Goal: Task Accomplishment & Management: Manage account settings

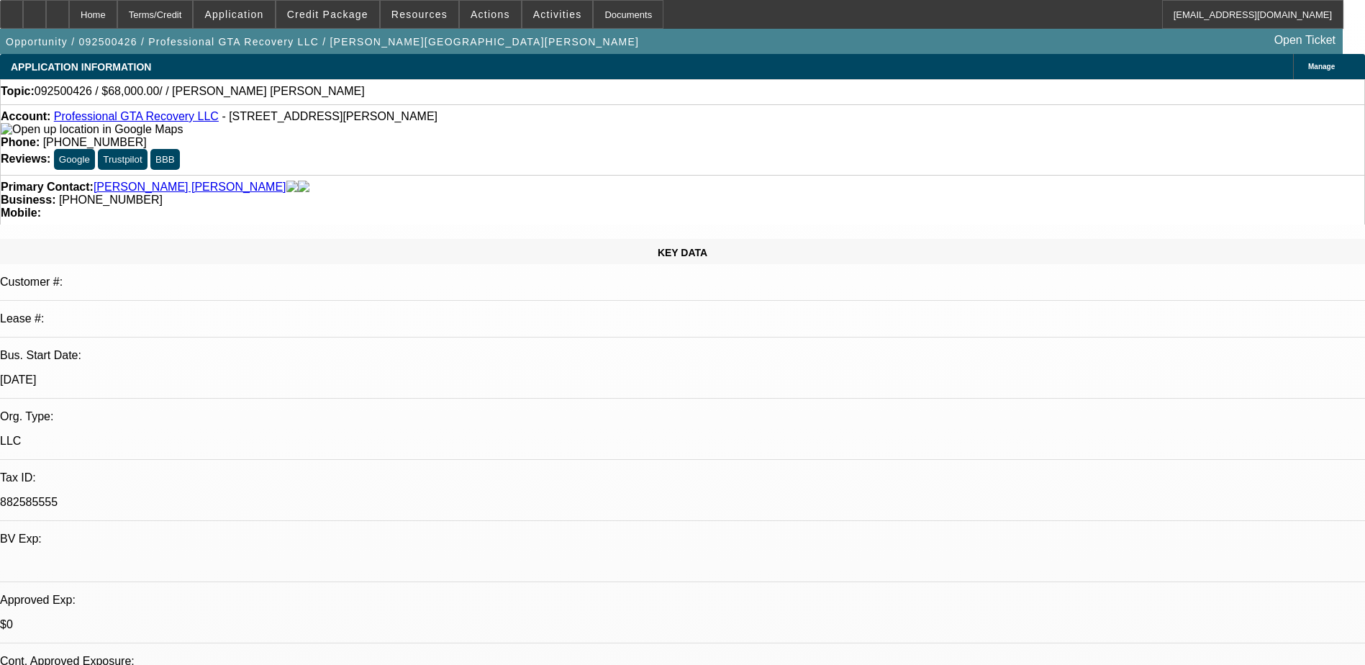
select select "0"
select select "2"
select select "0.1"
select select "4"
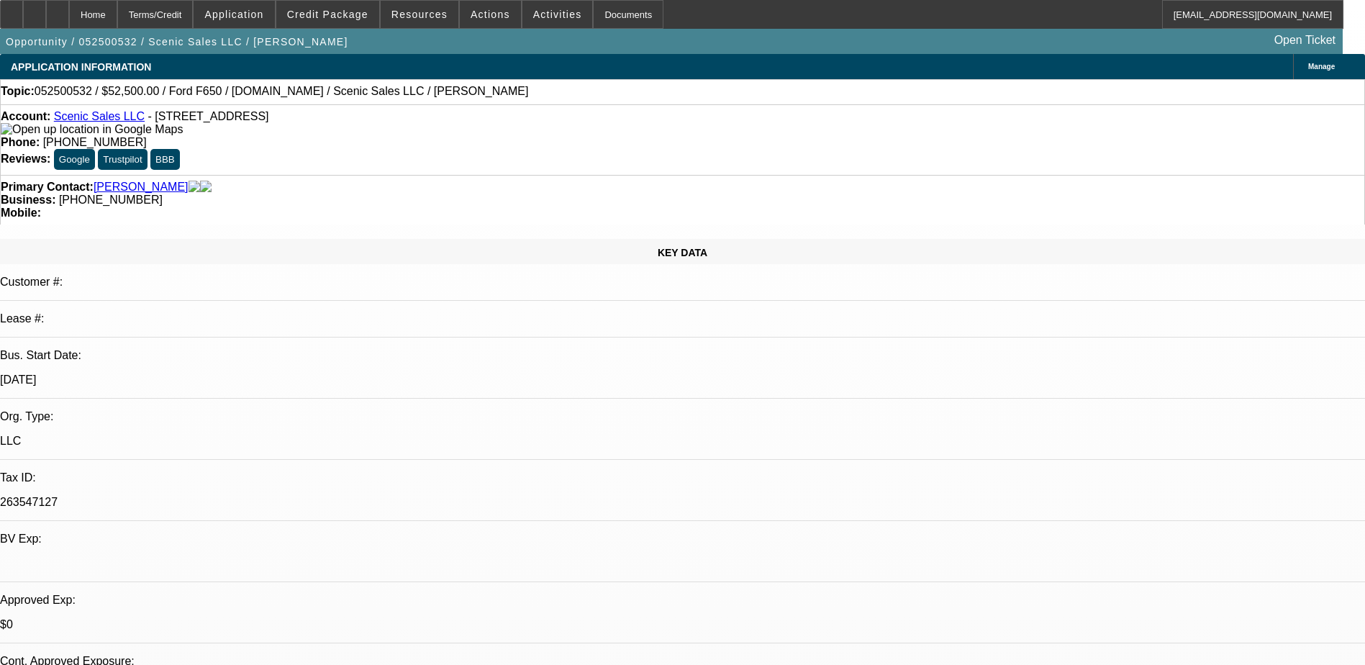
select select "0"
select select "0.1"
select select "0"
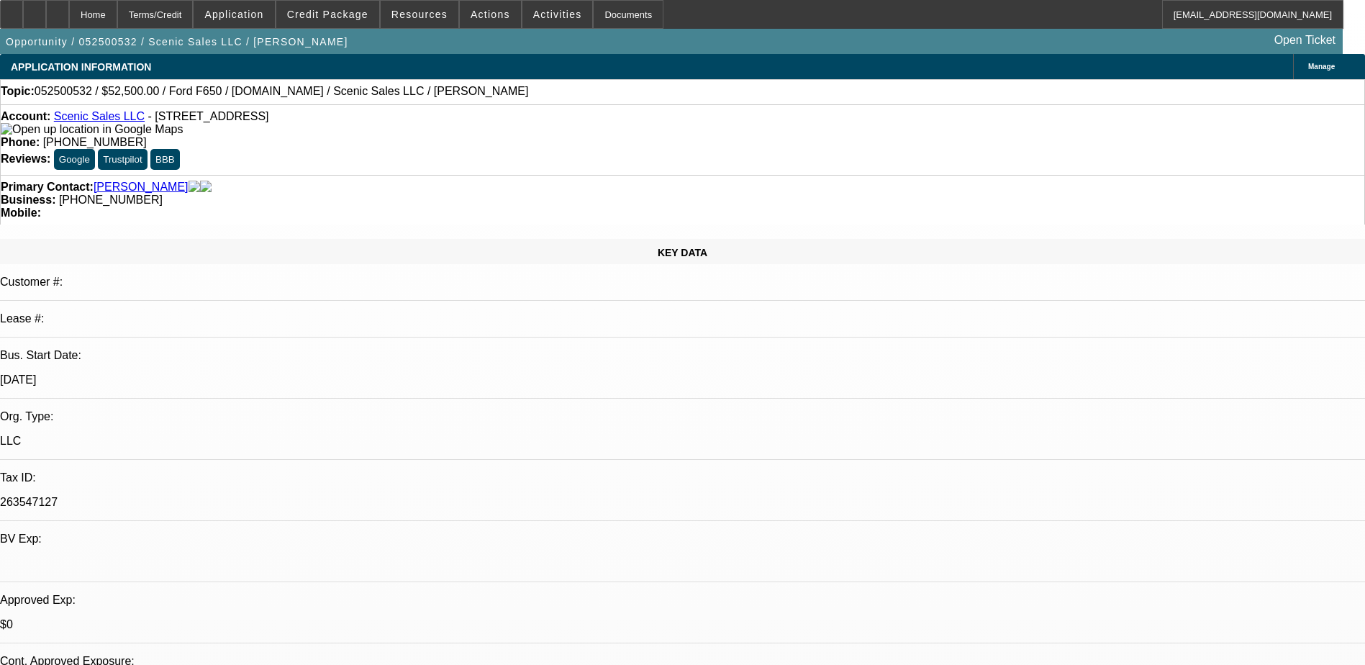
select select "0.1"
select select "0"
select select "0.1"
select select "0"
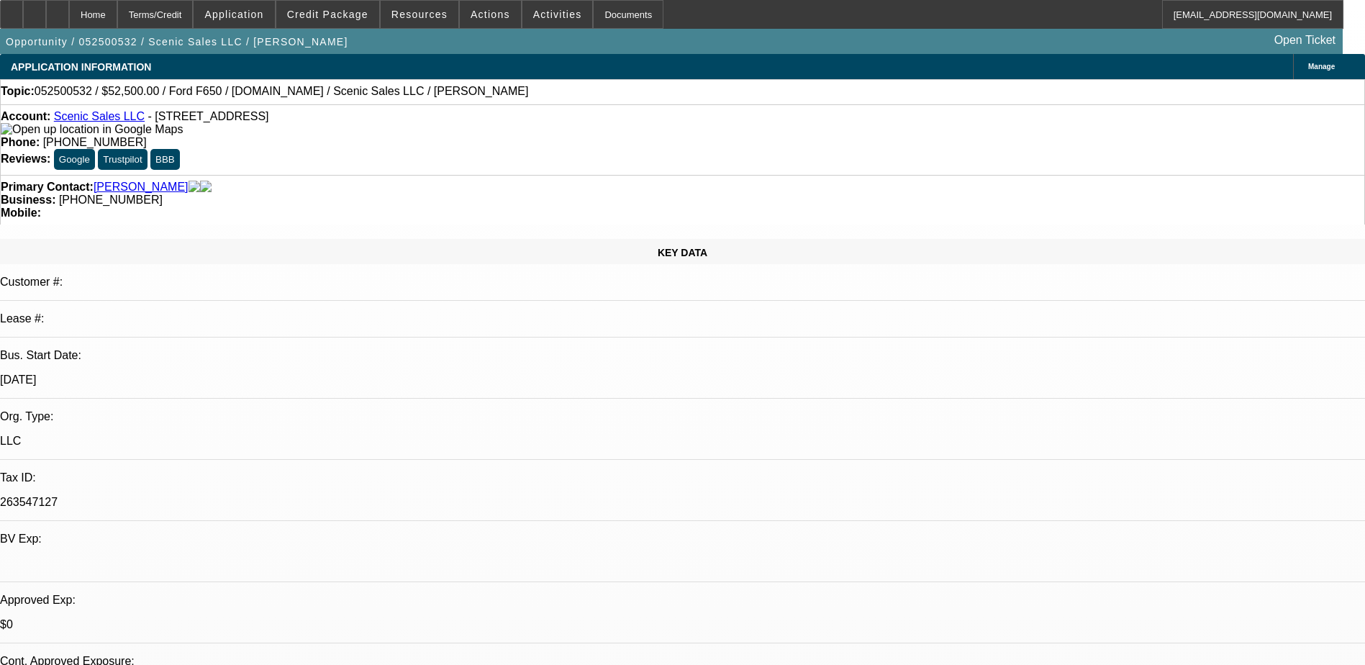
select select "0"
select select "0.1"
select select "1"
select select "3"
select select "4"
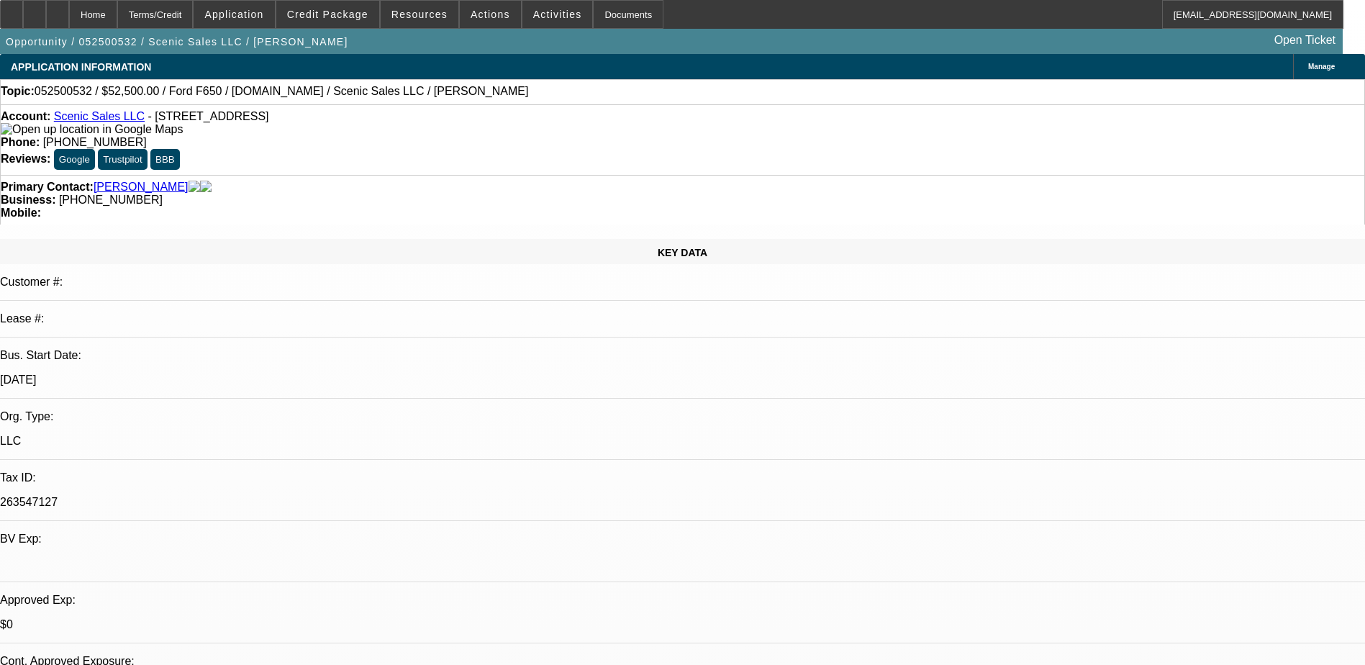
select select "1"
select select "3"
select select "4"
select select "1"
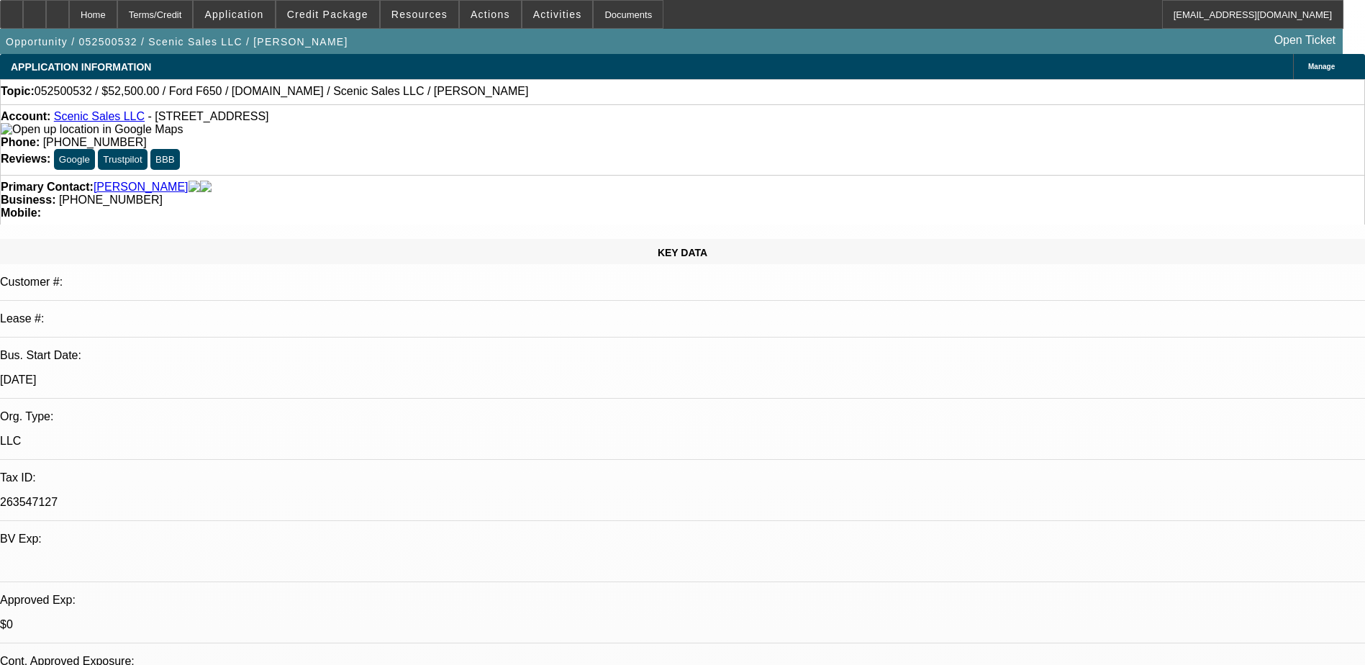
select select "4"
select select "1"
select select "3"
select select "4"
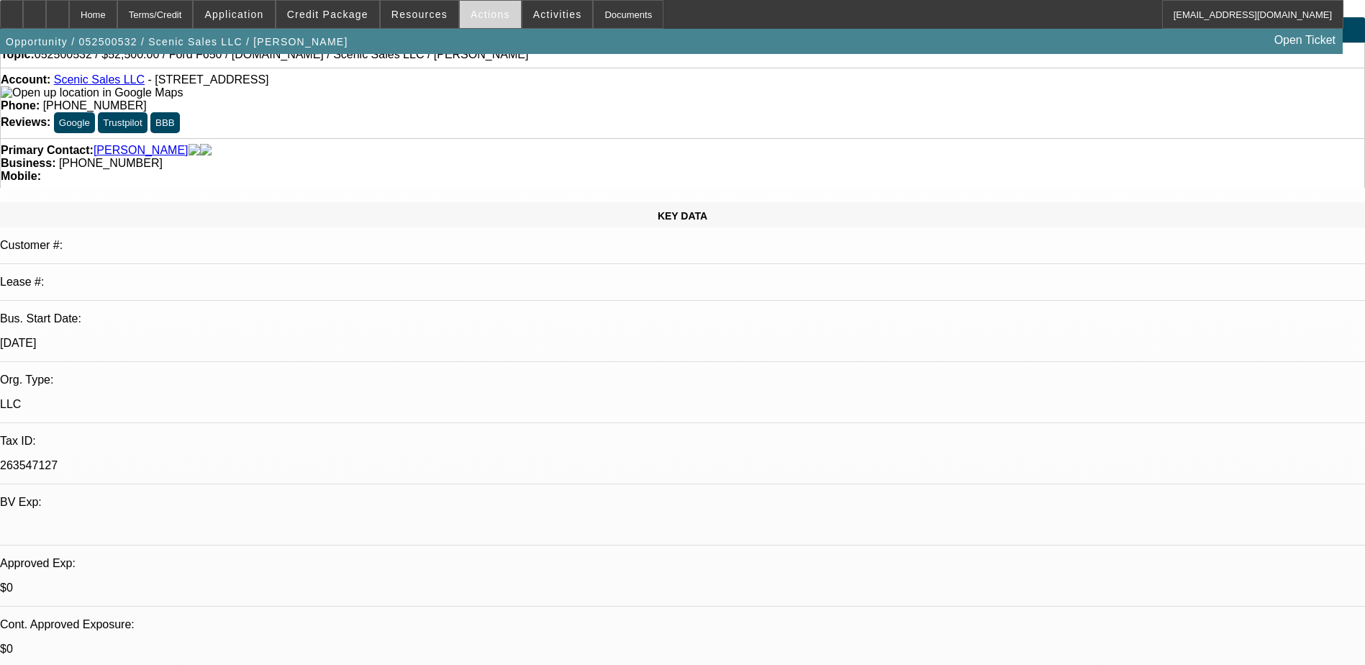
scroll to position [72, 0]
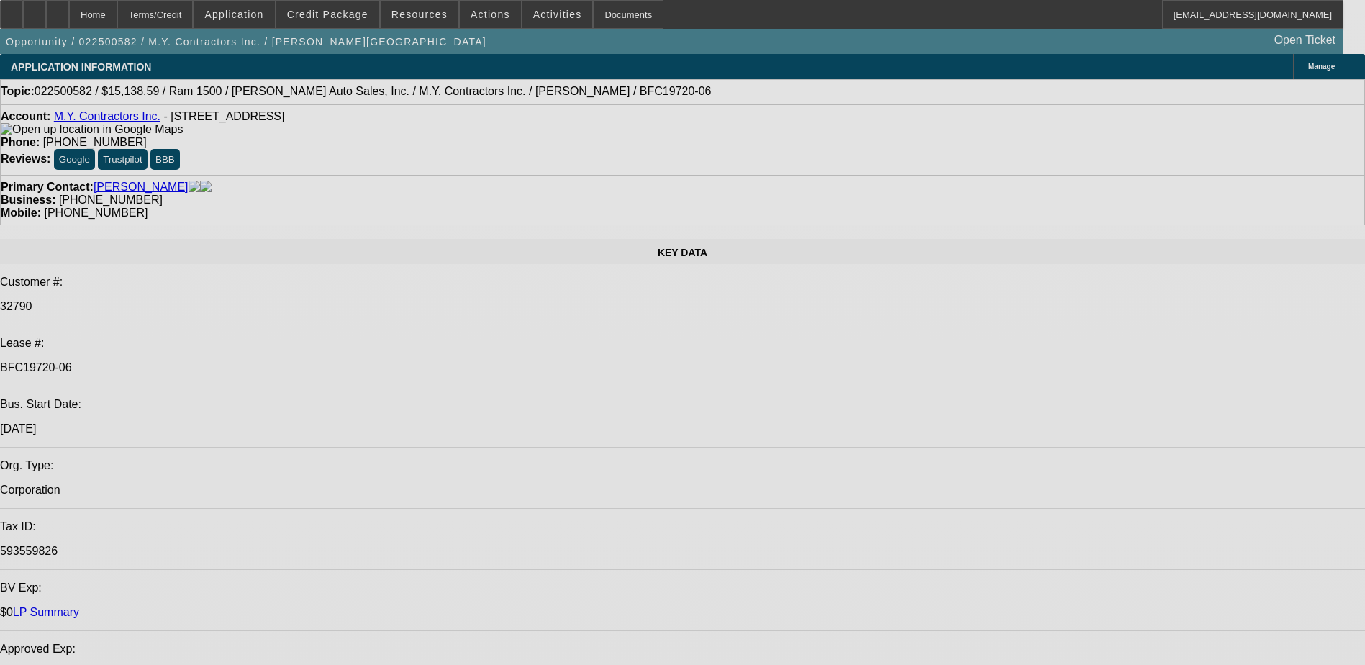
select select "0"
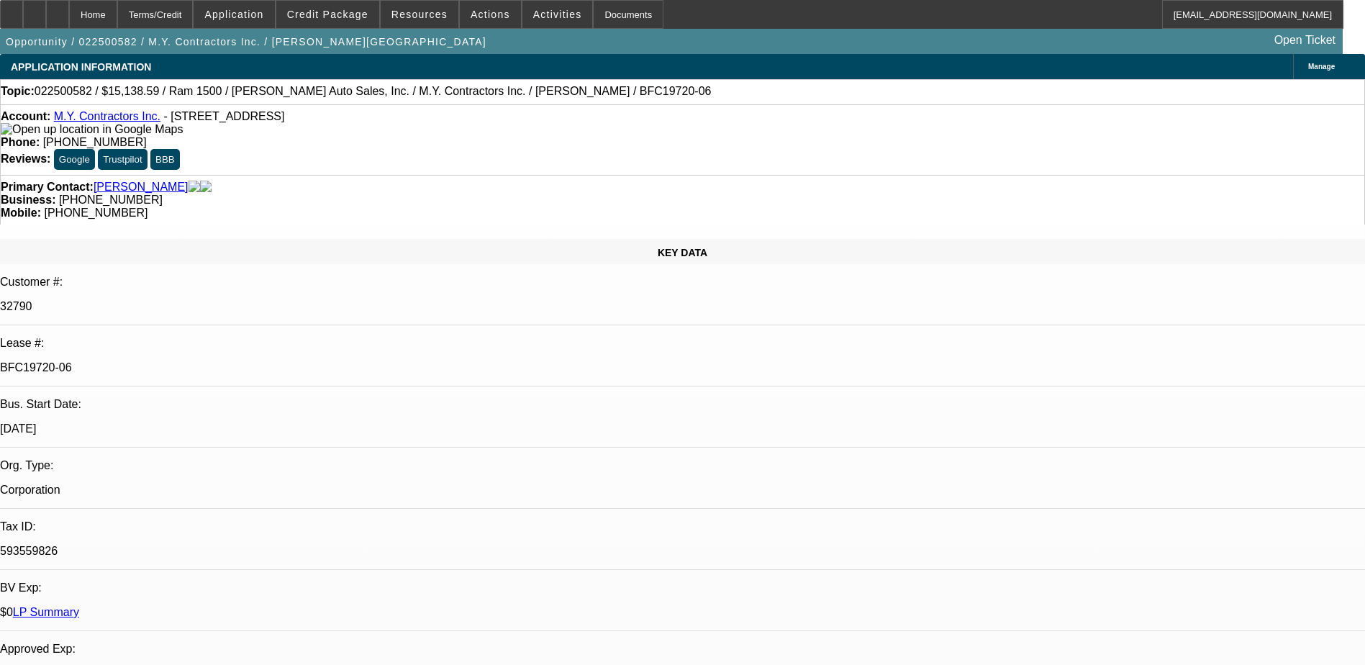
select select "0"
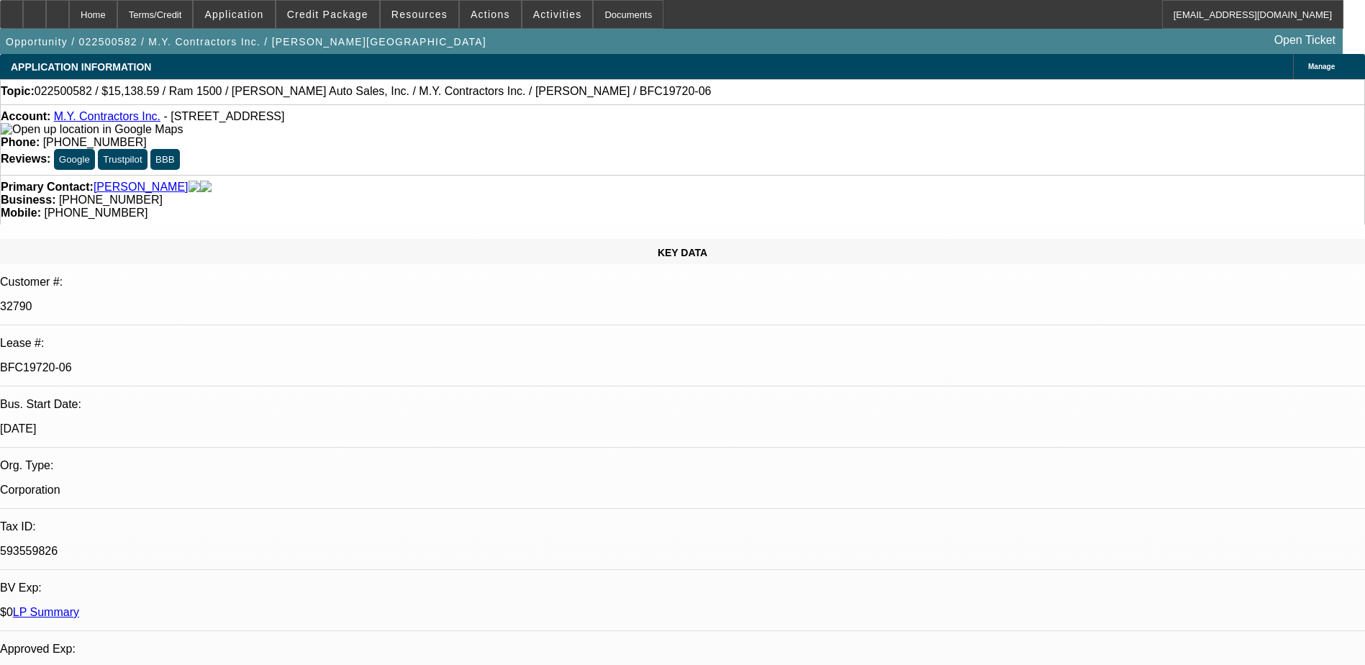
select select "0"
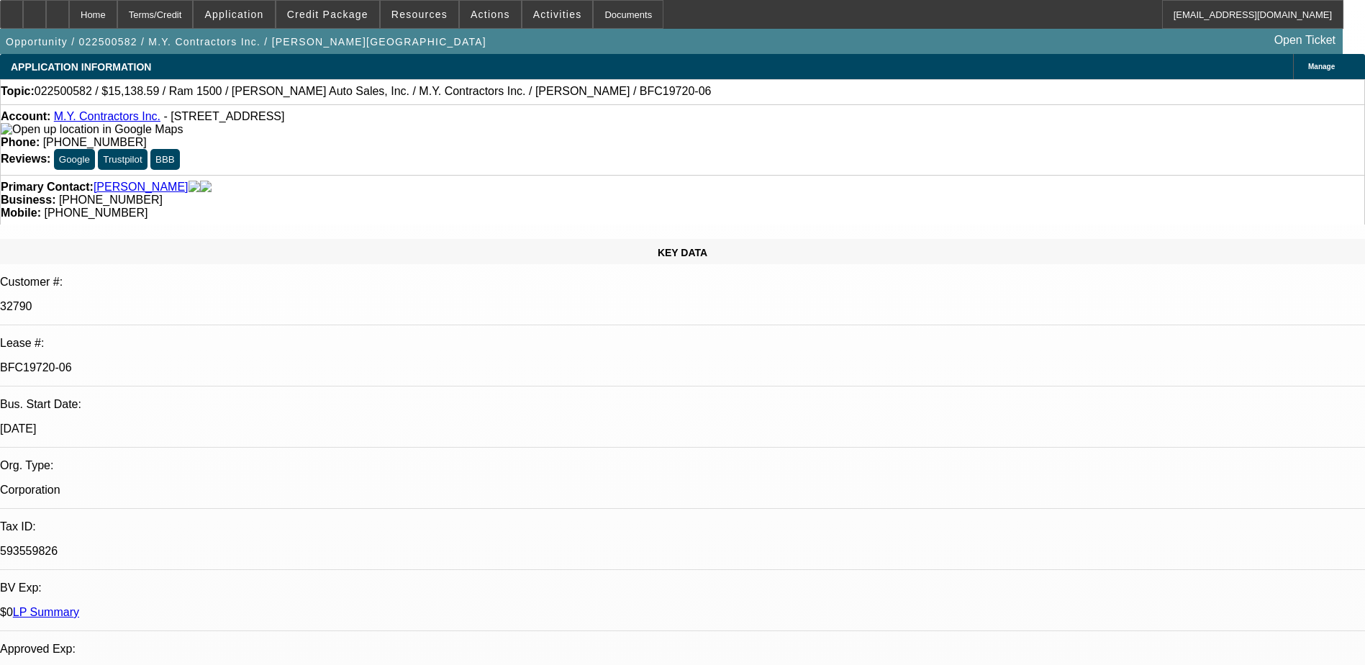
select select "0"
select select "1"
select select "3"
select select "6"
select select "1"
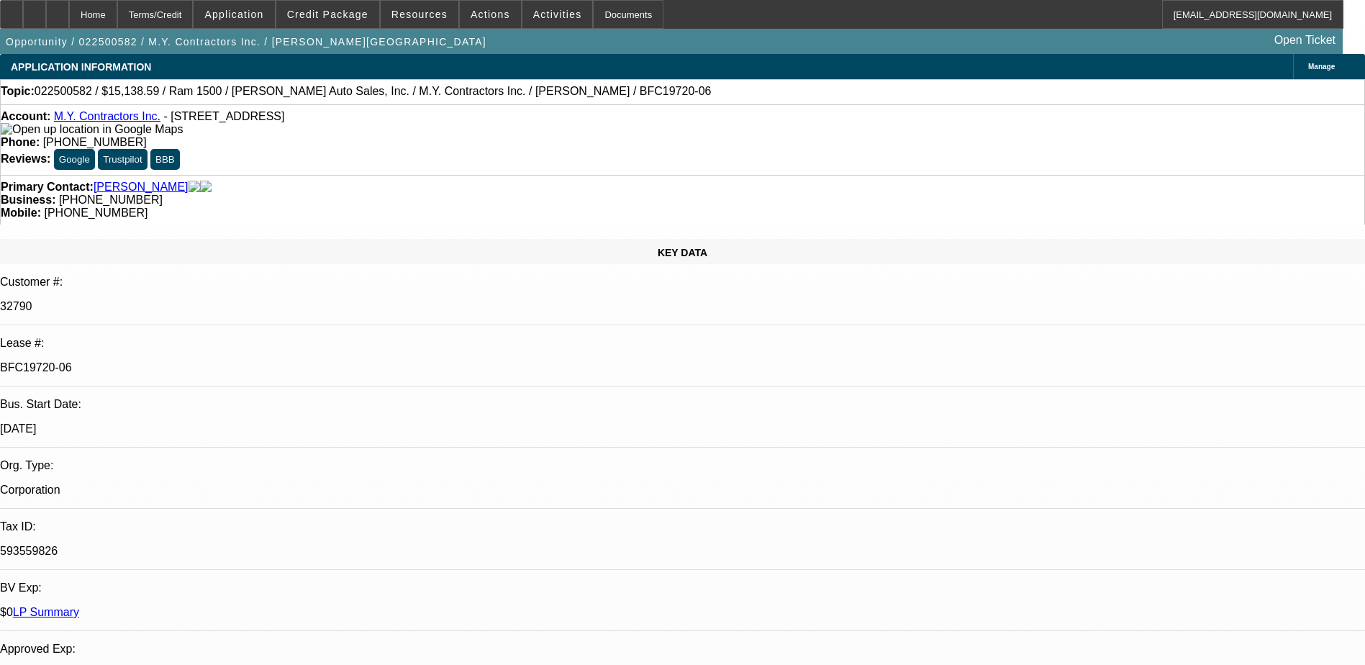
select select "3"
select select "6"
select select "1"
select select "6"
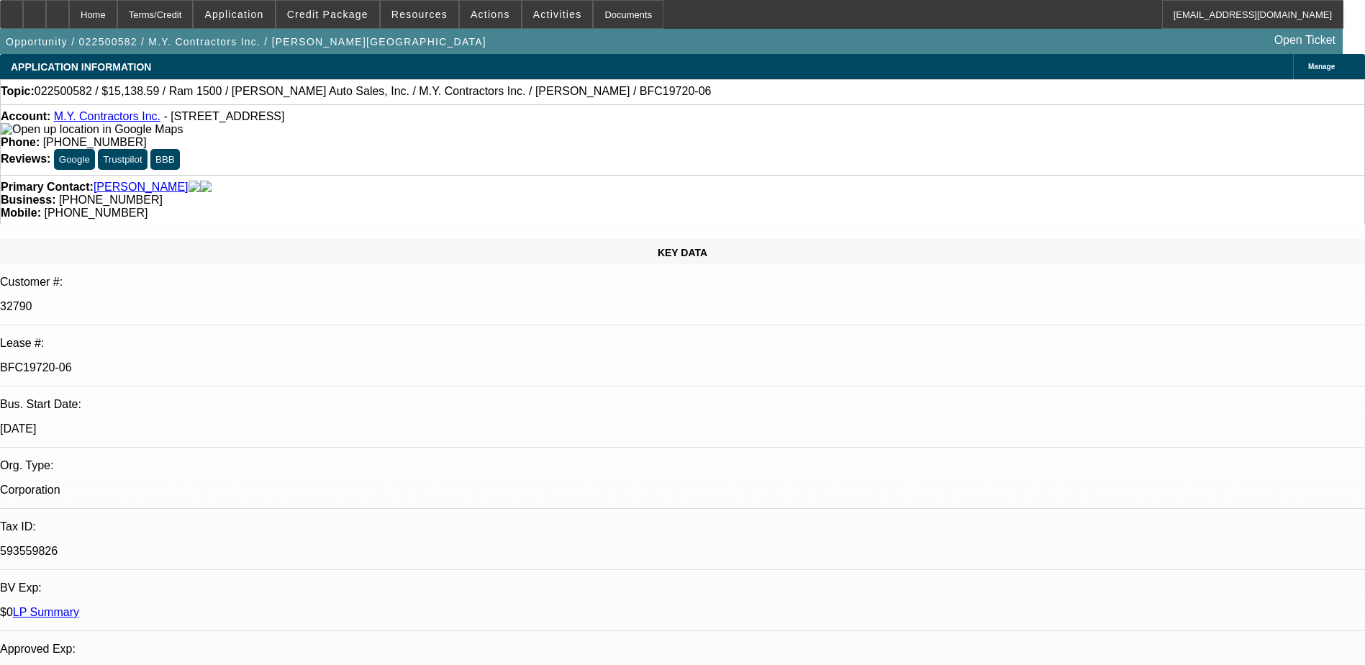
select select "1"
select select "6"
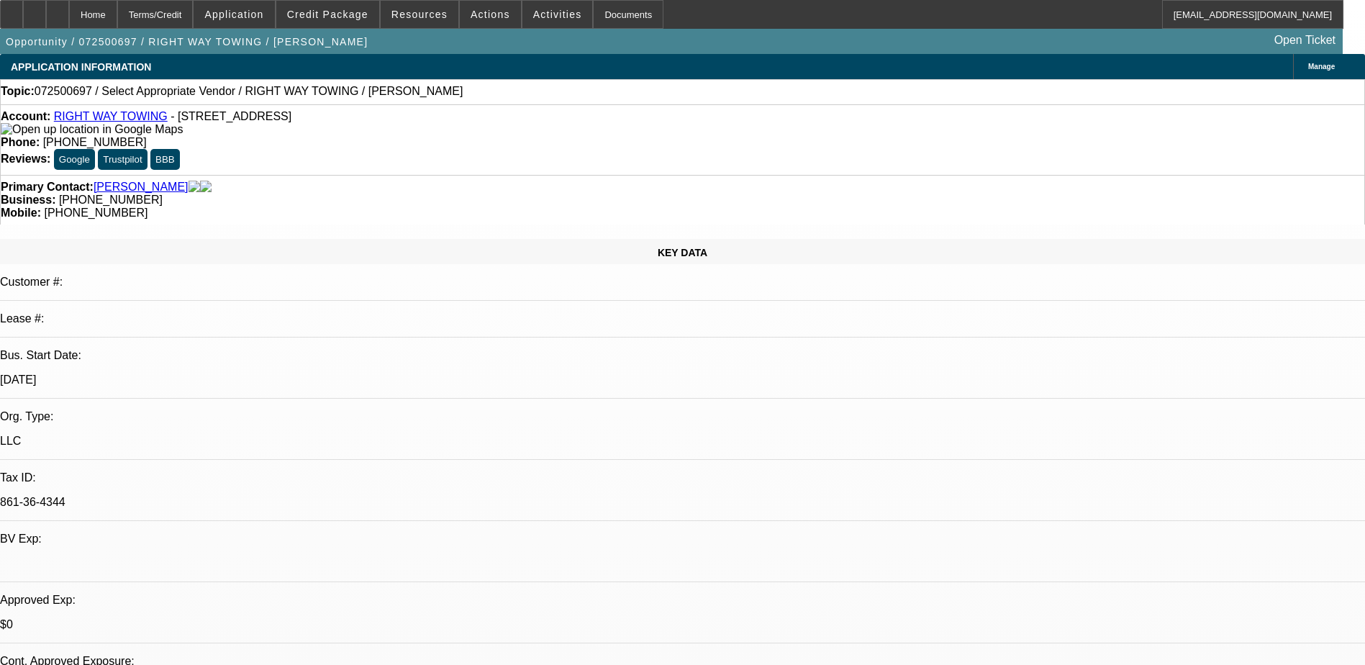
select select "0"
select select "2"
select select "0.1"
select select "1"
select select "2"
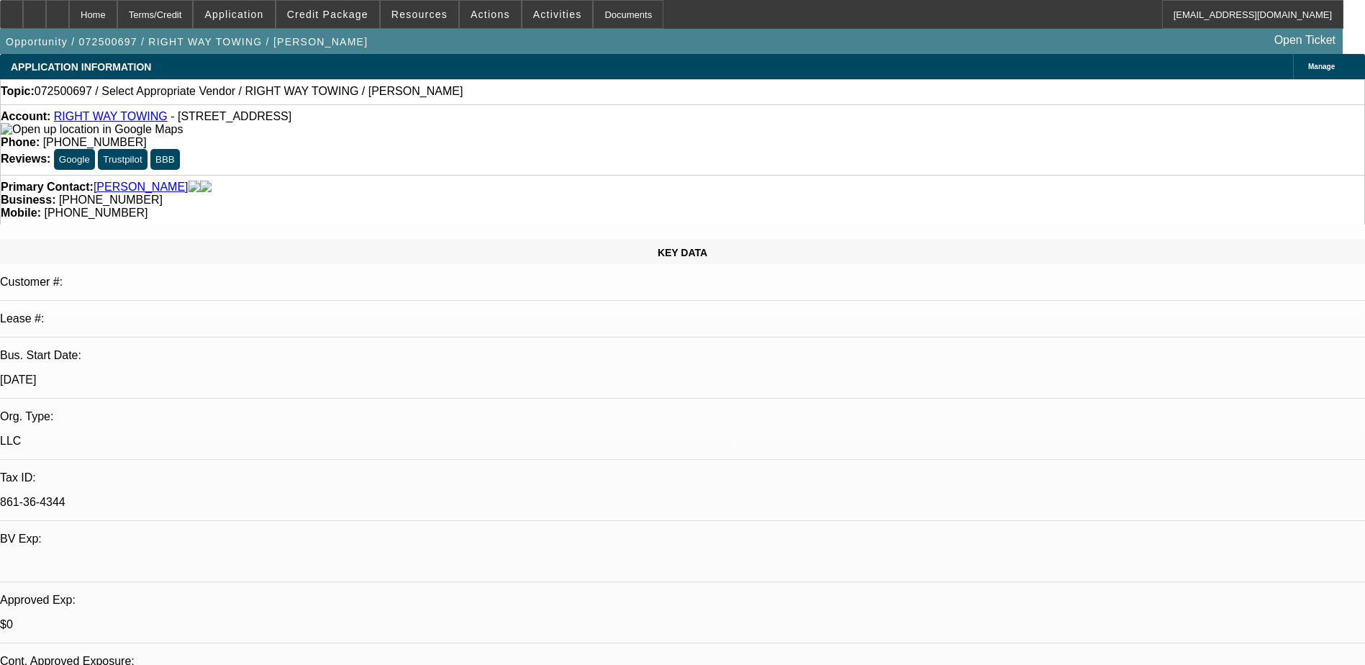
select select "4"
drag, startPoint x: 501, startPoint y: 132, endPoint x: 489, endPoint y: 132, distance: 12.3
click at [489, 132] on div "Account: RIGHT WAY TOWING - 315 W 35th St Apt 311, Steger, IL 60475 Phone: (312…" at bounding box center [682, 139] width 1365 height 71
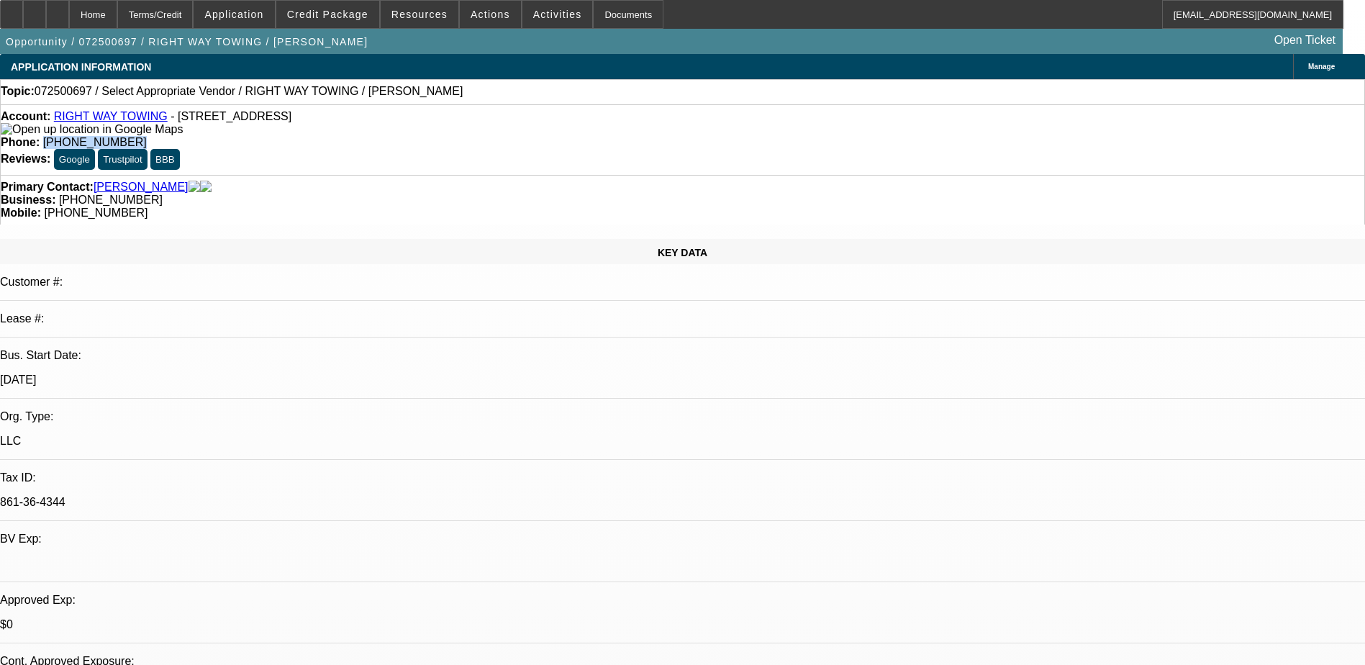
drag, startPoint x: 573, startPoint y: 119, endPoint x: 501, endPoint y: 136, distance: 73.8
click at [501, 136] on div "Account: RIGHT WAY TOWING - 315 W 35th St Apt 311, Steger, IL 60475 Phone: (312…" at bounding box center [682, 139] width 1365 height 71
copy span "(312) 754-5092"
click at [339, 175] on div "Primary Contact: Thomas, Christopher Business: (312) 754-5092 Mobile: (708) 800…" at bounding box center [682, 200] width 1365 height 50
click at [122, 118] on link "RIGHT WAY TOWING" at bounding box center [111, 116] width 114 height 12
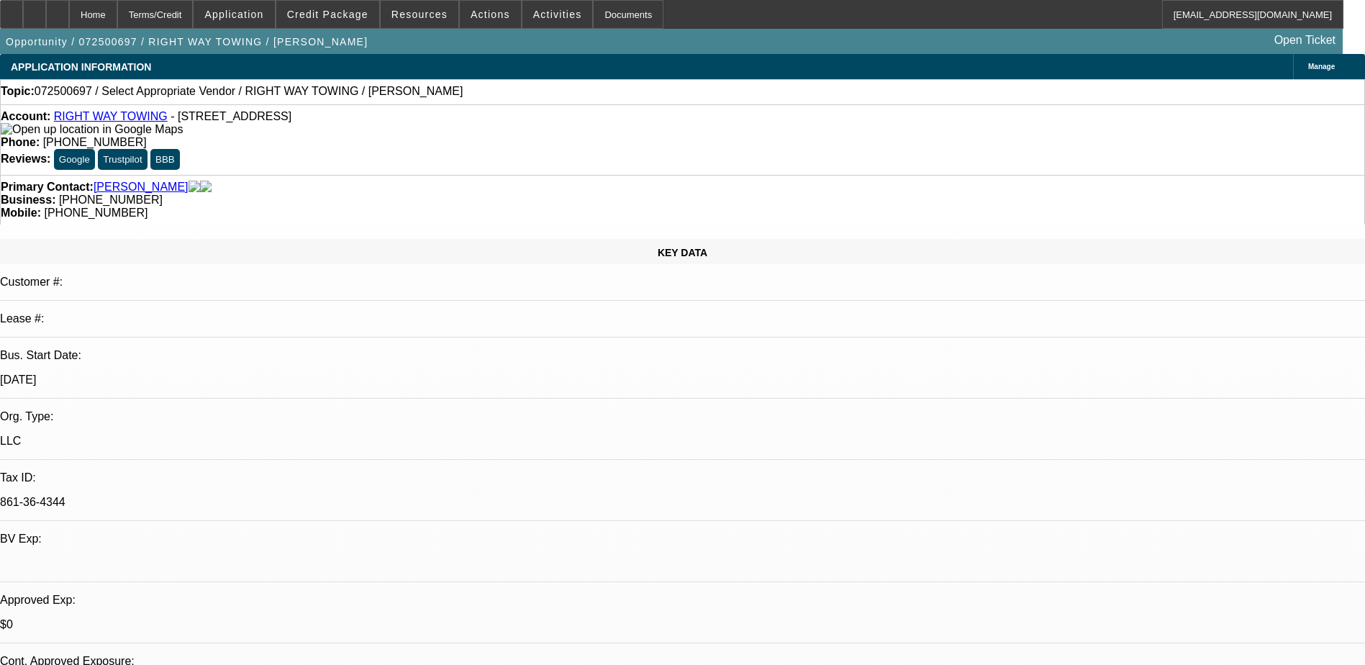
click at [292, 239] on div "KEY DATA" at bounding box center [682, 251] width 1365 height 25
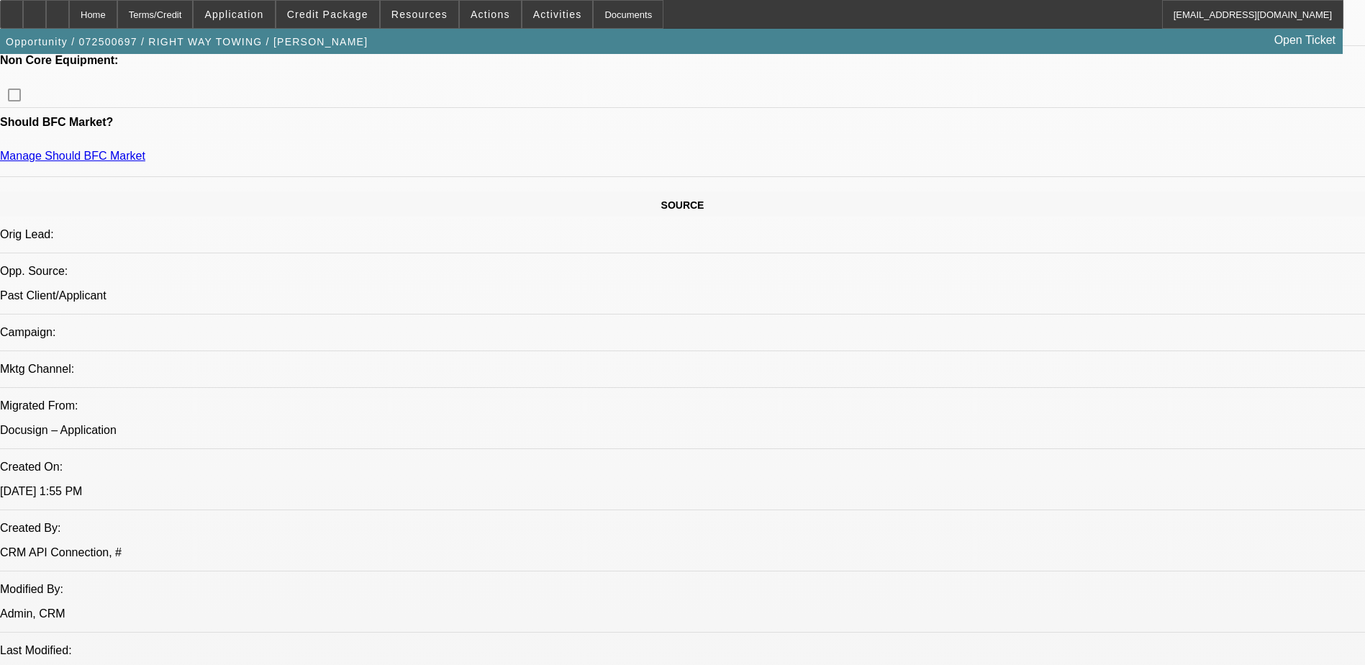
scroll to position [504, 0]
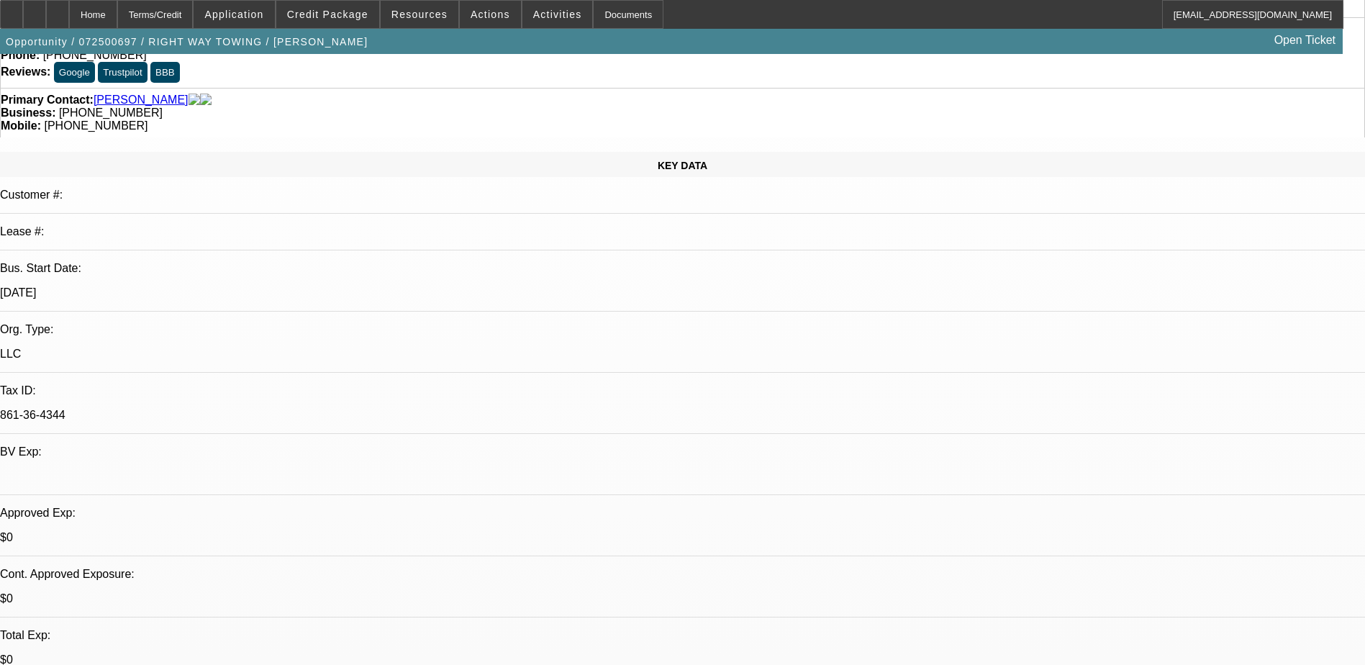
scroll to position [0, 0]
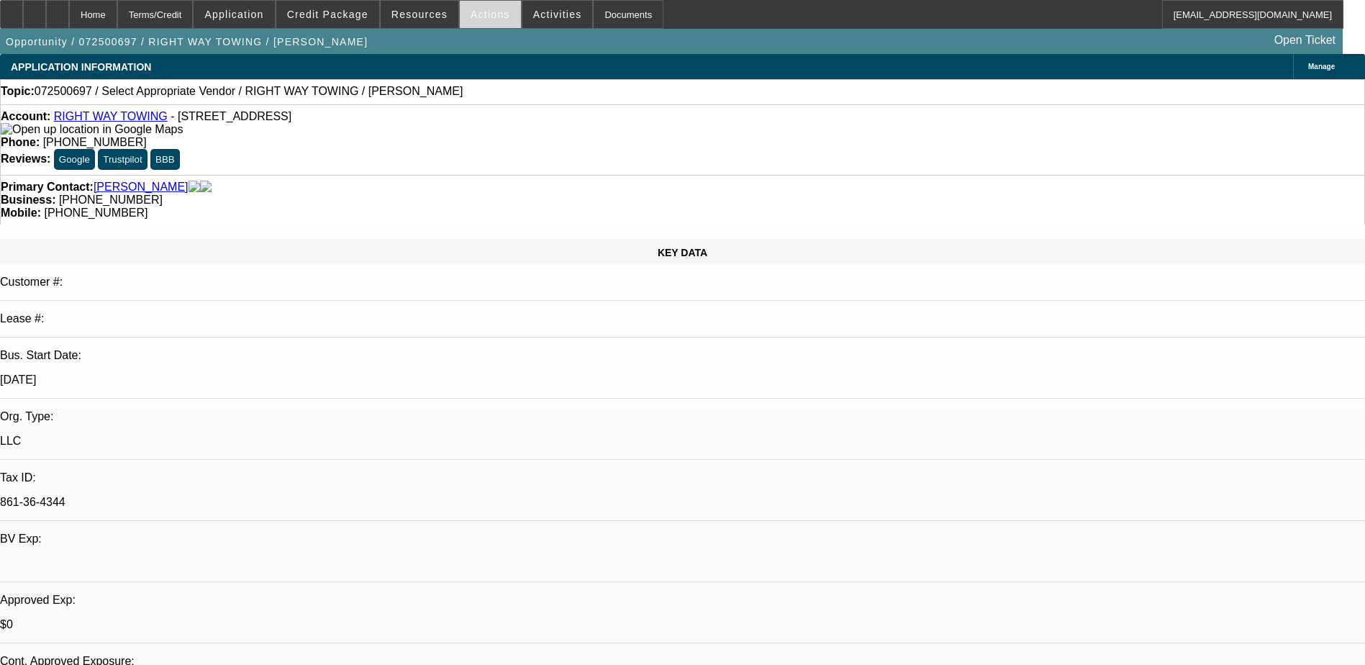
click at [496, 22] on span at bounding box center [490, 14] width 61 height 35
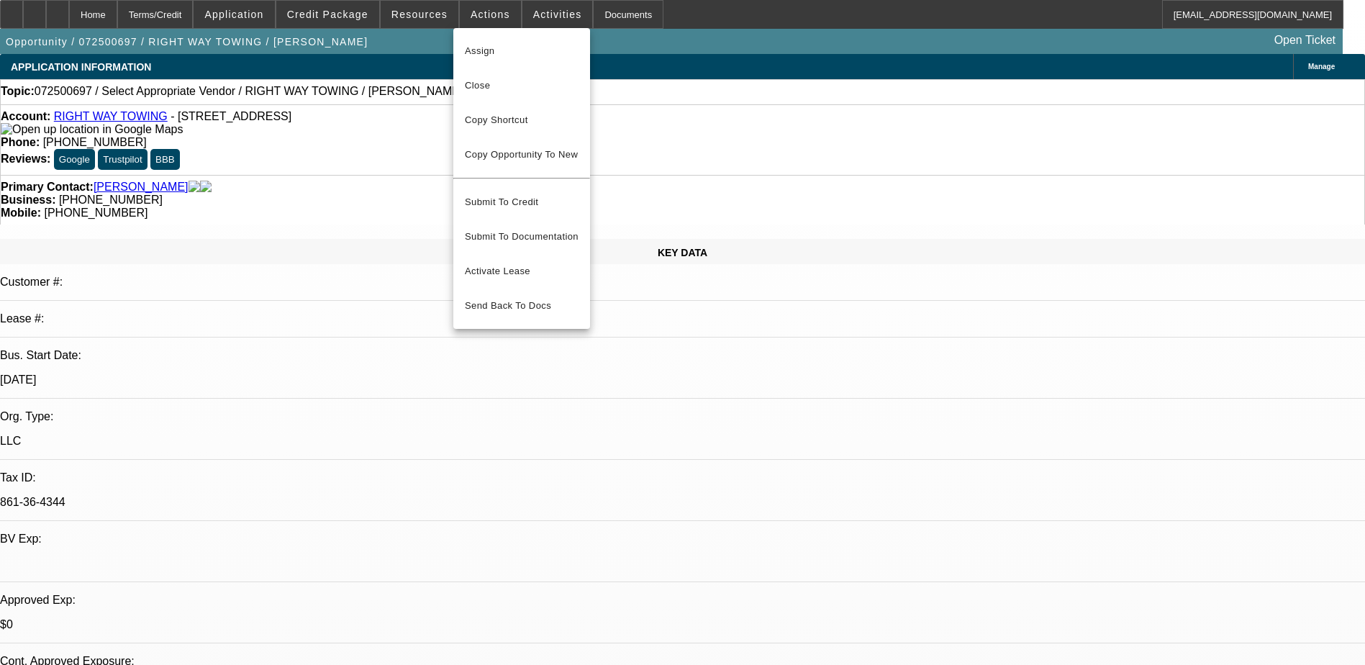
click at [711, 359] on div at bounding box center [682, 332] width 1365 height 665
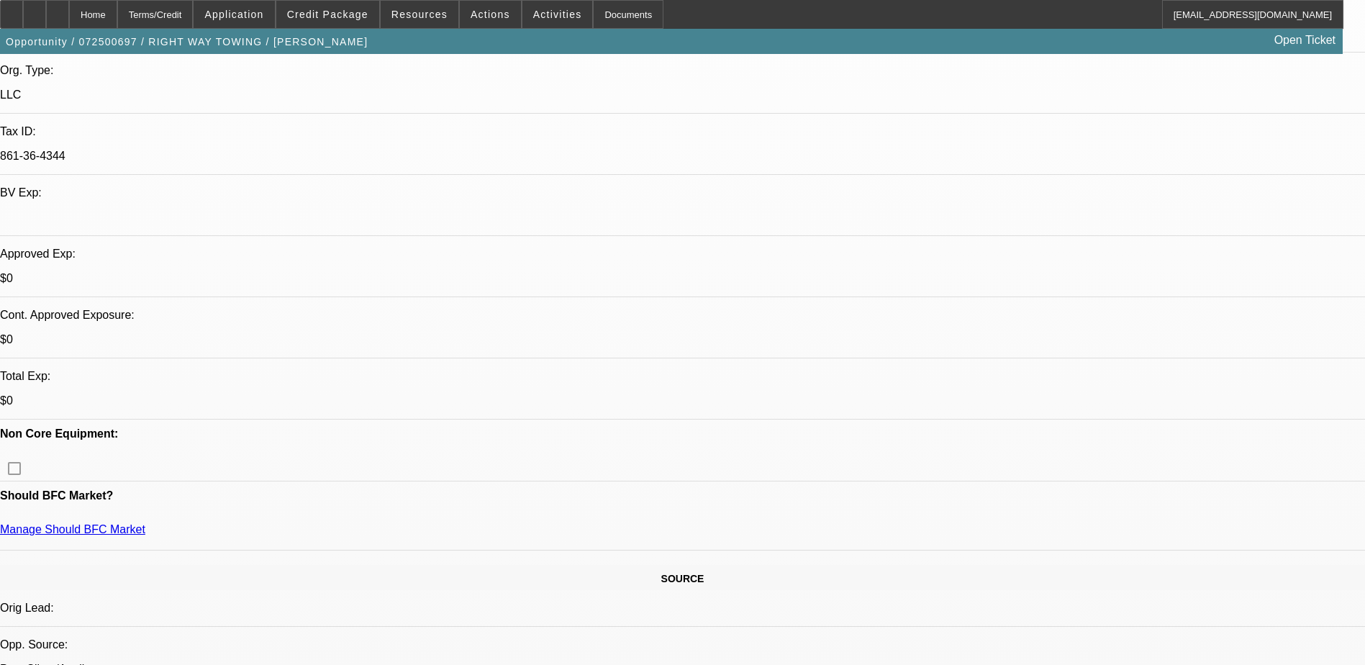
scroll to position [216, 0]
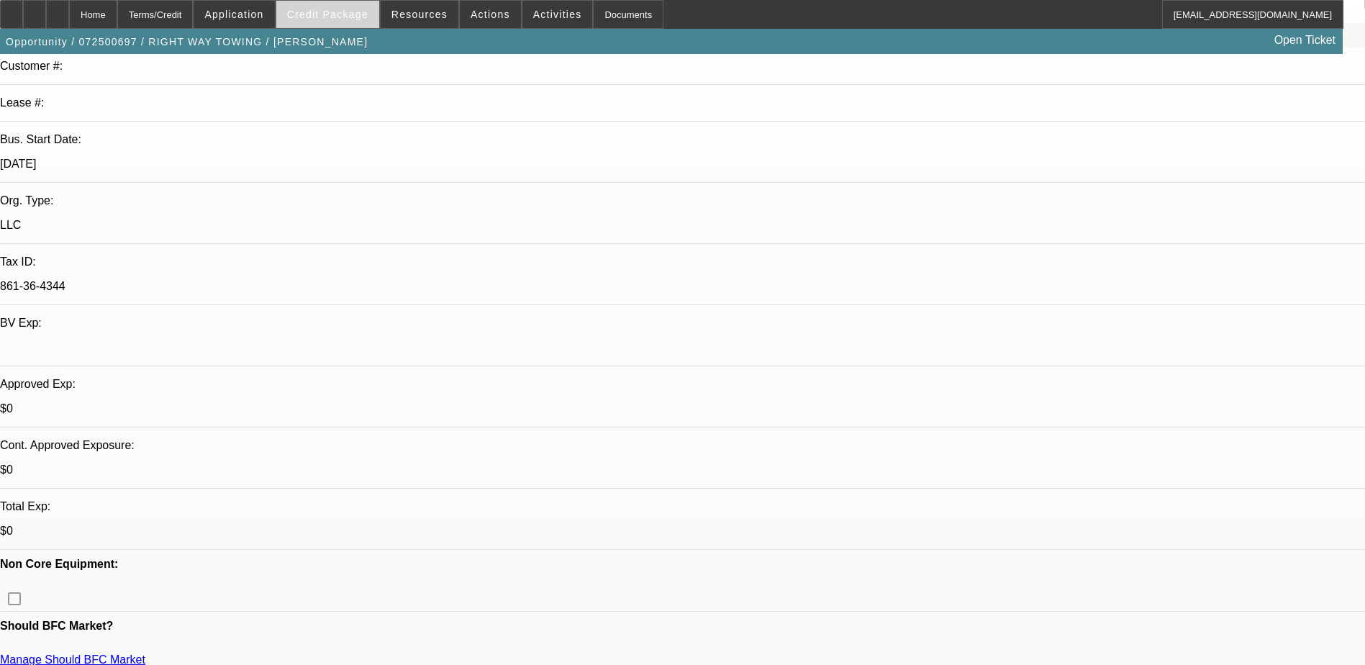
click at [330, 10] on span "Credit Package" at bounding box center [327, 15] width 81 height 12
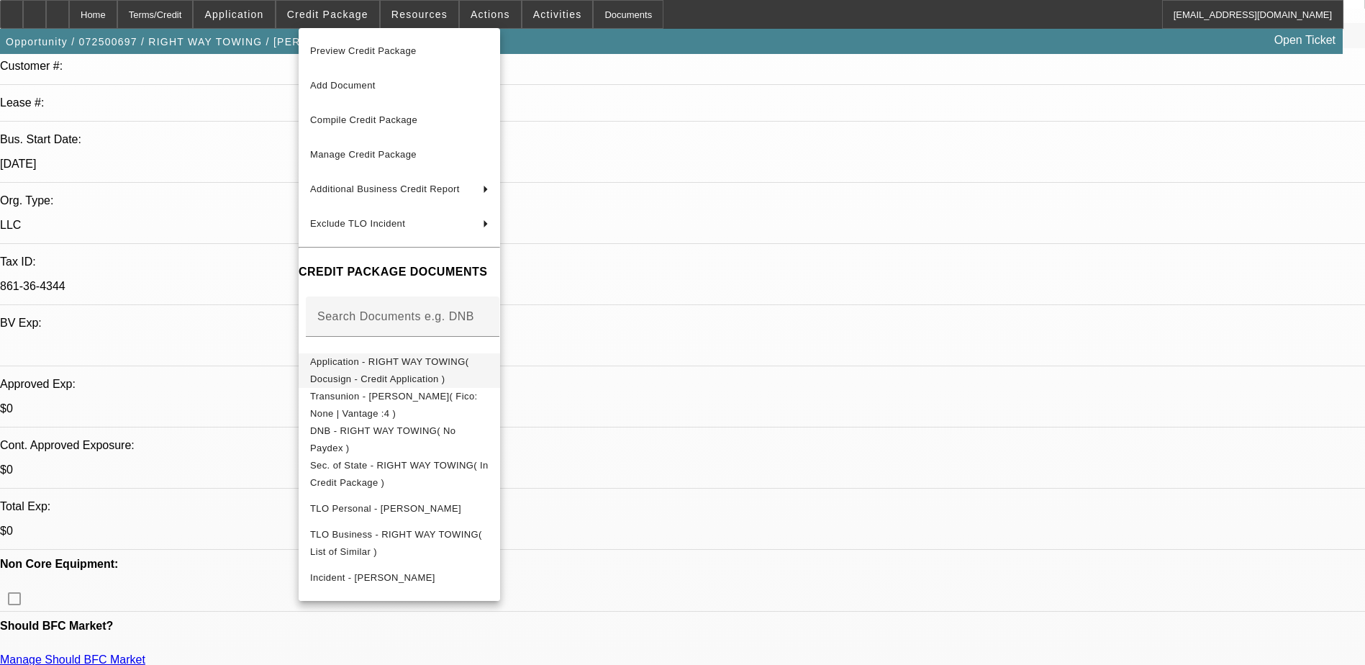
click at [430, 371] on span "Application - RIGHT WAY TOWING( Docusign - Credit Application )" at bounding box center [399, 370] width 178 height 35
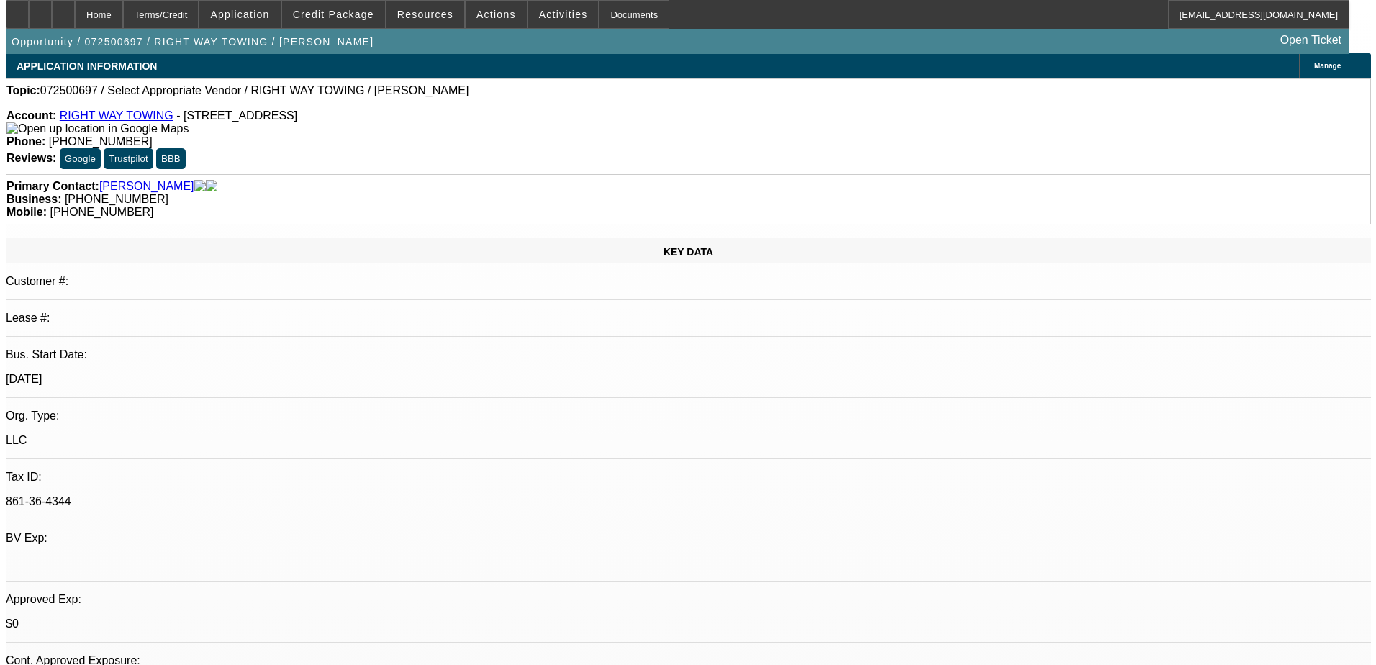
scroll to position [0, 0]
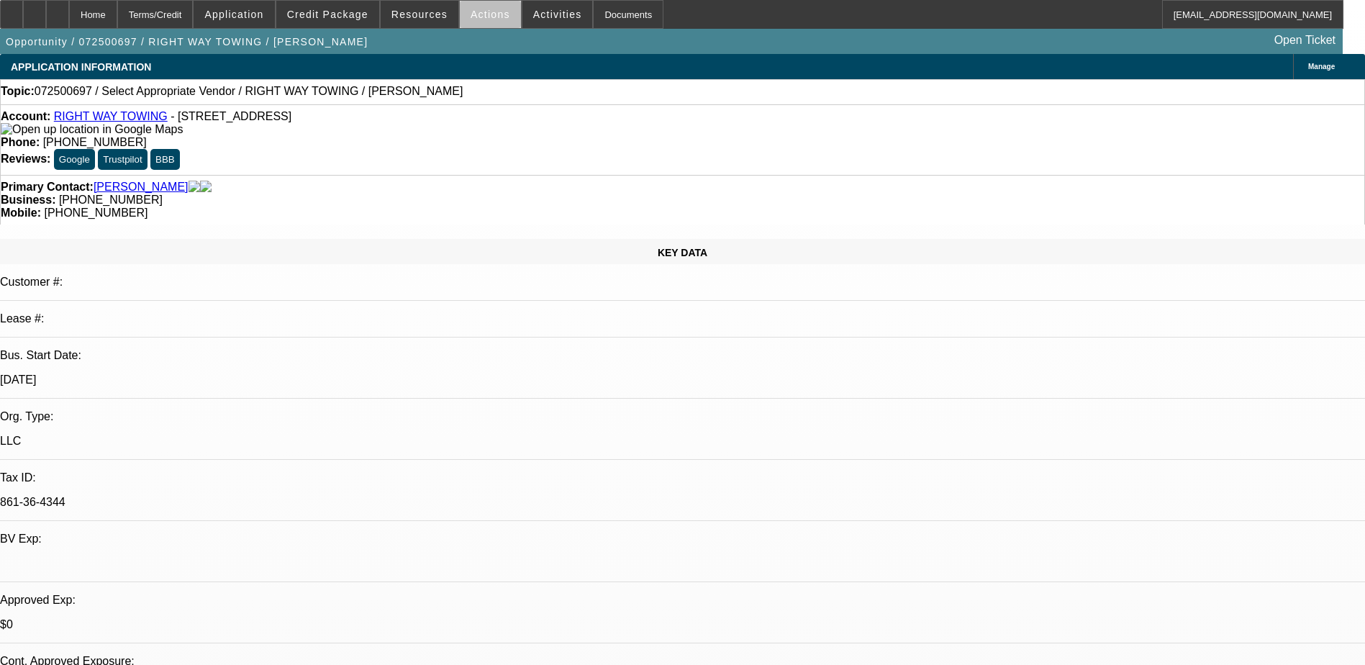
click at [486, 22] on span at bounding box center [490, 14] width 61 height 35
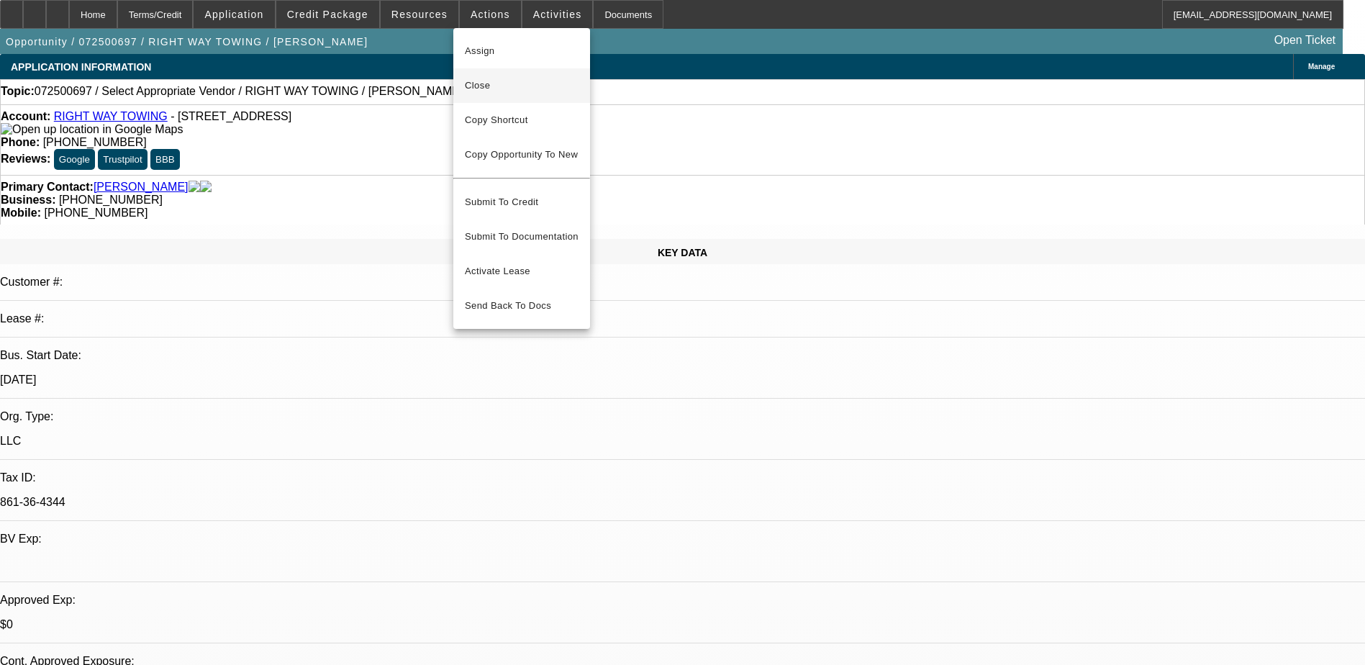
click at [528, 96] on button "Close" at bounding box center [521, 85] width 137 height 35
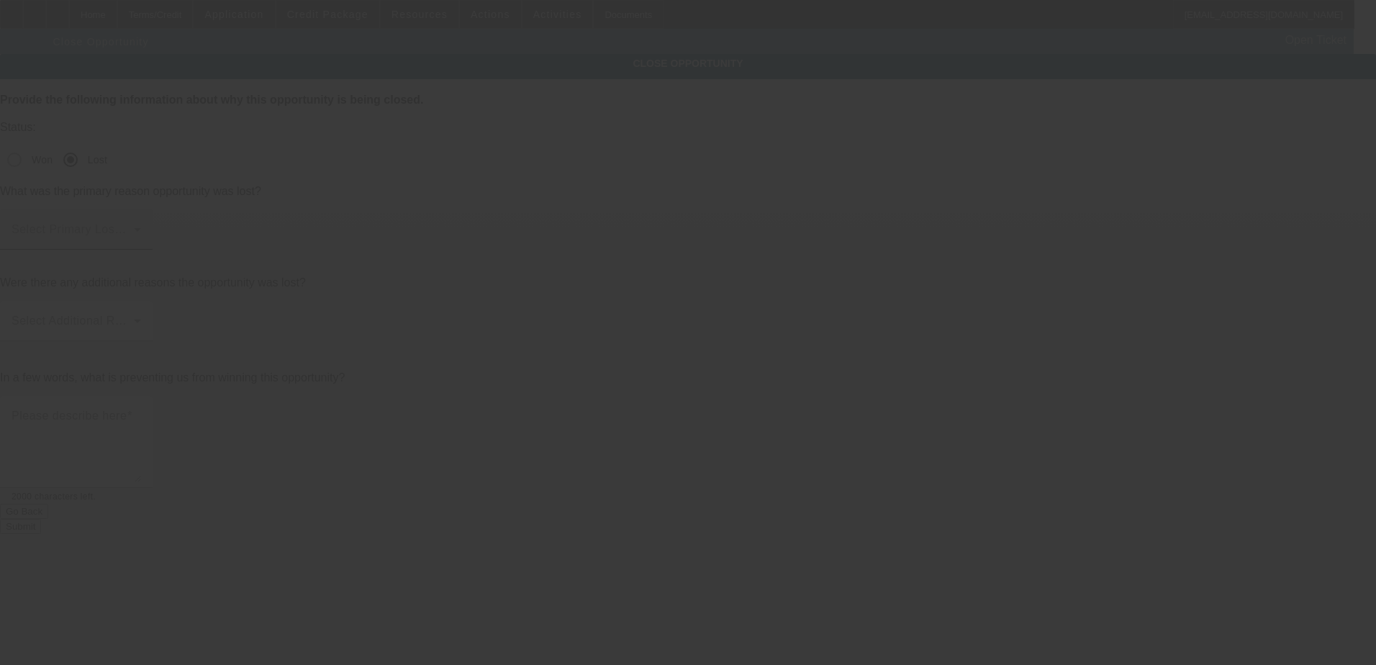
click at [141, 209] on div "Select Primary Lost Reason" at bounding box center [77, 229] width 130 height 40
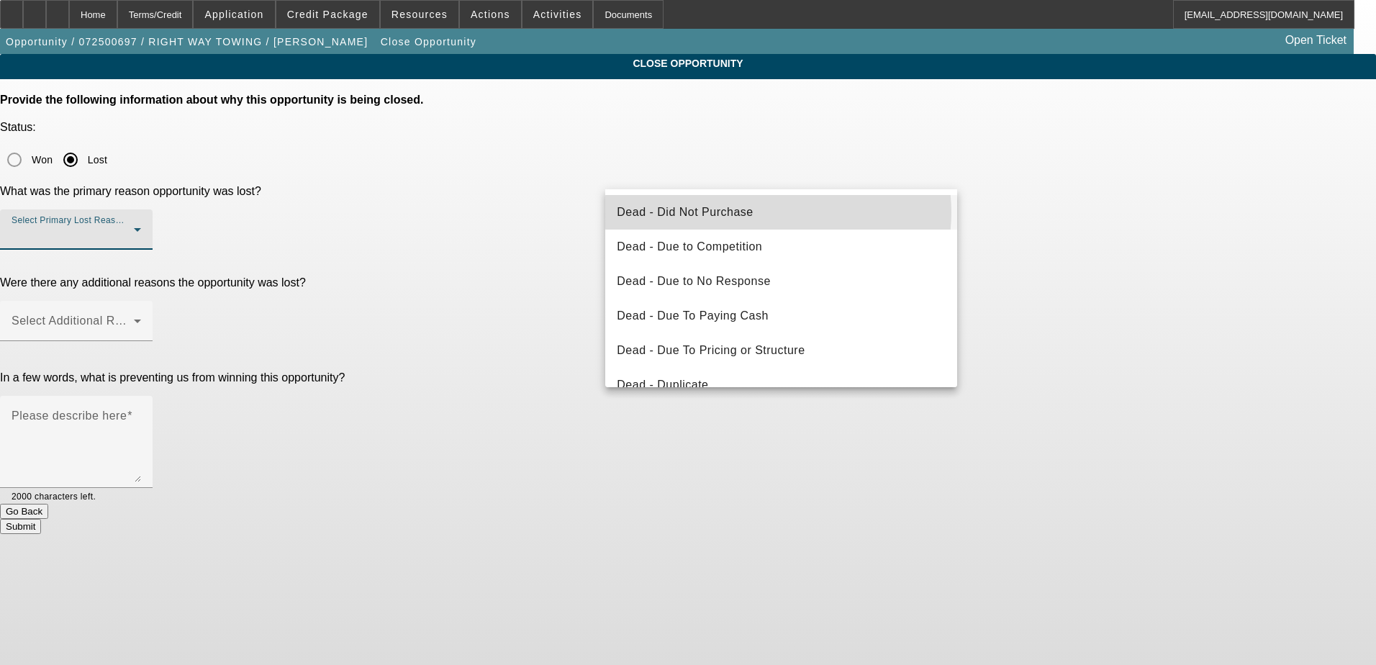
click at [778, 212] on mat-option "Dead - Did Not Purchase" at bounding box center [781, 212] width 352 height 35
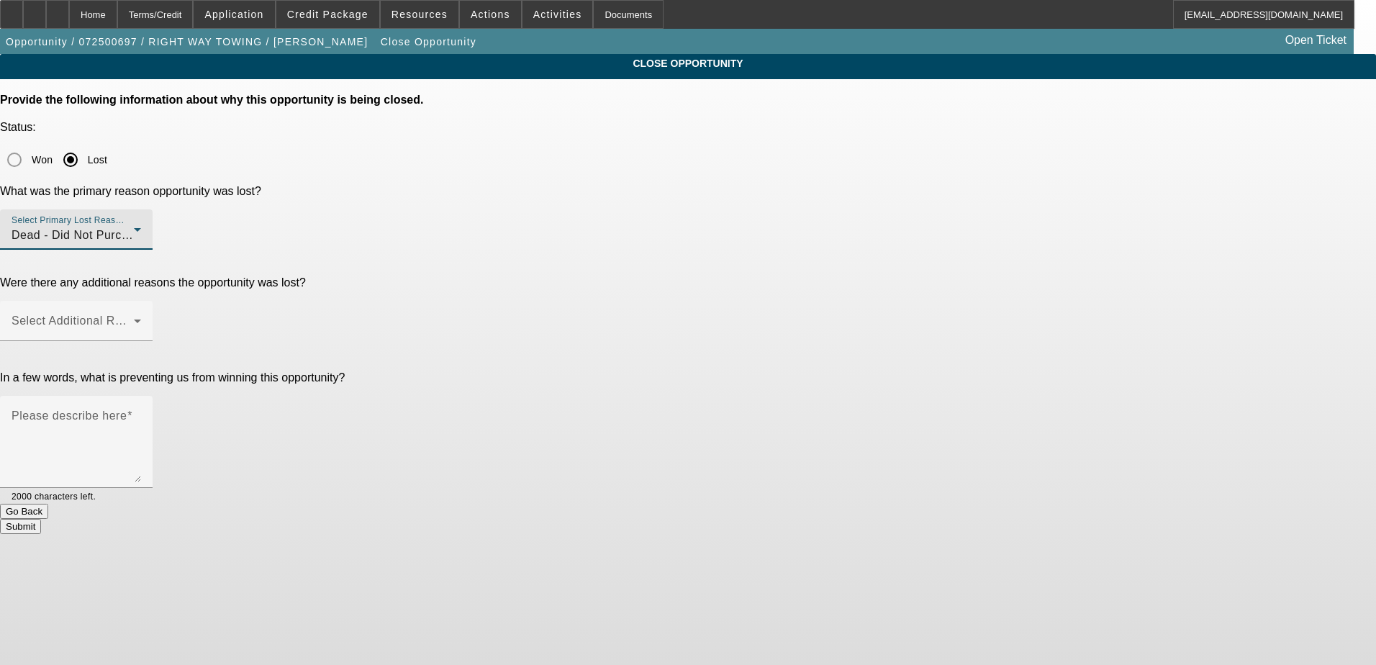
click at [141, 301] on div "Select Additional Reasons" at bounding box center [77, 321] width 130 height 40
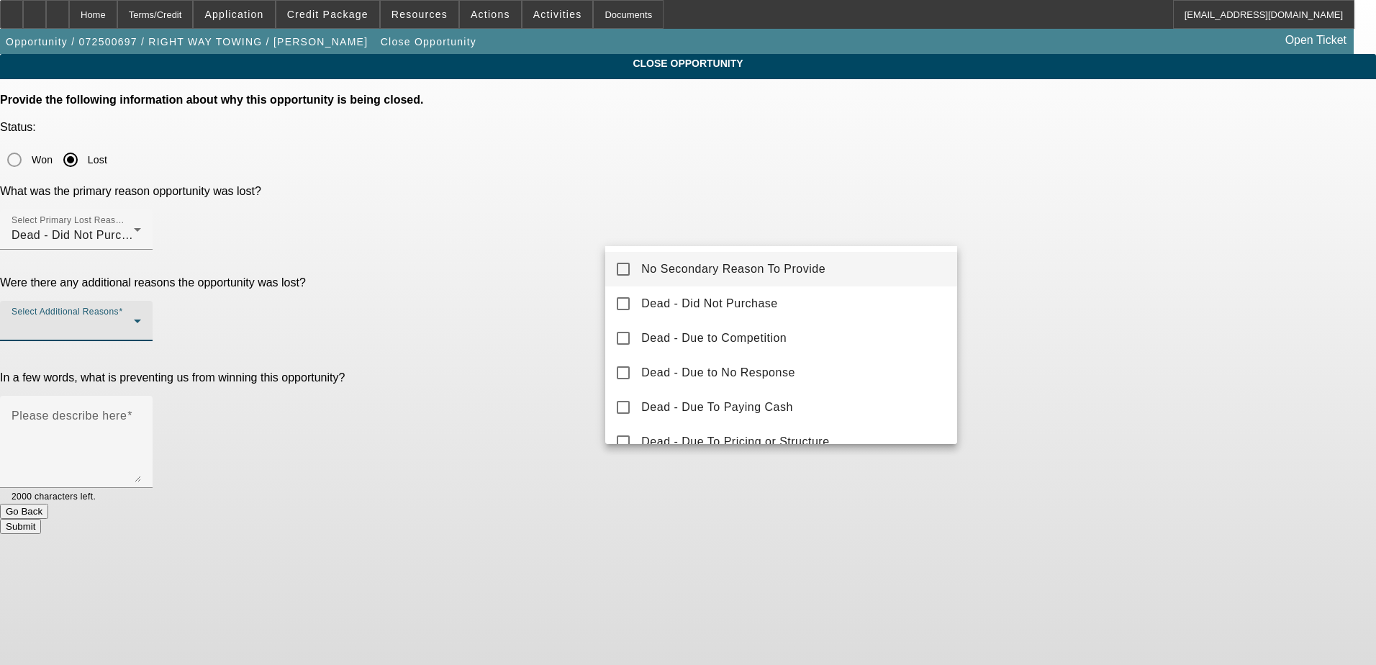
click at [1094, 247] on div at bounding box center [688, 332] width 1376 height 665
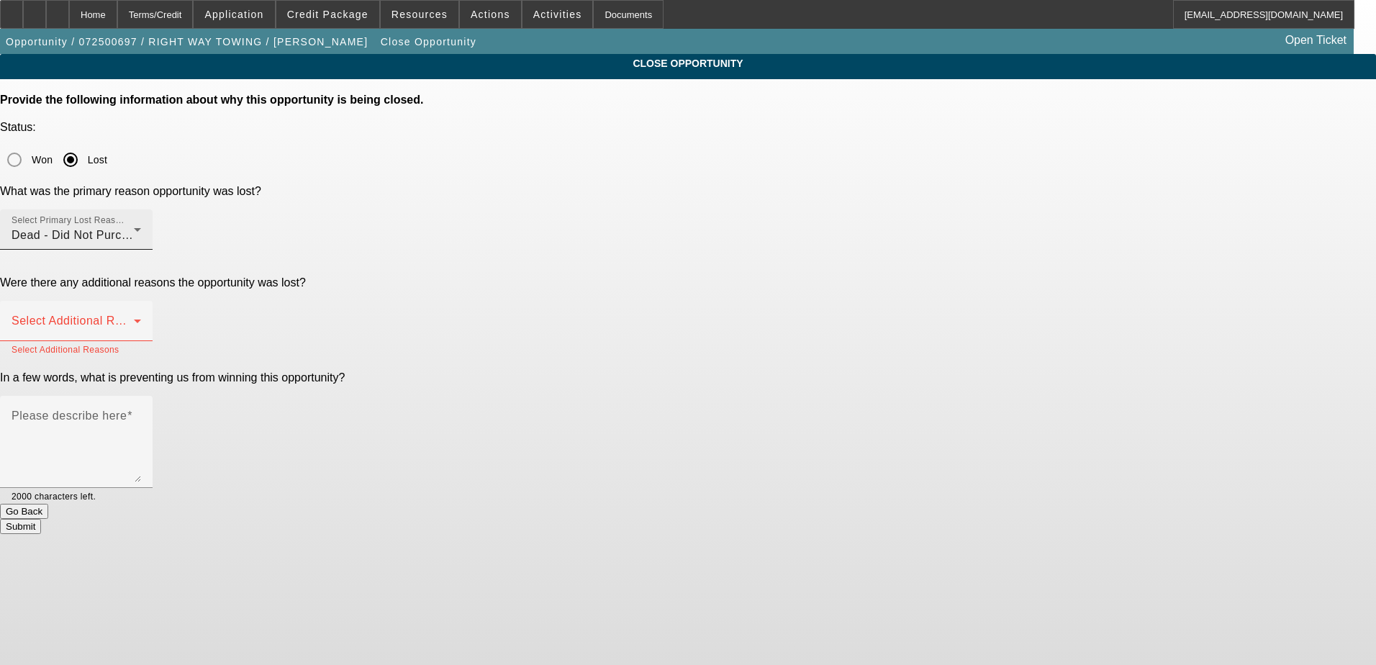
click at [134, 227] on div "Dead - Did Not Purchase" at bounding box center [73, 235] width 122 height 17
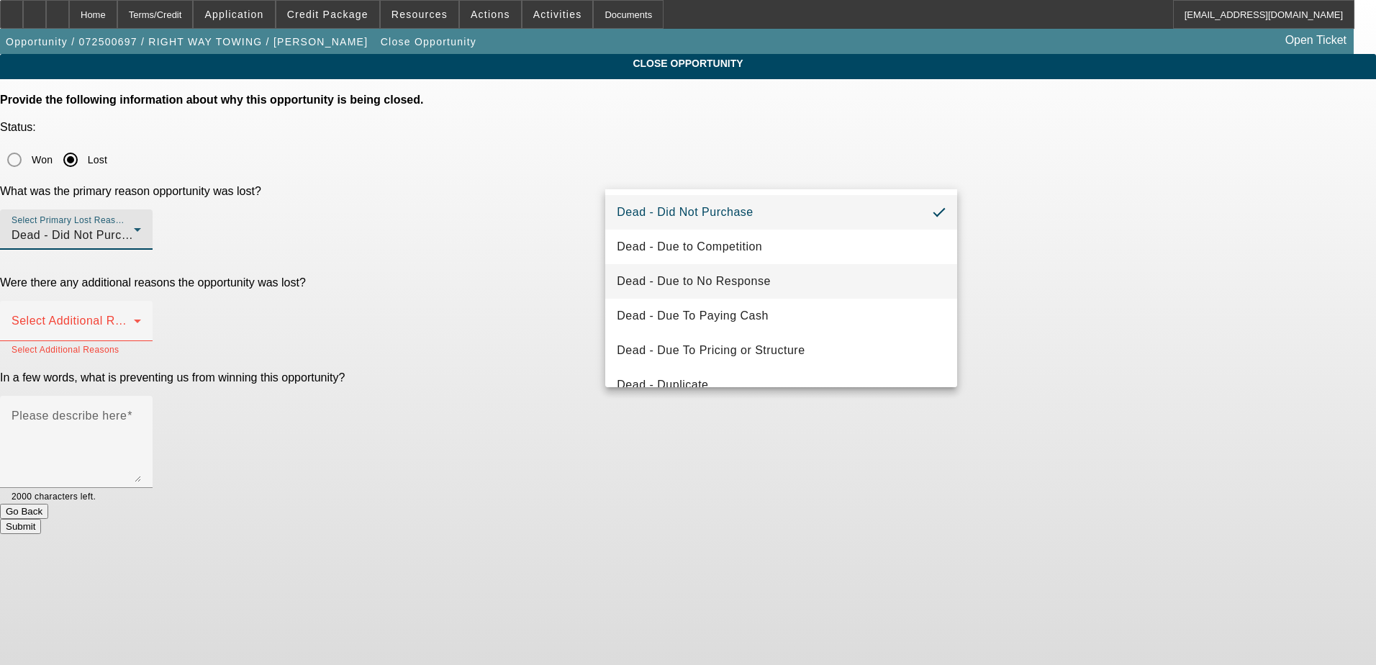
click at [871, 291] on mat-option "Dead - Due to No Response" at bounding box center [781, 281] width 352 height 35
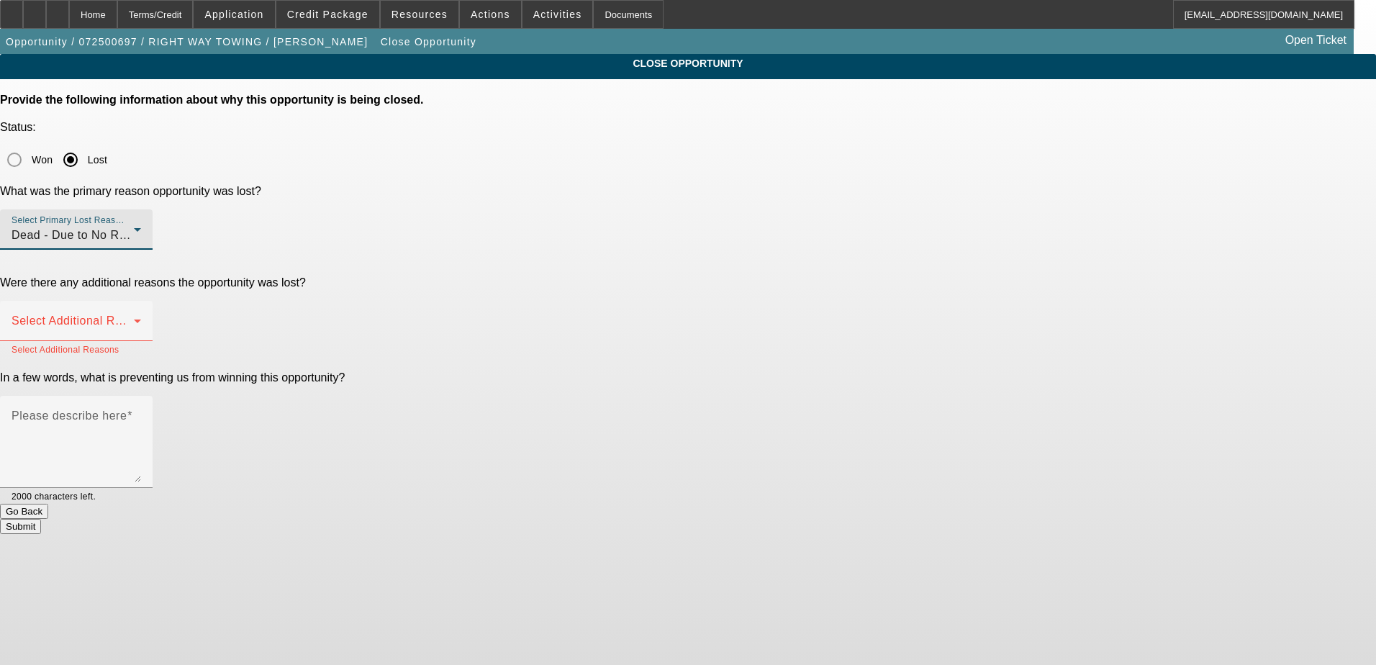
click at [1081, 227] on div "CLOSE OPPORTUNITY Provide the following information about why this opportunity …" at bounding box center [688, 294] width 1376 height 480
click at [146, 312] on icon at bounding box center [137, 320] width 17 height 17
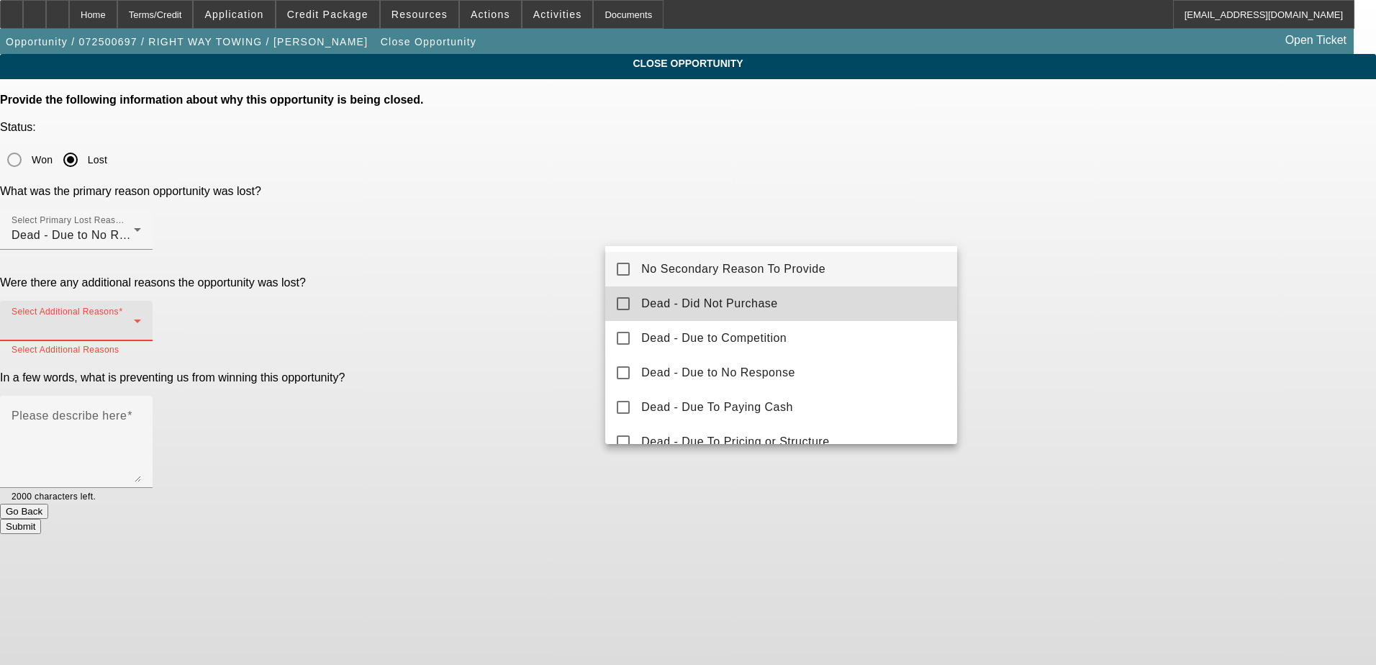
click at [860, 308] on mat-option "Dead - Did Not Purchase" at bounding box center [781, 303] width 352 height 35
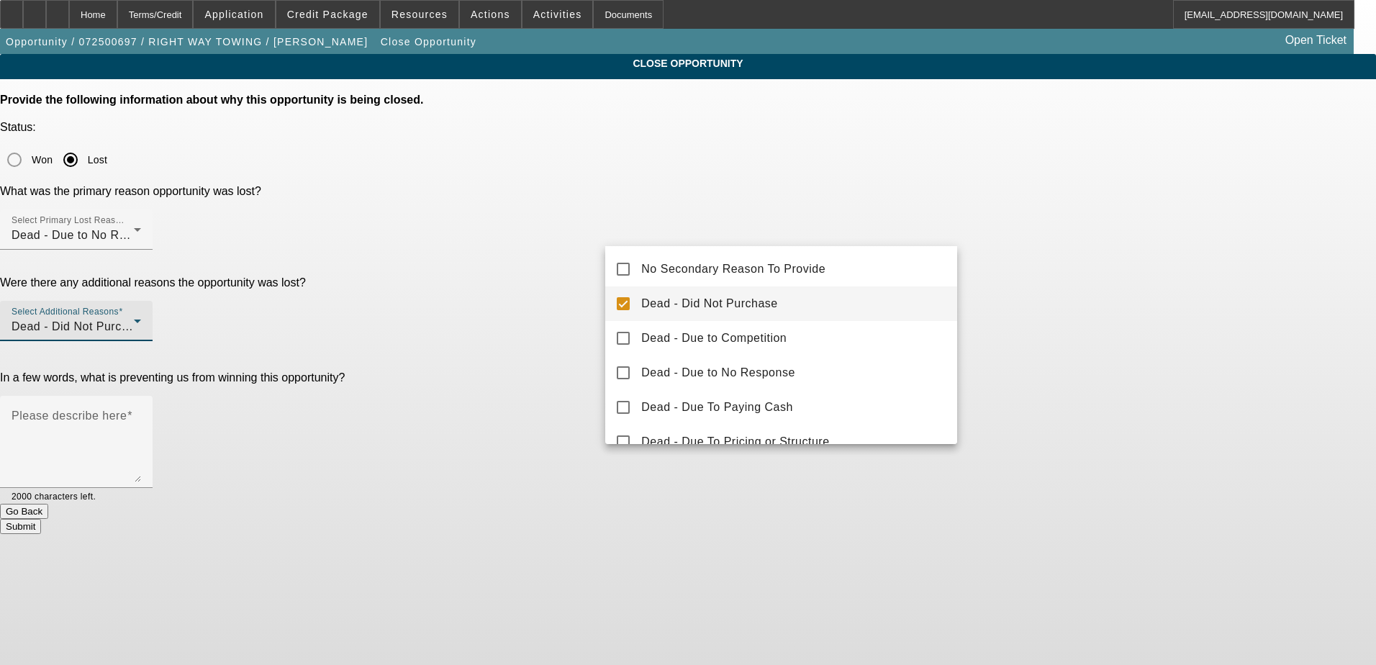
click at [1055, 266] on div at bounding box center [688, 332] width 1376 height 665
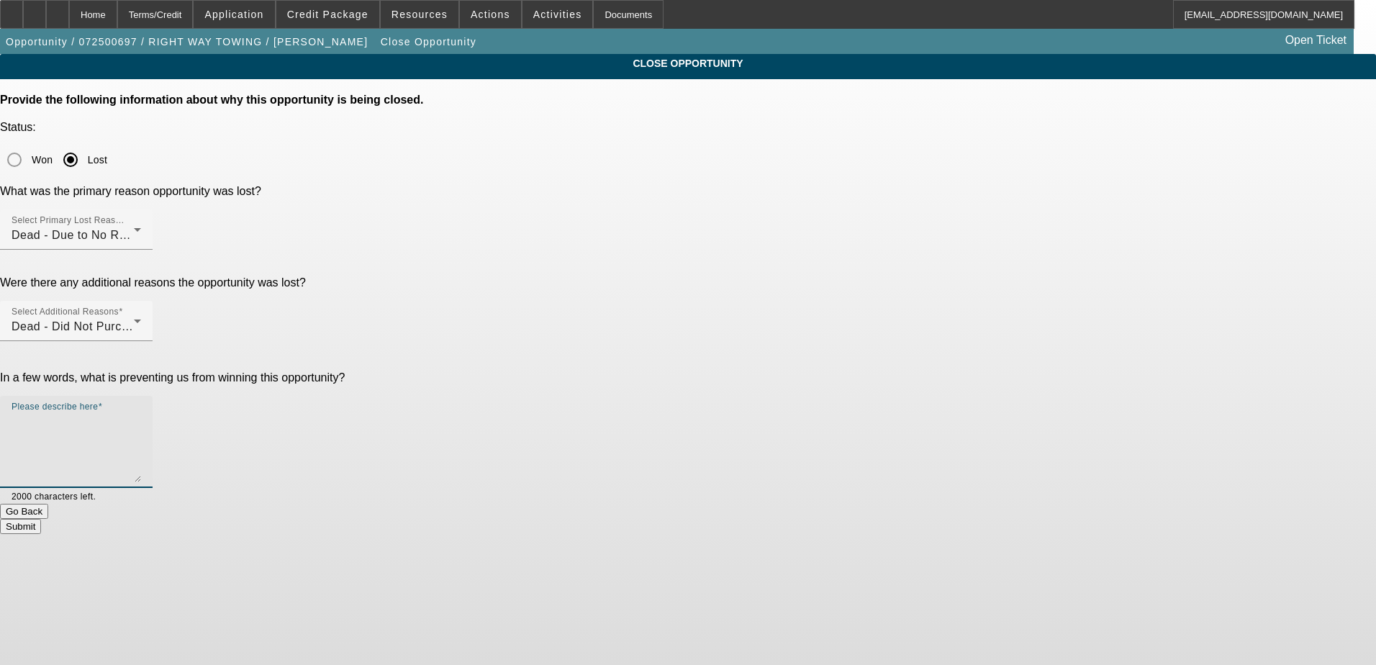
click at [141, 413] on textarea "Please describe here" at bounding box center [77, 447] width 130 height 69
click at [1041, 342] on div "CLOSE OPPORTUNITY Provide the following information about why this opportunity …" at bounding box center [688, 294] width 1376 height 480
click at [141, 413] on textarea "Customer said he wanted to get pre-approved, filled out the wrong ssn on the ap…" at bounding box center [77, 447] width 130 height 69
click at [1171, 255] on app-close-opportunity "CLOSE OPPORTUNITY Provide the following information about why this opportunity …" at bounding box center [688, 294] width 1376 height 480
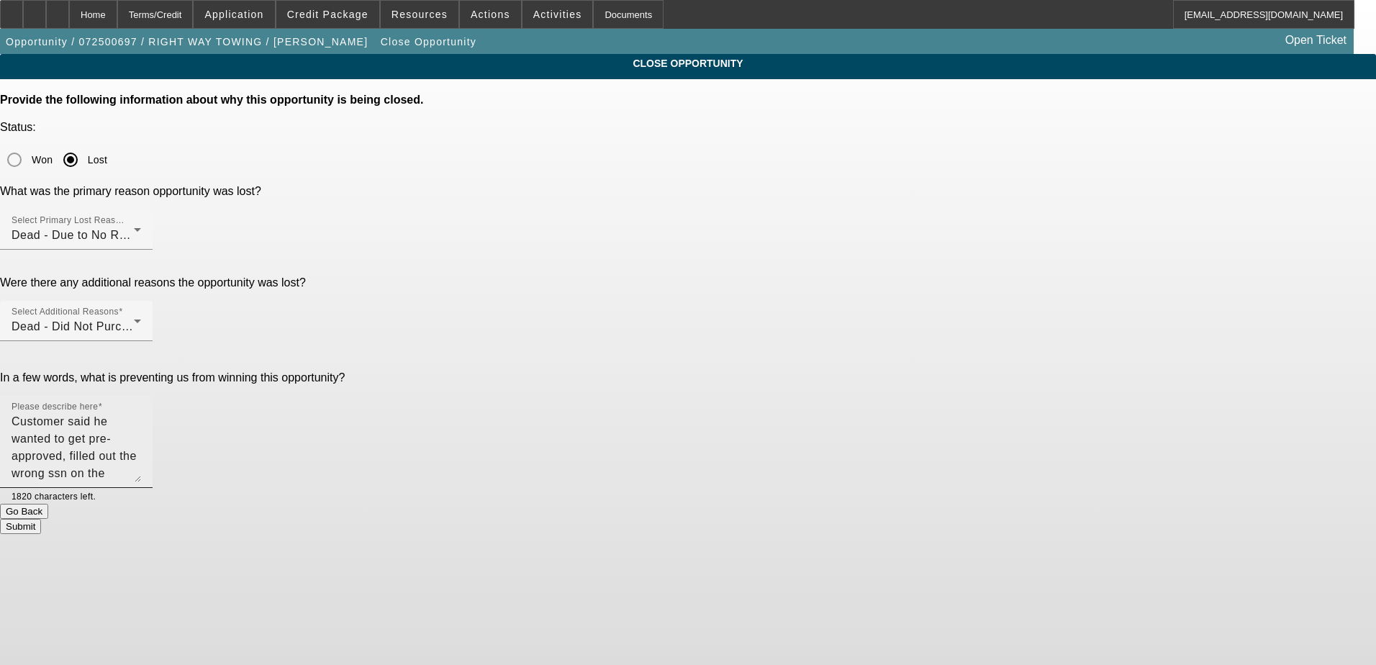
click at [141, 413] on textarea "Customer said he wanted to get pre-approved, filled out the wrong ssn on the ap…" at bounding box center [77, 447] width 130 height 69
type textarea "Customer said he wanted to get pre-approved, filled out the wrong ssn on the ap…"
click at [1085, 340] on div "CLOSE OPPORTUNITY Provide the following information about why this opportunity …" at bounding box center [688, 294] width 1376 height 480
click at [41, 519] on button "Submit" at bounding box center [20, 526] width 41 height 15
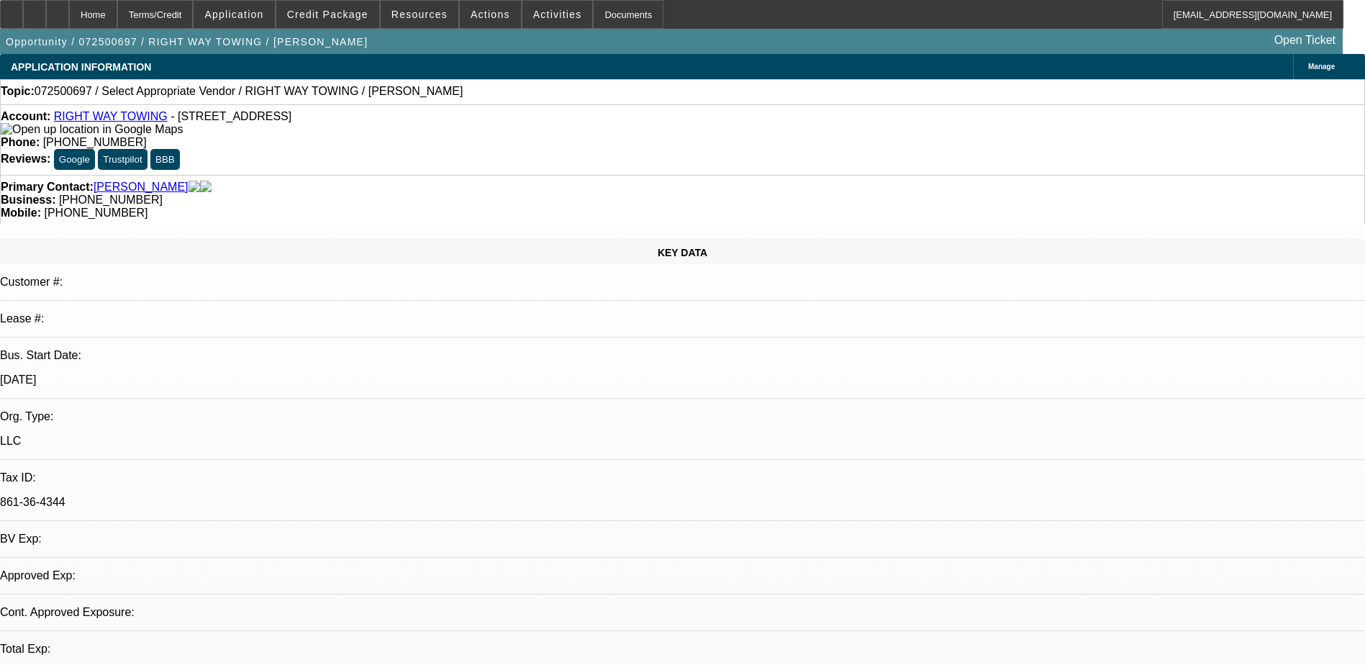
select select "0"
select select "2"
select select "0.1"
select select "1"
select select "2"
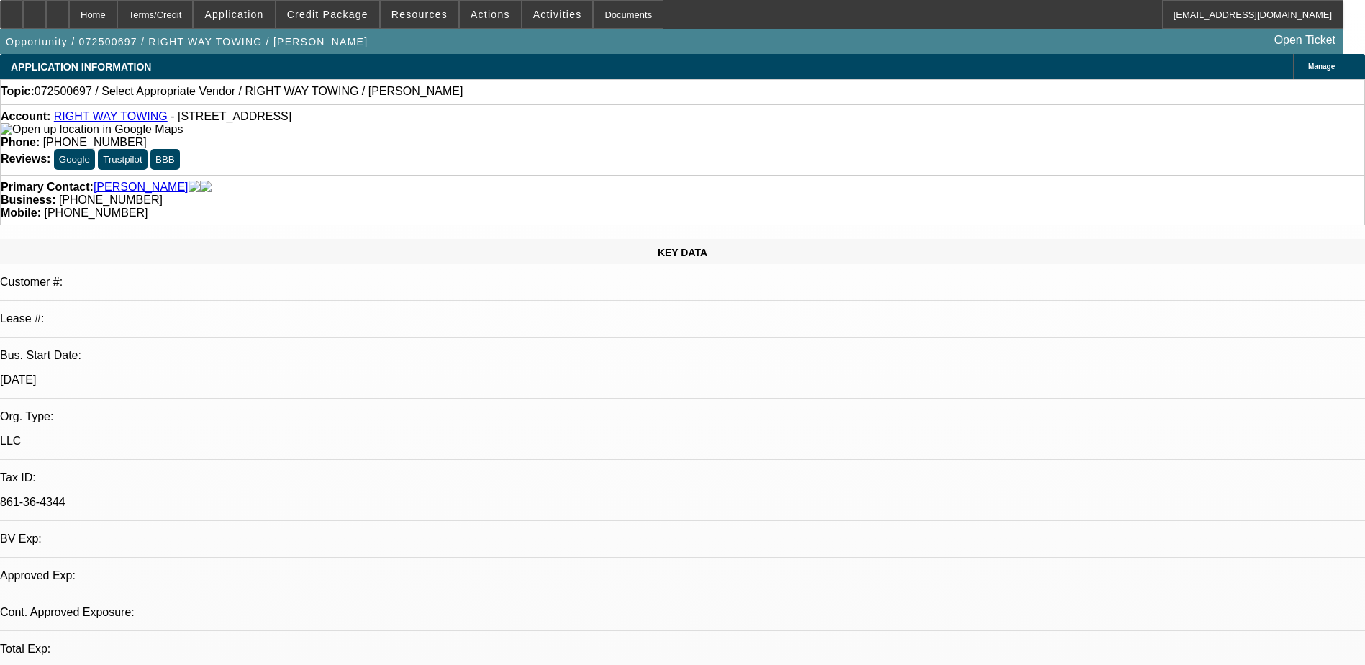
select select "4"
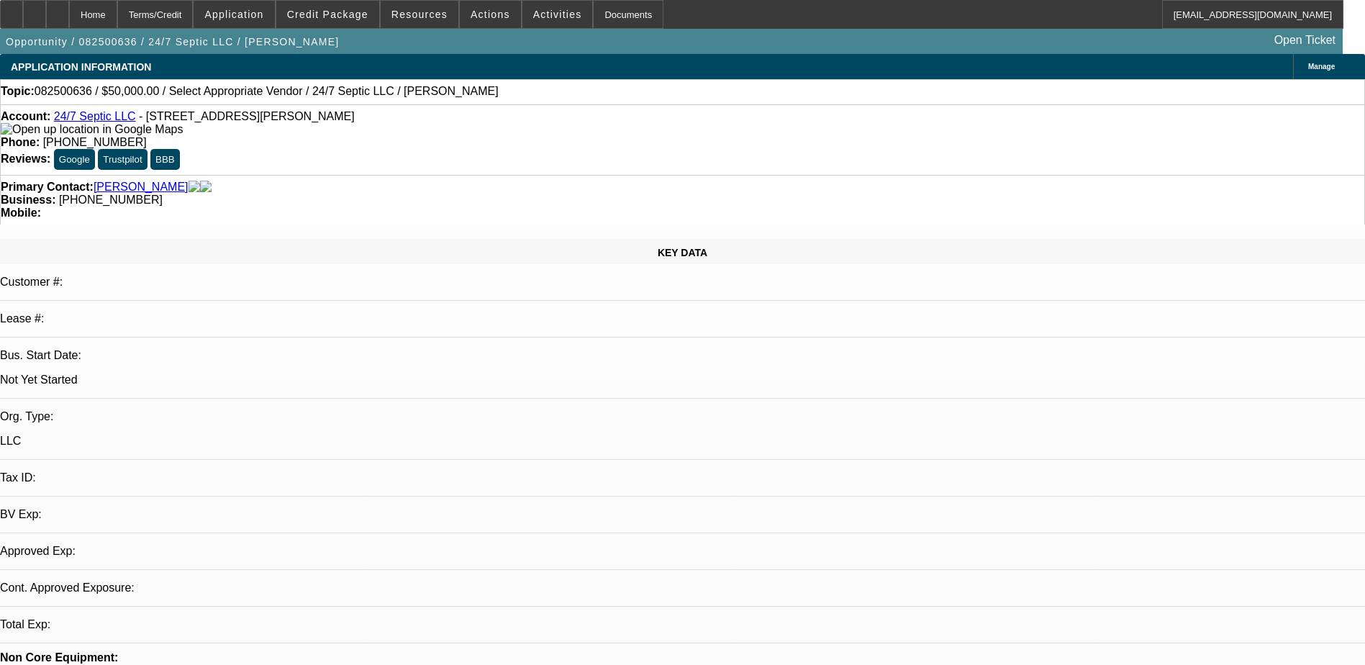
select select "0"
select select "2"
select select "0.1"
select select "1"
select select "2"
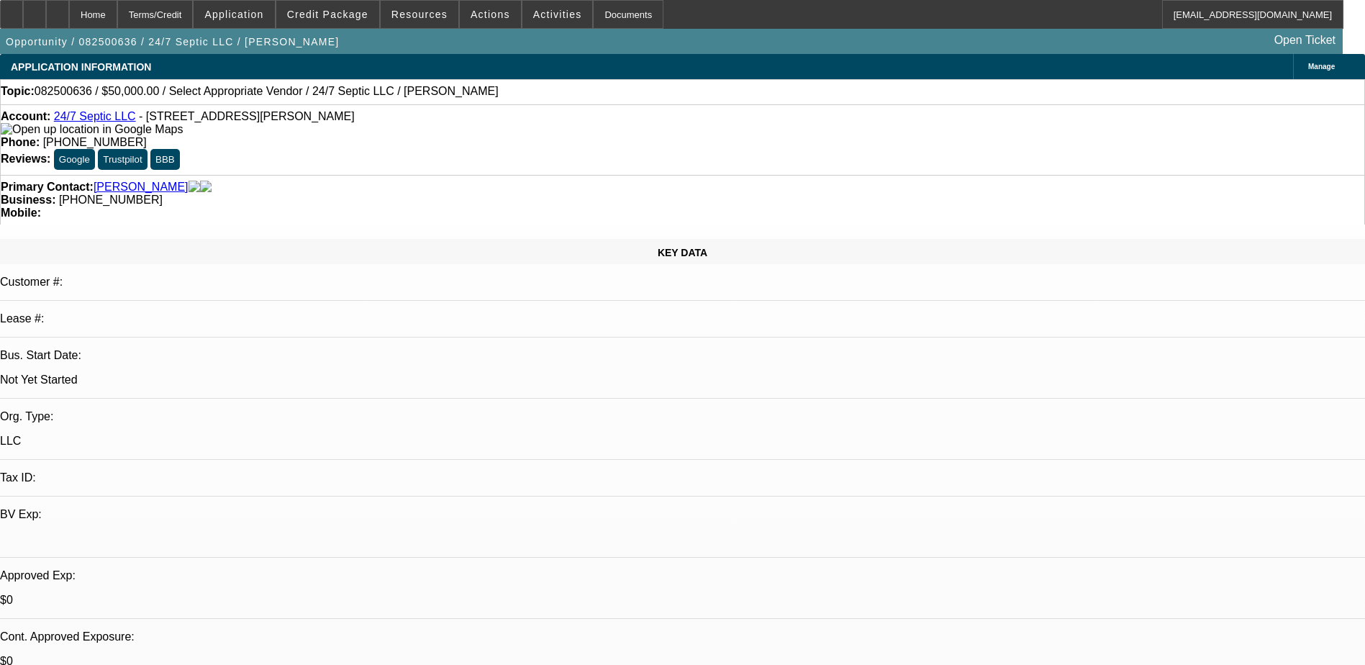
select select "4"
drag, startPoint x: 586, startPoint y: 155, endPoint x: 513, endPoint y: 173, distance: 75.0
click at [513, 175] on div "Primary Contact: Kraft, Gregory Business: (609) 709-0452 Mobile:" at bounding box center [682, 200] width 1365 height 50
copy span "(609) 709-0452"
click at [304, 239] on div "KEY DATA Customer #: Lease #: Bus. Start Date: Not Yet Started Org. Type: LLC T…" at bounding box center [682, 555] width 1365 height 633
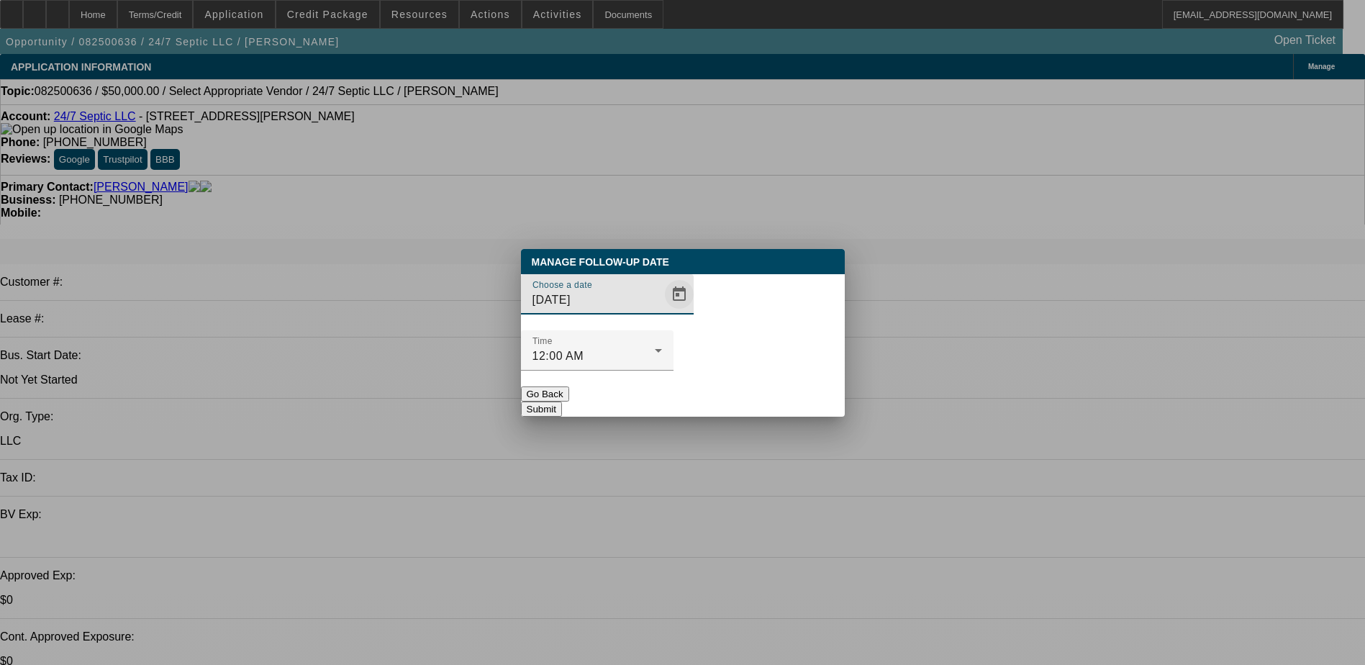
drag, startPoint x: 628, startPoint y: 332, endPoint x: 637, endPoint y: 327, distance: 11.0
click at [631, 309] on input "9/18/2025" at bounding box center [597, 299] width 130 height 17
click at [662, 312] on span "Open calendar" at bounding box center [679, 294] width 35 height 35
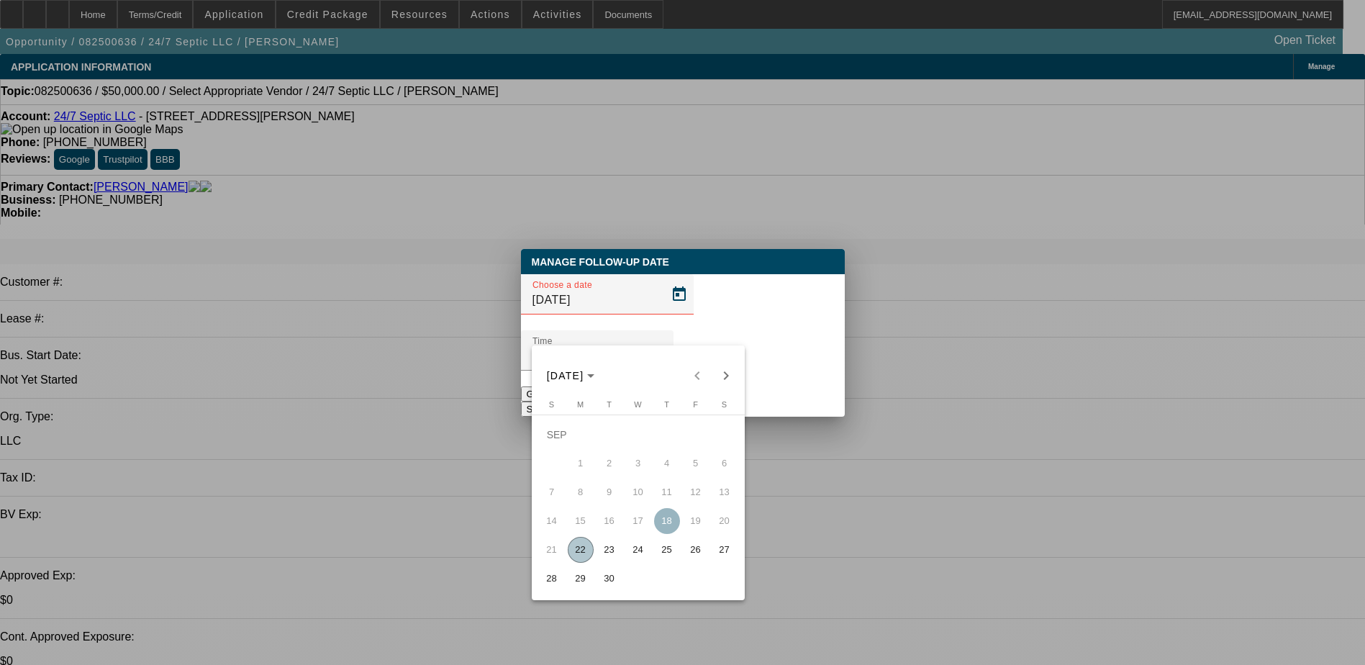
click at [632, 545] on span "24" at bounding box center [638, 550] width 26 height 26
type input "9/24/2025"
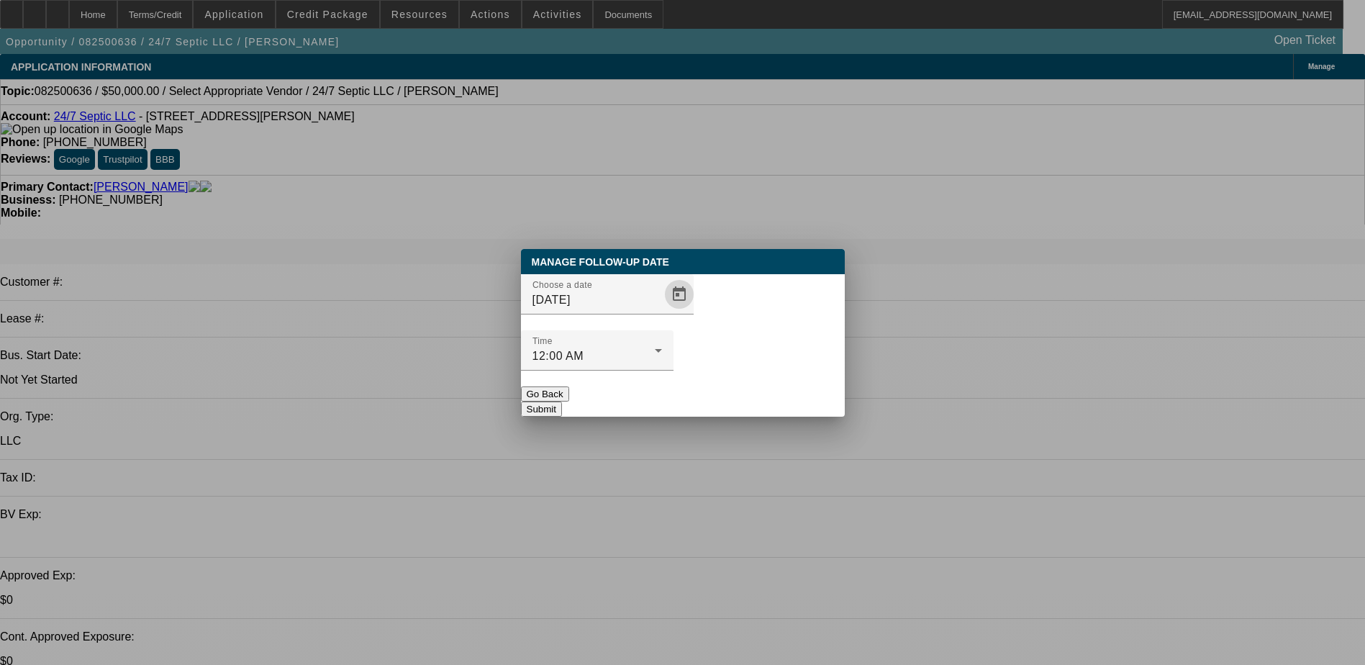
click at [673, 371] on div at bounding box center [597, 379] width 153 height 16
click at [562, 401] on button "Submit" at bounding box center [541, 408] width 41 height 15
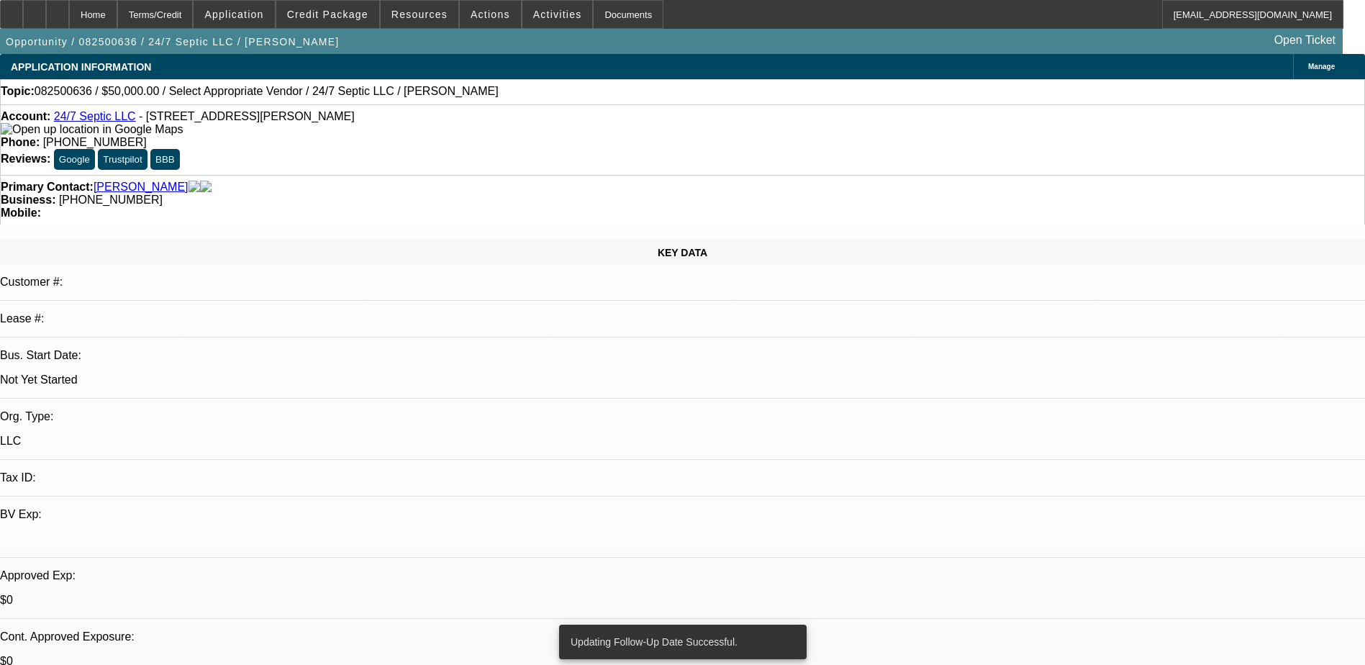
radio input "true"
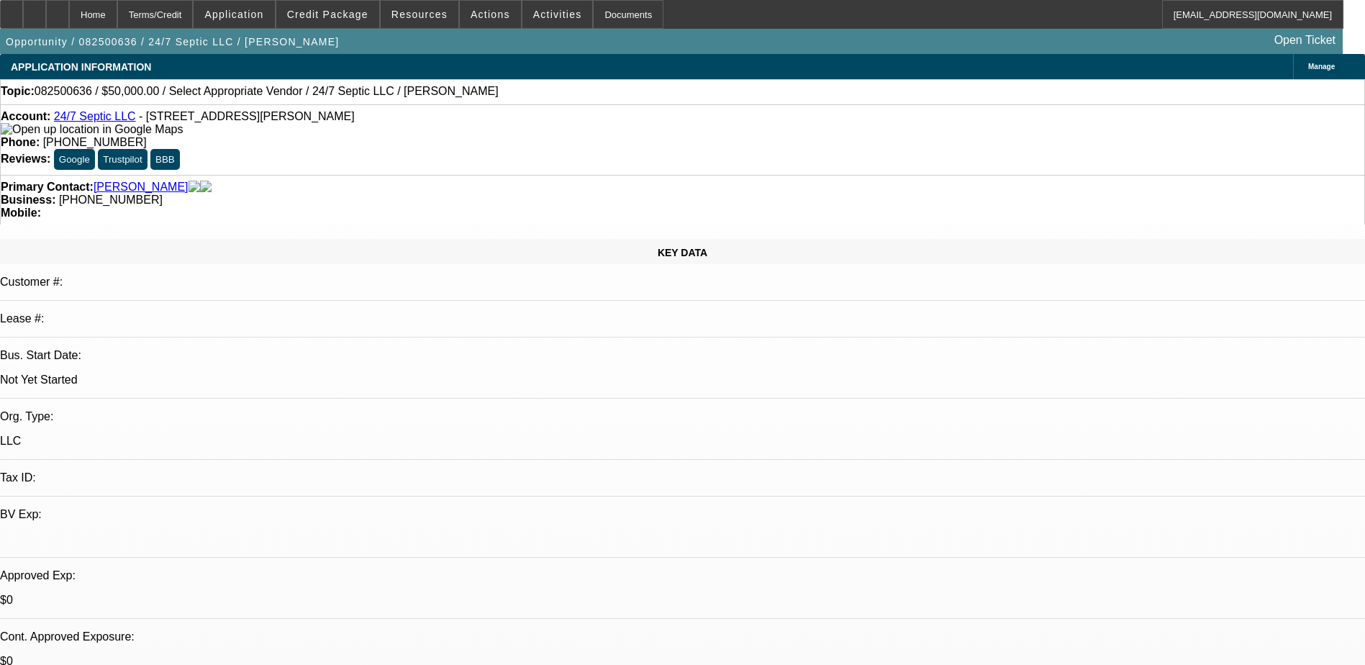
type textarea "Called on genesys, it said the number was not in service. Tried on my cell and …"
radio input "true"
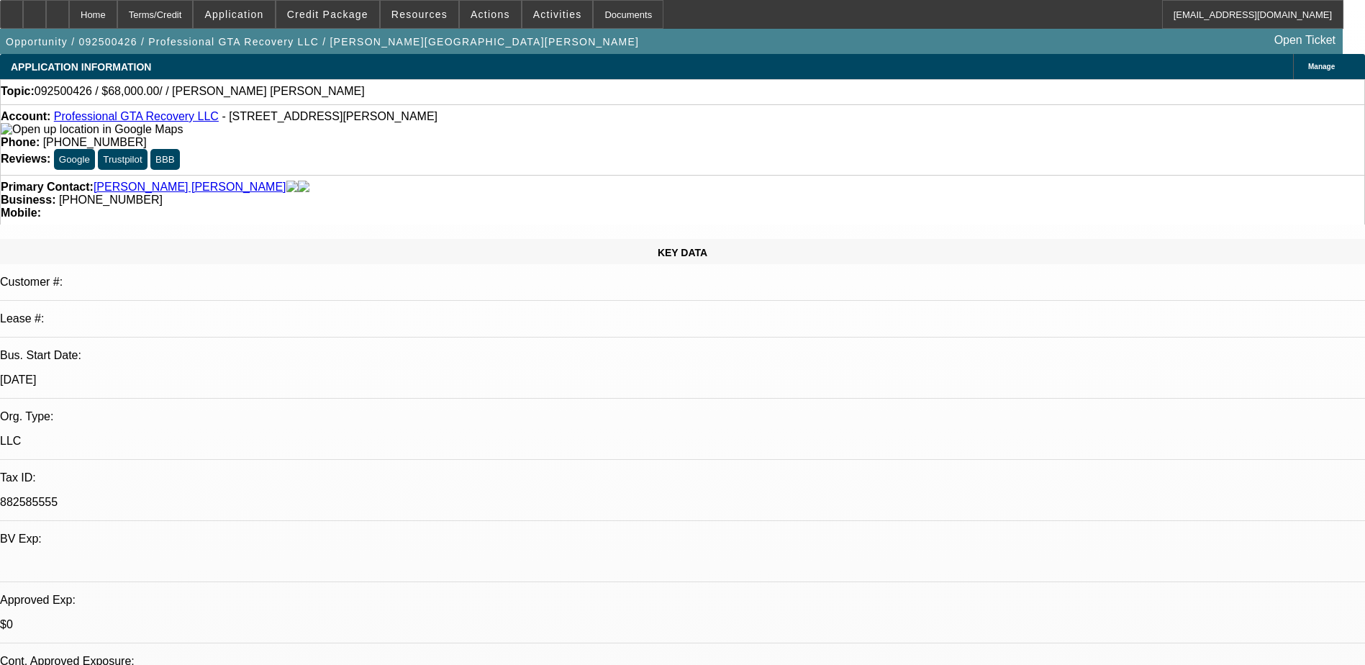
select select "0"
select select "2"
select select "0.1"
select select "4"
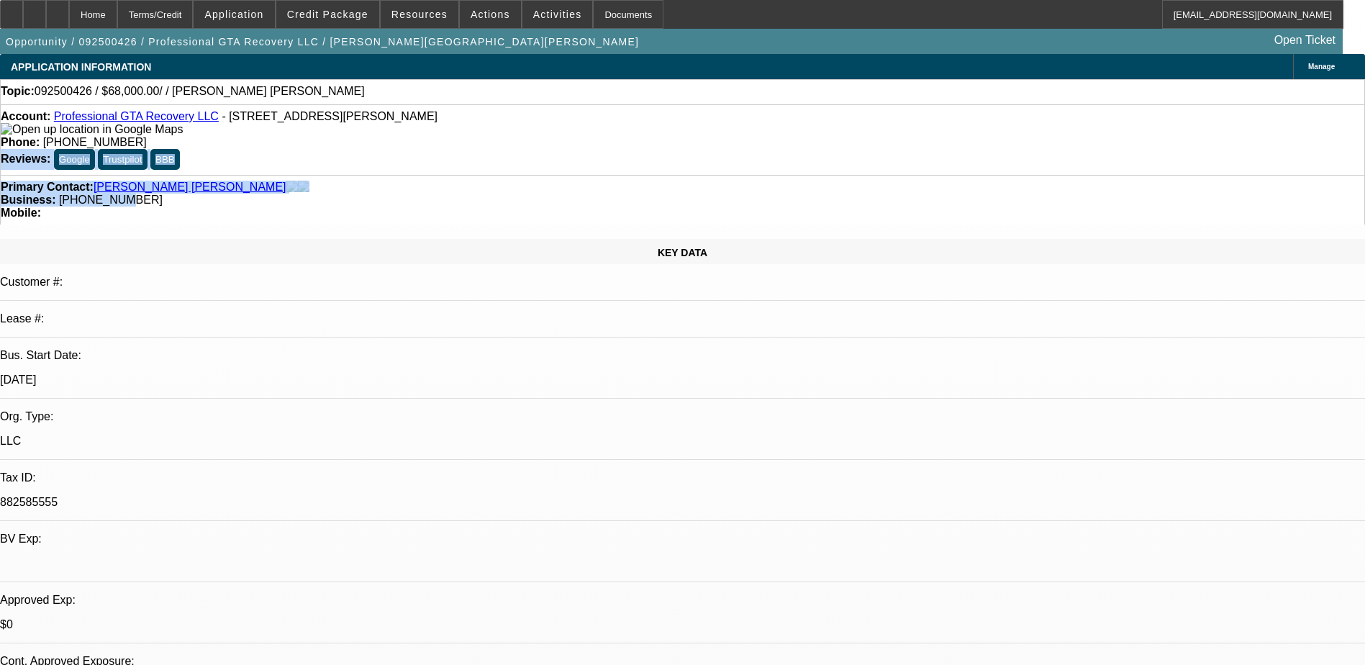
drag, startPoint x: 592, startPoint y: 142, endPoint x: 555, endPoint y: 167, distance: 44.7
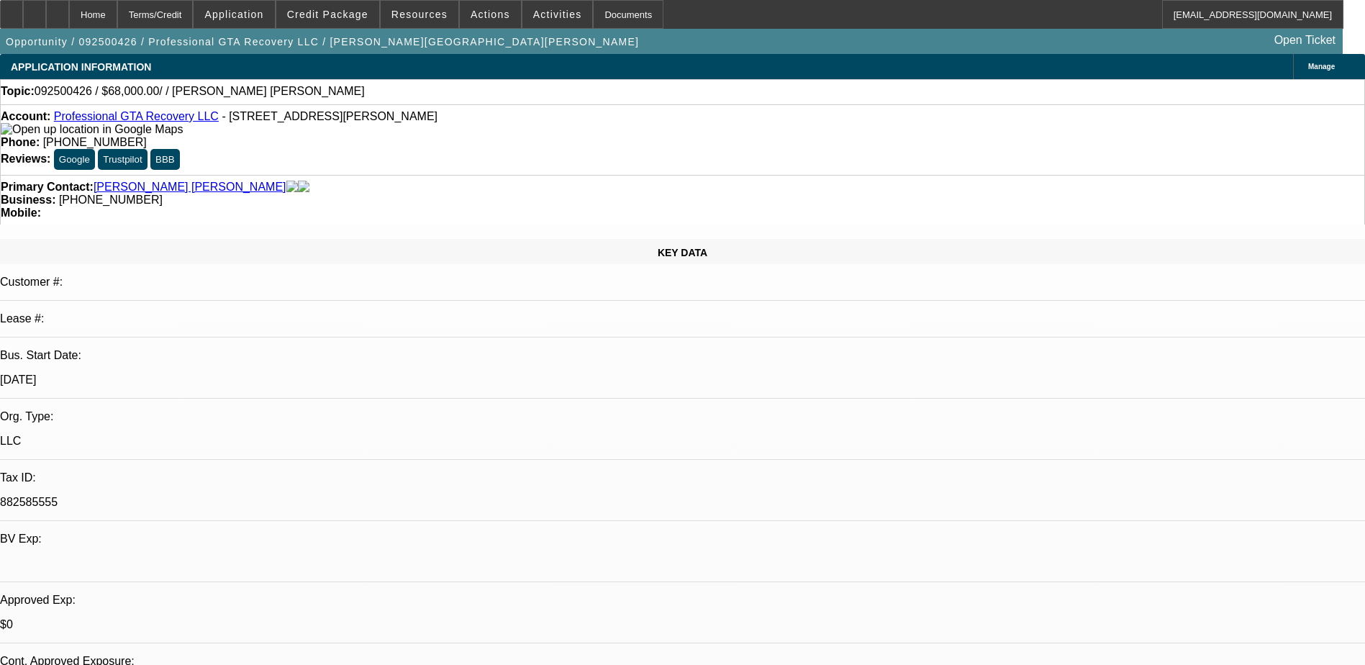
drag, startPoint x: 555, startPoint y: 167, endPoint x: 576, endPoint y: 159, distance: 22.3
click at [163, 194] on span "(786) 582-5235" at bounding box center [111, 200] width 104 height 12
drag, startPoint x: 561, startPoint y: 168, endPoint x: 514, endPoint y: 173, distance: 47.0
click at [514, 175] on div "Primary Contact: Trejos Torrez, Roberto Business: (786) 582-5235 Mobile:" at bounding box center [682, 200] width 1365 height 50
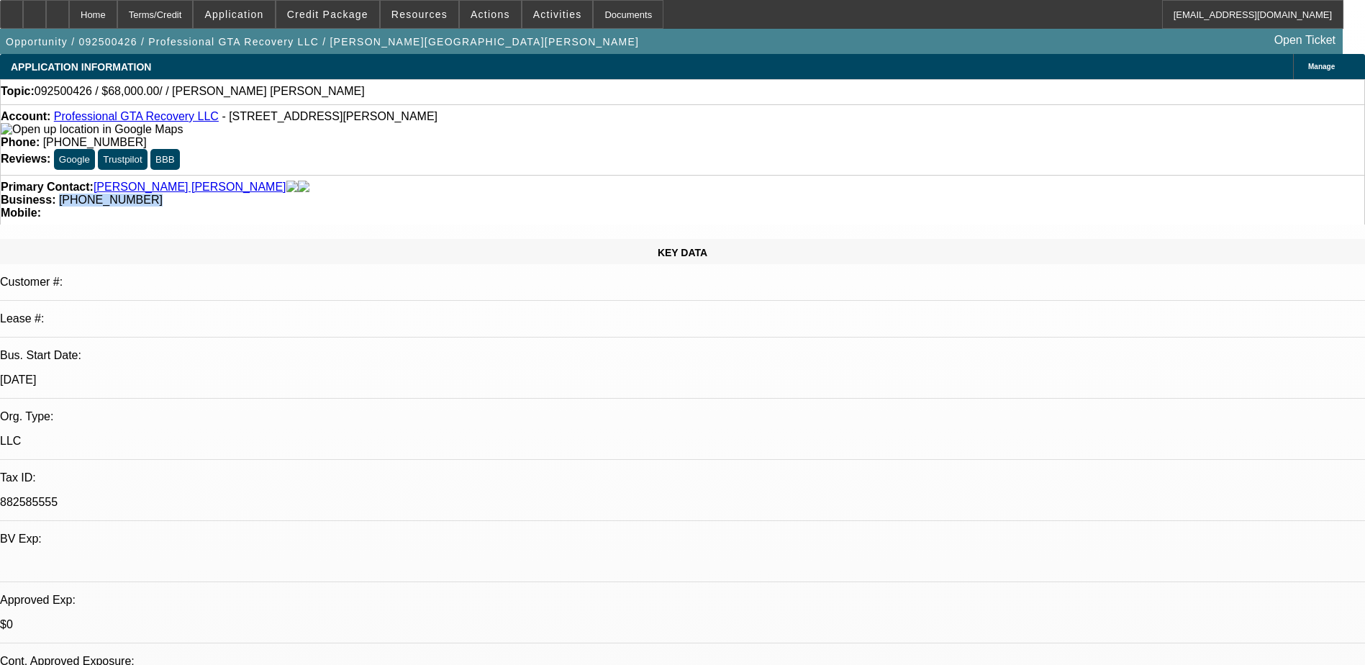
copy span "(786) 582-5235"
click at [412, 175] on div "Primary Contact: Trejos Torrez, Roberto Business: (786) 582-5235 Mobile:" at bounding box center [682, 200] width 1365 height 50
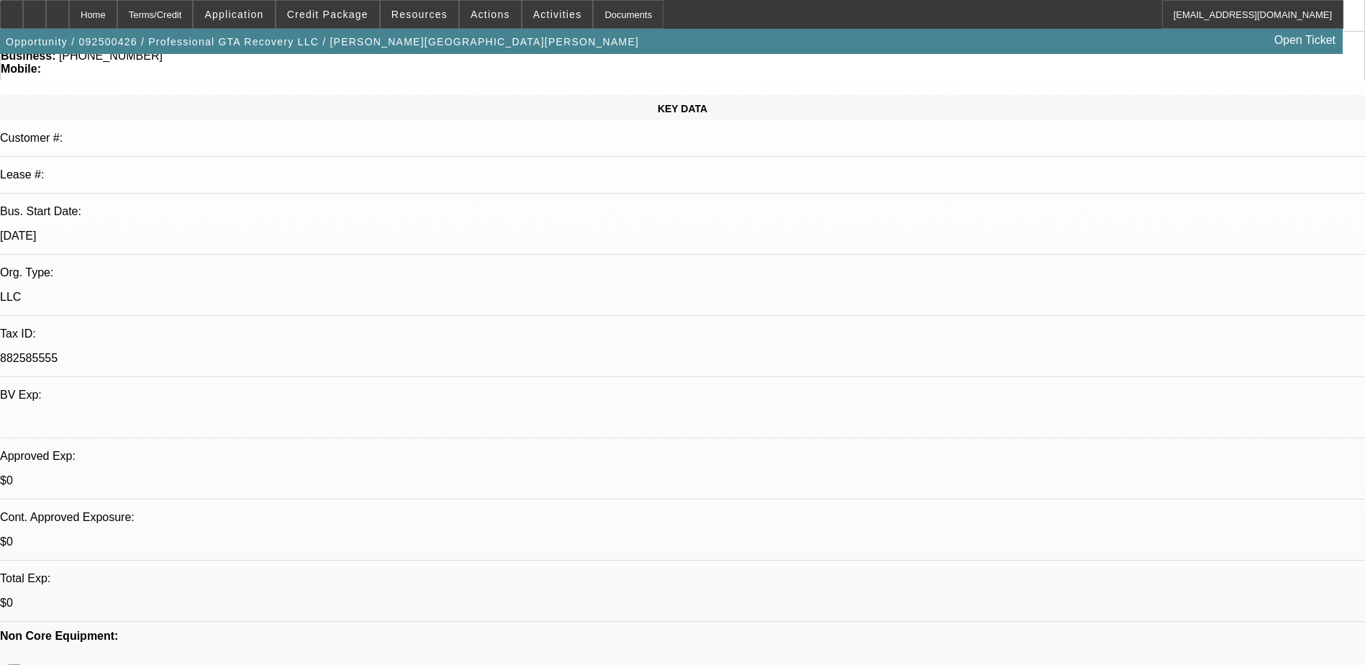
scroll to position [360, 0]
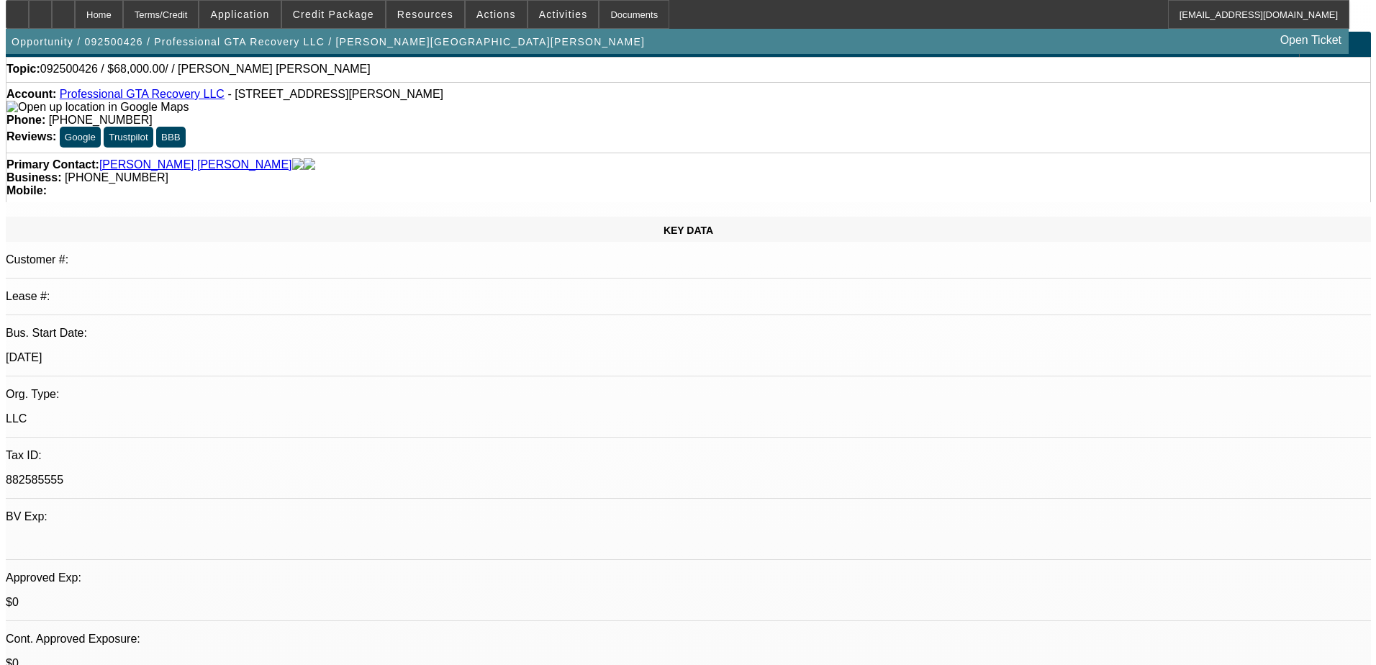
scroll to position [0, 0]
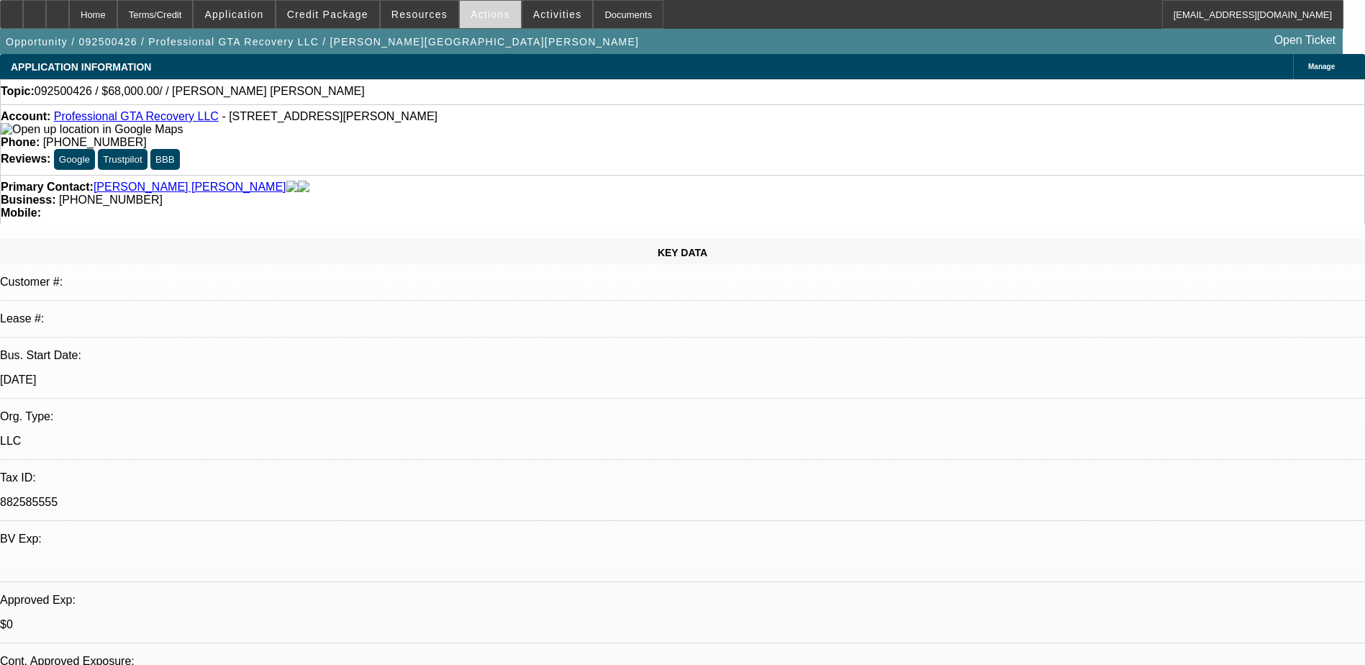
click at [496, 17] on span at bounding box center [490, 14] width 61 height 35
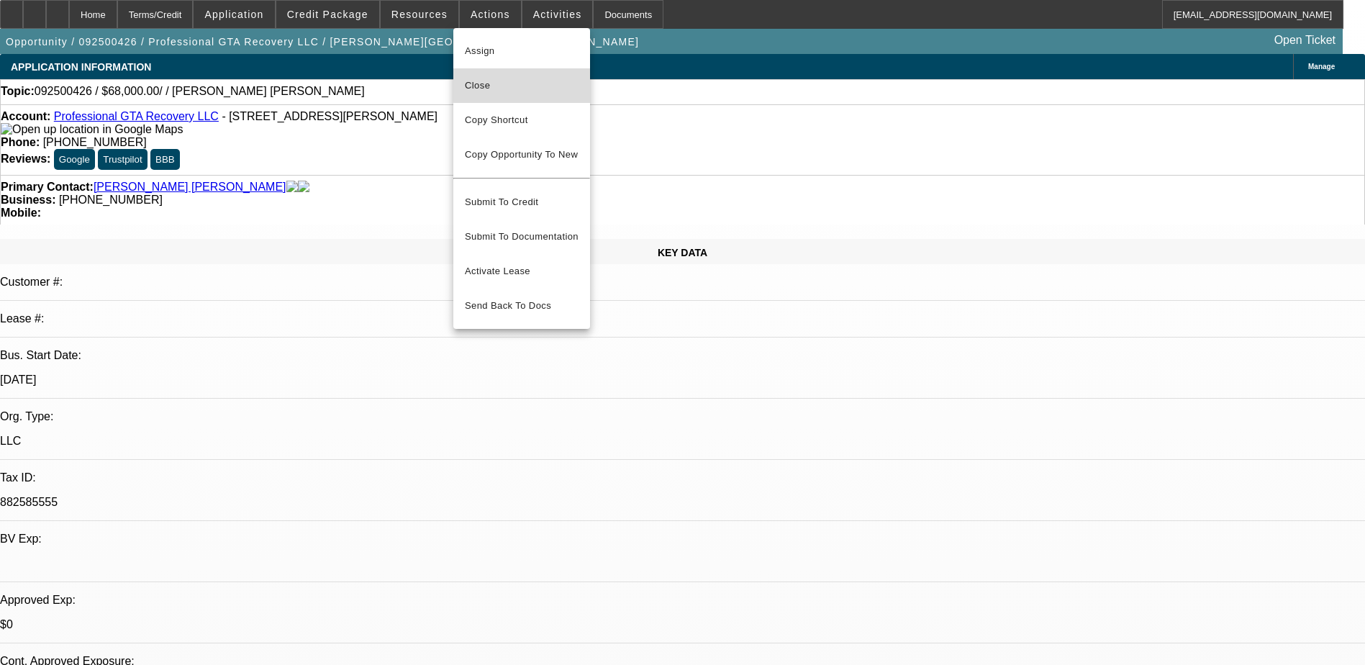
click at [533, 78] on span "Close" at bounding box center [522, 85] width 114 height 17
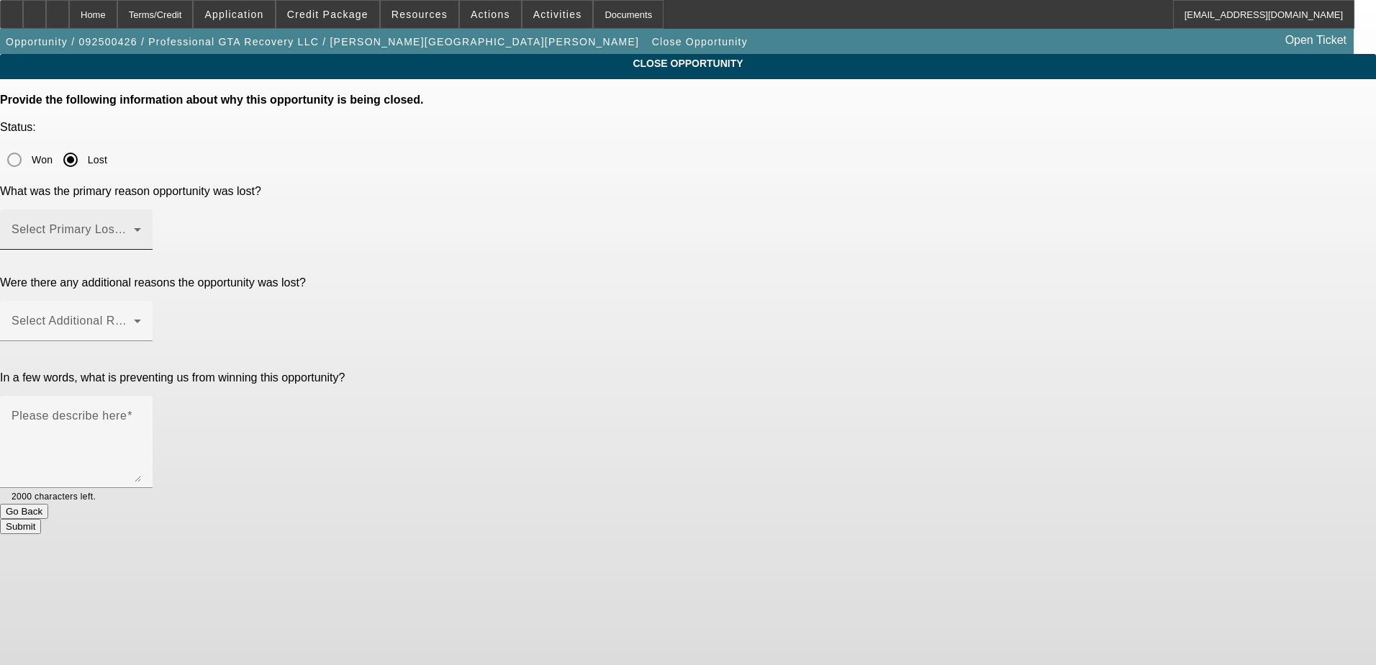
click at [134, 227] on span at bounding box center [73, 235] width 122 height 17
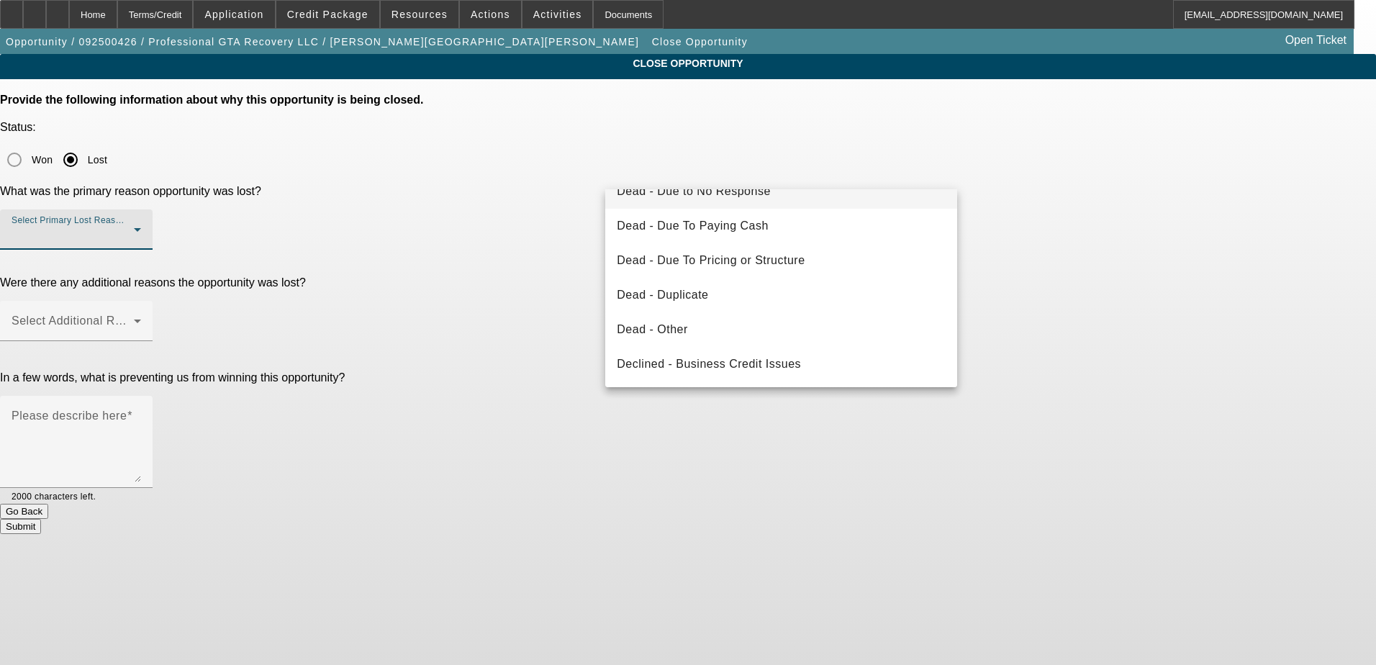
scroll to position [194, 0]
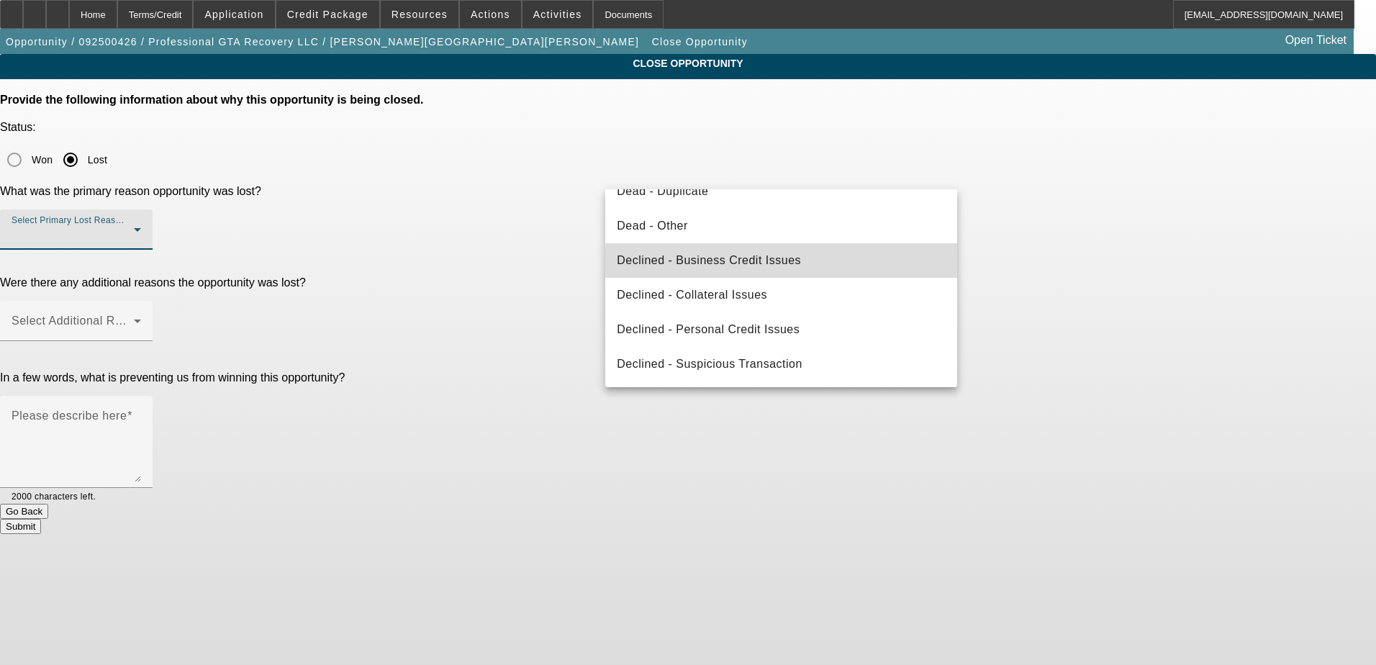
click at [837, 268] on mat-option "Declined - Business Credit Issues" at bounding box center [781, 260] width 352 height 35
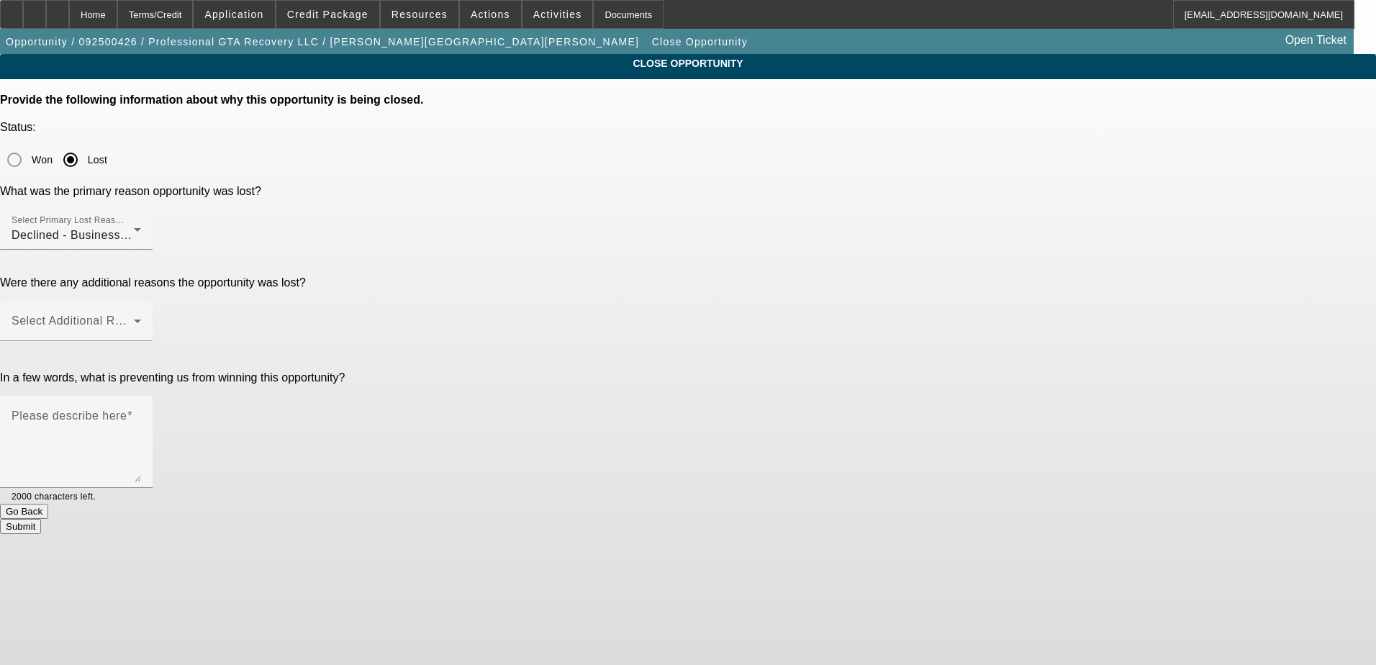
click at [1219, 270] on app-close-opportunity "CLOSE OPPORTUNITY Provide the following information about why this opportunity …" at bounding box center [688, 294] width 1376 height 480
click at [141, 396] on div "Please describe here" at bounding box center [77, 442] width 130 height 92
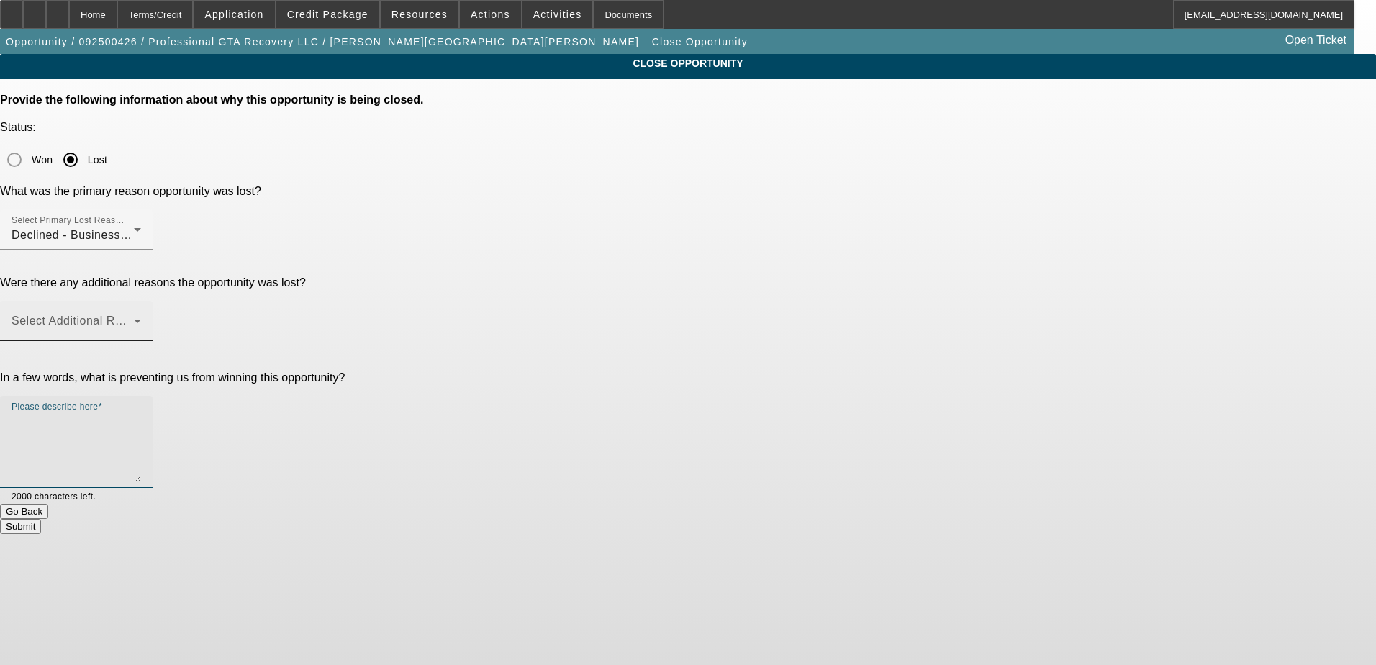
click at [134, 318] on span at bounding box center [73, 326] width 122 height 17
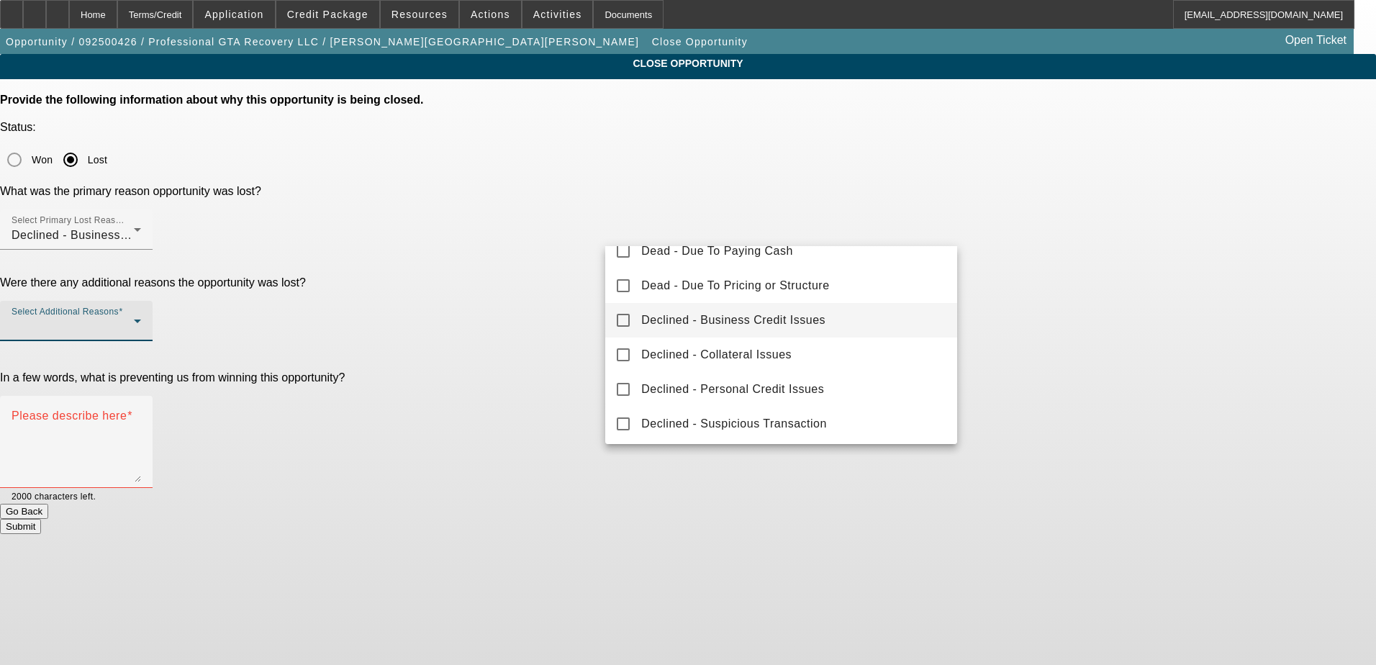
scroll to position [159, 0]
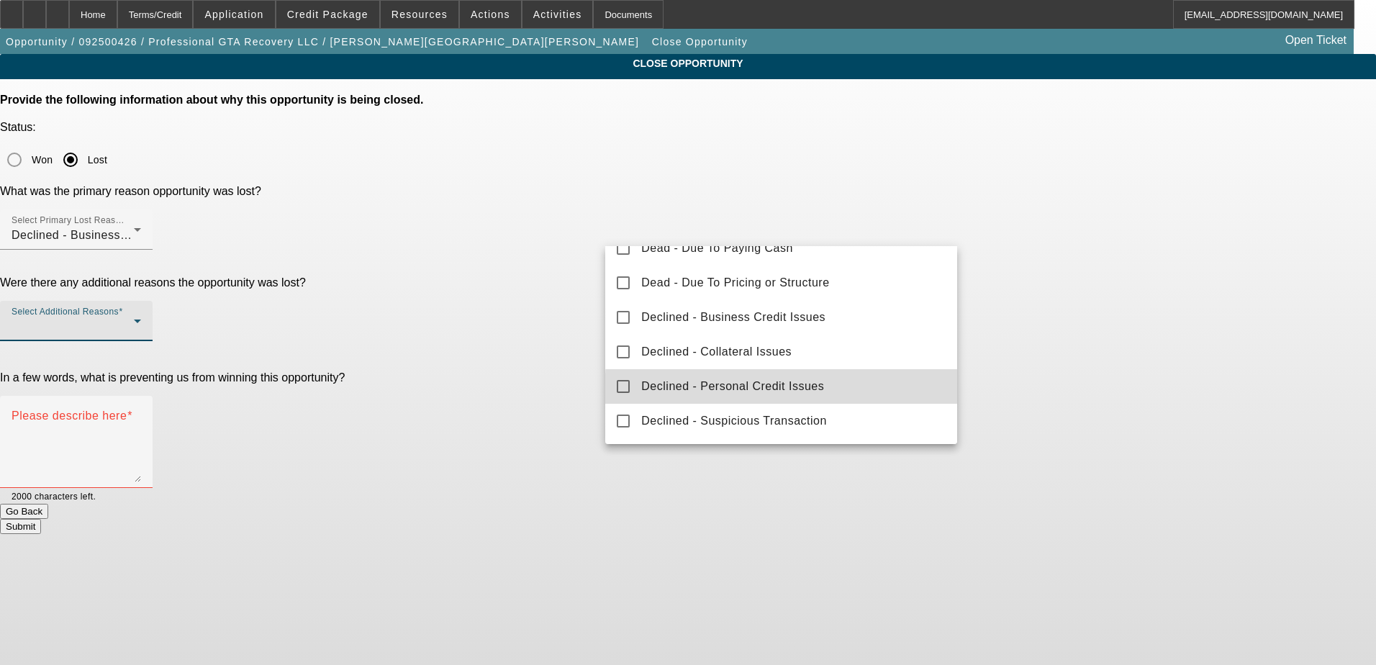
click at [894, 394] on mat-option "Declined - Personal Credit Issues" at bounding box center [781, 386] width 352 height 35
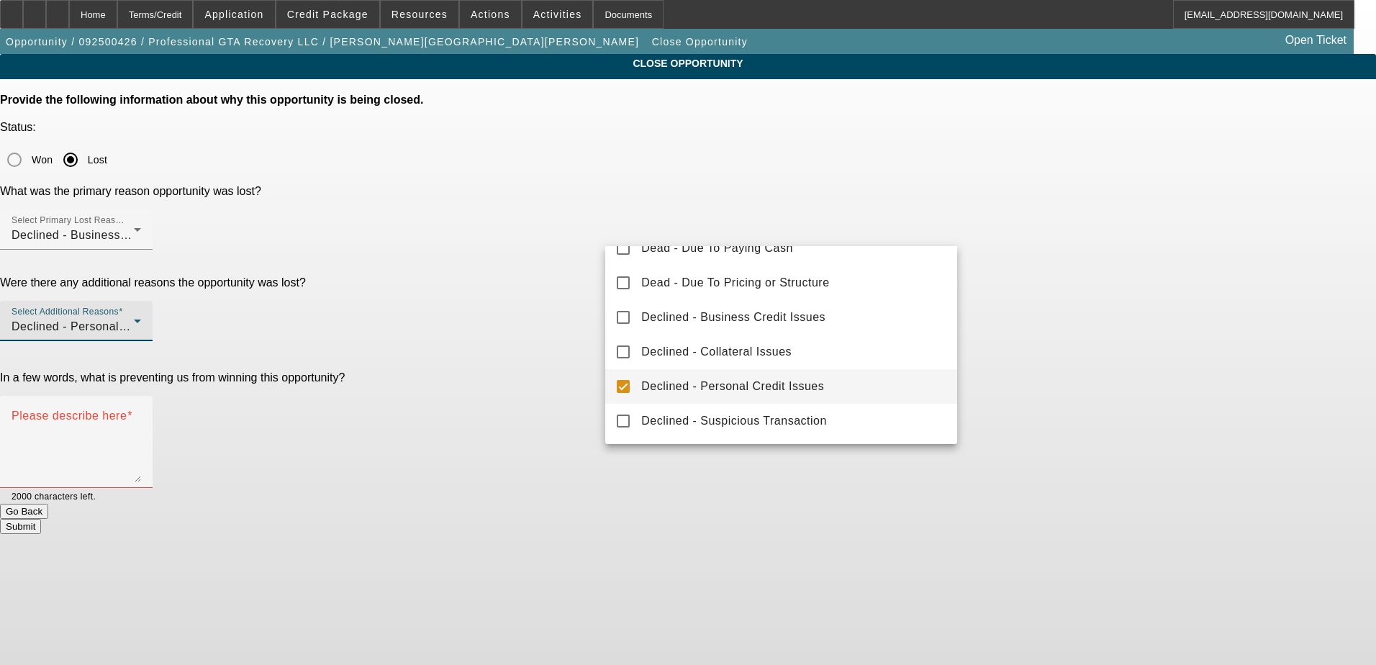
click at [1091, 299] on div at bounding box center [688, 332] width 1376 height 665
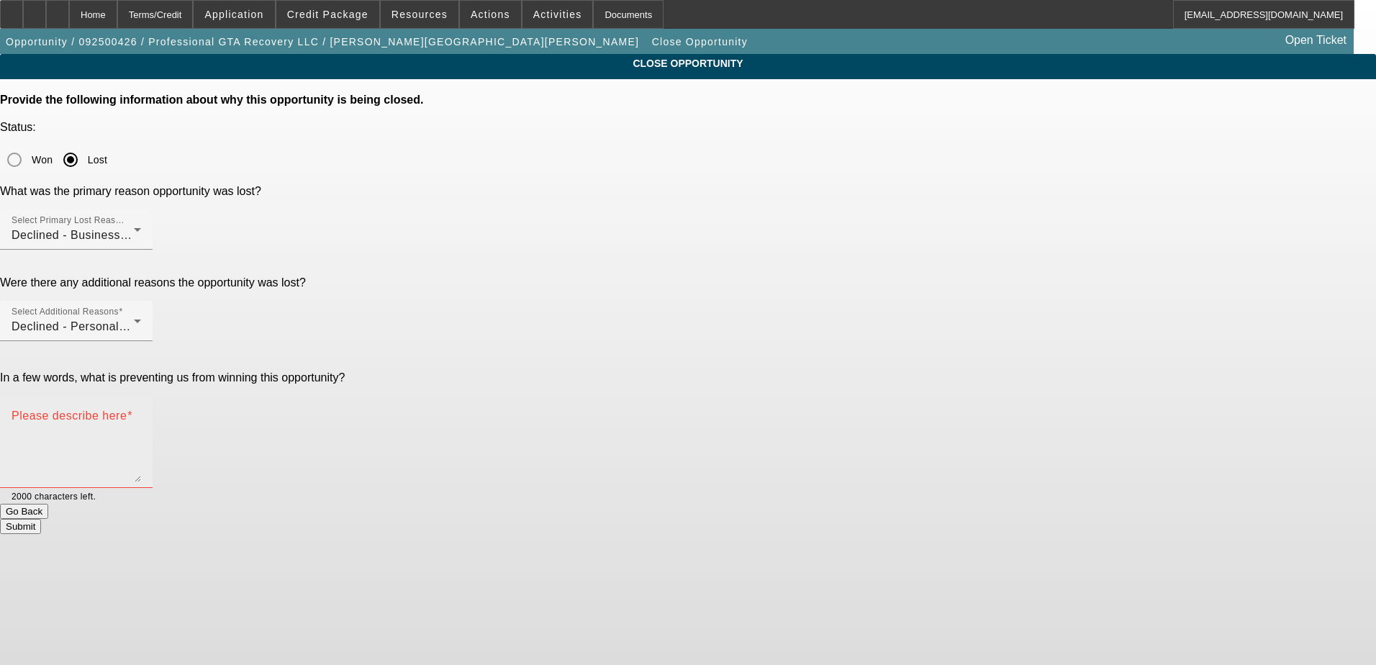
click at [141, 413] on textarea "Please describe here" at bounding box center [77, 447] width 130 height 69
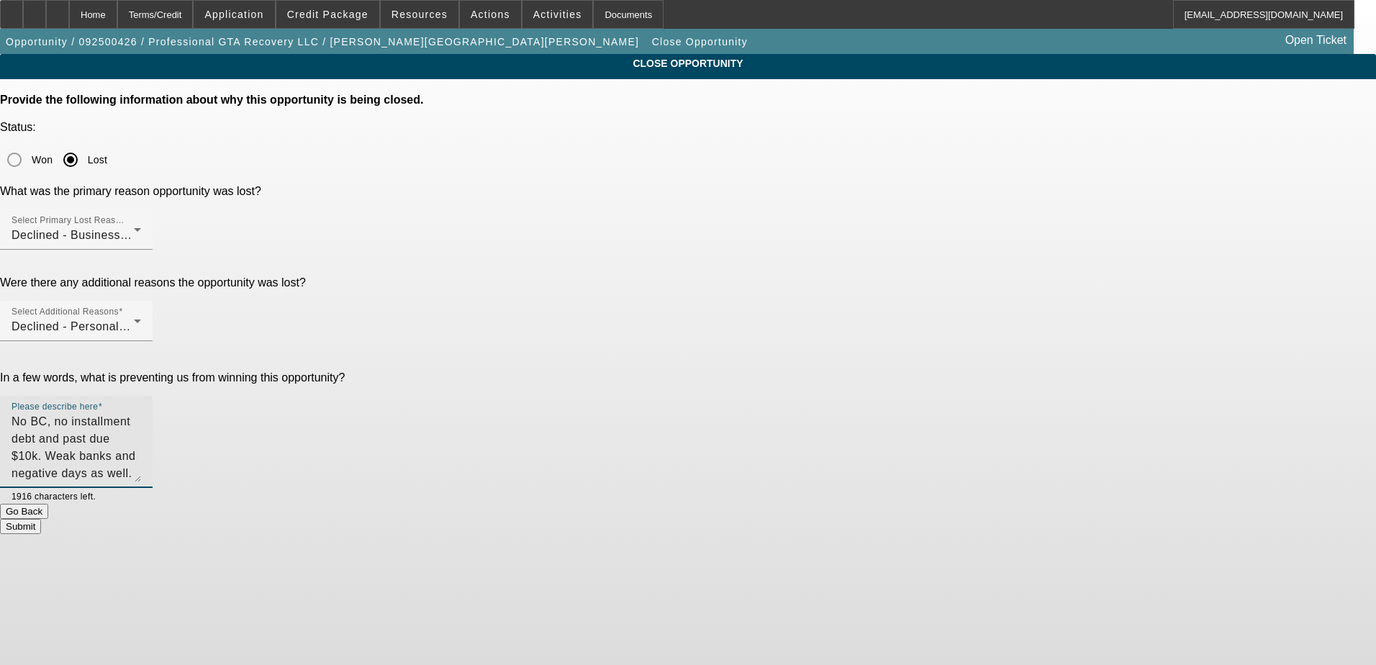
click at [998, 286] on div "CLOSE OPPORTUNITY Provide the following information about why this opportunity …" at bounding box center [688, 294] width 1376 height 480
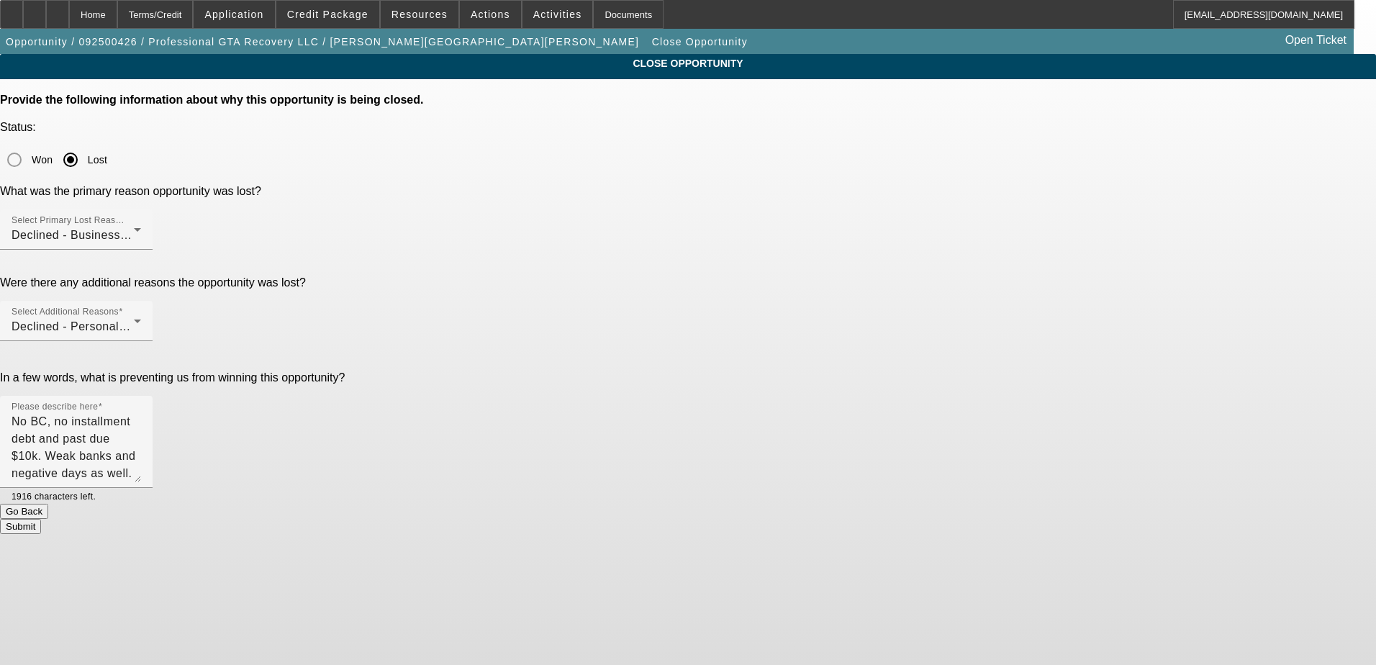
click at [1032, 335] on div "CLOSE OPPORTUNITY Provide the following information about why this opportunity …" at bounding box center [688, 294] width 1376 height 480
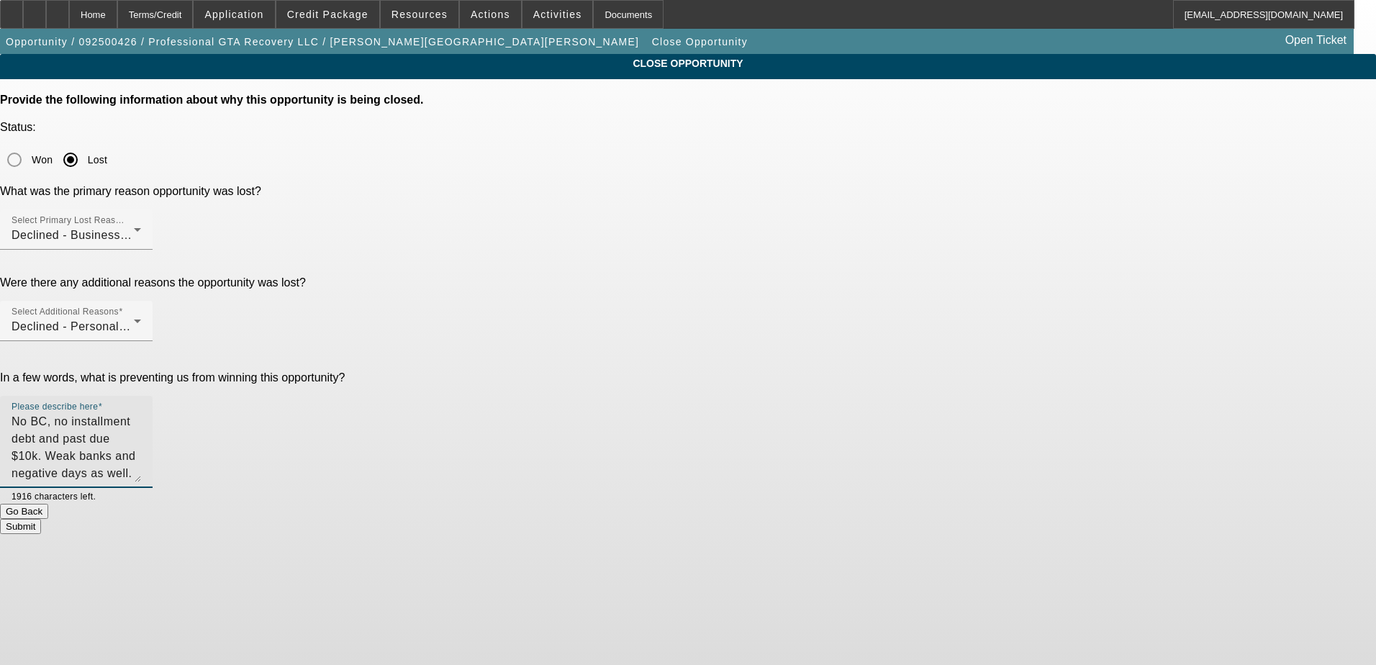
click at [141, 413] on textarea "No BC, no installment debt and past due $10k. Weak banks and negative days as w…" at bounding box center [77, 447] width 130 height 69
click at [1186, 322] on app-close-opportunity "CLOSE OPPORTUNITY Provide the following information about why this opportunity …" at bounding box center [688, 294] width 1376 height 480
click at [141, 413] on textarea "No BC, no installment debt and past due $10k. Weak banks and negative days." at bounding box center [77, 447] width 130 height 69
type textarea "No BC, no installment debt and past due $10k. Weak banks and negative balances."
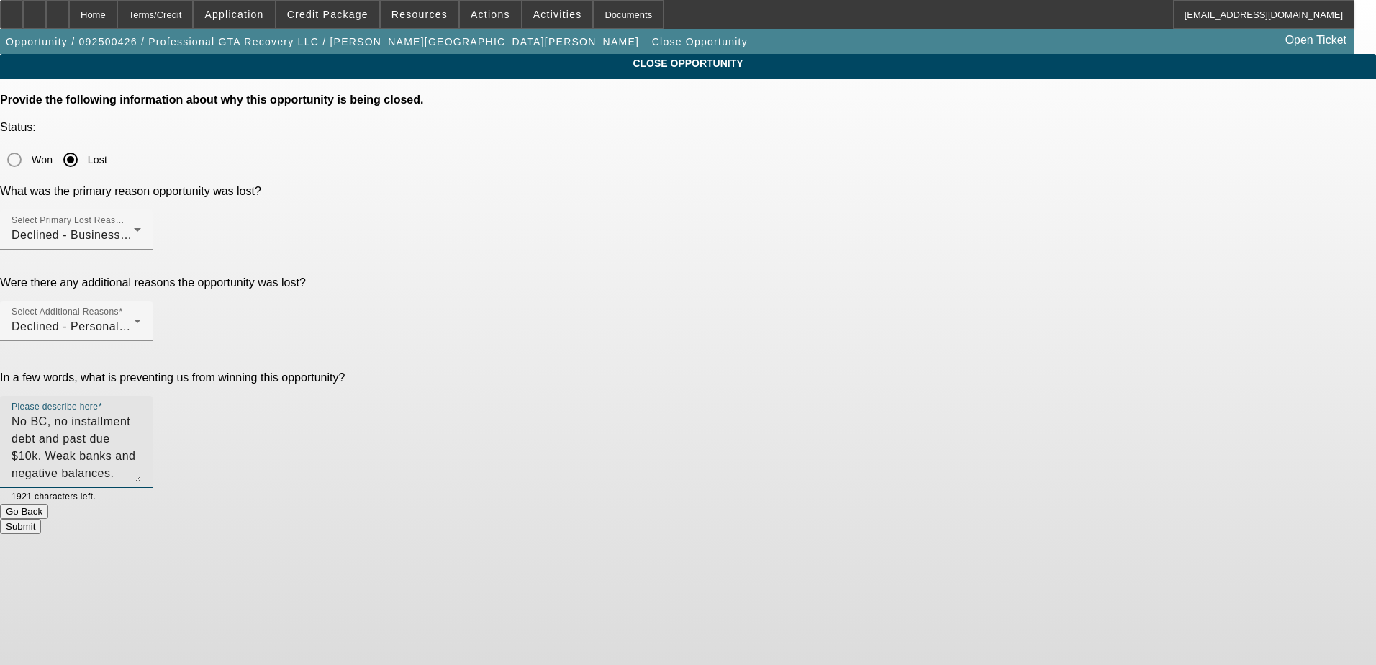
click at [1009, 317] on div "CLOSE OPPORTUNITY Provide the following information about why this opportunity …" at bounding box center [688, 294] width 1376 height 480
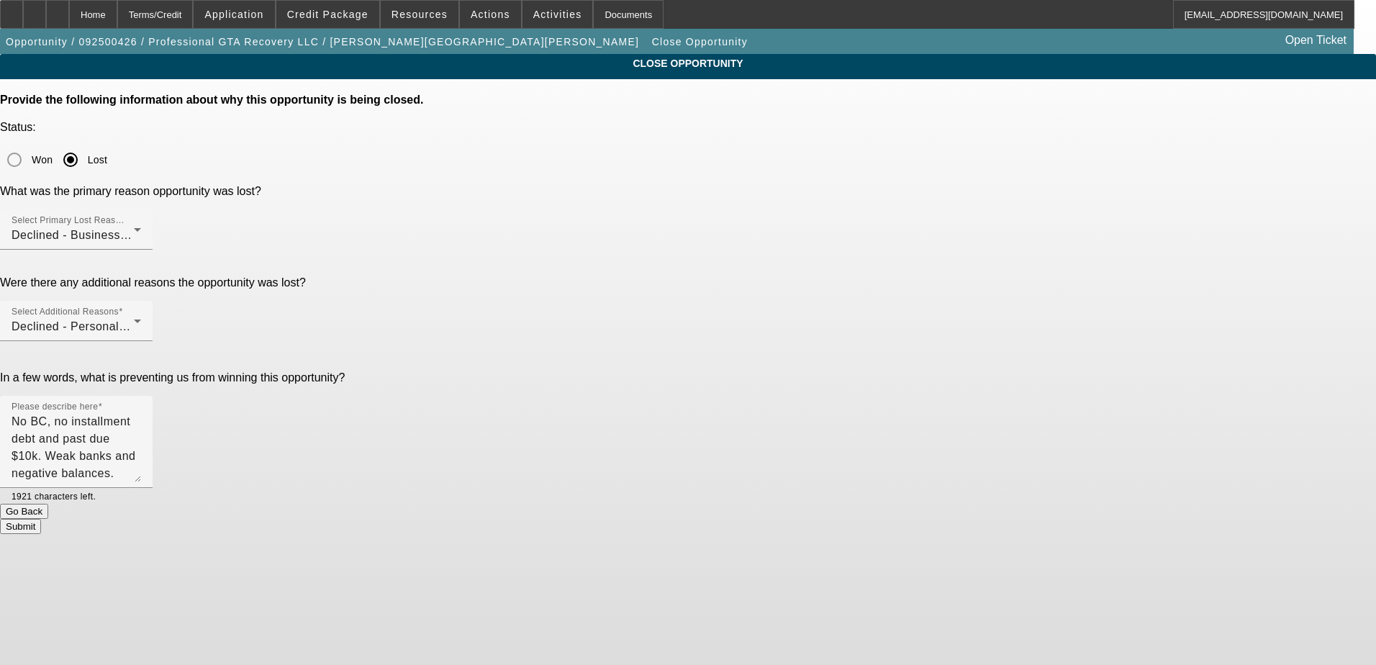
click at [41, 519] on button "Submit" at bounding box center [20, 526] width 41 height 15
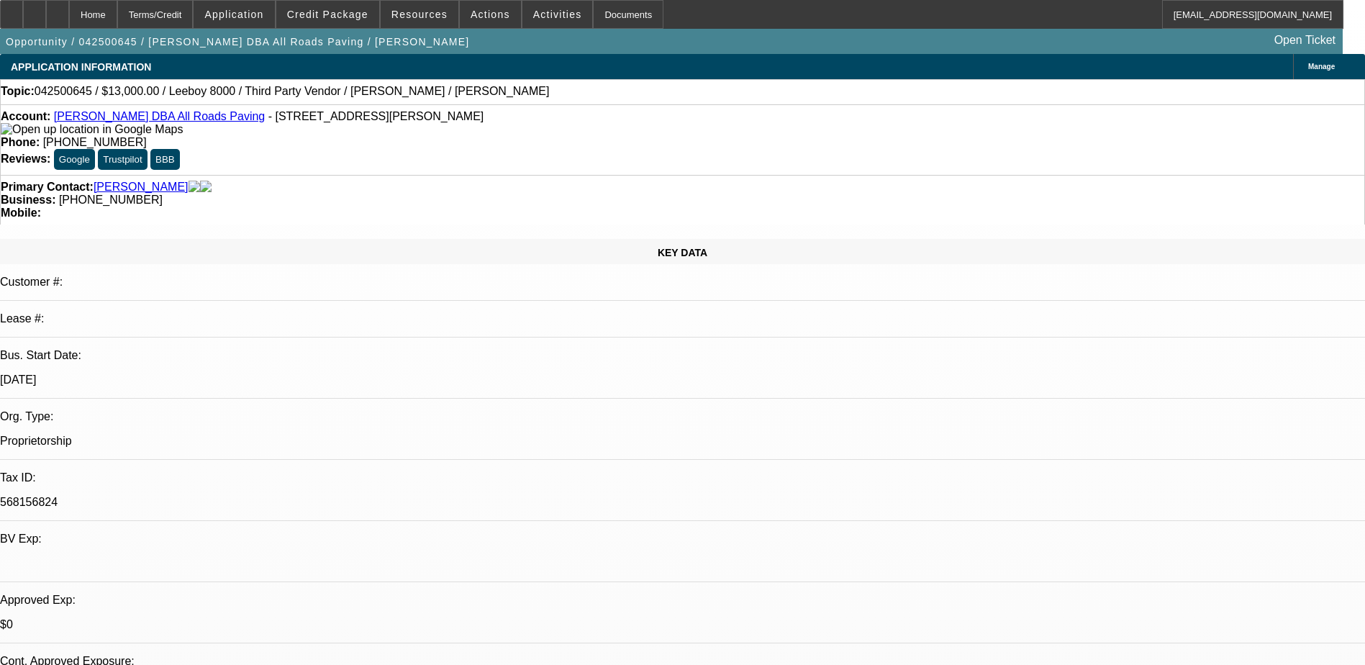
select select "0"
select select "0.1"
select select "0"
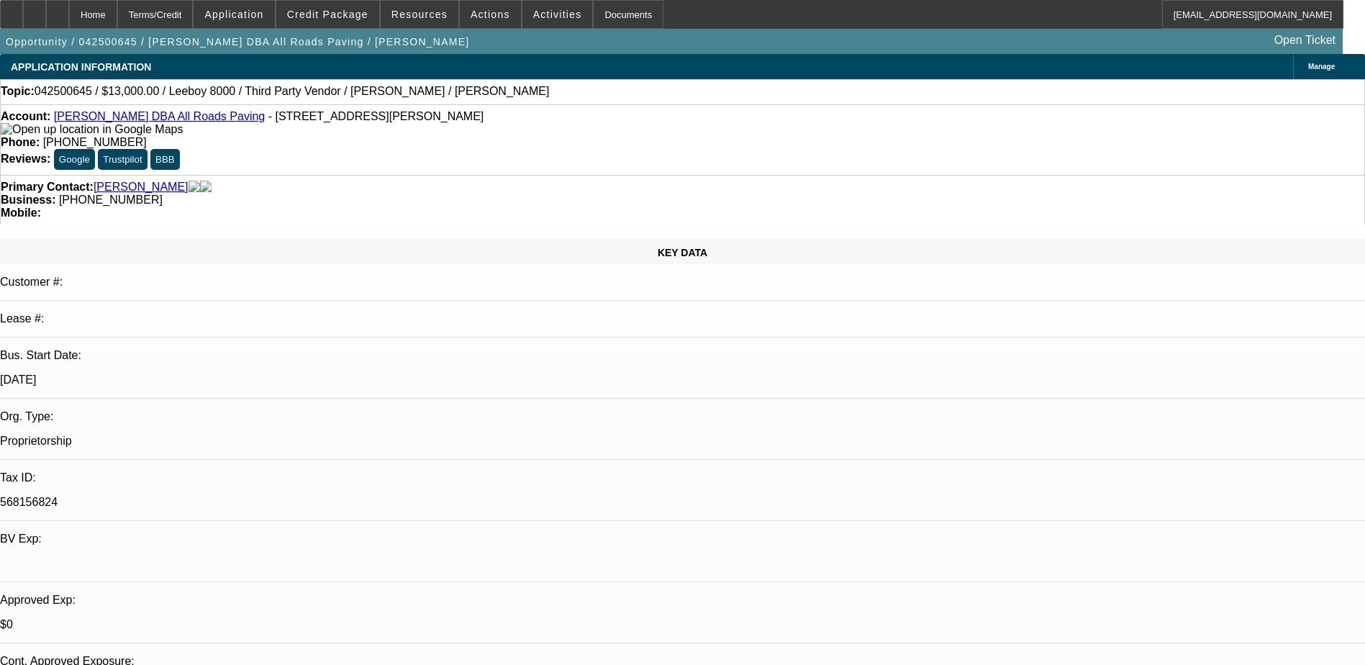
select select "0.1"
select select "0"
select select "0.1"
select select "0"
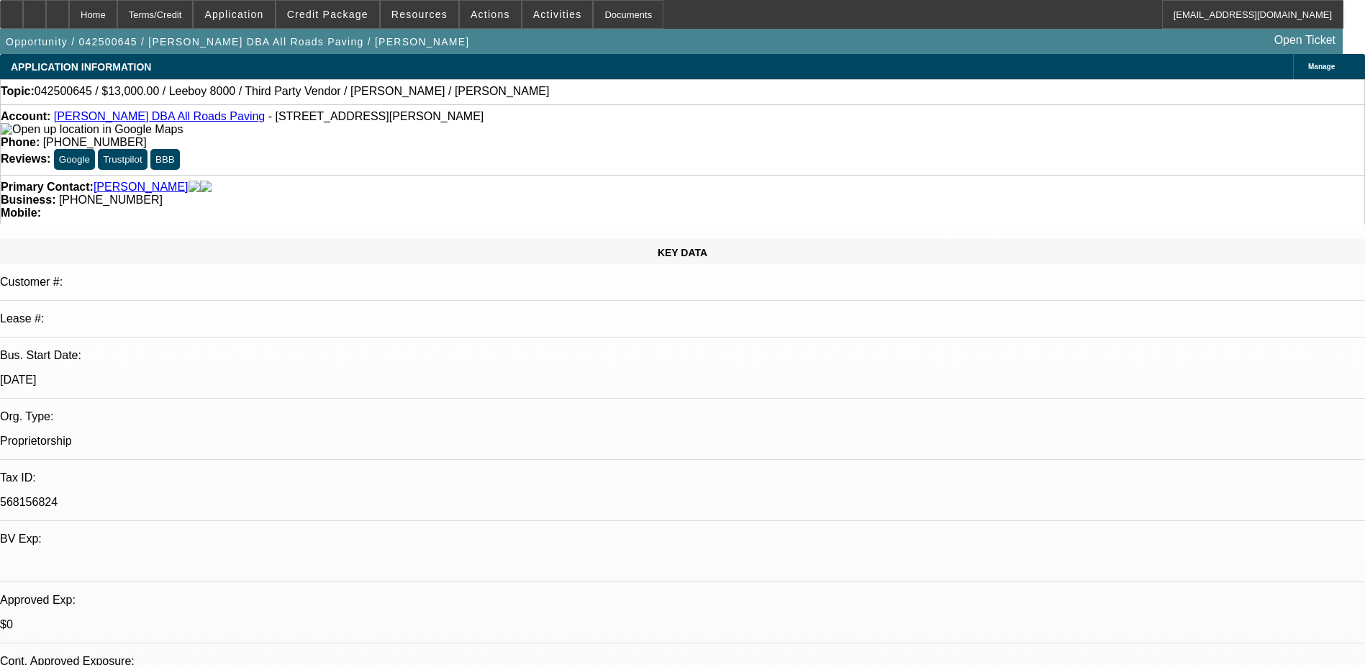
select select "0"
select select "0.1"
select select "1"
select select "3"
select select "5"
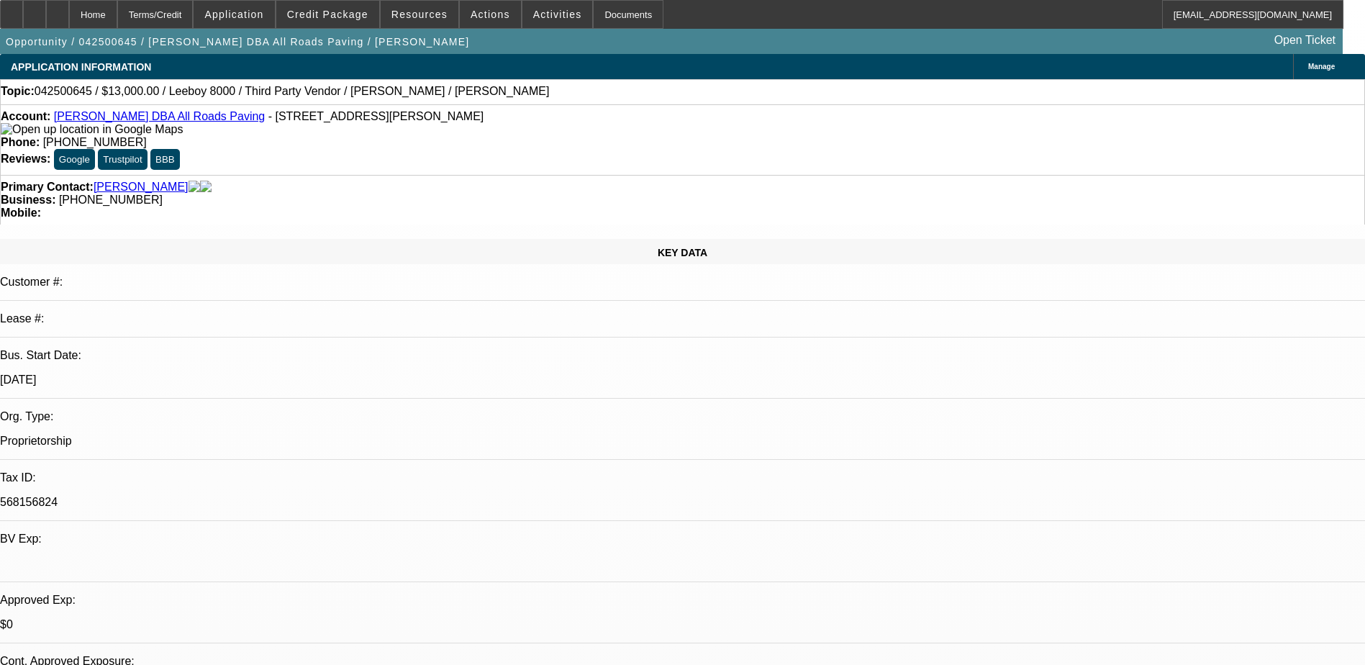
select select "1"
select select "3"
select select "5"
select select "1"
select select "3"
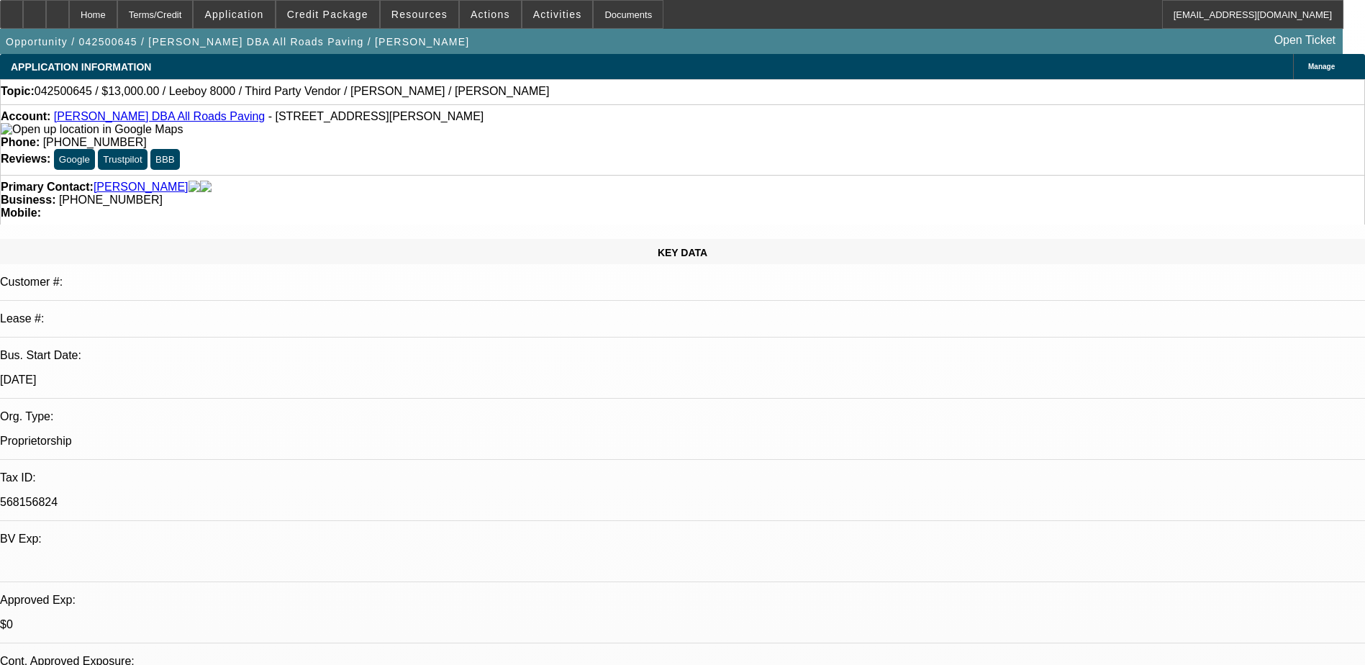
select select "5"
select select "1"
select select "3"
select select "5"
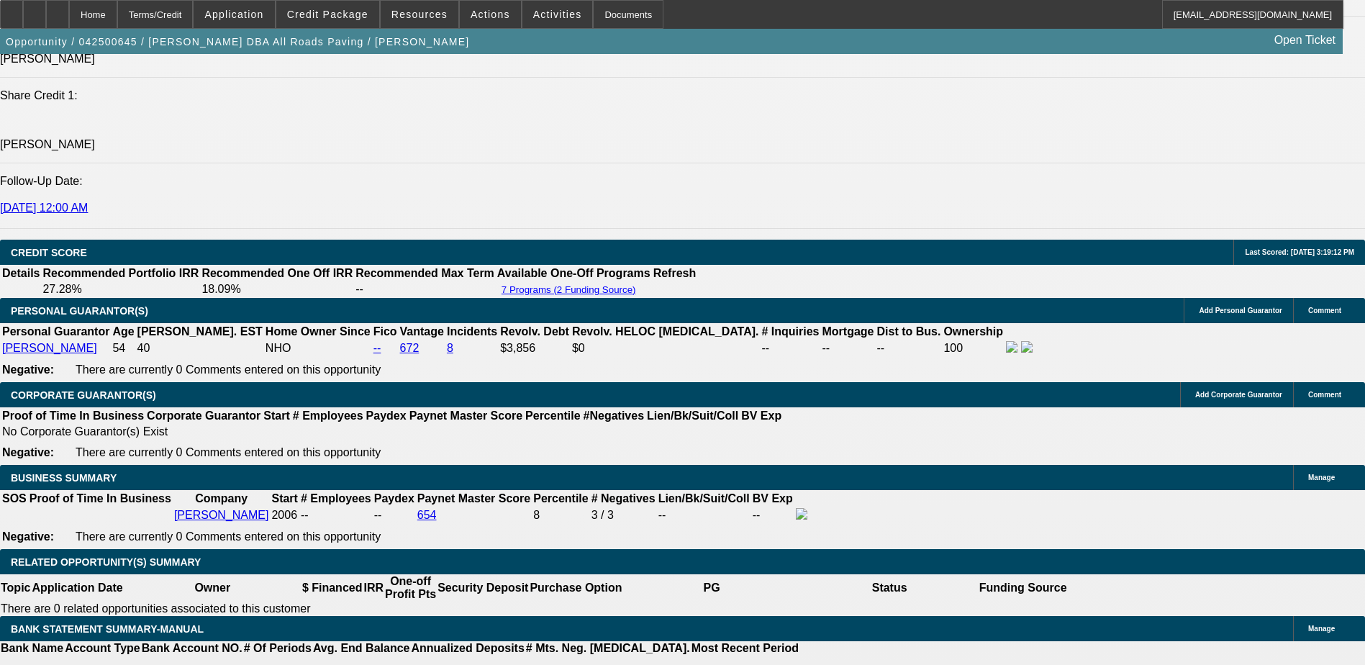
scroll to position [1871, 0]
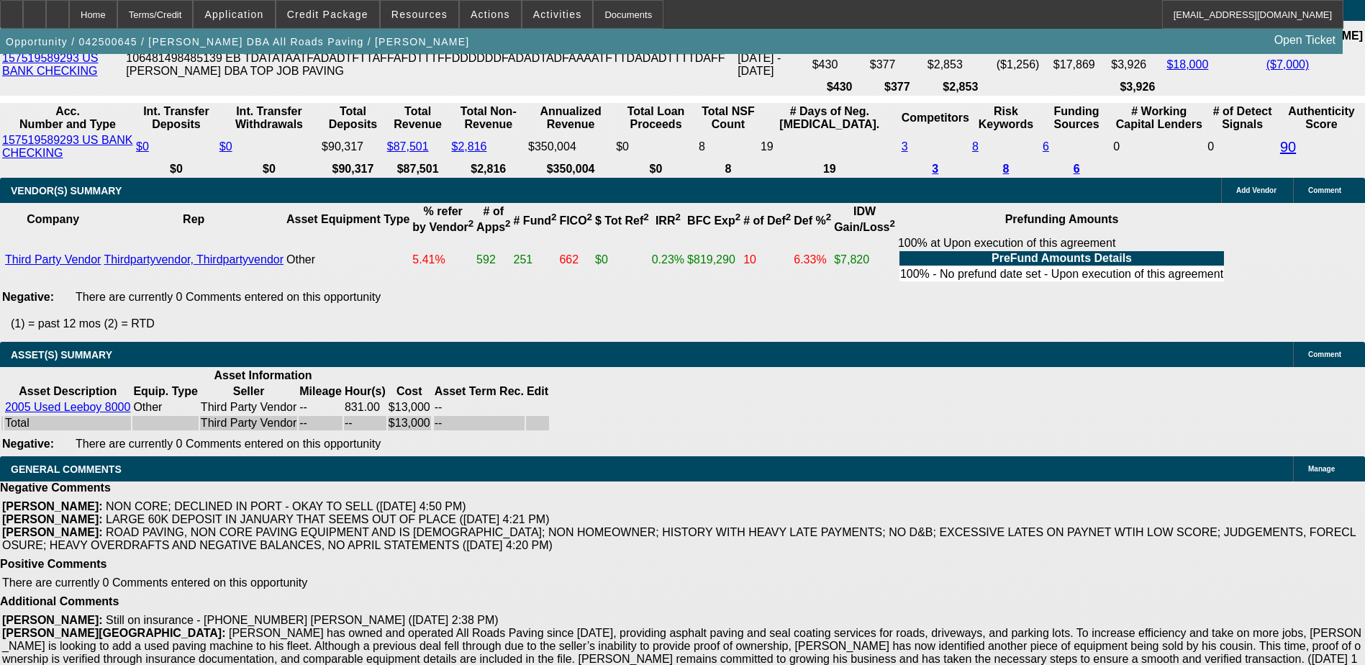
select select "0"
select select "3"
select select "0.1"
select select "5"
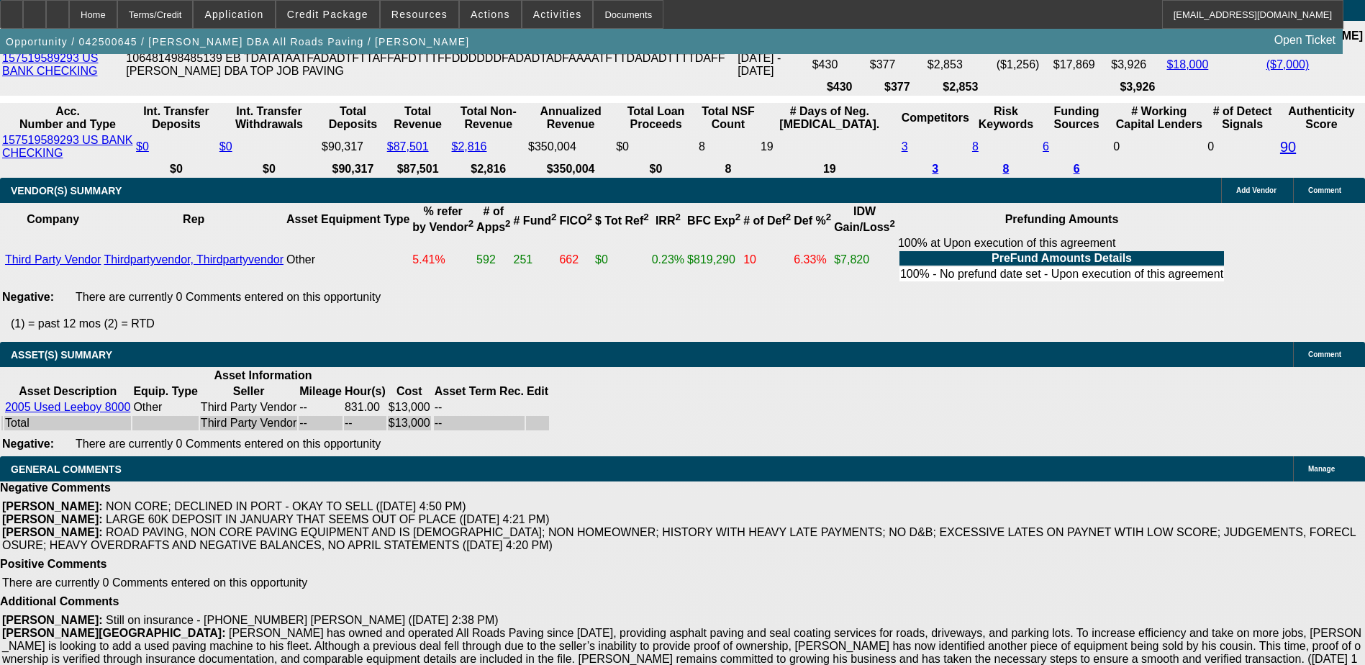
select select "0"
select select "3"
select select "0.1"
select select "5"
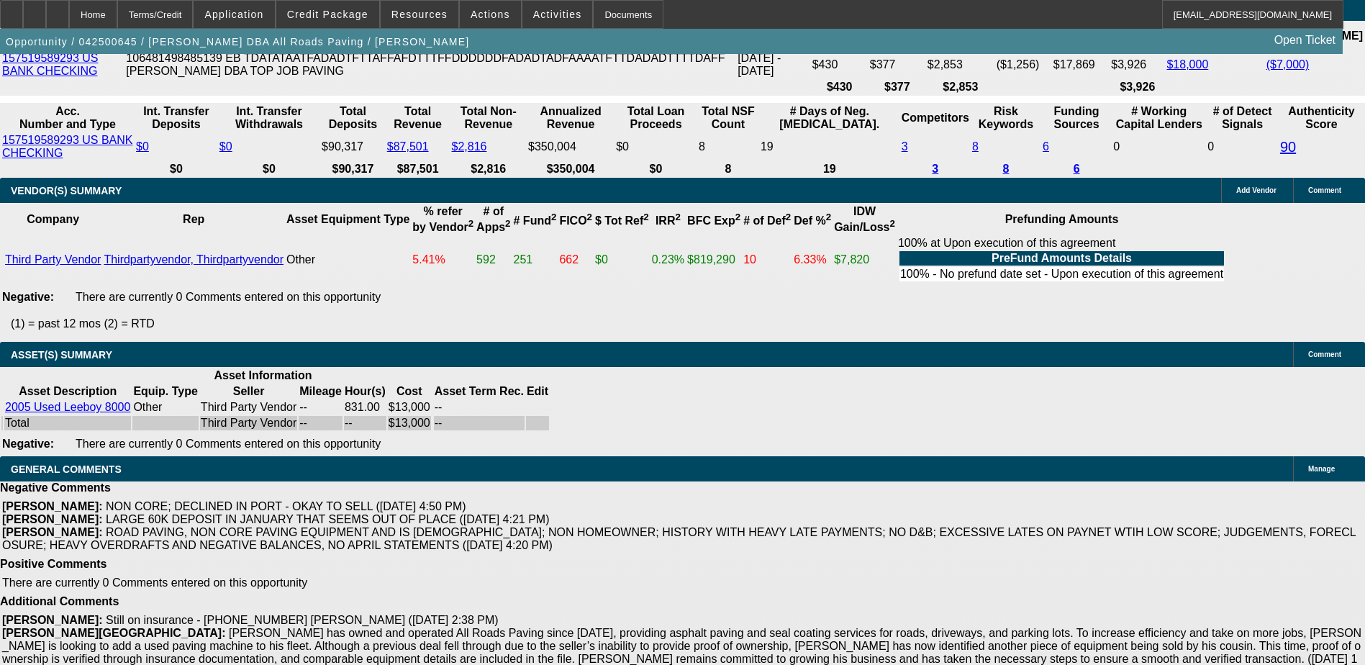
select select "0"
select select "3"
select select "0.1"
select select "4"
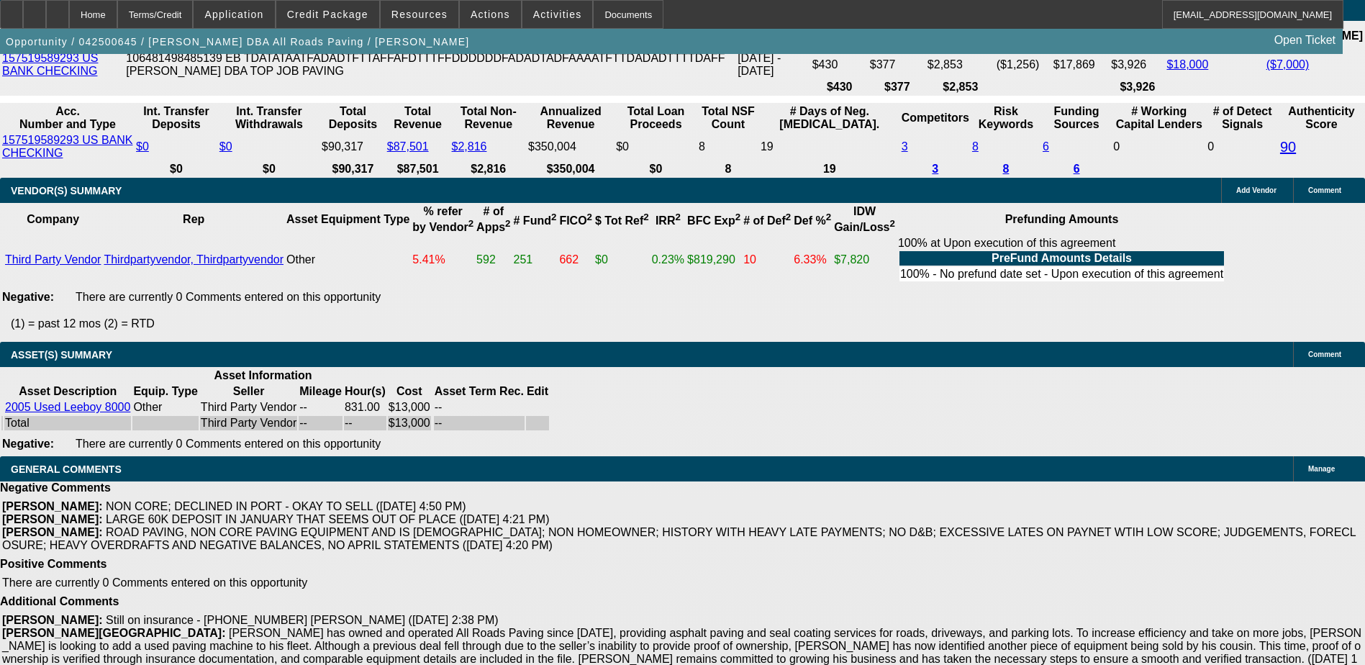
select select "0"
select select "3"
select select "0.1"
select select "4"
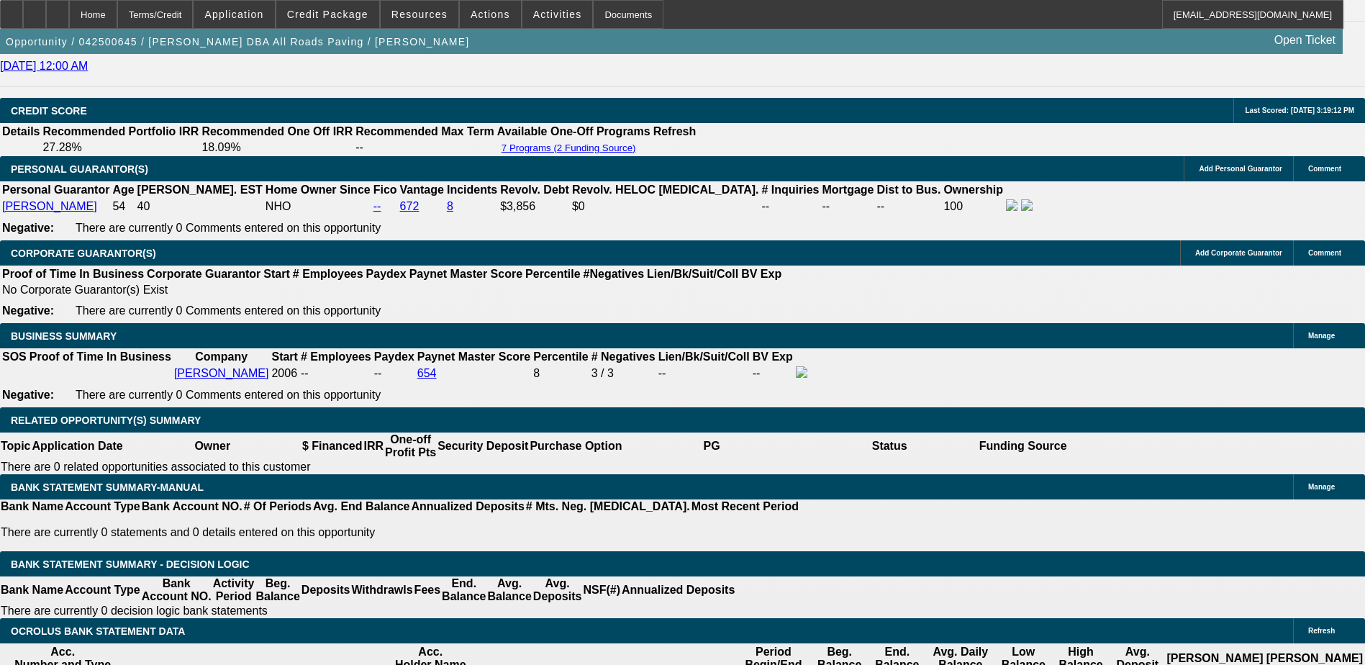
scroll to position [1884, 0]
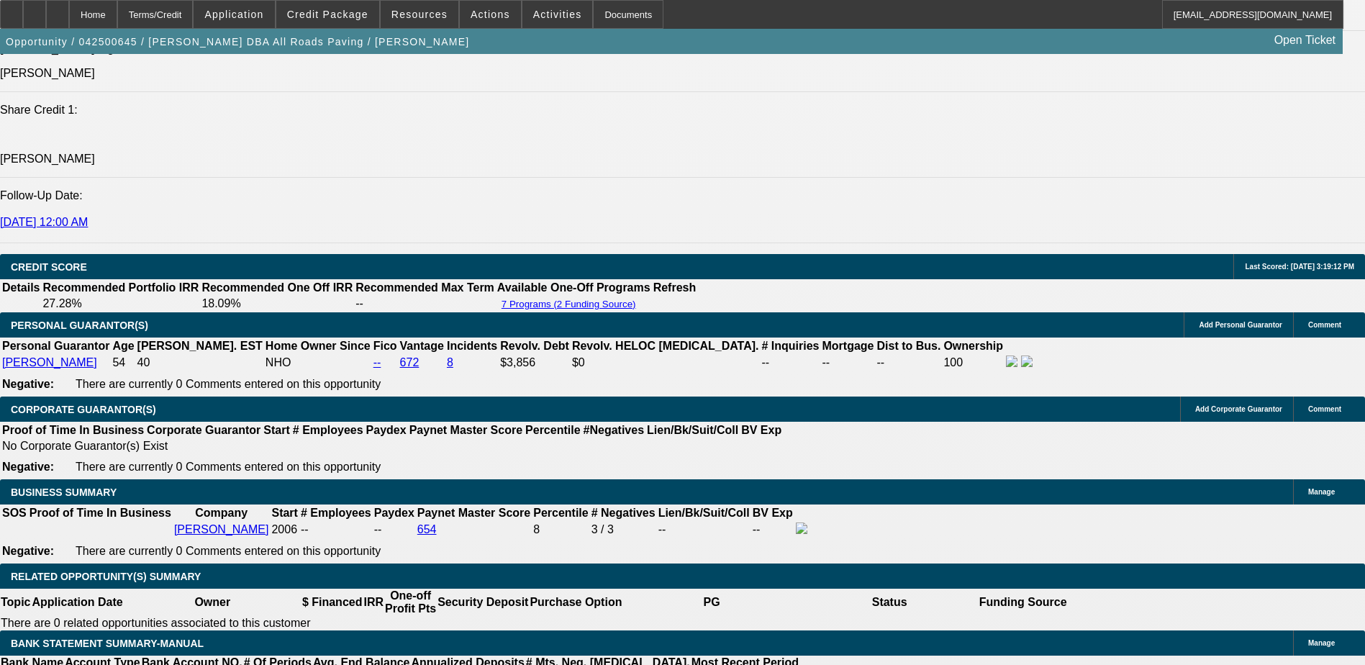
select select "0"
select select "3"
select select "0.1"
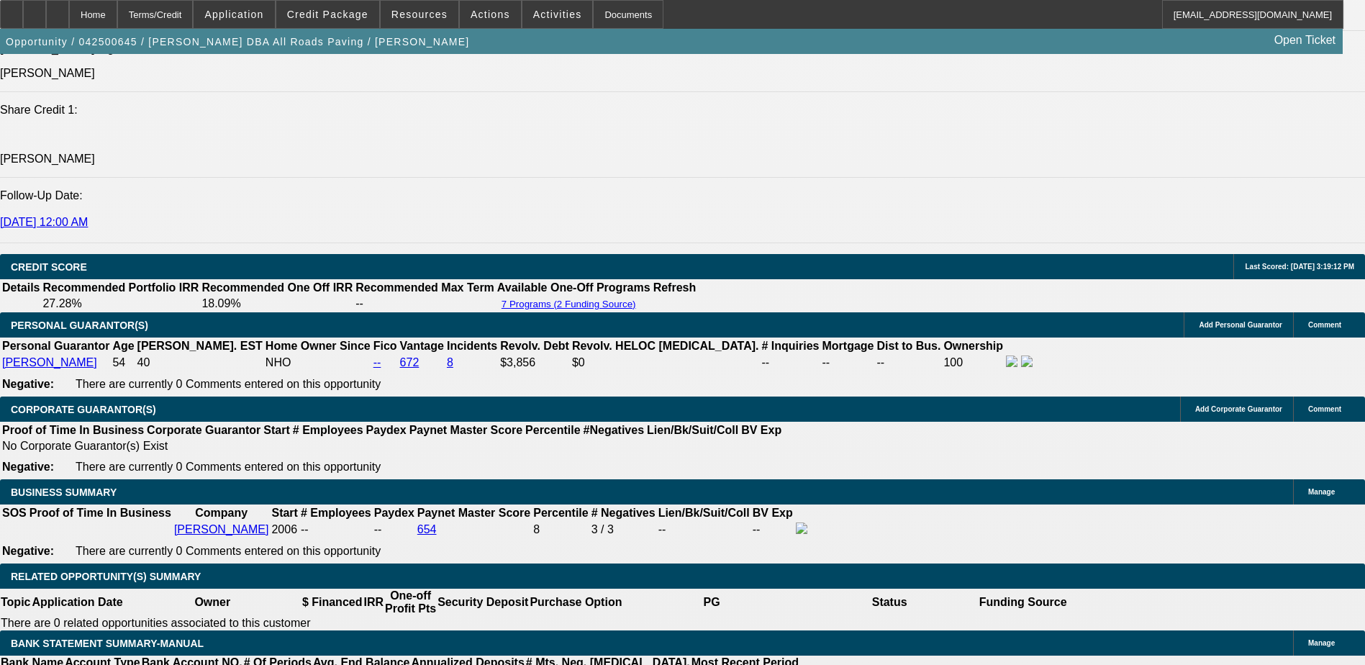
select select "5"
select select "0"
select select "3"
select select "0.1"
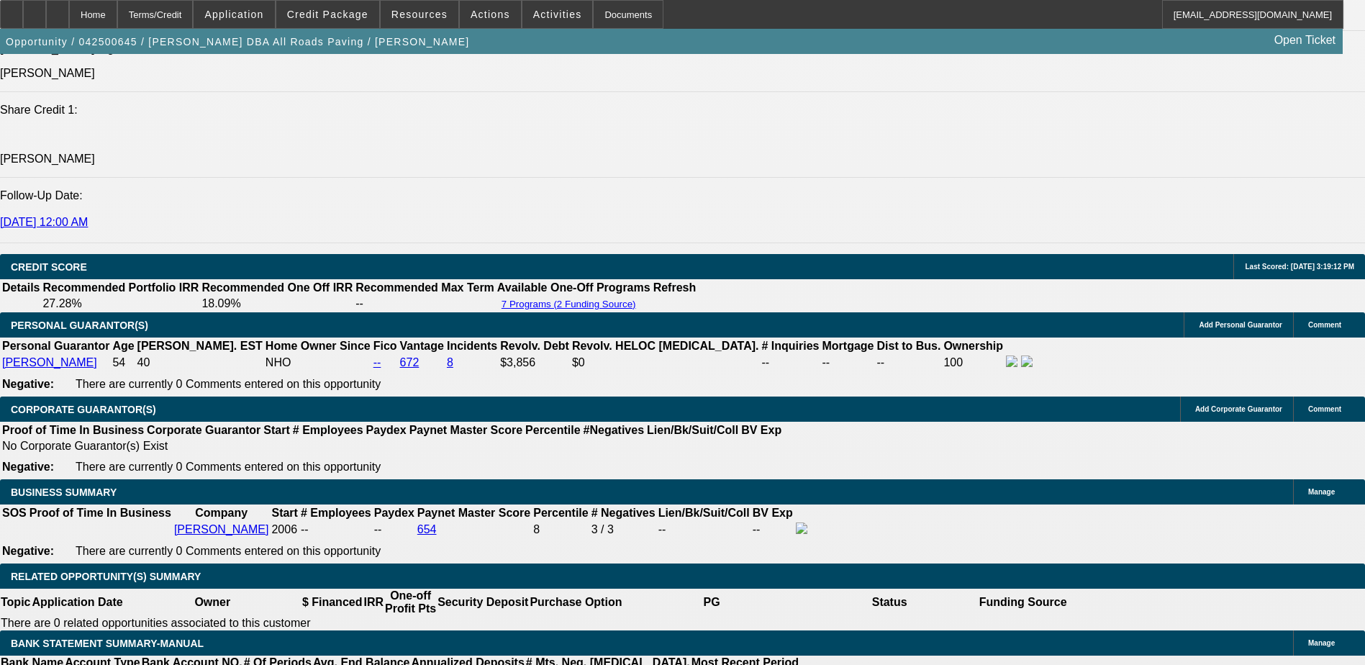
select select "5"
select select "0"
select select "3"
select select "0.1"
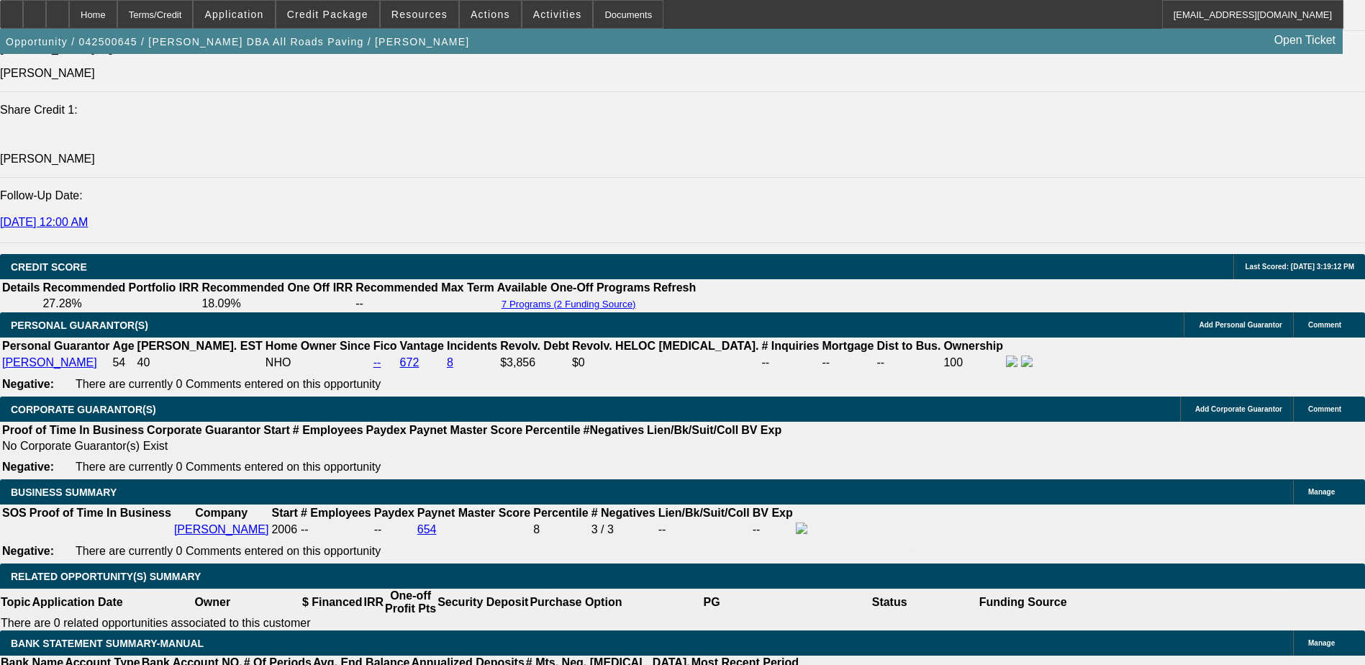
select select "5"
select select "0"
select select "3"
select select "0.1"
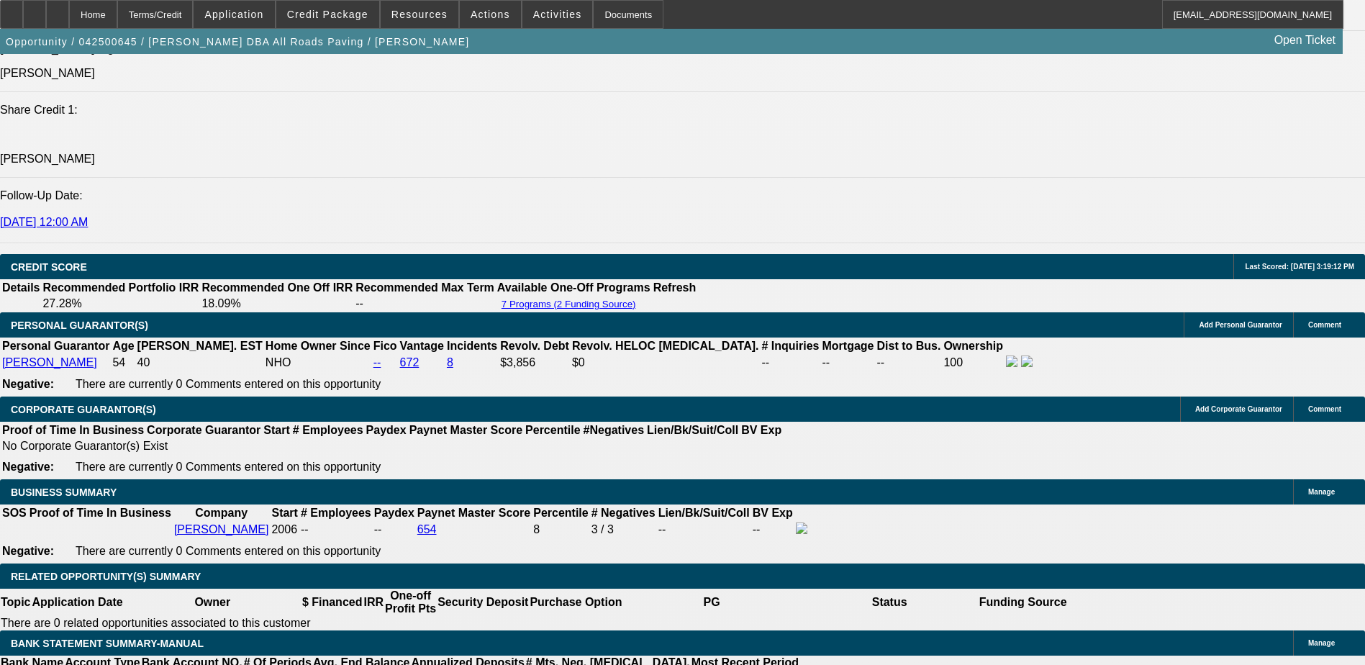
select select "5"
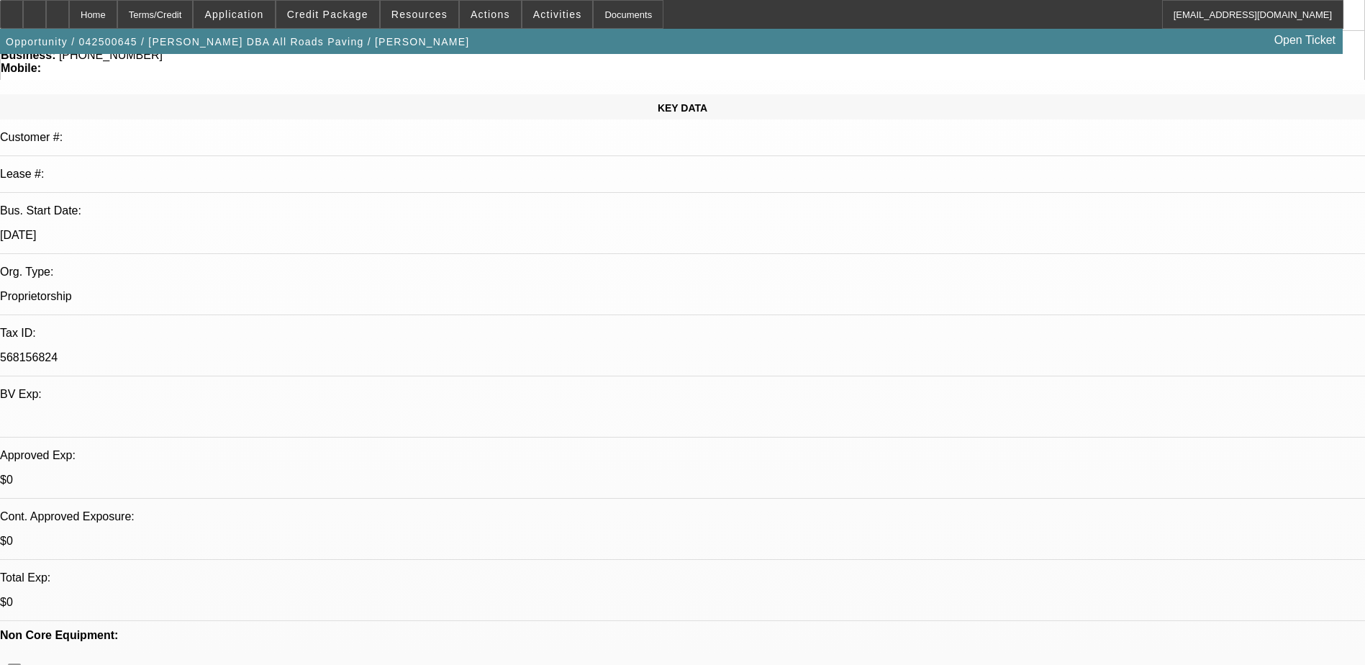
scroll to position [0, 0]
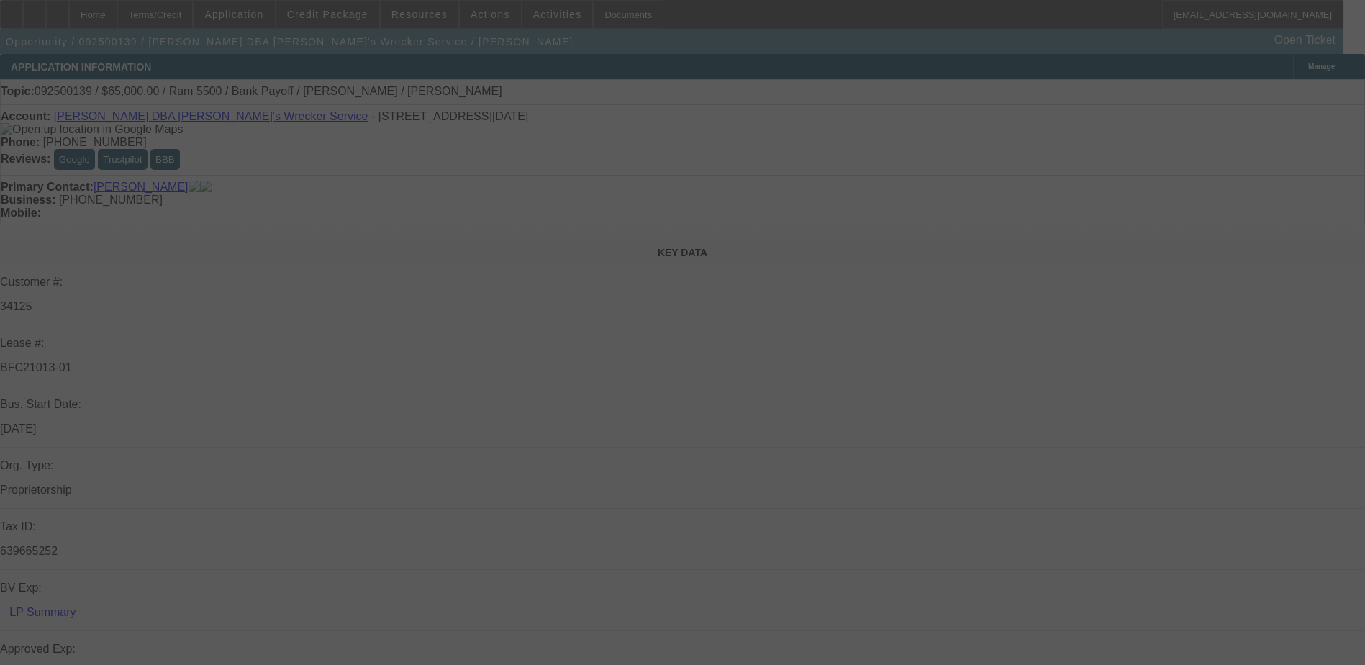
select select "0"
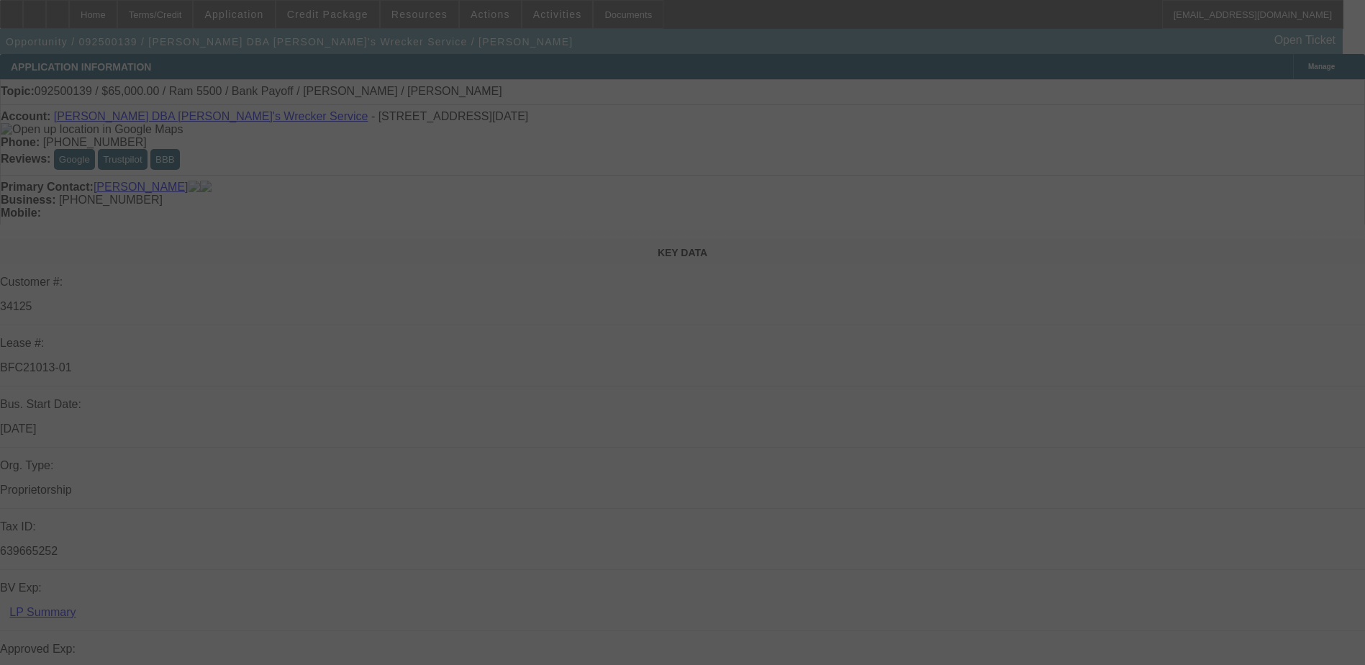
select select "0"
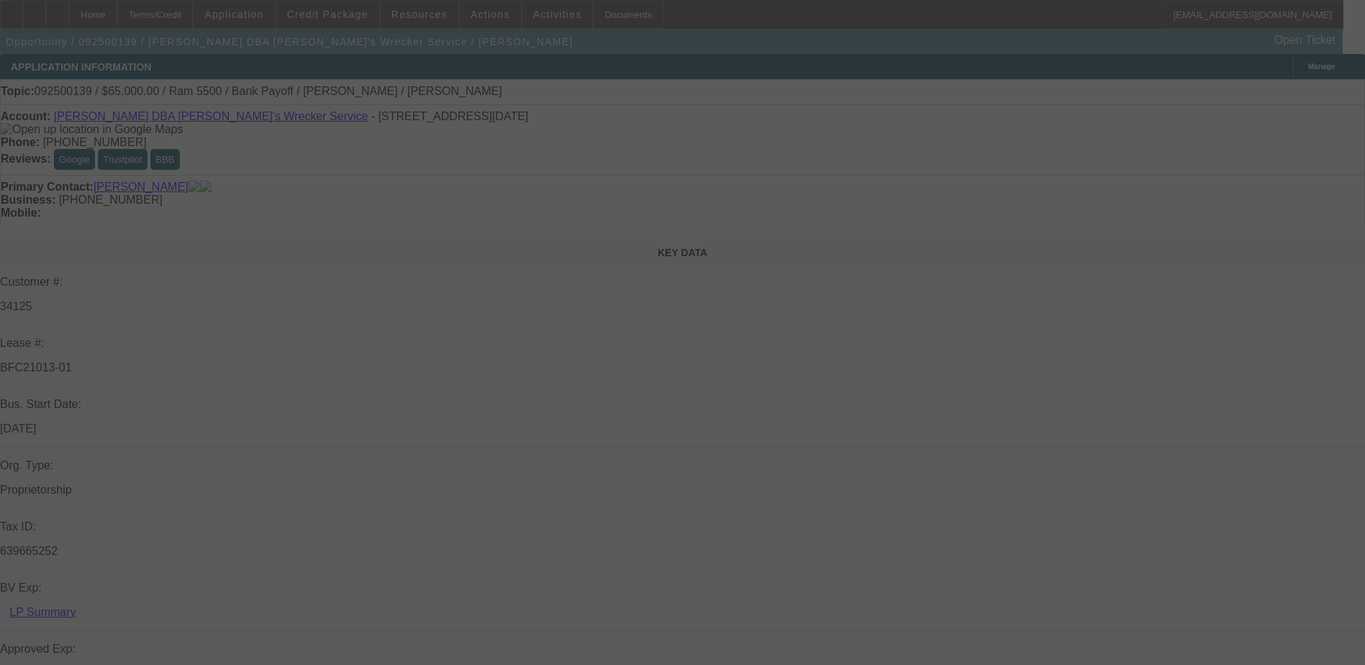
select select "0"
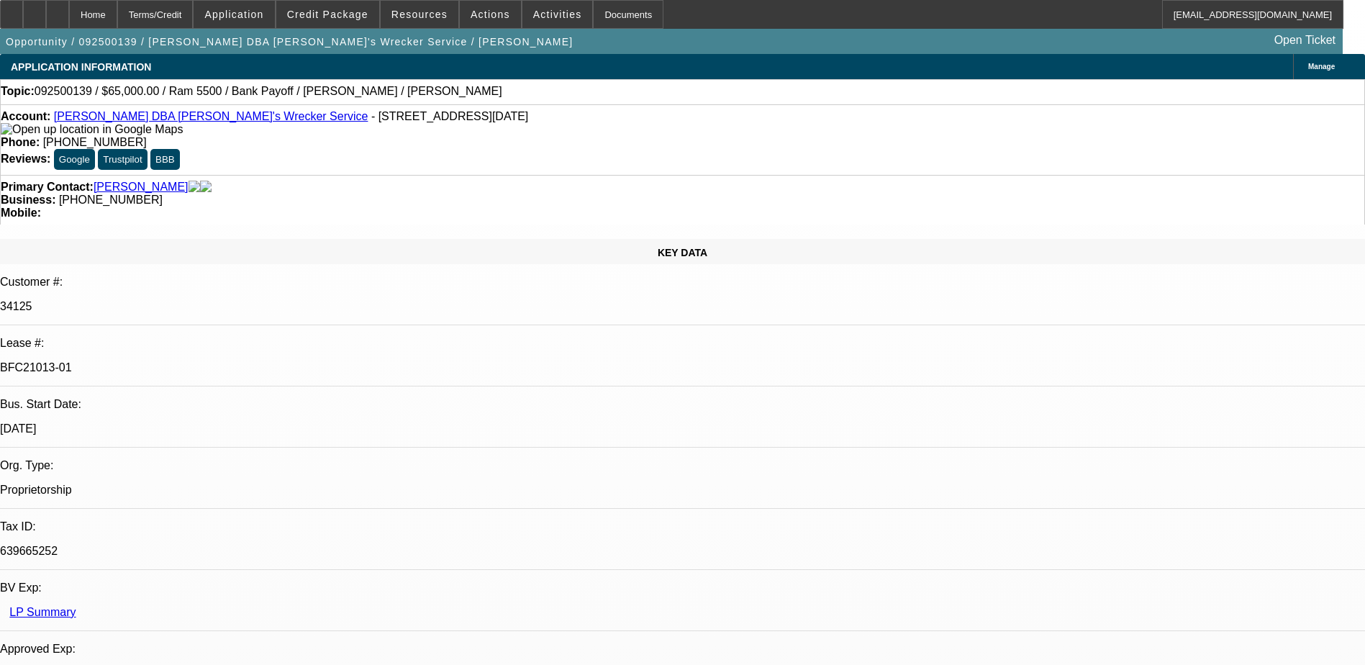
select select "1"
select select "6"
select select "1"
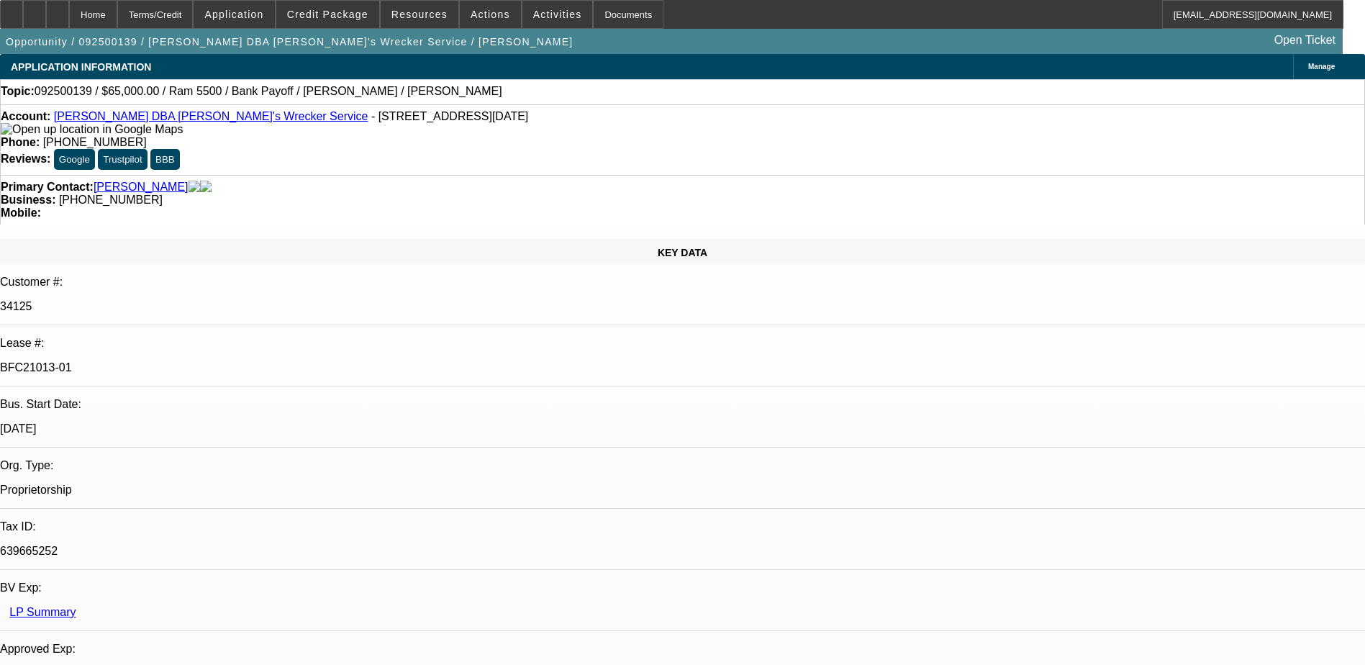
select select "6"
select select "1"
select select "6"
select select "1"
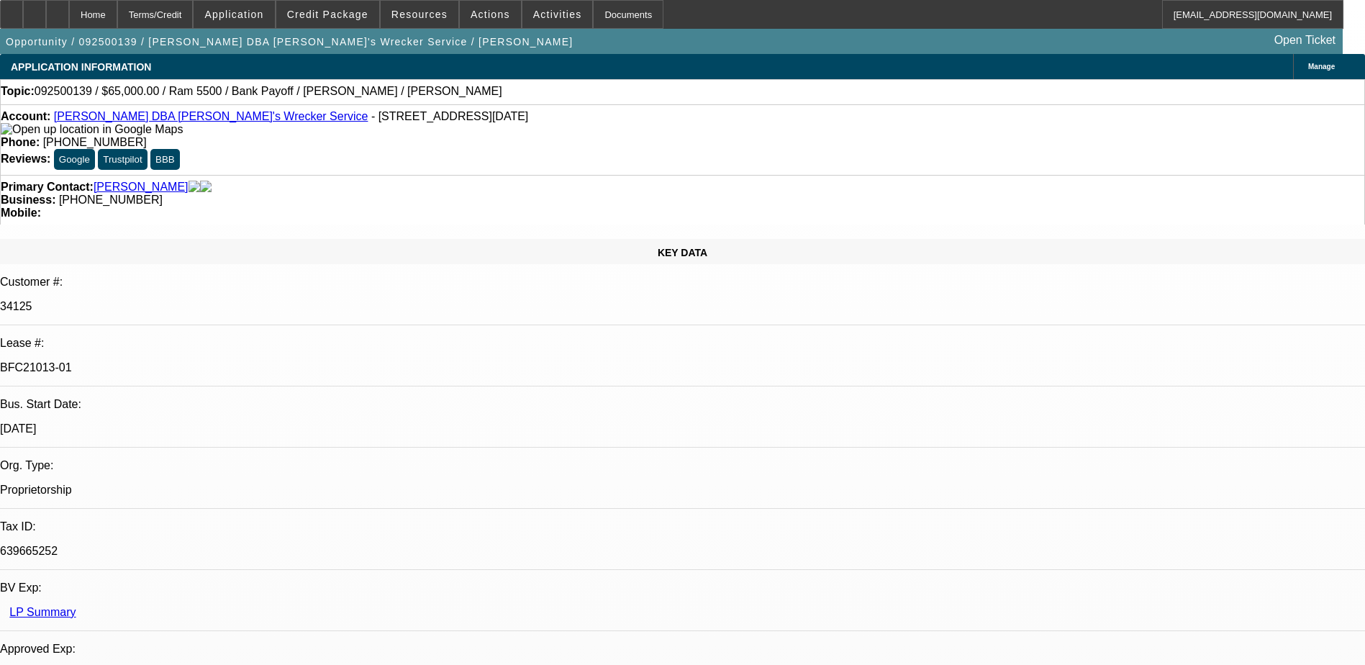
select select "1"
select select "6"
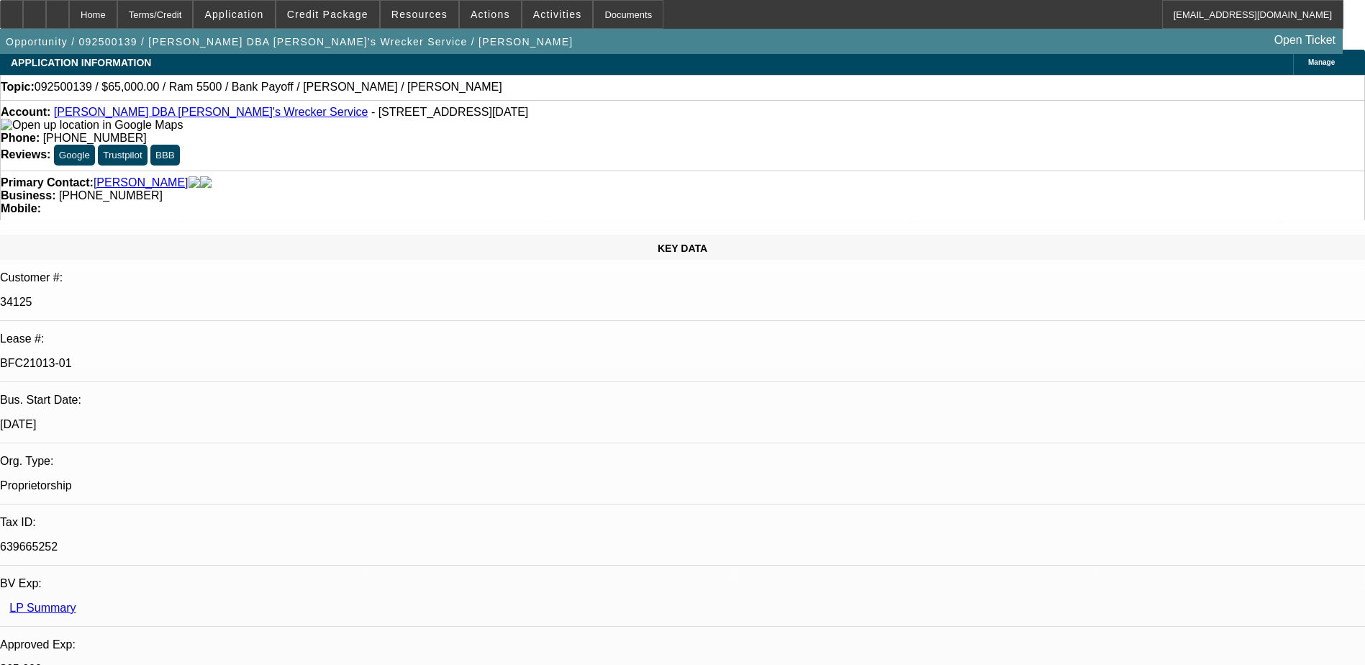
scroll to position [360, 0]
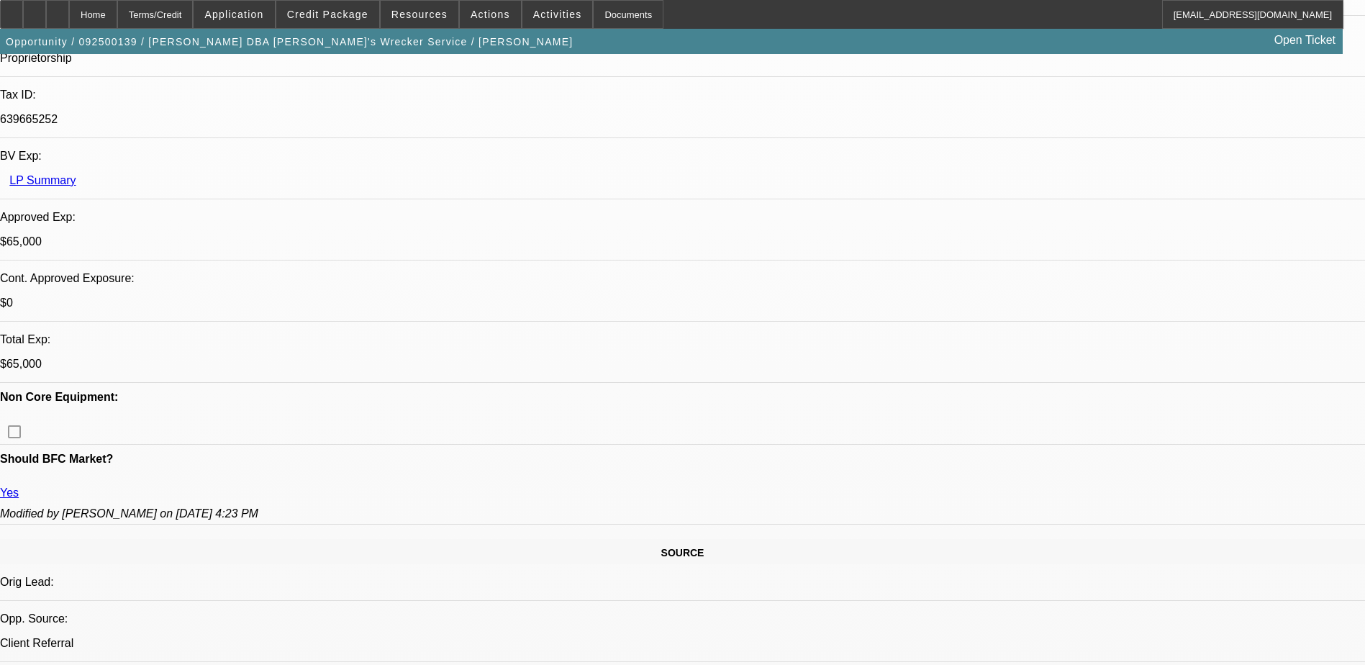
scroll to position [935, 0]
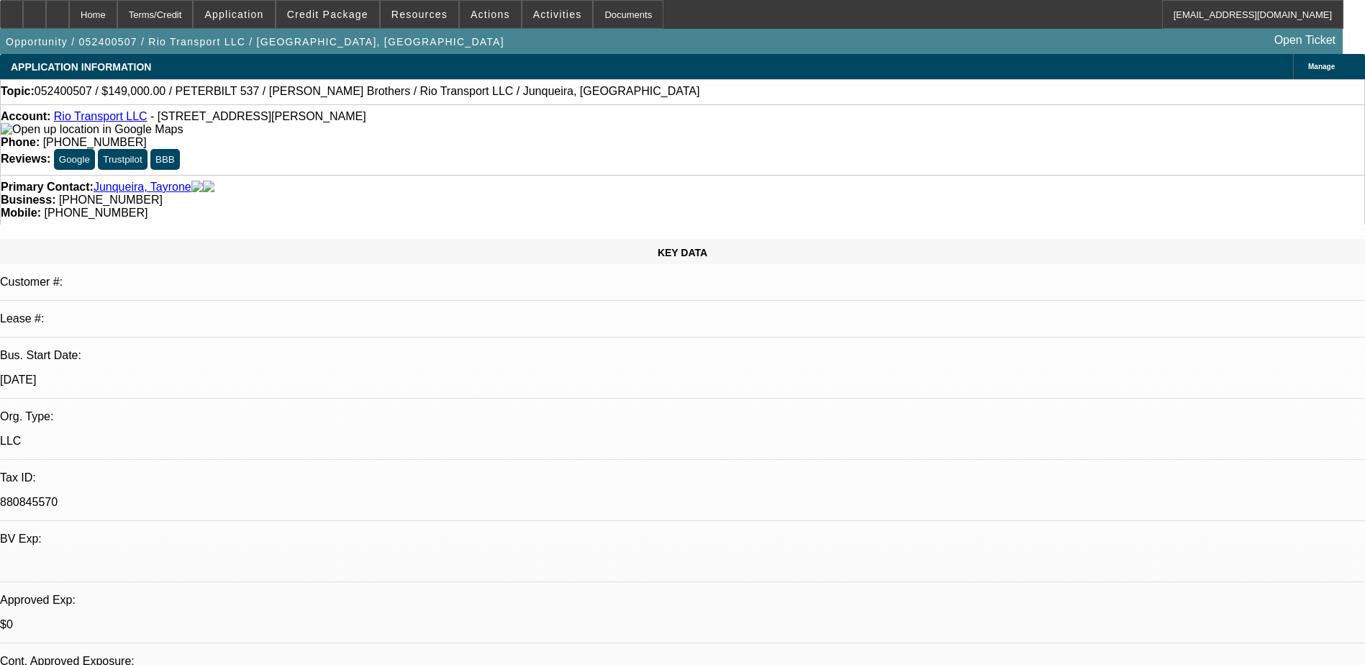
select select "0"
select select "0.1"
select select "0"
select select "2"
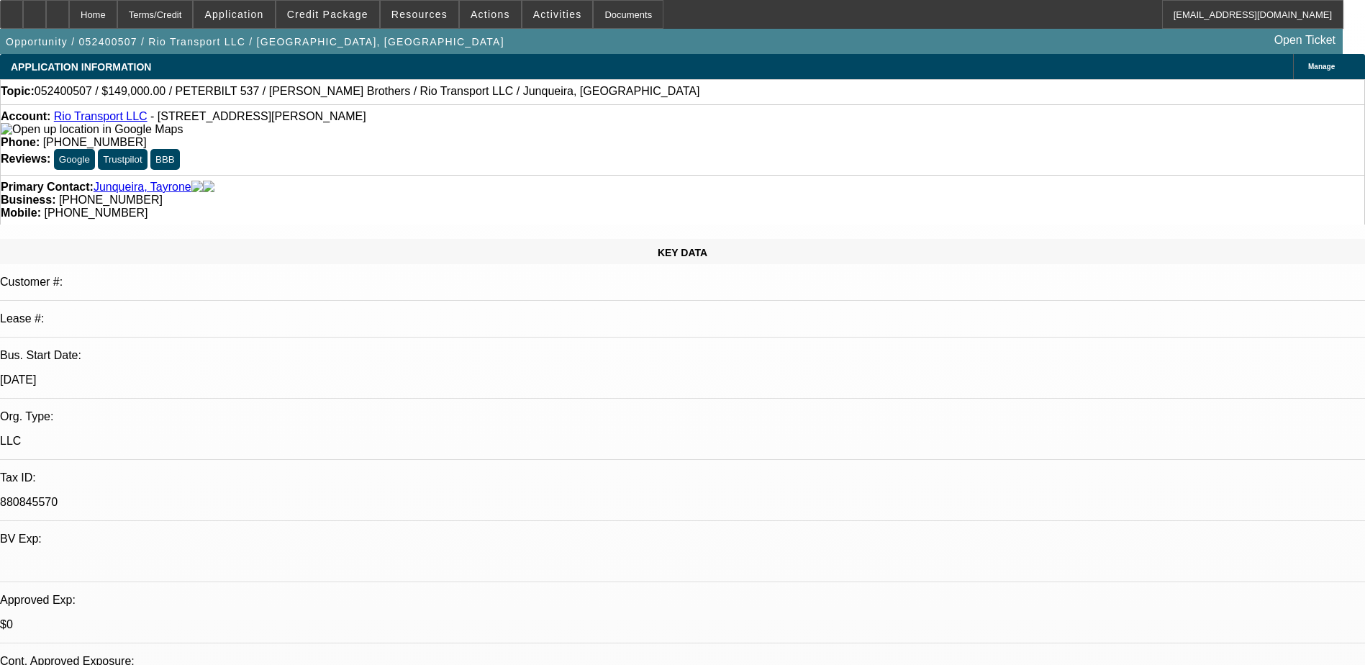
select select "0"
select select "1"
select select "2"
select select "4"
select select "1"
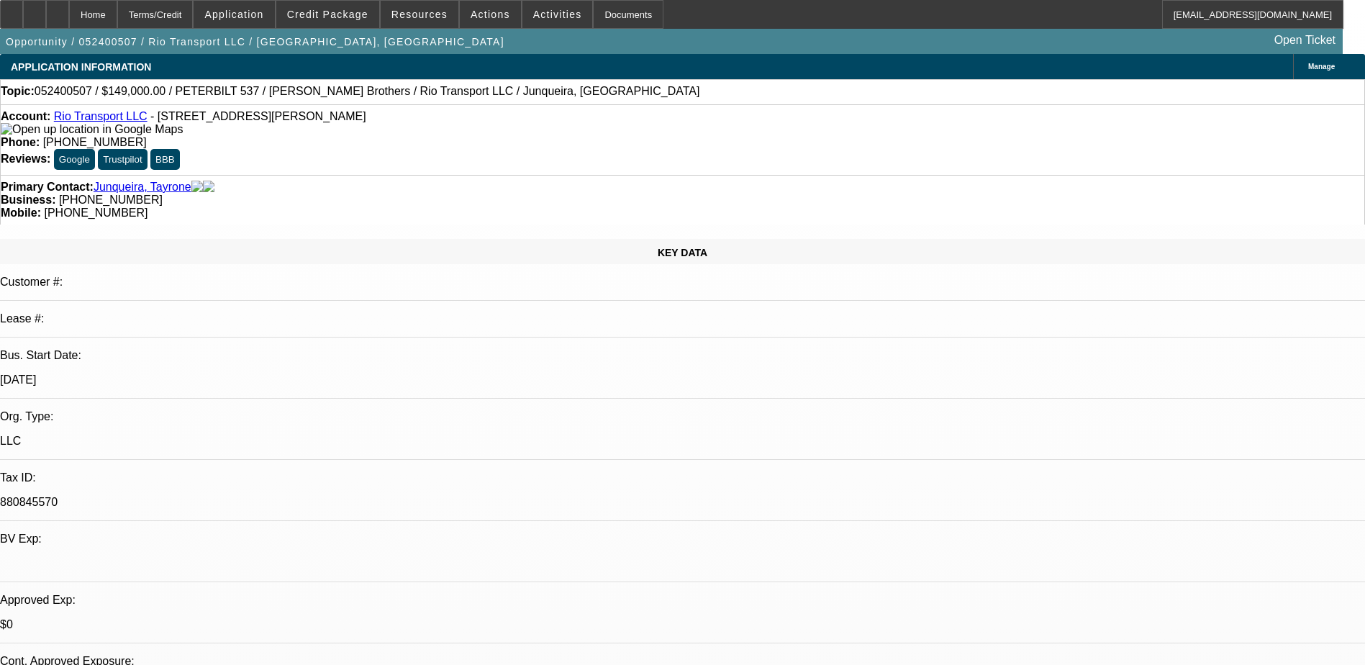
select select "2"
select select "6"
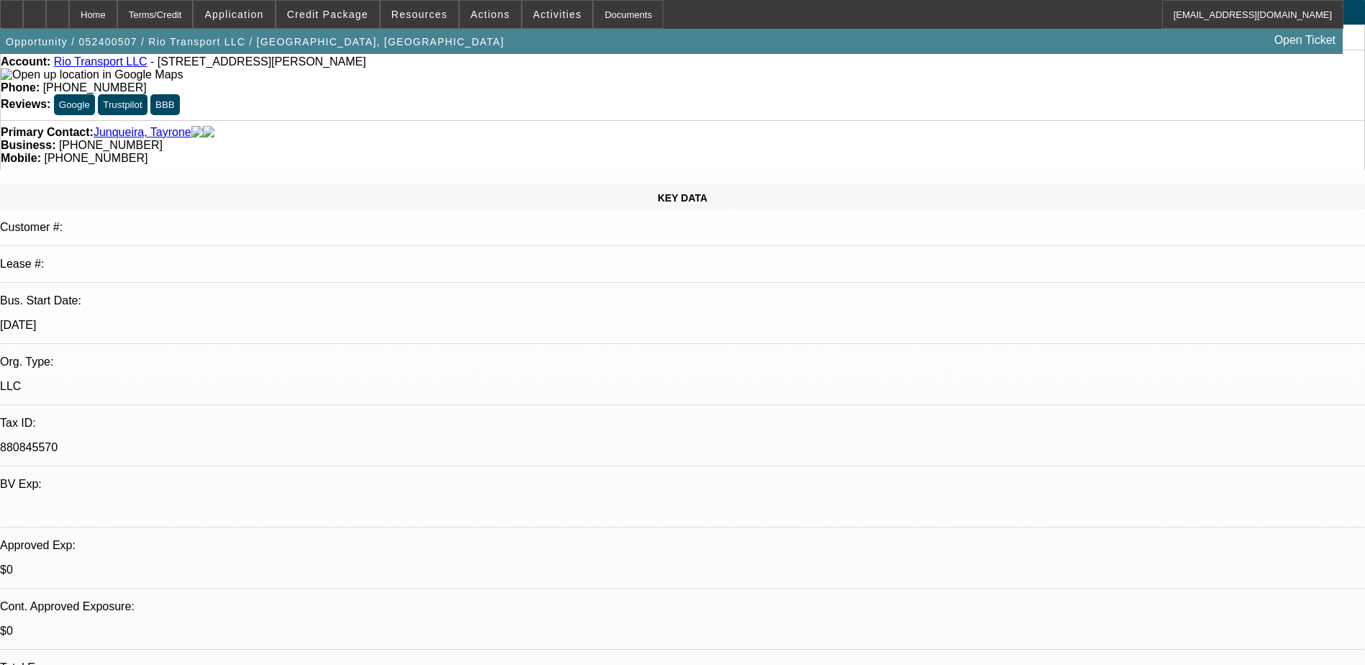
scroll to position [144, 0]
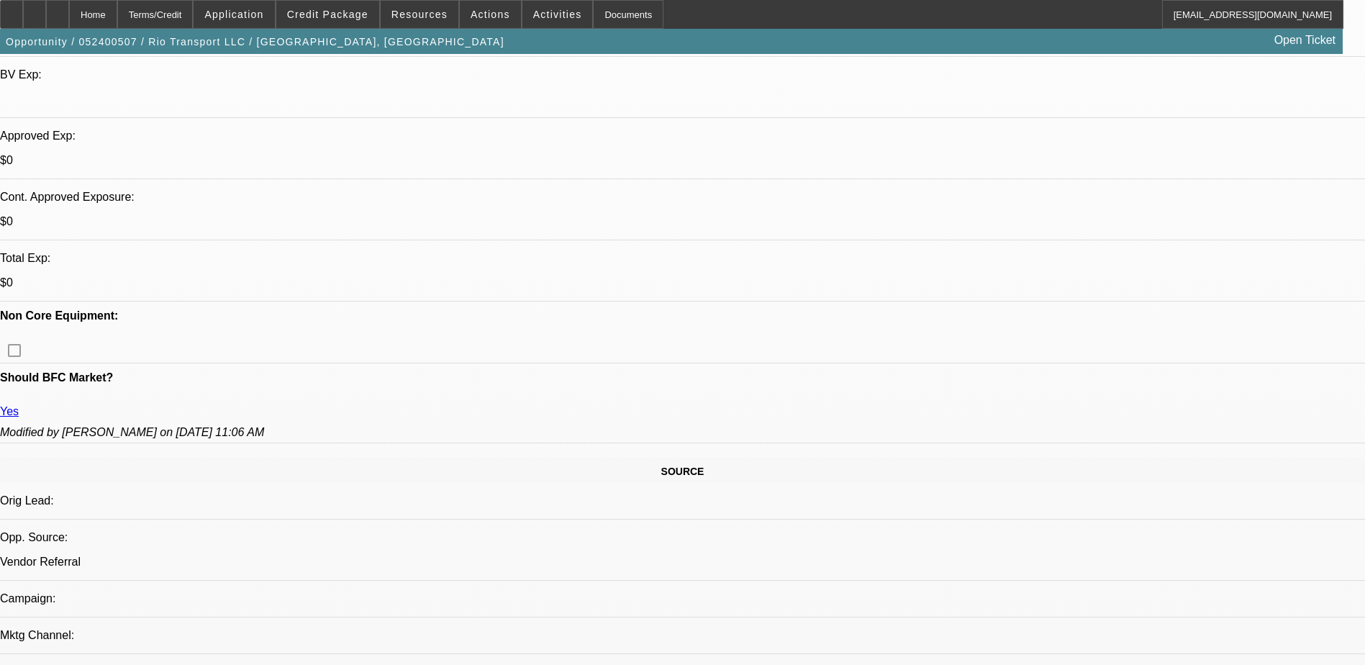
scroll to position [648, 0]
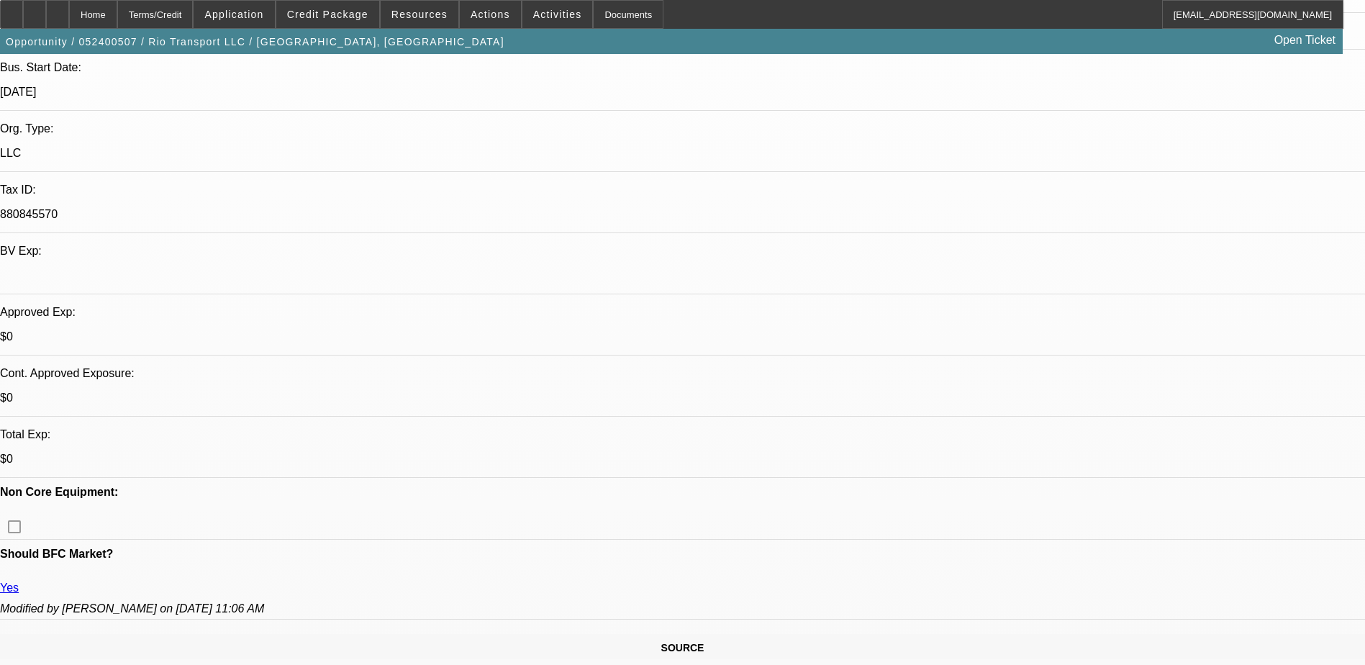
scroll to position [144, 0]
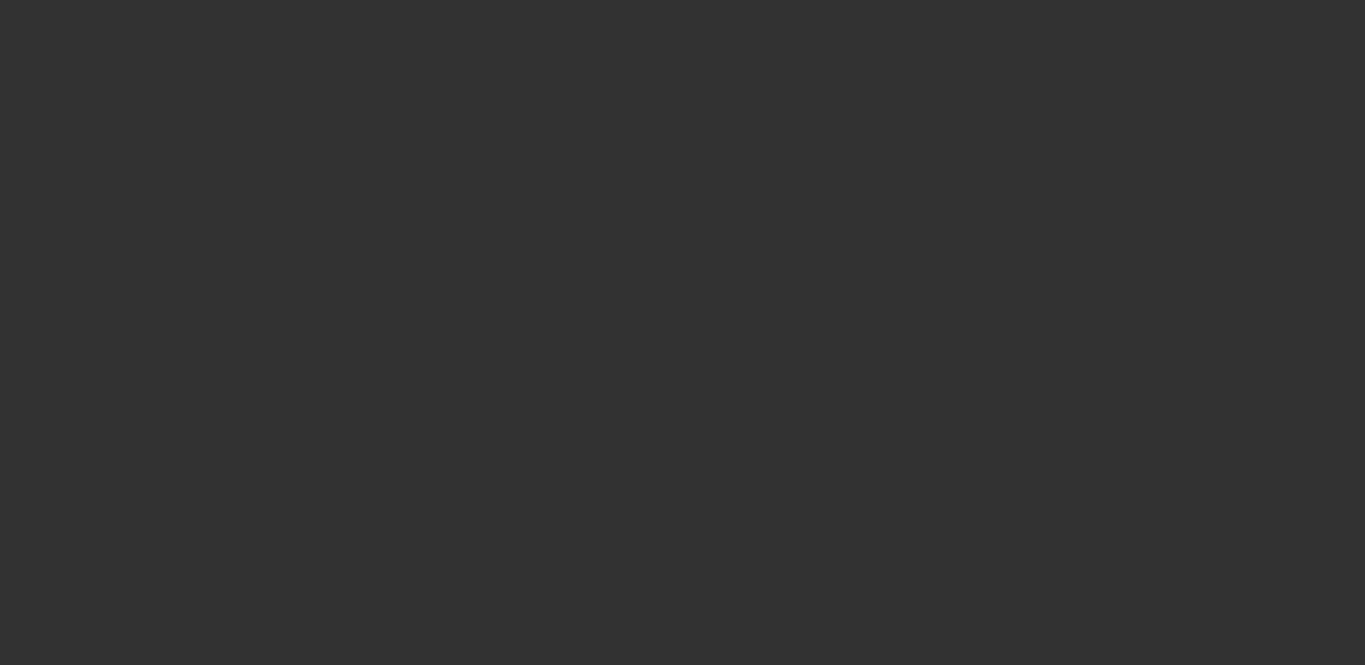
select select "0"
select select "2"
select select "0.1"
select select "4"
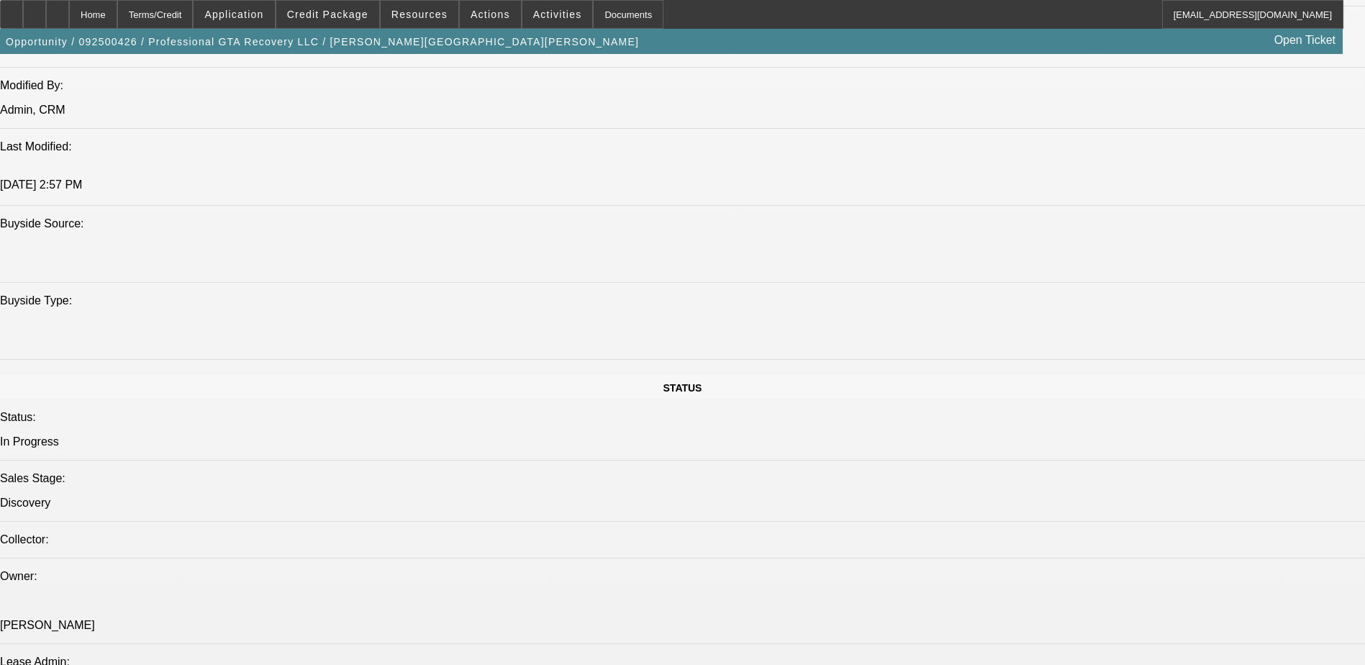
scroll to position [1151, 0]
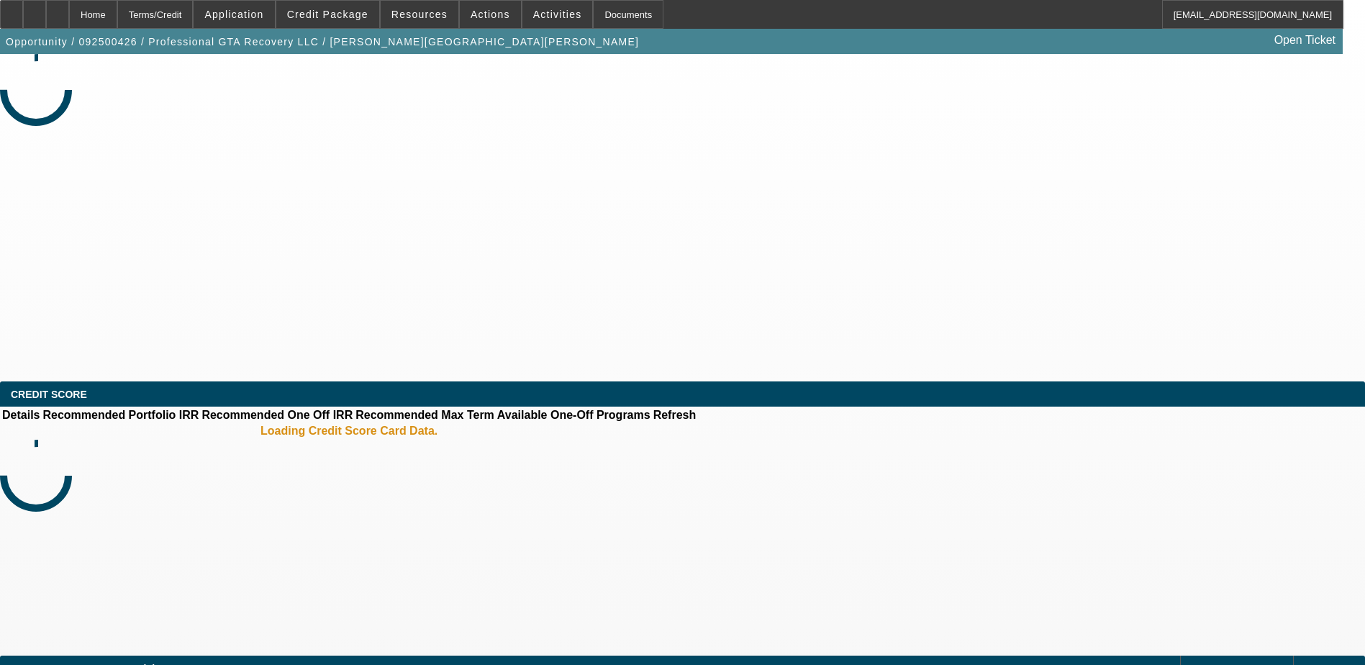
select select "0"
select select "2"
select select "0.1"
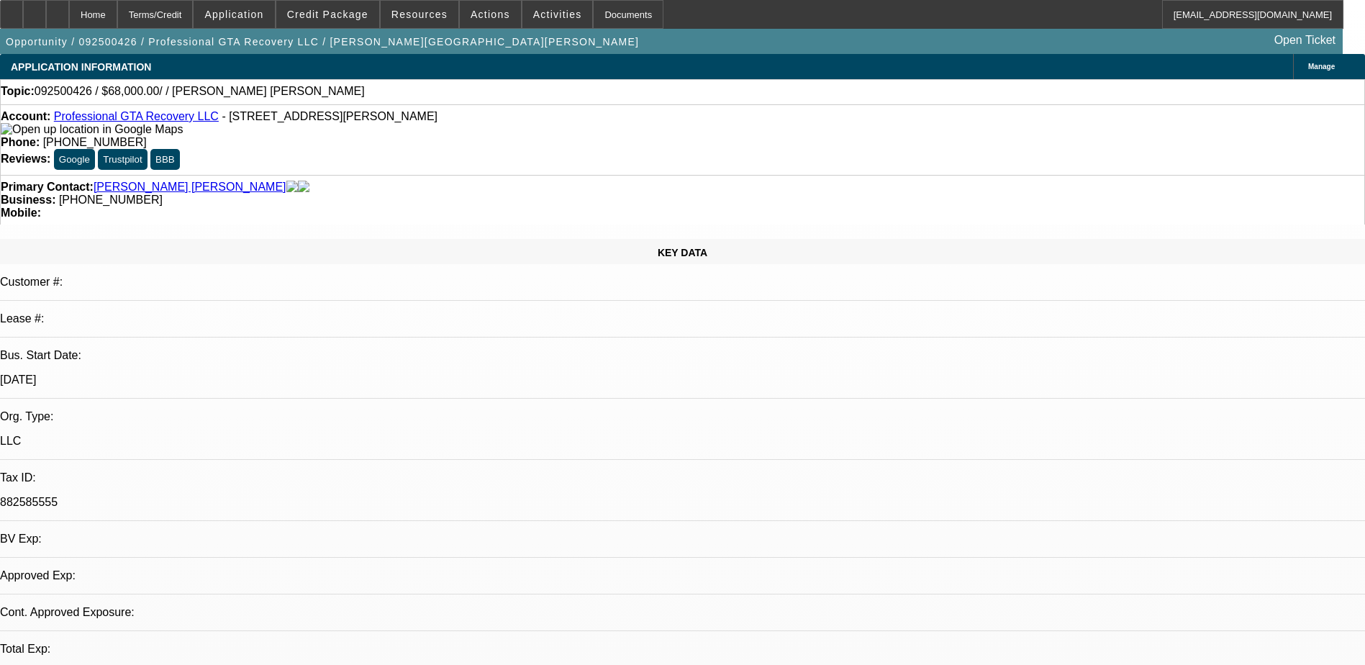
select select "1"
select select "2"
select select "4"
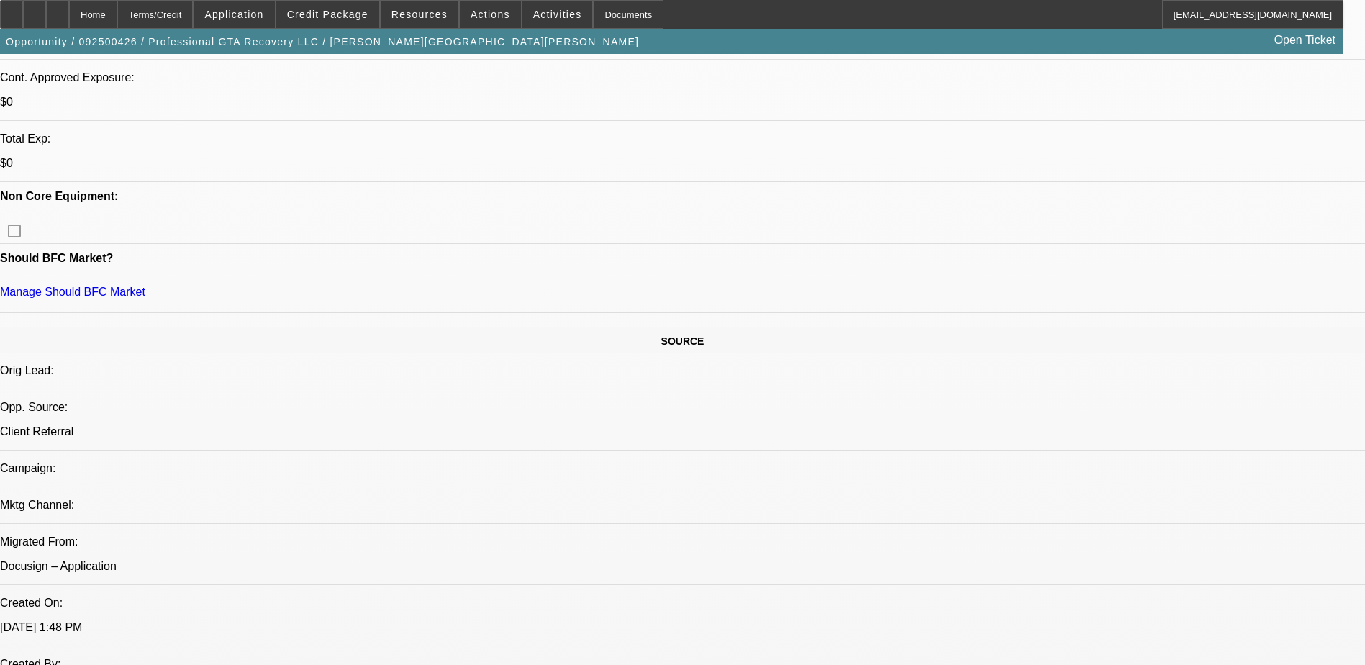
select select "0"
select select "2"
select select "0.1"
select select "4"
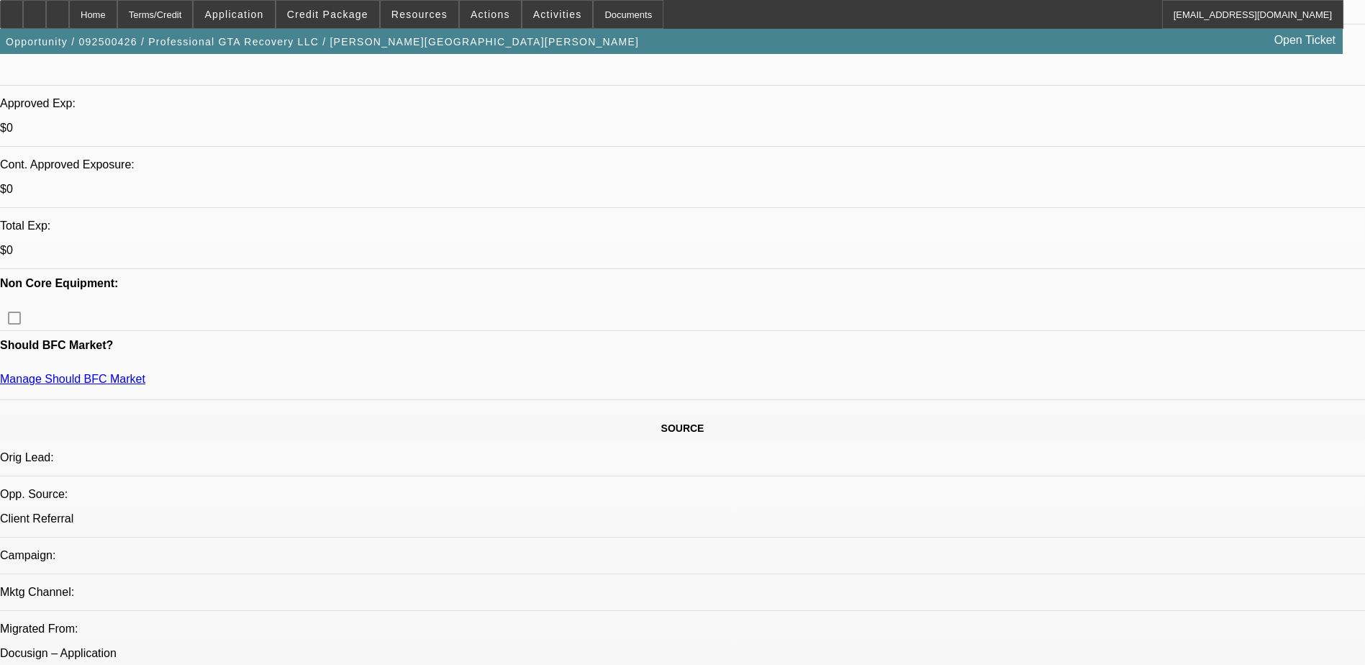
scroll to position [144, 0]
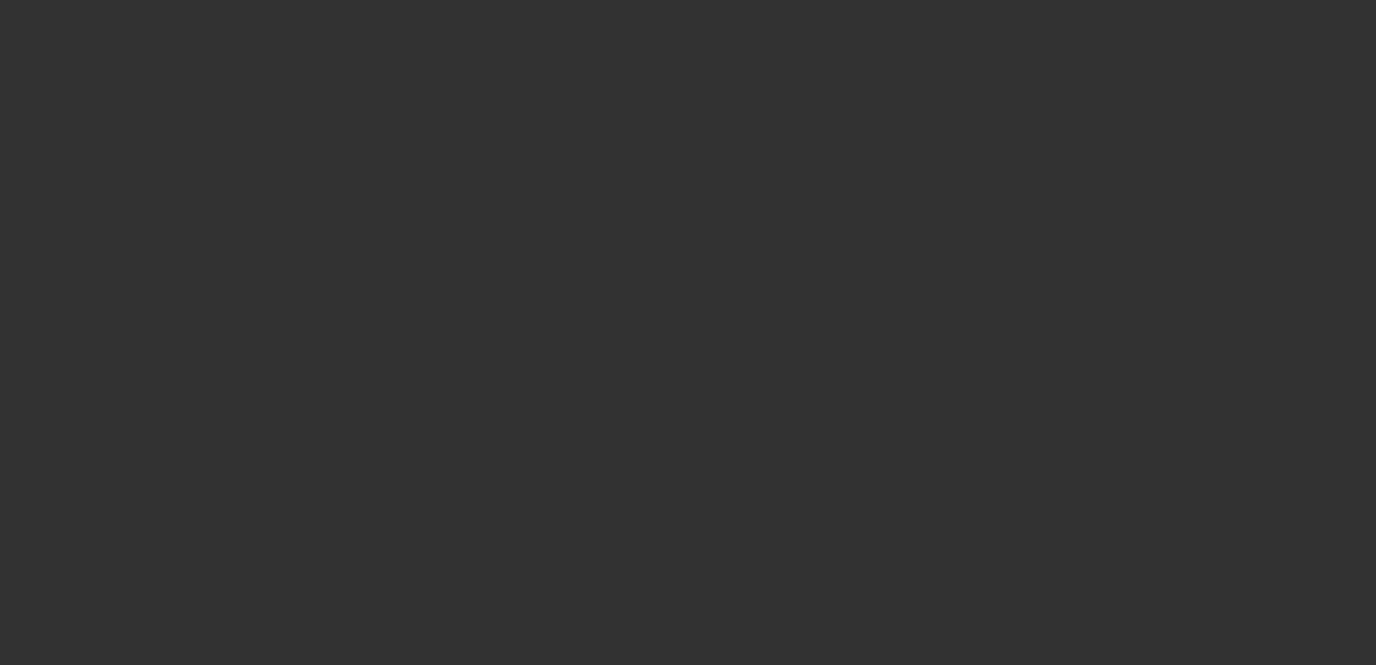
select select "0"
select select "2"
select select "0.1"
select select "4"
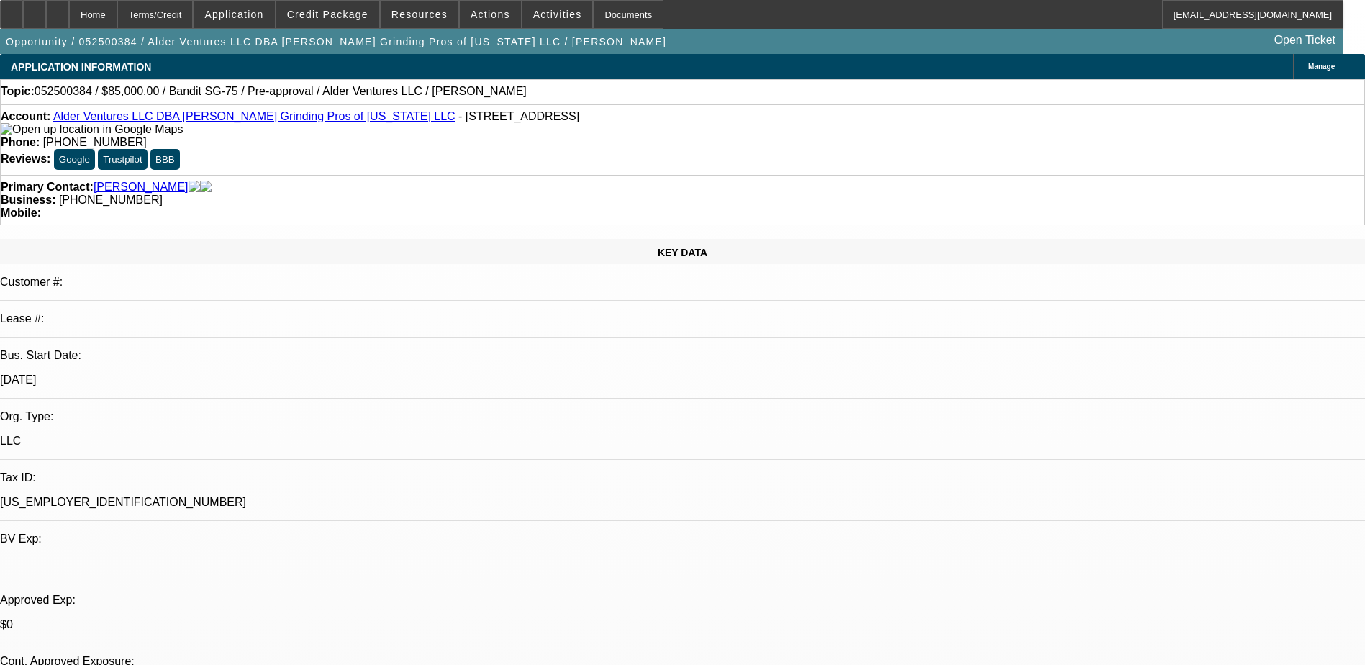
select select "0"
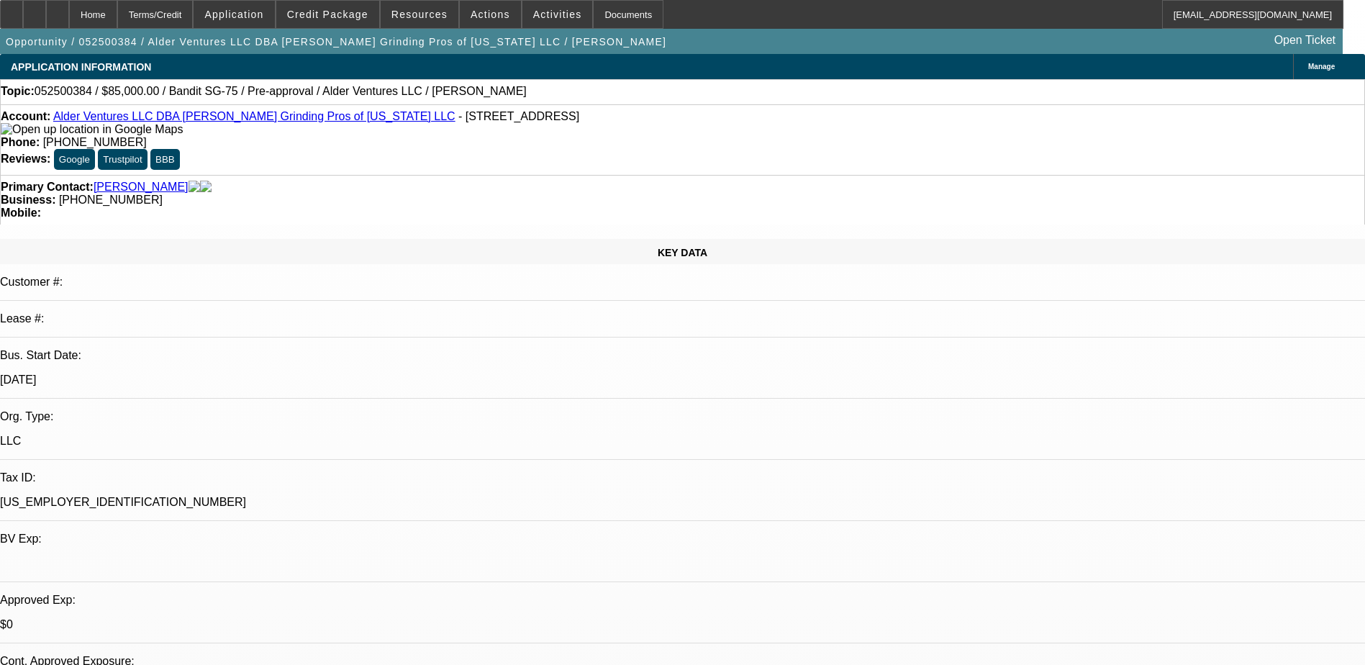
select select "0"
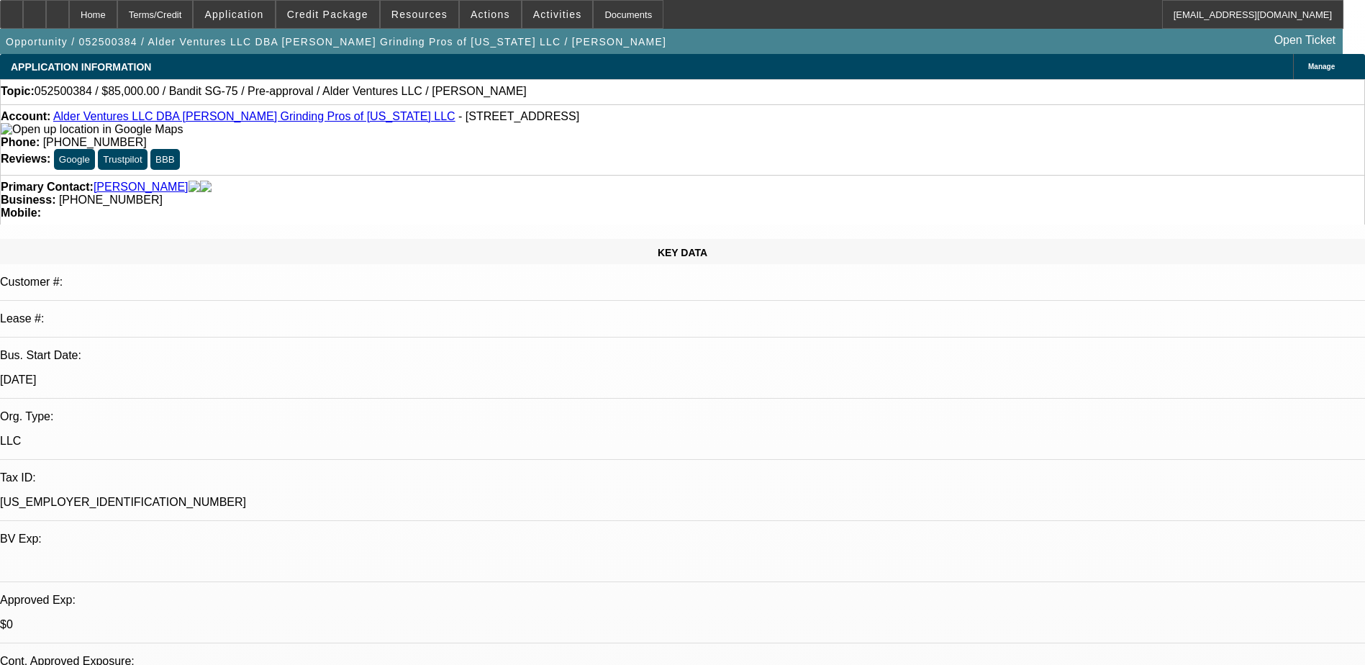
select select "2"
select select "0.1"
select select "1"
select select "3"
select select "6"
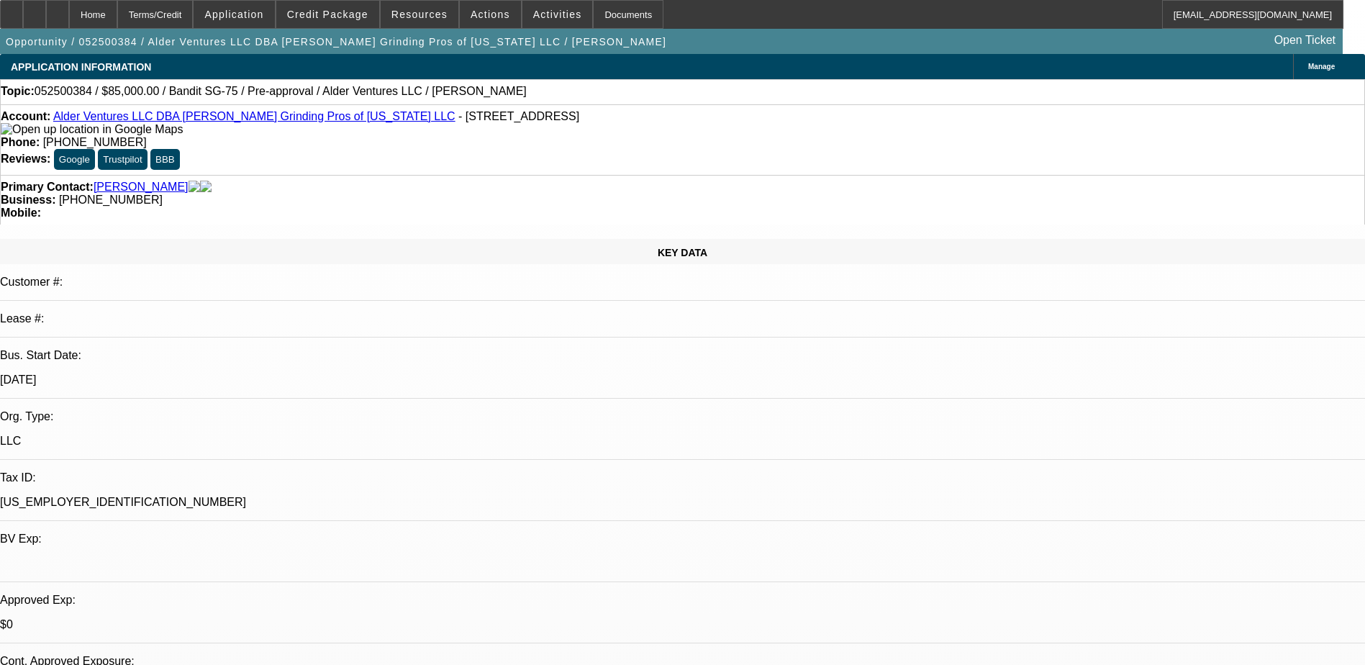
select select "1"
select select "3"
select select "6"
select select "1"
select select "3"
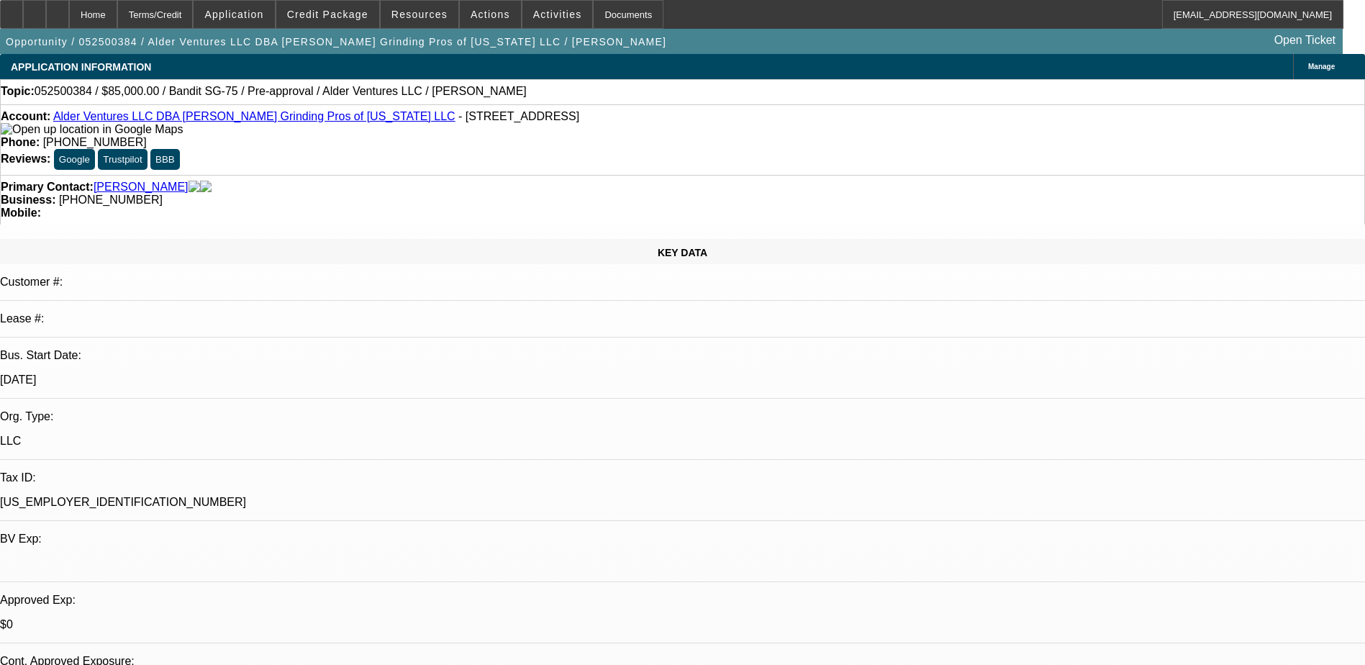
select select "6"
select select "1"
select select "2"
select select "4"
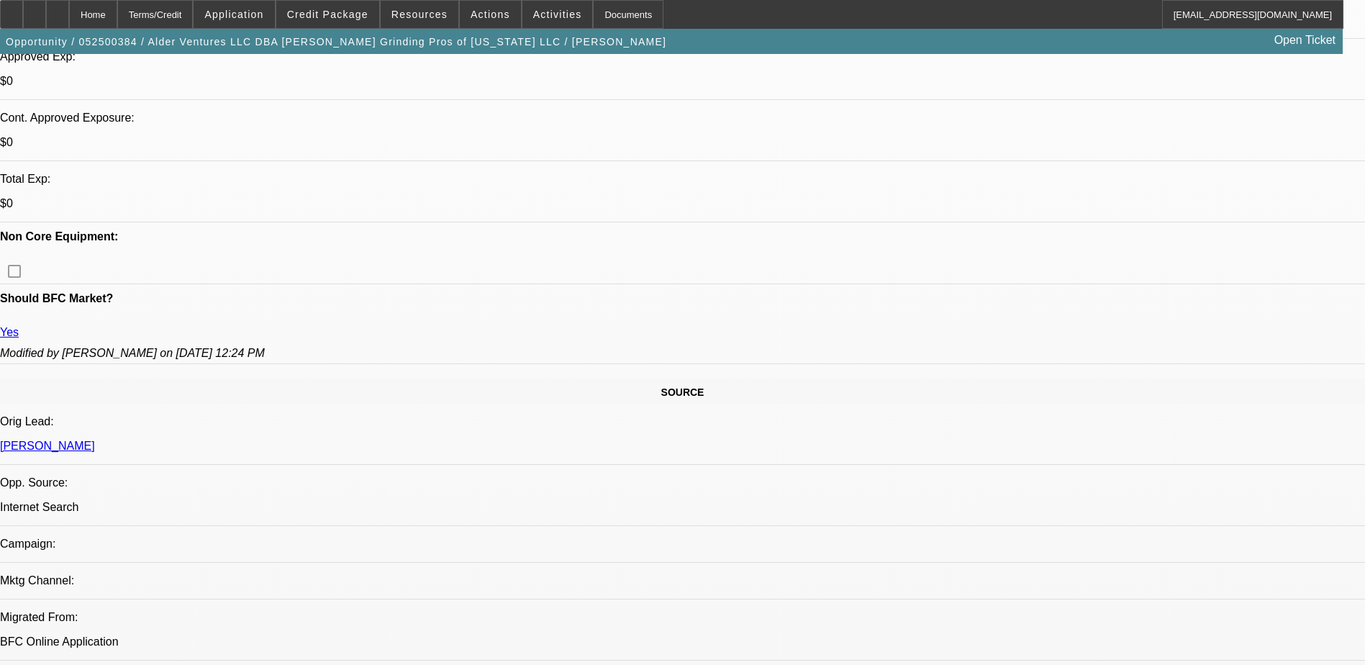
scroll to position [576, 0]
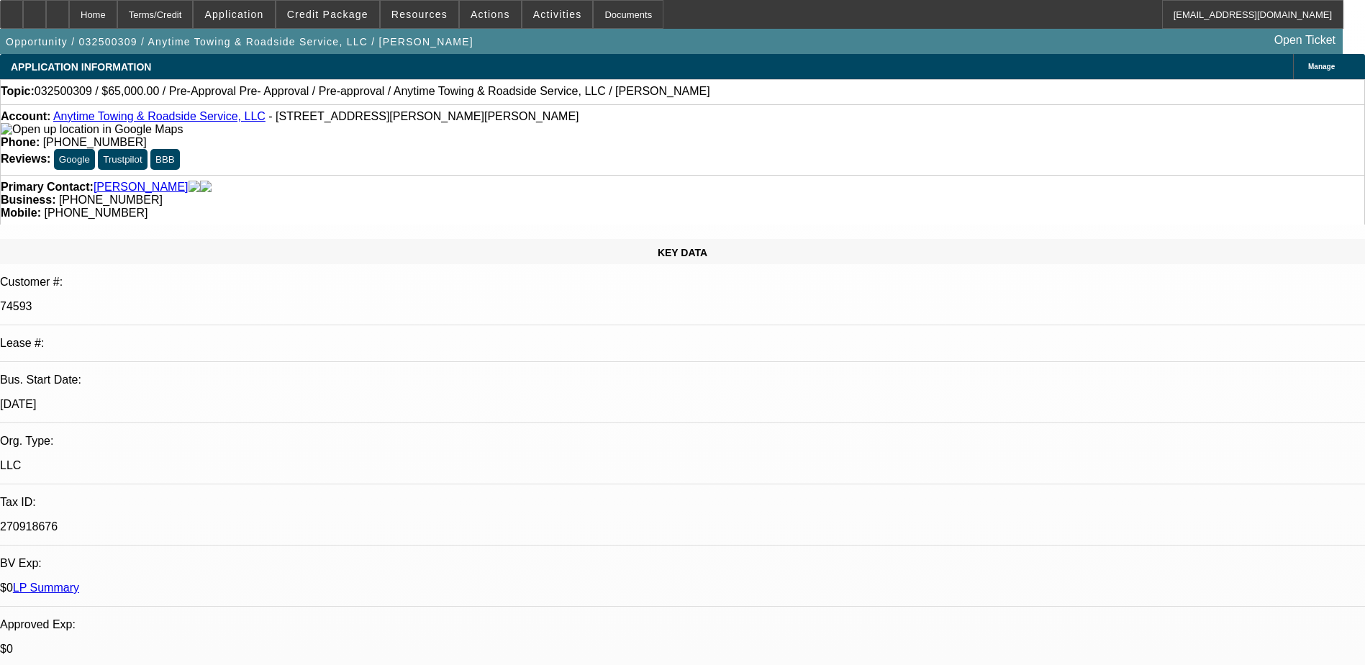
select select "0"
select select "2"
select select "0.1"
select select "0"
select select "2"
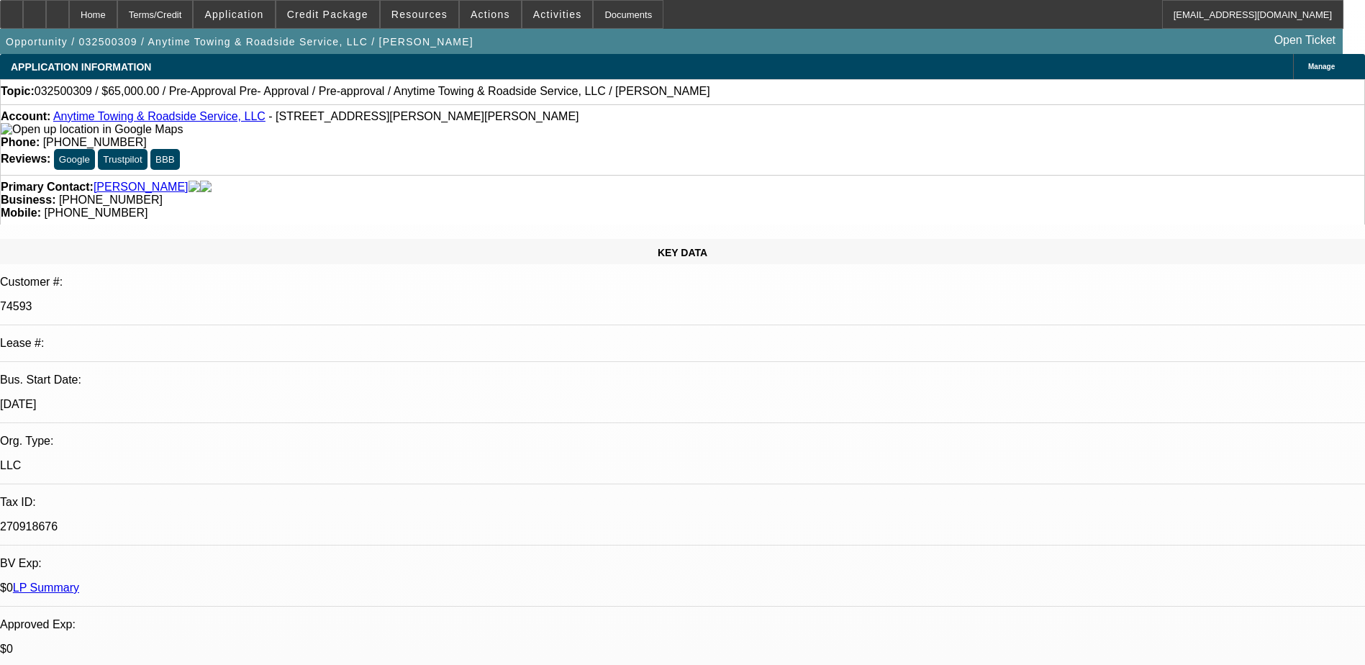
select select "0.1"
select select "0"
select select "2"
select select "0.1"
select select "1"
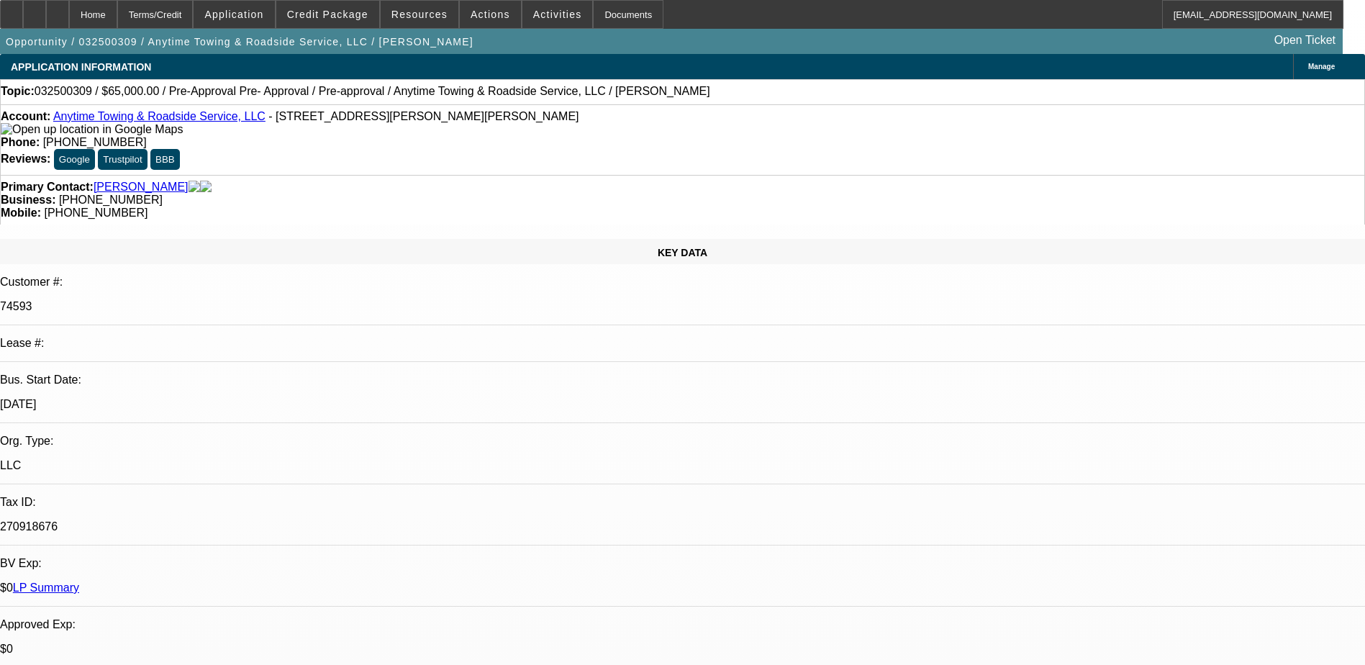
select select "2"
select select "4"
select select "1"
select select "2"
select select "4"
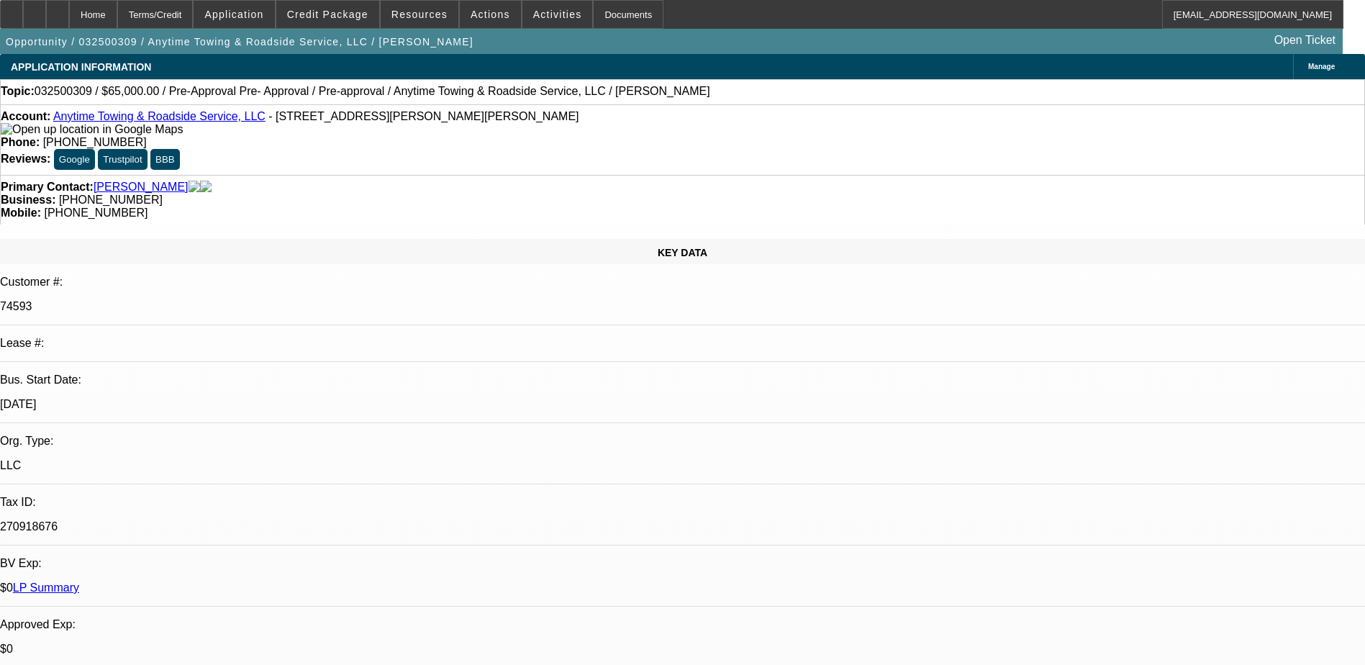
select select "1"
select select "2"
select select "4"
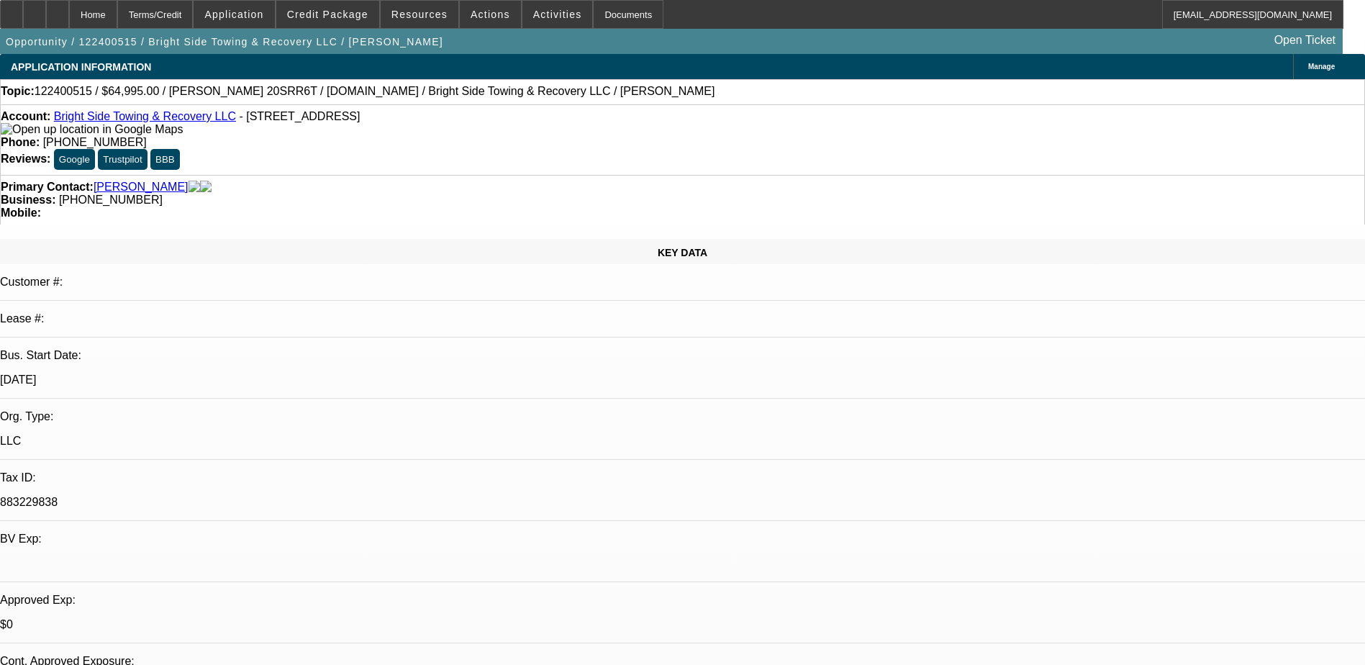
select select "0"
select select "2"
select select "0"
select select "2"
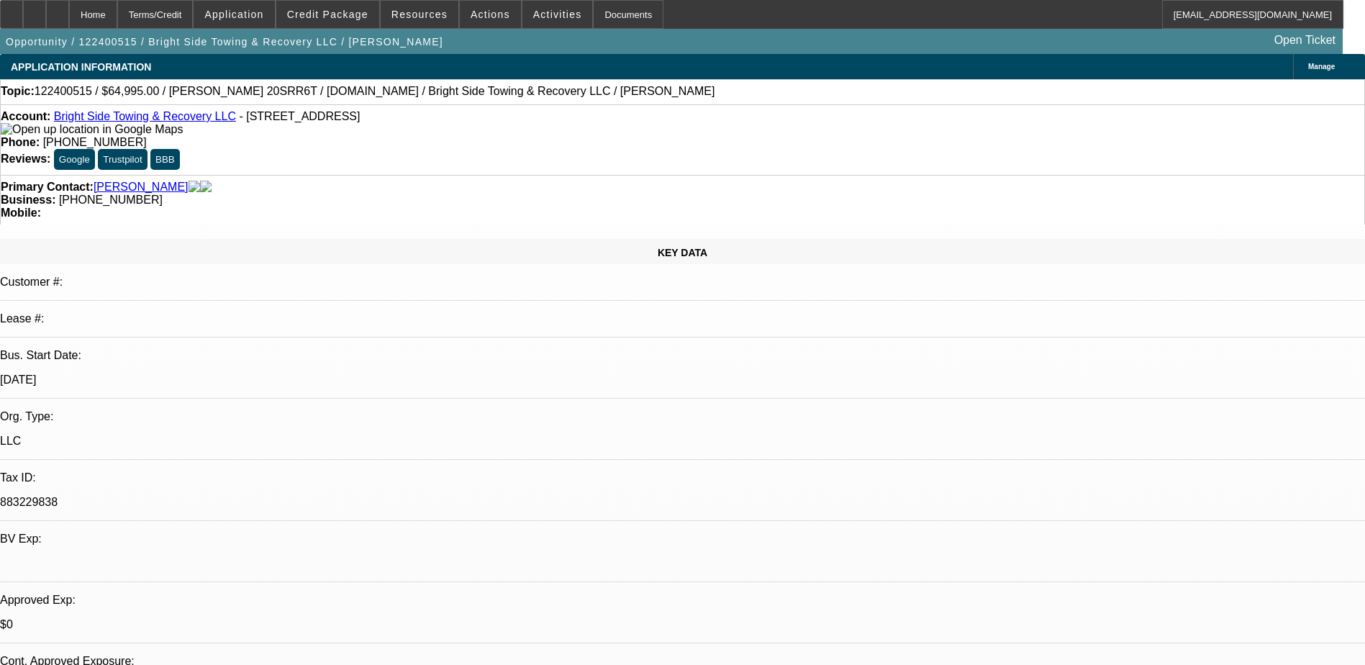
select select "0"
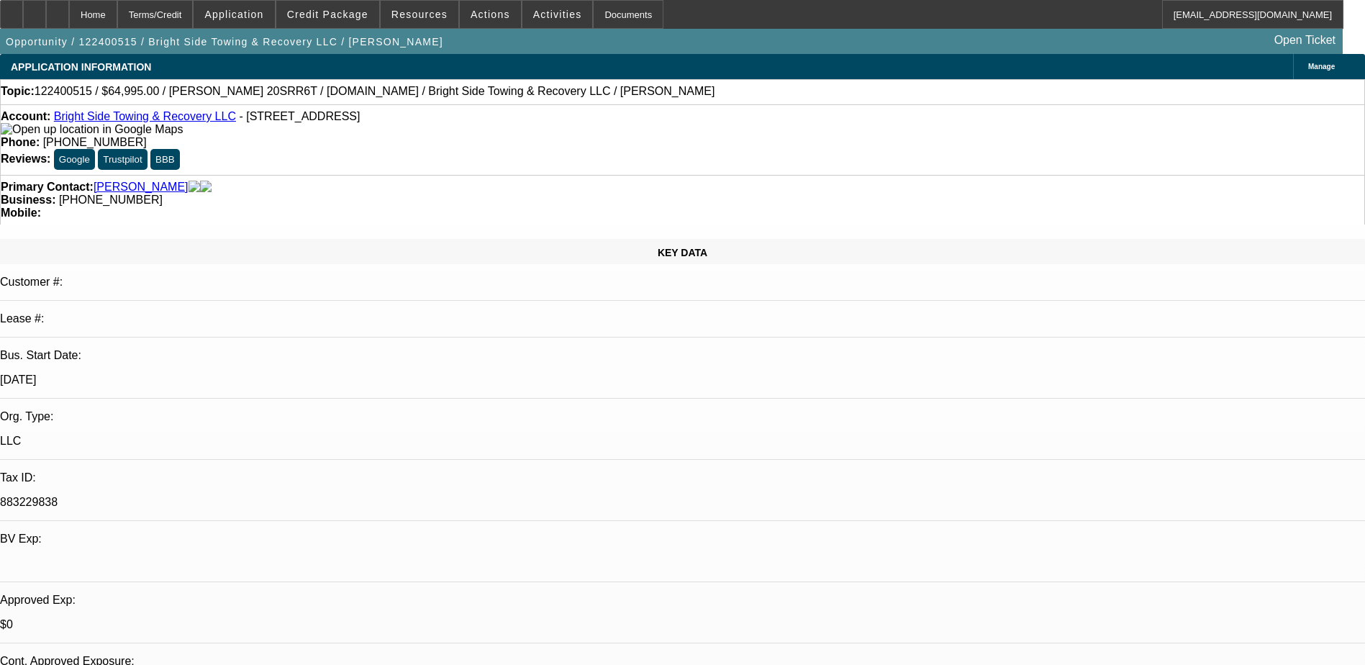
select select "2"
select select "0"
select select "1"
select select "2"
select select "6"
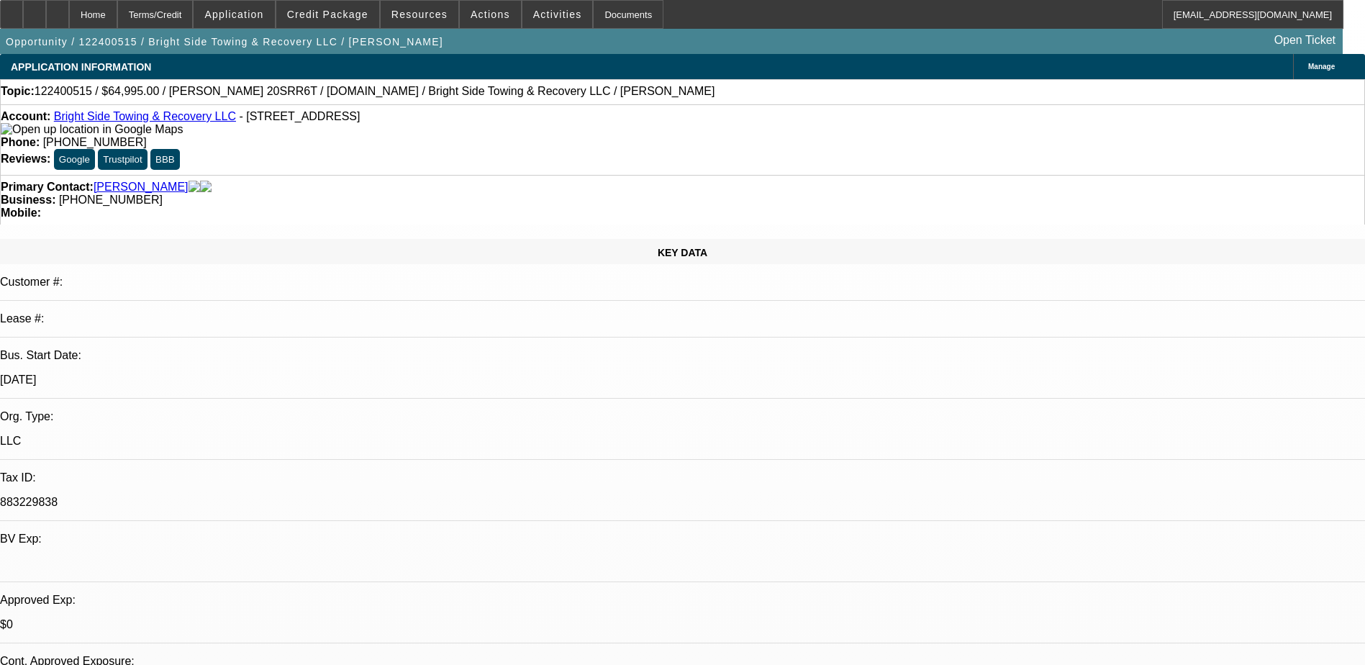
select select "1"
select select "2"
select select "6"
select select "1"
select select "3"
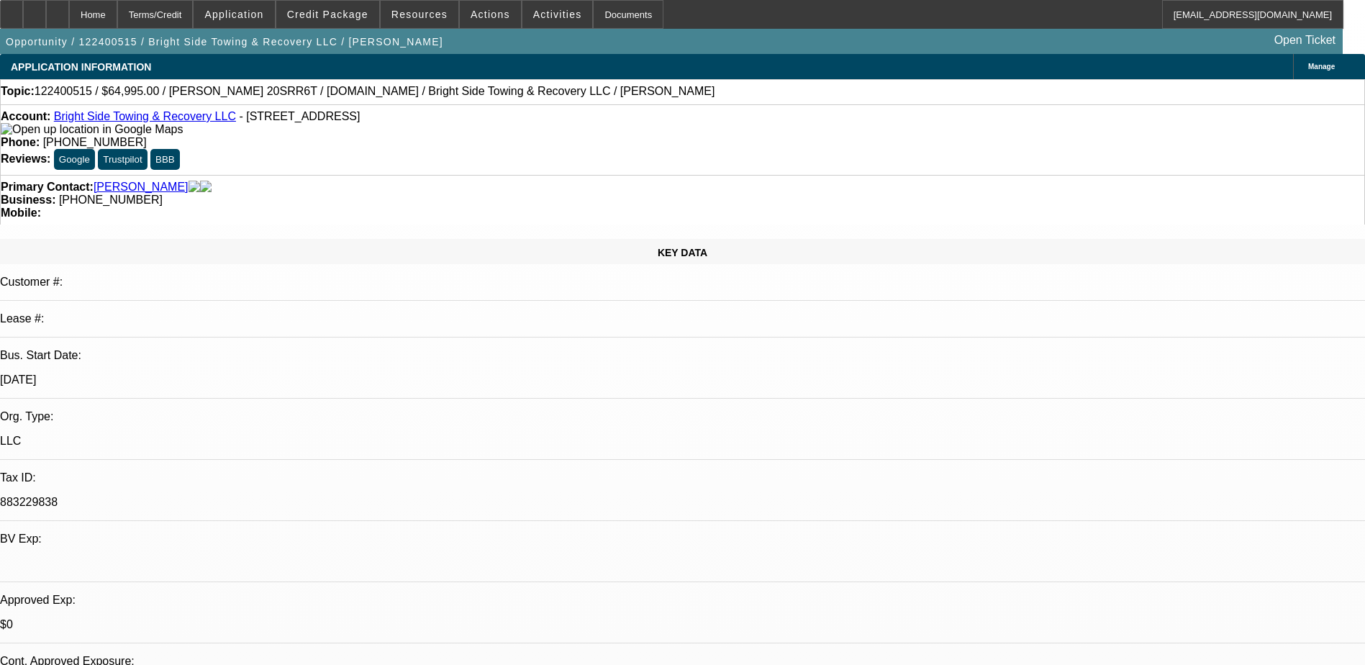
select select "6"
select select "1"
select select "2"
select select "6"
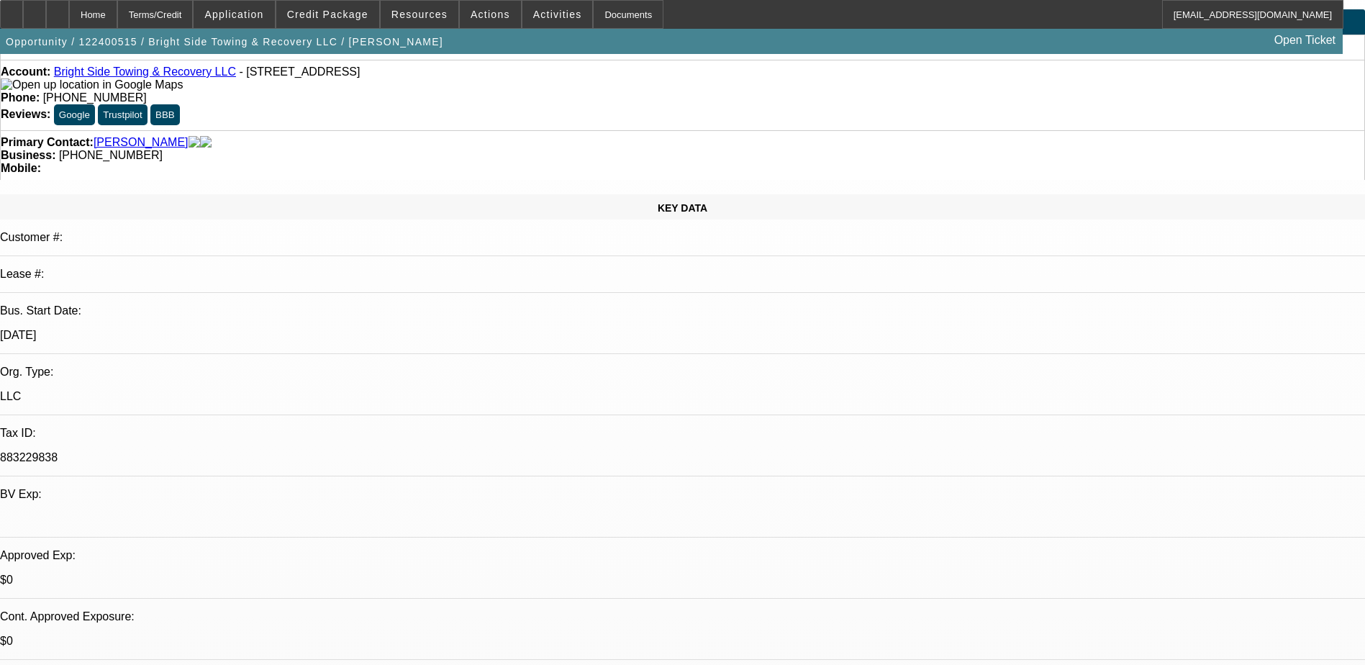
scroll to position [504, 0]
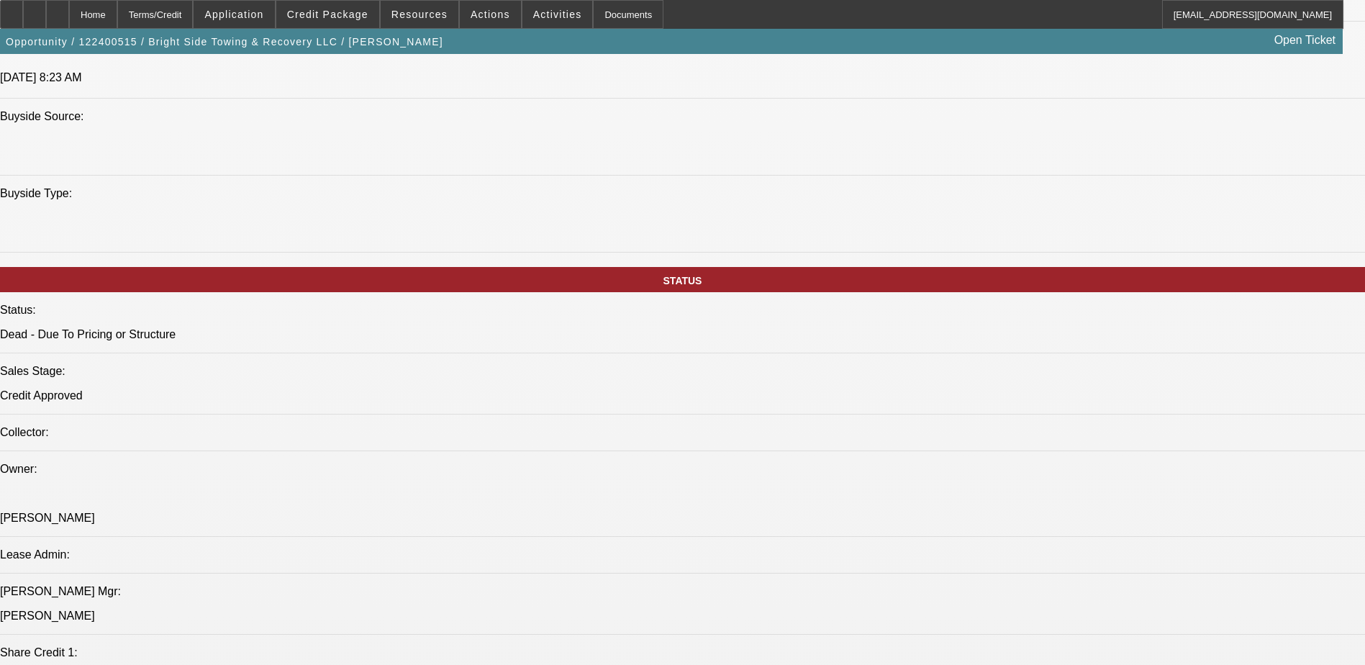
scroll to position [1295, 0]
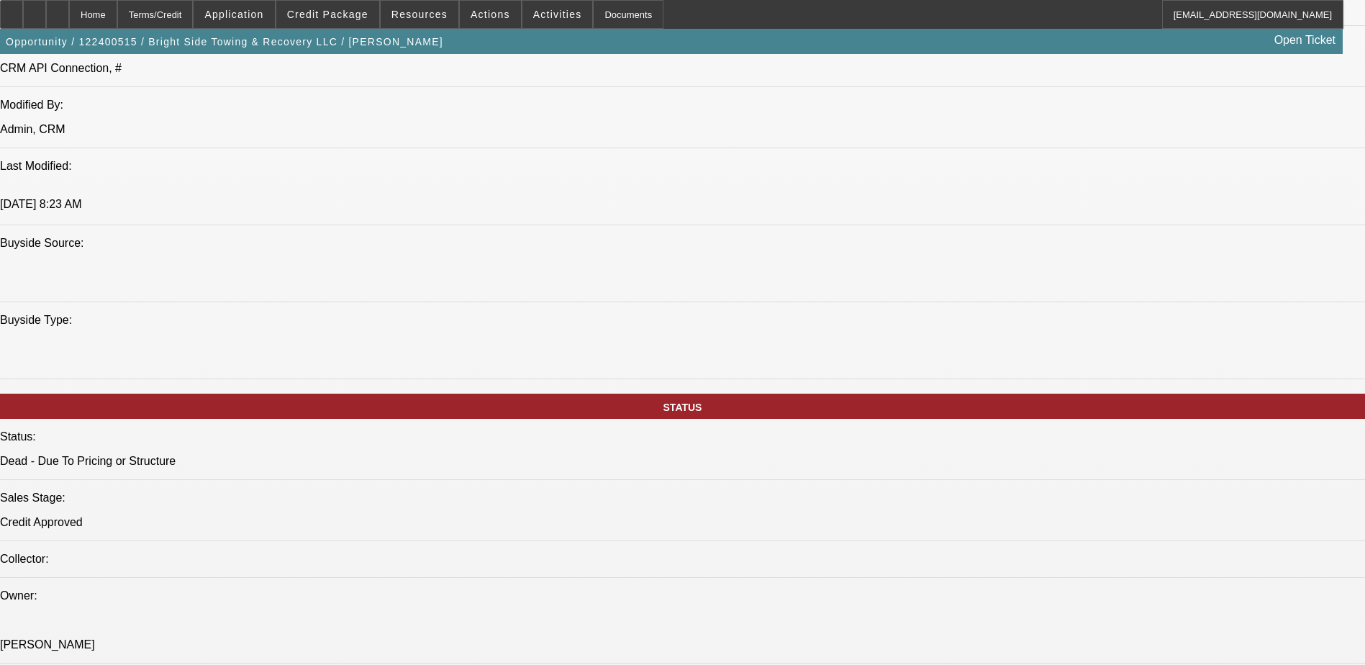
scroll to position [1079, 0]
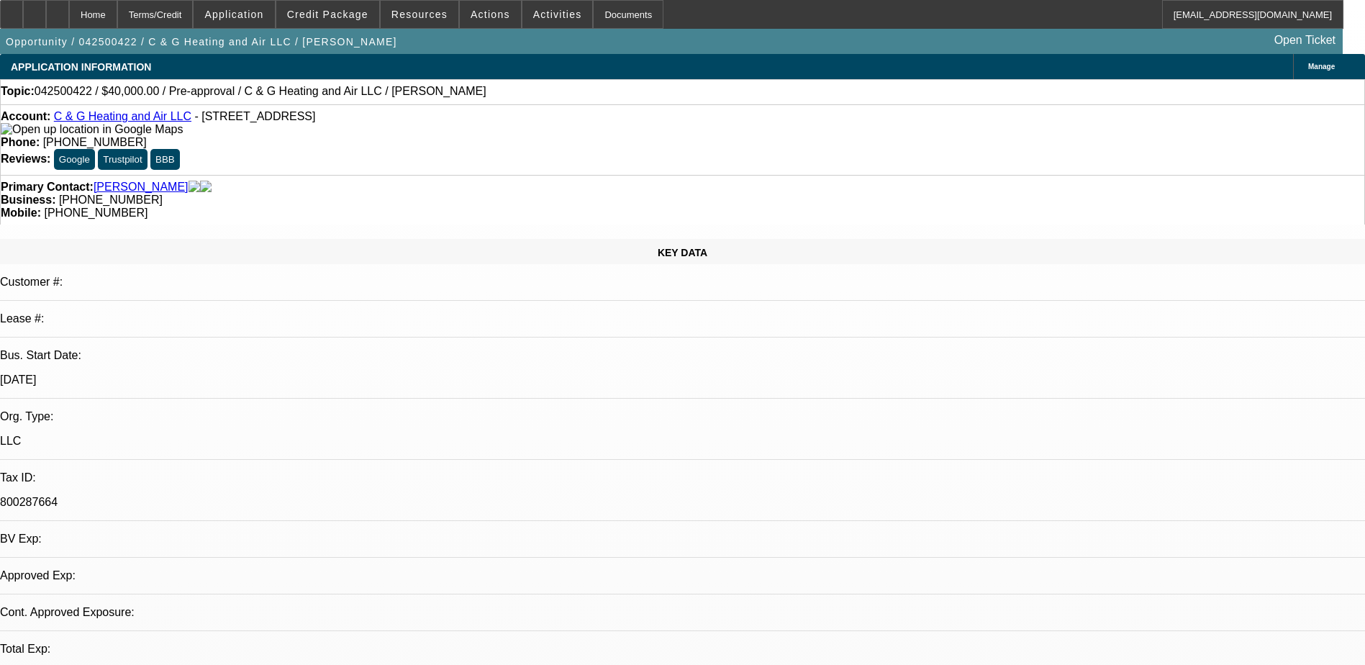
select select "0"
select select "2"
select select "0.1"
select select "1"
select select "2"
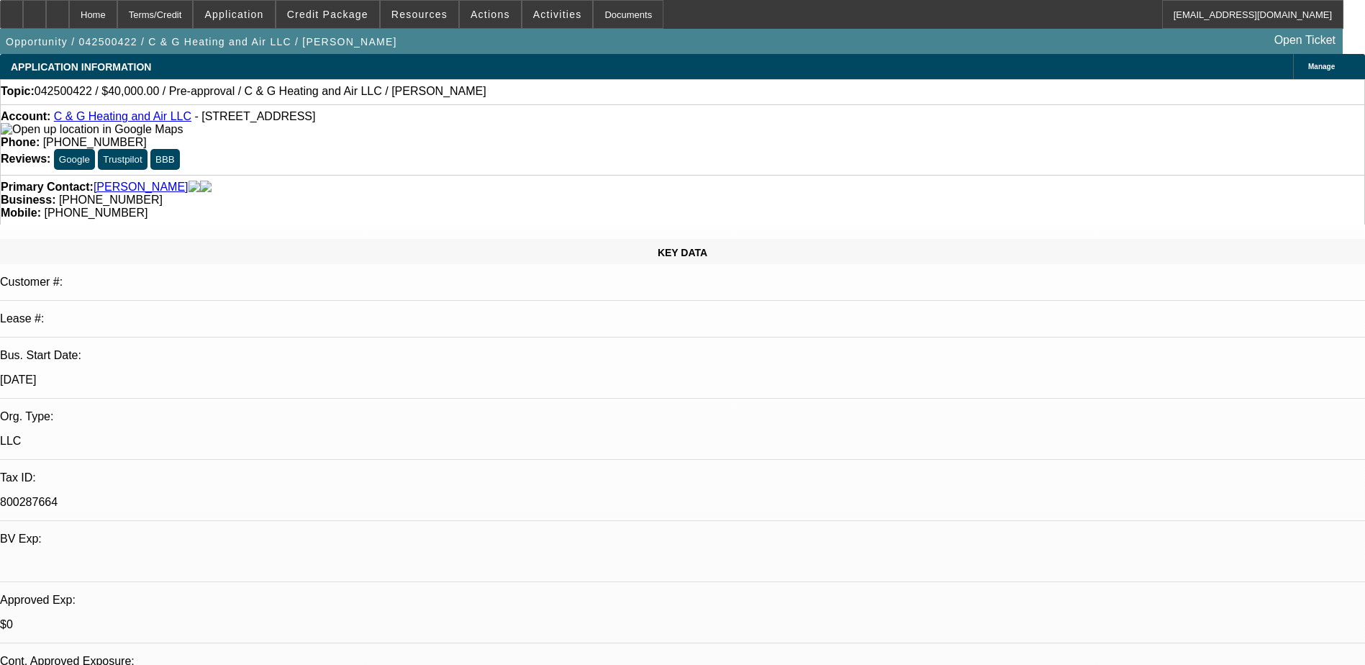
select select "4"
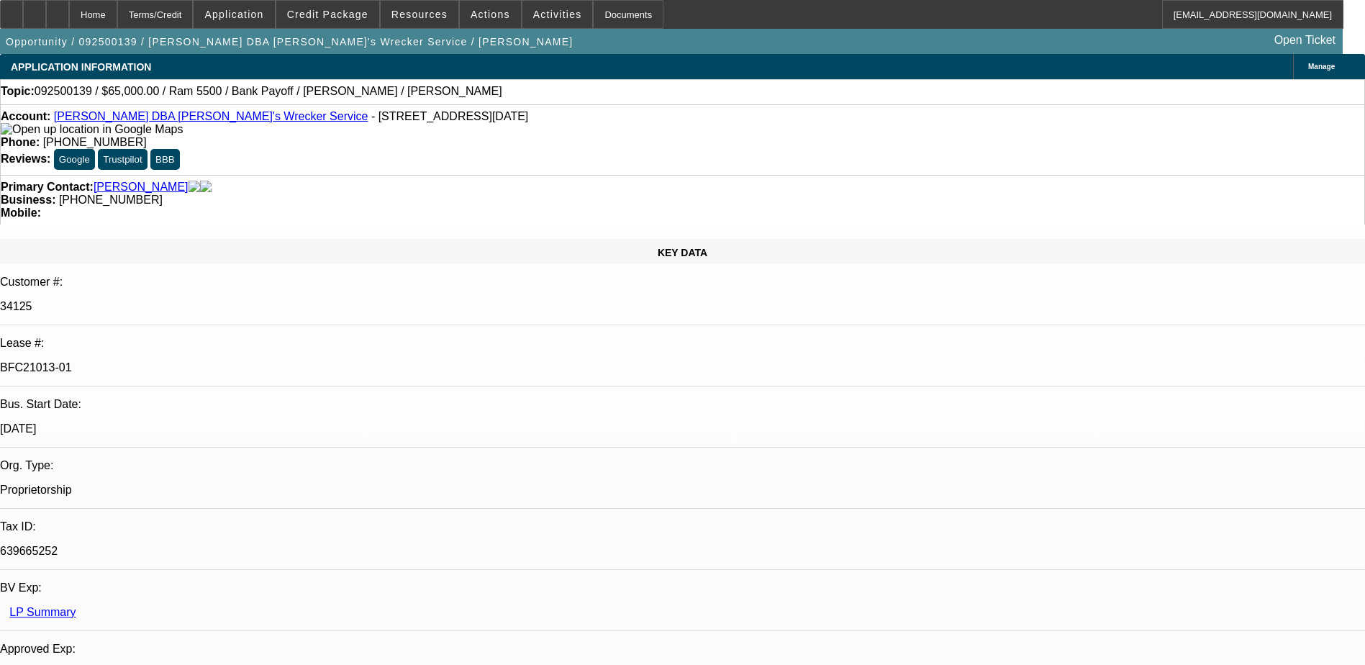
select select "0"
select select "6"
select select "0"
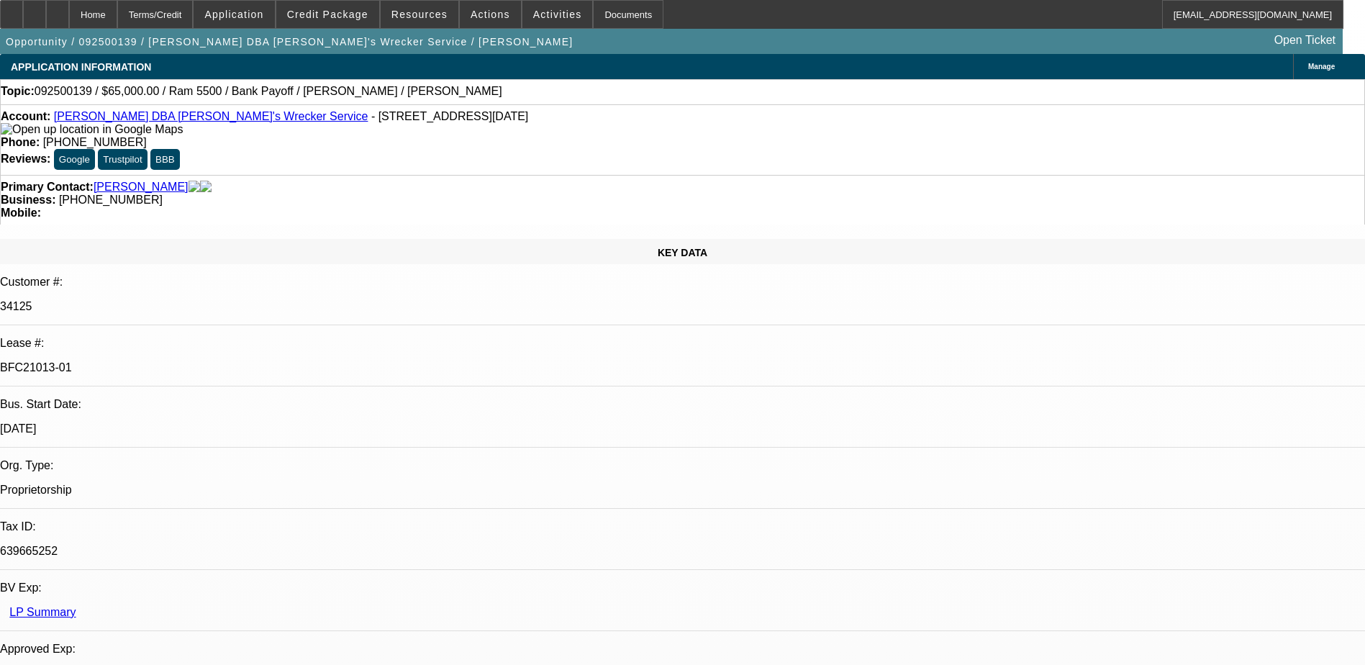
select select "0"
select select "6"
select select "0"
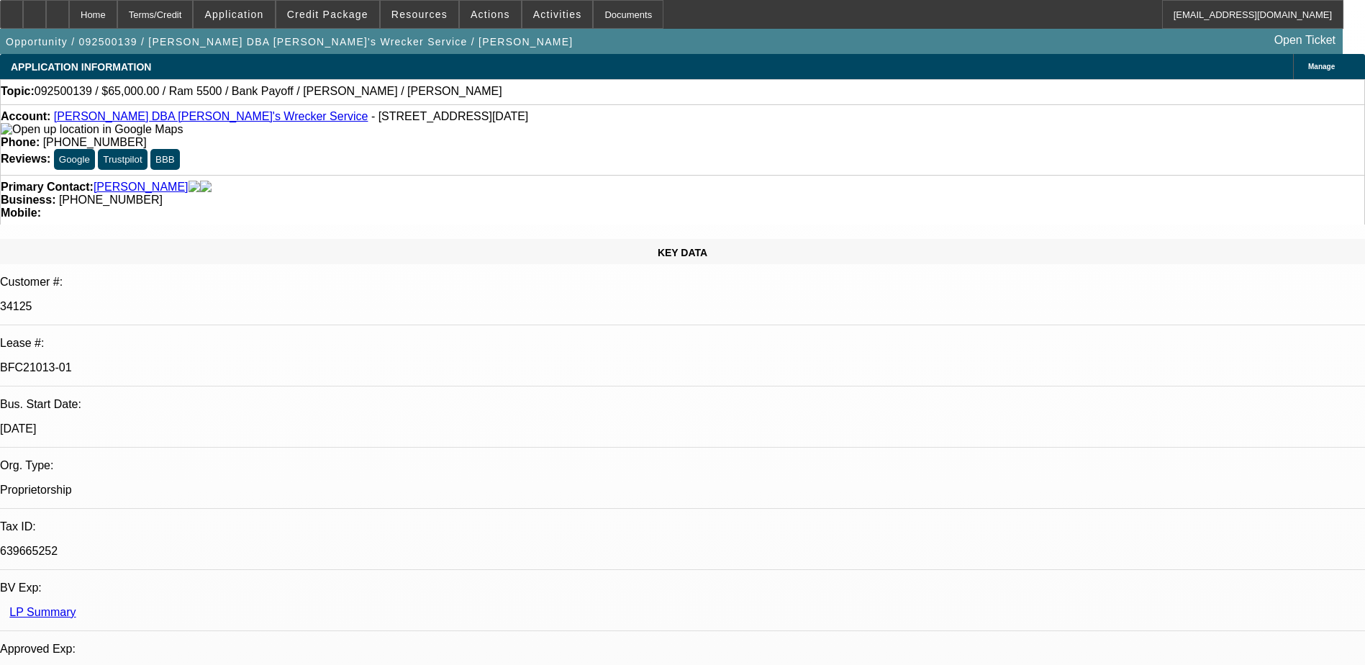
select select "0"
select select "6"
select select "0"
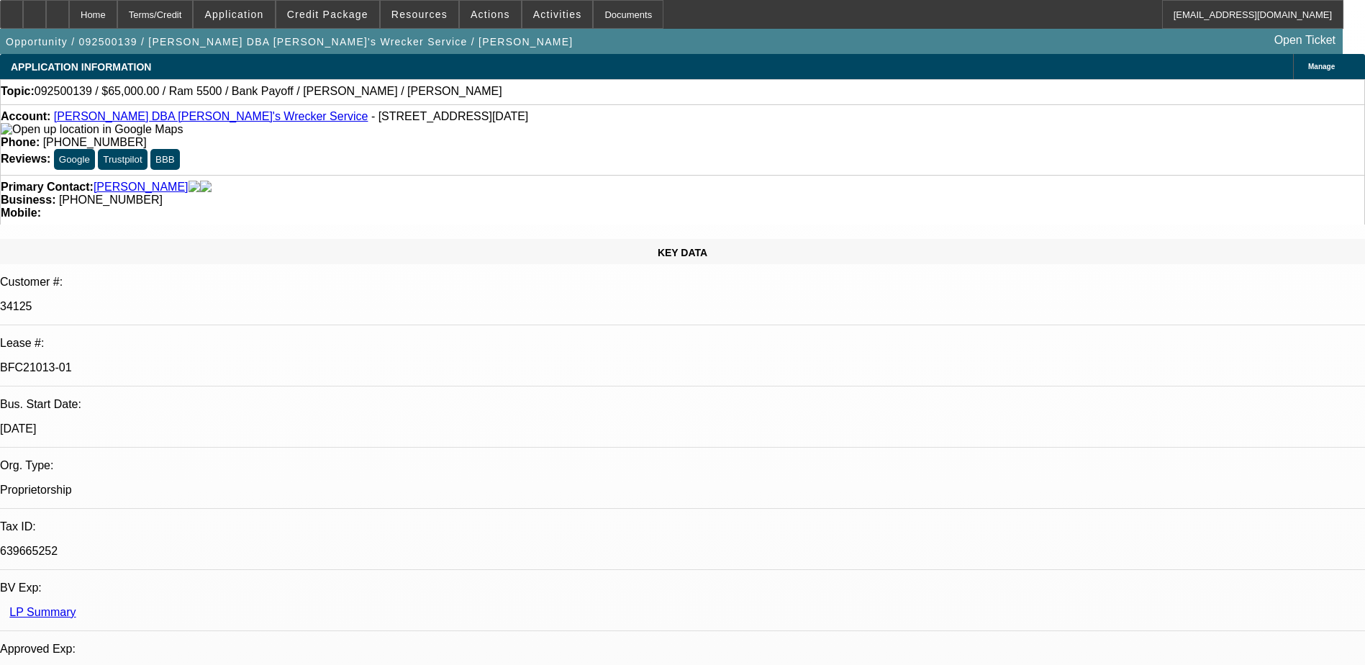
select select "6"
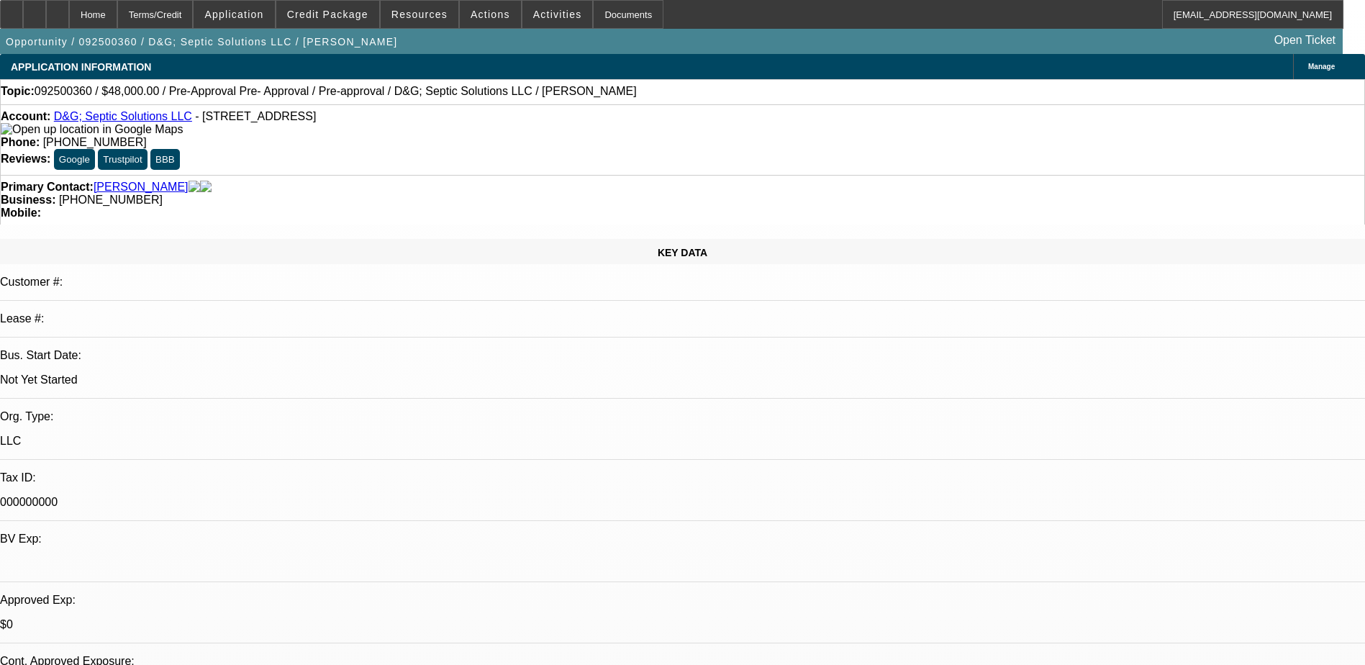
select select "0.2"
select select "2"
select select "0.1"
select select "0.2"
select select "2"
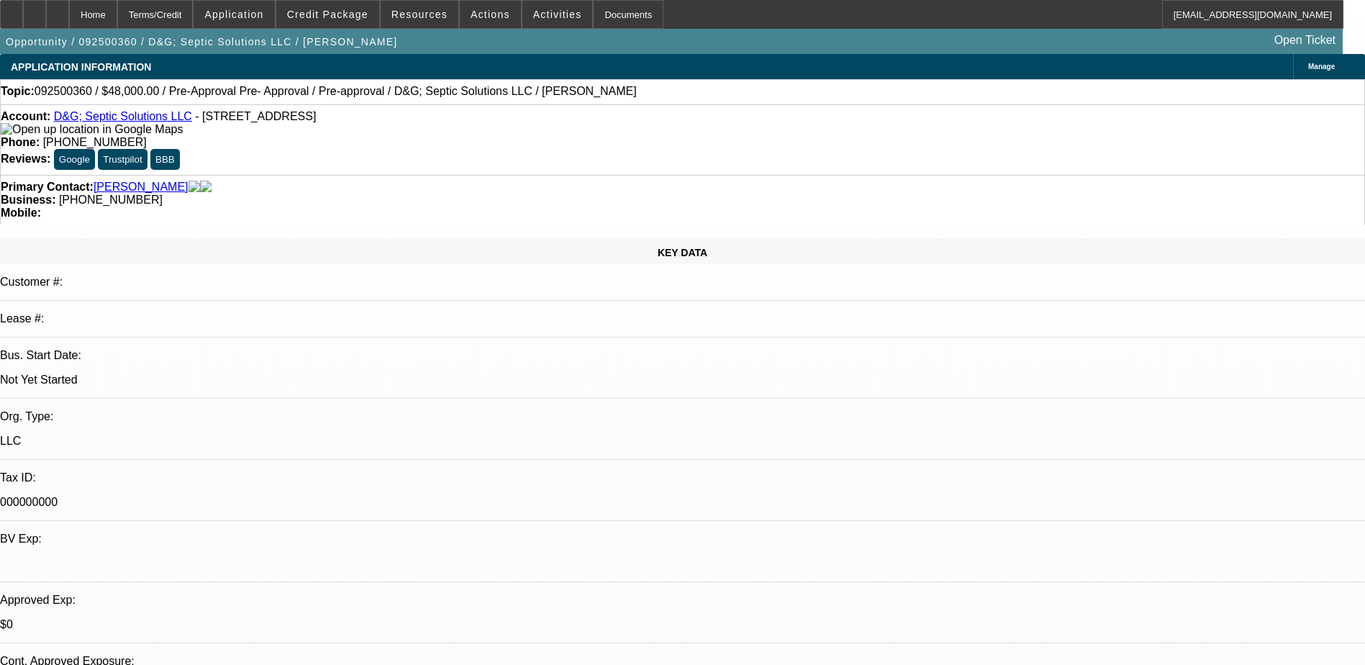
select select "0.1"
select select "0.2"
select select "2"
select select "0"
select select "0.15"
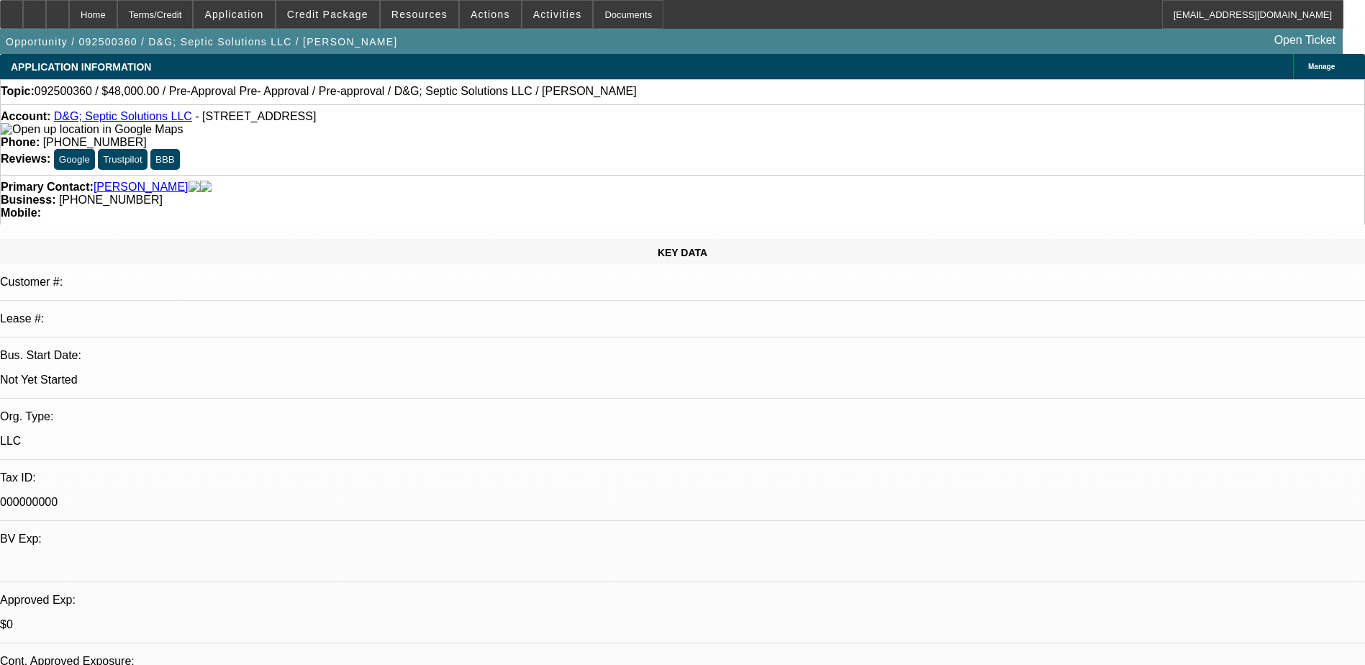
select select "2"
select select "0"
select select "1"
select select "2"
select select "4"
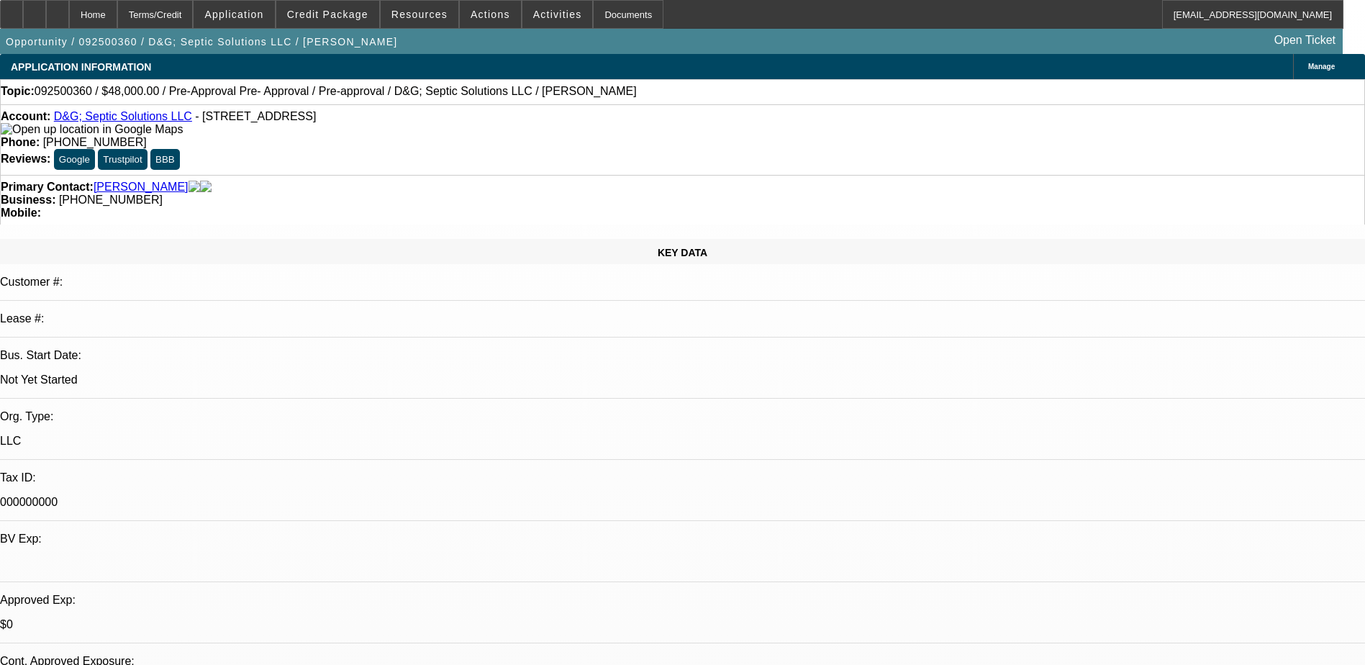
select select "1"
select select "2"
select select "4"
select select "1"
select select "2"
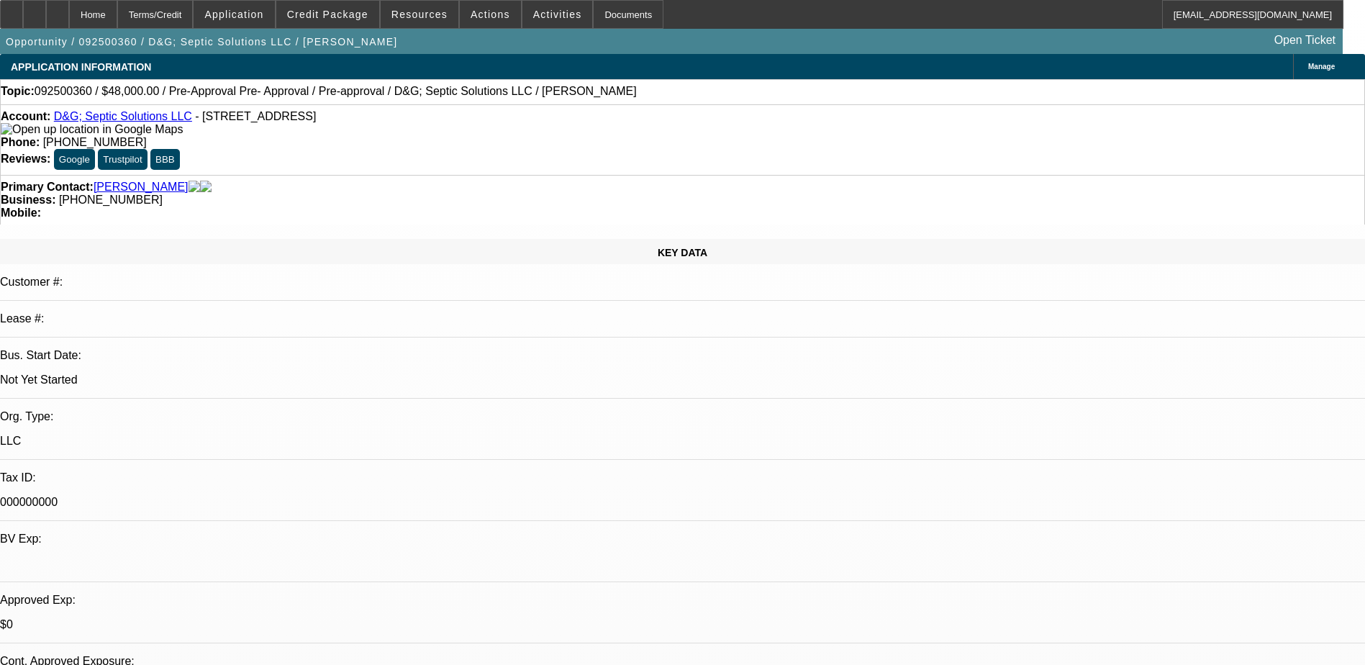
select select "6"
select select "1"
select select "2"
select select "6"
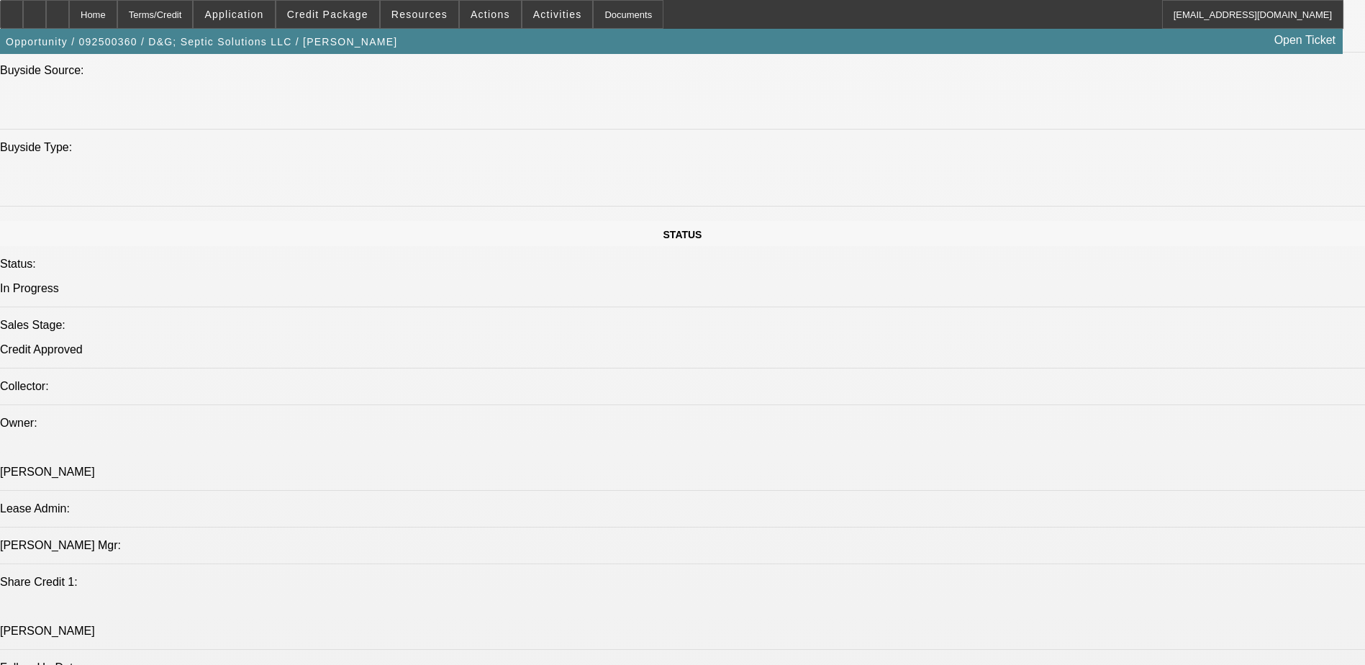
scroll to position [1367, 0]
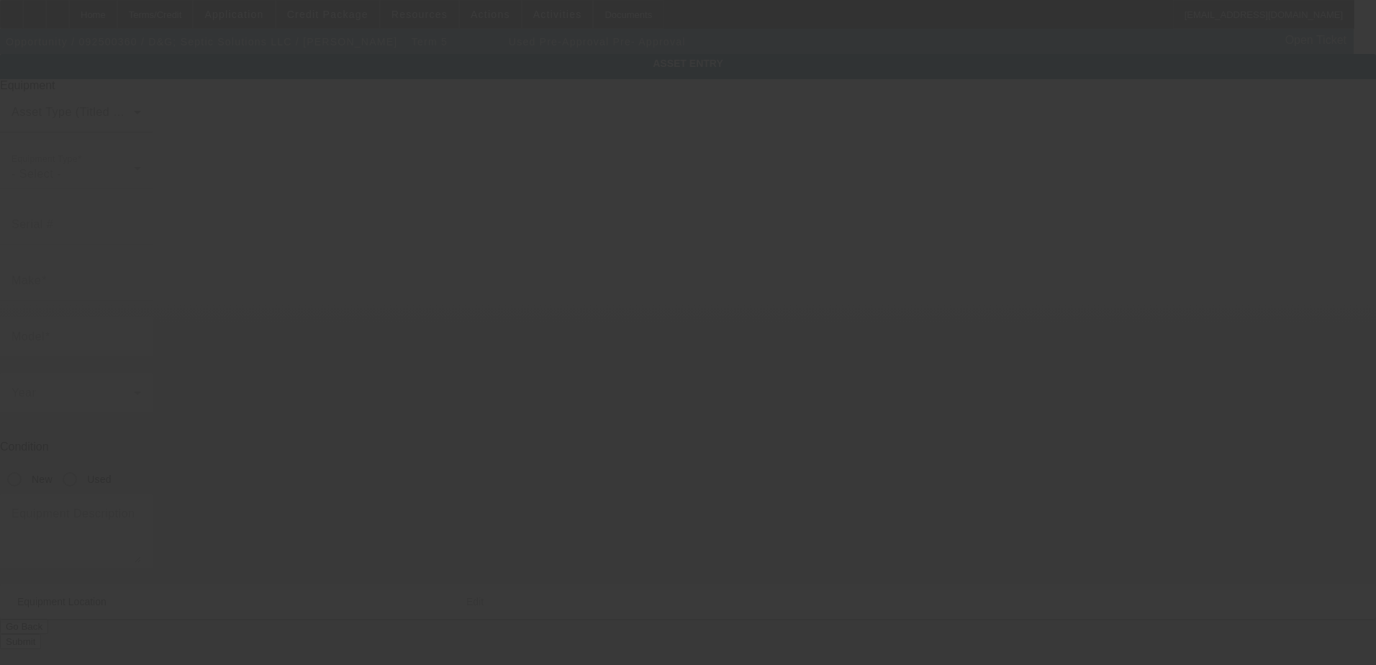
type input "Pre-Approval"
type input "Pre- Approval"
radio input "true"
type textarea "Pumper Truck"
type input "1018 King Drive"
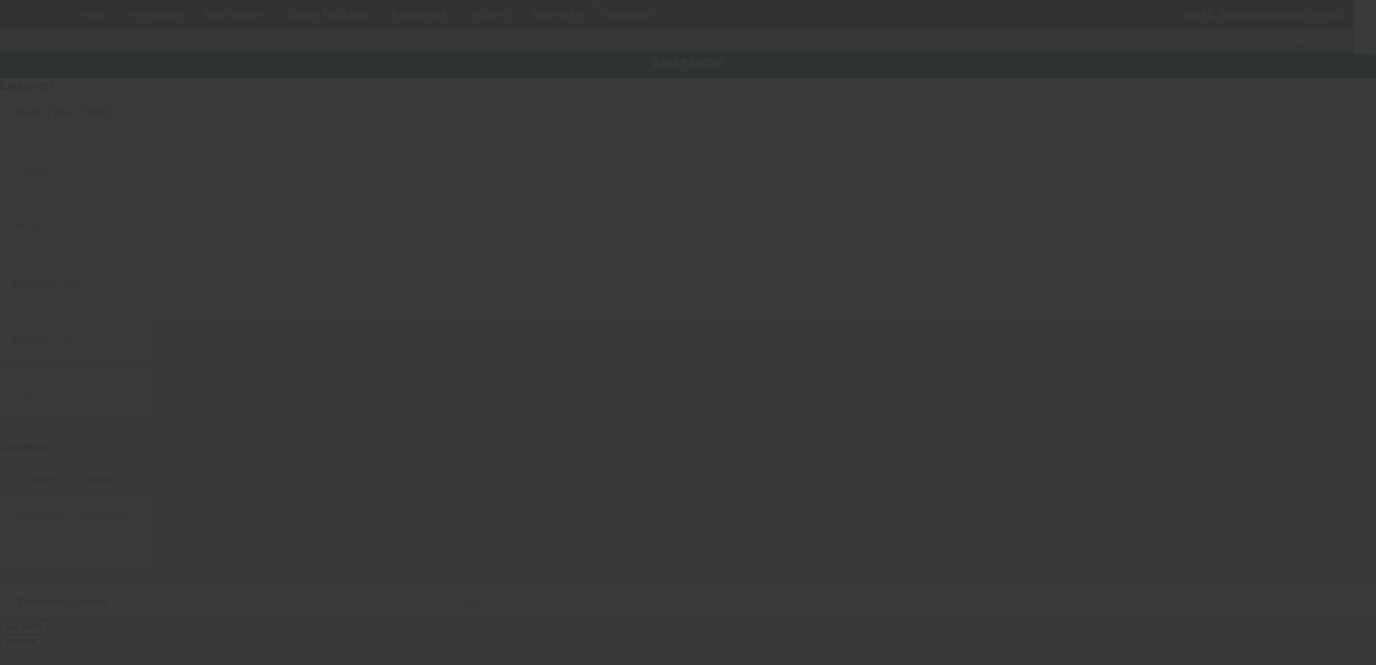
type input "Bartlesville"
type input "74006"
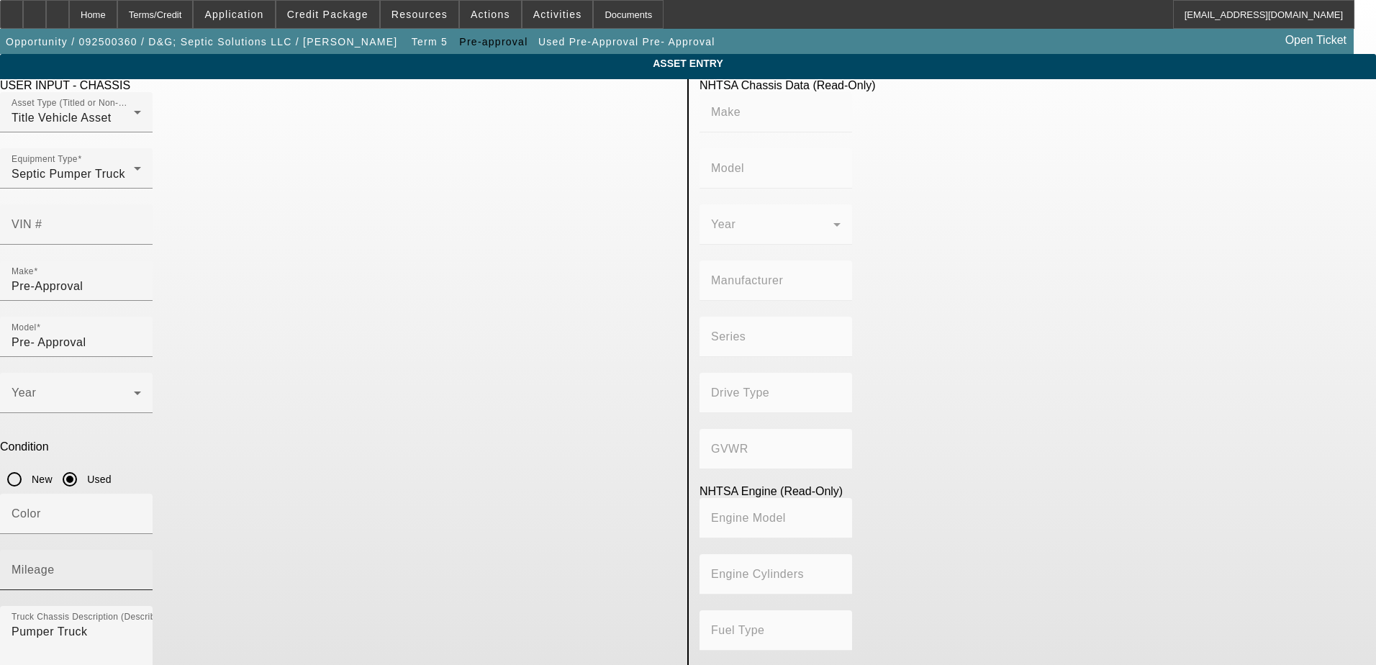
click at [141, 550] on div "Mileage" at bounding box center [77, 570] width 130 height 40
drag, startPoint x: 575, startPoint y: 368, endPoint x: 299, endPoint y: 341, distance: 277.6
click at [299, 341] on div "USER INPUT - CHASSIS Asset Type (Titled or Non-Titled) Title Vehicle Asset Equi…" at bounding box center [338, 465] width 698 height 773
click at [141, 222] on input "VIN #" at bounding box center [77, 230] width 130 height 17
paste input "1GBM7H1E52J506696"
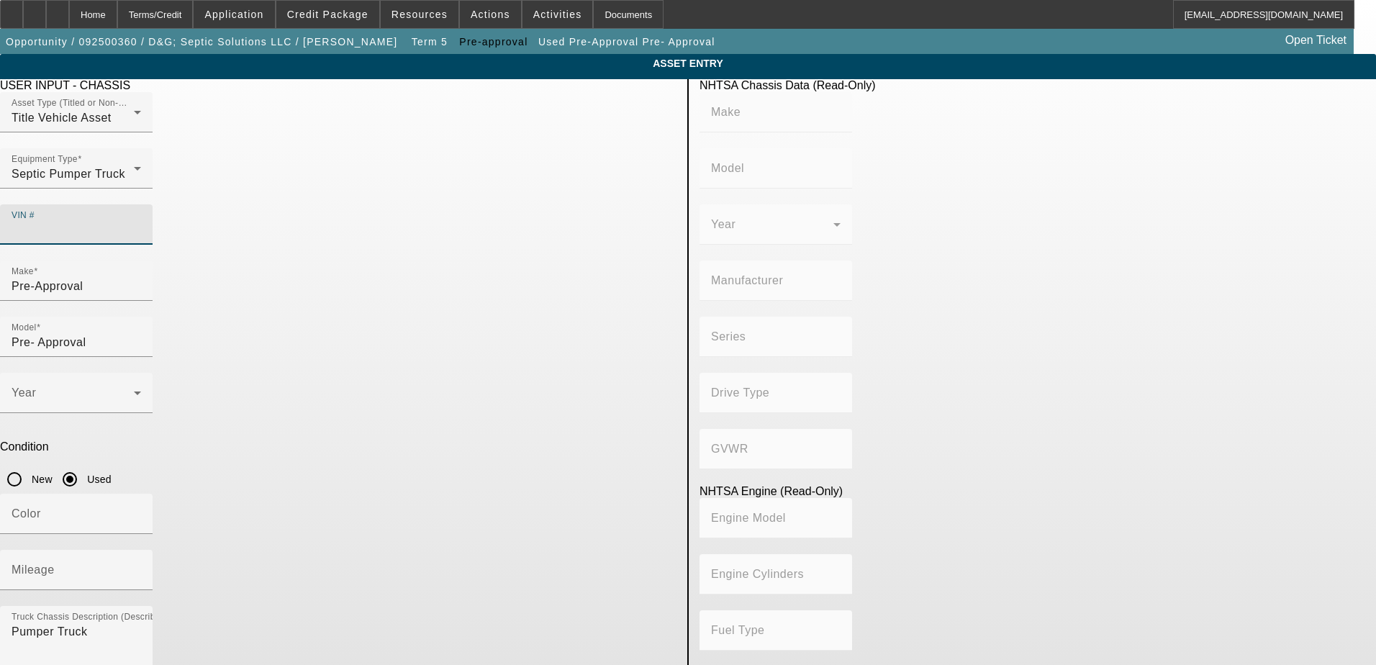
type input "1GBM7H1E52J506696"
type input "CHEVROLET"
type input "C7"
type input "GENERAL MOTORS LLC"
type input "7000 Medium Duty"
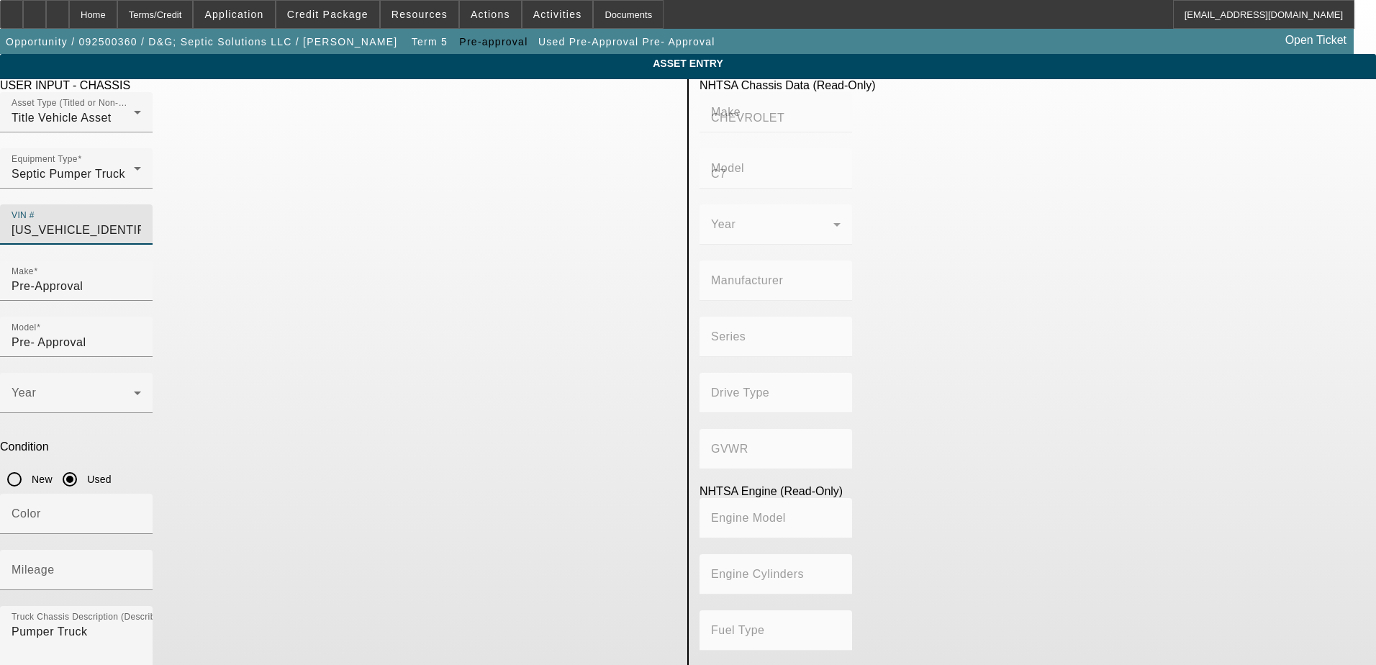
type input "4x2"
type input "Class 7: 26,001 - 33,000 lb (11,794 - 14,969 kg)"
type input "8"
type input "Gasoline"
type input "494.29232716733"
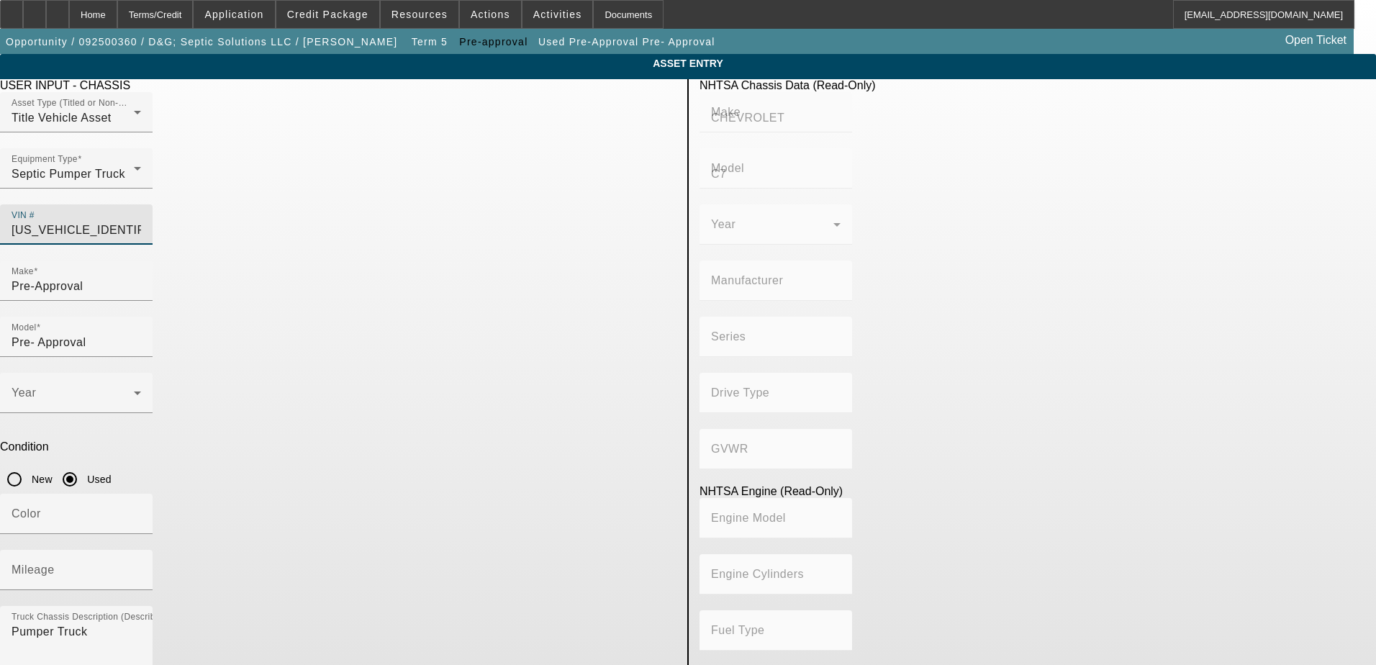
type input "8.1"
type input "1GBM7H1E52J506696"
click at [473, 373] on div "Year 2002" at bounding box center [338, 401] width 676 height 56
type input "CHEVROLET"
type input "C7"
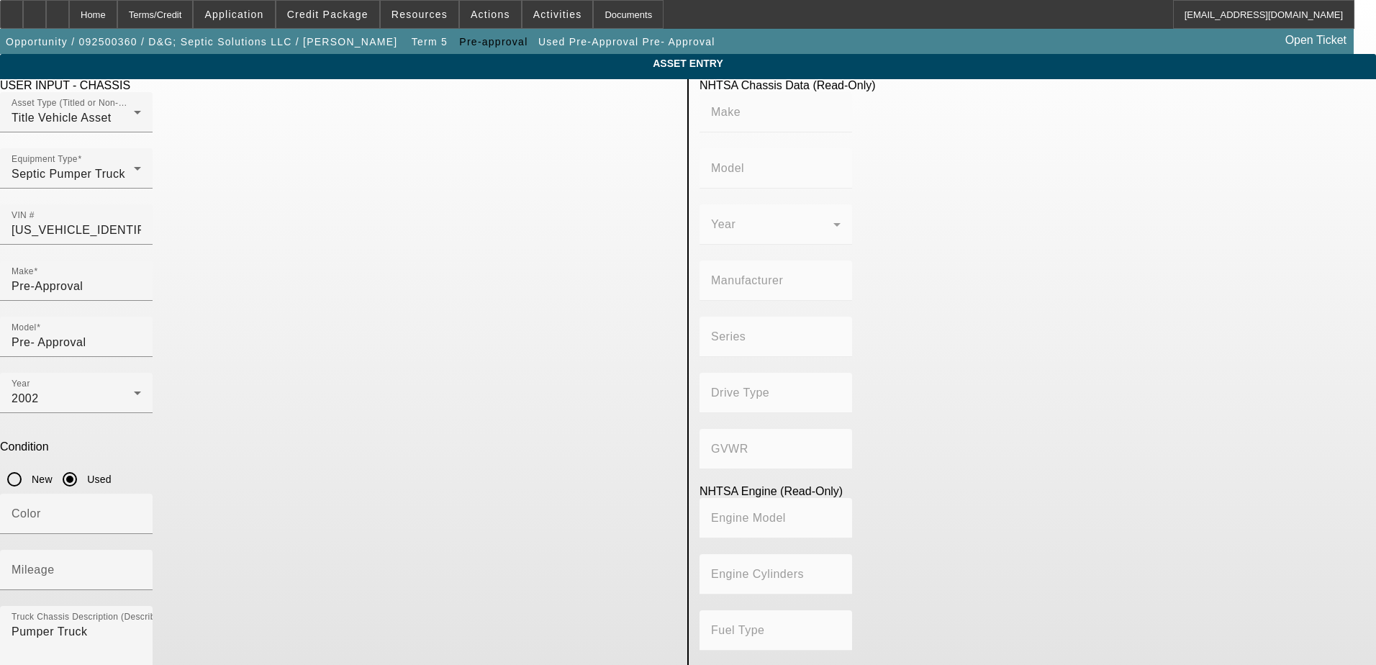
type input "GENERAL MOTORS LLC"
type input "7000 Medium Duty"
type input "4x2"
type input "Class 7: 26,001 - 33,000 lb (11,794 - 14,969 kg)"
type input "8"
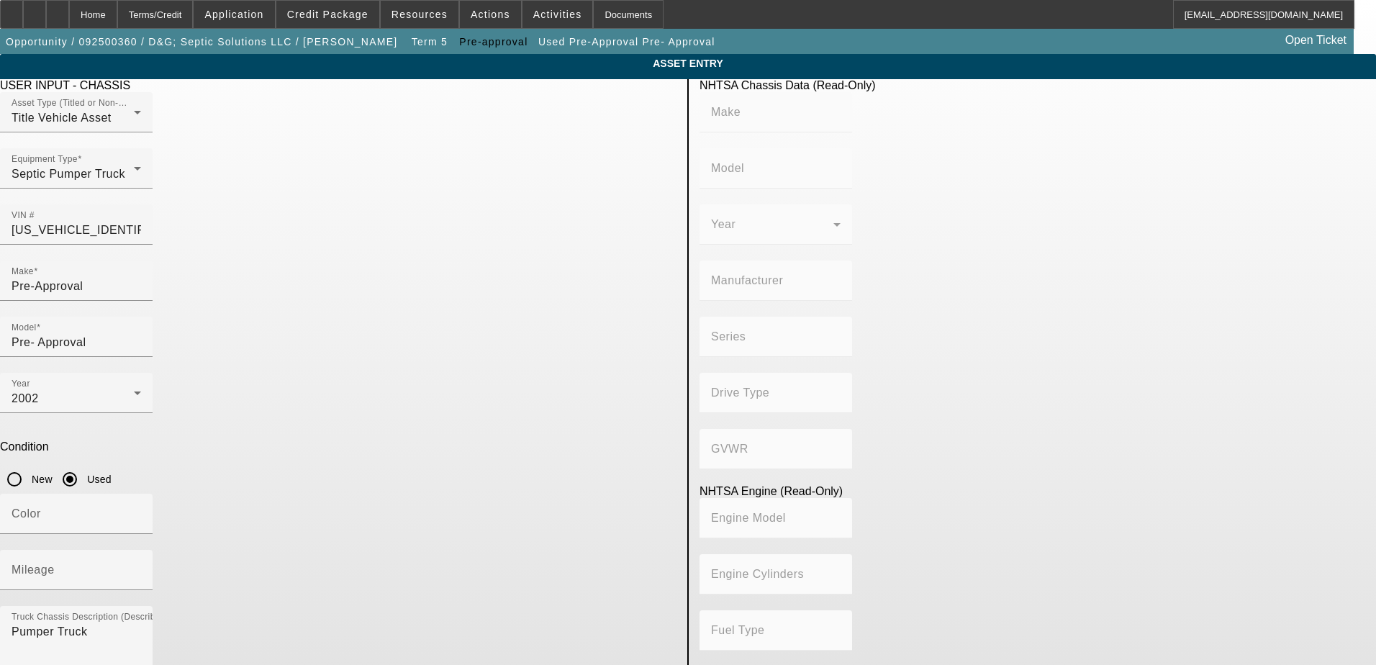
type input "Gasoline"
type input "494.29232716733"
type input "8.1"
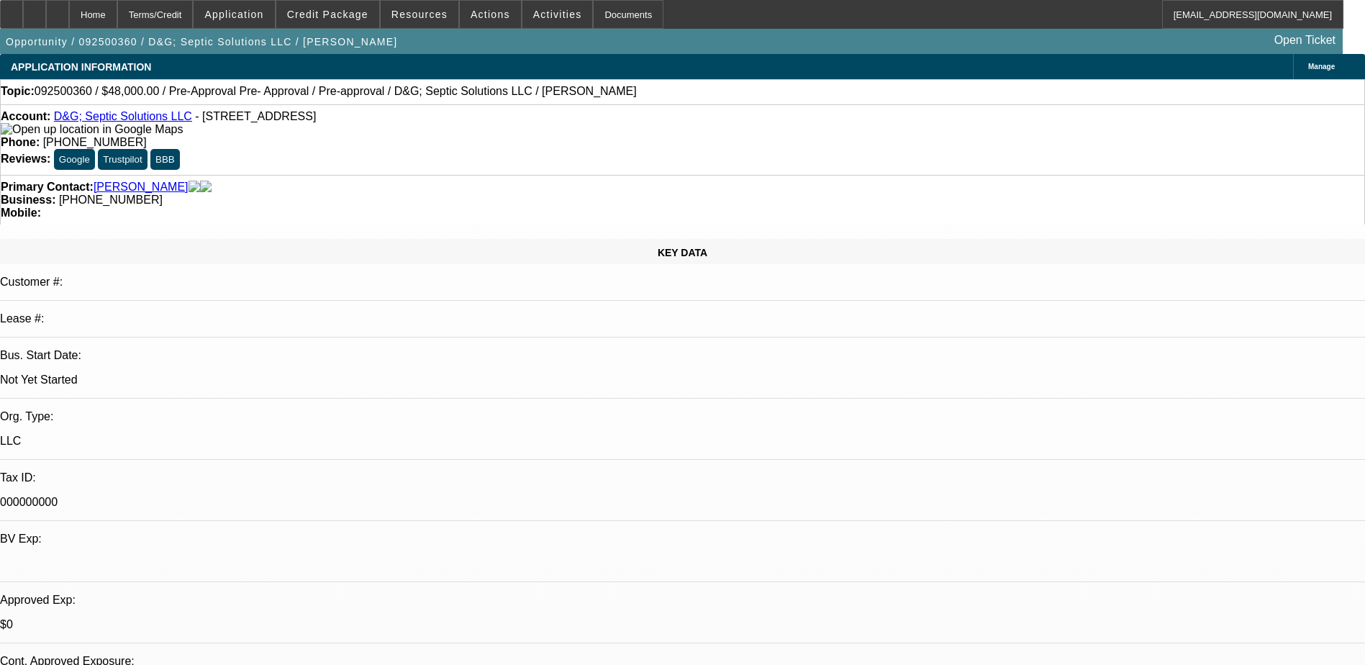
select select "0.2"
select select "2"
select select "0.1"
select select "4"
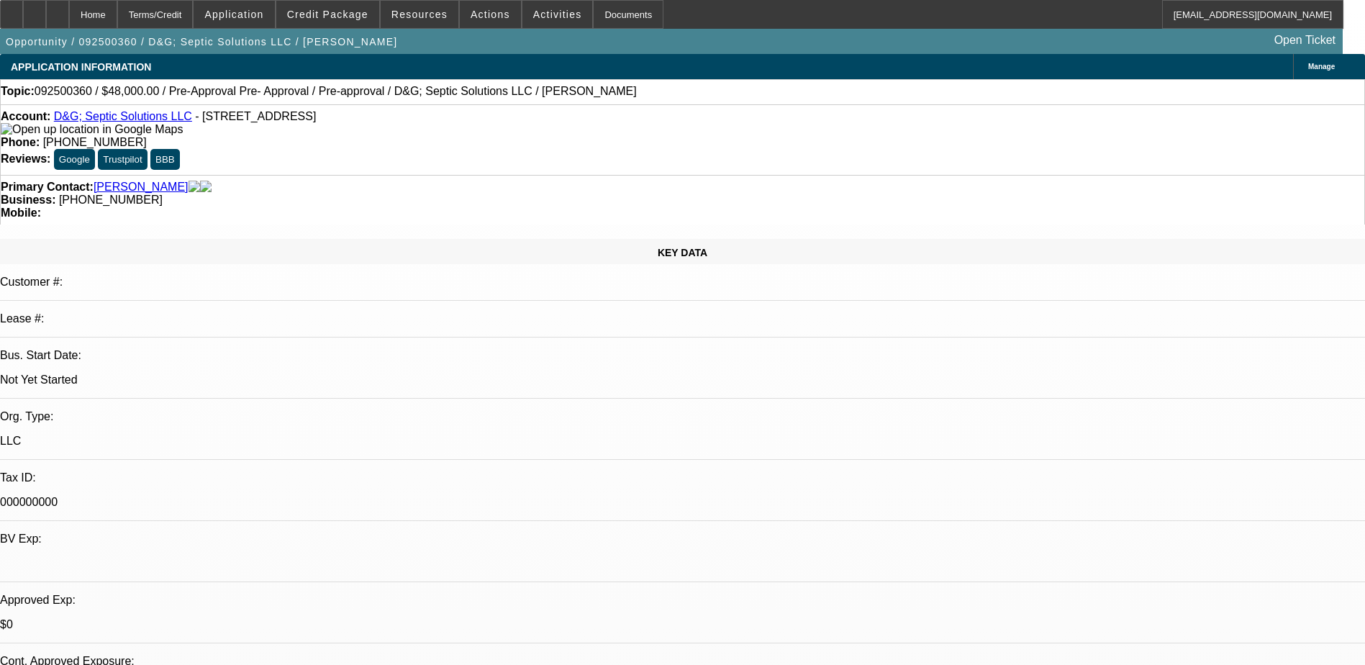
select select "0.2"
select select "2"
select select "0.1"
select select "4"
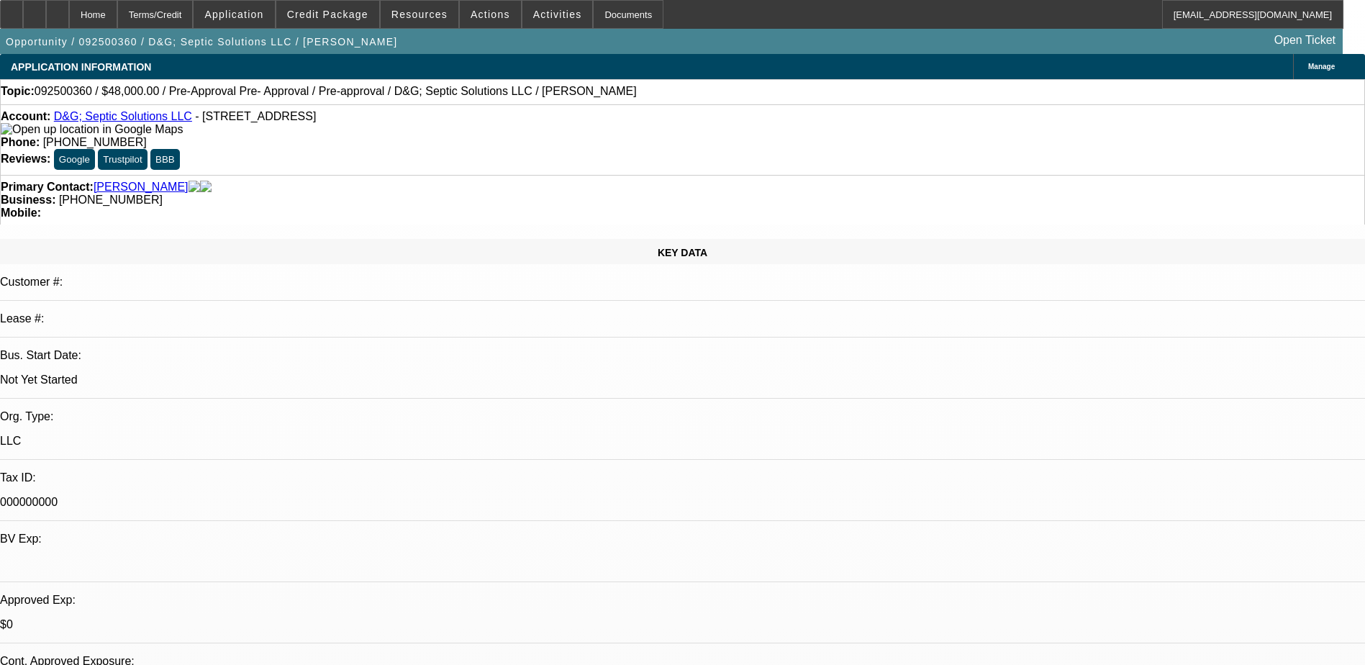
select select "0.2"
select select "2"
select select "0"
select select "6"
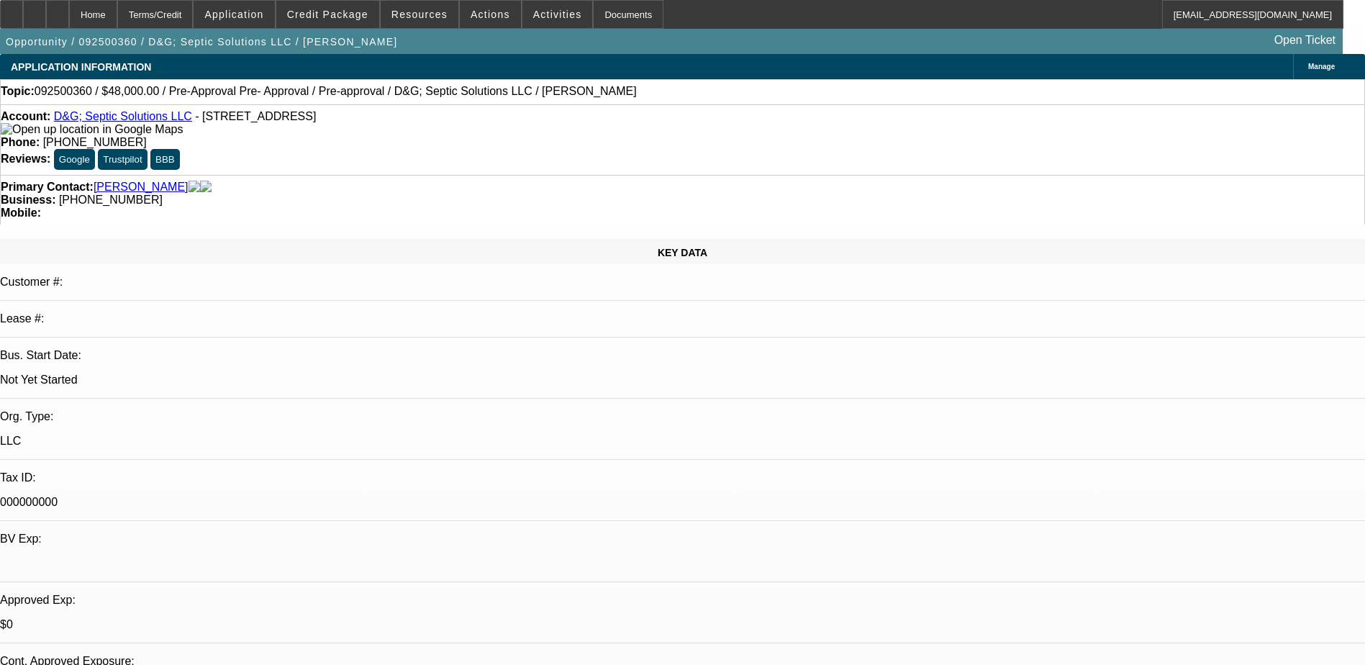
select select "0.15"
select select "2"
select select "0"
select select "6"
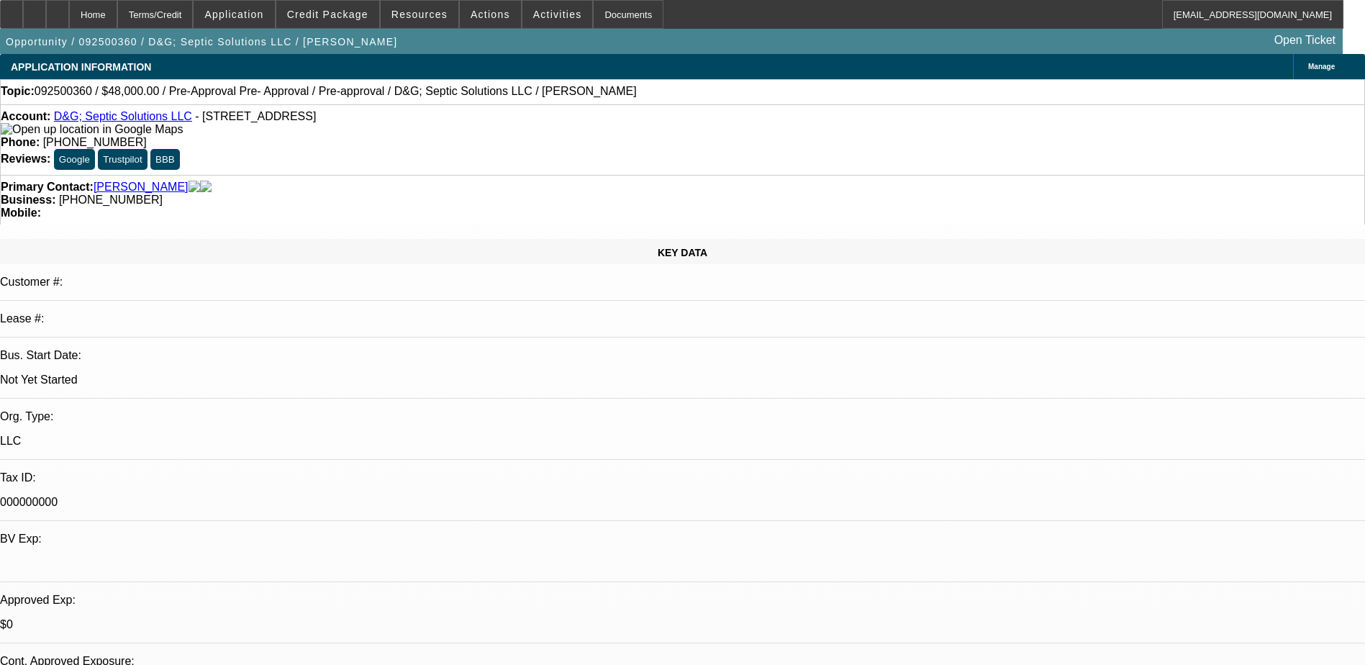
click at [363, 10] on span "Credit Package" at bounding box center [327, 15] width 81 height 12
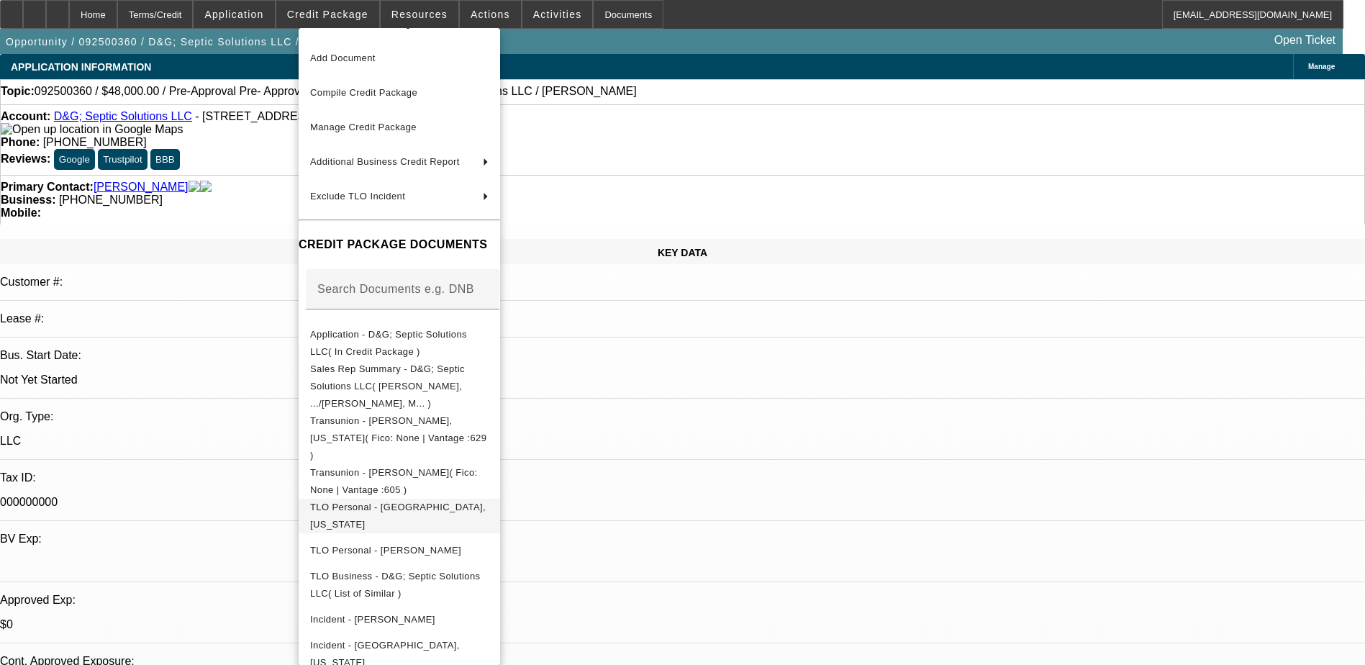
scroll to position [111, 0]
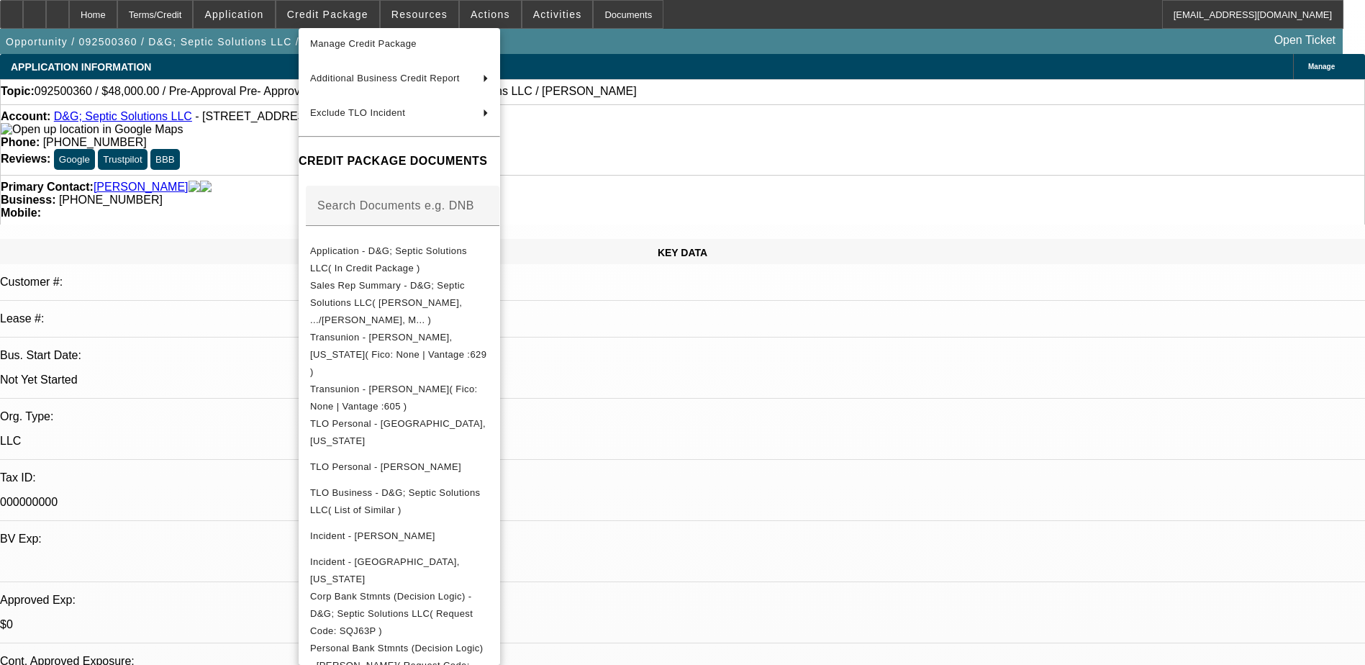
click at [774, 483] on div at bounding box center [682, 332] width 1365 height 665
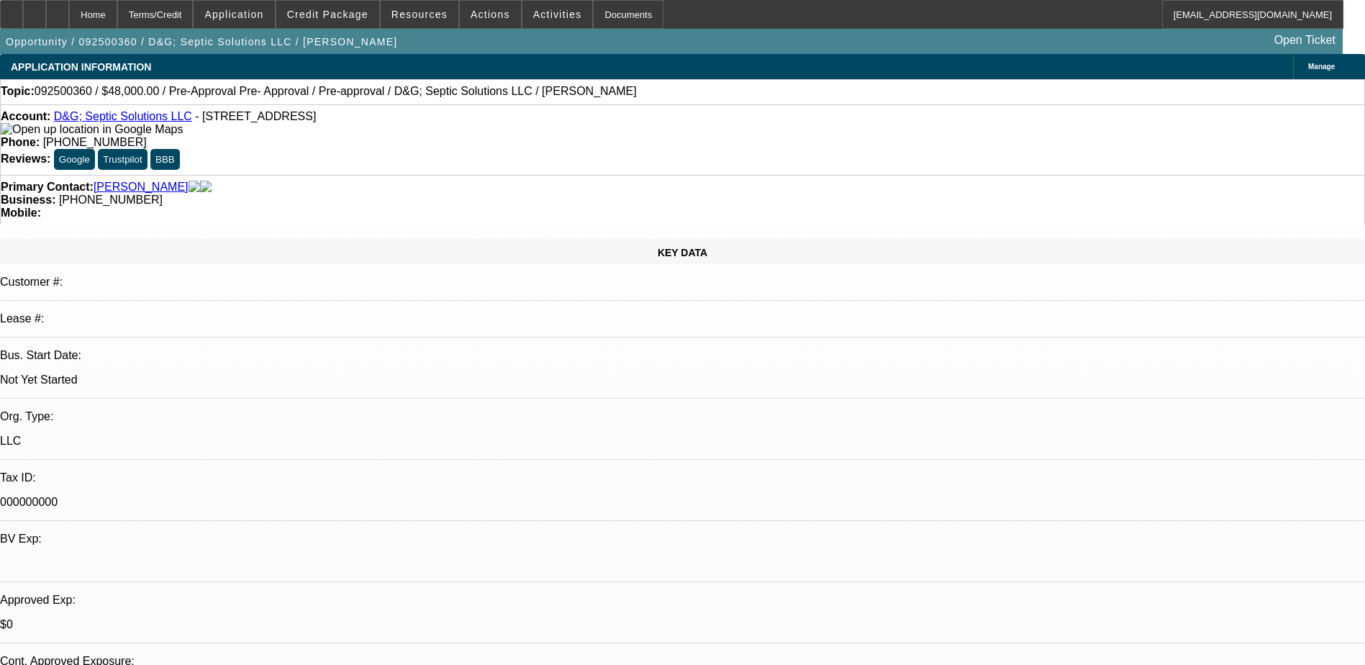
drag, startPoint x: 98, startPoint y: 17, endPoint x: 281, endPoint y: 132, distance: 215.6
click at [69, 17] on div at bounding box center [57, 14] width 23 height 29
select select "0.2"
select select "2"
select select "0.1"
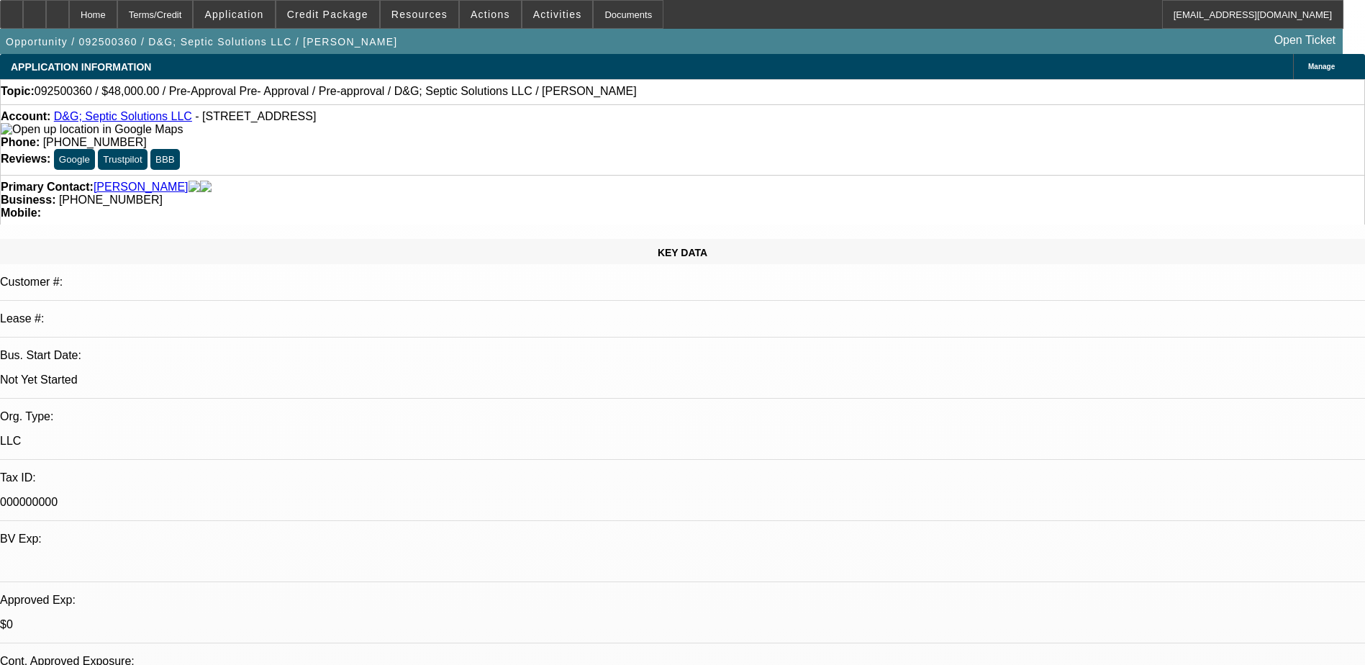
select select "0.2"
select select "2"
select select "0.1"
select select "0.2"
select select "2"
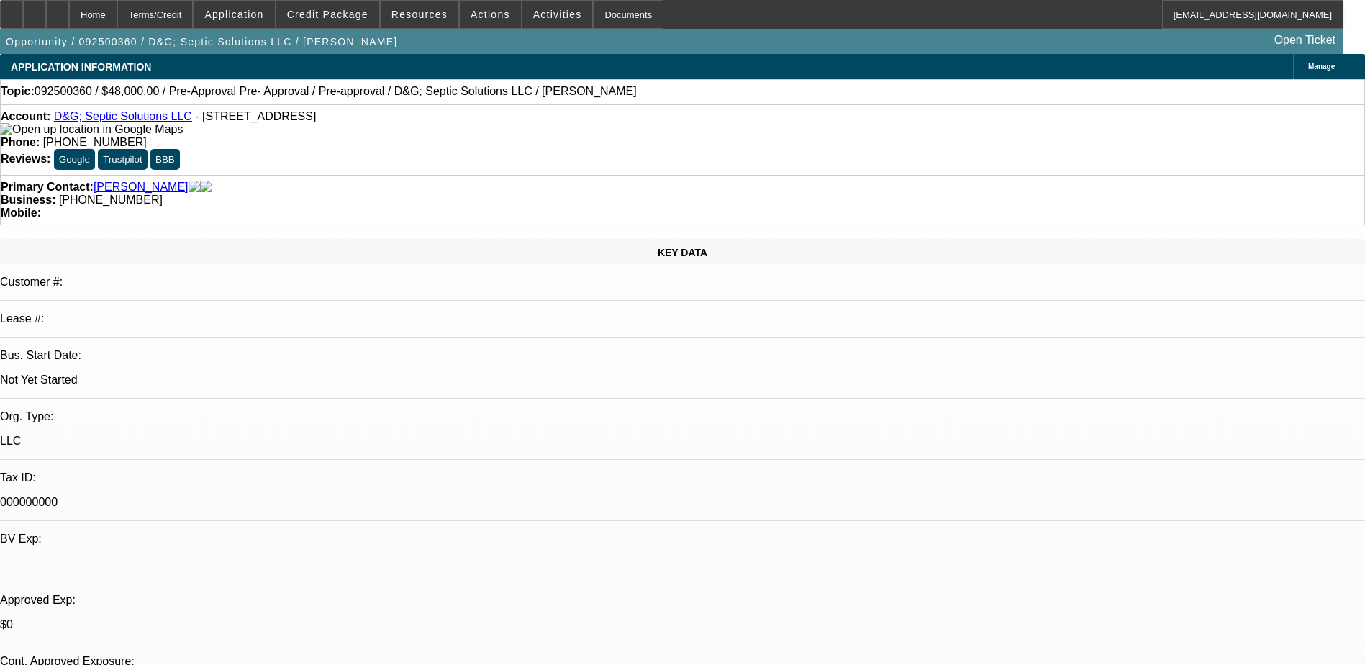
select select "0"
select select "0.15"
select select "2"
select select "0"
select select "1"
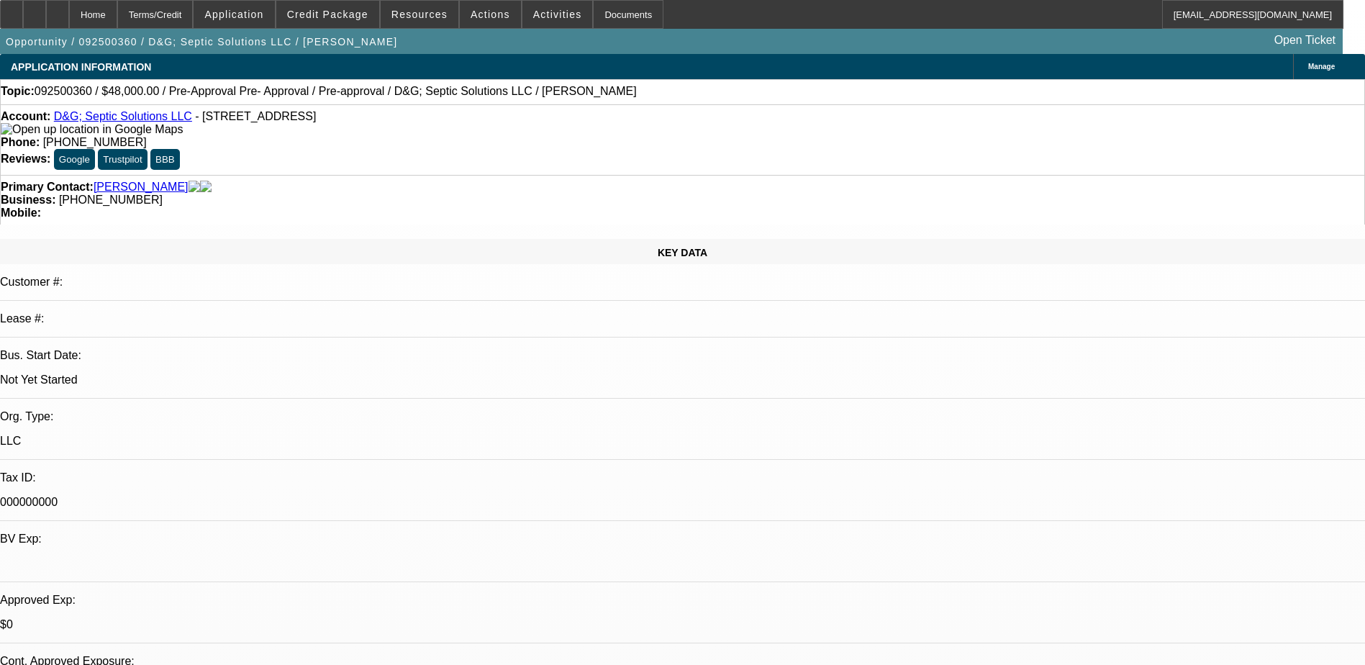
select select "2"
select select "4"
select select "1"
select select "2"
select select "4"
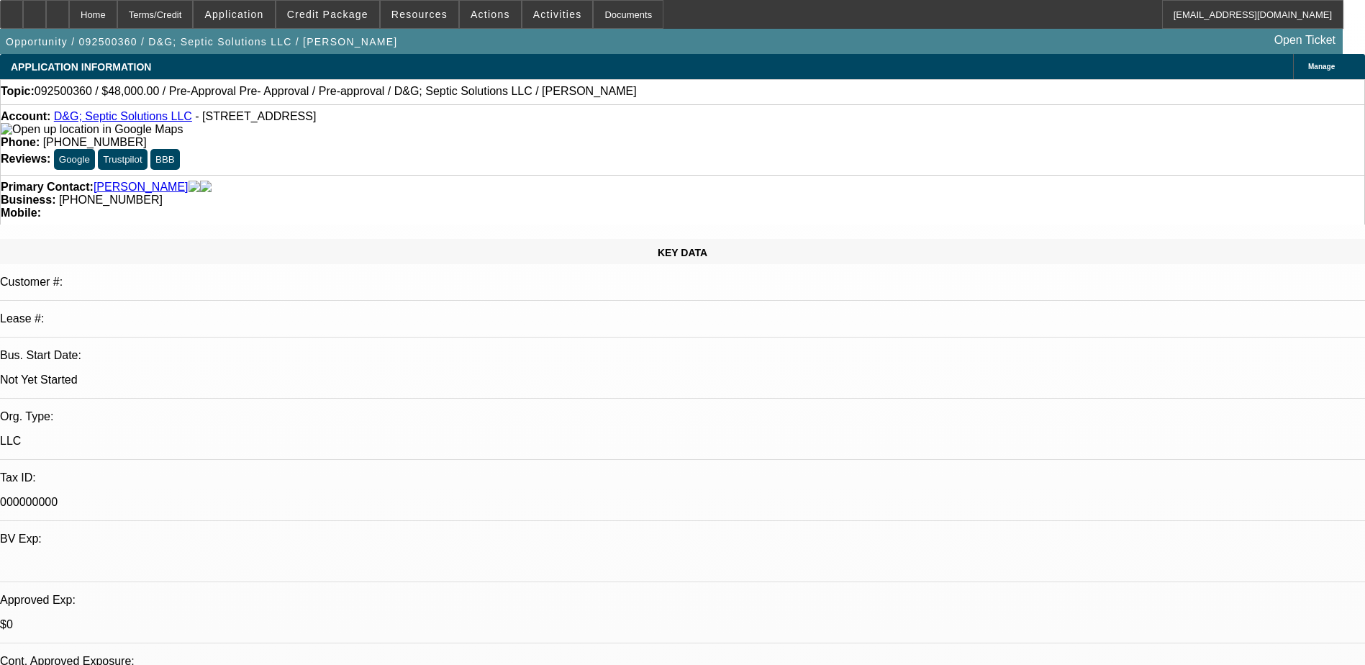
select select "1"
select select "2"
select select "6"
select select "1"
select select "2"
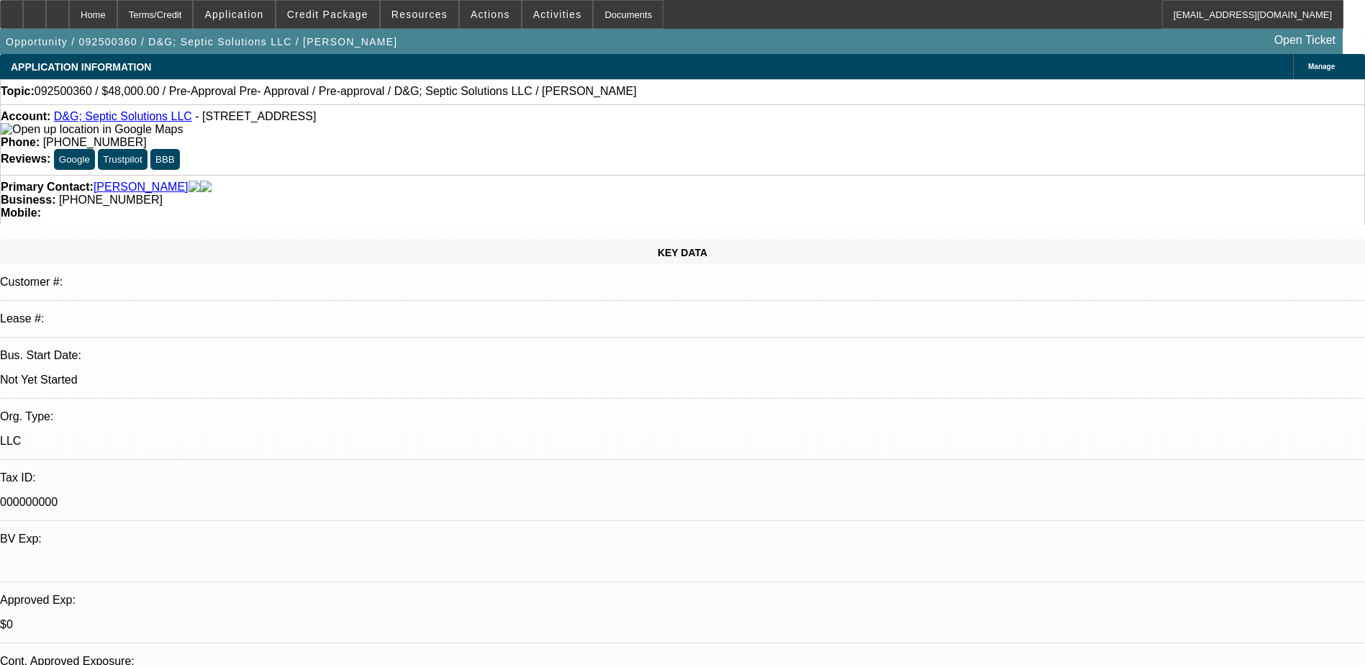
select select "6"
click at [344, 21] on span at bounding box center [327, 14] width 103 height 35
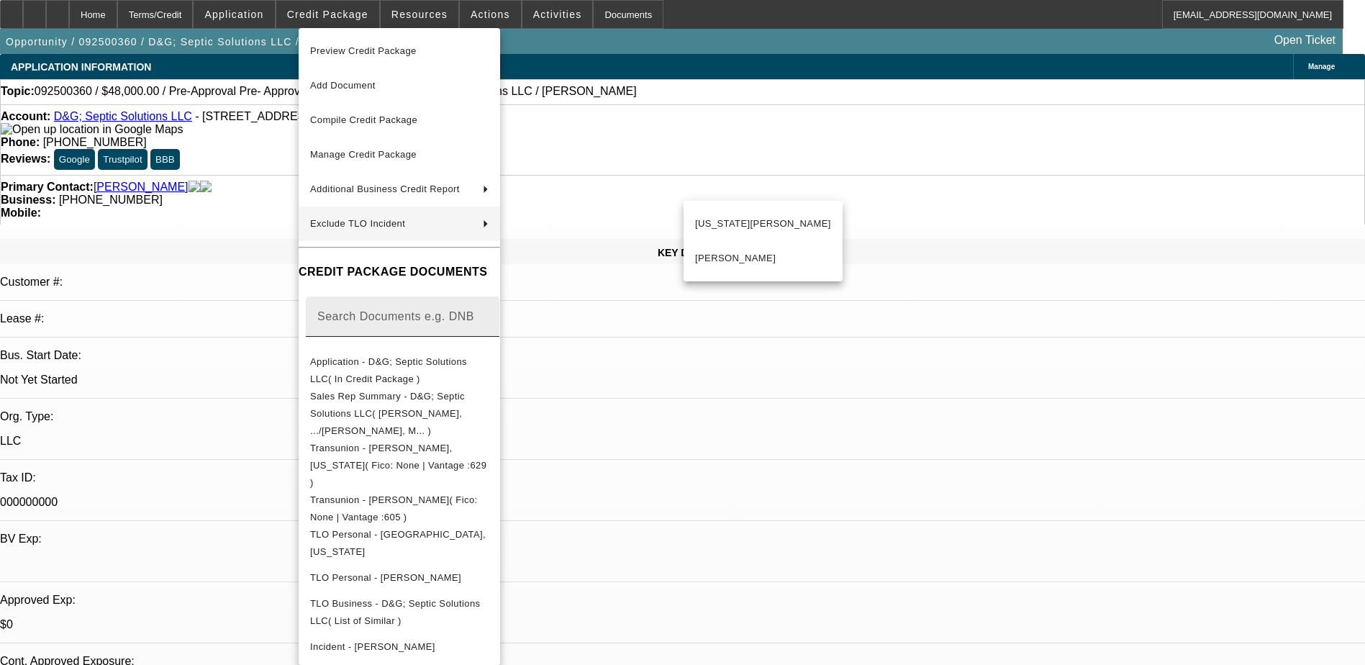
scroll to position [111, 0]
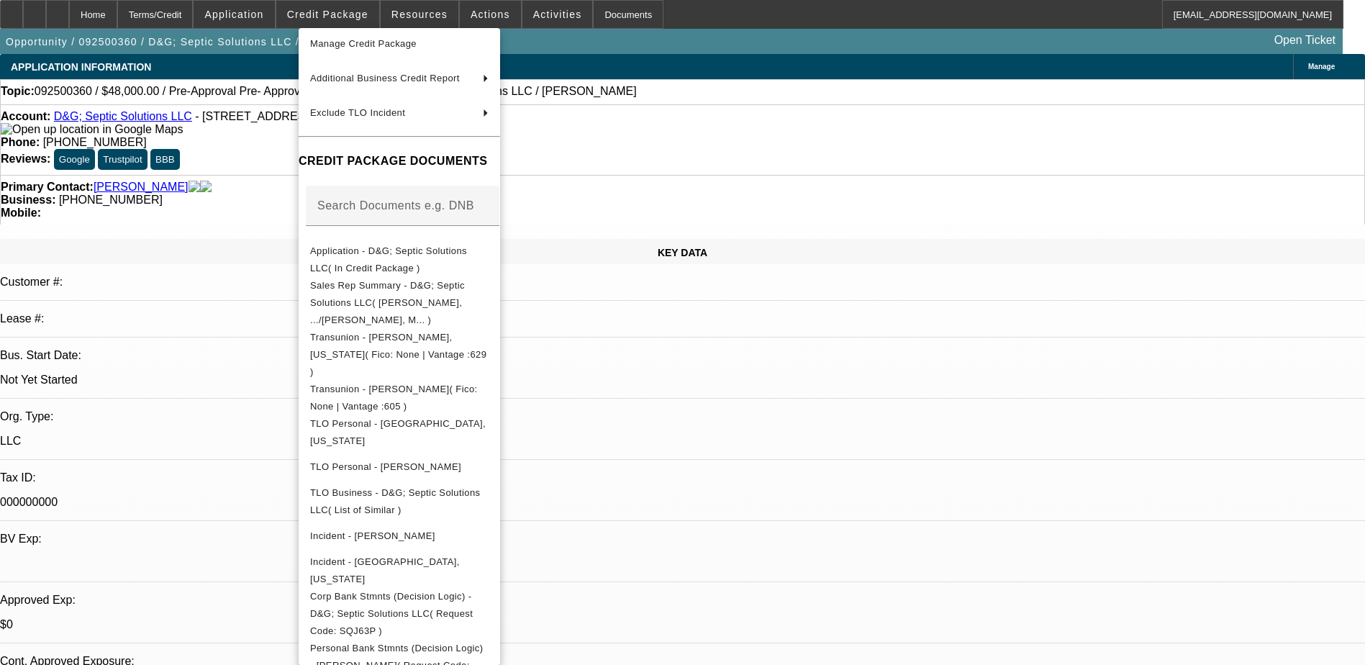
click at [744, 455] on div at bounding box center [682, 332] width 1365 height 665
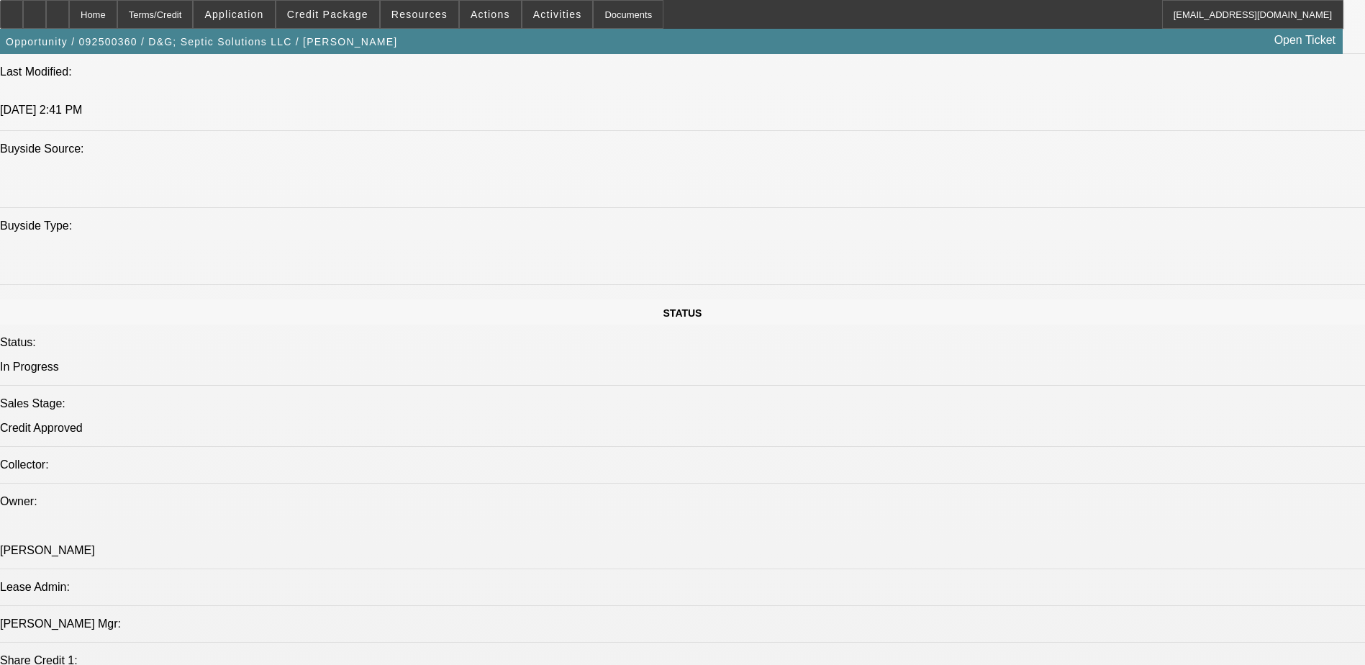
scroll to position [1511, 0]
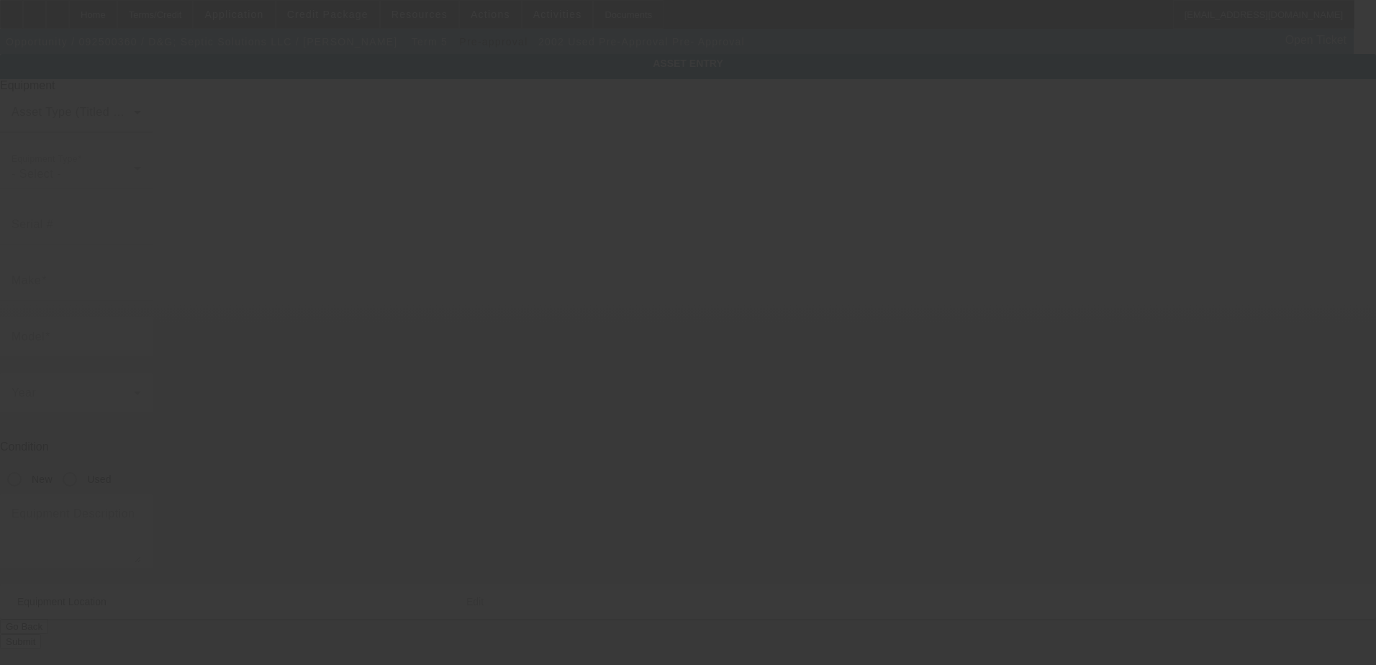
type input "1GBM7H1E52J506696"
type input "Pre-Approval"
type input "Pre- Approval"
radio input "true"
type textarea "Pumper Truck"
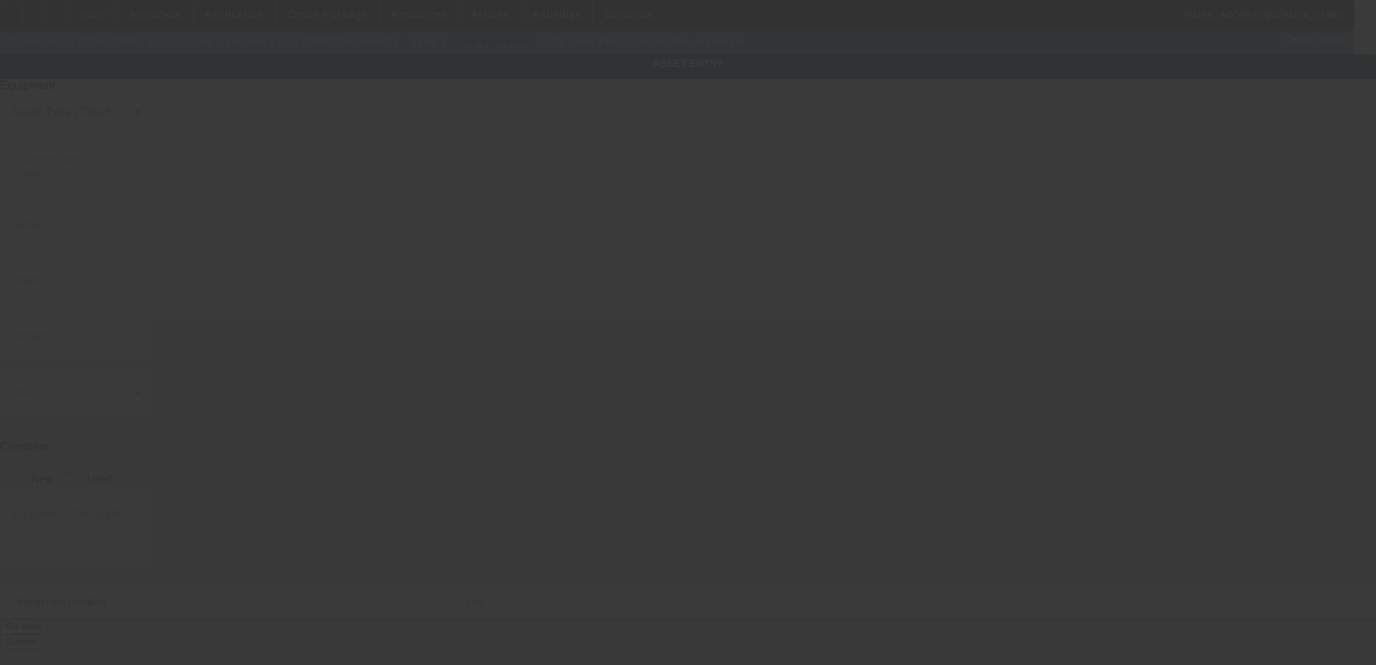
type input "1018 King Drive"
type input "Bartlesville"
type input "74006"
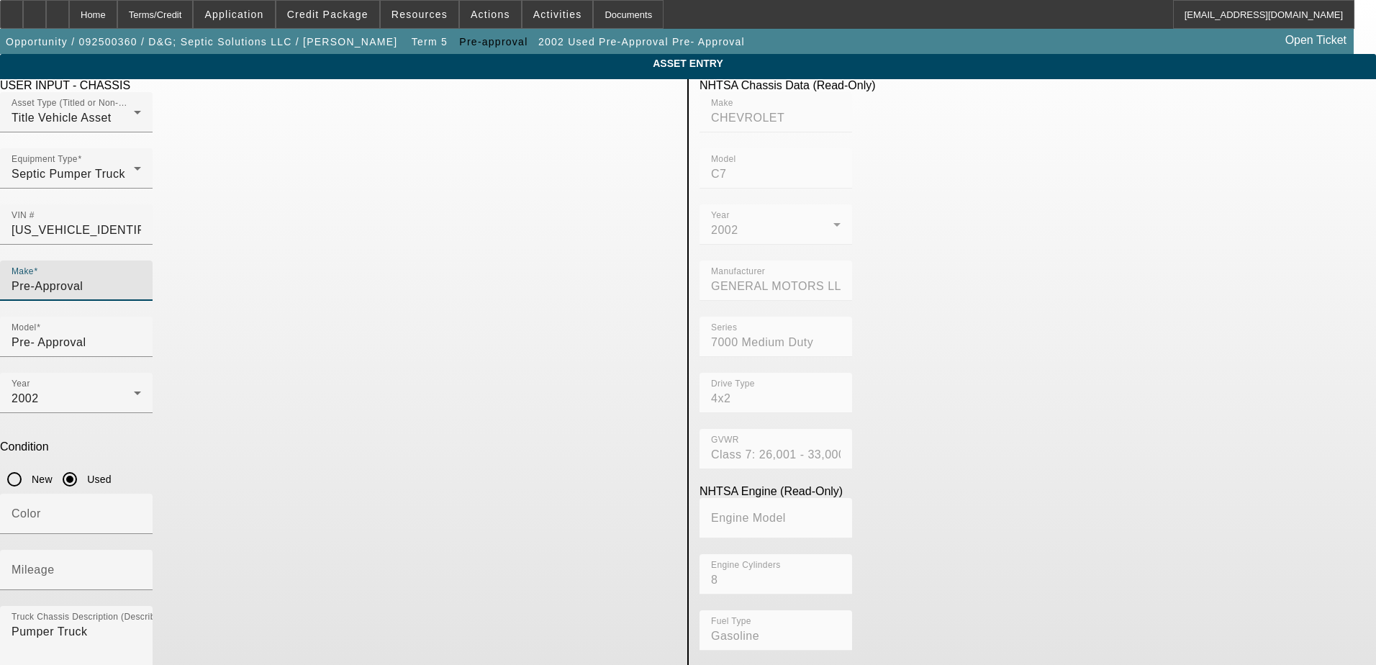
drag, startPoint x: 384, startPoint y: 257, endPoint x: 237, endPoint y: 255, distance: 147.5
click at [237, 255] on app-asset-collateral-manage "ASSET ENTRY Delete asset USER INPUT - CHASSIS Asset Type (Titled or Non-Titled)…" at bounding box center [688, 453] width 1376 height 798
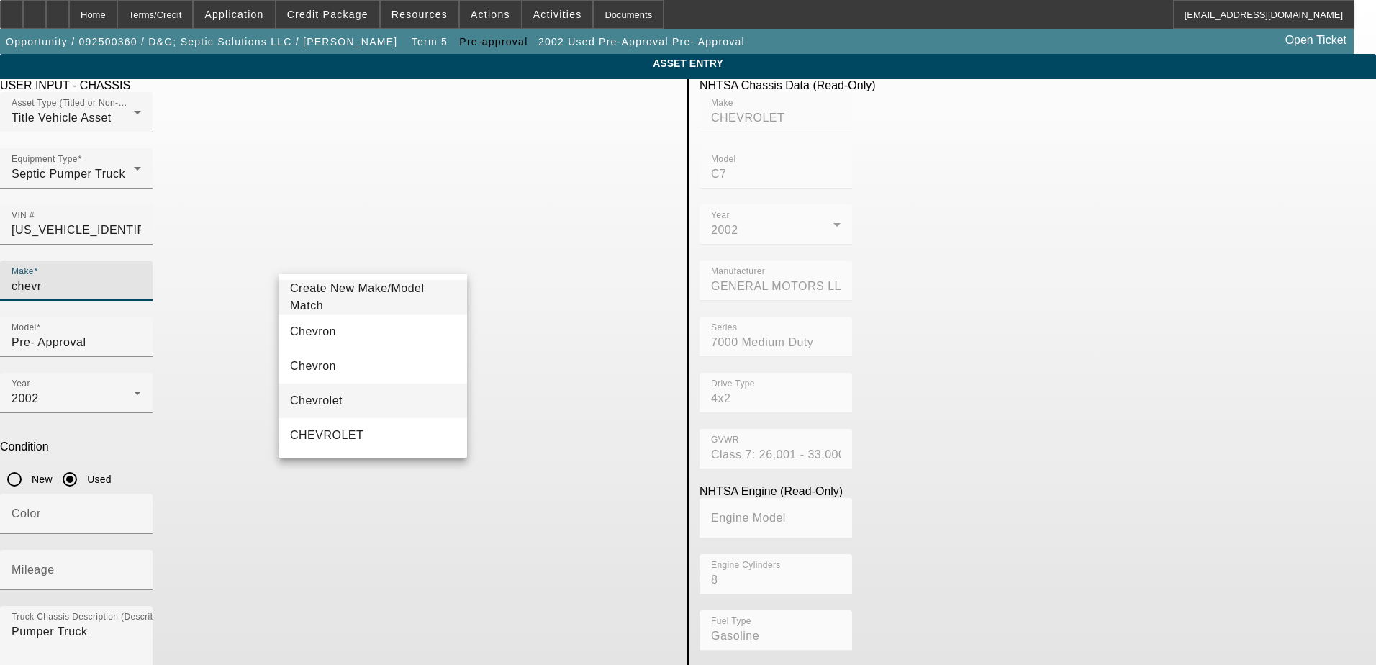
type input "chevr"
click at [369, 411] on mat-option "Chevrolet" at bounding box center [372, 400] width 188 height 35
type input "Chevrolet"
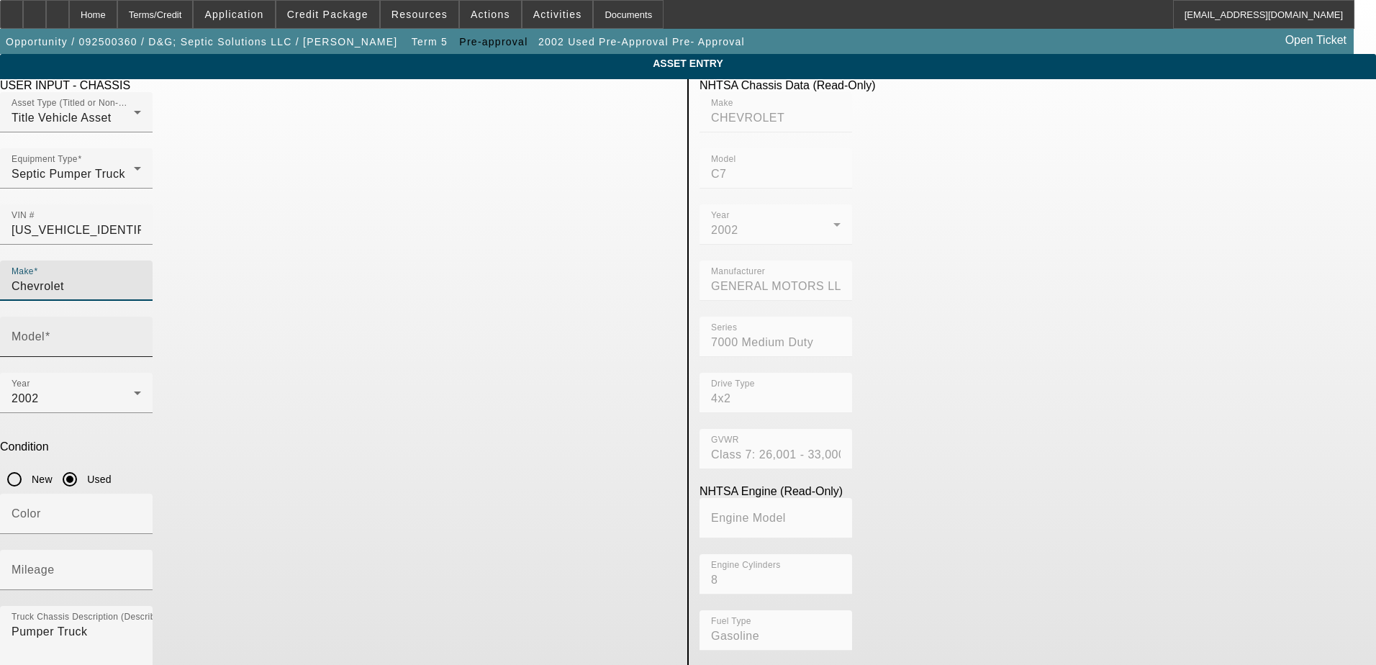
click at [141, 317] on div "Model" at bounding box center [77, 337] width 130 height 40
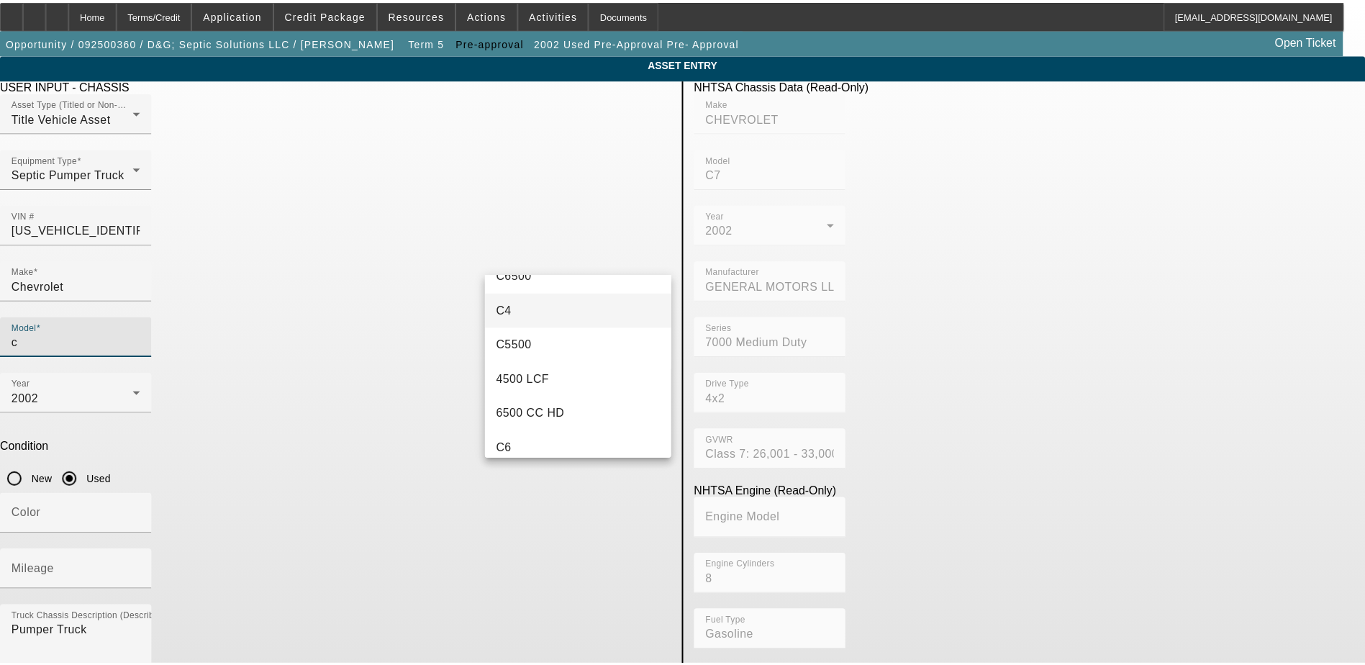
scroll to position [216, 0]
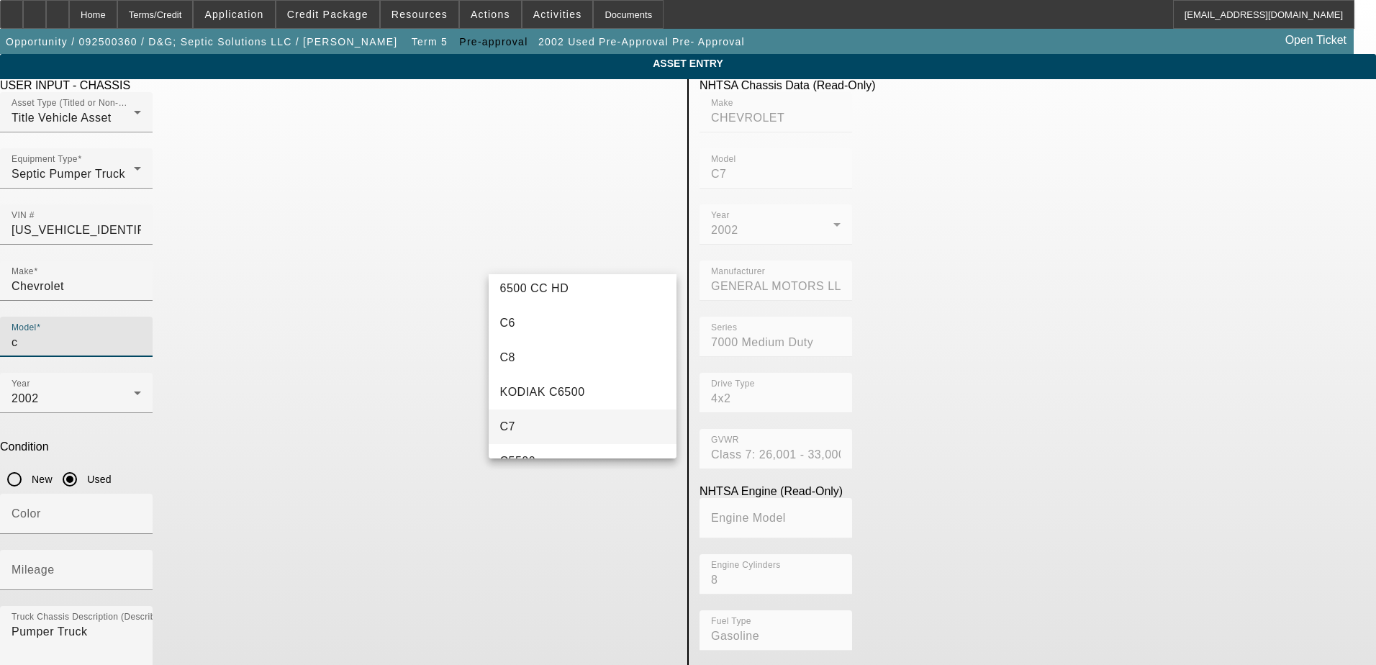
click at [570, 422] on mat-option "C7" at bounding box center [583, 426] width 188 height 35
type input "C7"
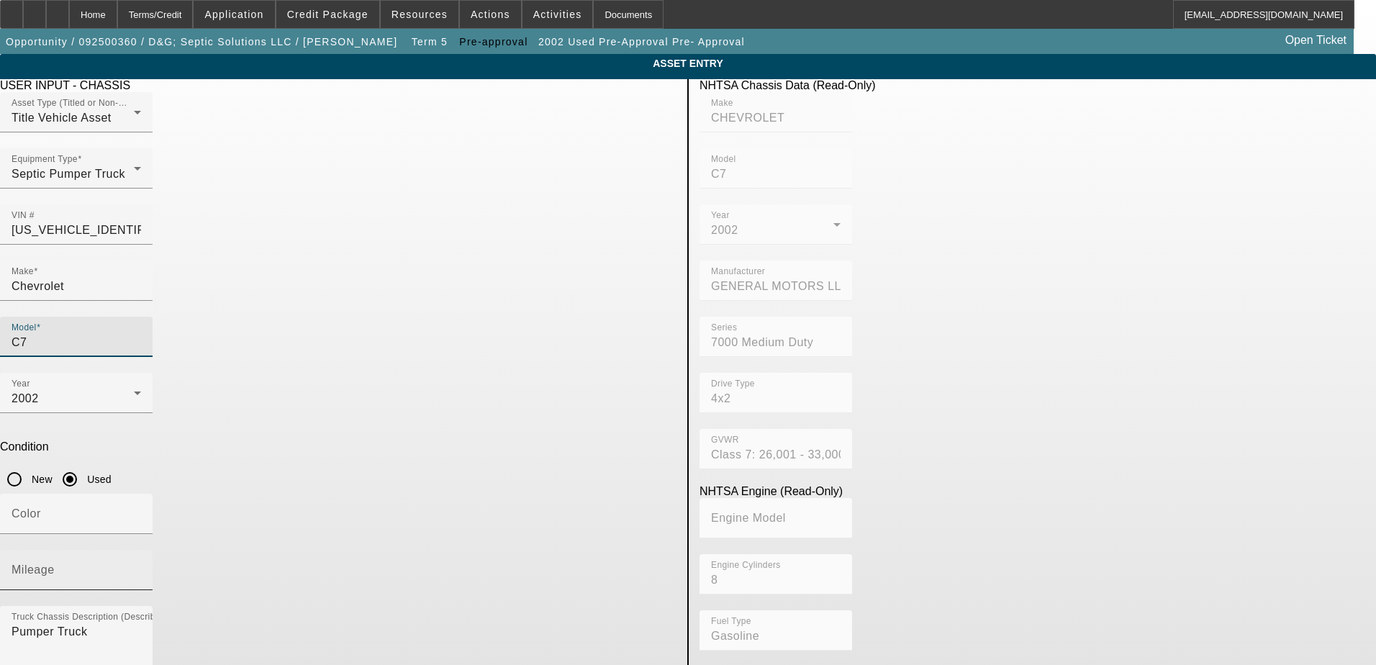
click at [55, 563] on mat-label "Mileage" at bounding box center [33, 569] width 43 height 12
click at [141, 567] on input "Mileage" at bounding box center [77, 575] width 130 height 17
type input "400000"
click at [478, 373] on div "Year 2002 Condition New Used" at bounding box center [338, 433] width 676 height 121
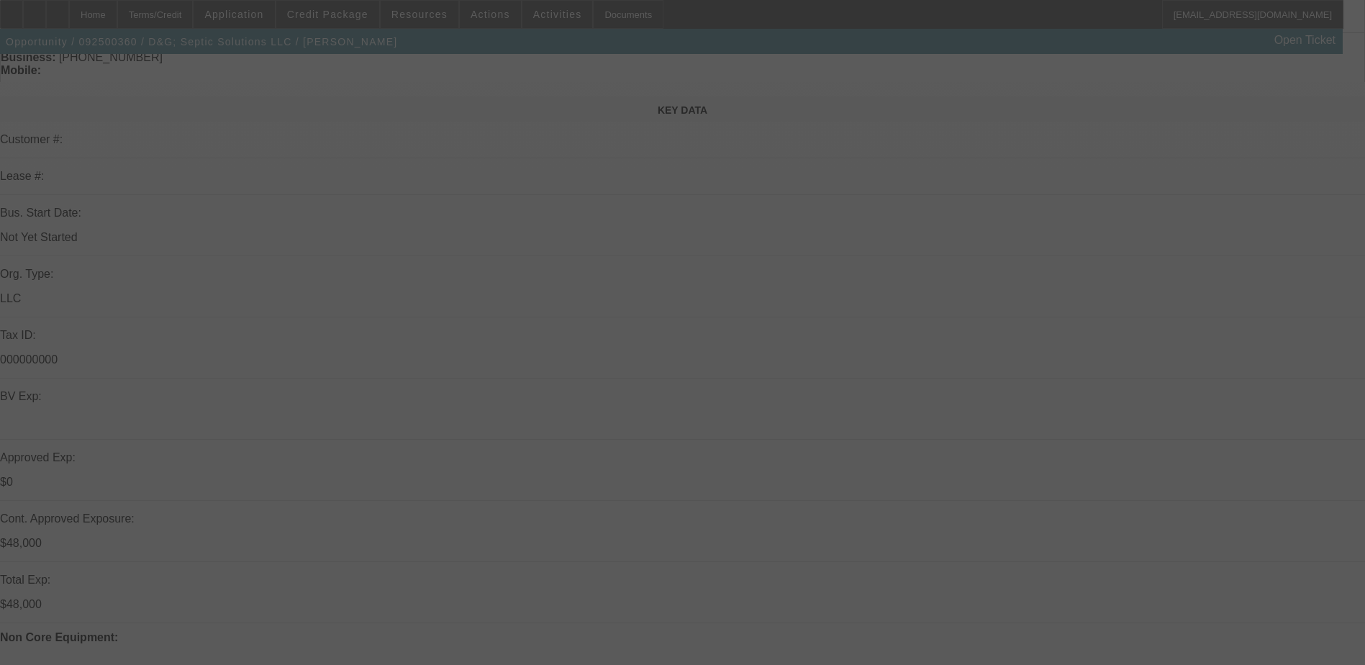
scroll to position [288, 0]
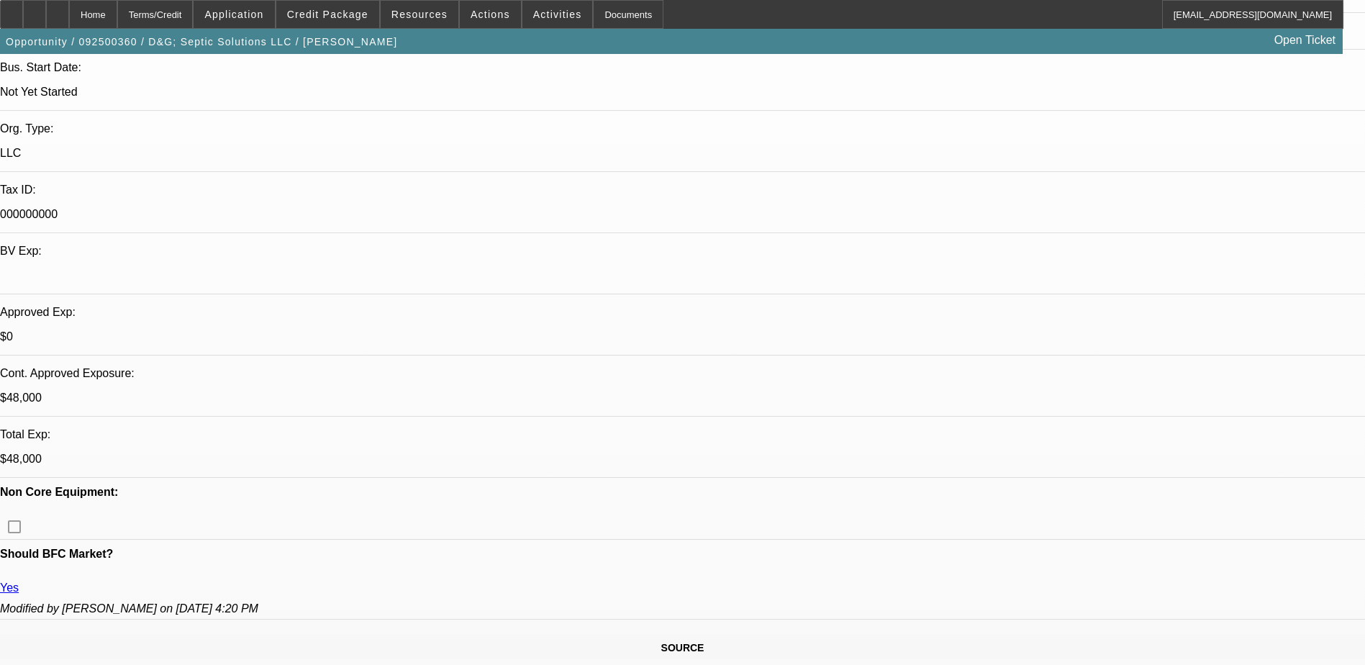
select select "0.2"
select select "2"
select select "0.1"
select select "4"
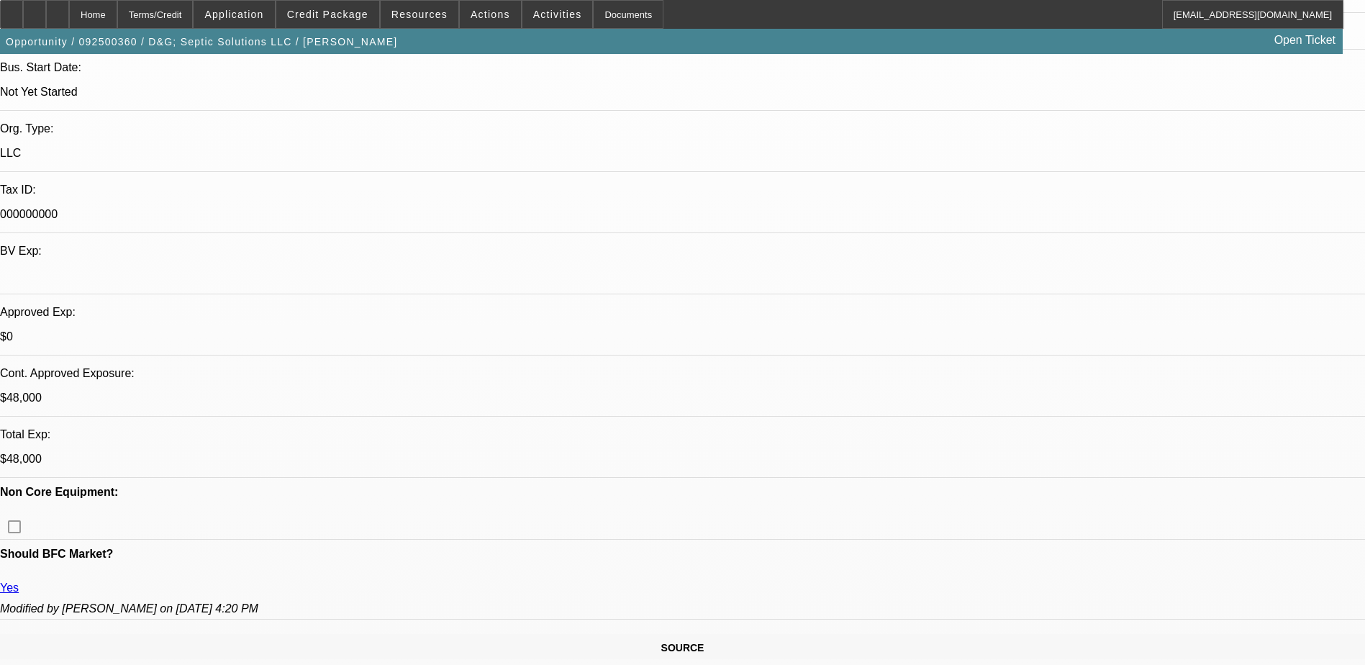
select select "0.2"
select select "2"
select select "0.1"
select select "4"
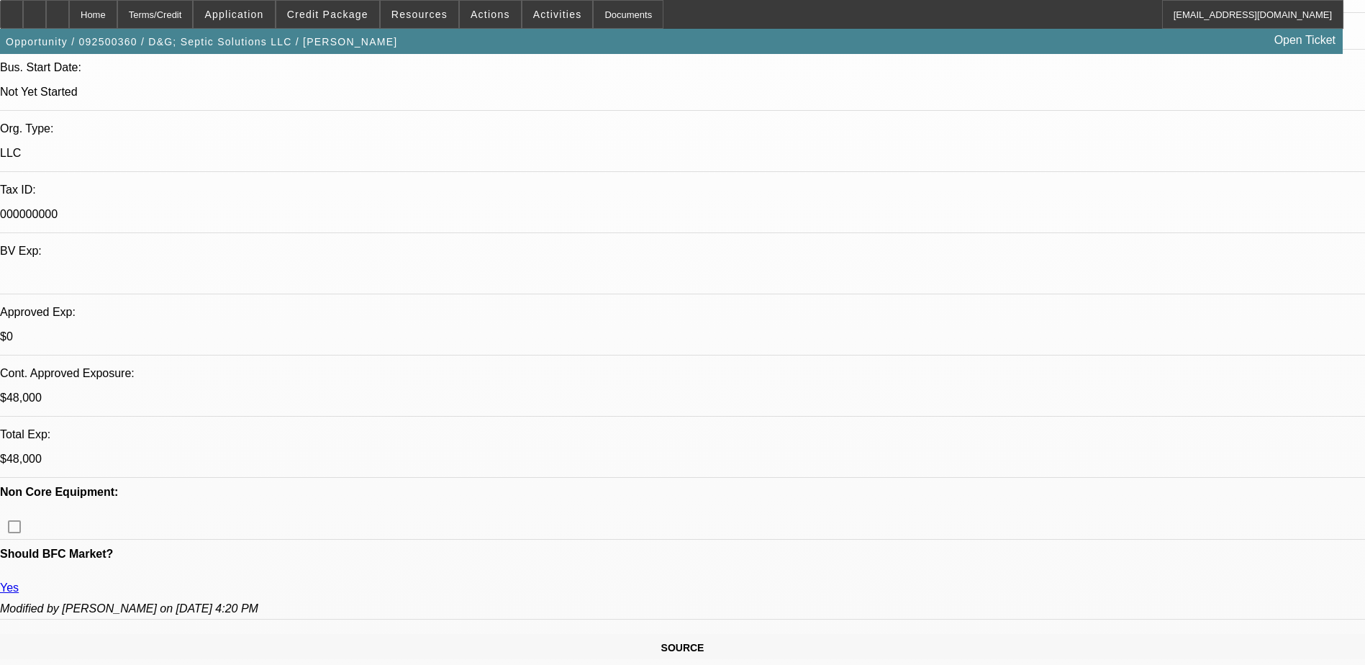
select select "0.2"
select select "2"
select select "0"
select select "6"
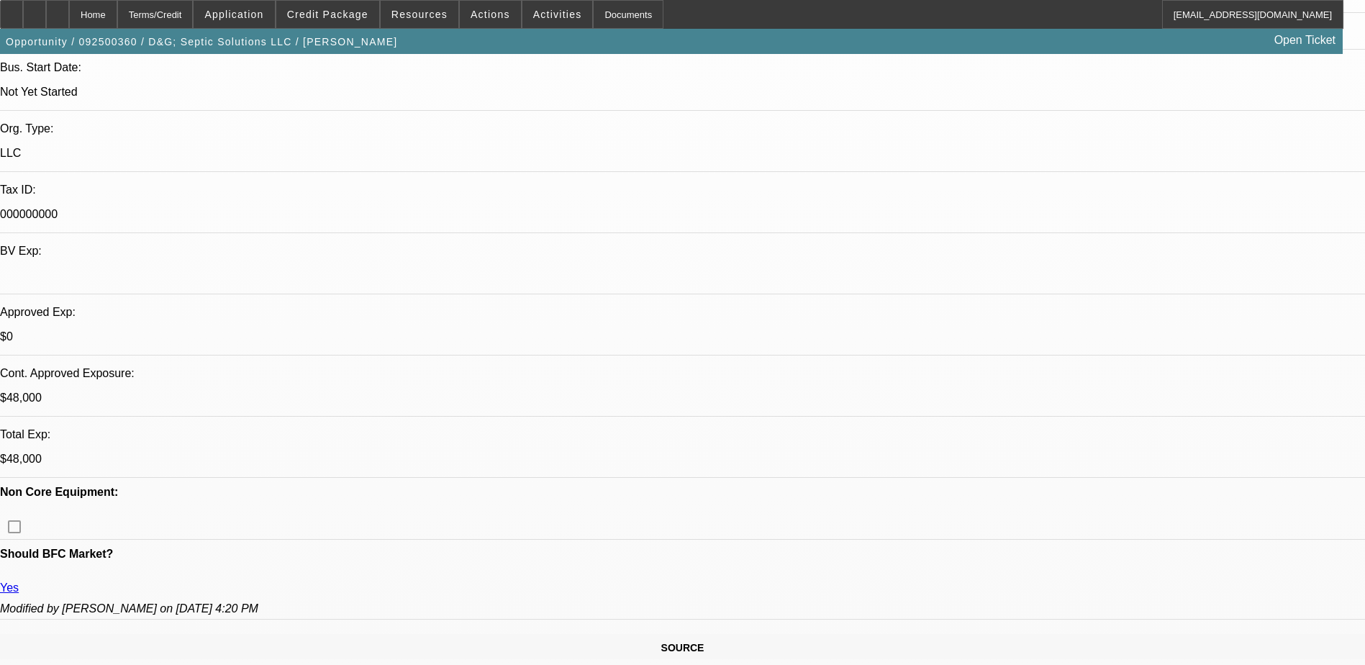
select select "0.15"
select select "2"
select select "0"
select select "6"
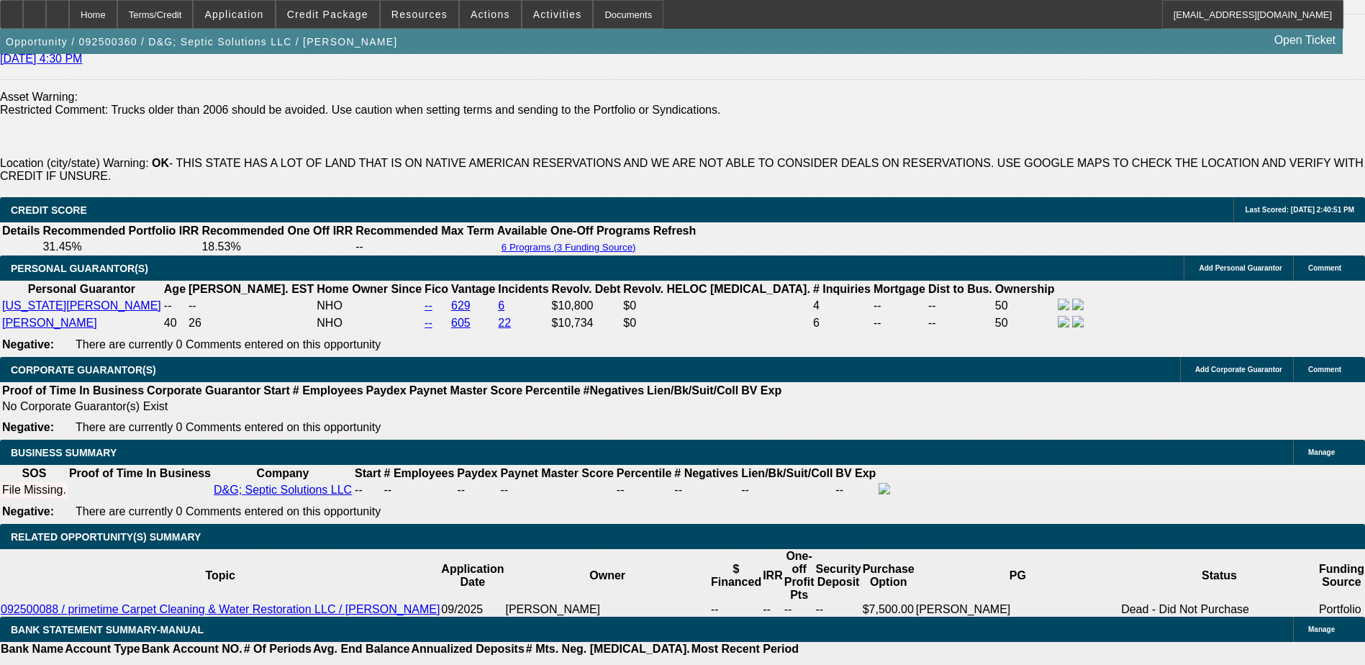
scroll to position [2086, 0]
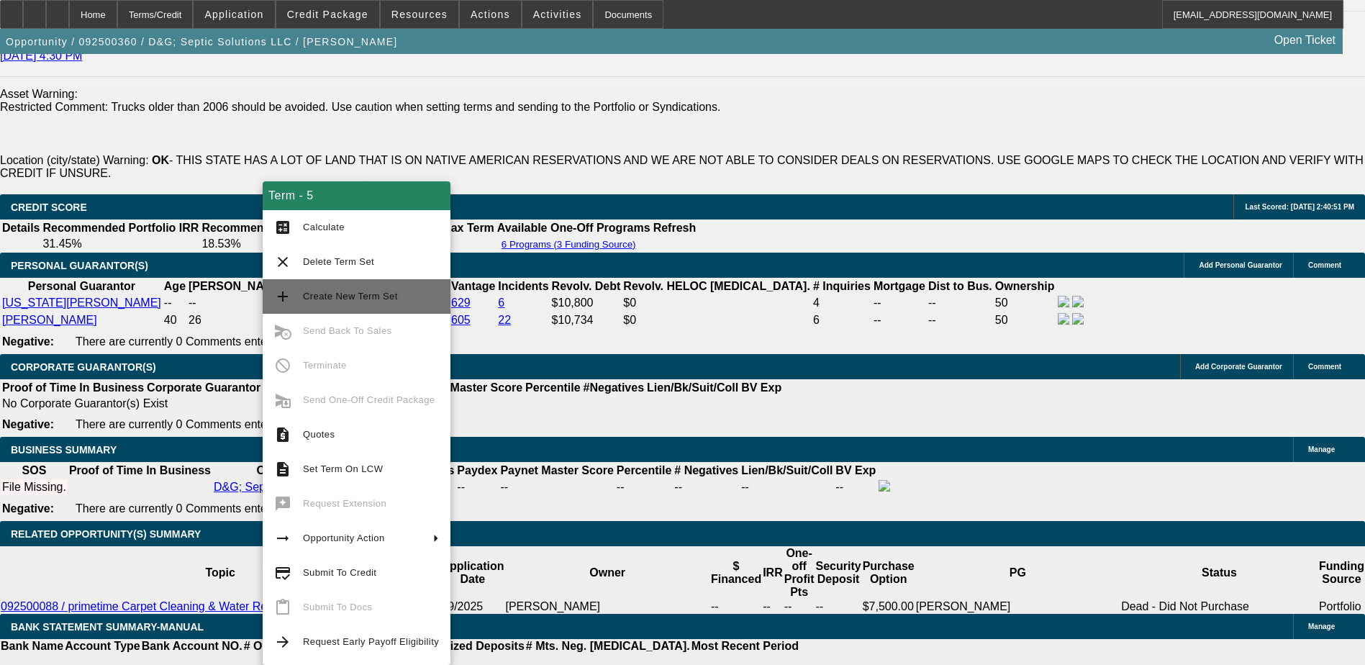
click at [376, 301] on span "Create New Term Set" at bounding box center [371, 296] width 136 height 17
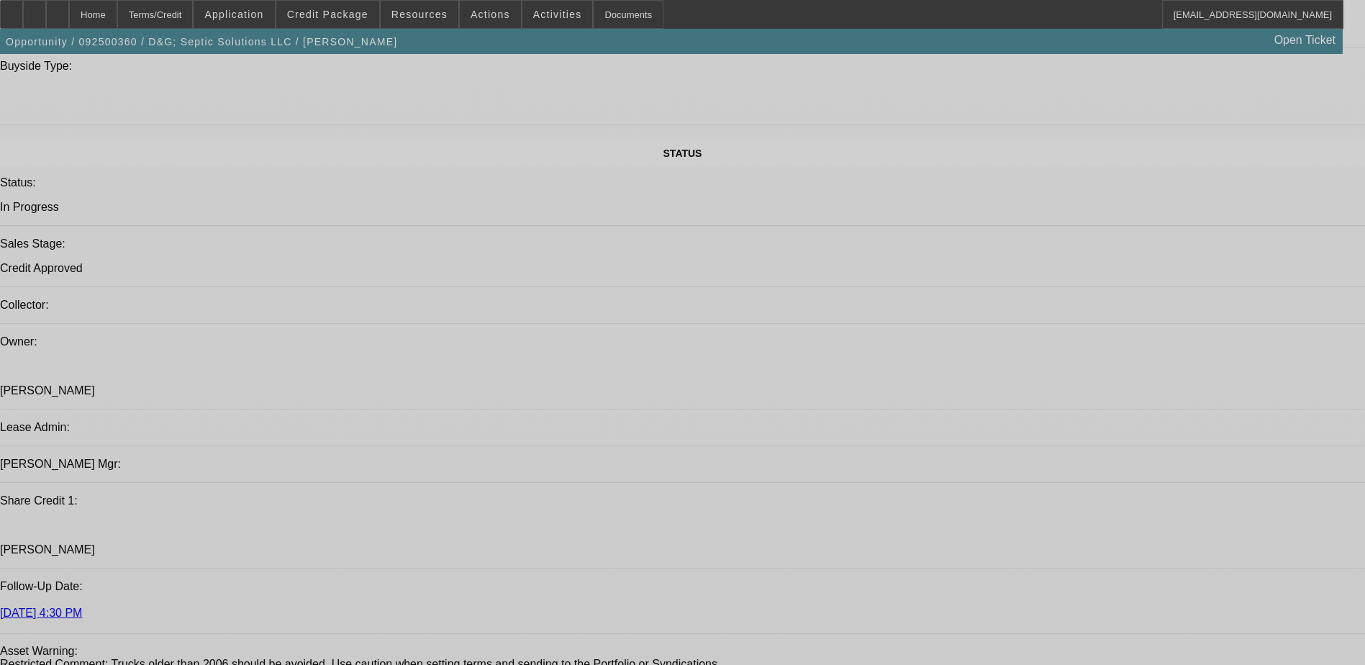
select select "0.2"
select select "2"
select select "0.1"
select select "0.2"
select select "2"
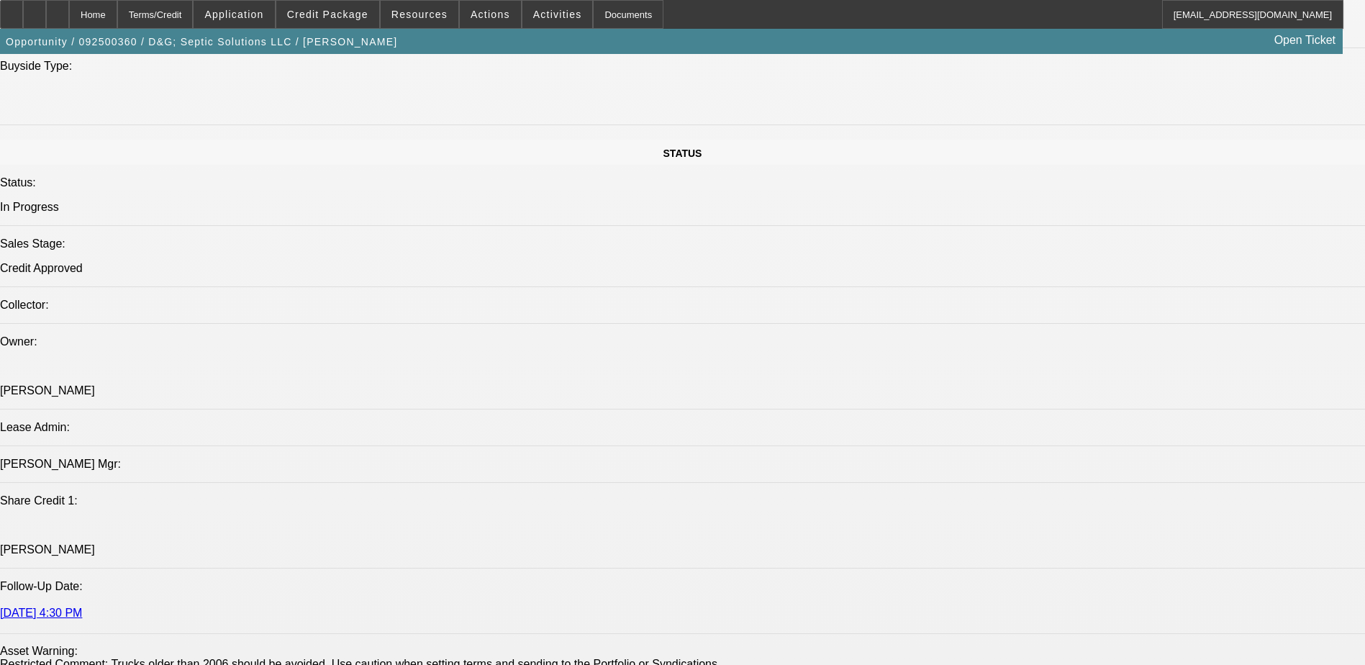
select select "0.1"
select select "0.2"
select select "2"
select select "0.1"
select select "0.2"
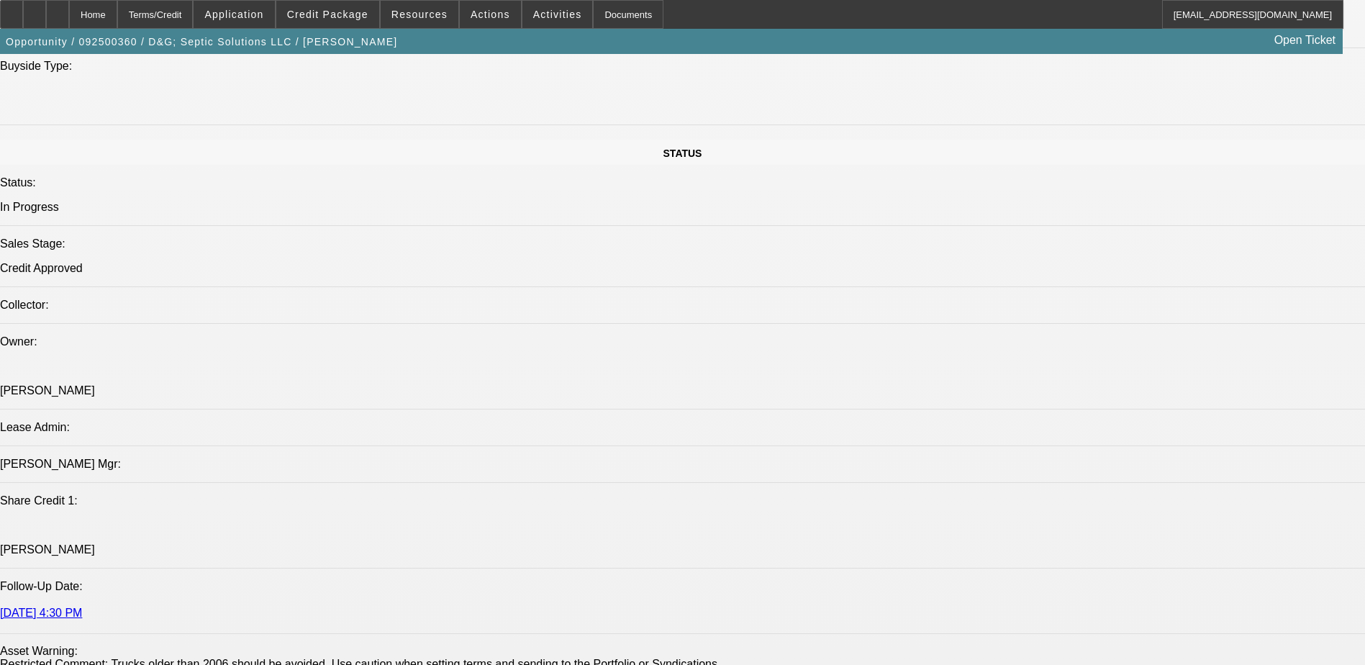
select select "2"
select select "0"
select select "1"
select select "2"
select select "4"
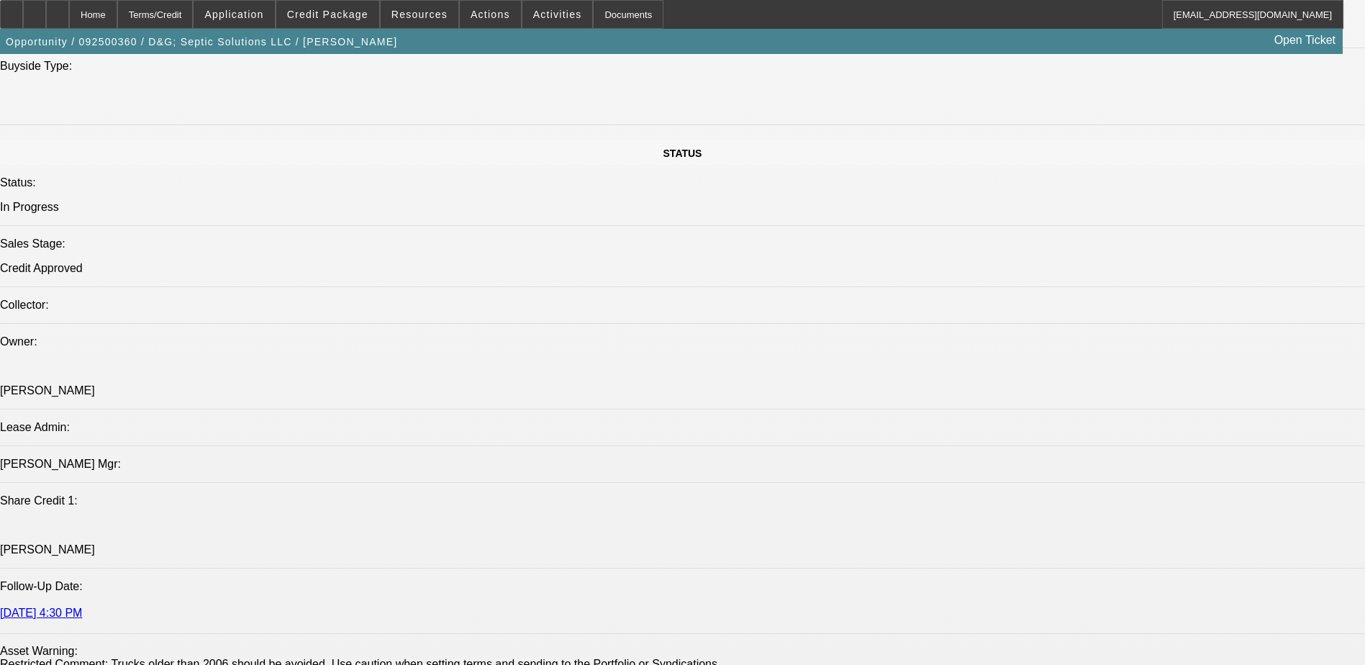
select select "1"
select select "2"
select select "4"
select select "1"
select select "2"
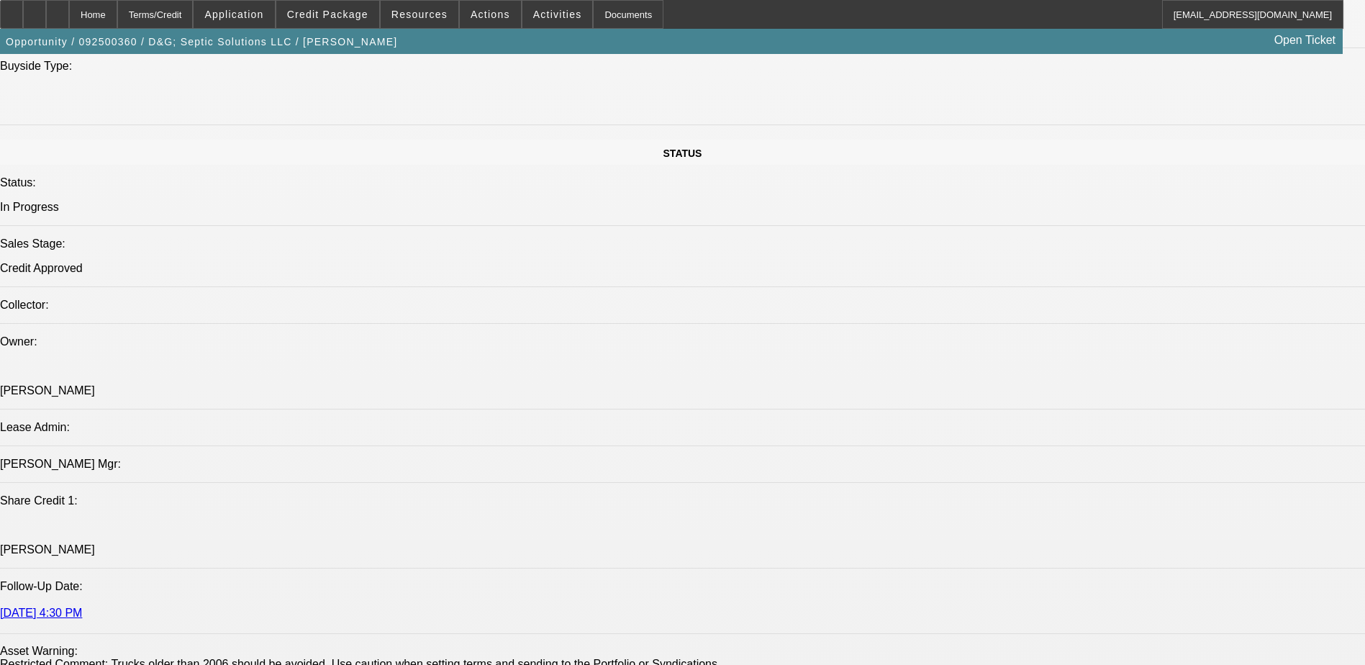
select select "4"
select select "1"
select select "2"
select select "6"
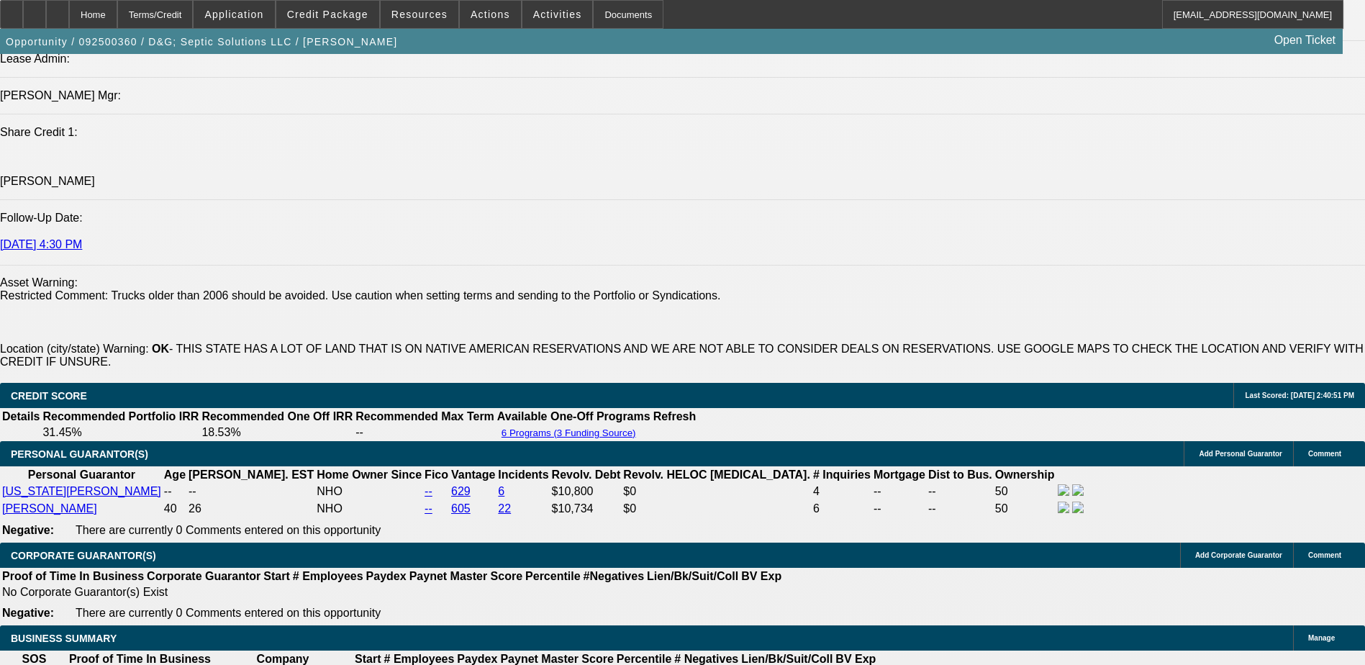
scroll to position [2033, 0]
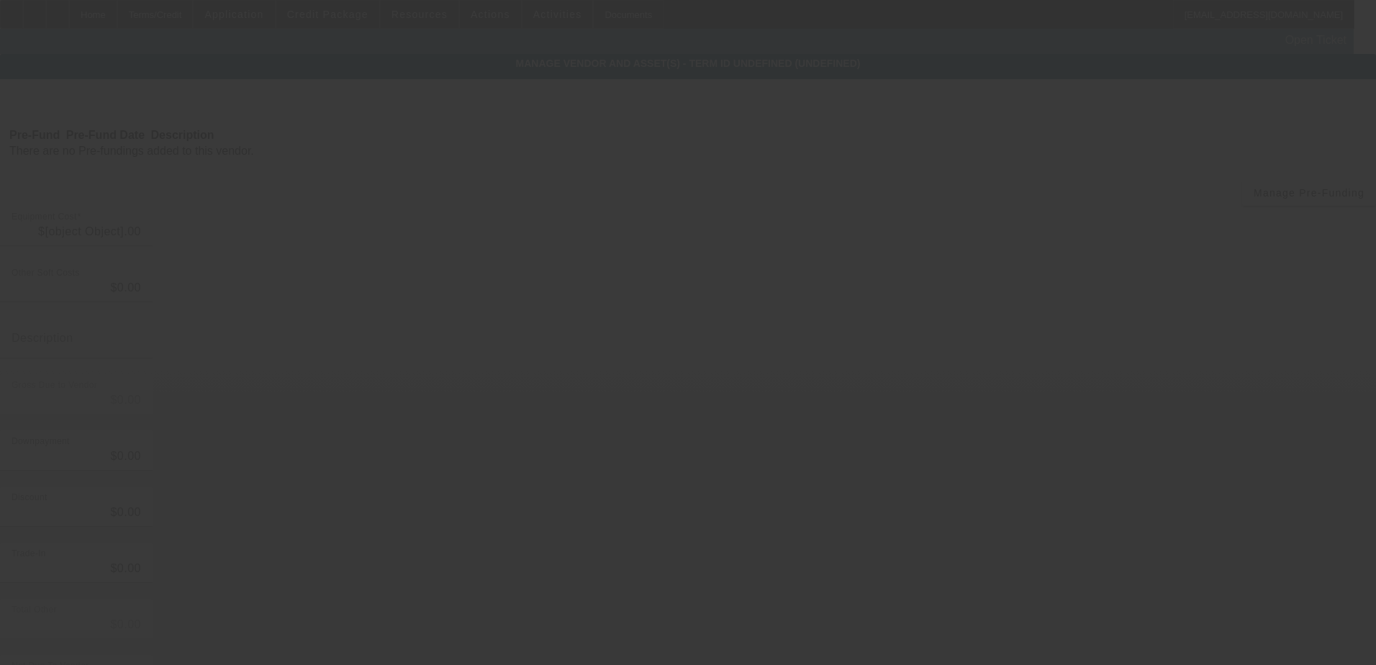
type input "$60,000.00"
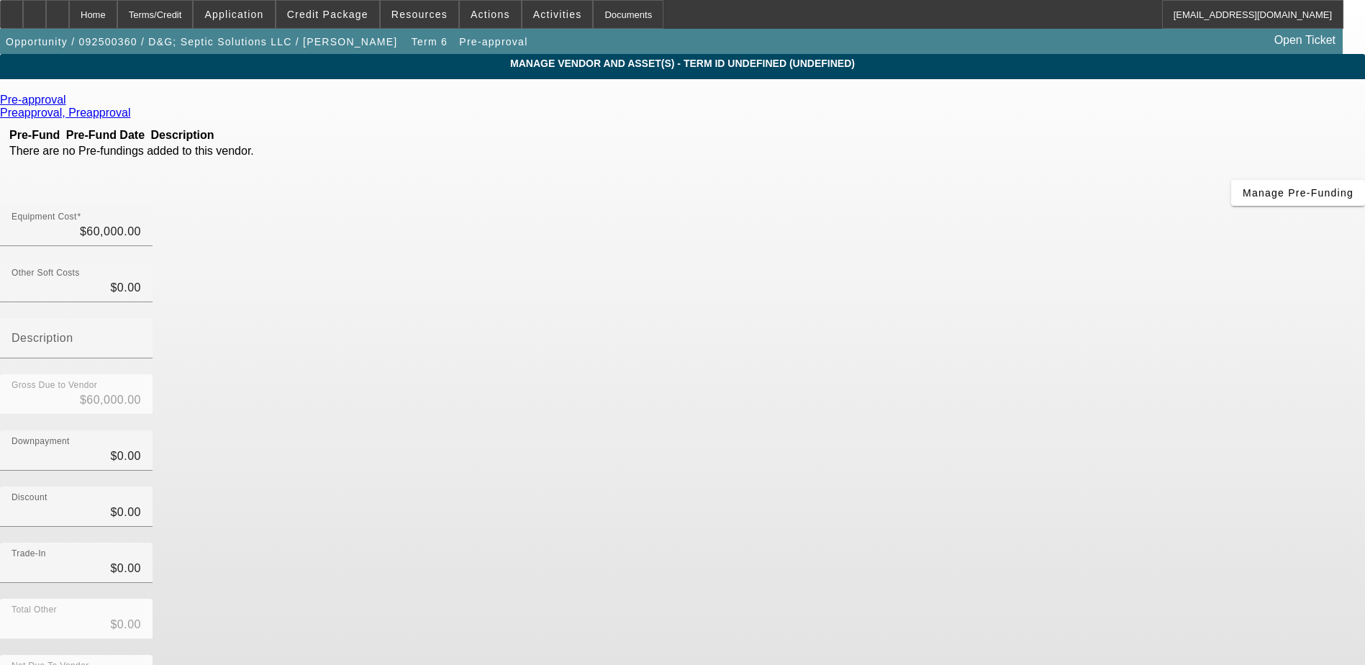
click at [341, 97] on div "Pre-approval" at bounding box center [682, 100] width 1365 height 13
click at [70, 106] on icon at bounding box center [70, 100] width 0 height 12
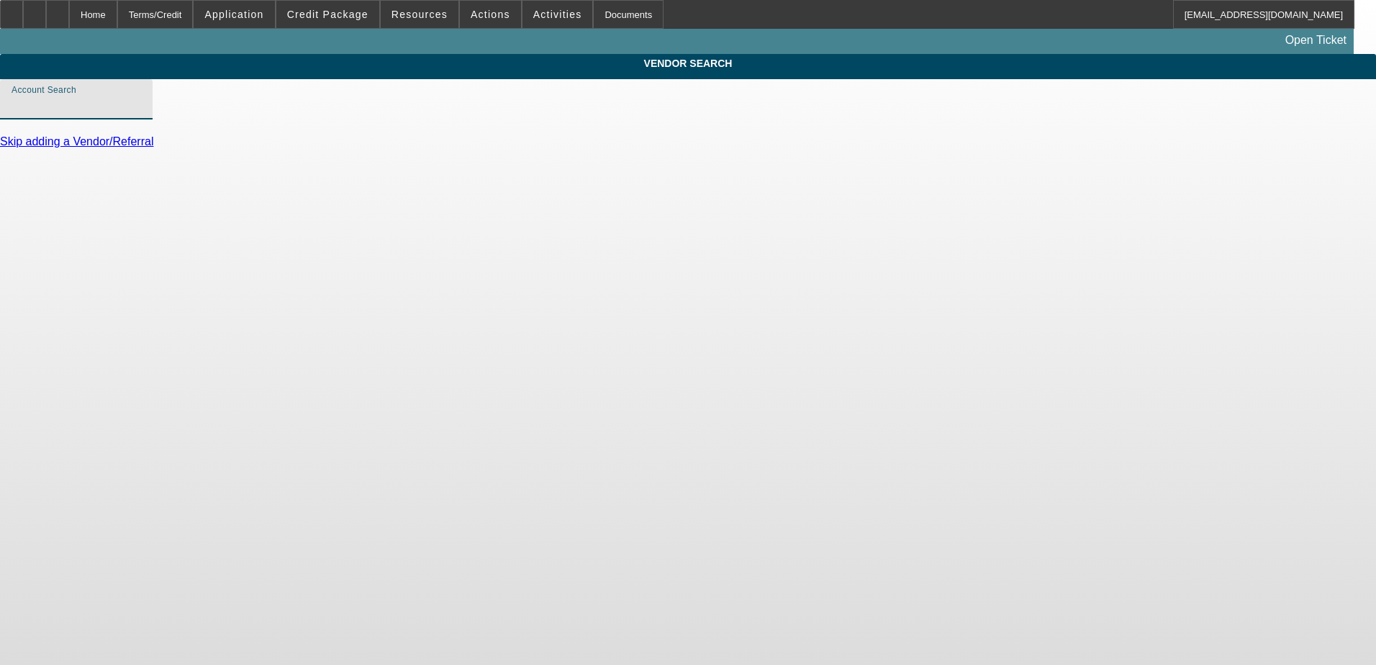
click at [141, 114] on input "Account Search" at bounding box center [77, 104] width 130 height 17
type input "r"
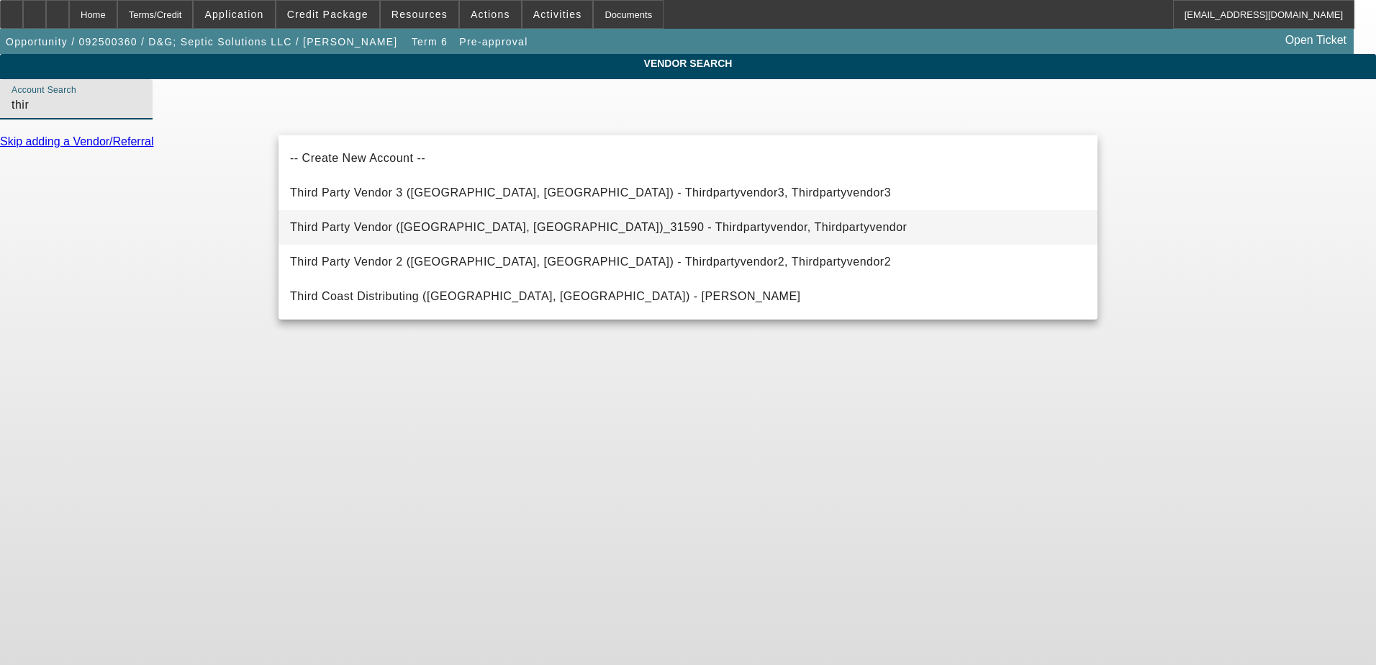
click at [527, 222] on span "Third Party Vendor (Northbrook, IL)_31590 - Thirdpartyvendor, Thirdpartyvendor" at bounding box center [598, 227] width 617 height 12
type input "Third Party Vendor (Northbrook, IL)_31590 - Thirdpartyvendor, Thirdpartyvendor"
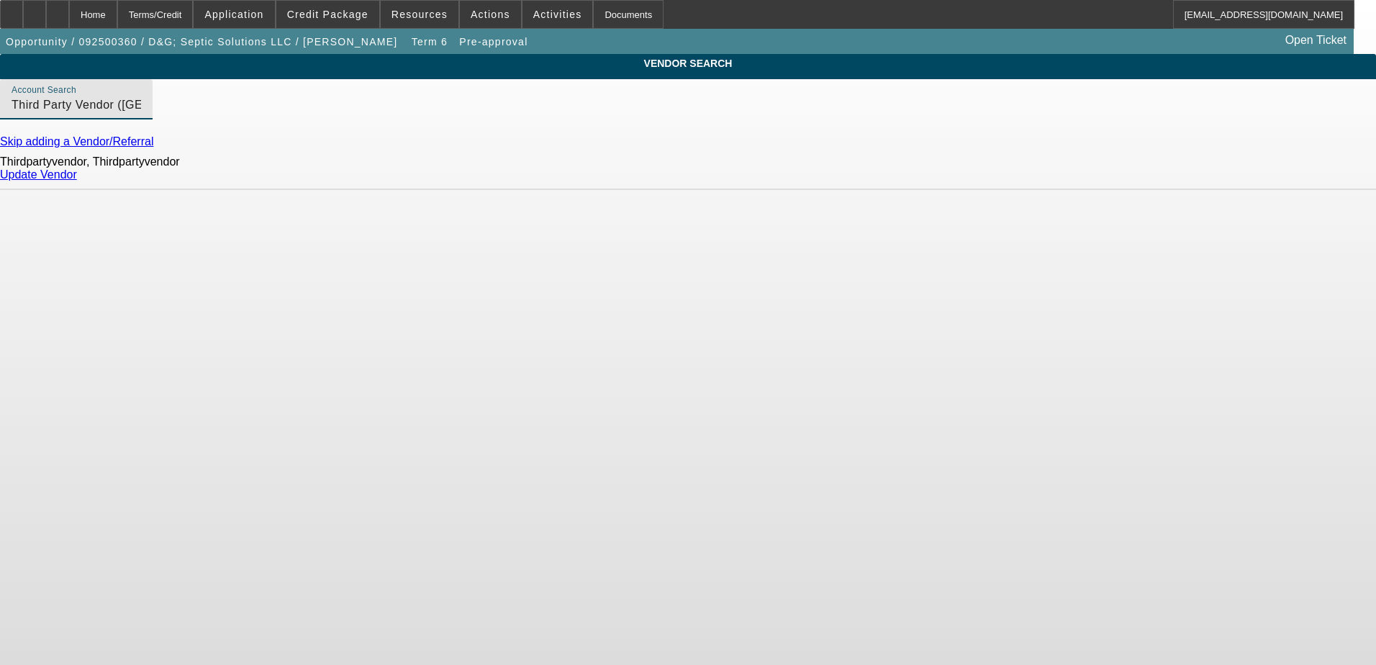
click at [77, 181] on link "Update Vendor" at bounding box center [38, 174] width 77 height 12
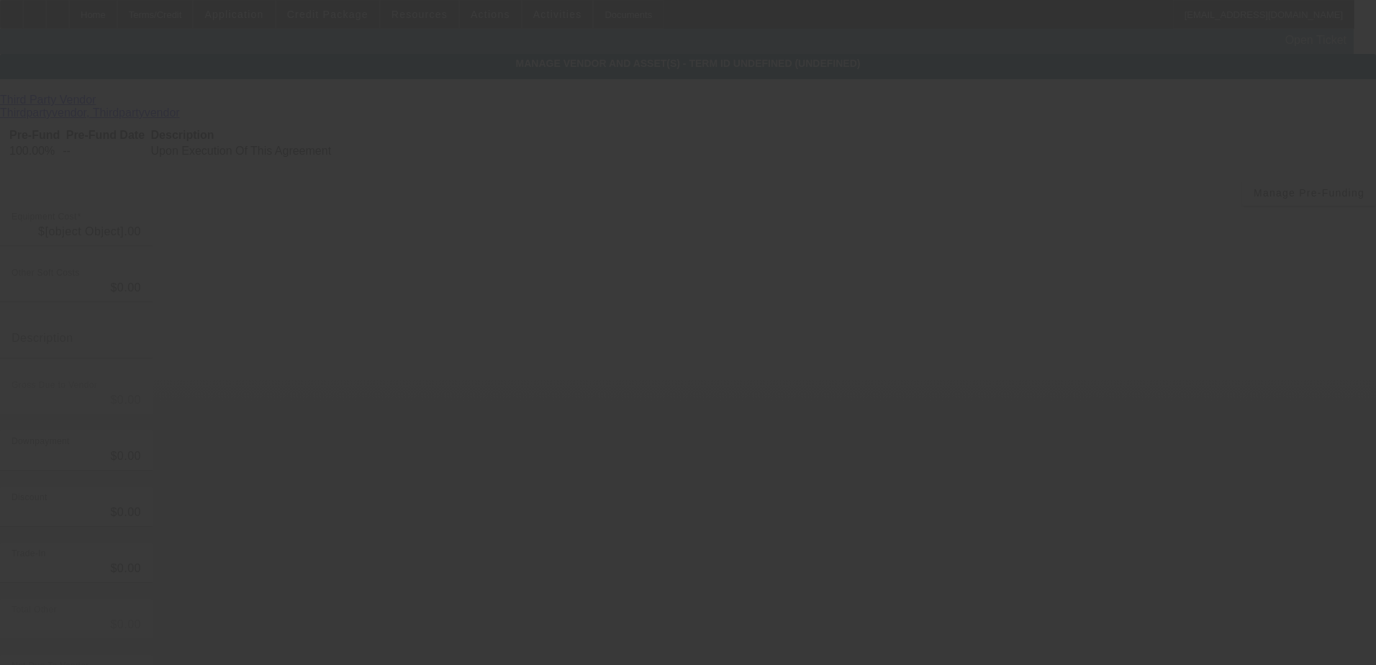
type input "$60,000.00"
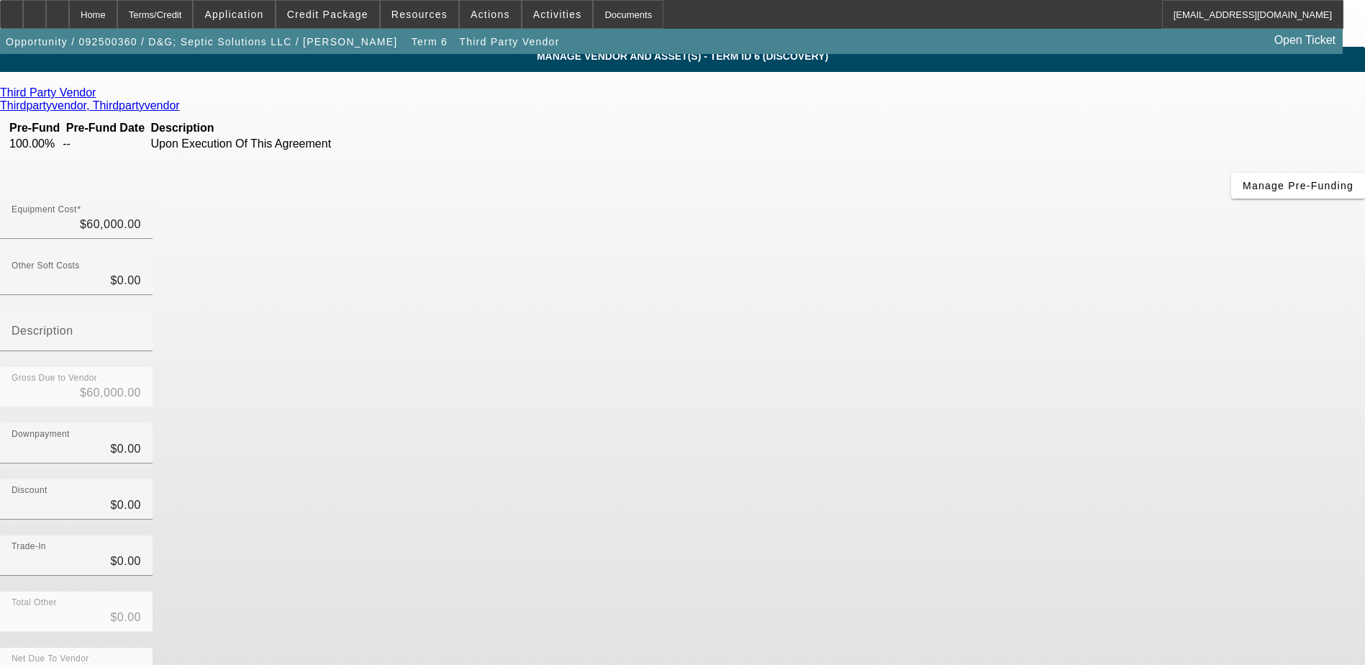
scroll to position [10, 0]
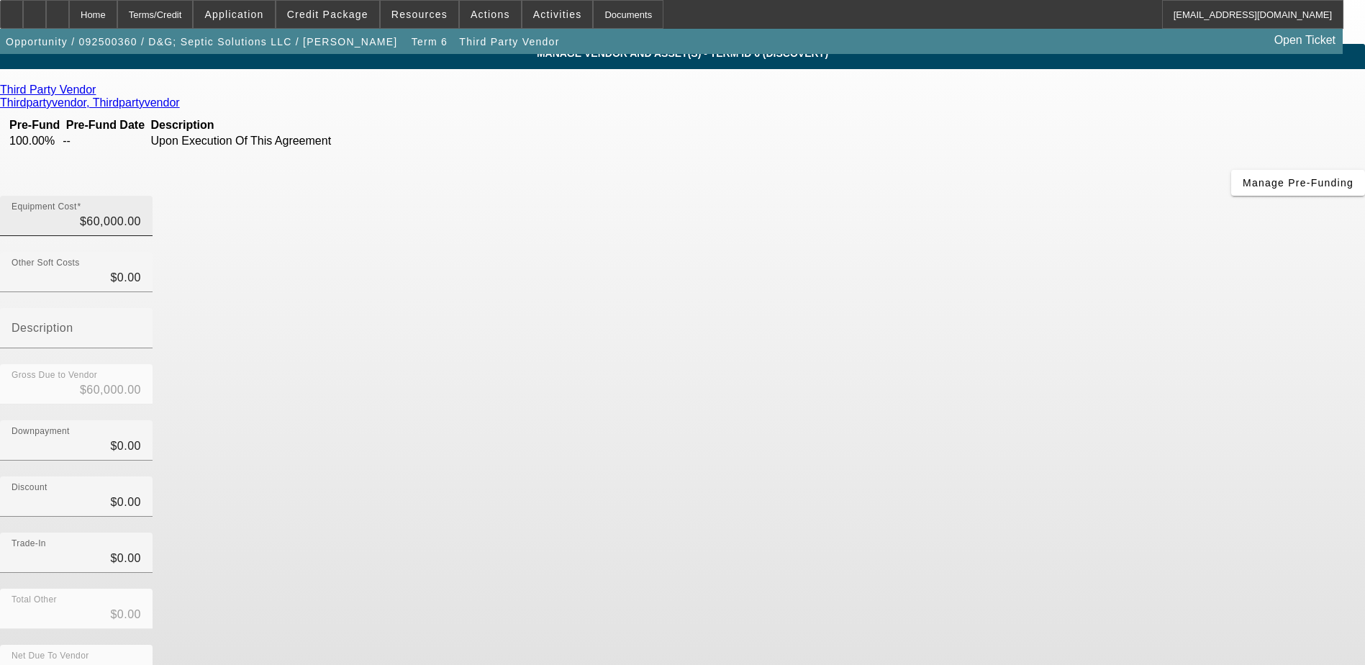
click at [141, 196] on div "Equipment Cost $60,000.00" at bounding box center [77, 216] width 130 height 40
click at [141, 213] on input "60000" at bounding box center [77, 221] width 130 height 17
type input "2"
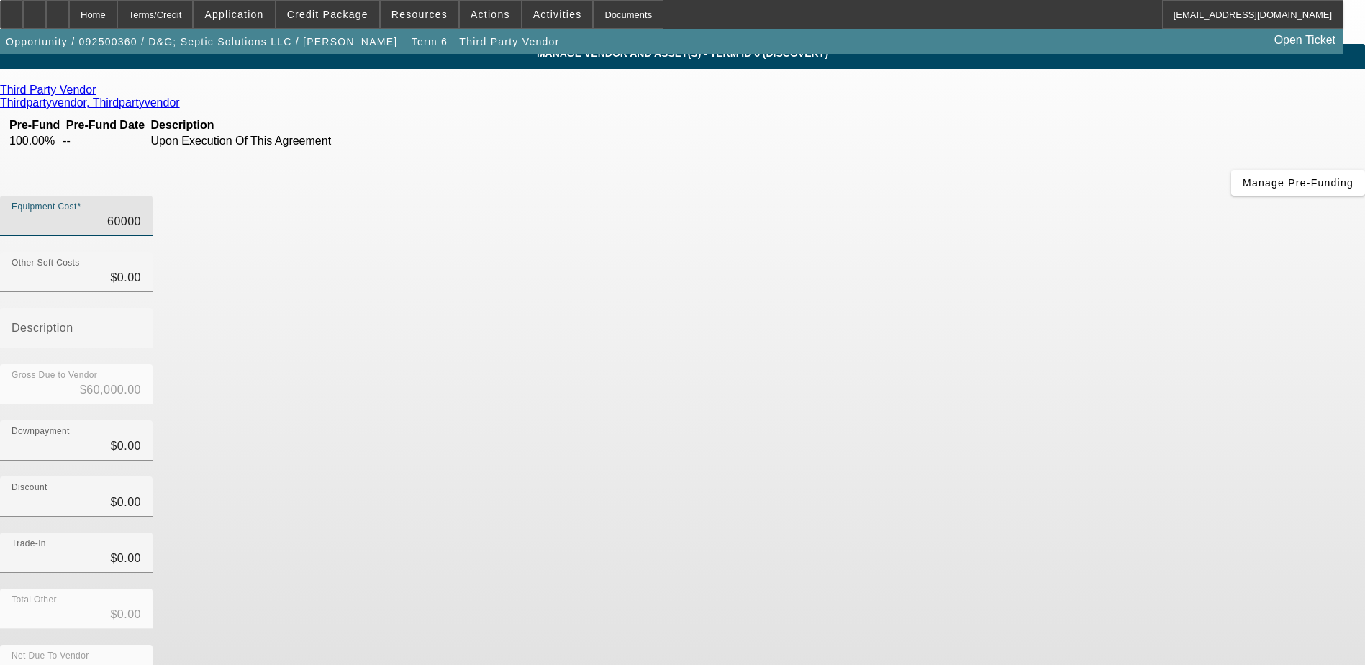
type input "$2.00"
type input "24"
type input "$24.00"
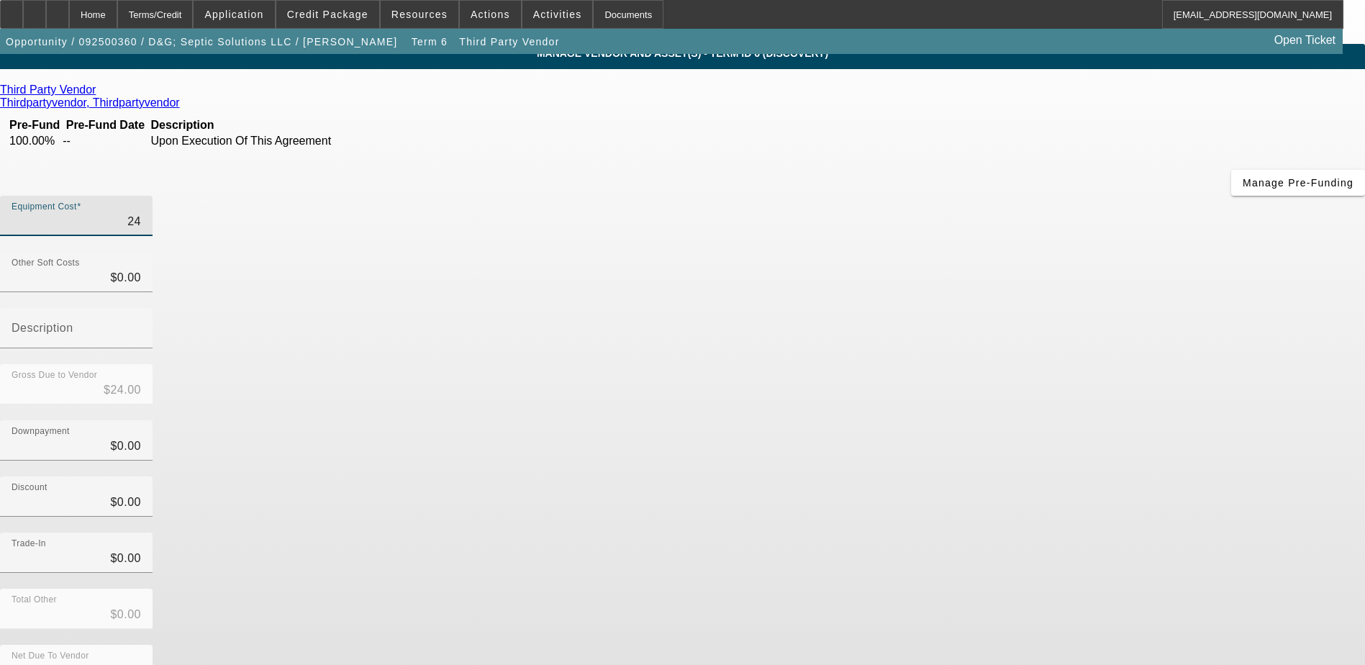
type input "240"
type input "$240.00"
type input "2400"
type input "$2,400.00"
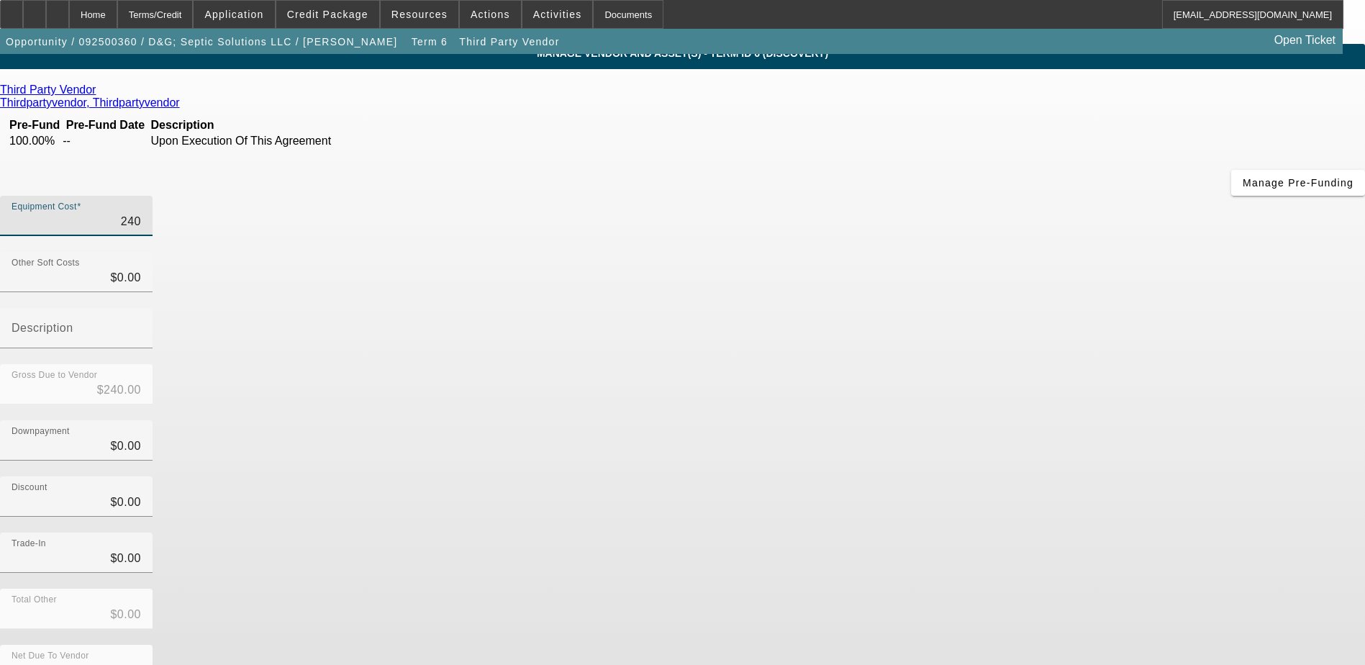
type input "$2,400.00"
type input "24000"
type input "$24,000.00"
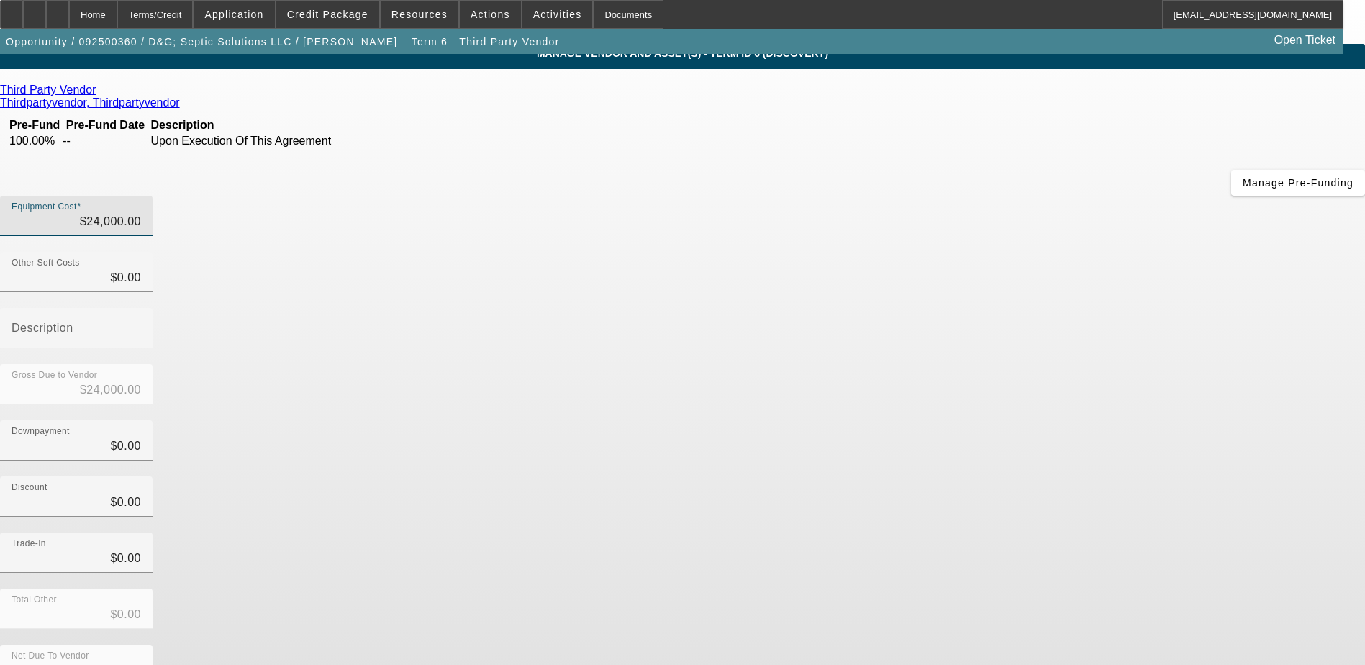
click at [994, 364] on div "Gross Due to Vendor $24,000.00" at bounding box center [682, 392] width 1365 height 56
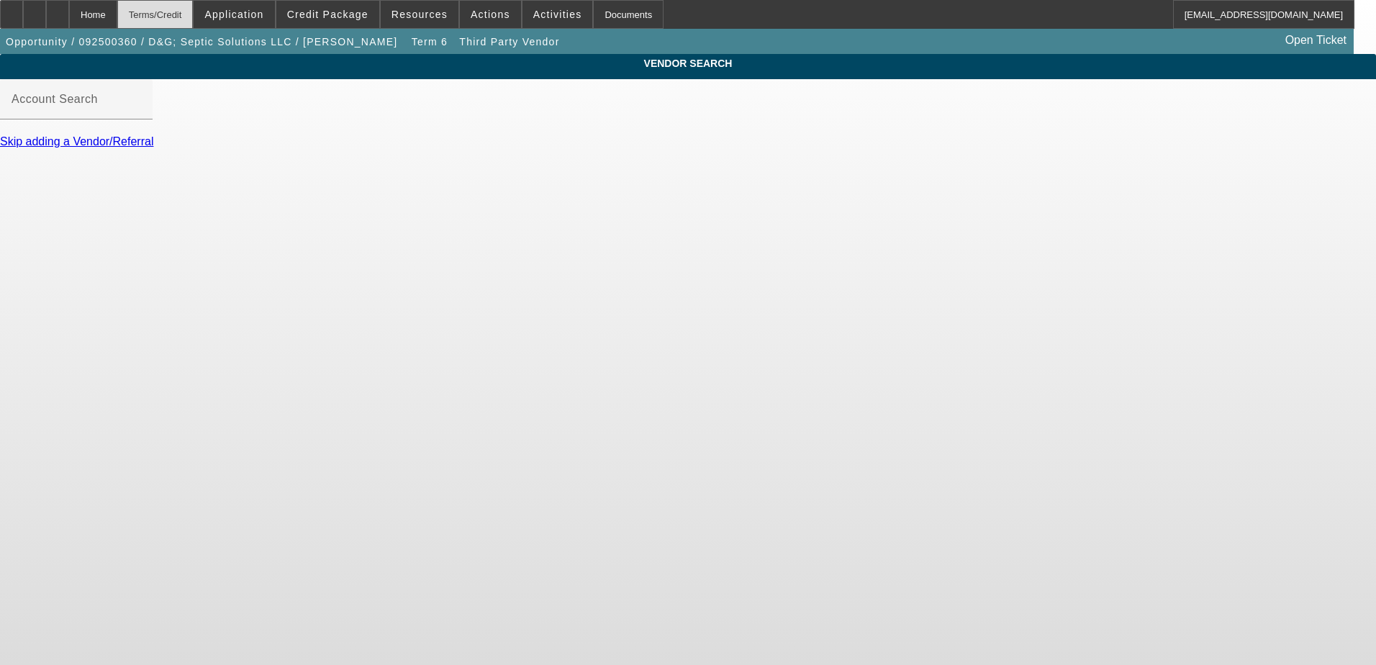
click at [194, 17] on div "Terms/Credit" at bounding box center [155, 14] width 76 height 29
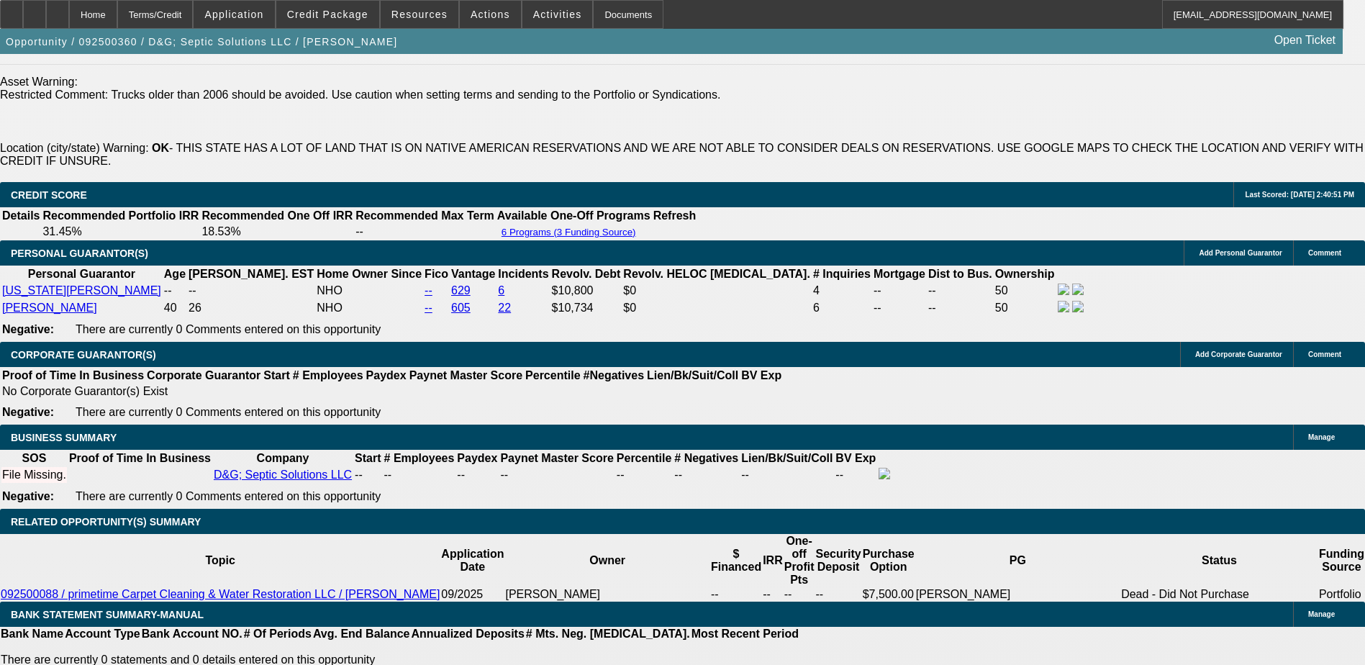
select select "0.2"
select select "2"
select select "0.1"
select select "4"
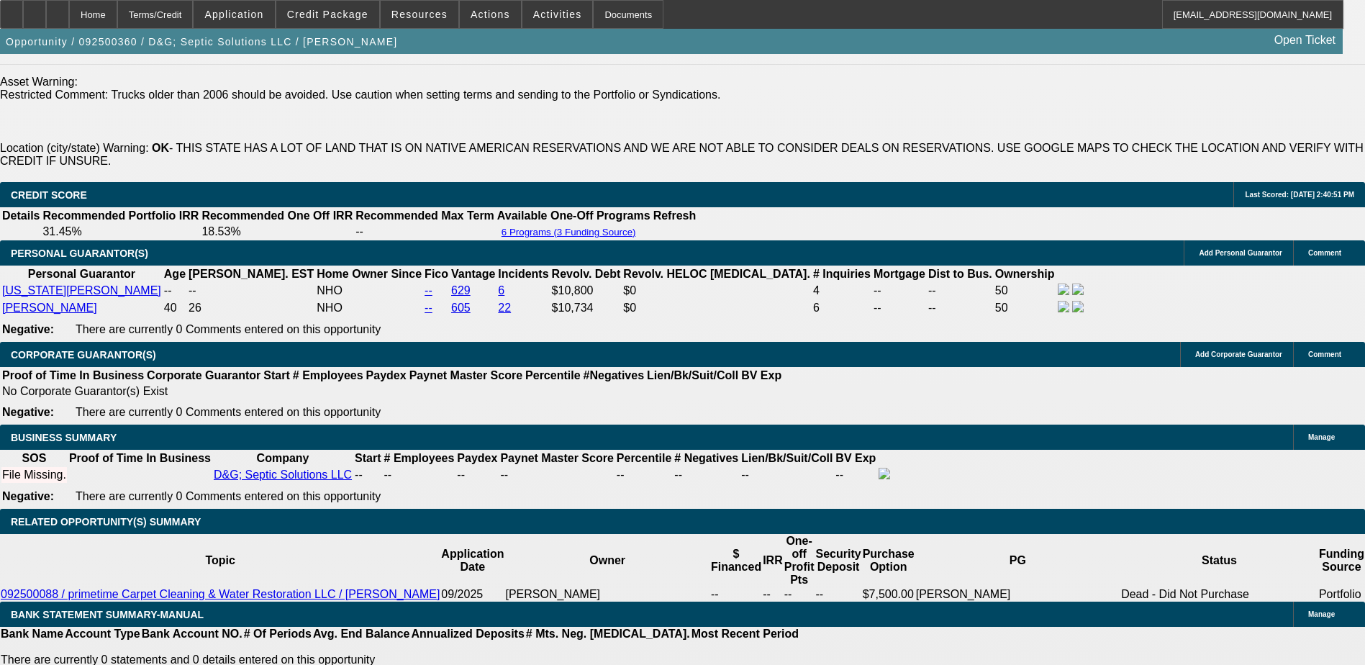
select select "0.2"
select select "2"
select select "0.1"
select select "4"
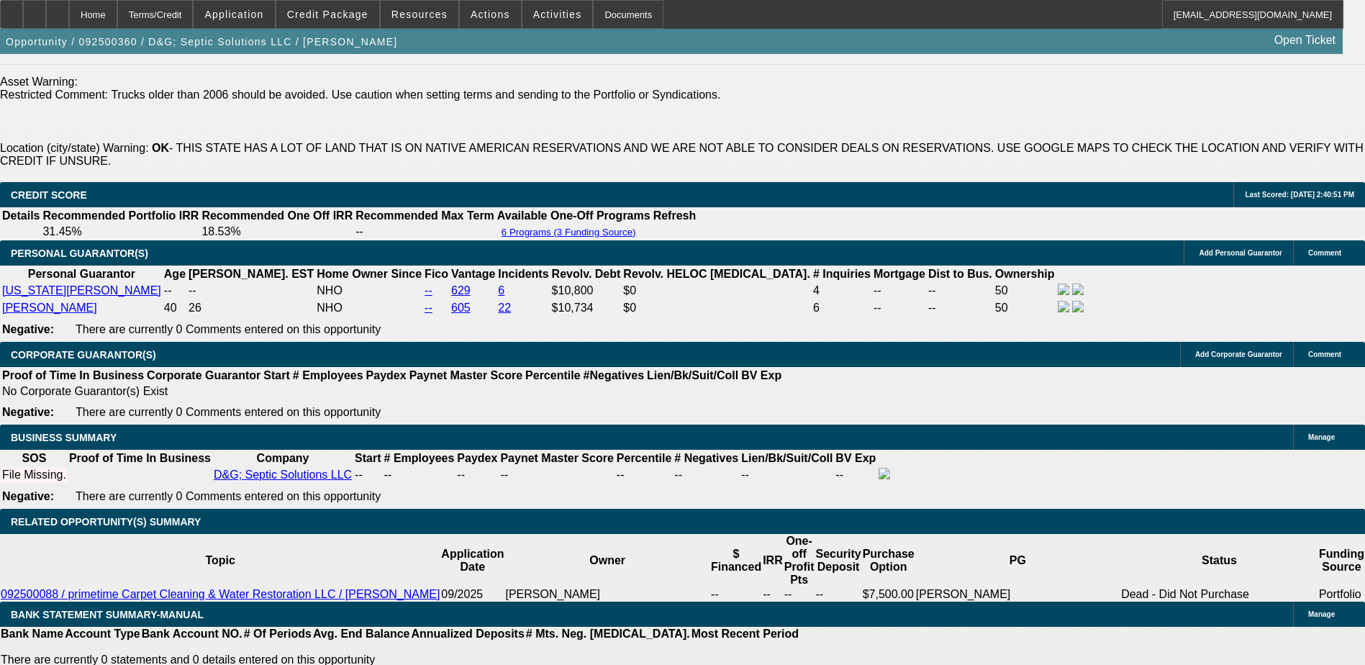
select select "0.2"
select select "2"
select select "0.1"
select select "4"
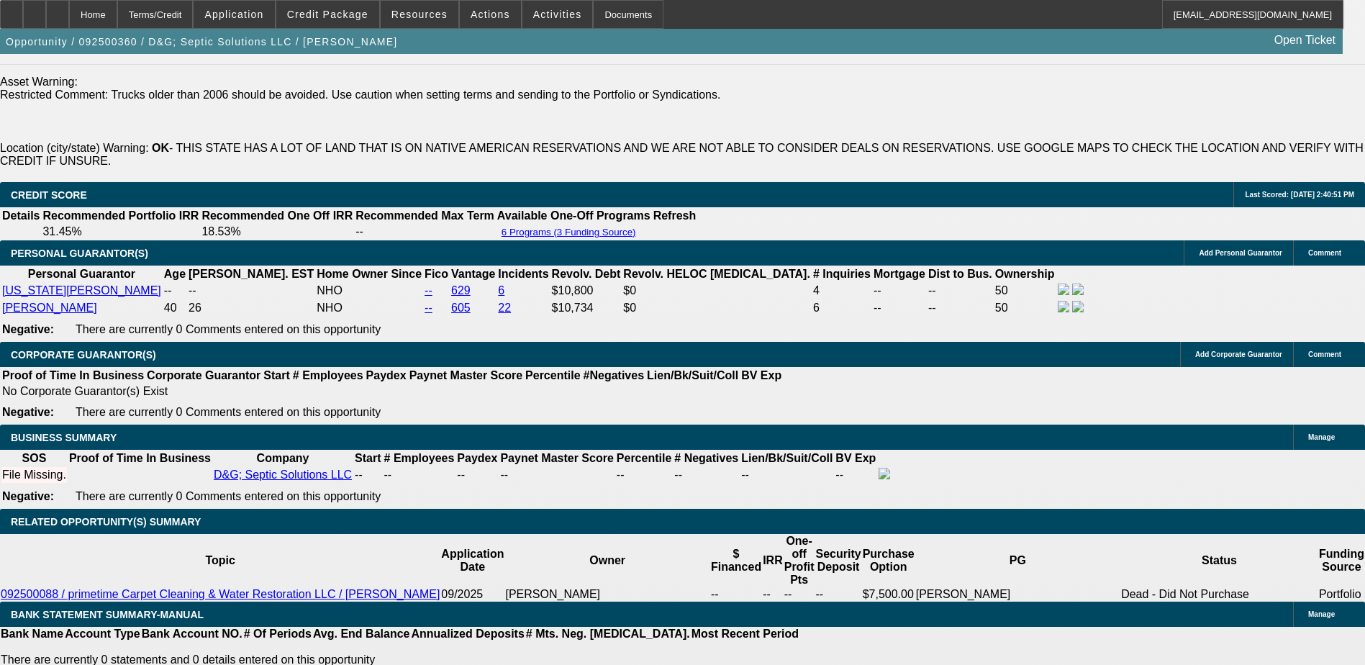
select select "0.2"
select select "2"
select select "0"
select select "6"
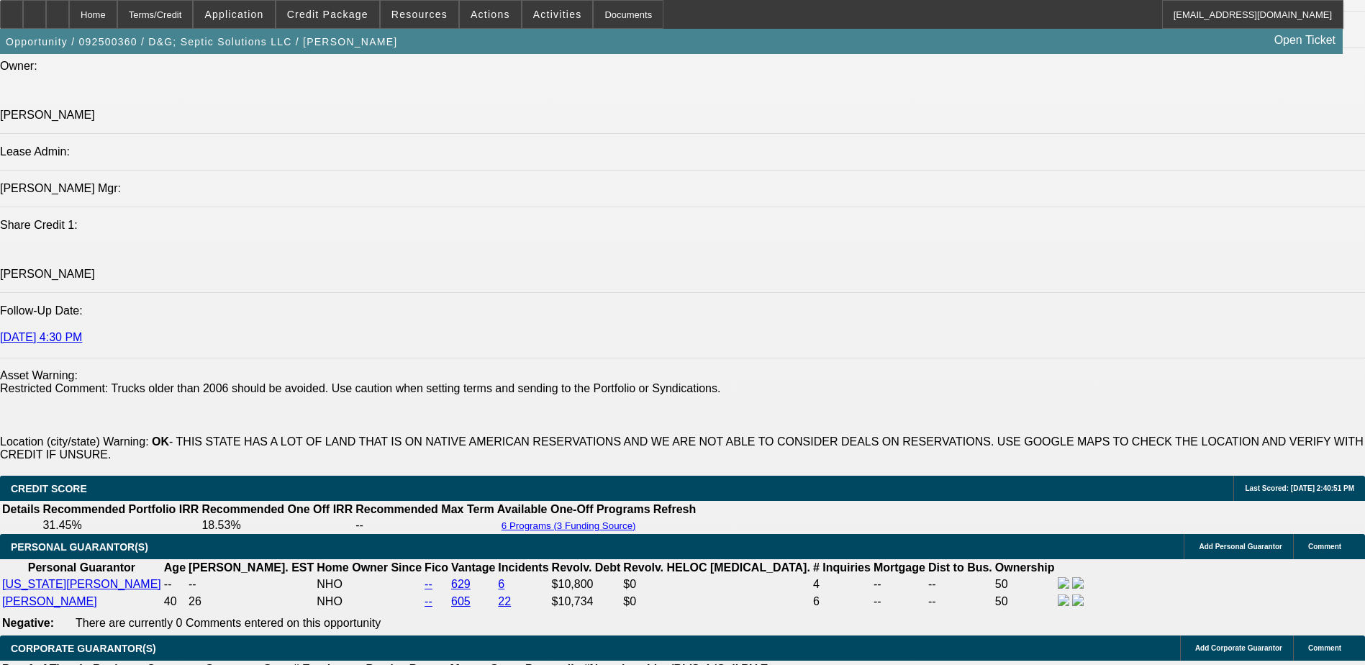
scroll to position [1955, 0]
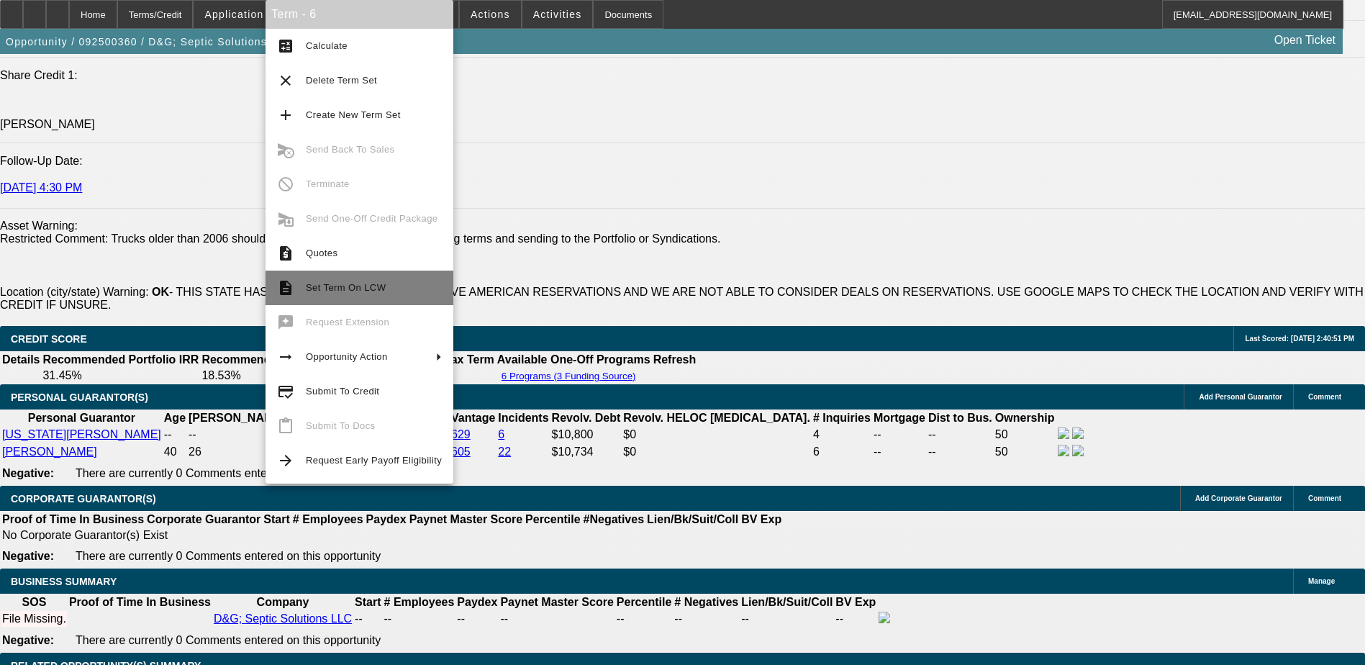
click at [361, 286] on span "Set Term On LCW" at bounding box center [346, 287] width 80 height 11
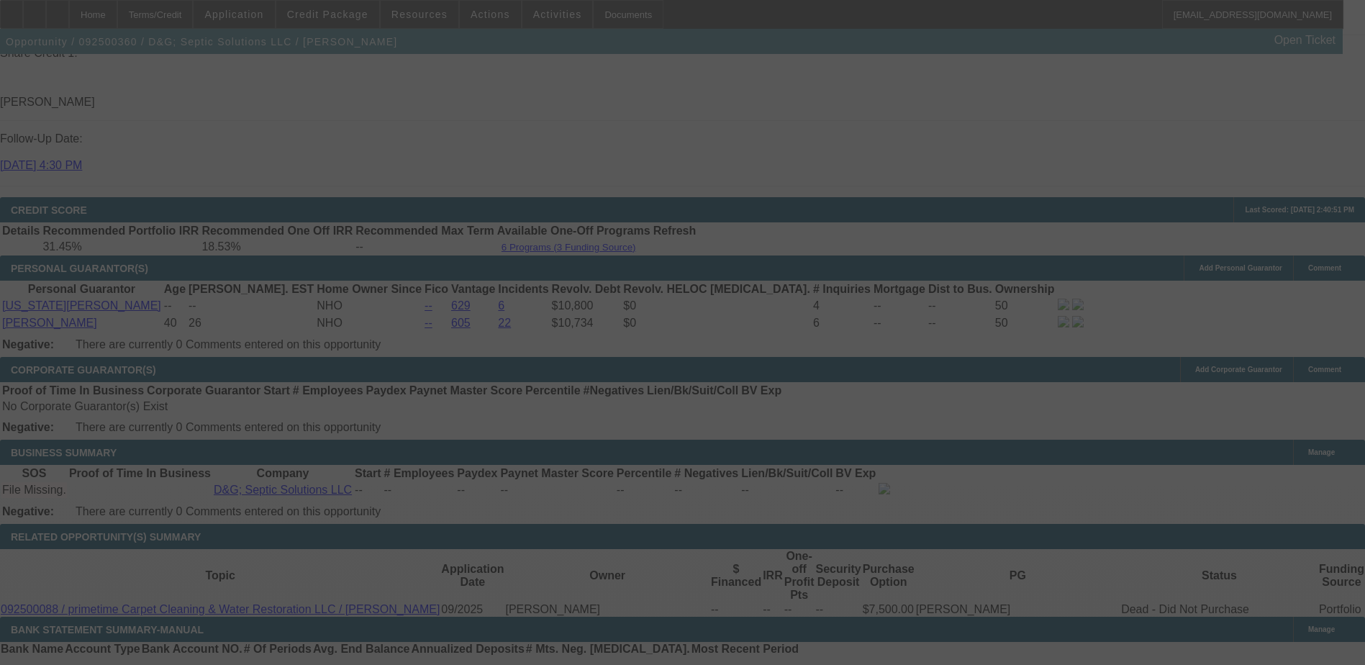
scroll to position [2125, 0]
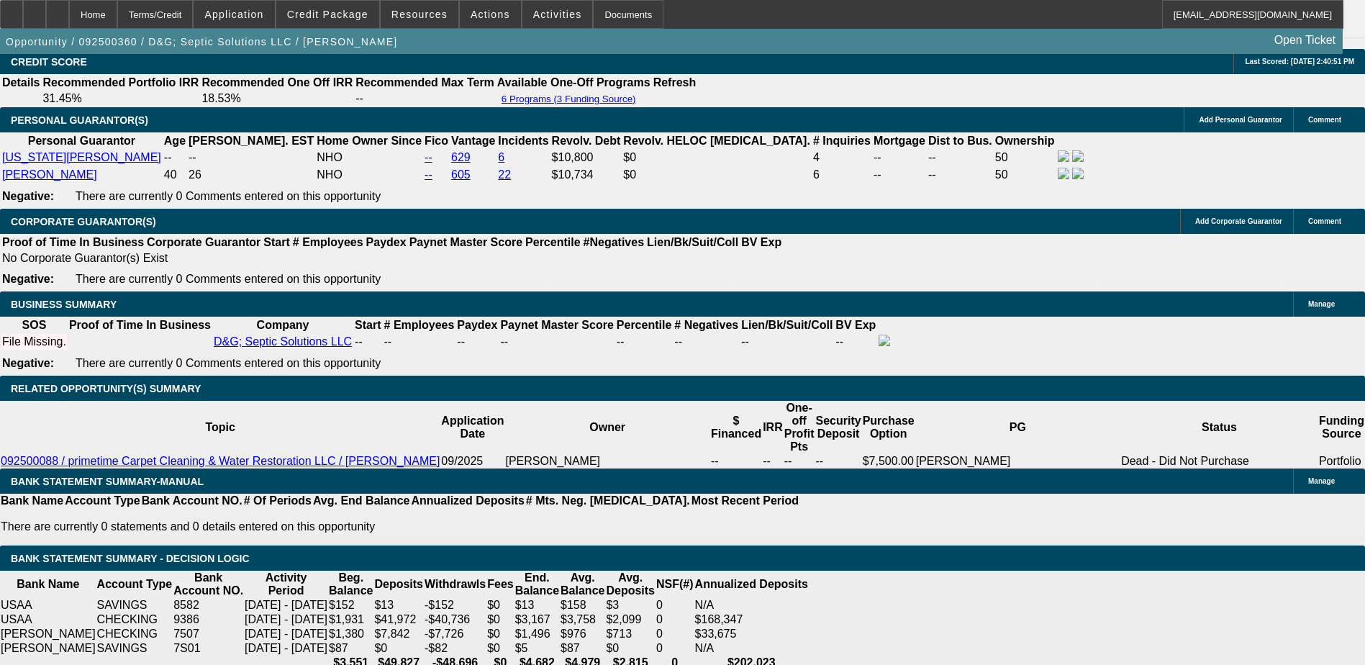
select select "0.2"
select select "2"
select select "0.1"
select select "0.2"
select select "2"
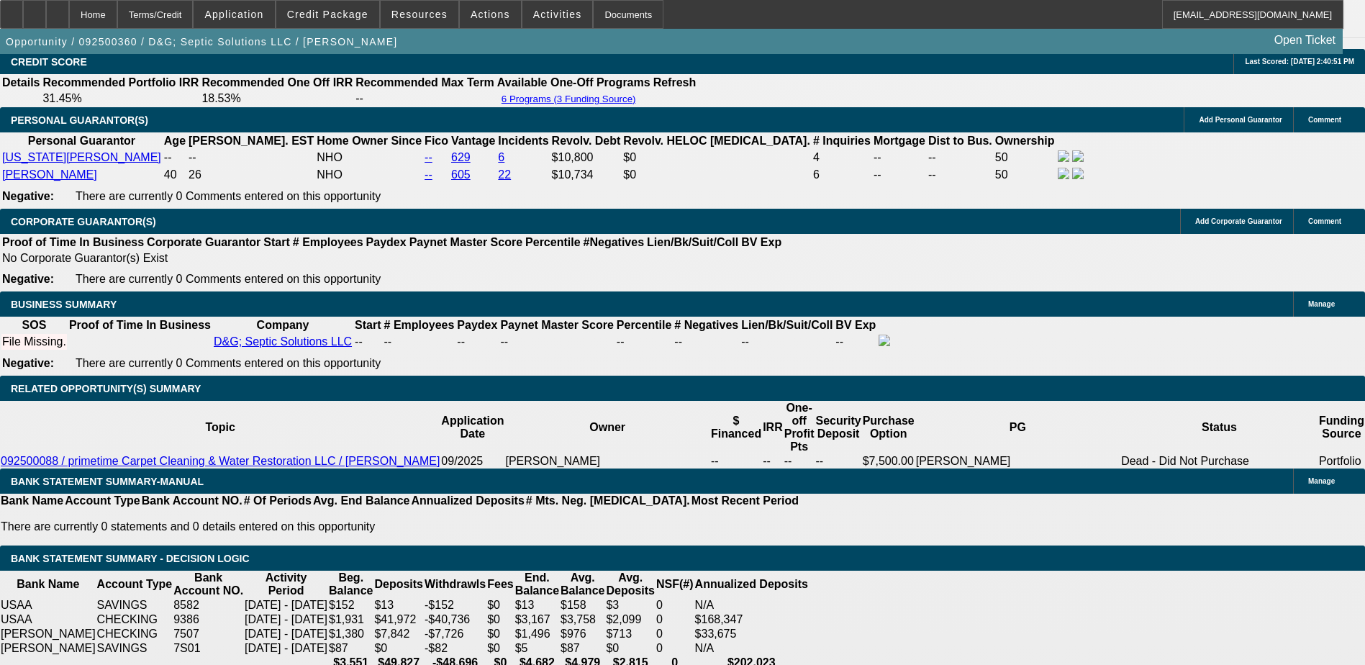
select select "0.1"
select select "0.2"
select select "2"
select select "0.1"
select select "0.2"
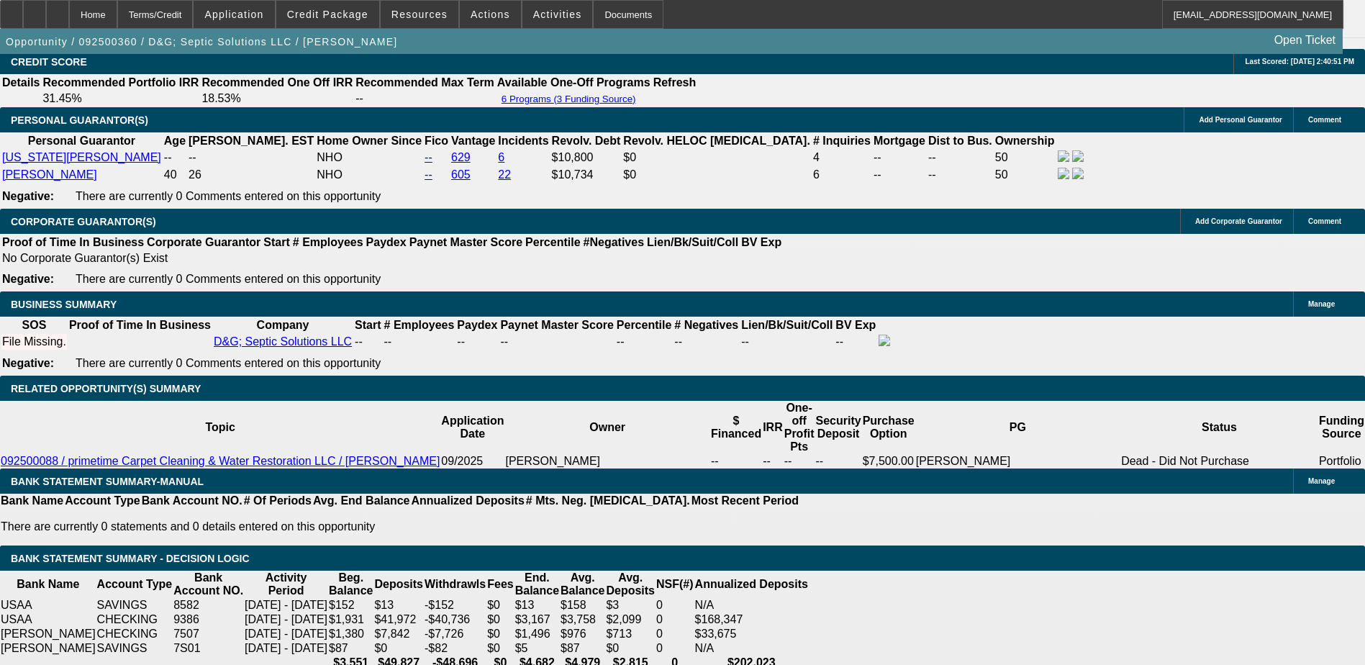
select select "2"
select select "0"
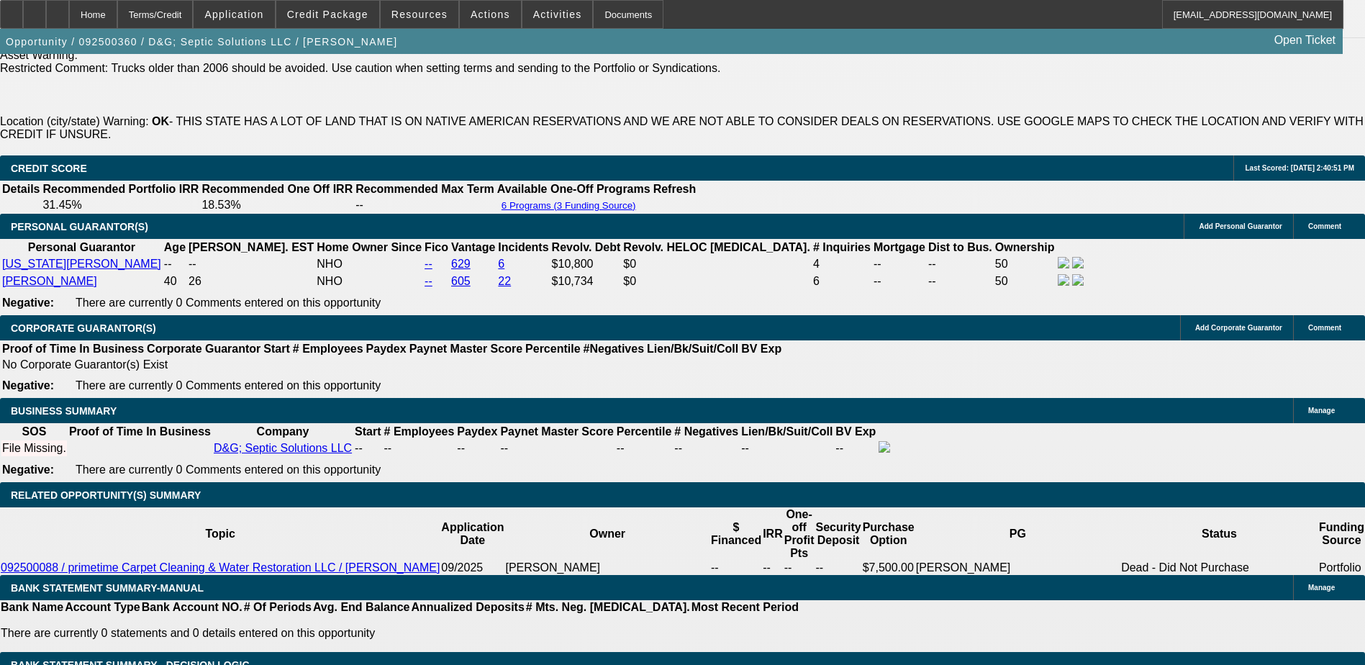
select select "1"
select select "2"
select select "4"
select select "1"
select select "2"
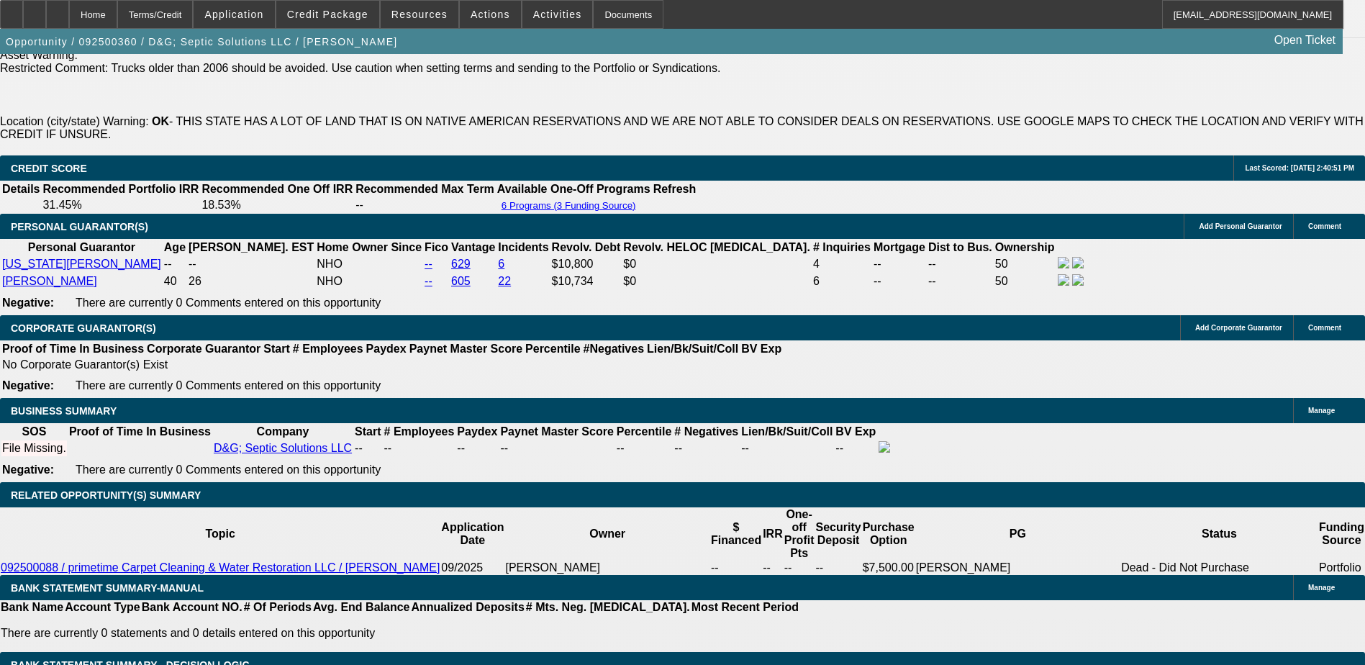
select select "4"
select select "1"
select select "2"
select select "4"
select select "1"
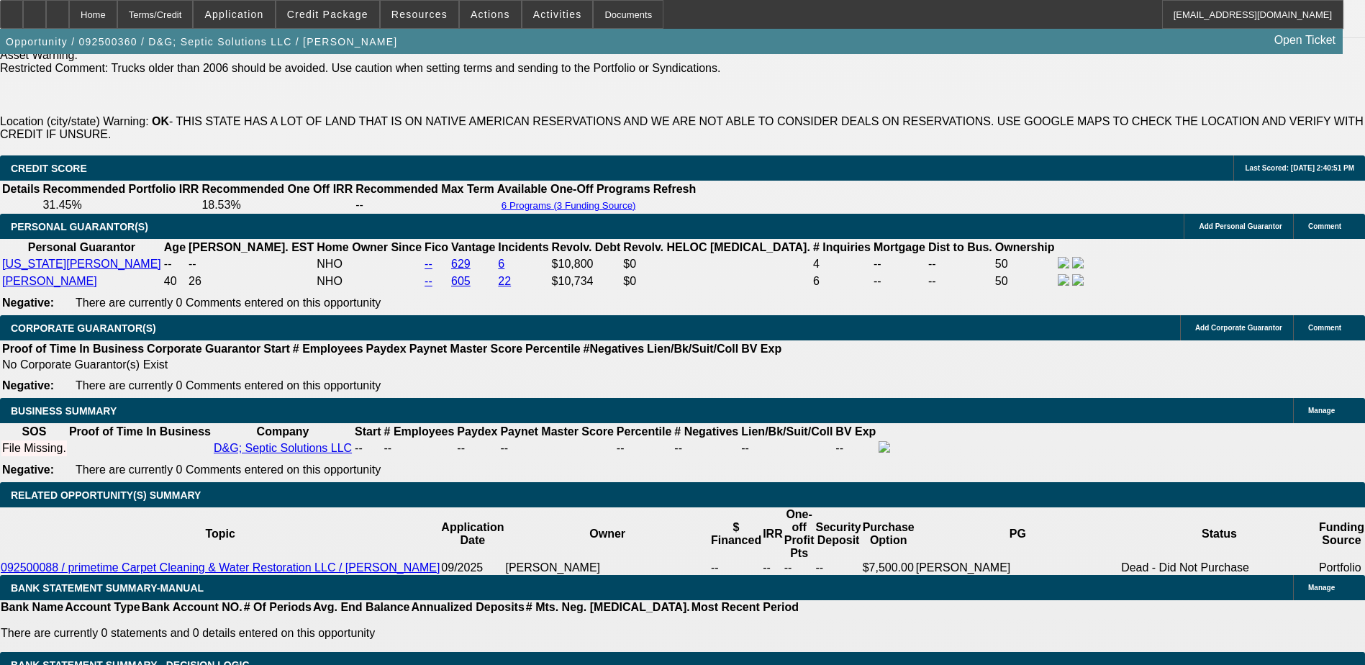
select select "2"
select select "6"
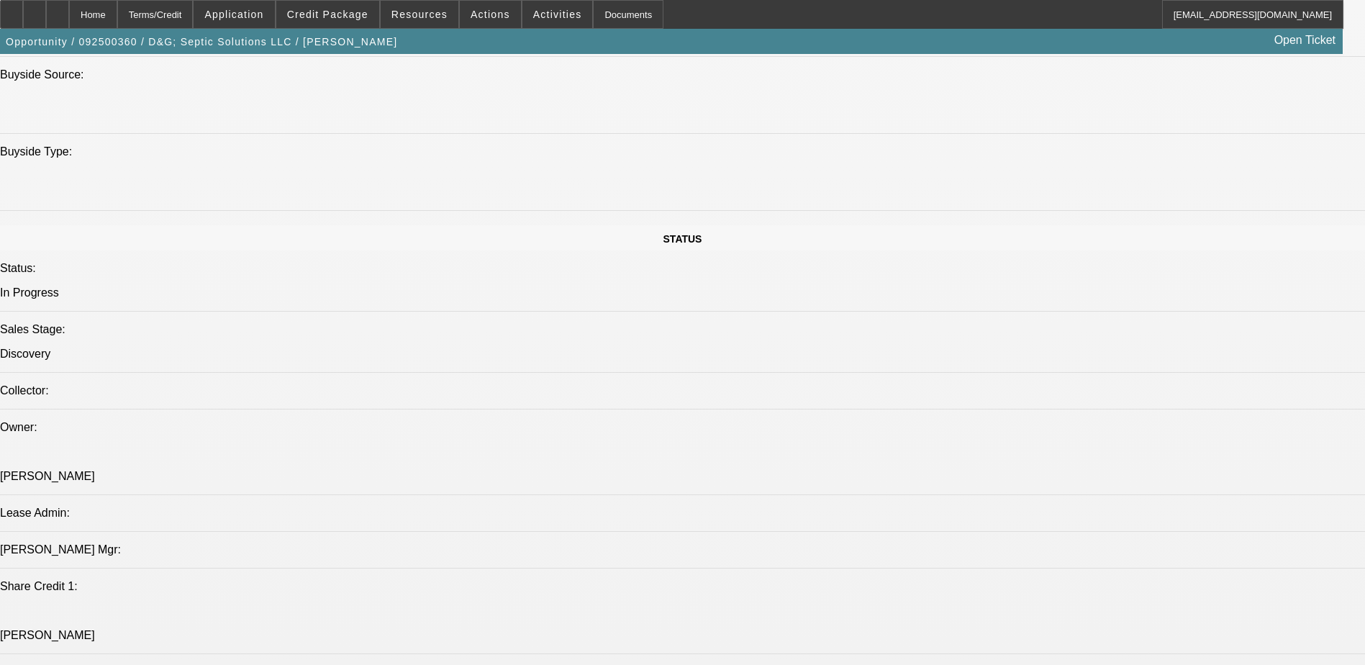
scroll to position [1478, 0]
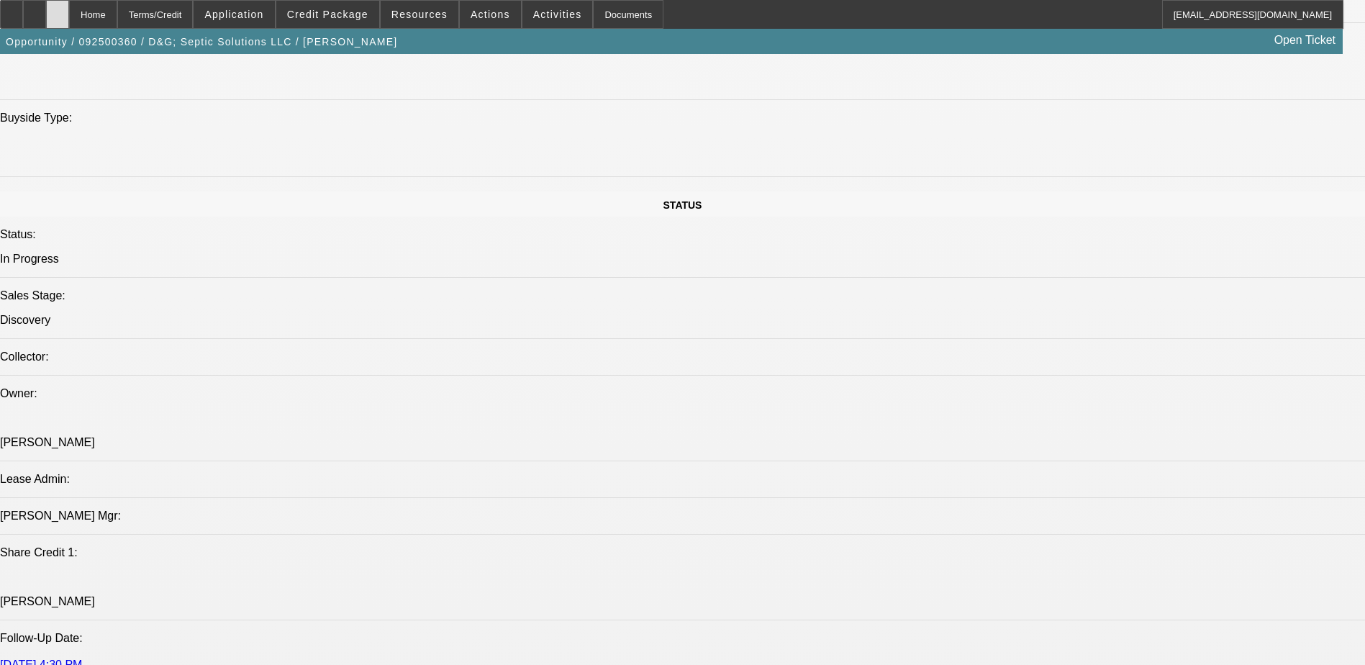
click at [69, 19] on div at bounding box center [57, 14] width 23 height 29
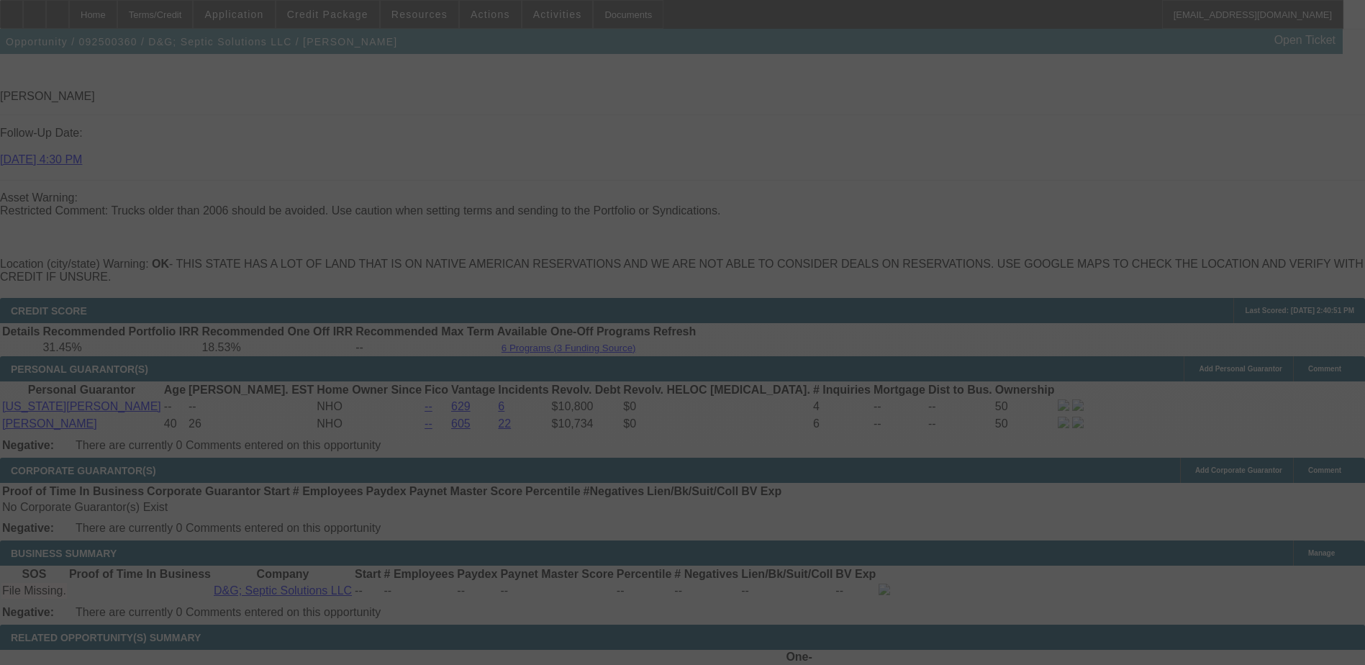
scroll to position [2125, 0]
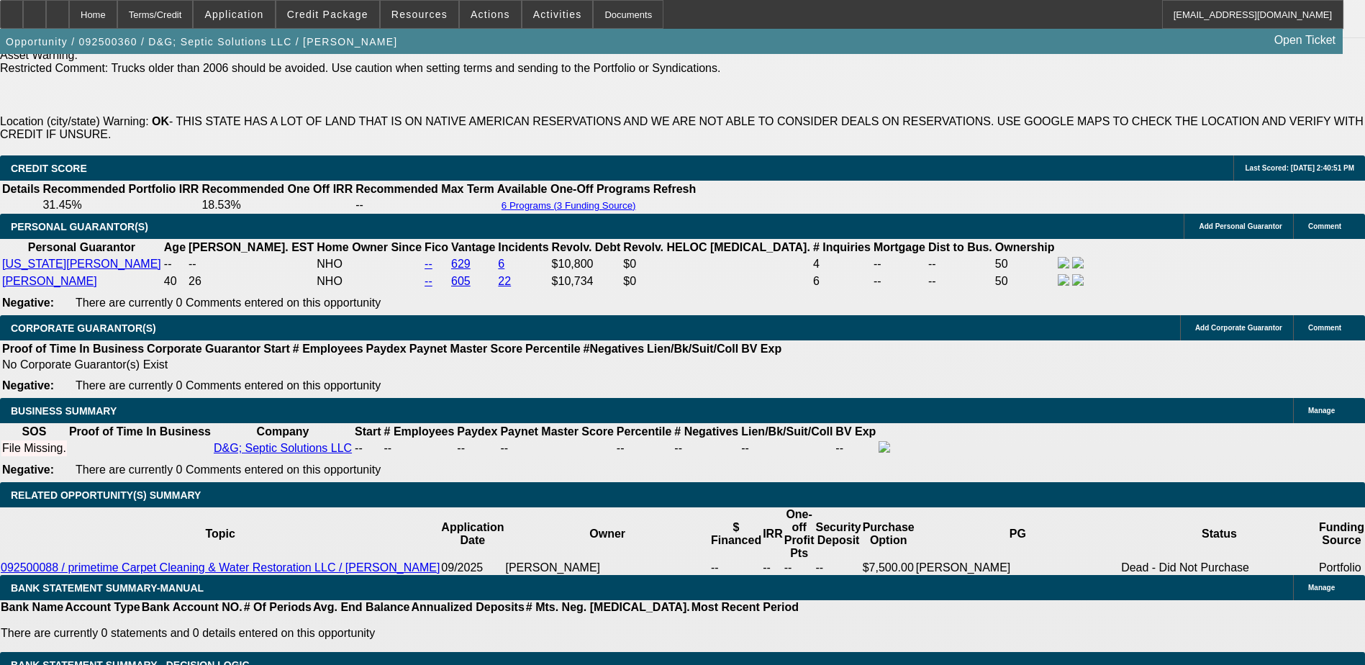
select select "0.2"
select select "2"
select select "0.1"
select select "0.2"
select select "2"
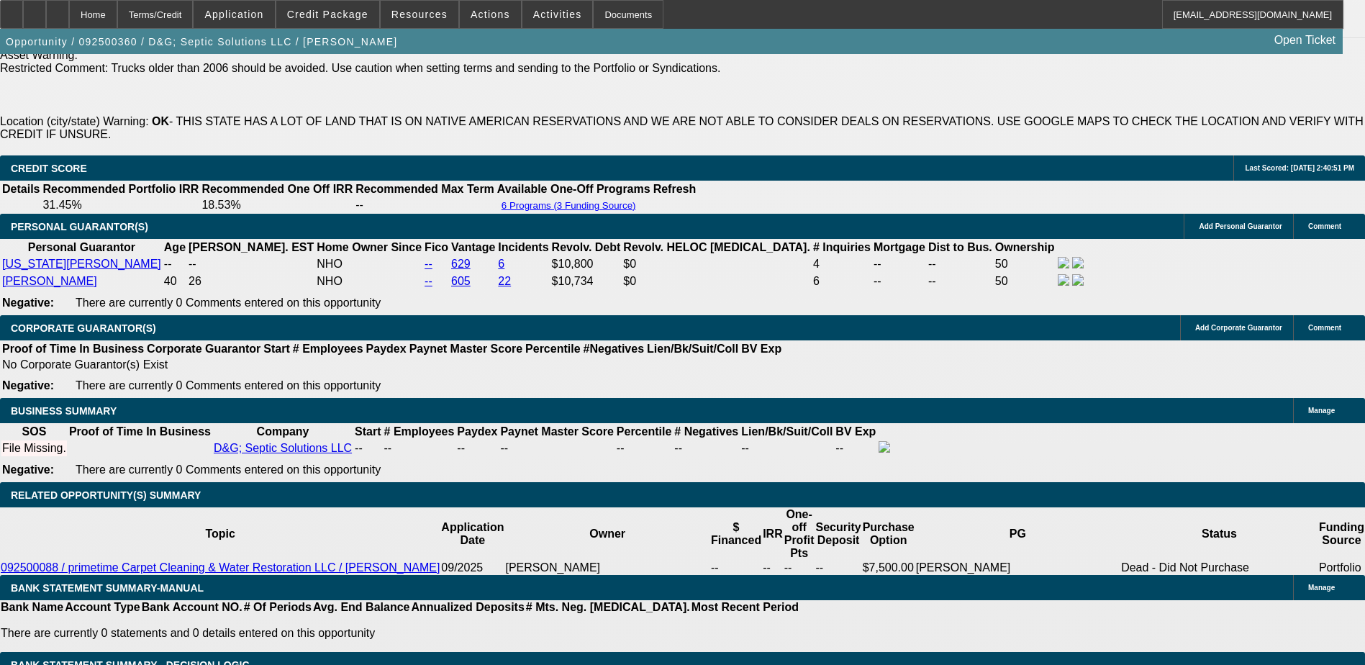
select select "0.1"
select select "0.2"
select select "2"
select select "0.1"
select select "0.2"
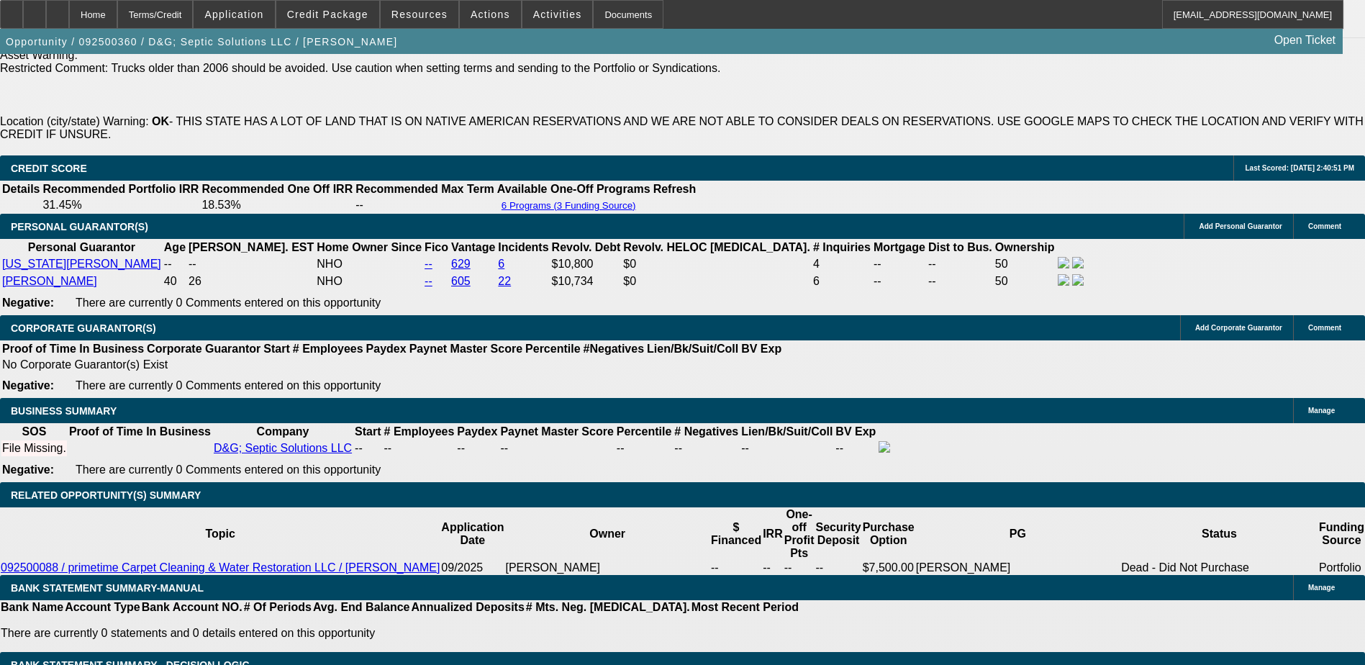
select select "2"
select select "0"
select select "1"
select select "2"
select select "4"
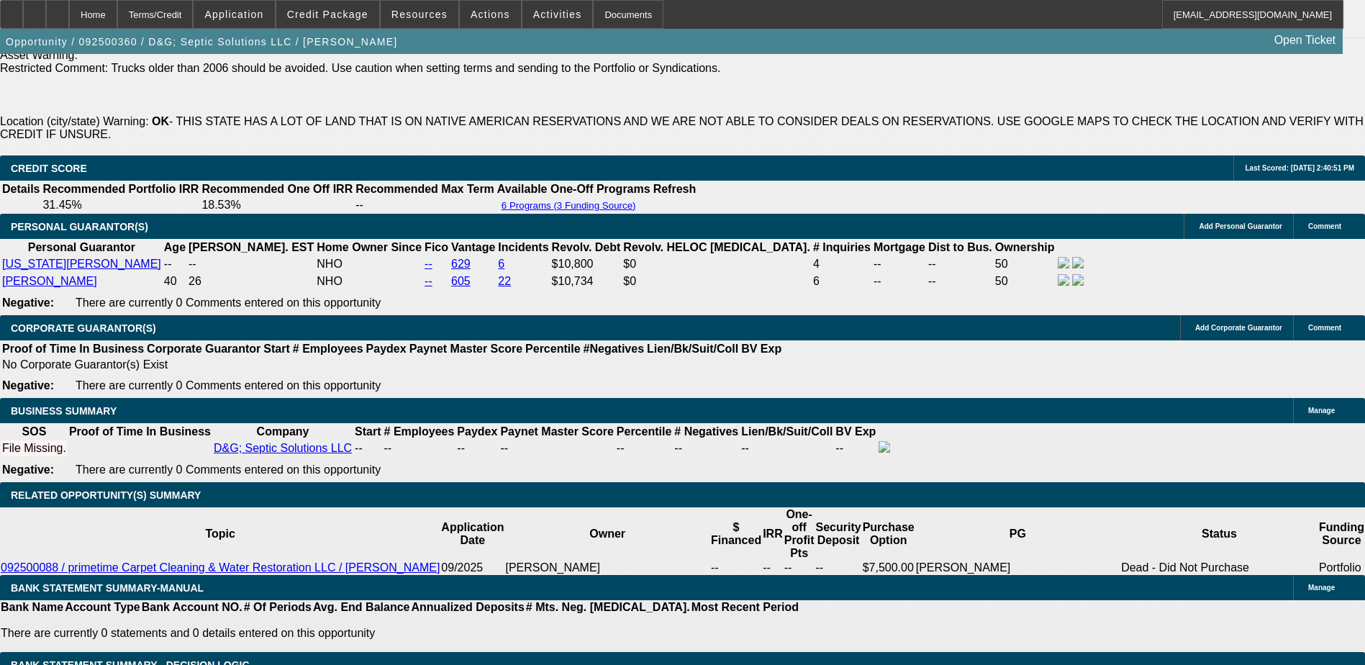
select select "1"
select select "2"
select select "4"
select select "1"
select select "2"
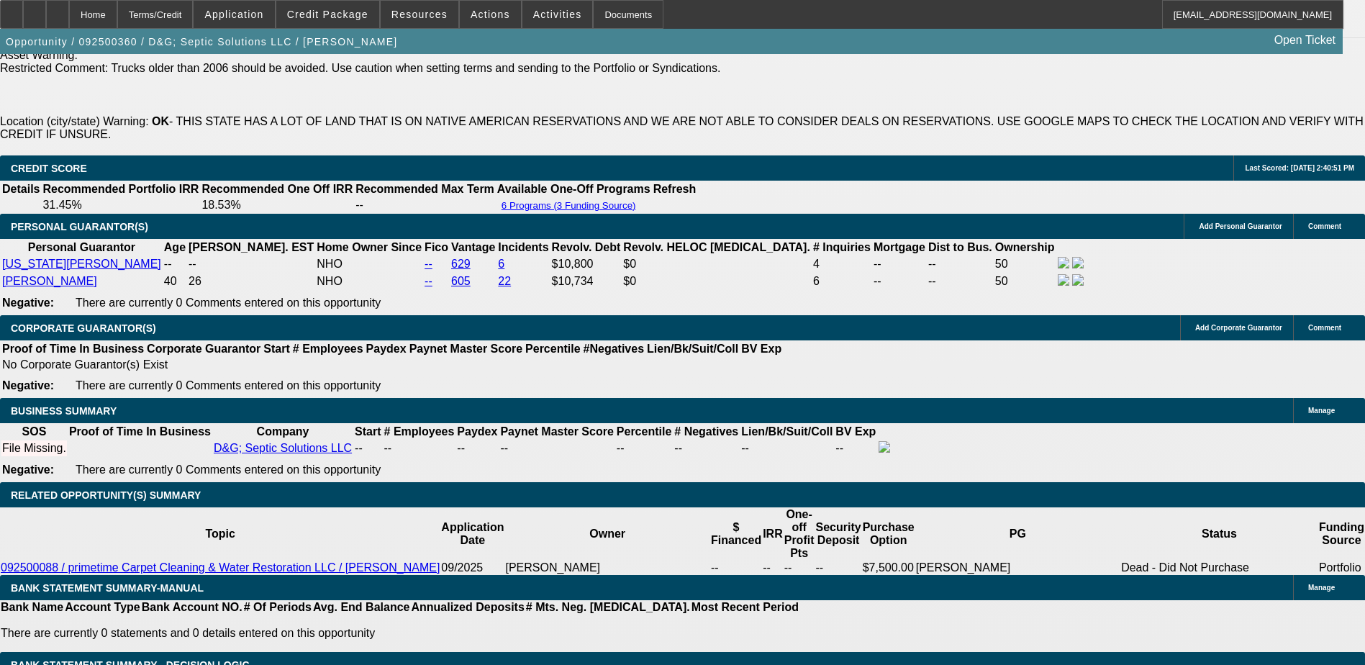
select select "4"
select select "1"
select select "2"
select select "6"
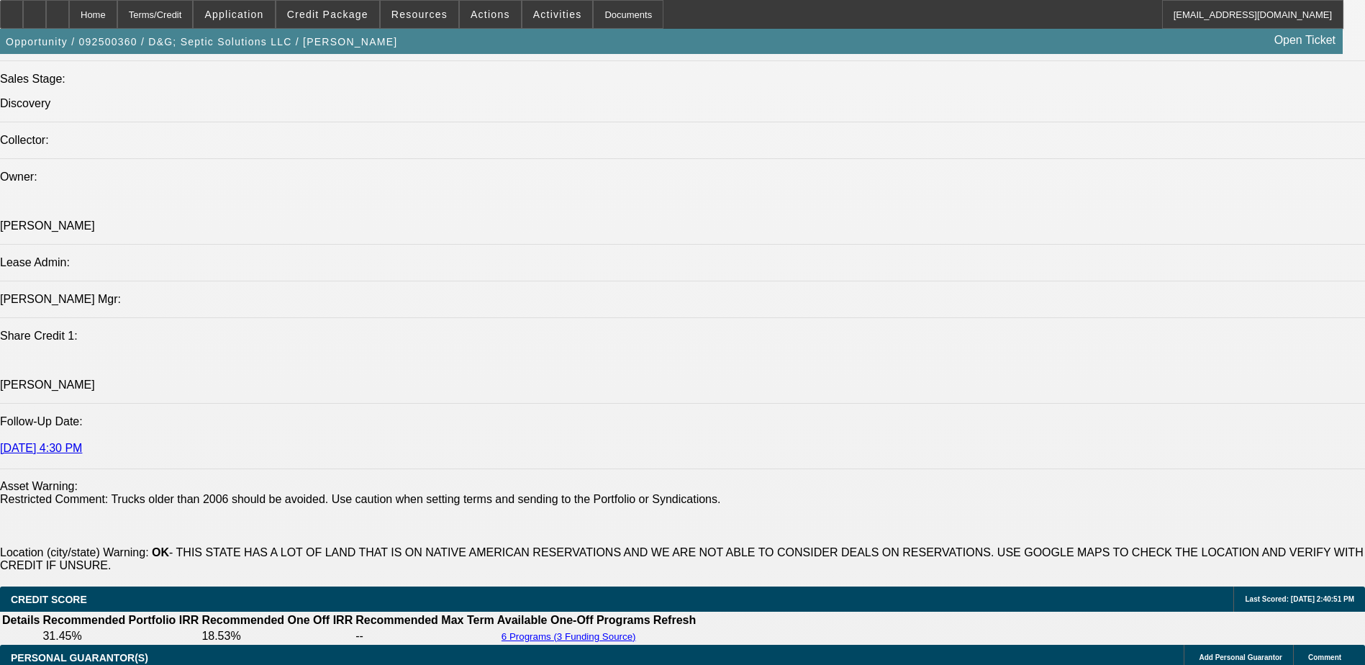
scroll to position [1694, 0]
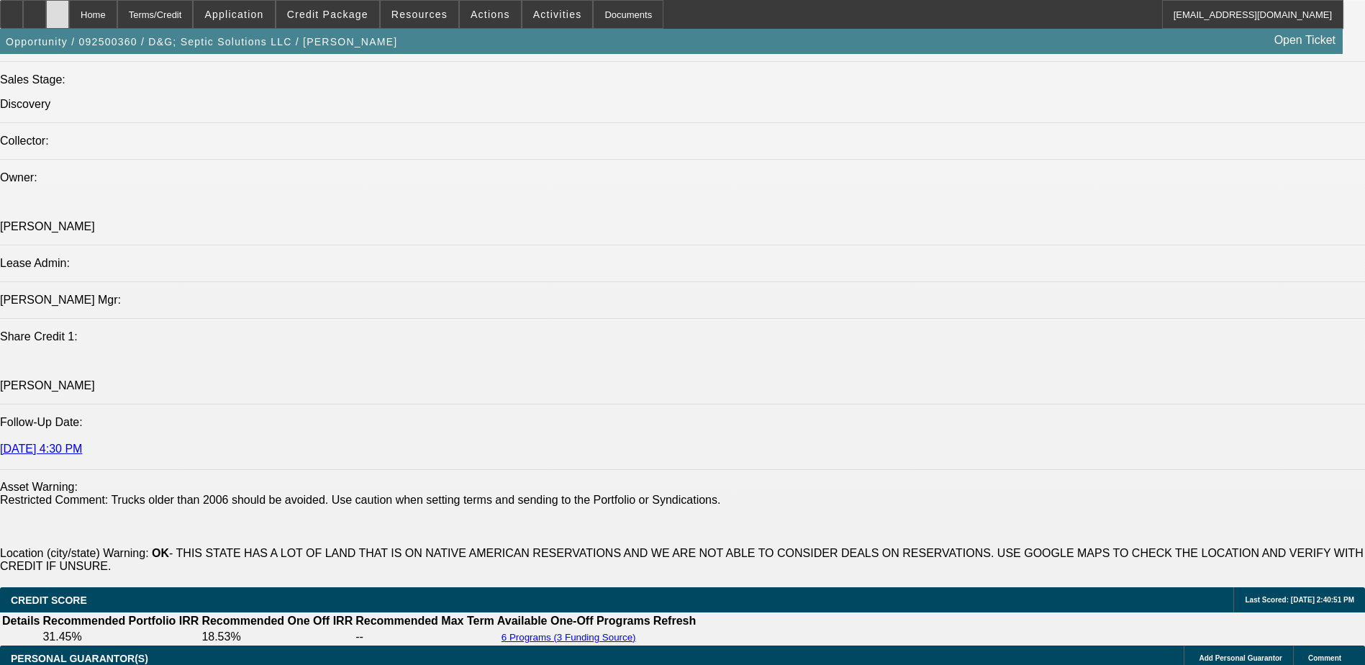
drag, startPoint x: 87, startPoint y: 17, endPoint x: 115, endPoint y: 38, distance: 35.0
click at [58, 9] on icon at bounding box center [58, 9] width 0 height 0
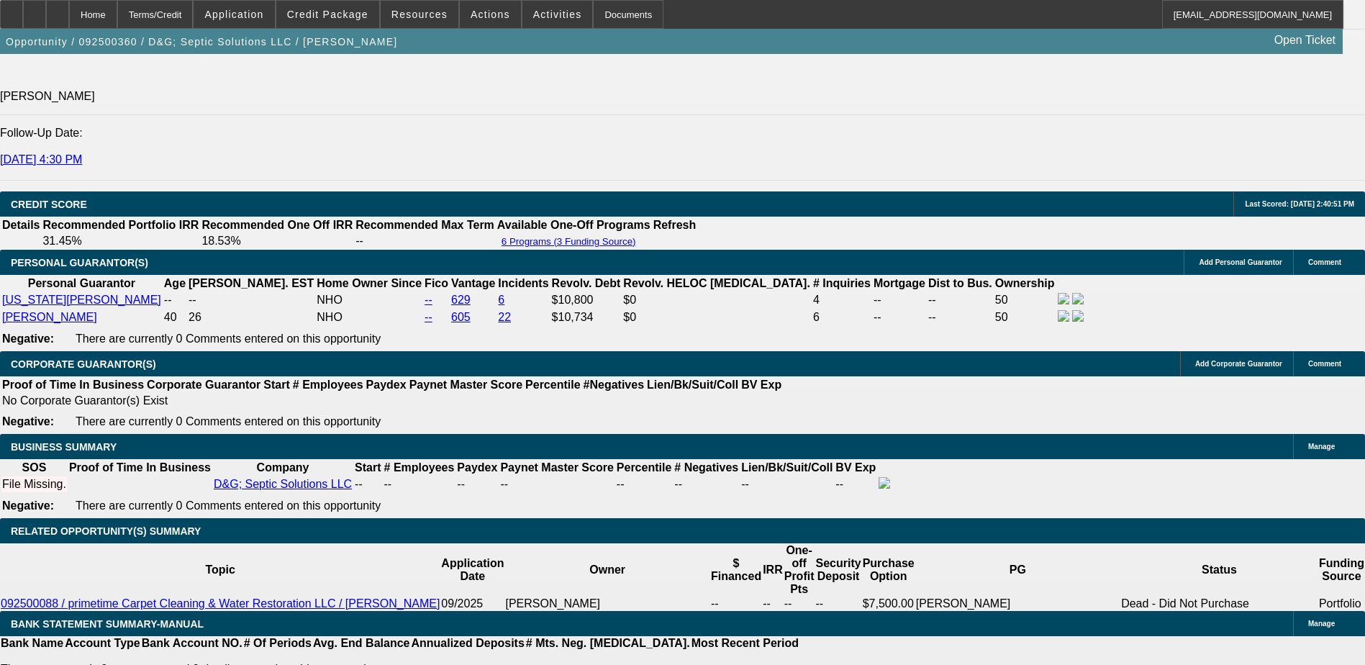
select select "0.2"
select select "2"
select select "0.1"
select select "0.2"
select select "2"
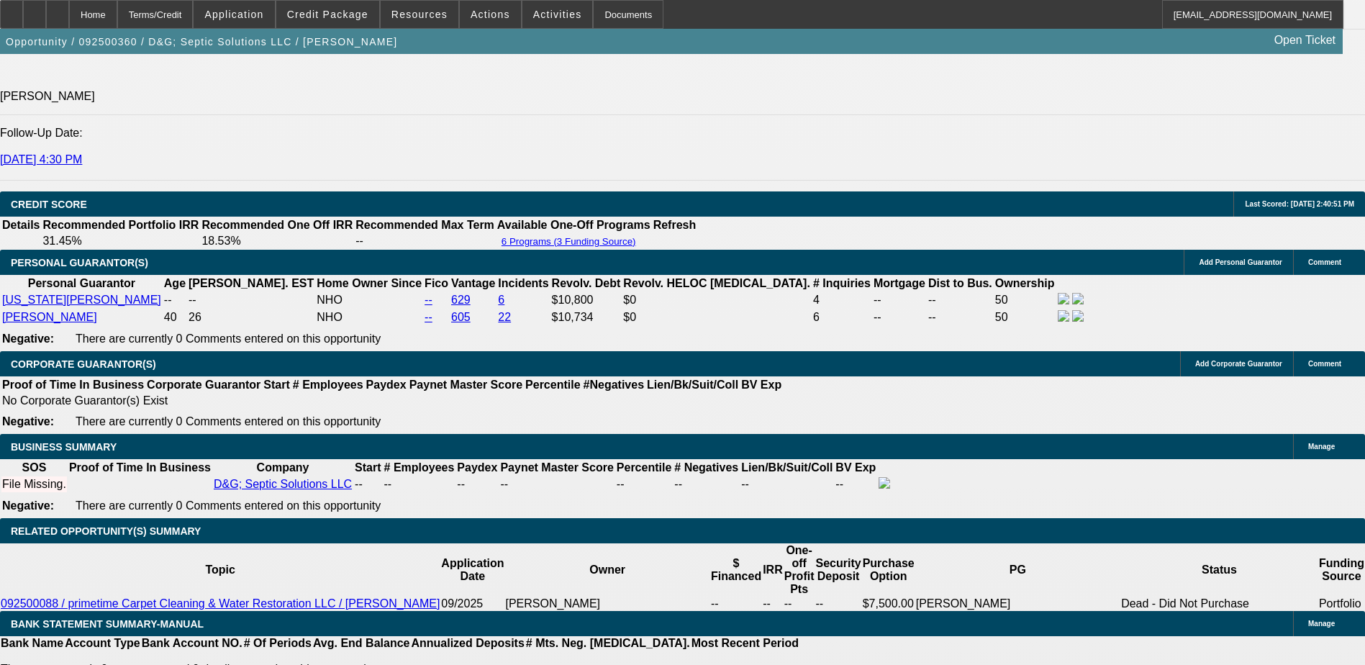
select select "0.1"
select select "0.2"
select select "2"
select select "0.1"
select select "0.2"
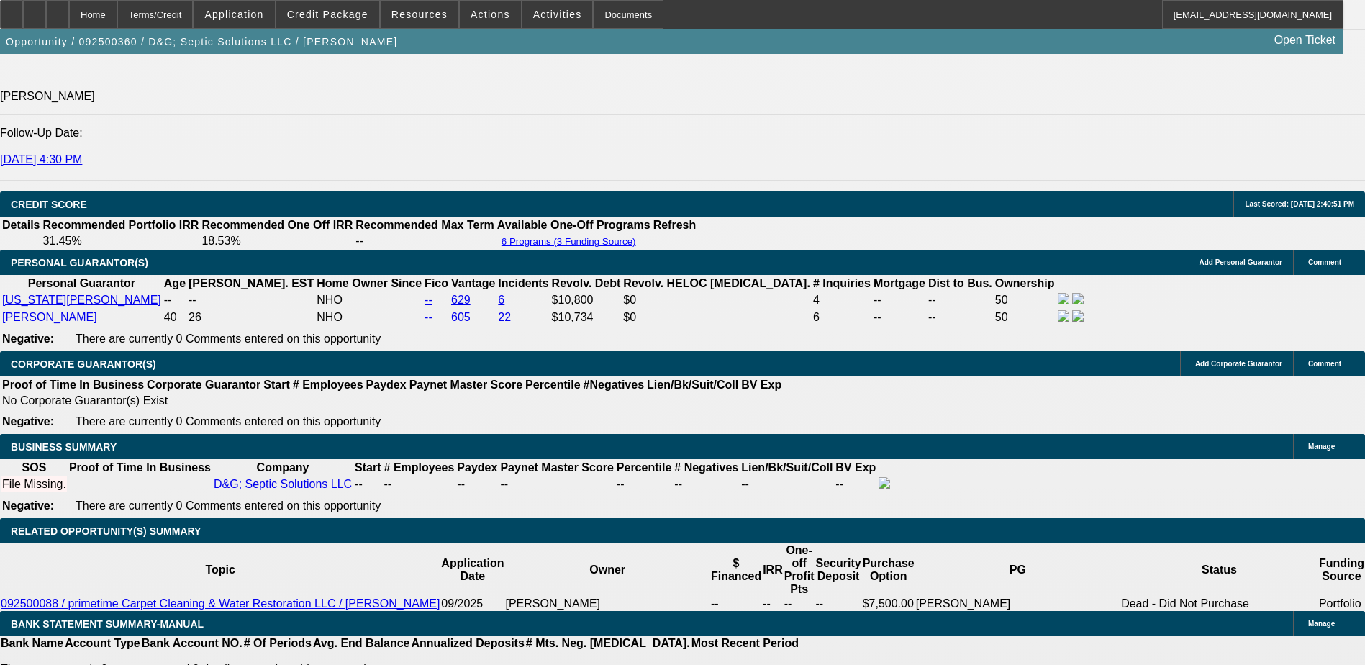
select select "2"
select select "0"
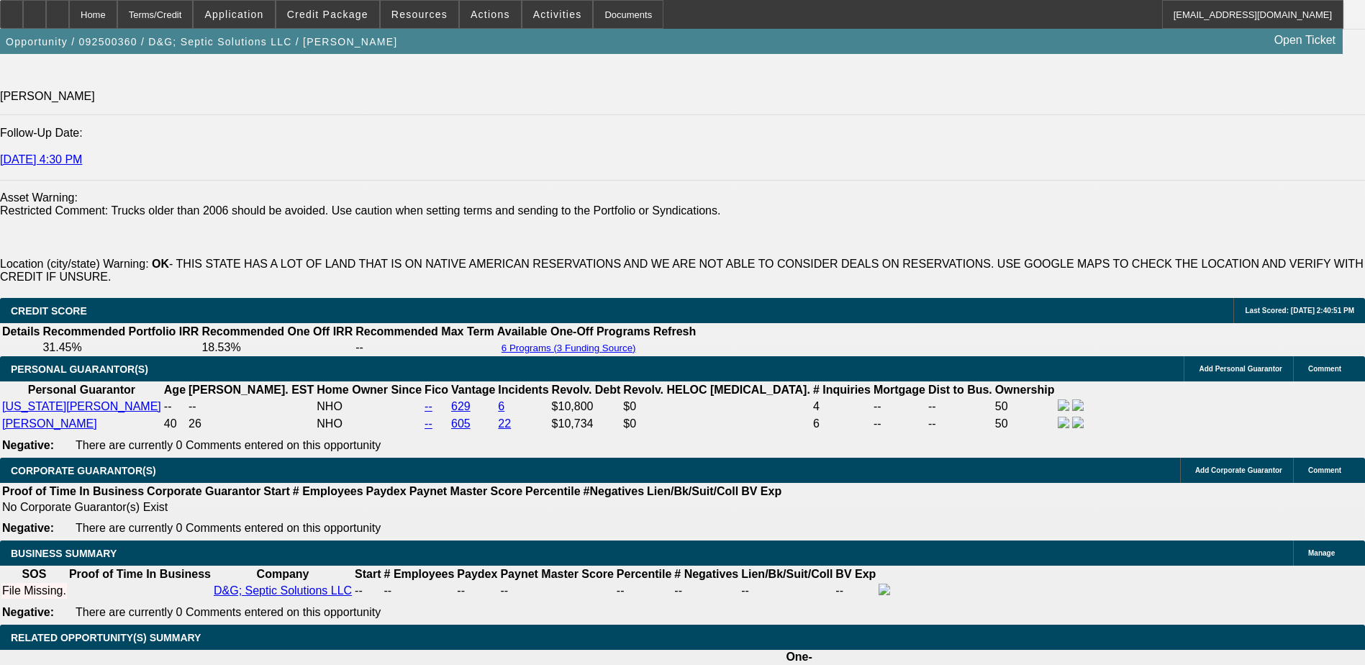
scroll to position [2125, 0]
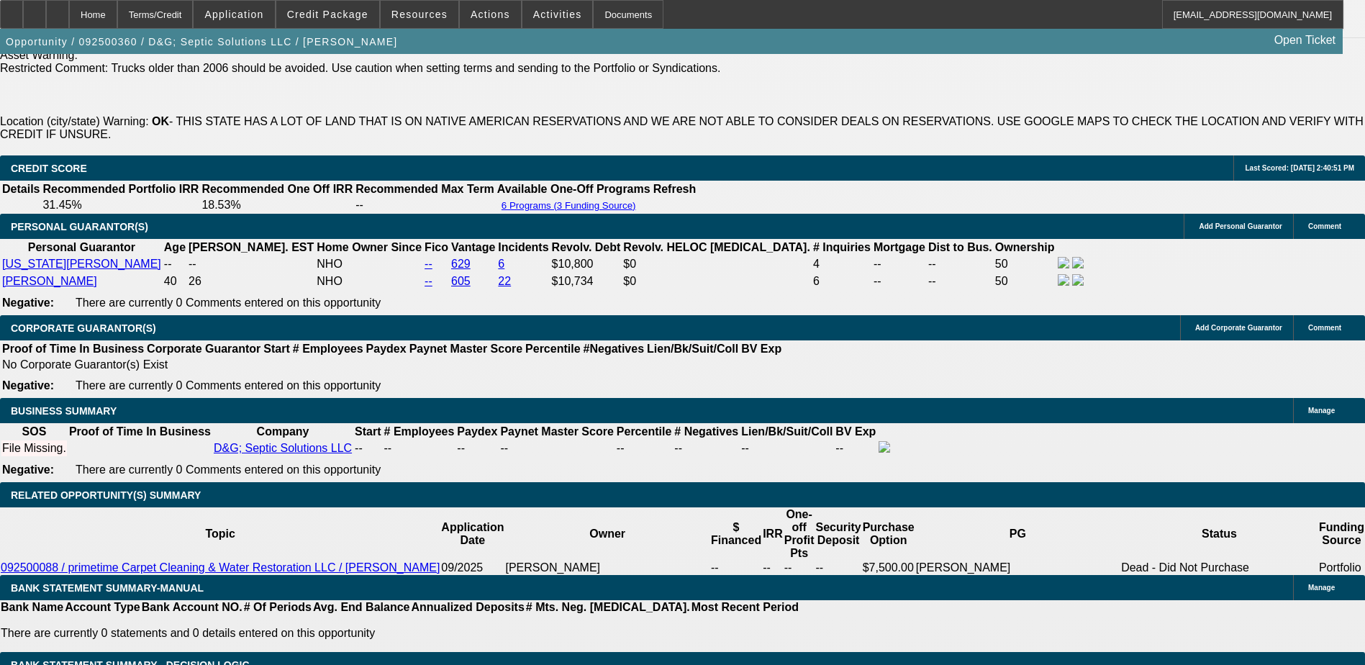
select select "1"
select select "2"
select select "4"
select select "1"
select select "2"
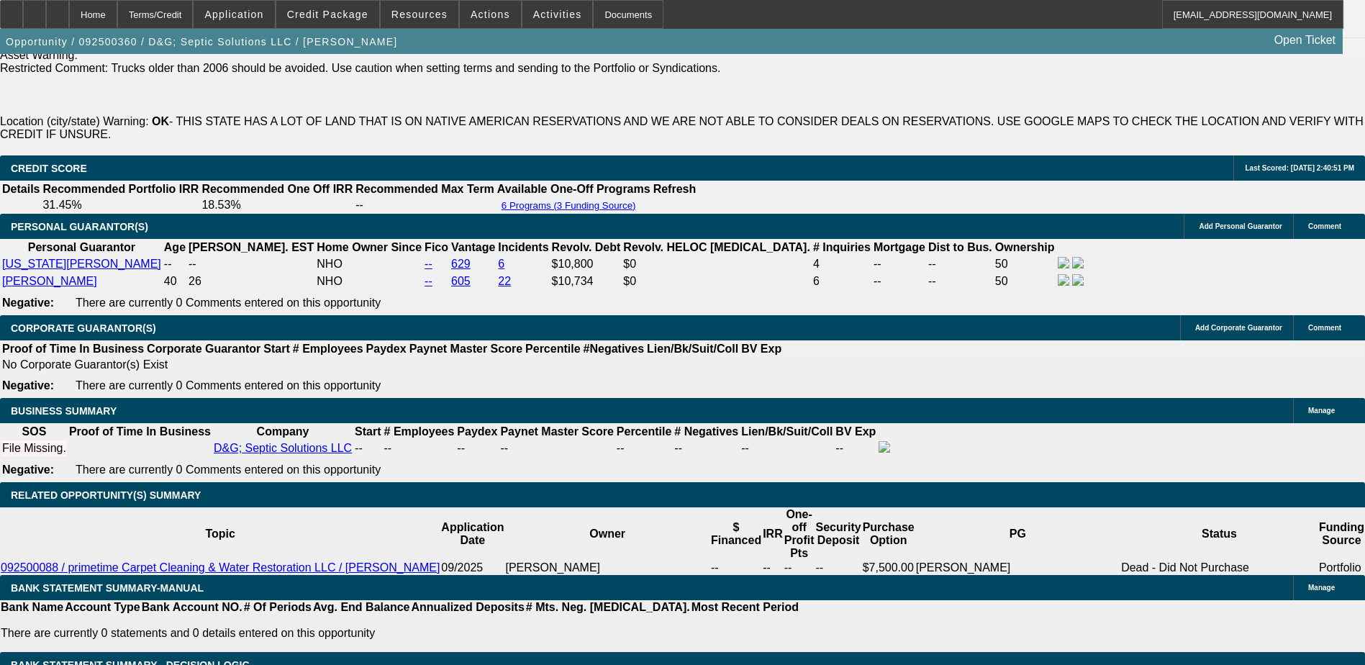
select select "4"
select select "1"
select select "2"
select select "4"
select select "1"
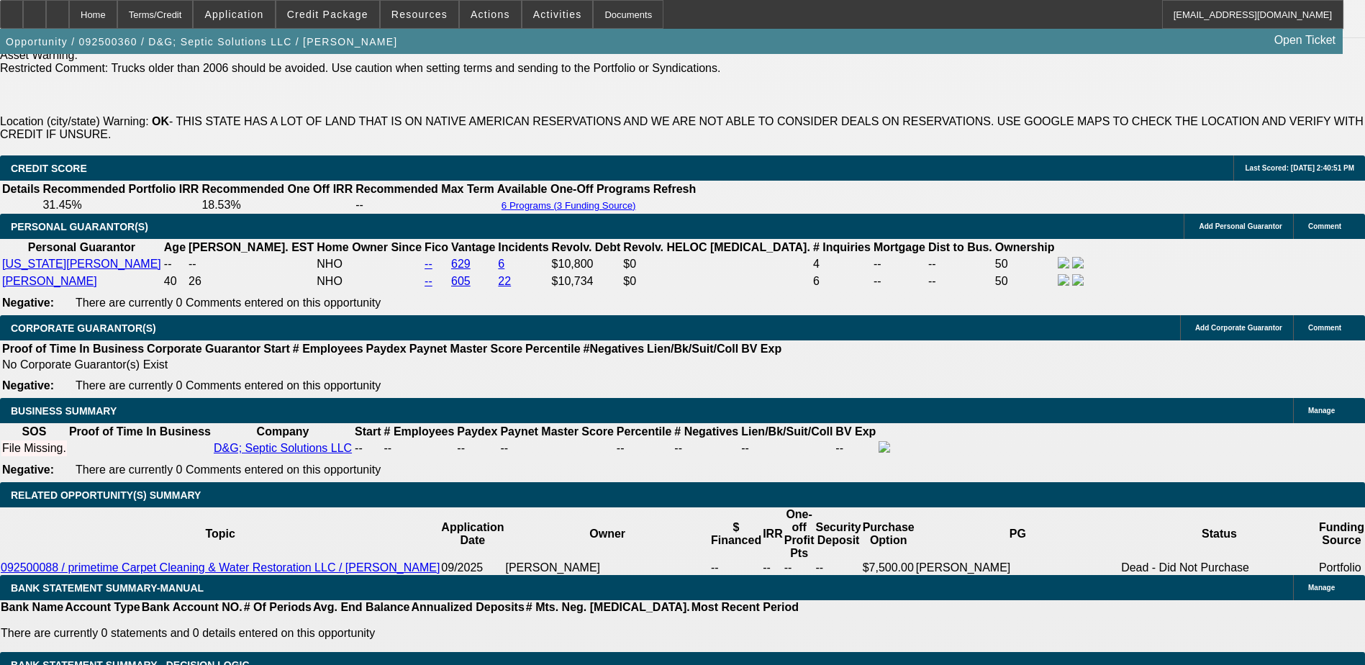
select select "2"
select select "6"
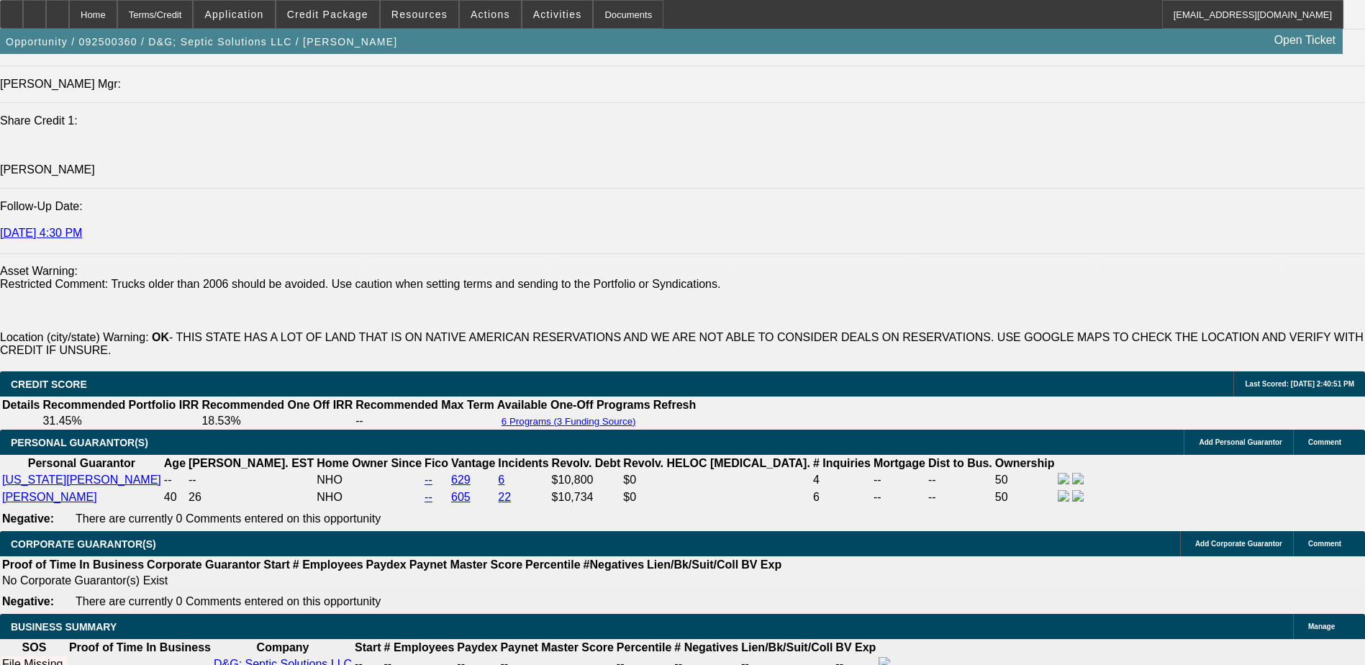
scroll to position [1622, 0]
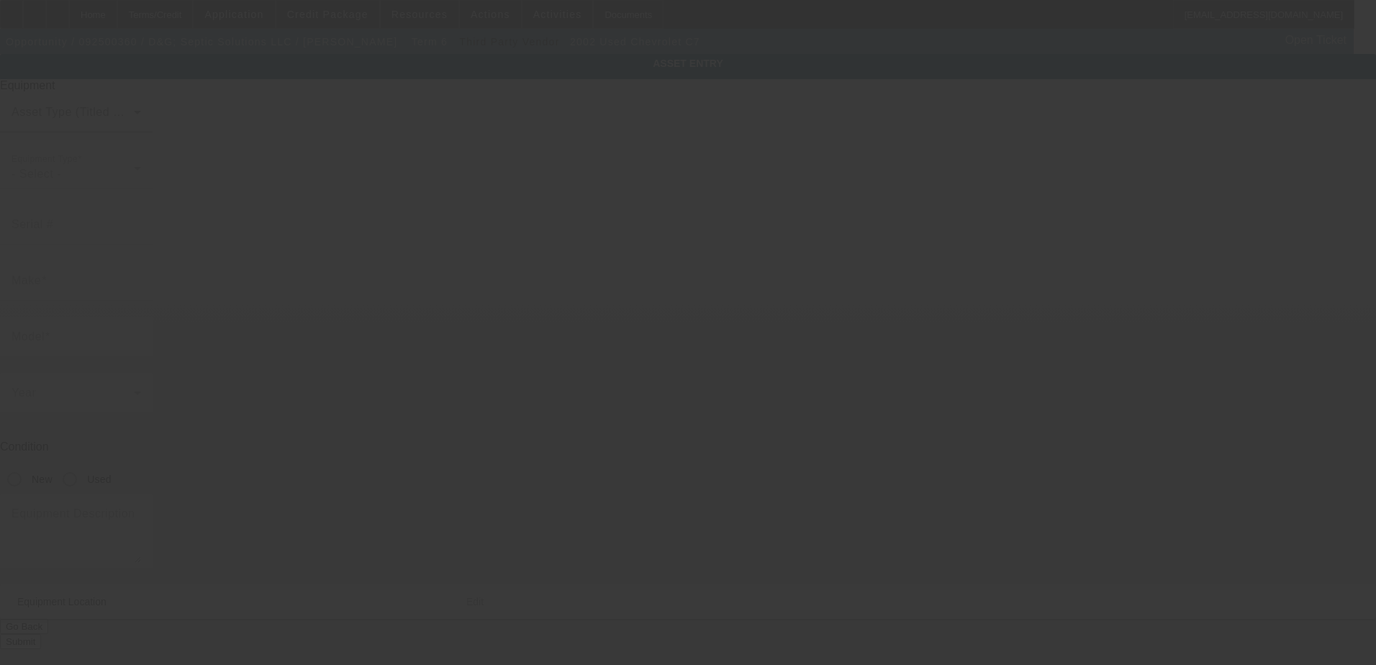
type input "1GBM7H1E52J506696"
type input "Chevrolet"
type input "C7"
radio input "true"
type textarea "Pumper Truck"
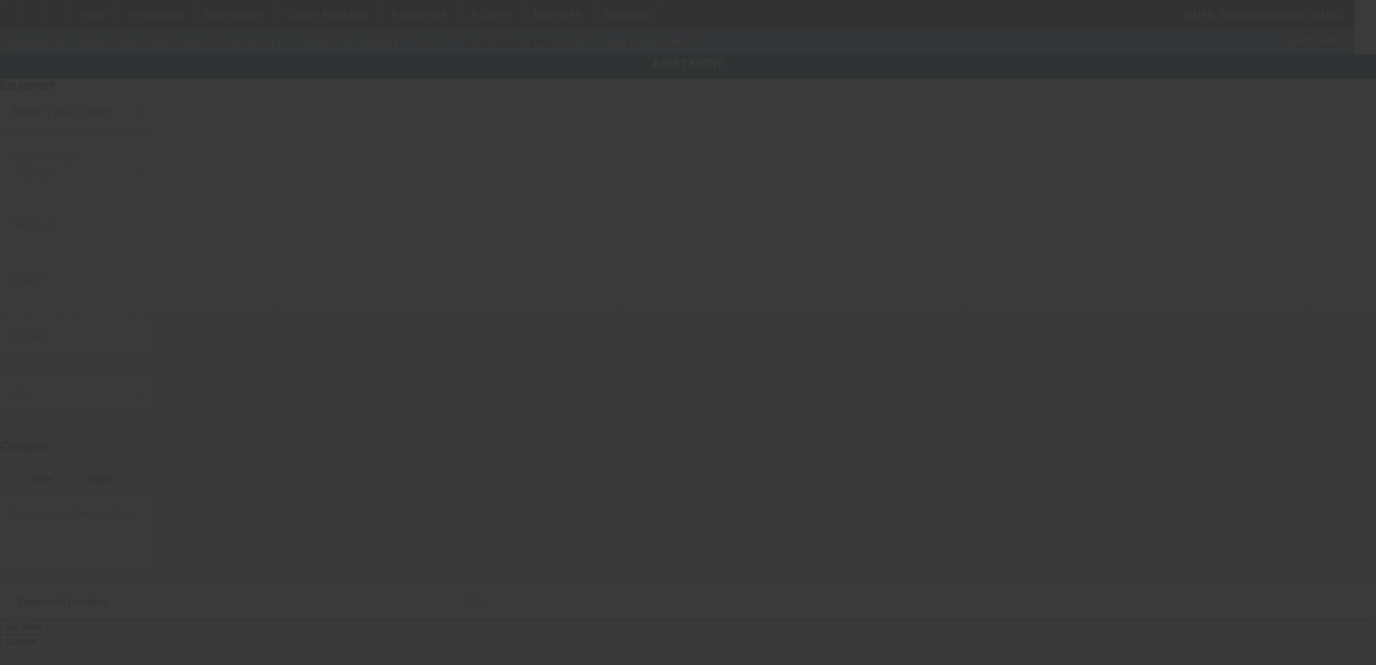
type input "1018 King Drive"
type input "Bartlesville"
type input "74006"
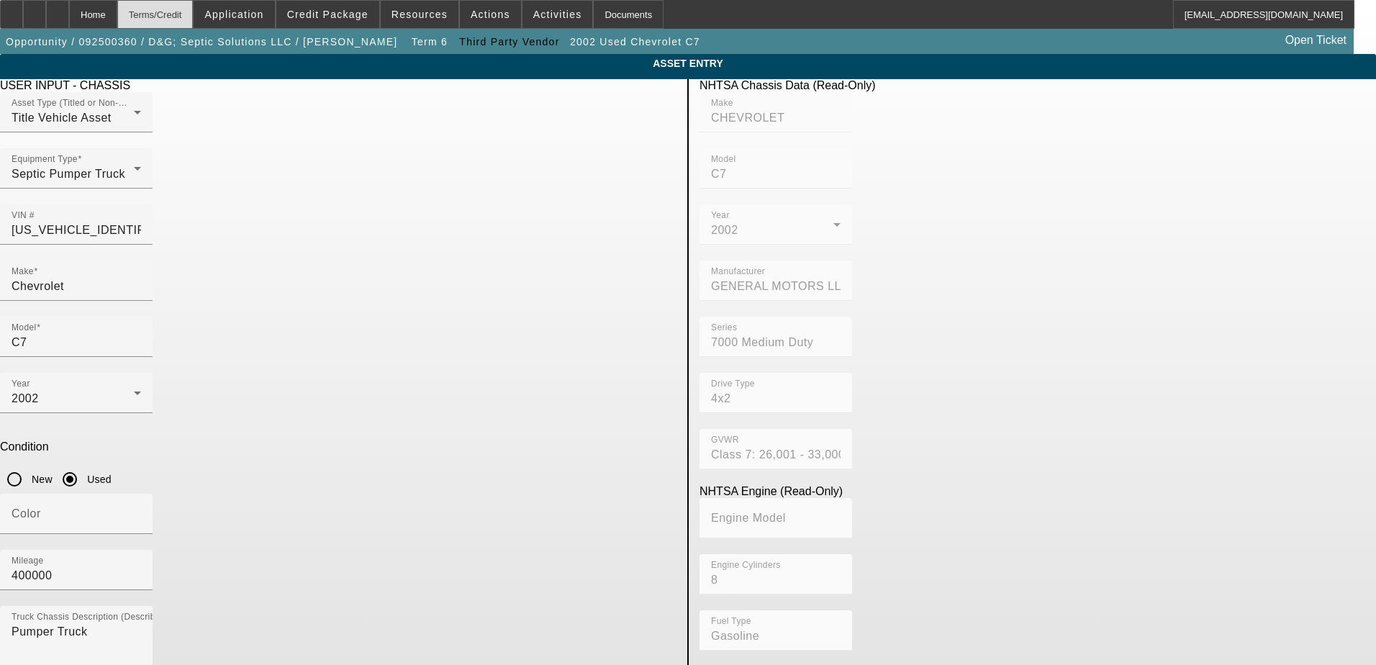
click at [174, 9] on div "Terms/Credit" at bounding box center [155, 14] width 76 height 29
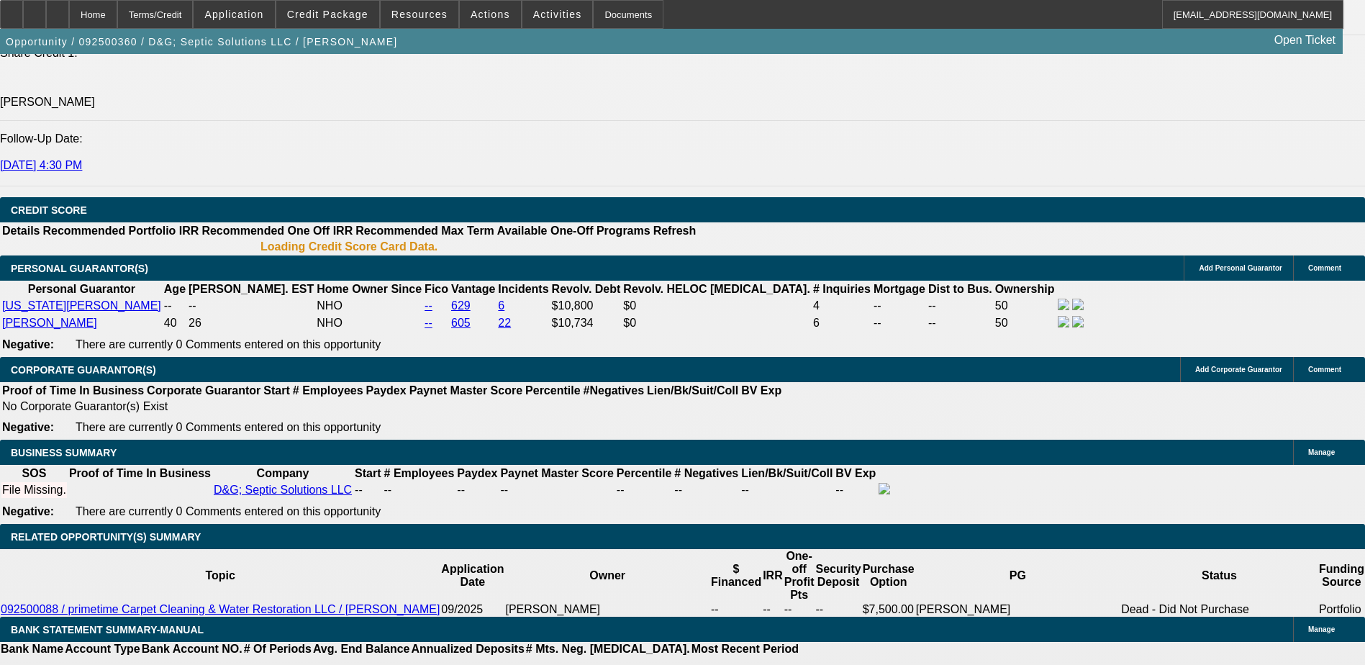
select select "0.2"
select select "2"
select select "0.1"
select select "4"
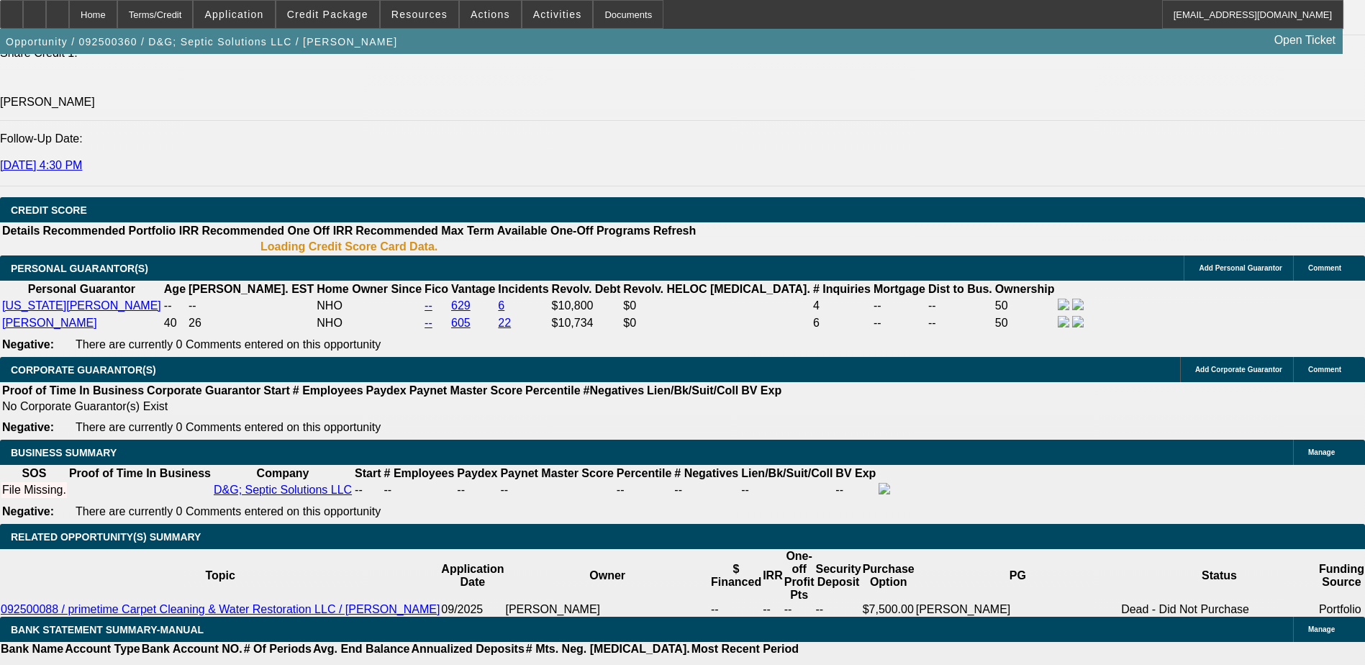
select select "0.2"
select select "2"
select select "0.1"
select select "4"
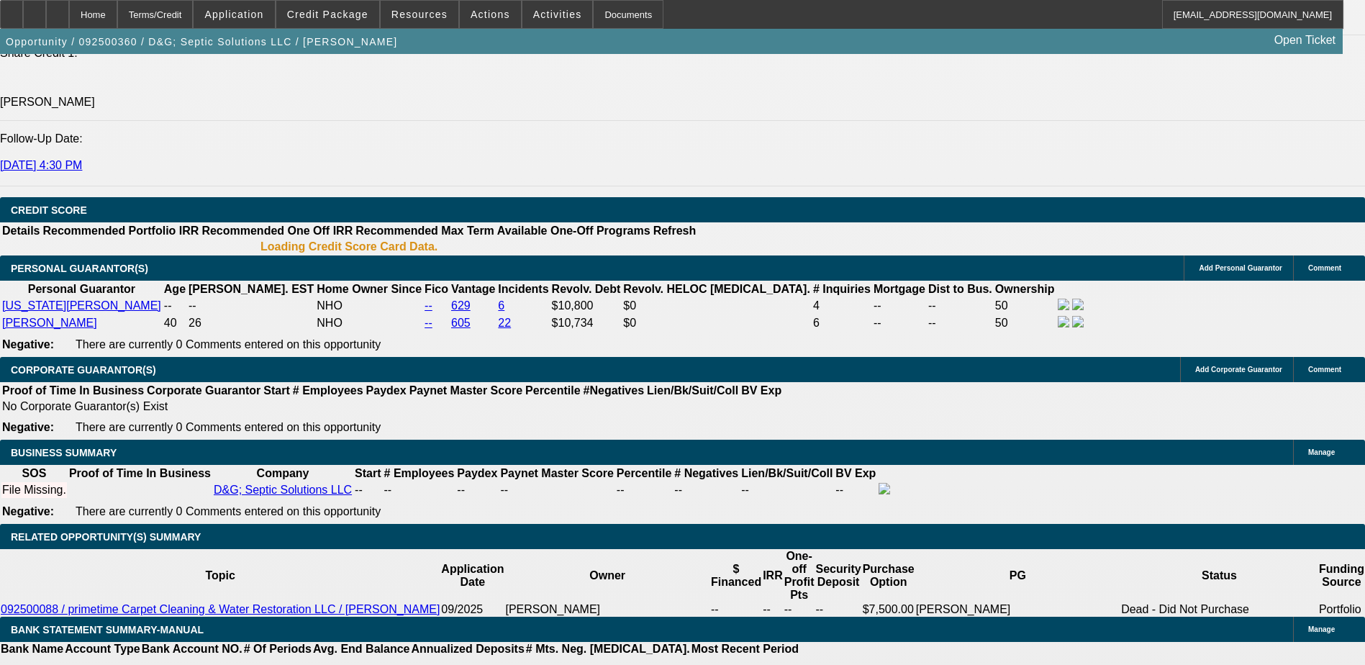
select select "0.2"
select select "2"
select select "0.1"
select select "4"
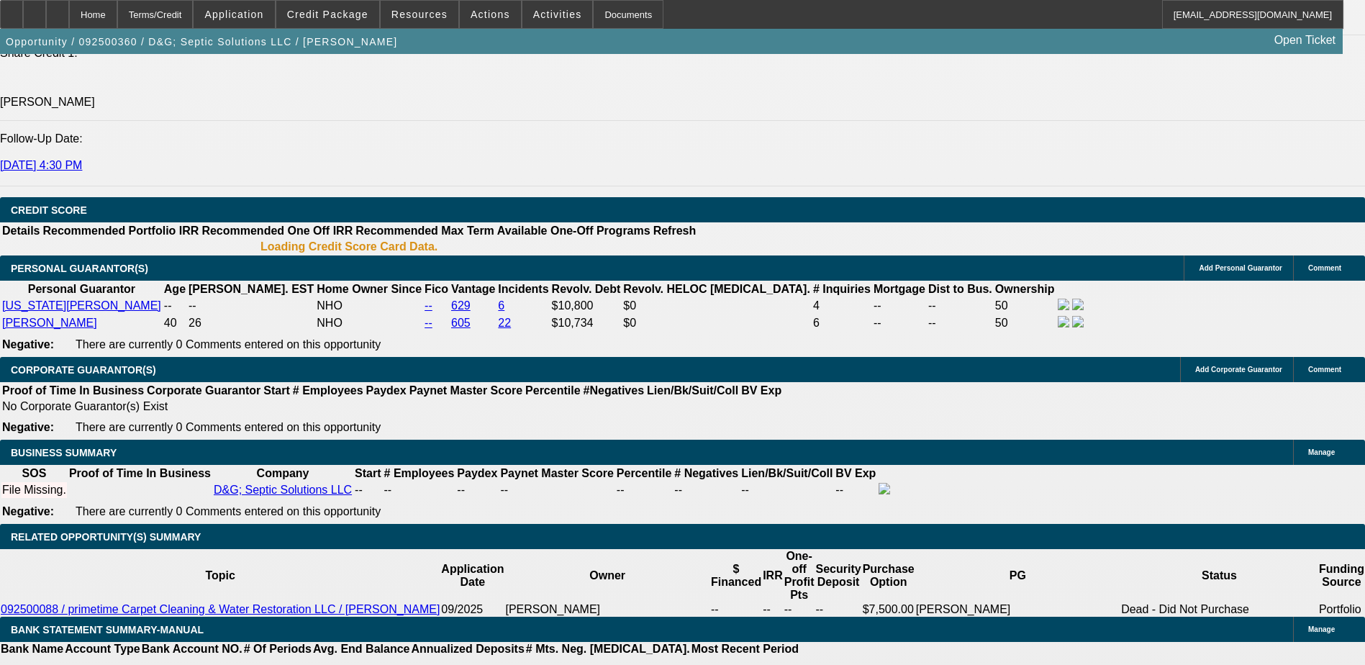
select select "0.2"
select select "2"
select select "0"
select select "6"
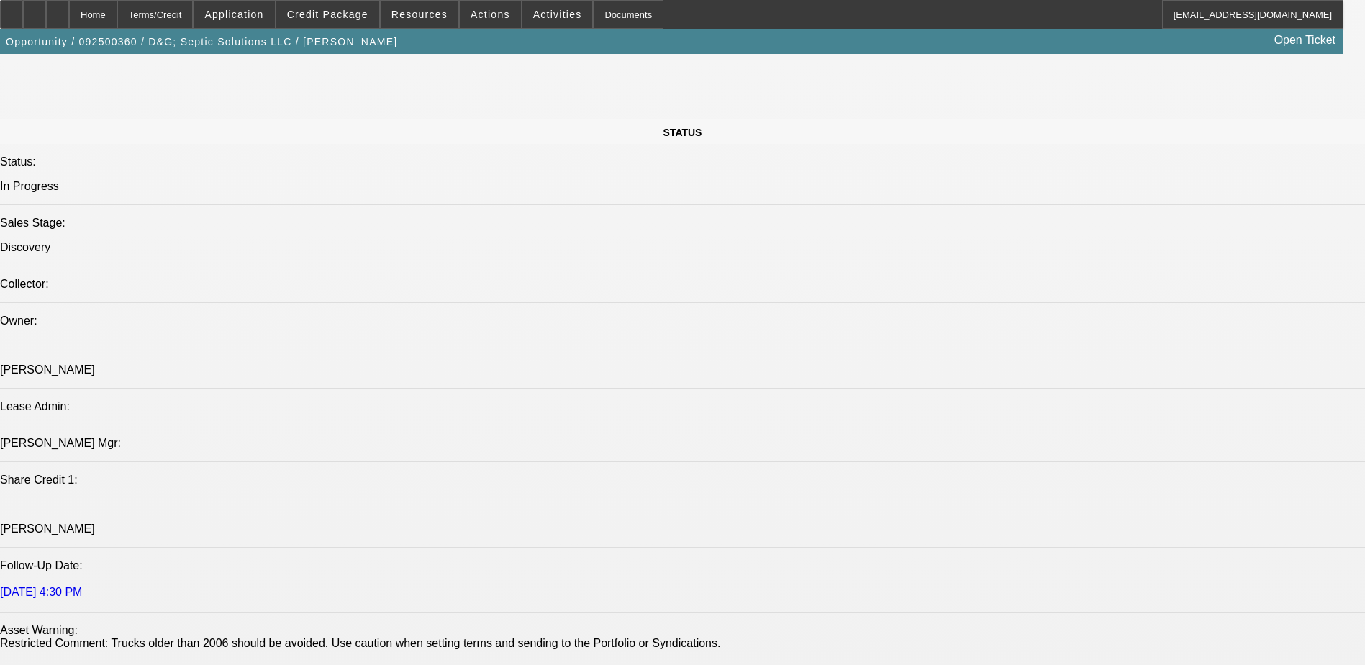
scroll to position [1550, 0]
click at [366, 16] on span "Credit Package" at bounding box center [327, 15] width 81 height 12
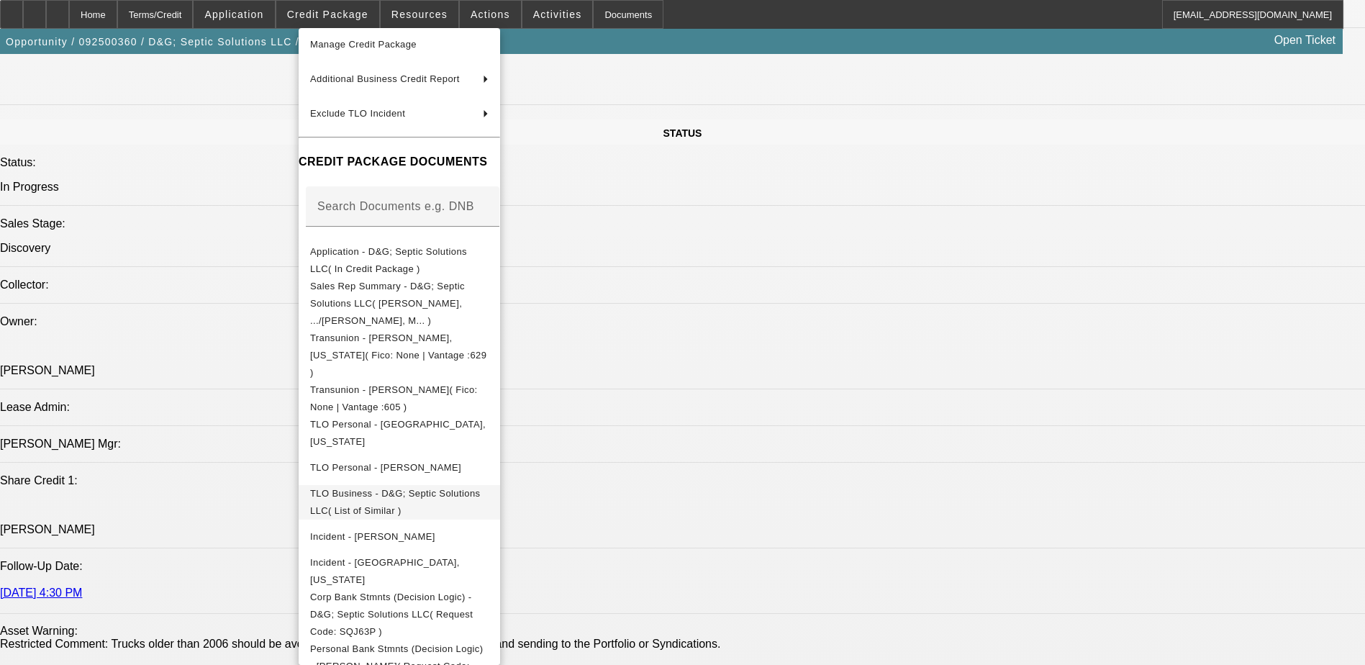
scroll to position [111, 0]
click at [787, 367] on div at bounding box center [682, 332] width 1365 height 665
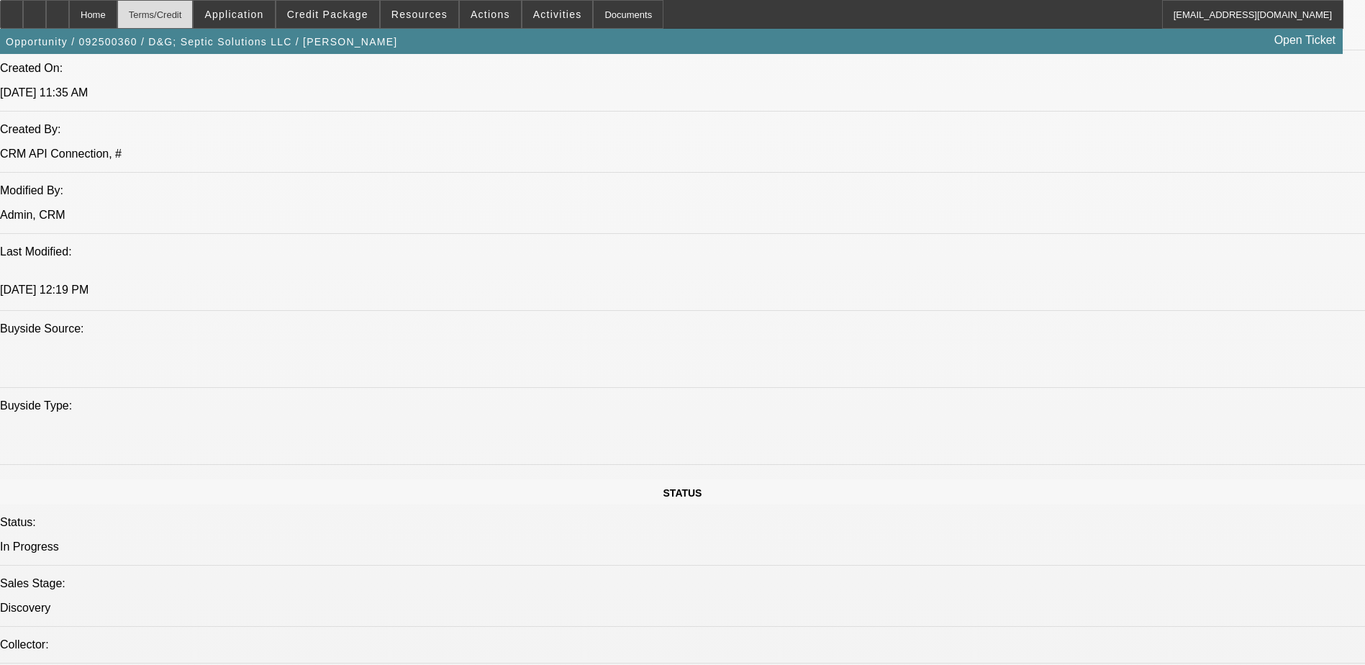
click at [194, 15] on div "Terms/Credit" at bounding box center [155, 14] width 76 height 29
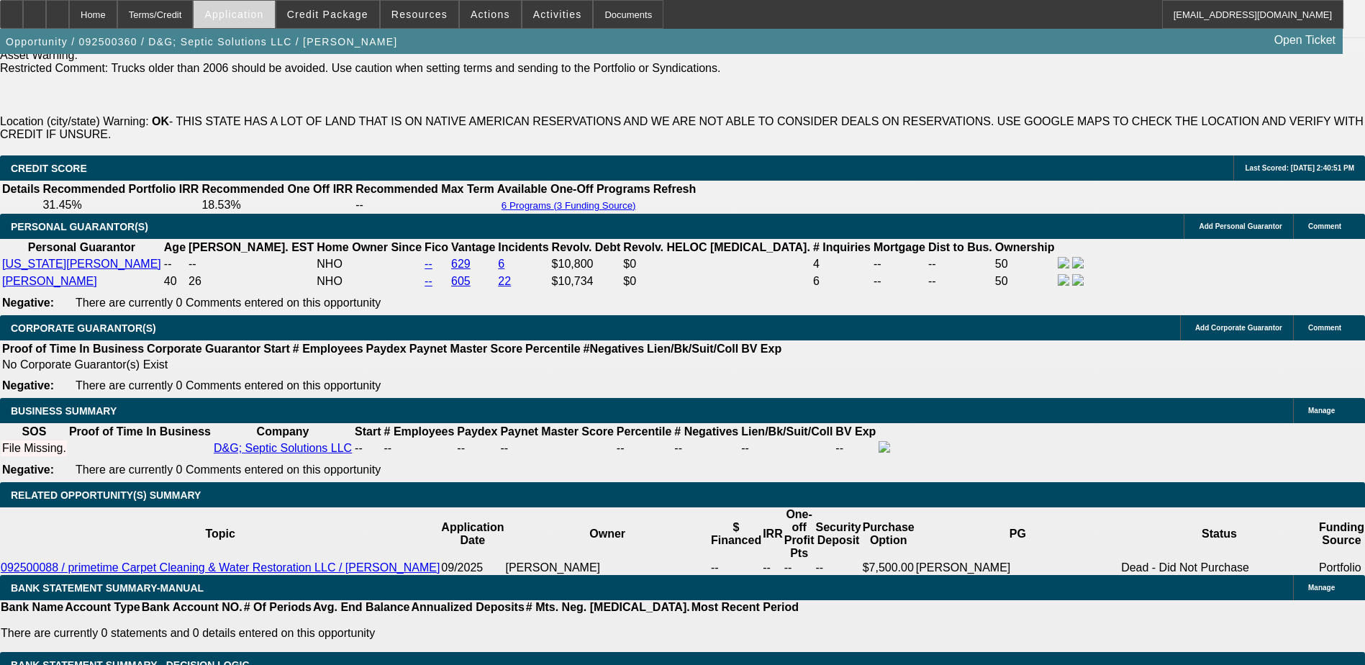
click at [274, 20] on span at bounding box center [234, 14] width 81 height 35
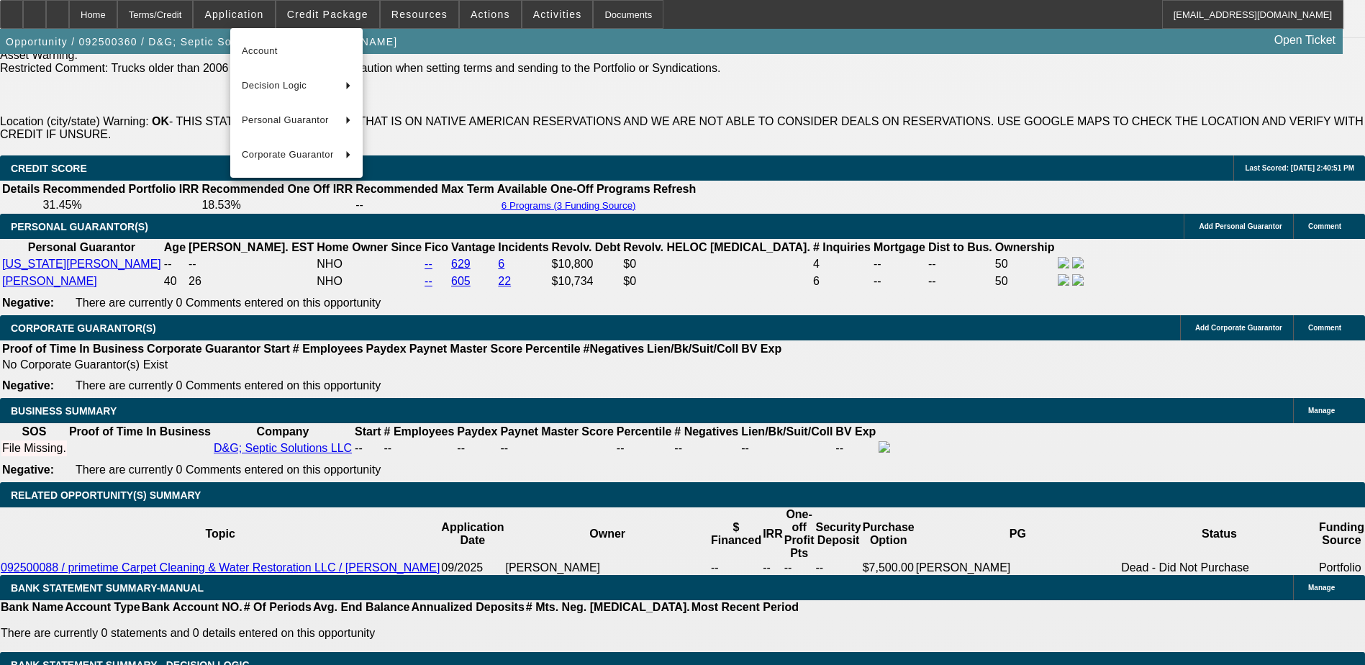
click at [320, 14] on div at bounding box center [682, 332] width 1365 height 665
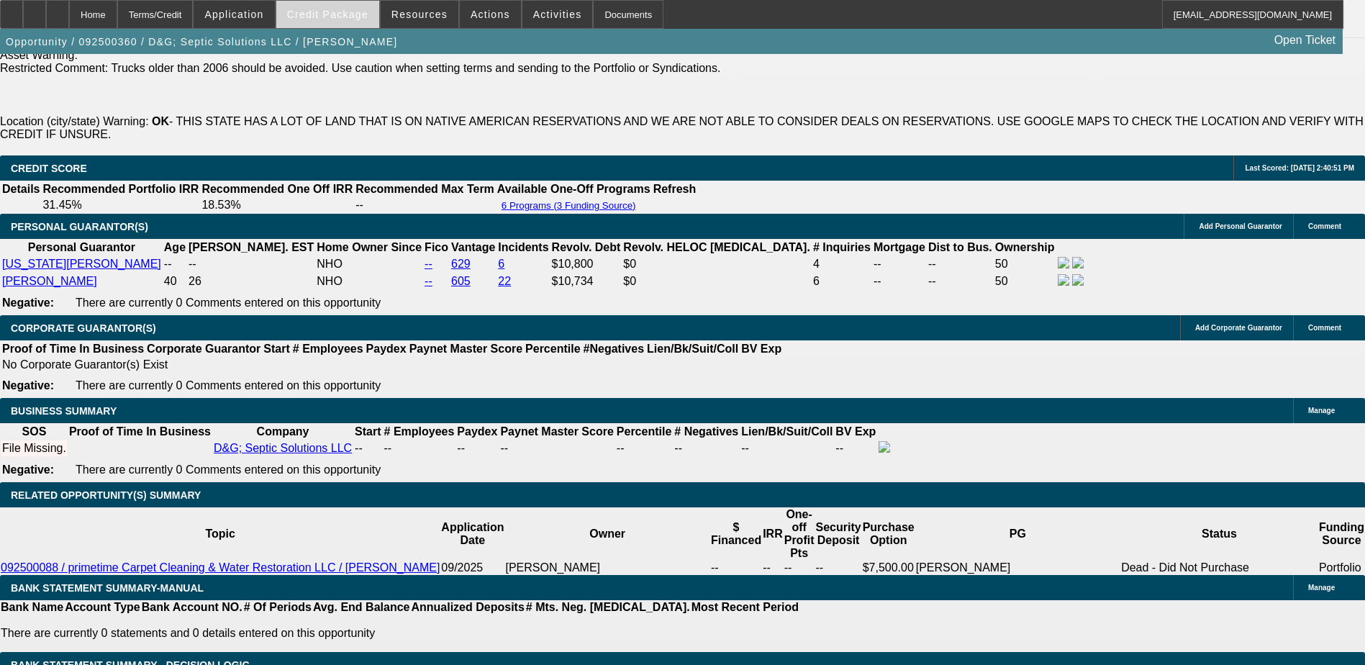
click at [327, 12] on span "Credit Package" at bounding box center [327, 15] width 81 height 12
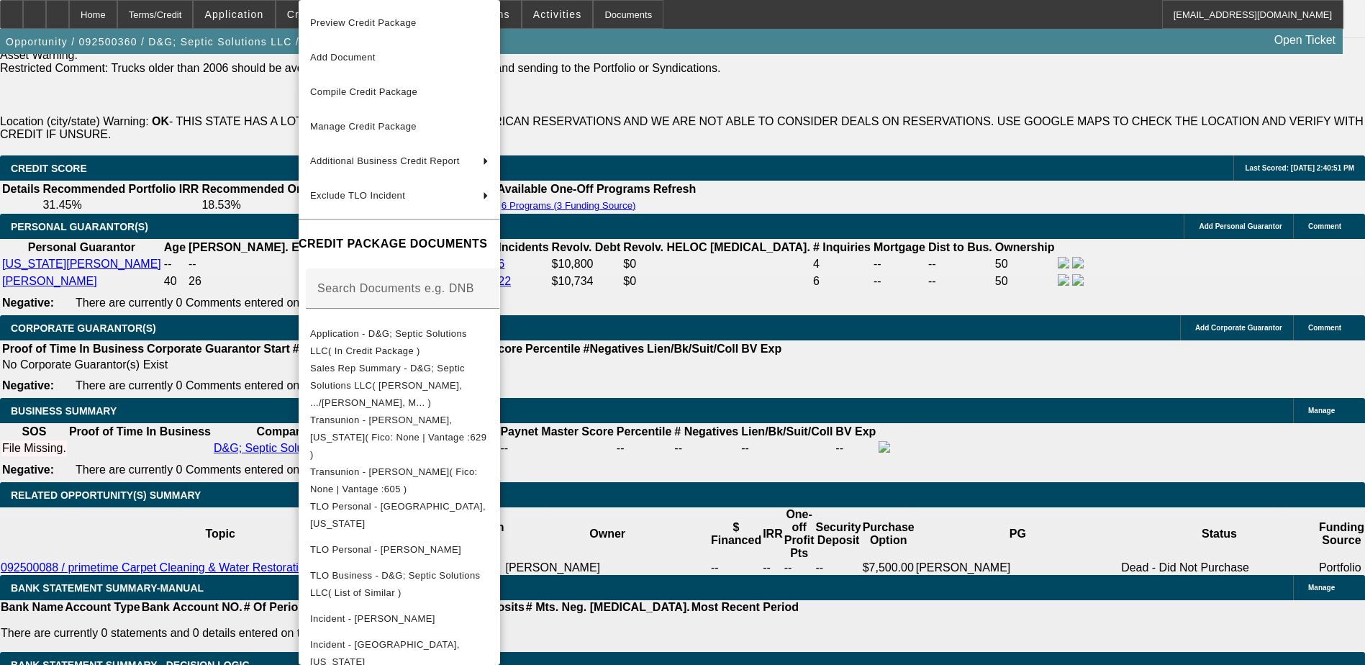
click at [832, 137] on div at bounding box center [682, 332] width 1365 height 665
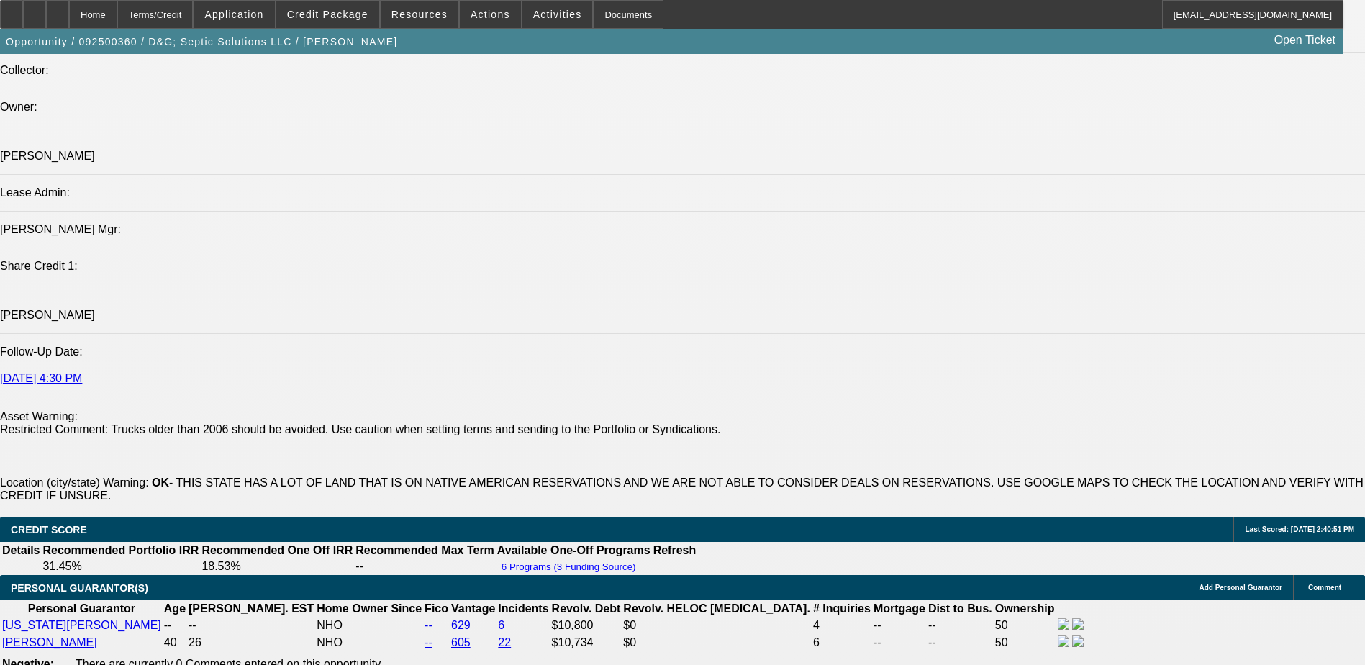
scroll to position [1478, 0]
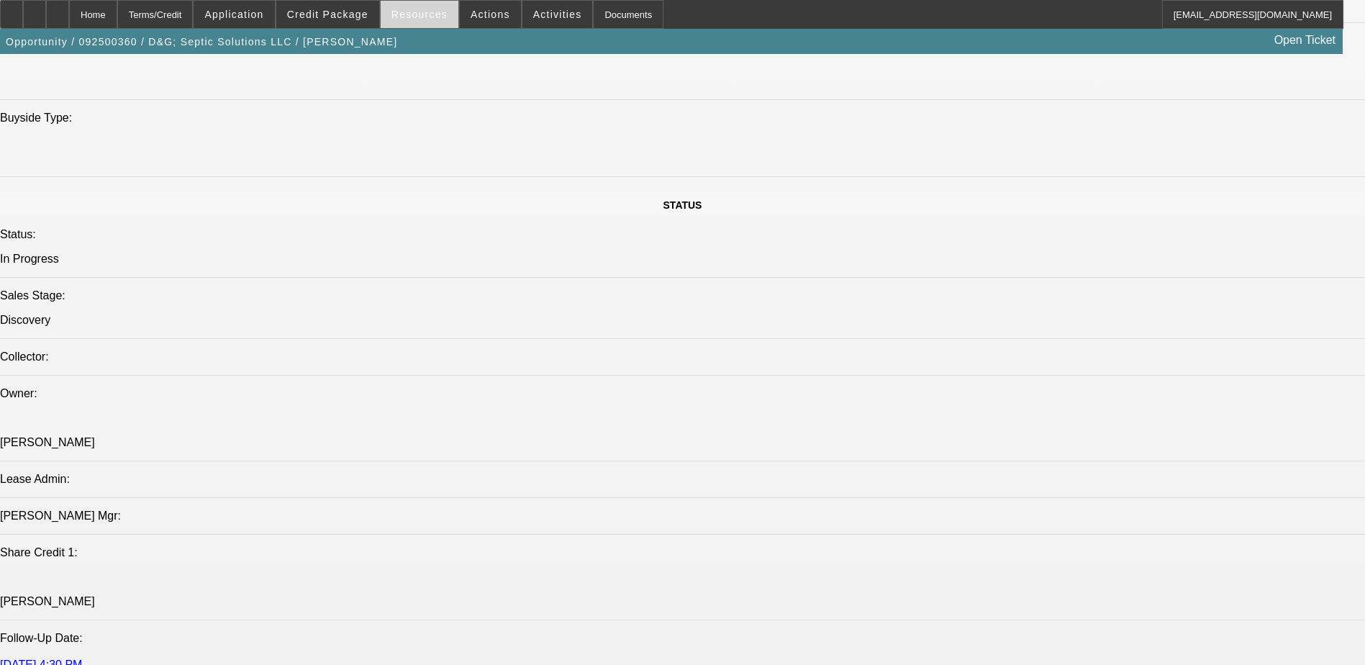
click at [417, 25] on span at bounding box center [420, 14] width 78 height 35
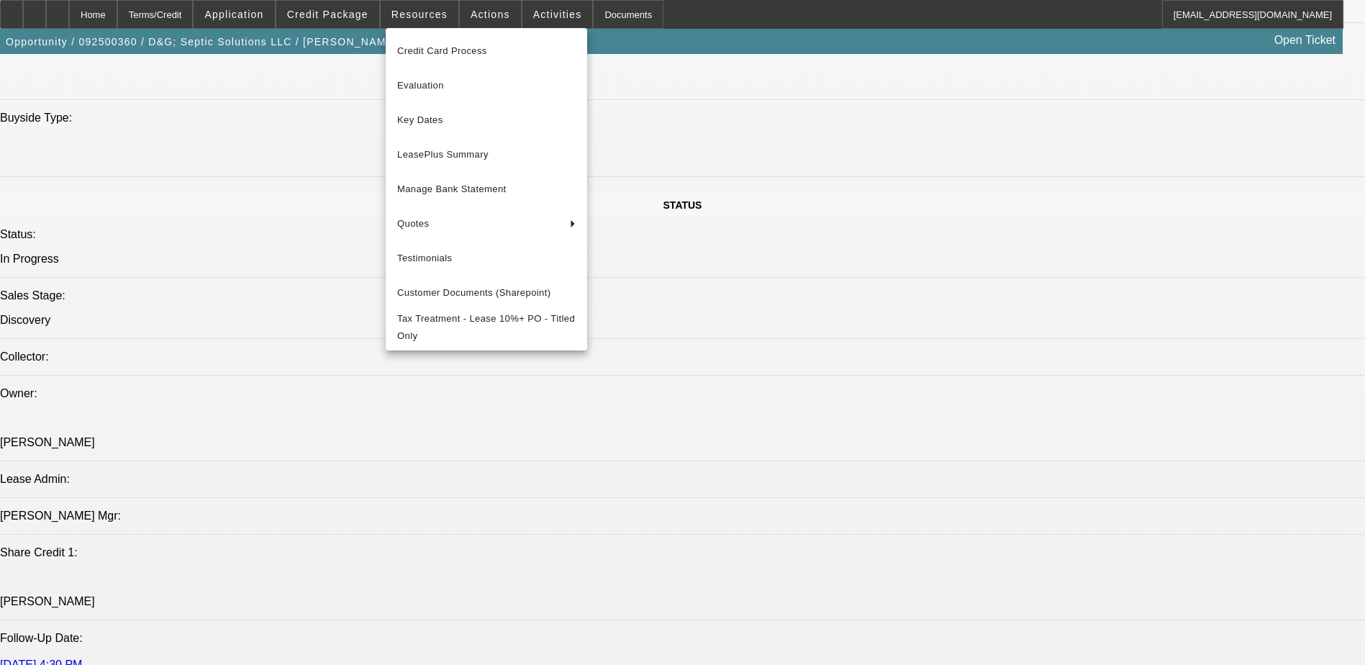
click at [455, 18] on div at bounding box center [682, 332] width 1365 height 665
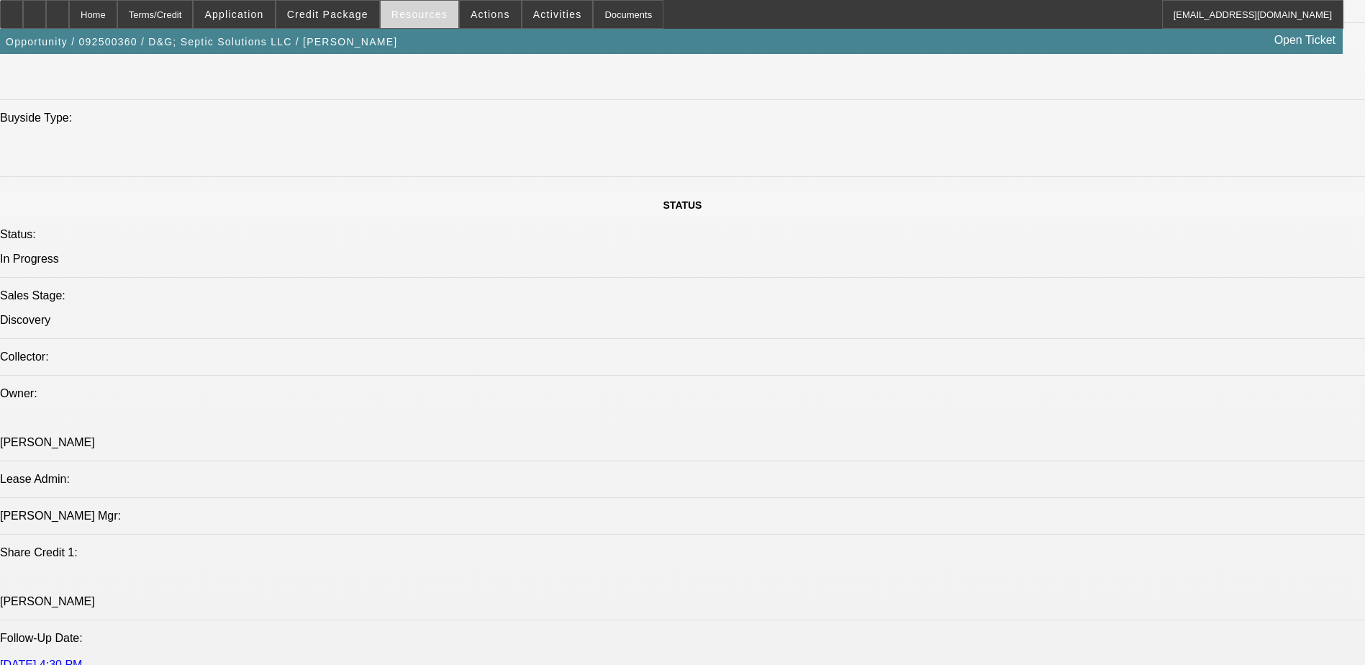
click at [436, 9] on span "Resources" at bounding box center [419, 15] width 56 height 12
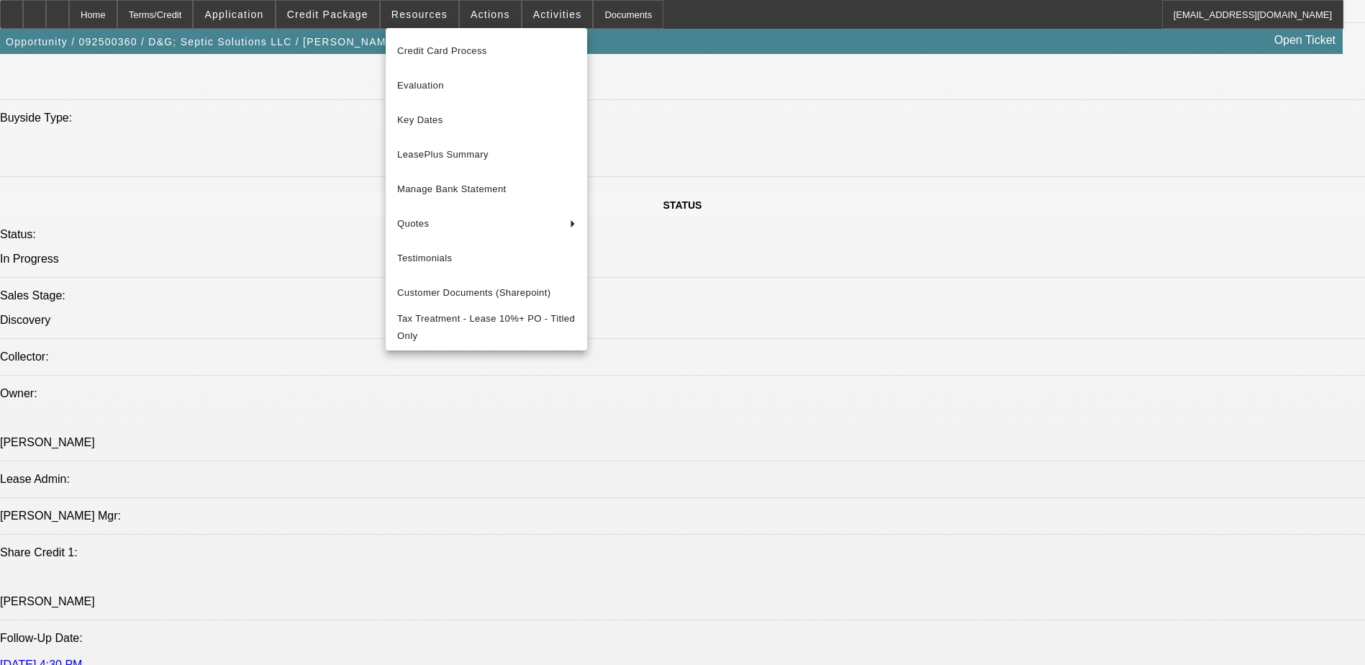
click at [476, 11] on div at bounding box center [682, 332] width 1365 height 665
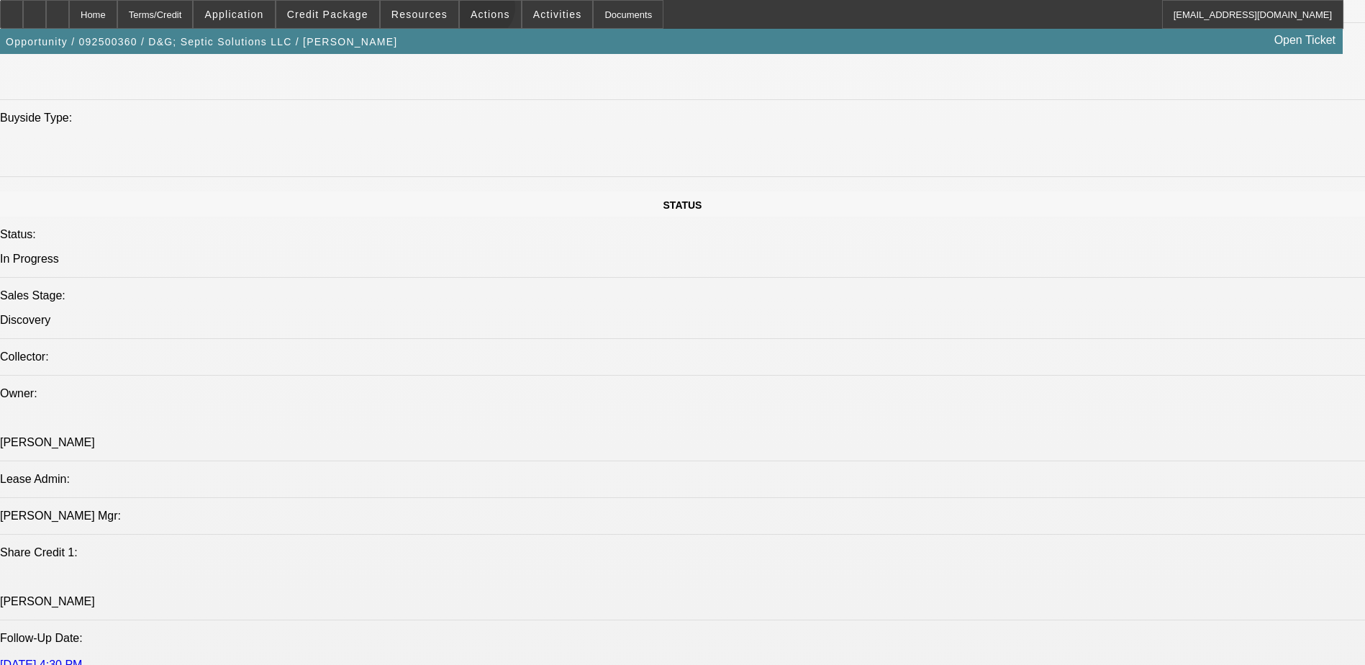
click at [476, 11] on span "Actions" at bounding box center [491, 15] width 40 height 12
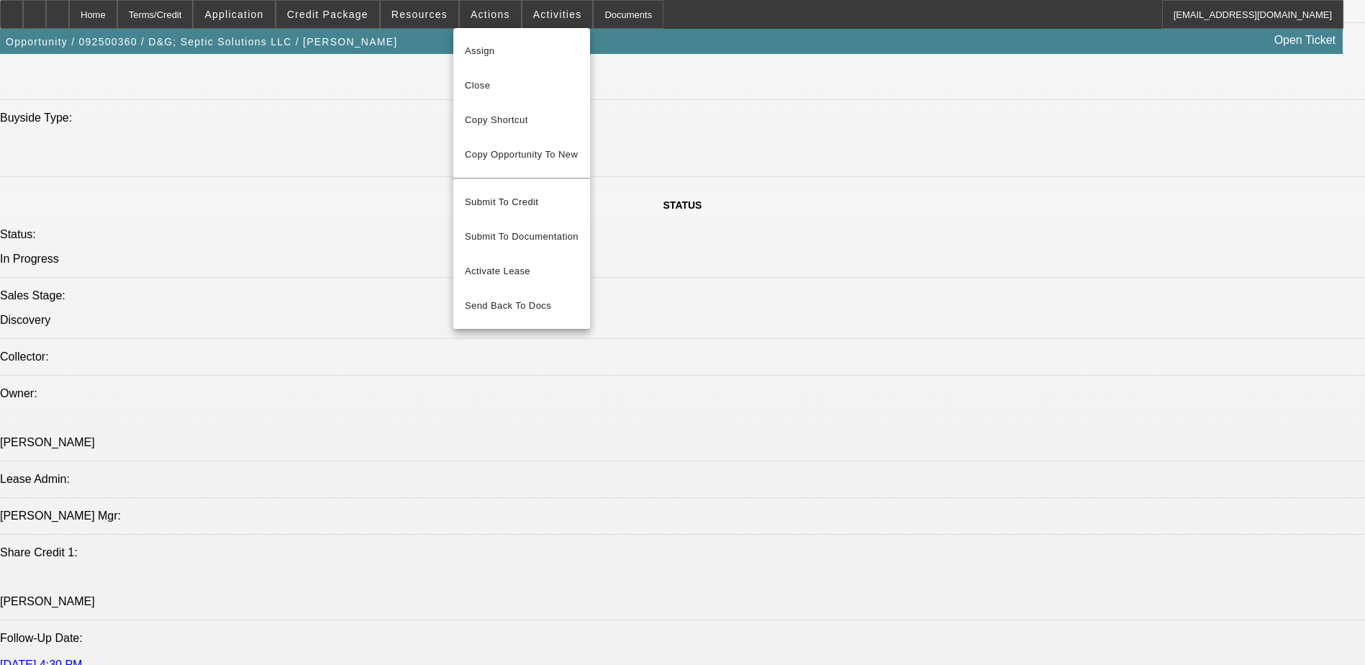
click at [522, 18] on div at bounding box center [682, 332] width 1365 height 665
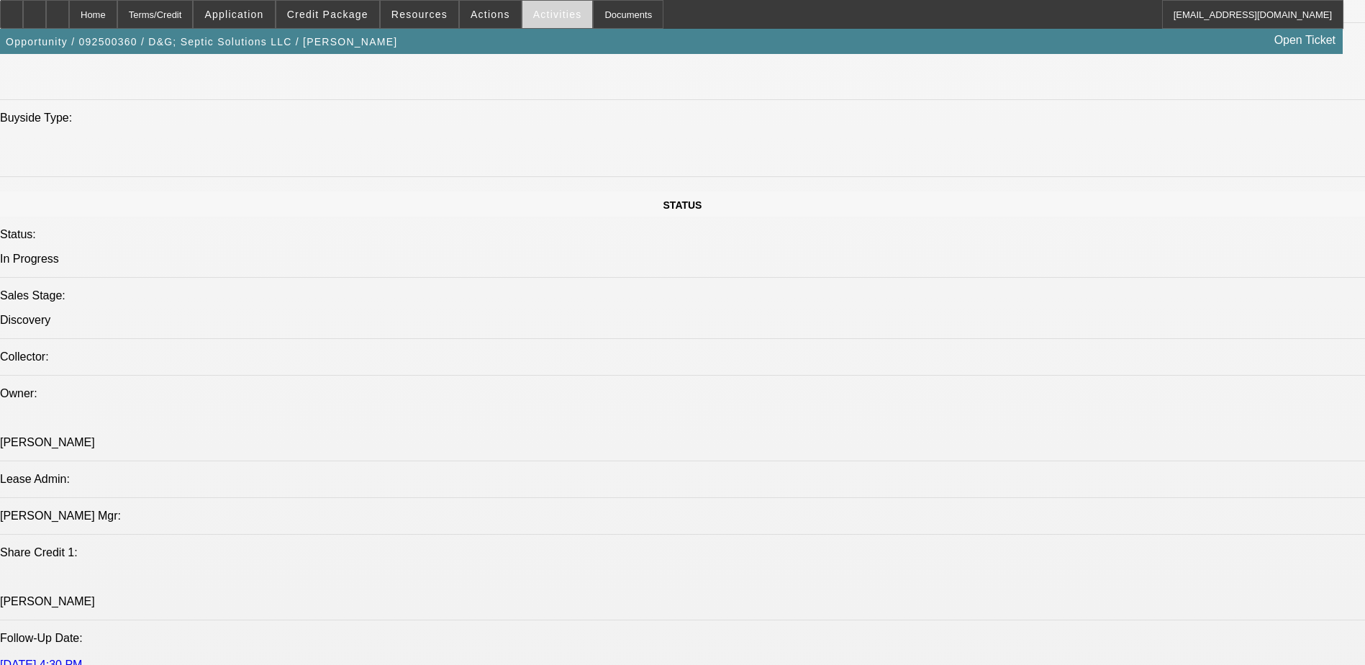
click at [533, 17] on span "Activities" at bounding box center [557, 15] width 49 height 12
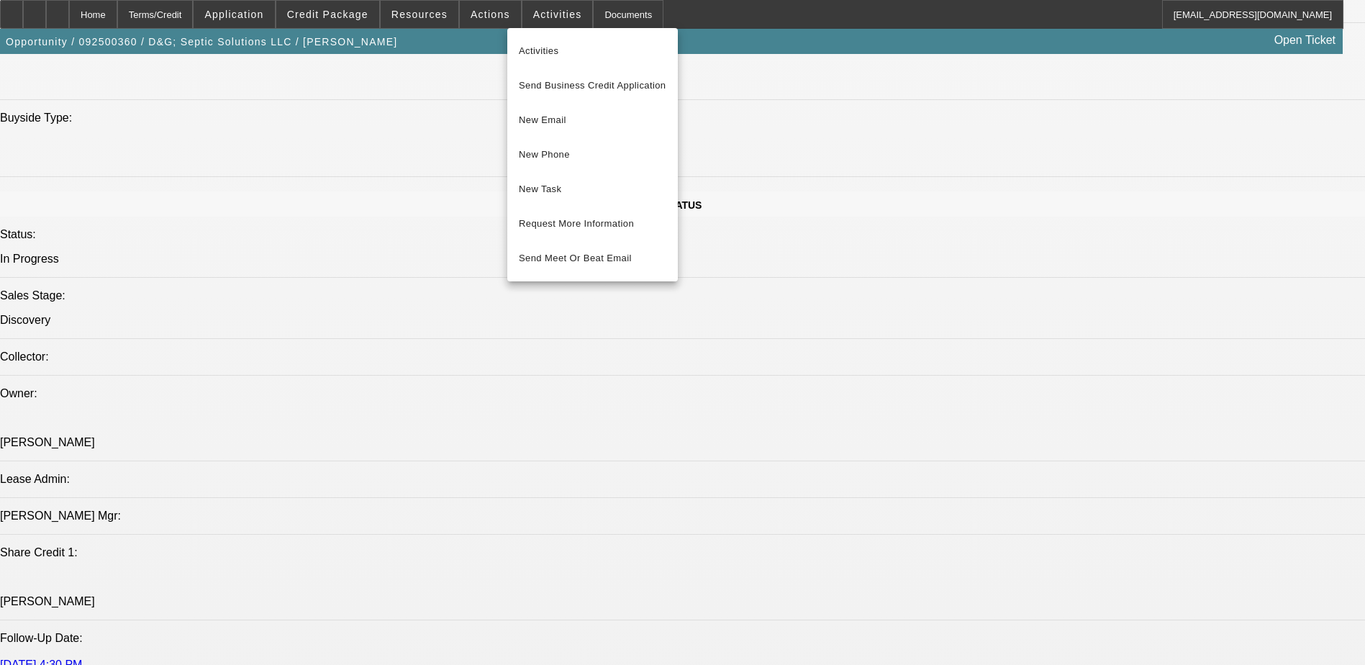
click at [586, 13] on div at bounding box center [682, 332] width 1365 height 665
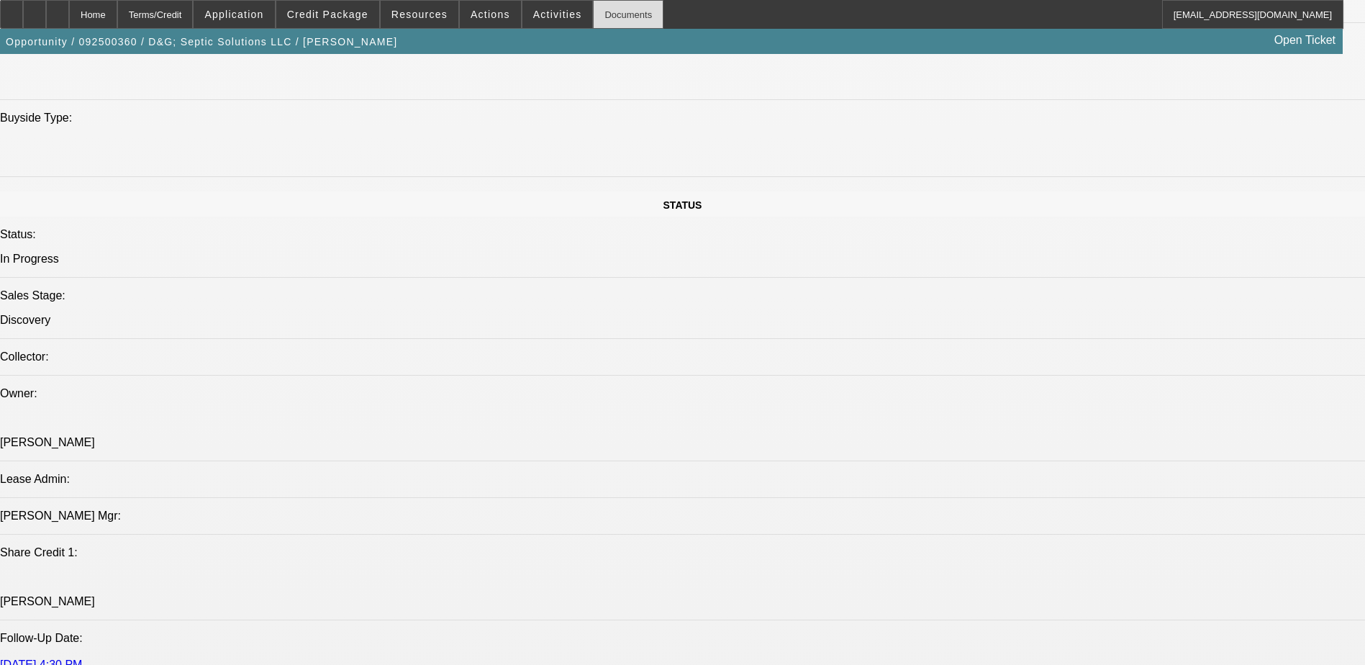
click at [593, 11] on div "Documents" at bounding box center [628, 14] width 71 height 29
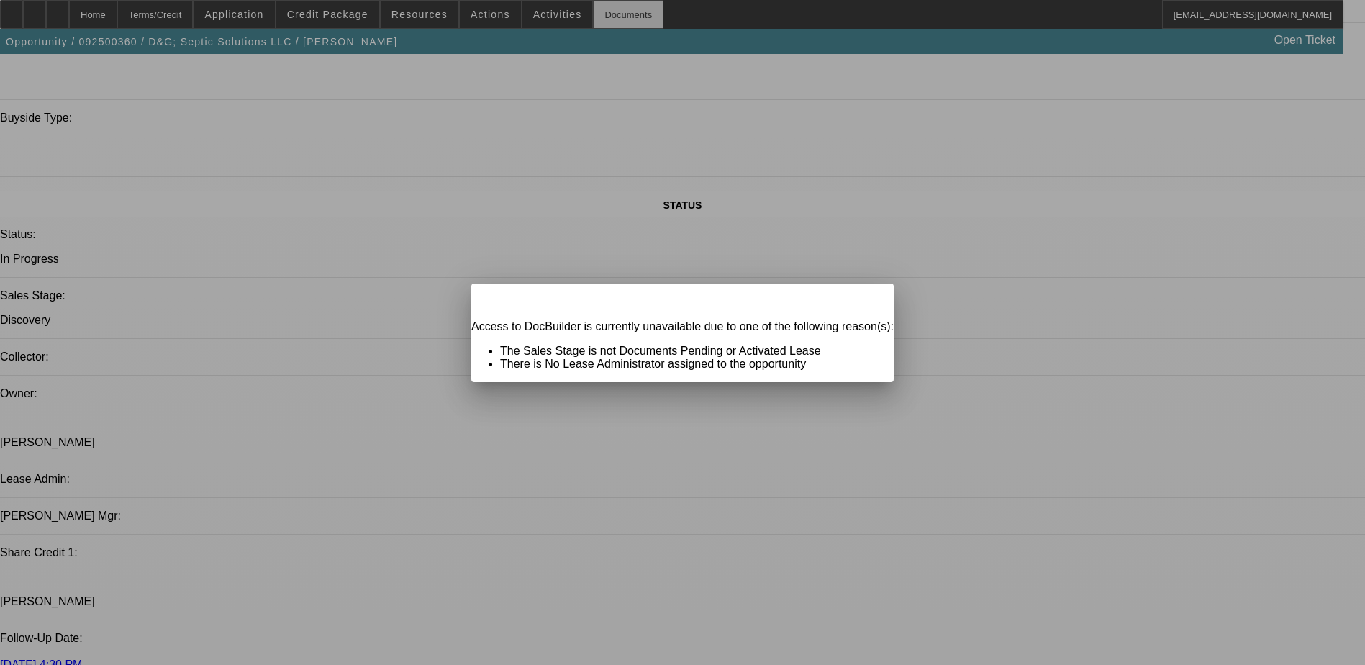
scroll to position [0, 0]
click at [862, 300] on div "Close" at bounding box center [878, 291] width 32 height 17
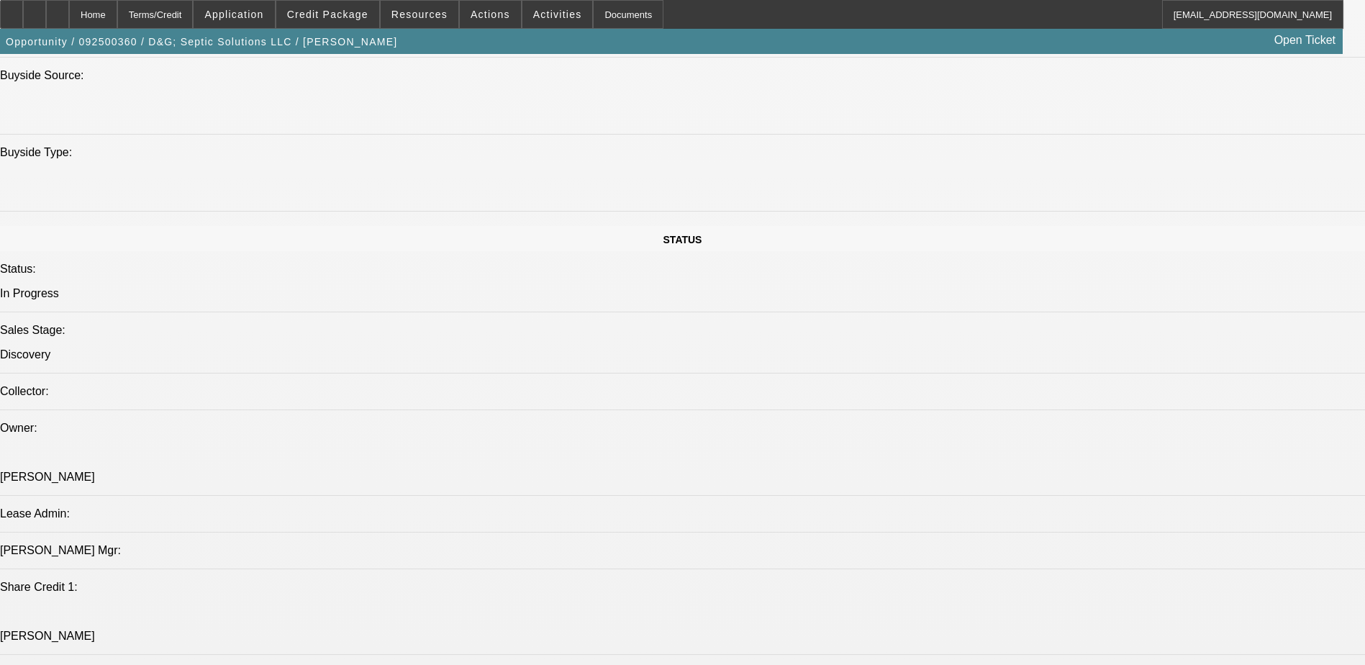
scroll to position [1694, 0]
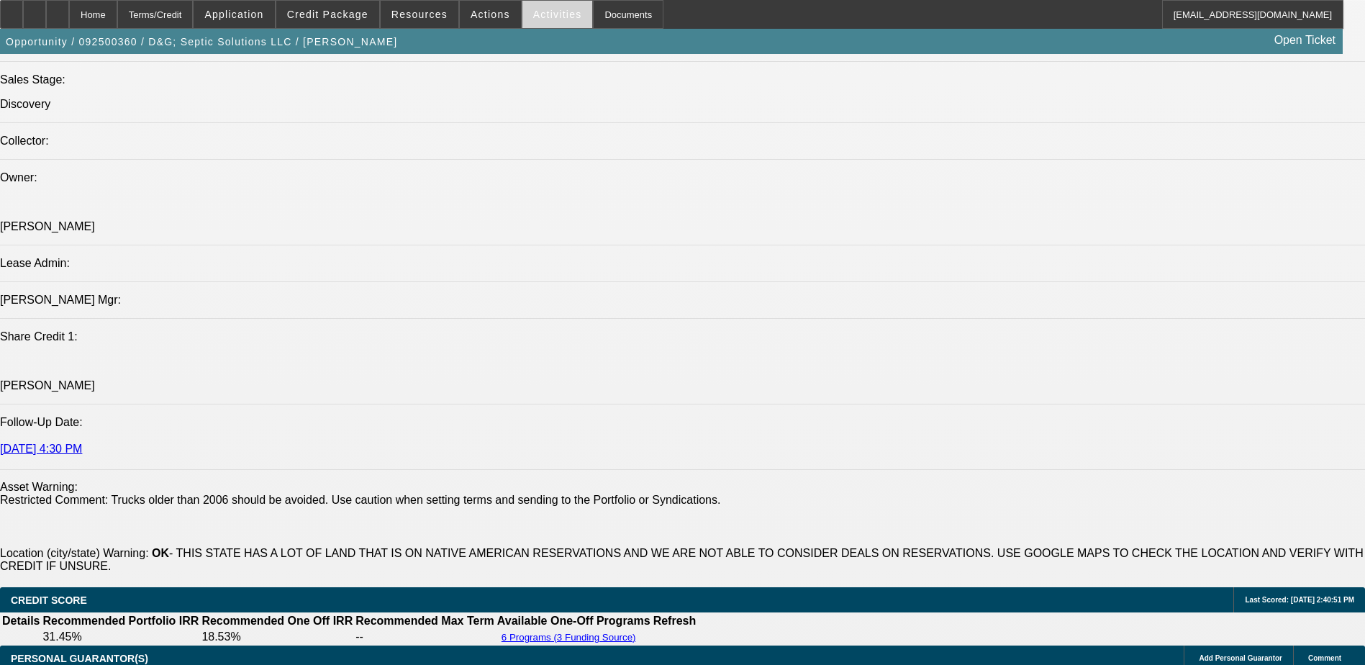
click at [533, 9] on span "Activities" at bounding box center [557, 15] width 49 height 12
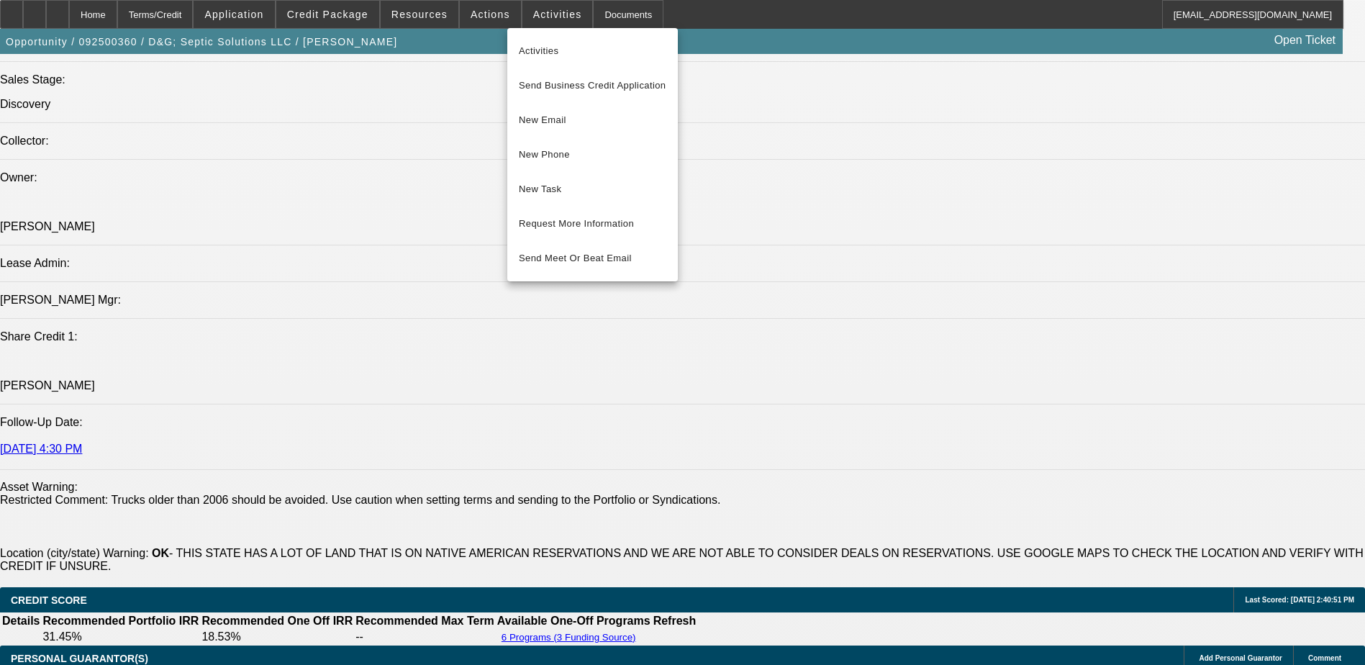
click at [732, 191] on div at bounding box center [682, 332] width 1365 height 665
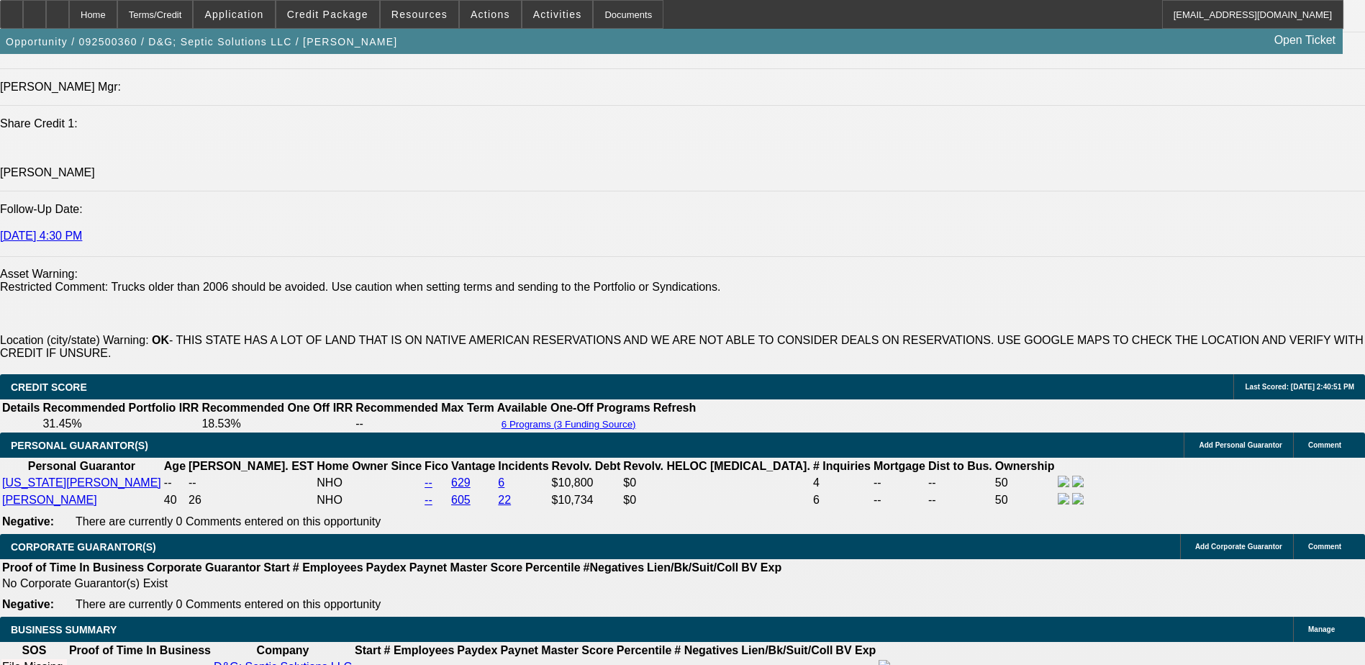
scroll to position [1838, 0]
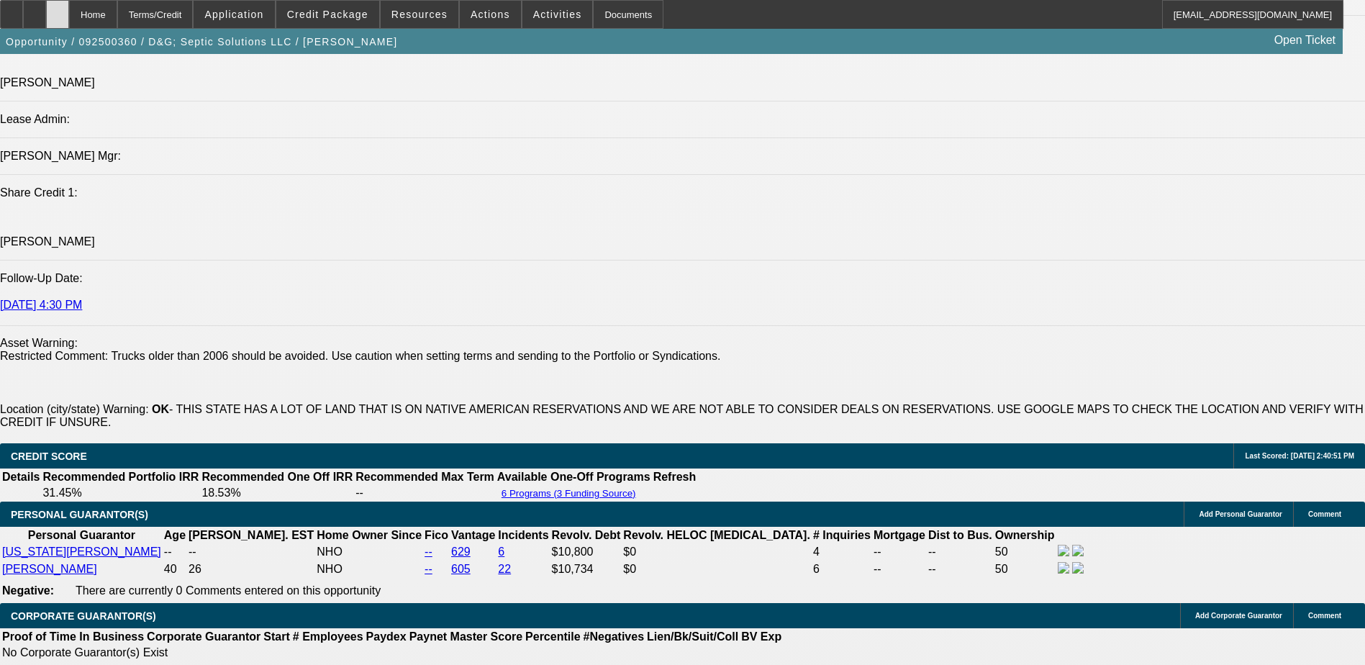
click at [69, 5] on div at bounding box center [57, 14] width 23 height 29
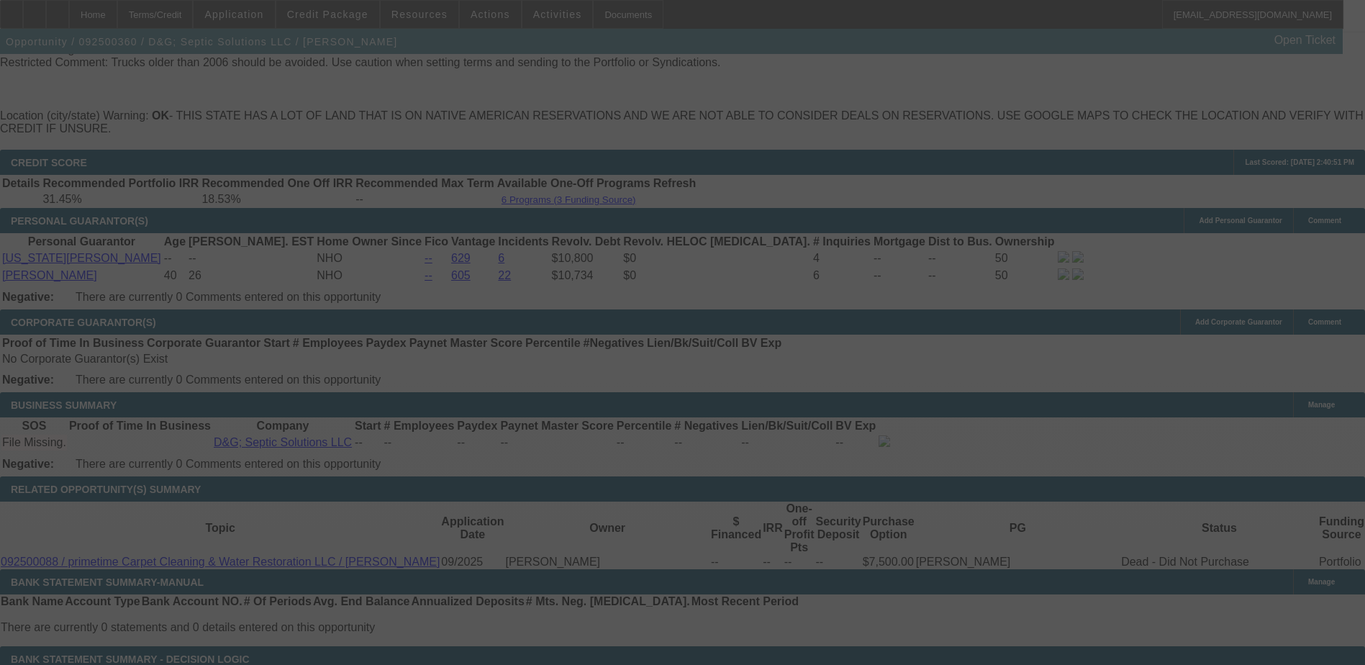
scroll to position [2125, 0]
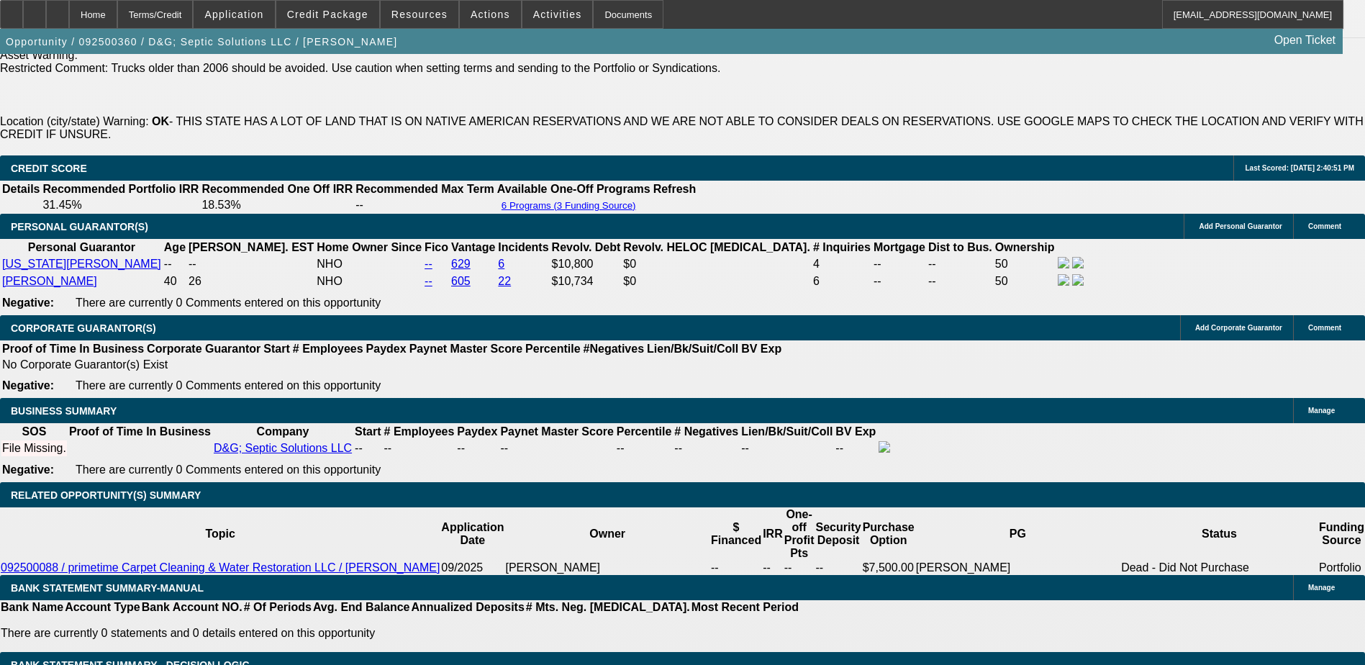
select select "0.2"
select select "2"
select select "0.1"
select select "0.2"
select select "2"
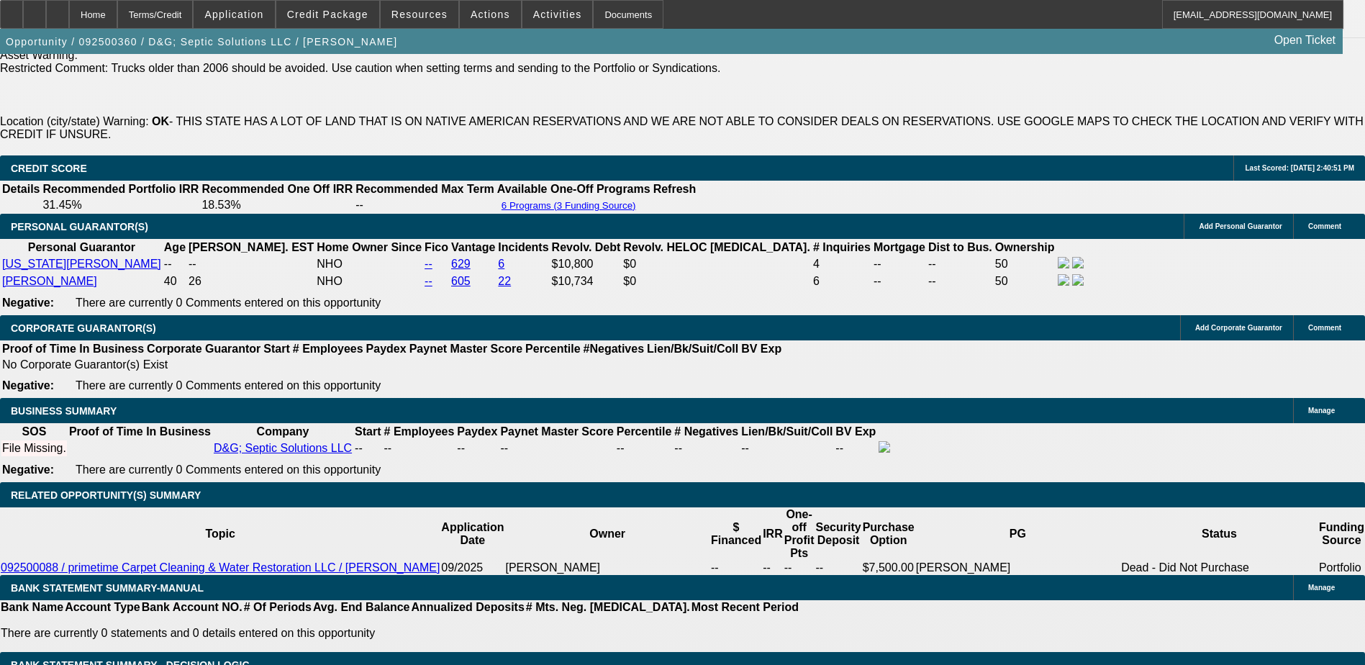
select select "0.1"
select select "0.2"
select select "2"
select select "0.1"
select select "0.2"
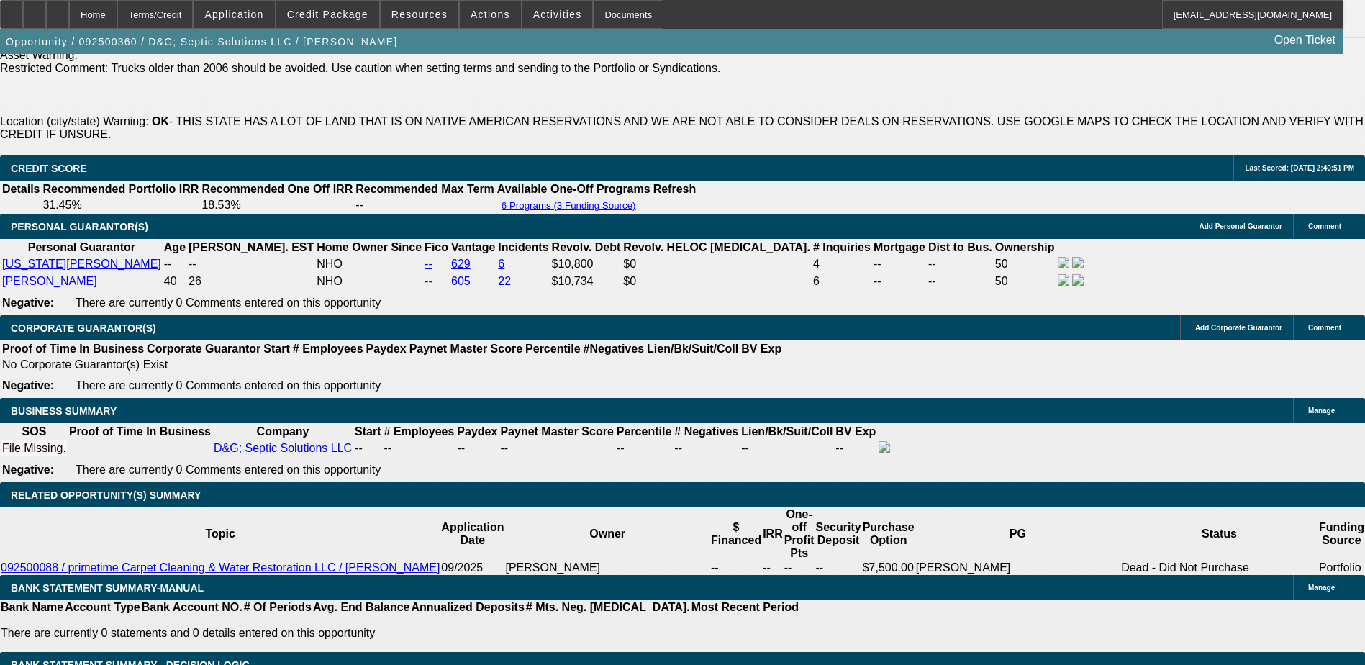
select select "2"
select select "0"
select select "2"
select select "4"
select select "2"
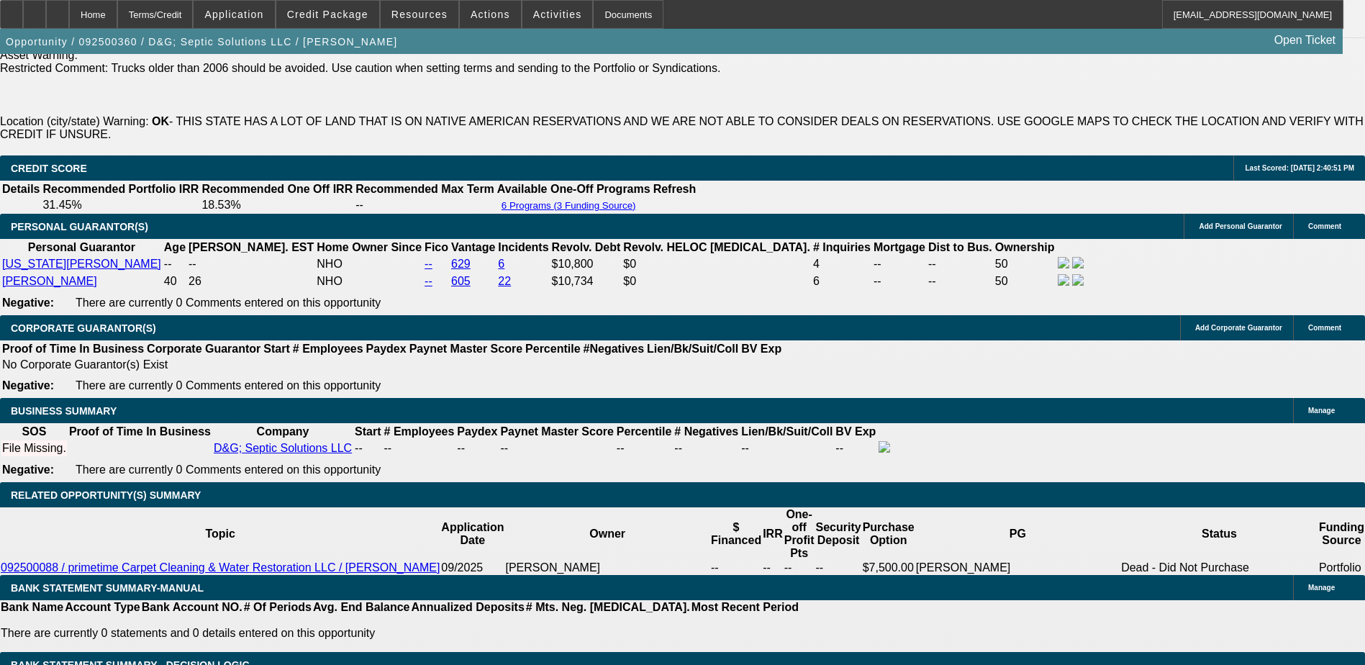
select select "4"
select select "2"
select select "4"
select select "2"
select select "6"
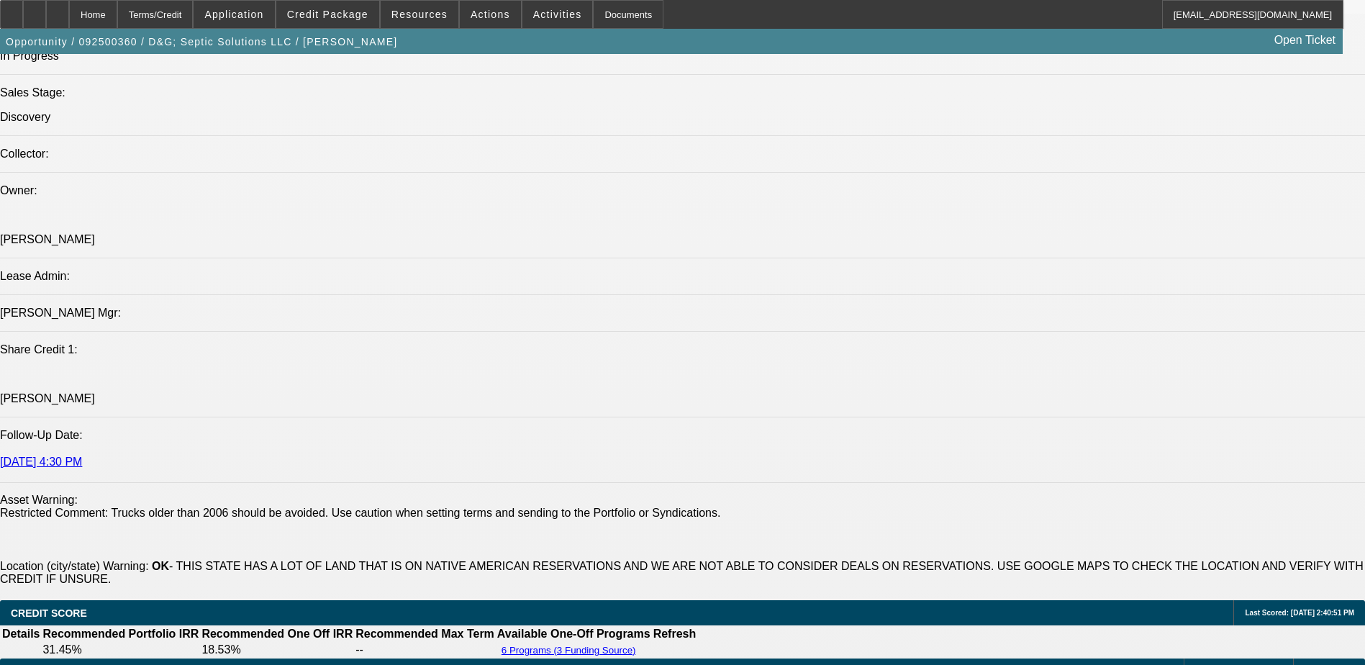
scroll to position [1550, 0]
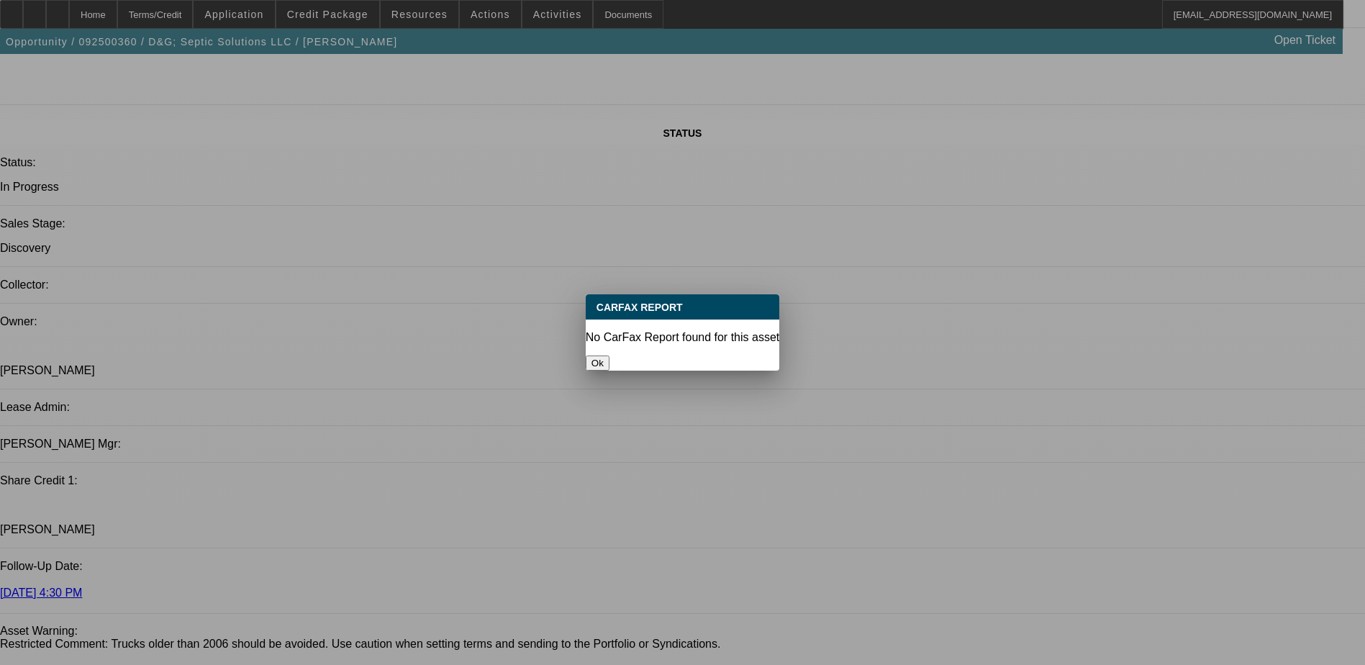
click at [609, 355] on button "Ok" at bounding box center [598, 362] width 24 height 15
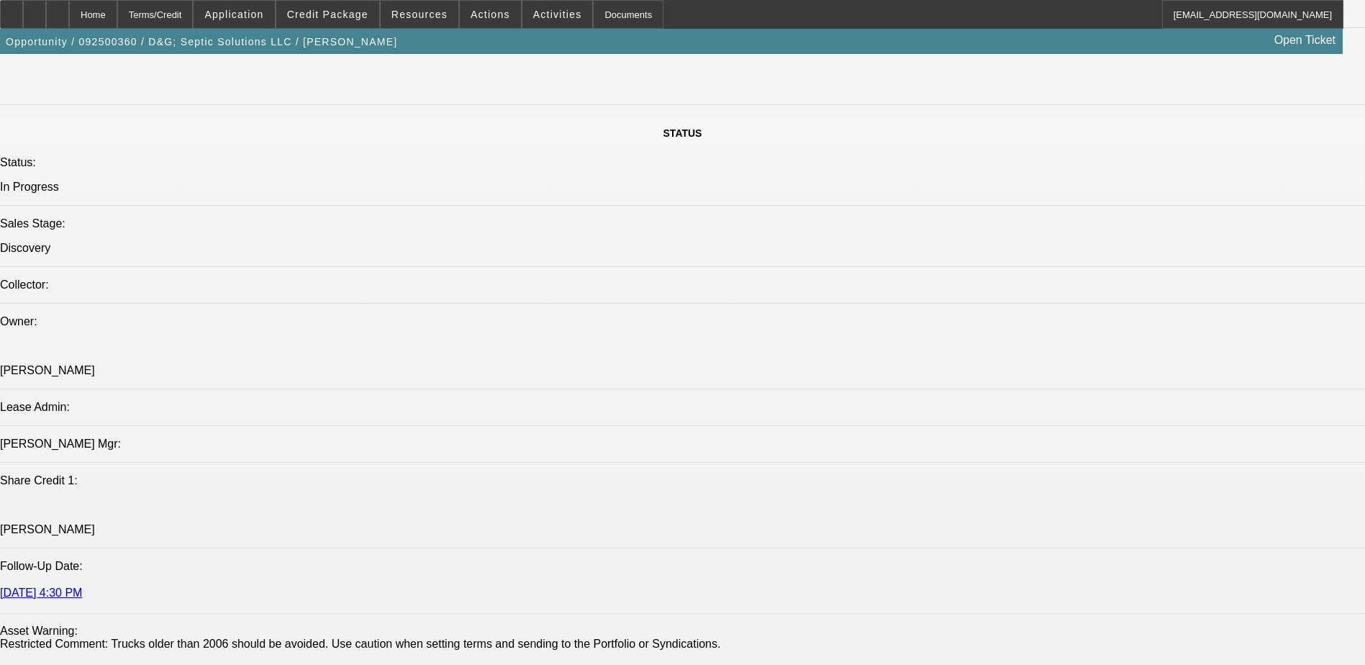
scroll to position [1550, 0]
click at [69, 5] on div at bounding box center [57, 14] width 23 height 29
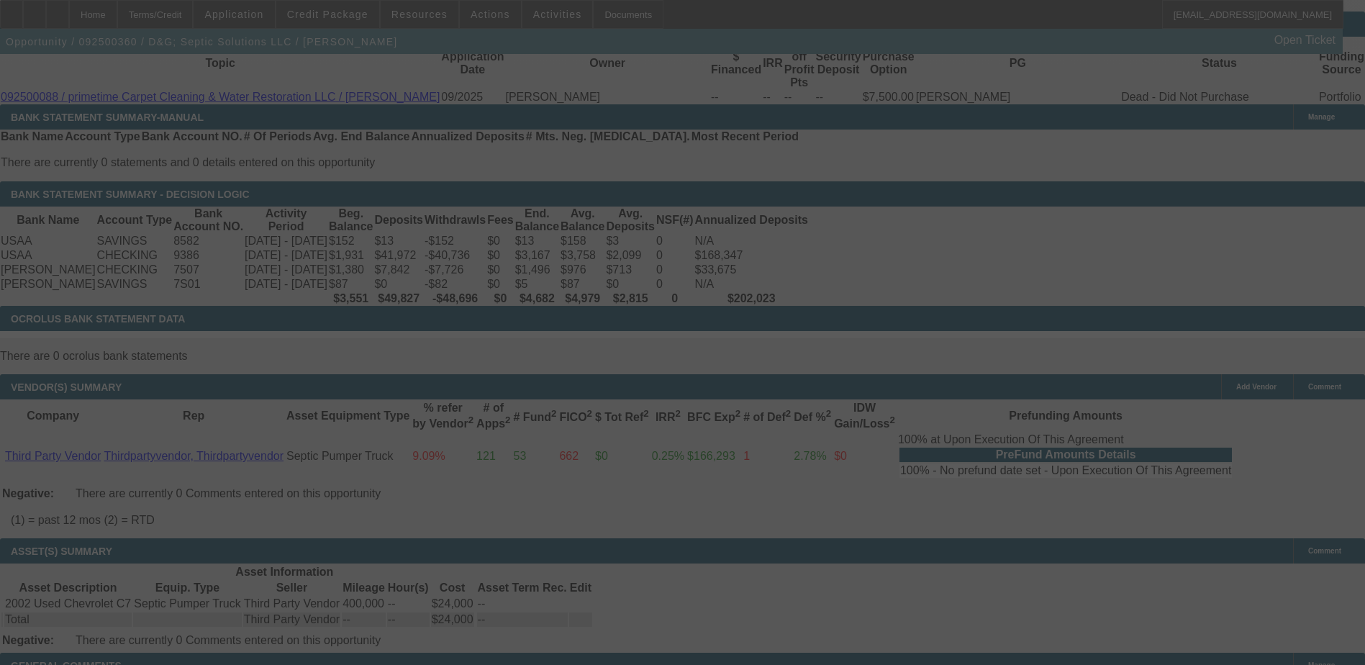
select select "0.2"
select select "2"
select select "0.1"
select select "0.2"
select select "2"
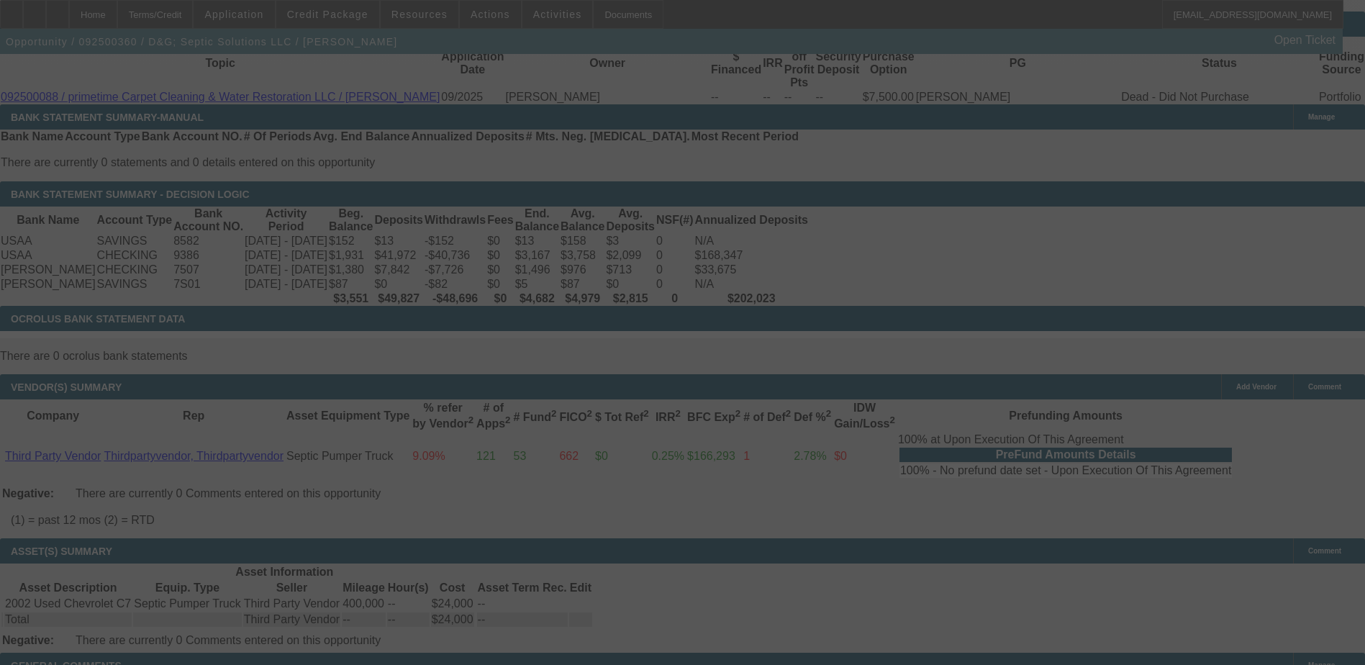
select select "0.1"
select select "0.2"
select select "2"
select select "0.1"
select select "0.2"
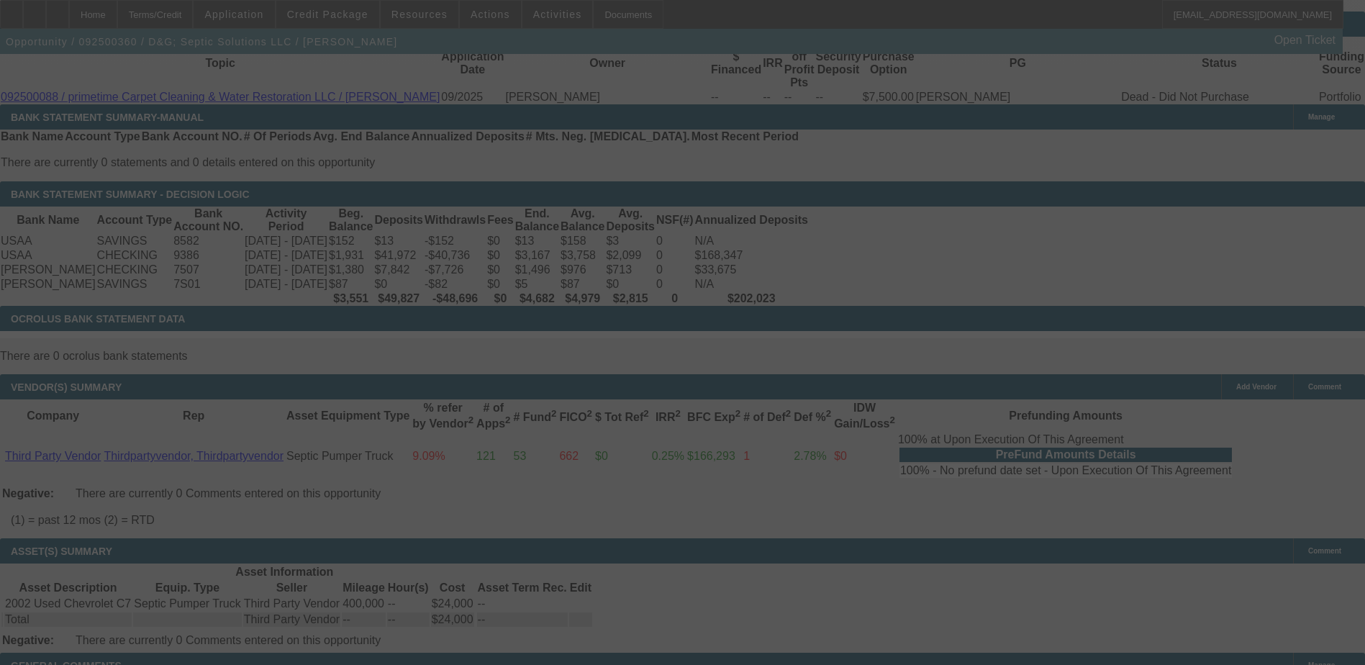
select select "2"
select select "0"
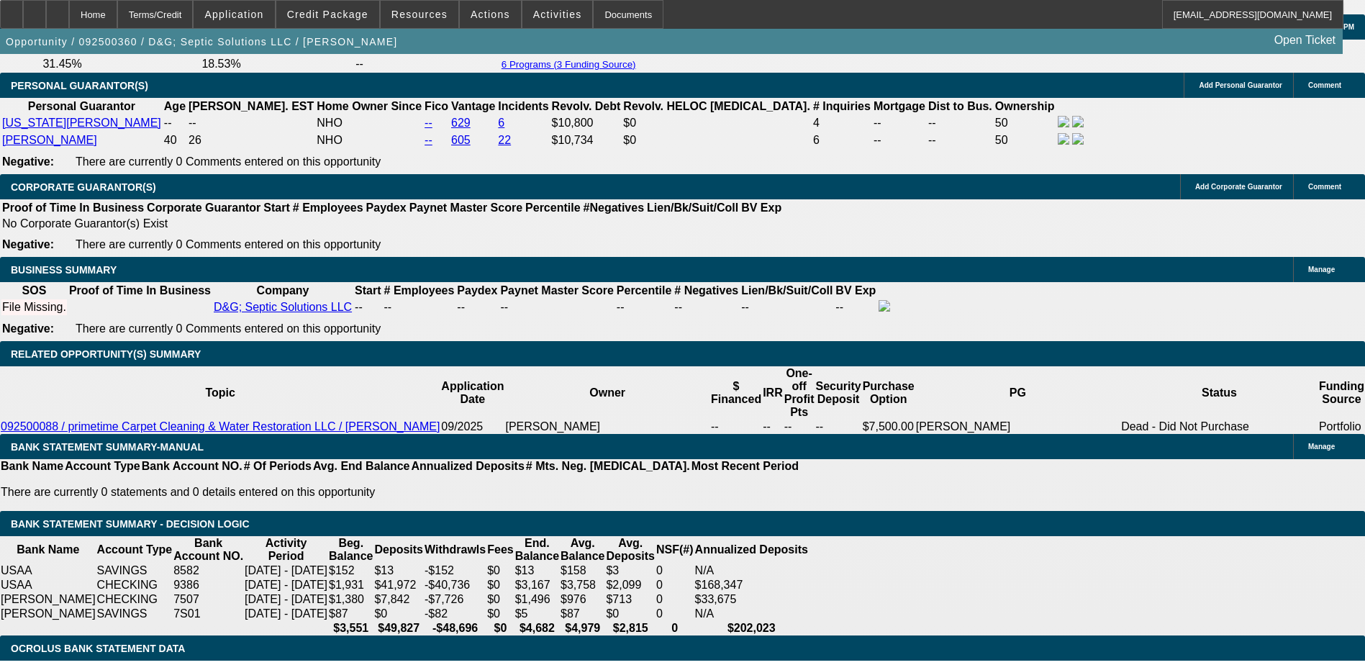
select select "1"
select select "2"
select select "4"
select select "1"
select select "2"
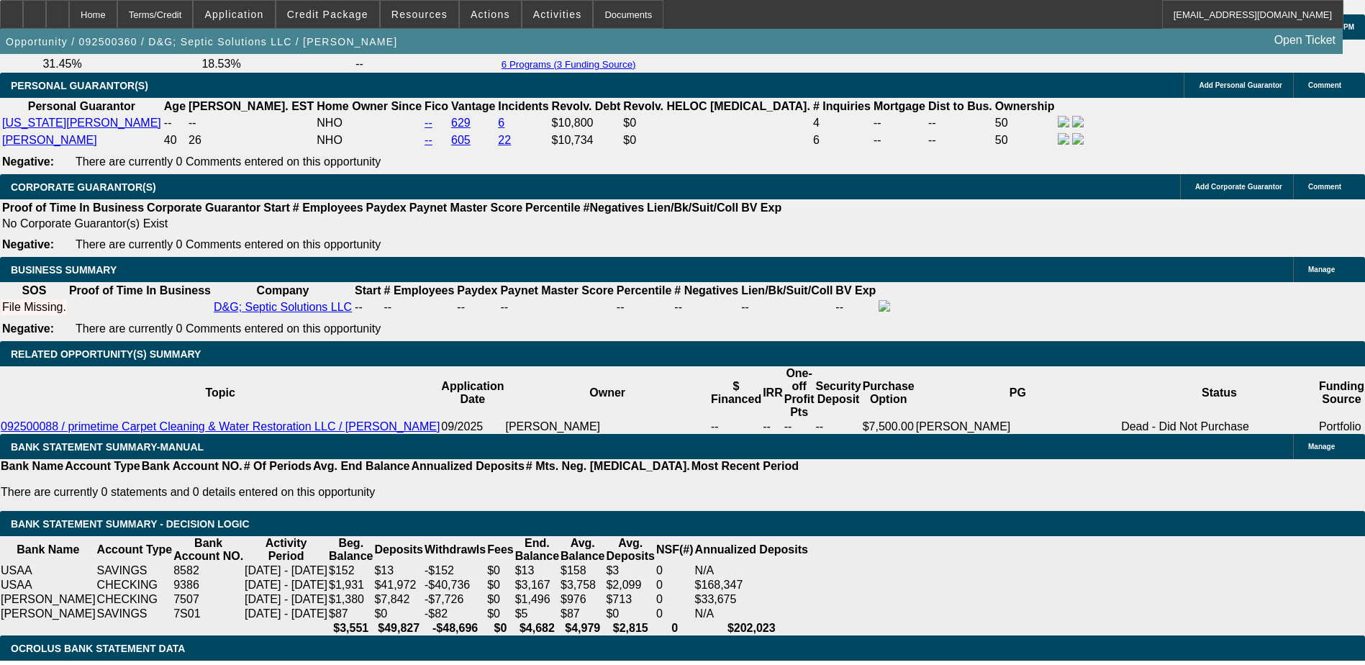
select select "4"
select select "1"
select select "2"
select select "4"
select select "1"
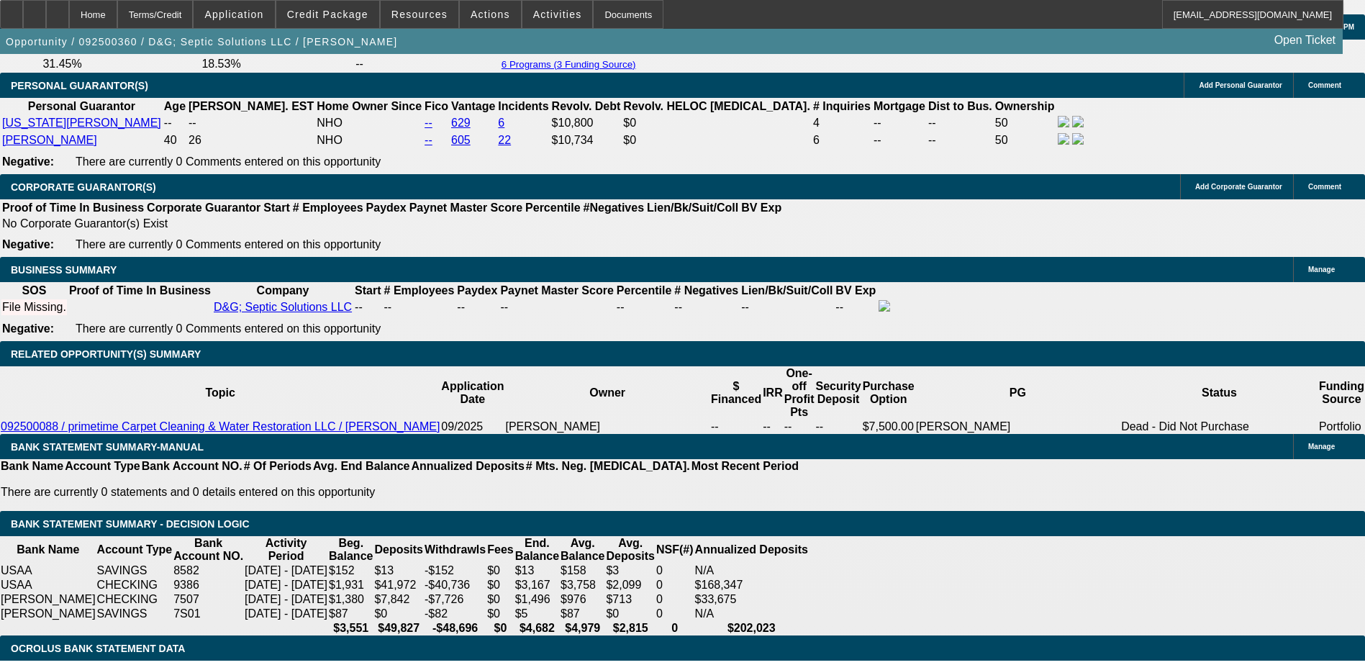
select select "2"
select select "6"
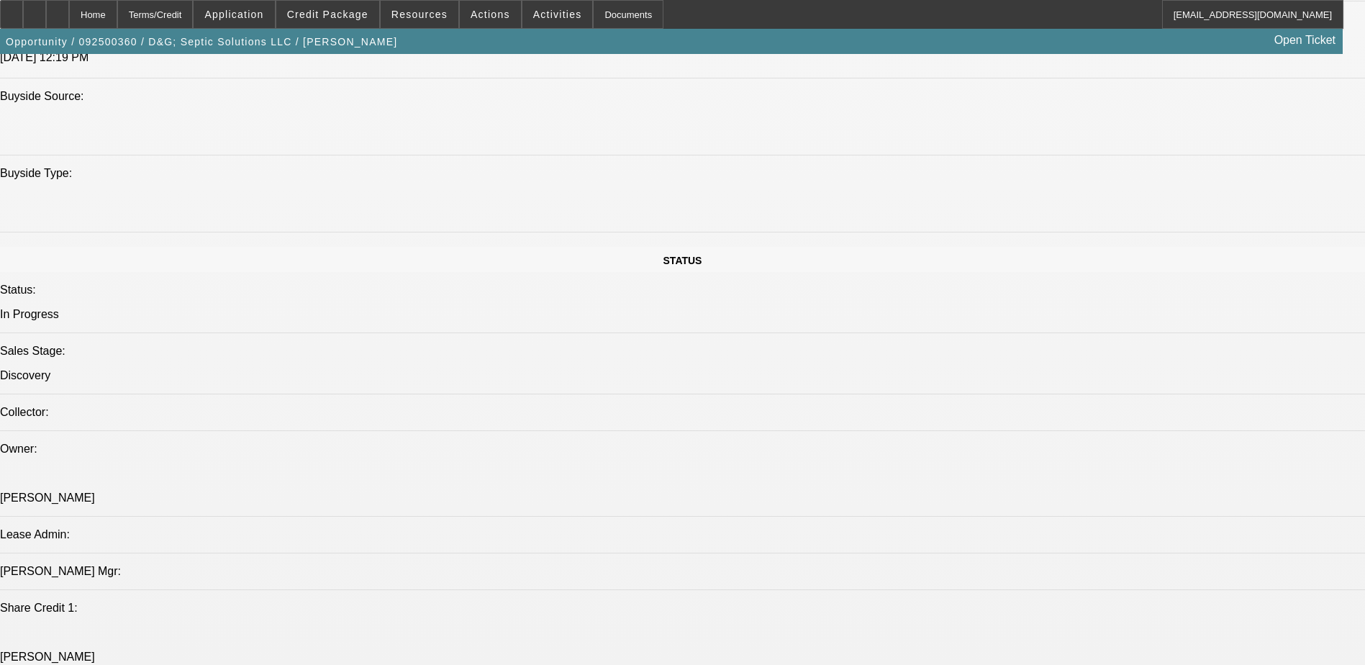
scroll to position [1422, 0]
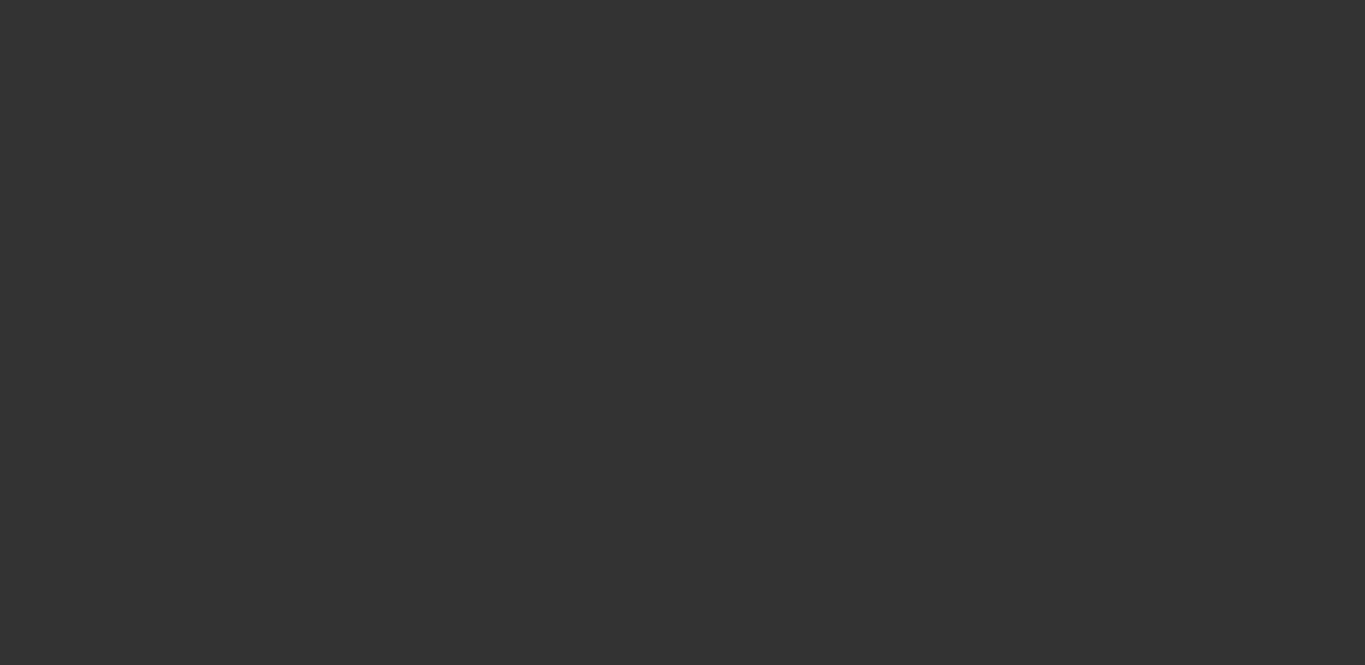
scroll to position [0, 0]
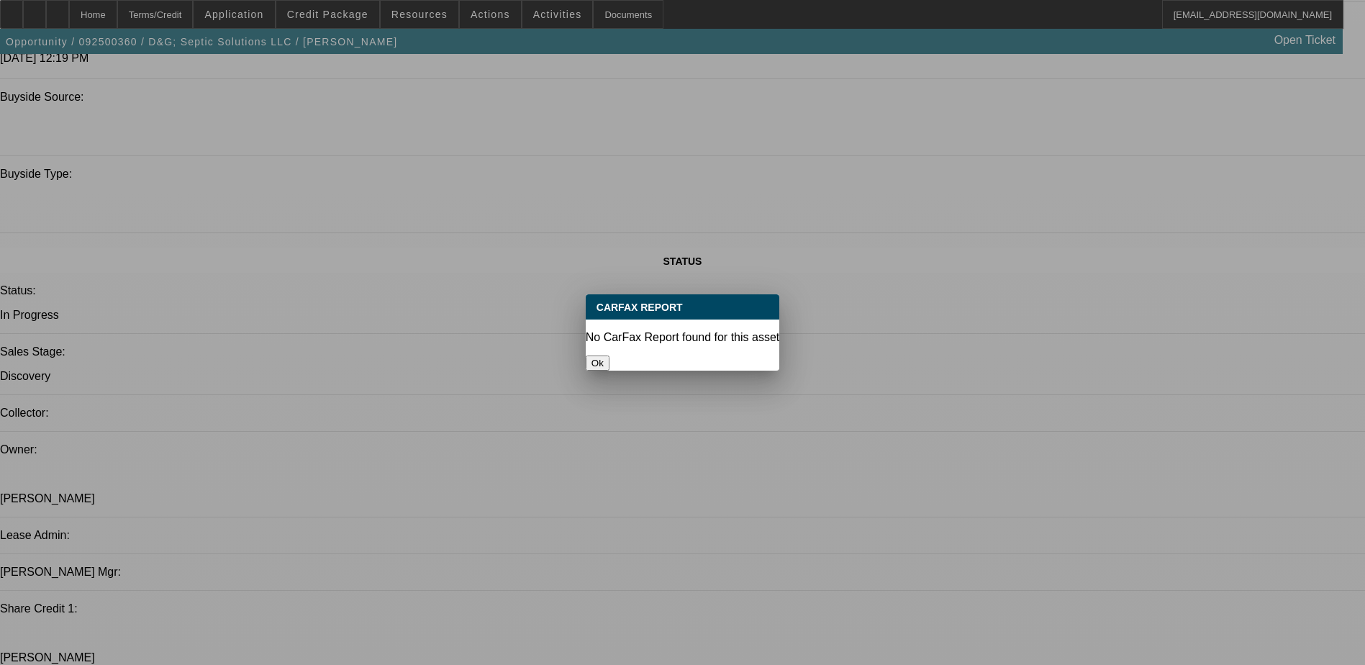
click at [609, 355] on button "Ok" at bounding box center [598, 362] width 24 height 15
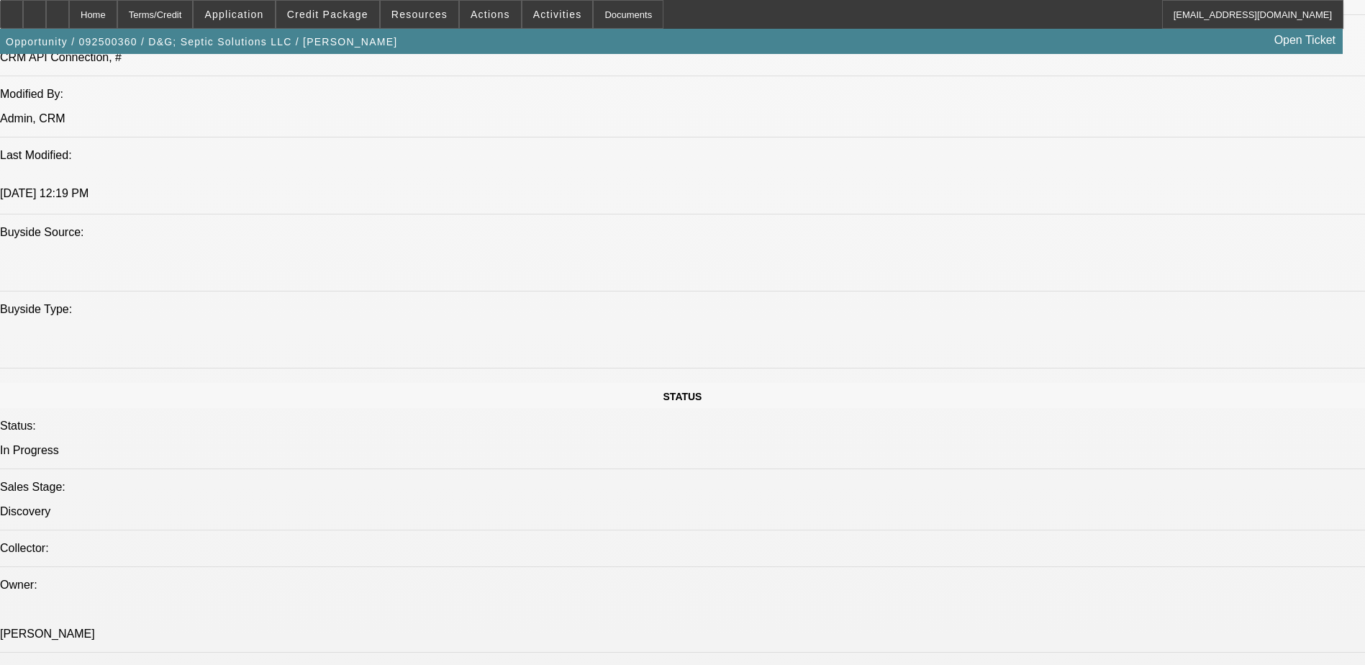
scroll to position [1079, 0]
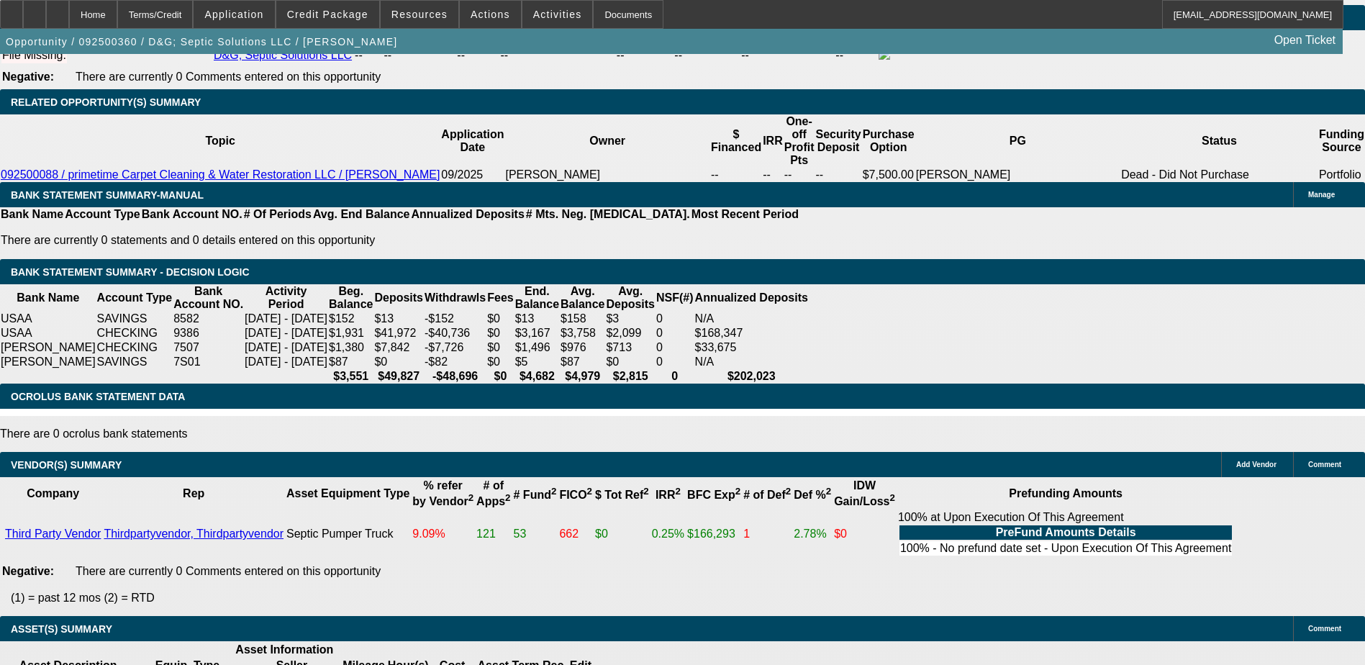
scroll to position [2230, 0]
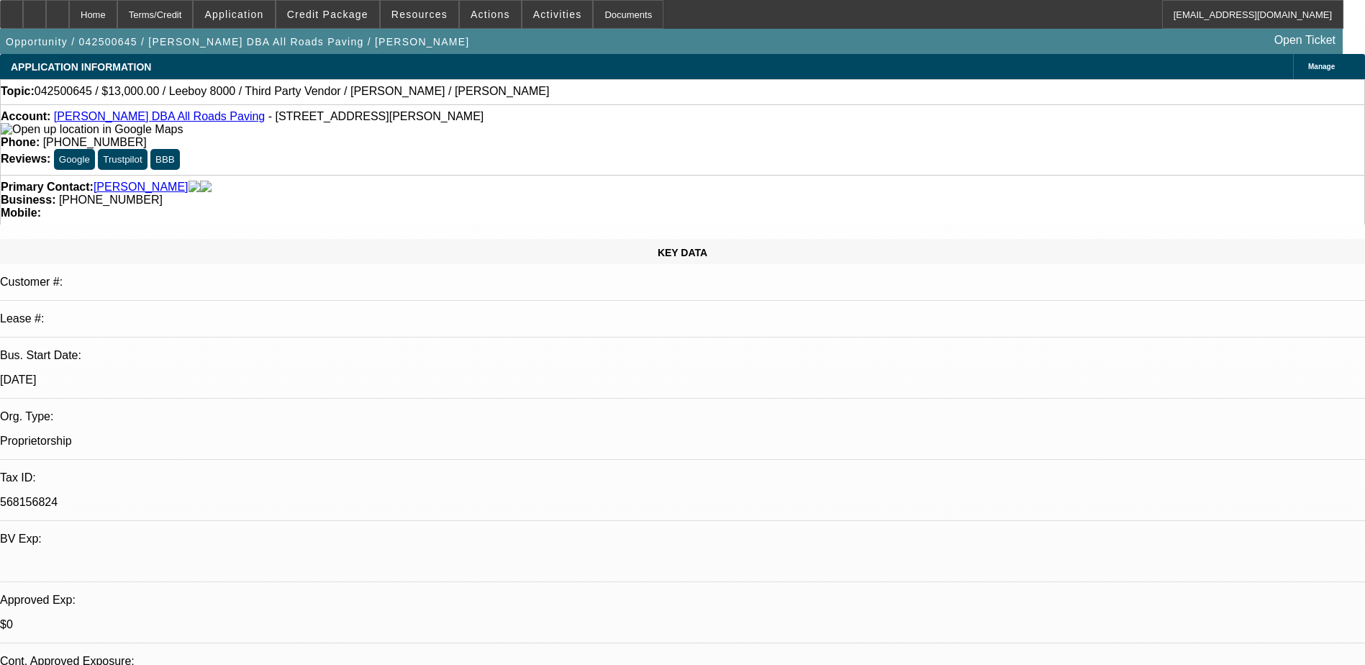
select select "0"
select select "3"
select select "0.1"
select select "5"
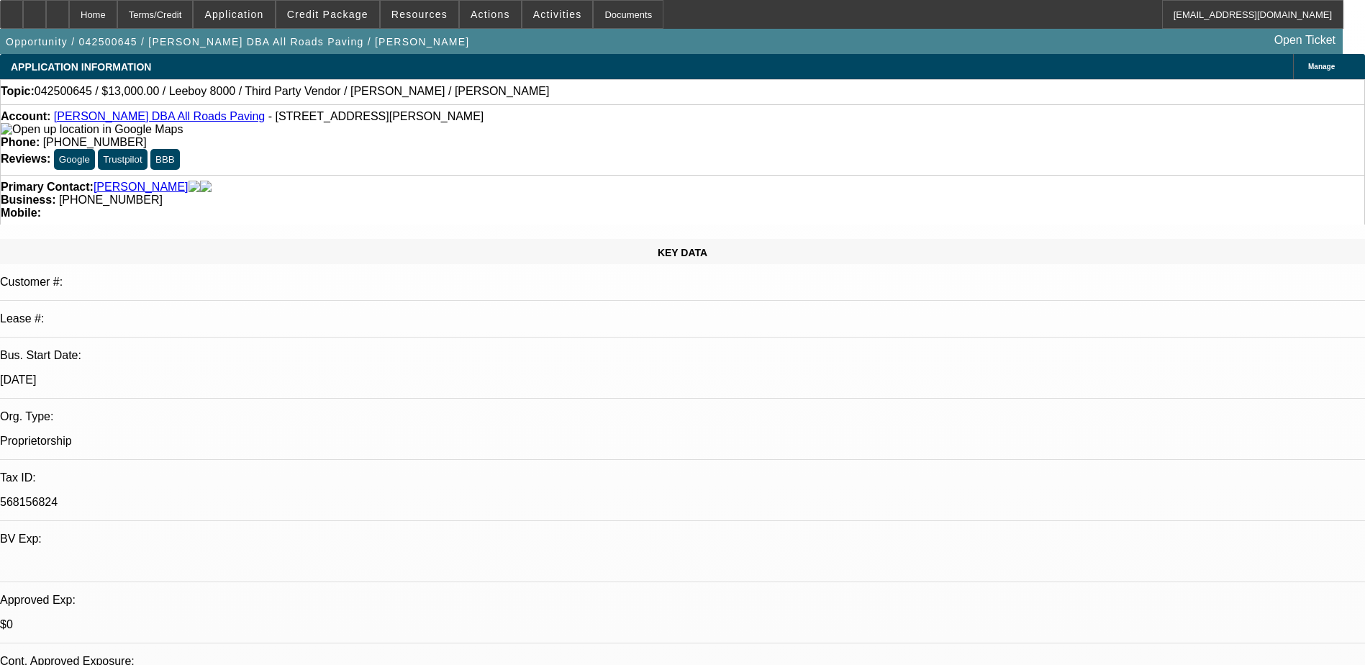
select select "0"
select select "3"
select select "0.1"
select select "5"
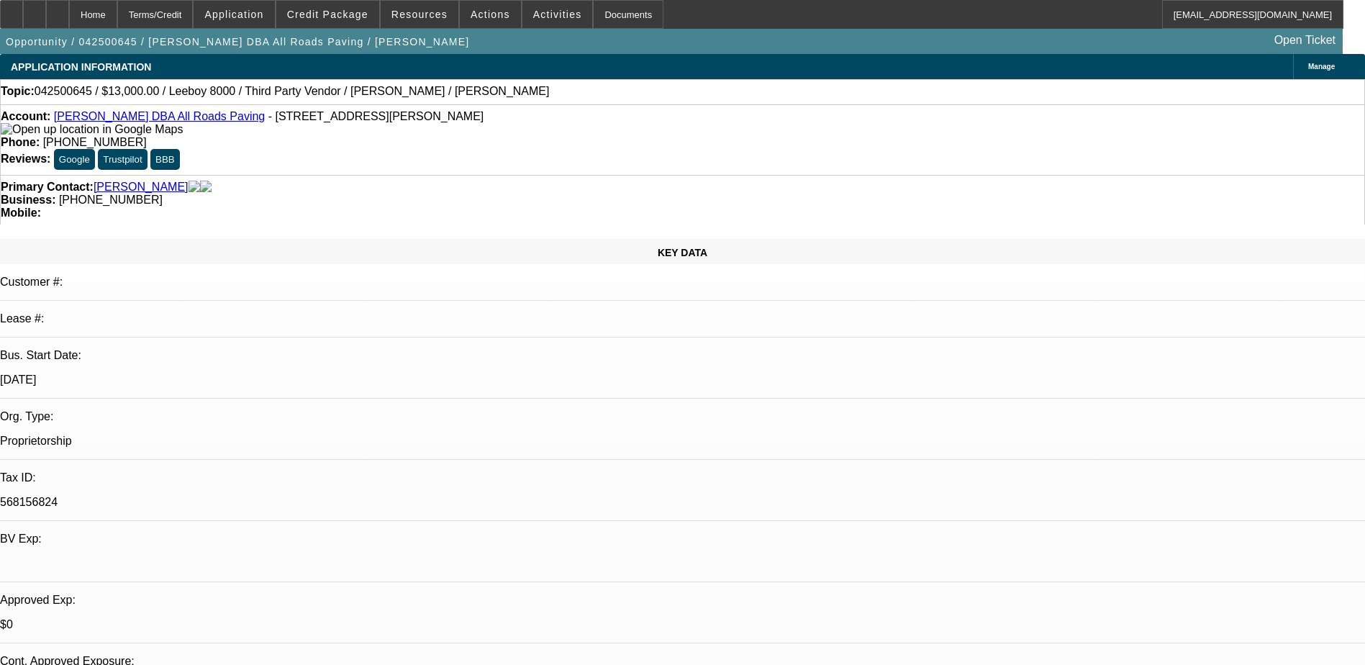
select select "0"
select select "3"
select select "0.1"
select select "5"
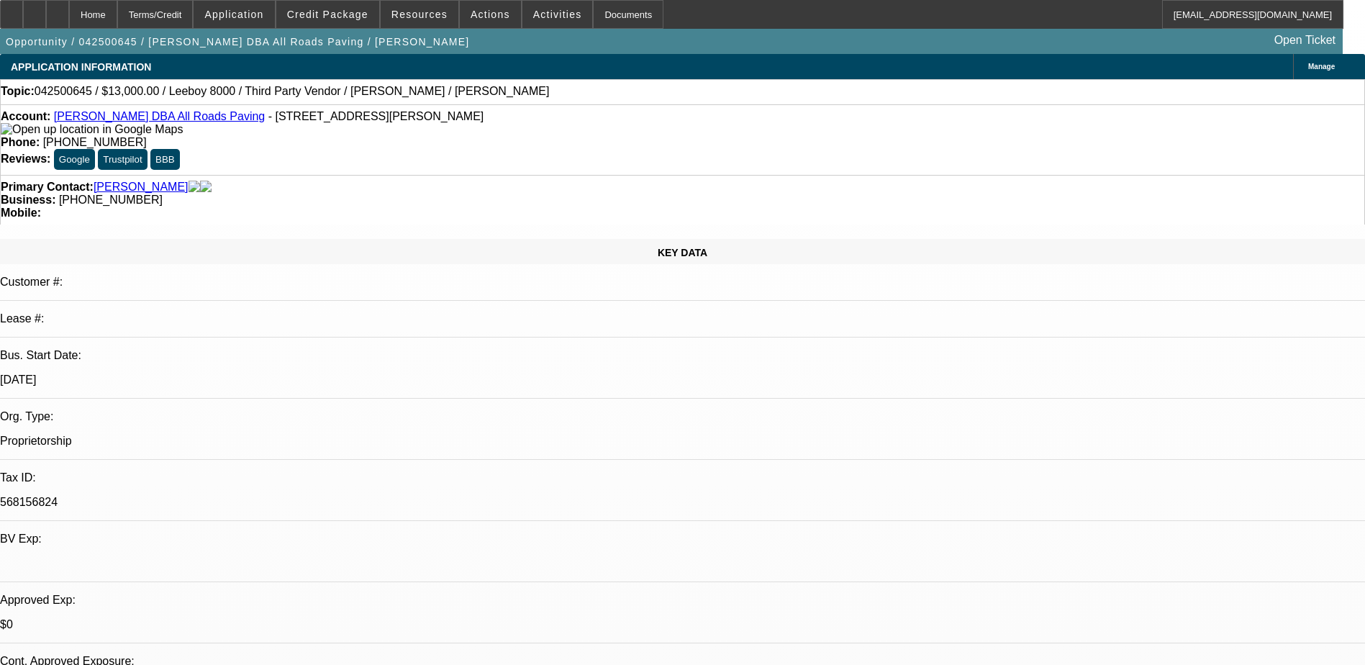
select select "0"
select select "3"
select select "0.1"
select select "5"
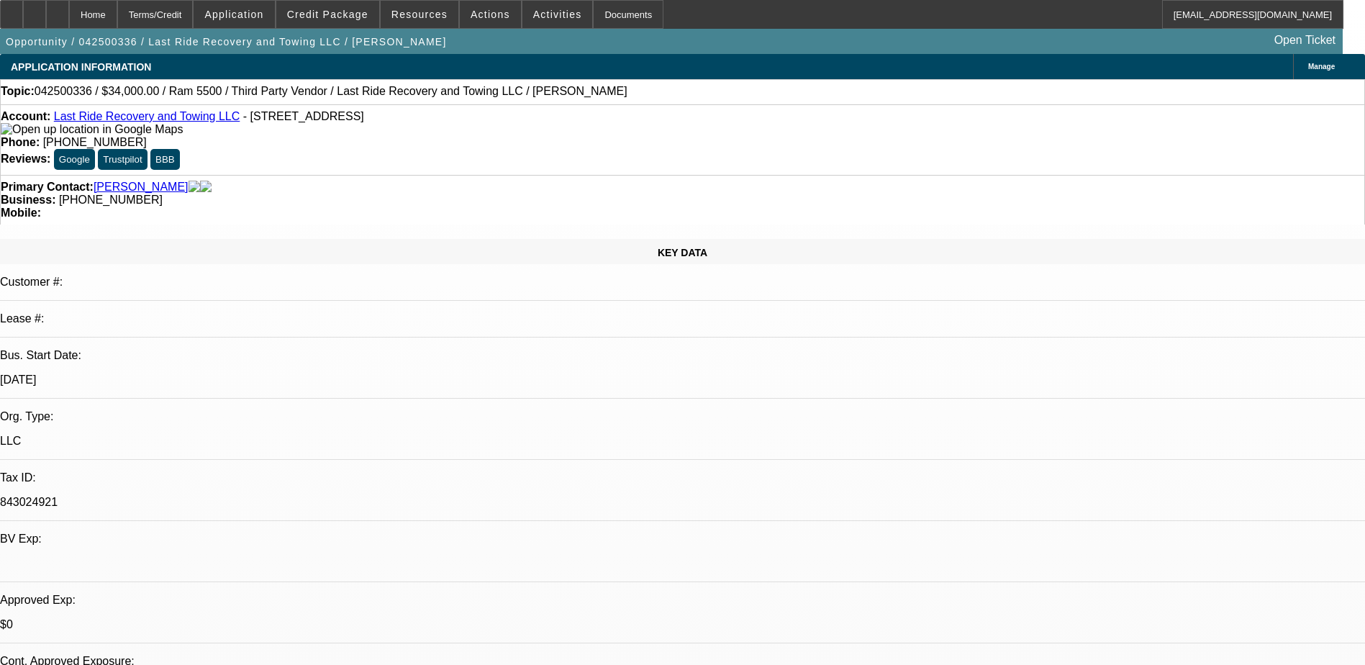
select select "0"
select select "2"
select select "0"
select select "5"
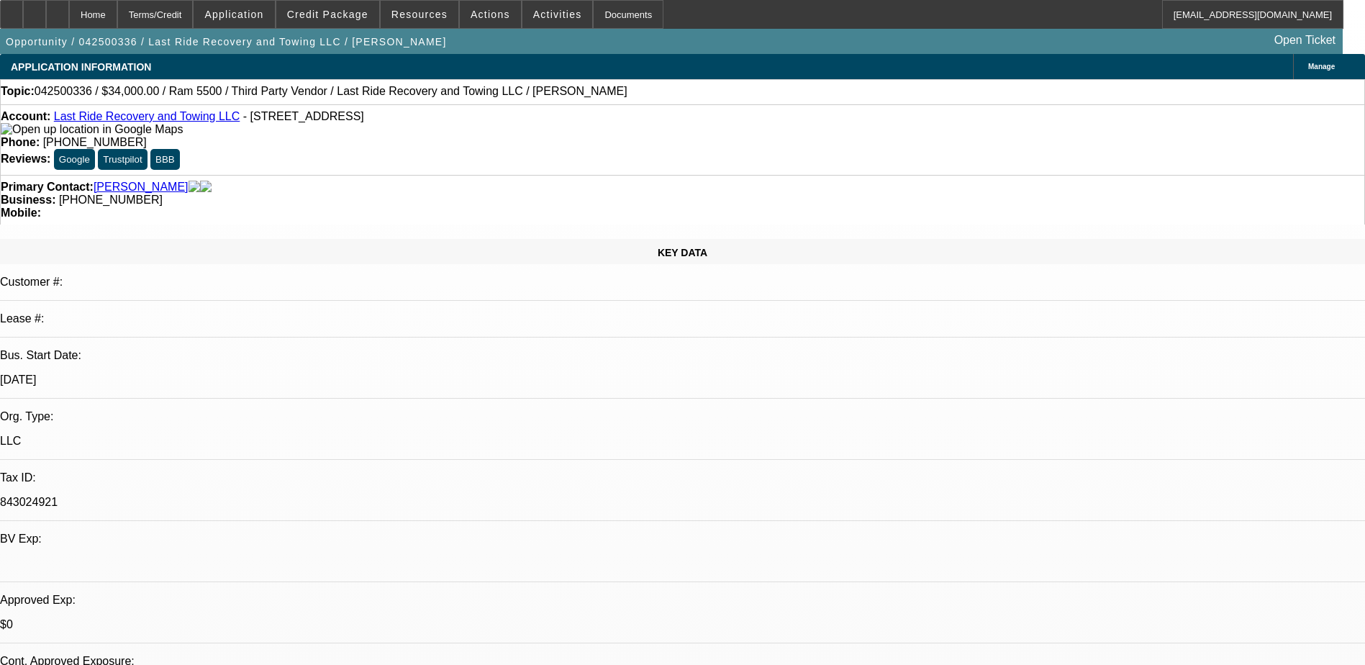
select select "0"
select select "2"
select select "0"
select select "5"
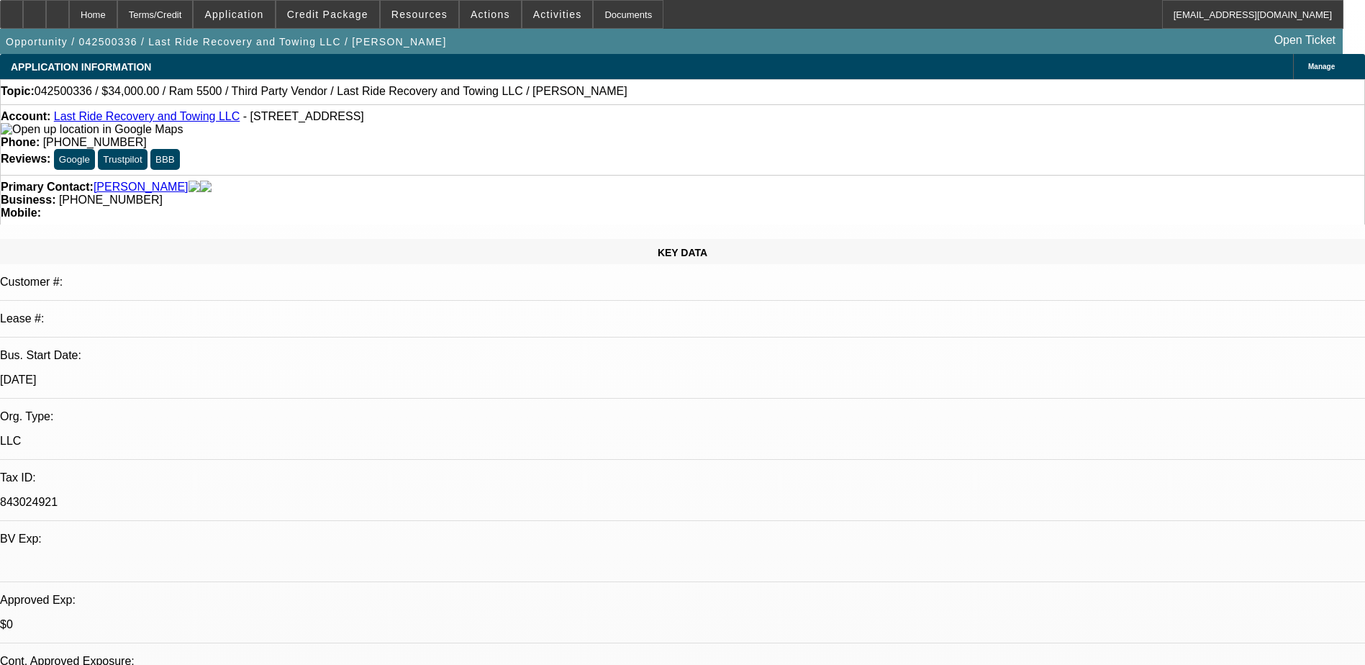
select select "0.15"
select select "0"
select select "3"
select select "0.1"
select select "4"
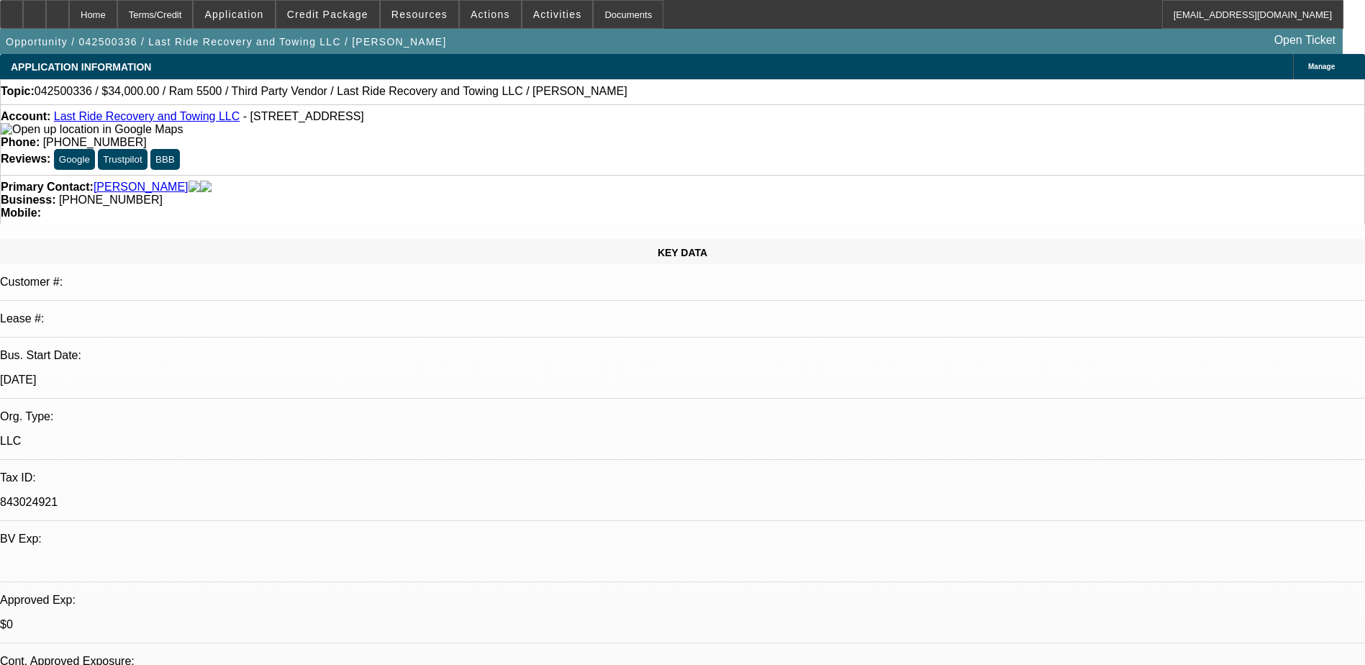
select select "0.15"
select select "0"
select select "3"
select select "0"
select select "6"
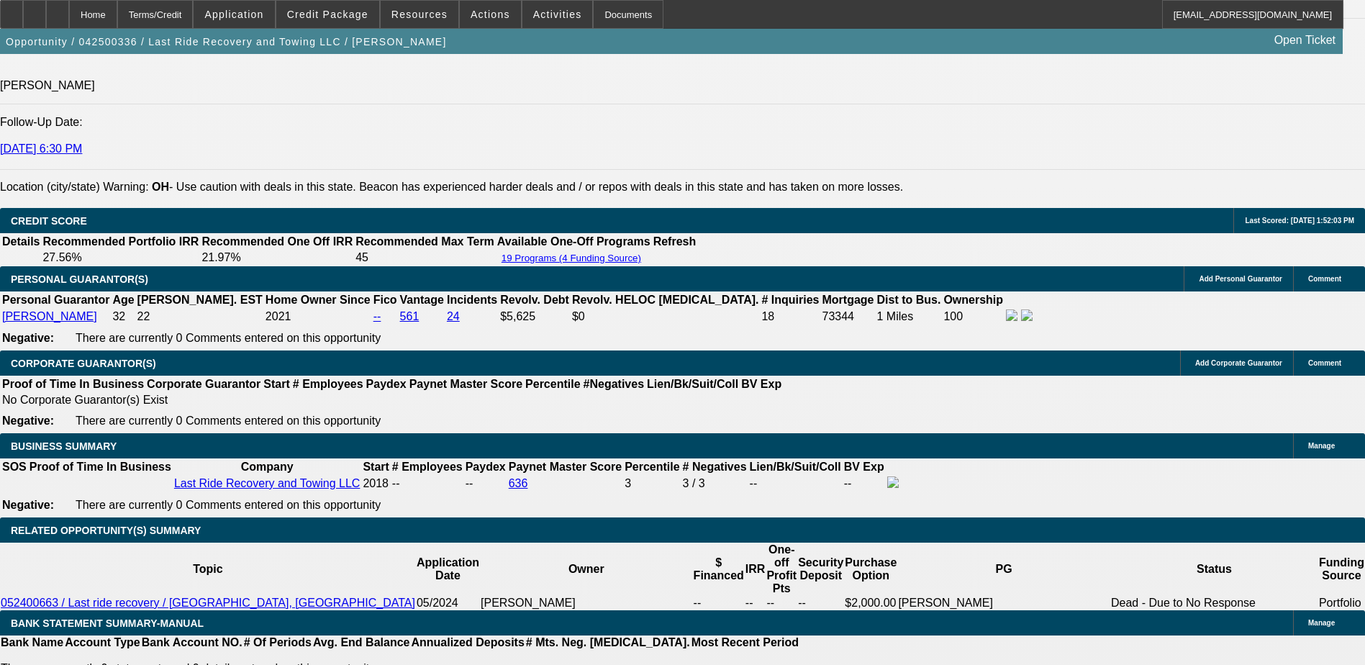
scroll to position [1871, 0]
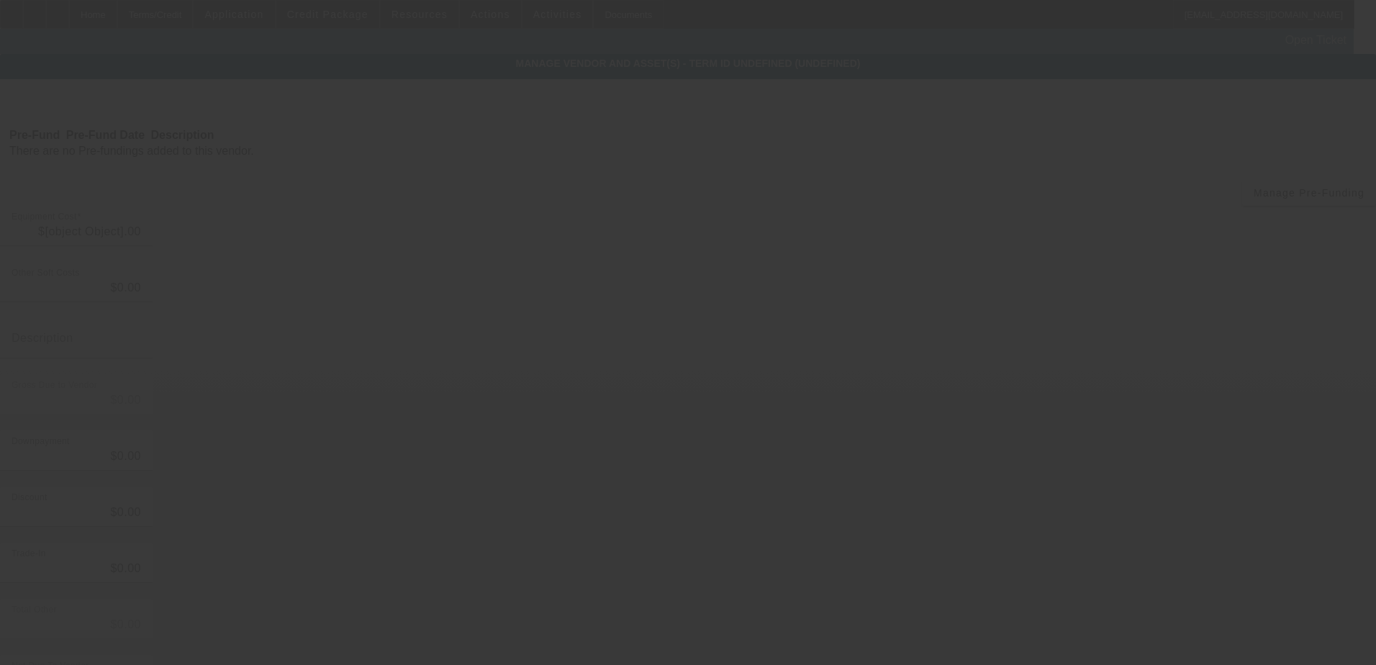
type input "$55,000.00"
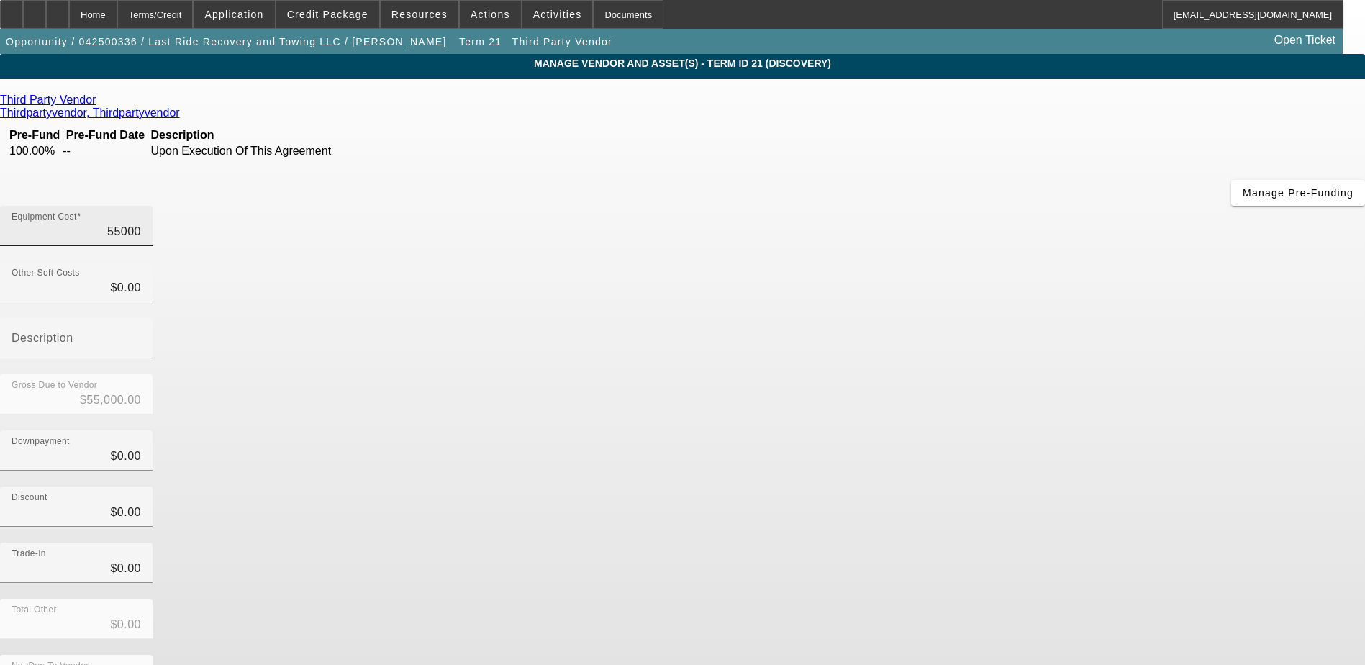
click at [141, 223] on input "55000" at bounding box center [77, 231] width 130 height 17
click at [141, 206] on div "Equipment Cost $55,000.00" at bounding box center [77, 226] width 130 height 40
click at [141, 223] on input "55000" at bounding box center [77, 231] width 130 height 17
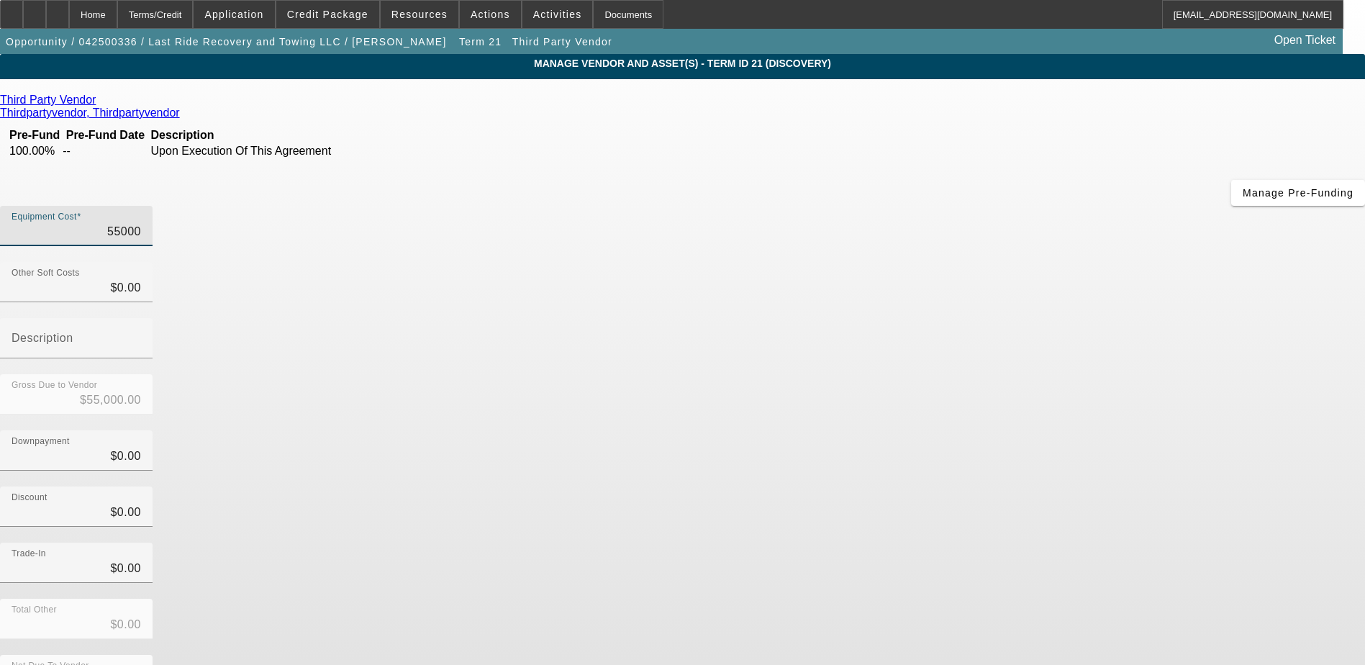
click at [141, 223] on input "55000" at bounding box center [77, 231] width 130 height 17
type input "2"
type input "$2.00"
type input "25"
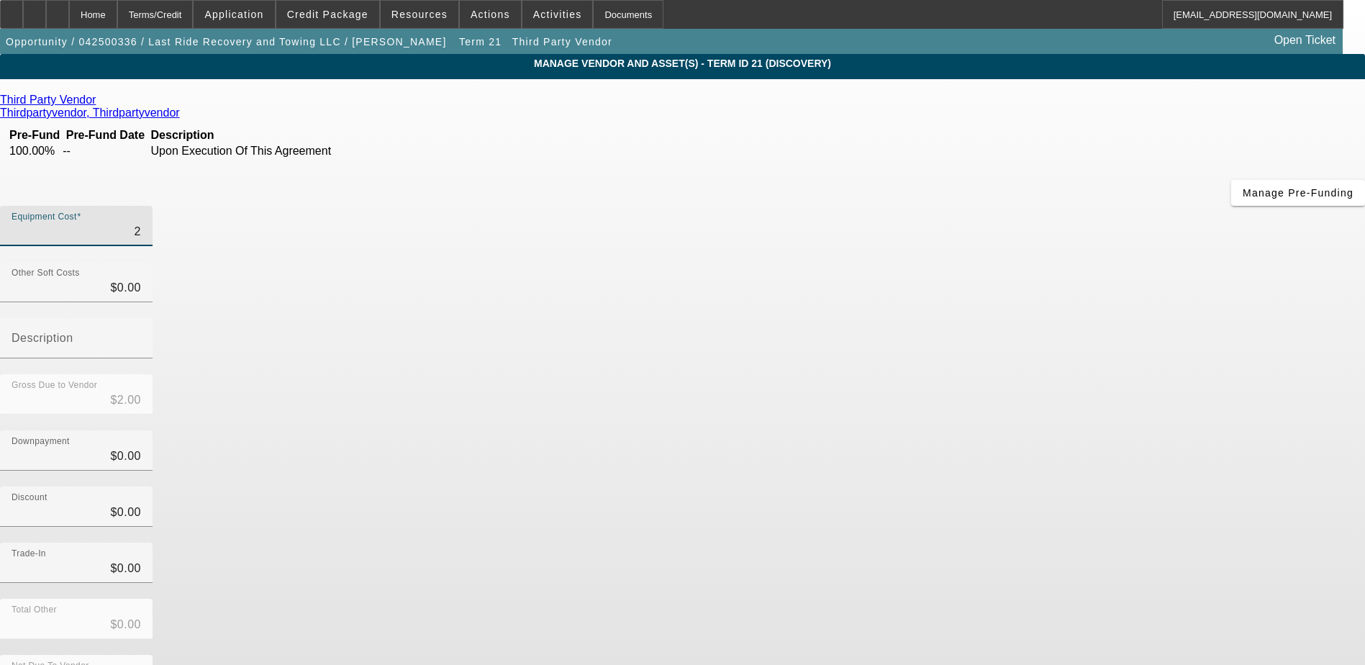
type input "$25.00"
type input "250"
type input "$250.00"
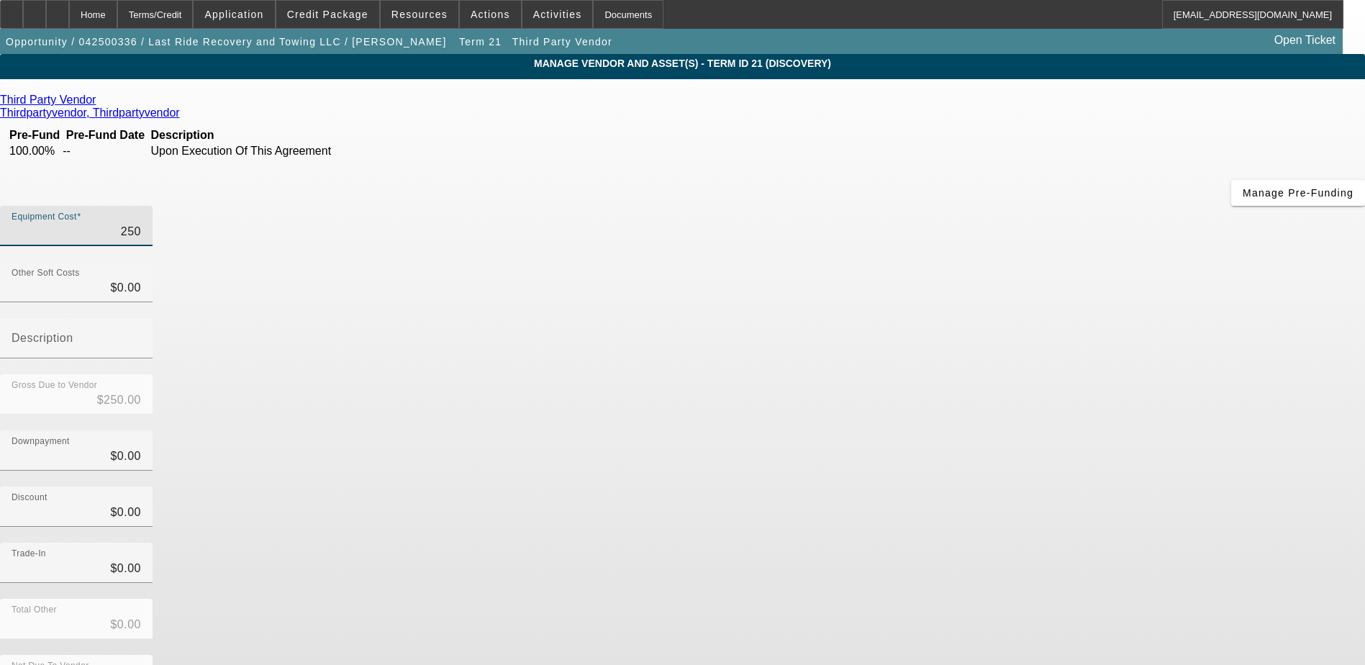
type input "2500"
type input "$2,500.00"
type input "25000"
type input "$25,000.00"
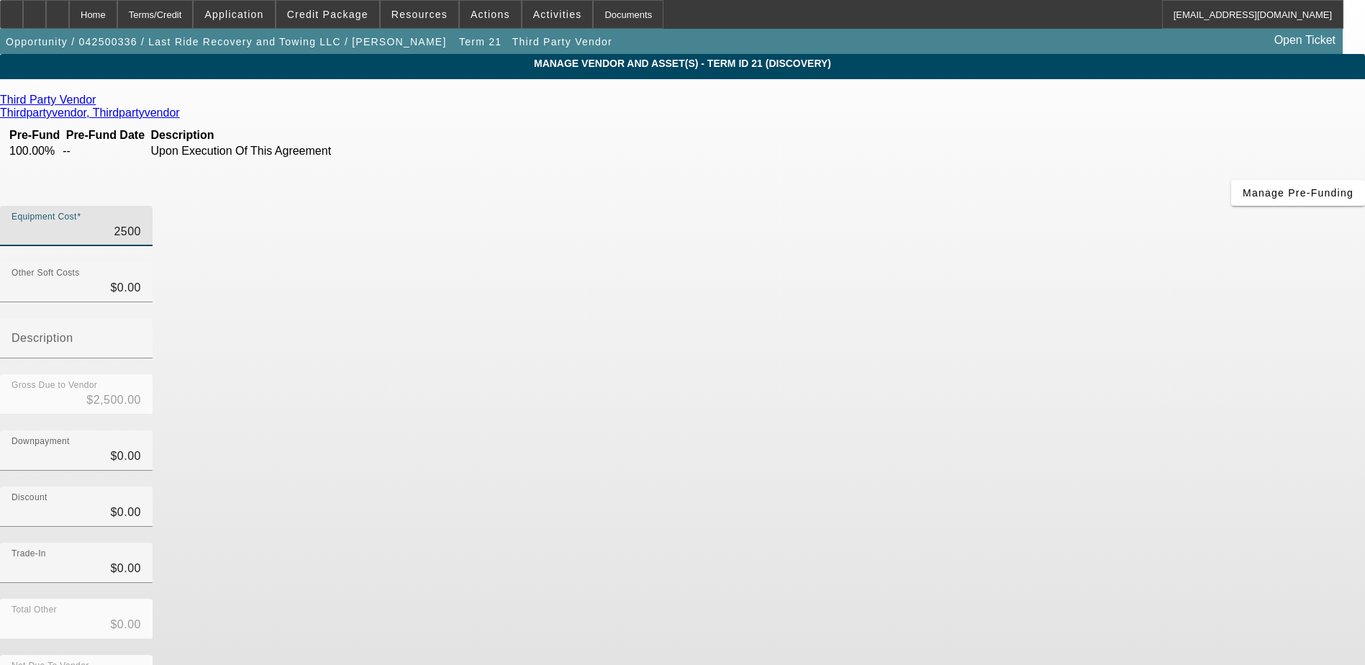
type input "$25,000.00"
click at [1063, 486] on div "Discount $0.00" at bounding box center [682, 514] width 1365 height 56
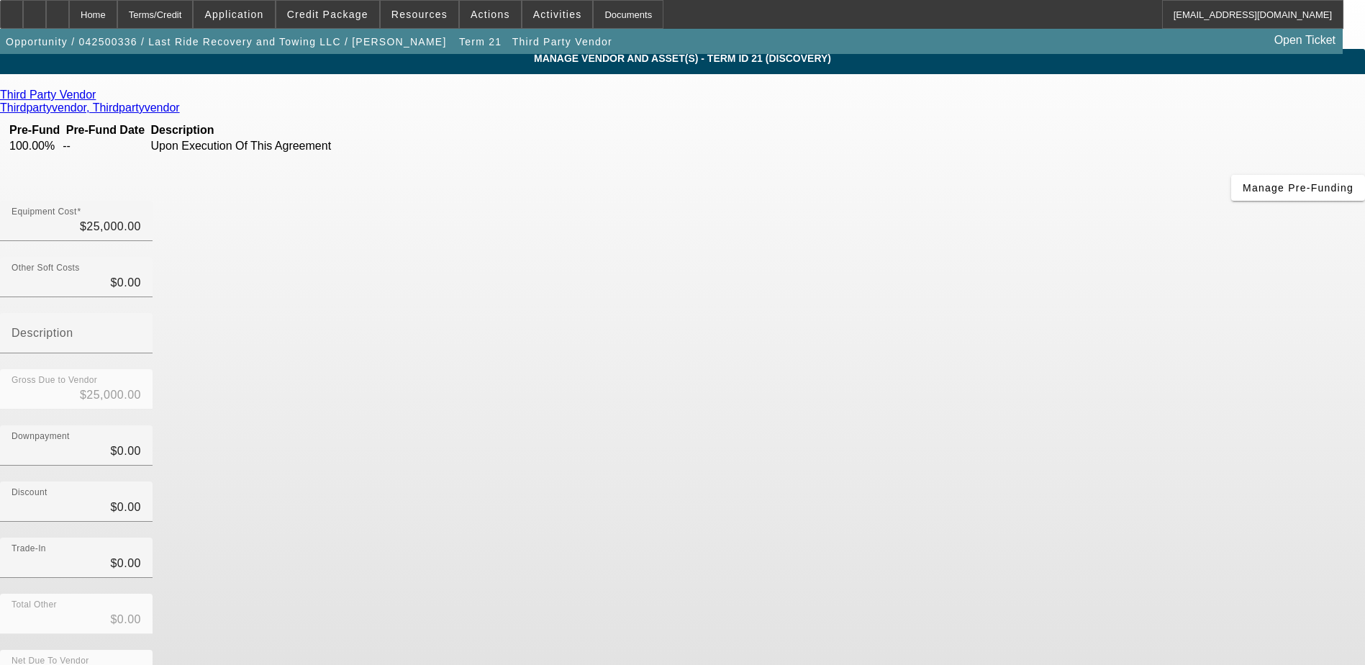
scroll to position [10, 0]
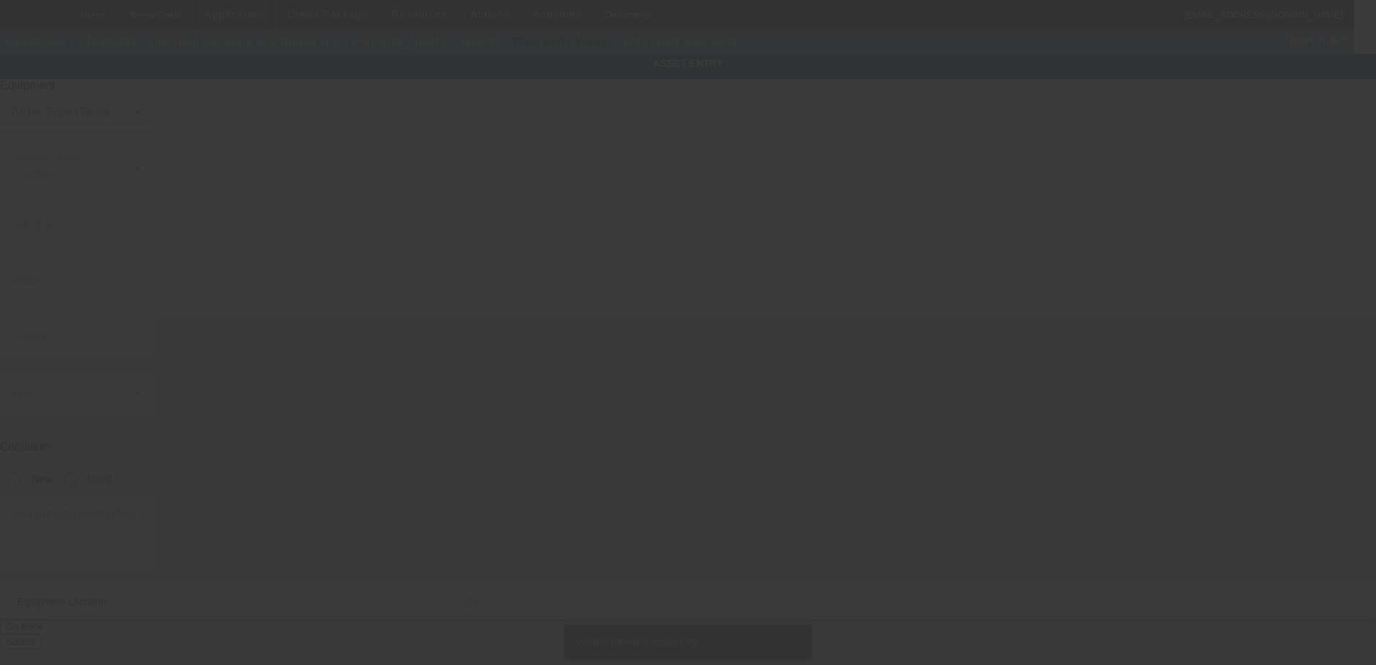
type input "3C7WRMBL0HG702909"
type input "Ram"
type input "5500"
radio input "true"
type input "549 kenmore blvd"
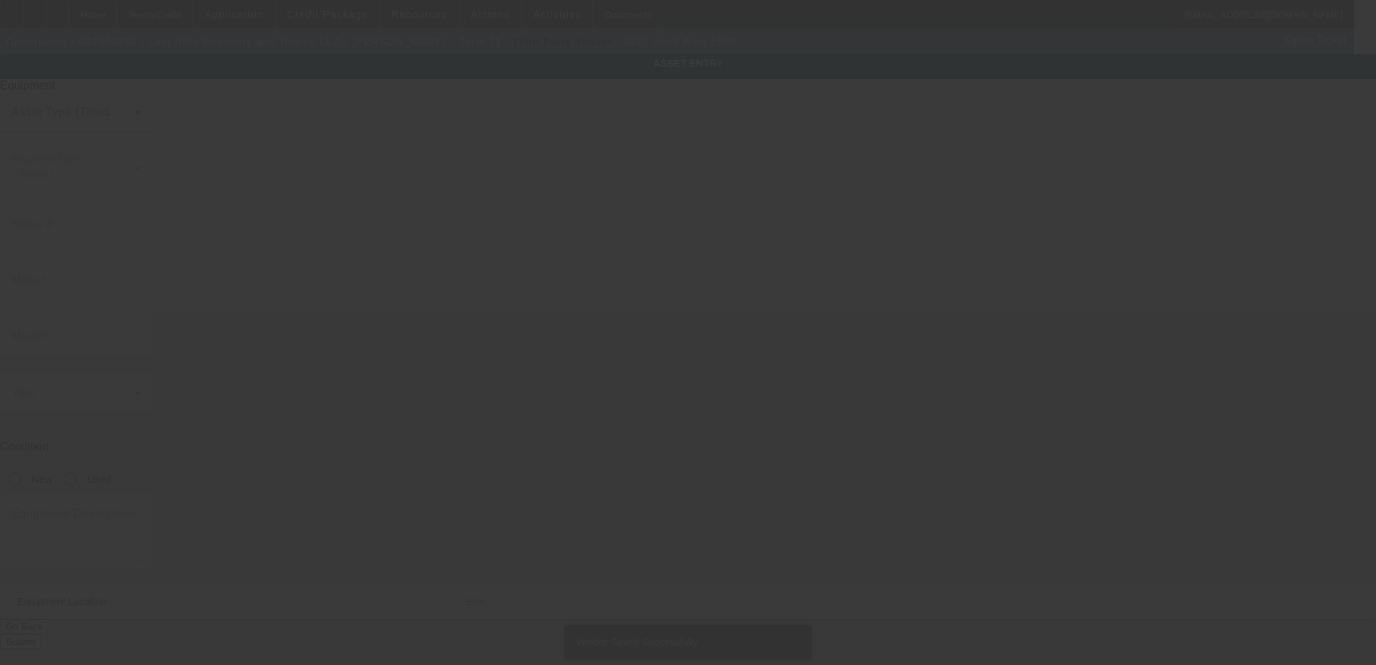
type input "akron"
type input "44301"
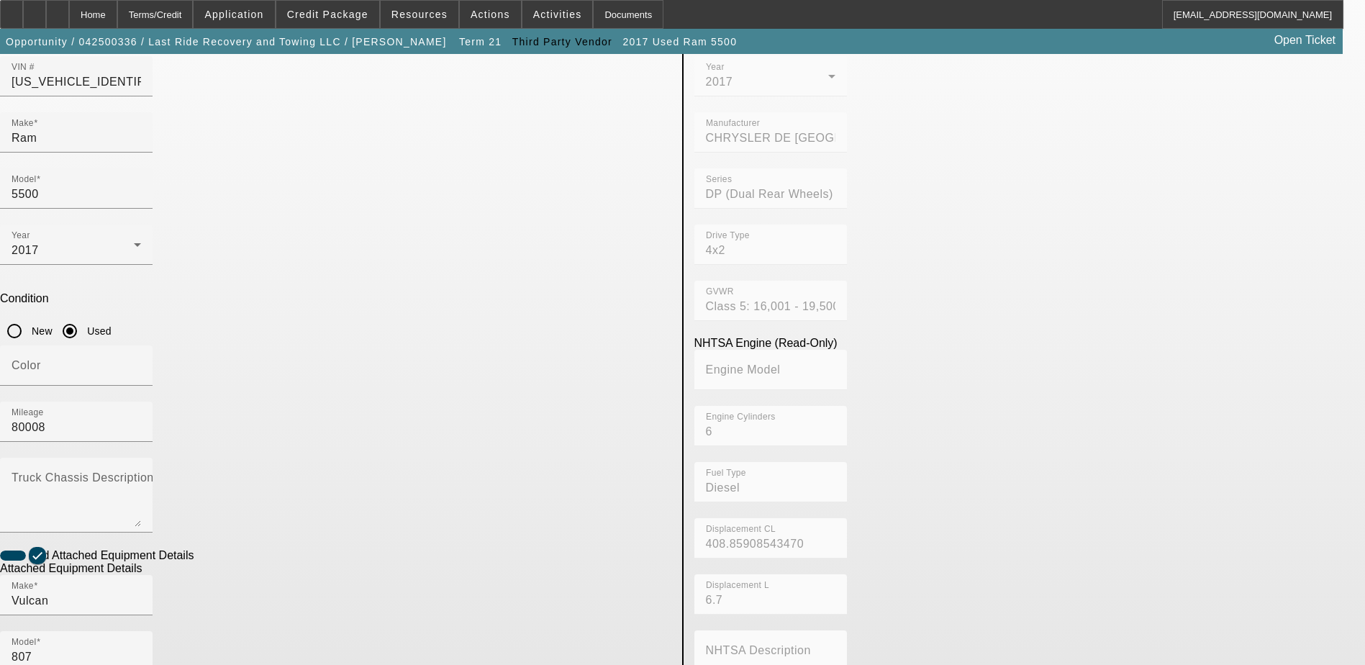
scroll to position [262, 0]
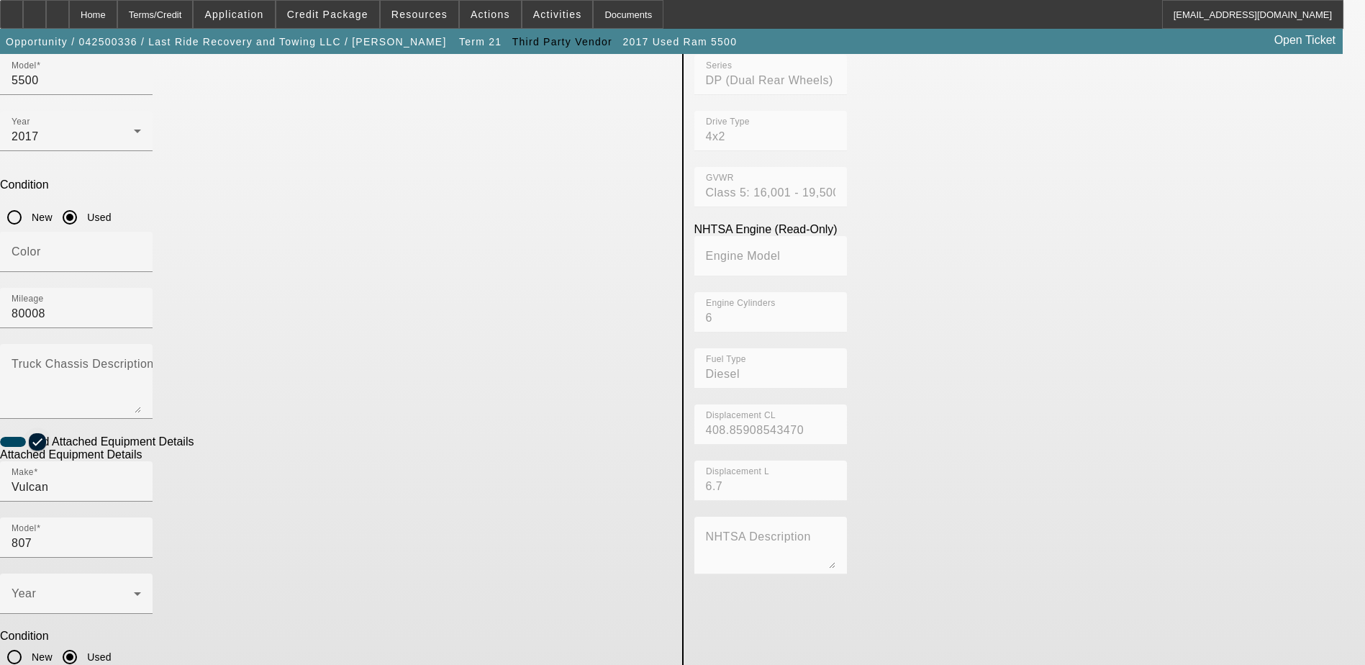
drag, startPoint x: 278, startPoint y: 238, endPoint x: 314, endPoint y: 242, distance: 36.2
click at [52, 427] on span "button" at bounding box center [37, 441] width 29 height 29
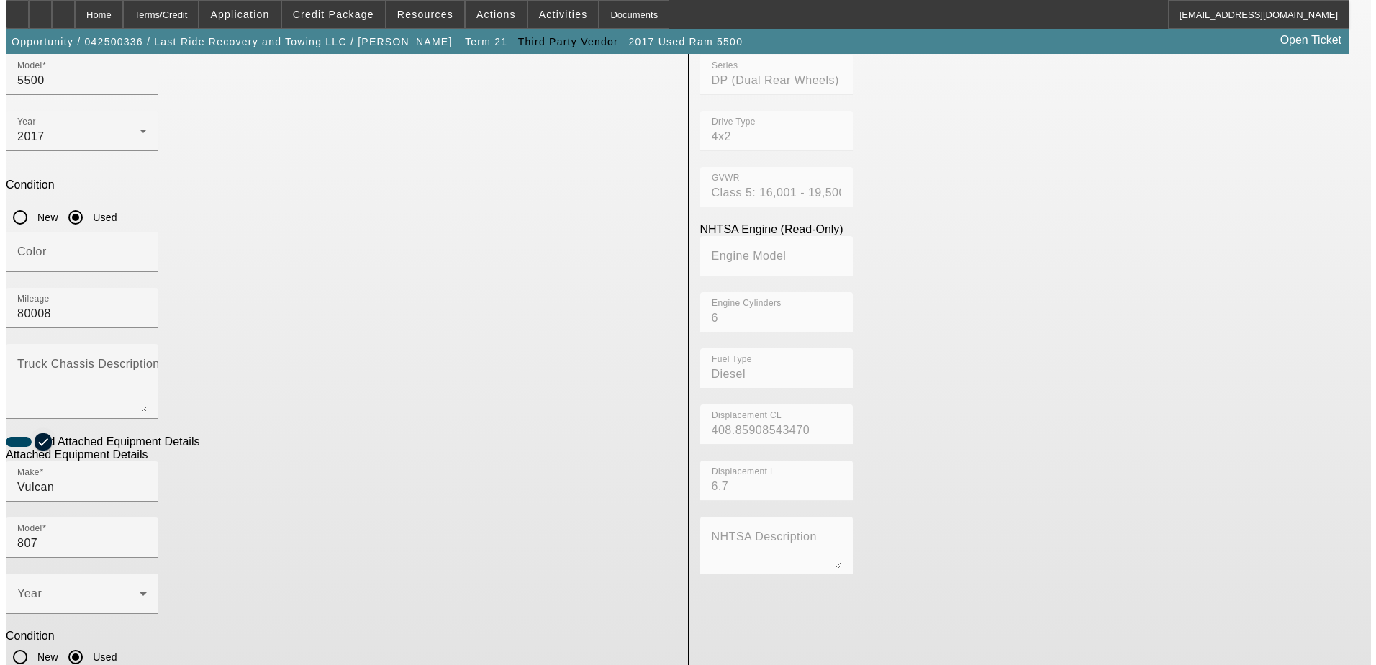
scroll to position [0, 0]
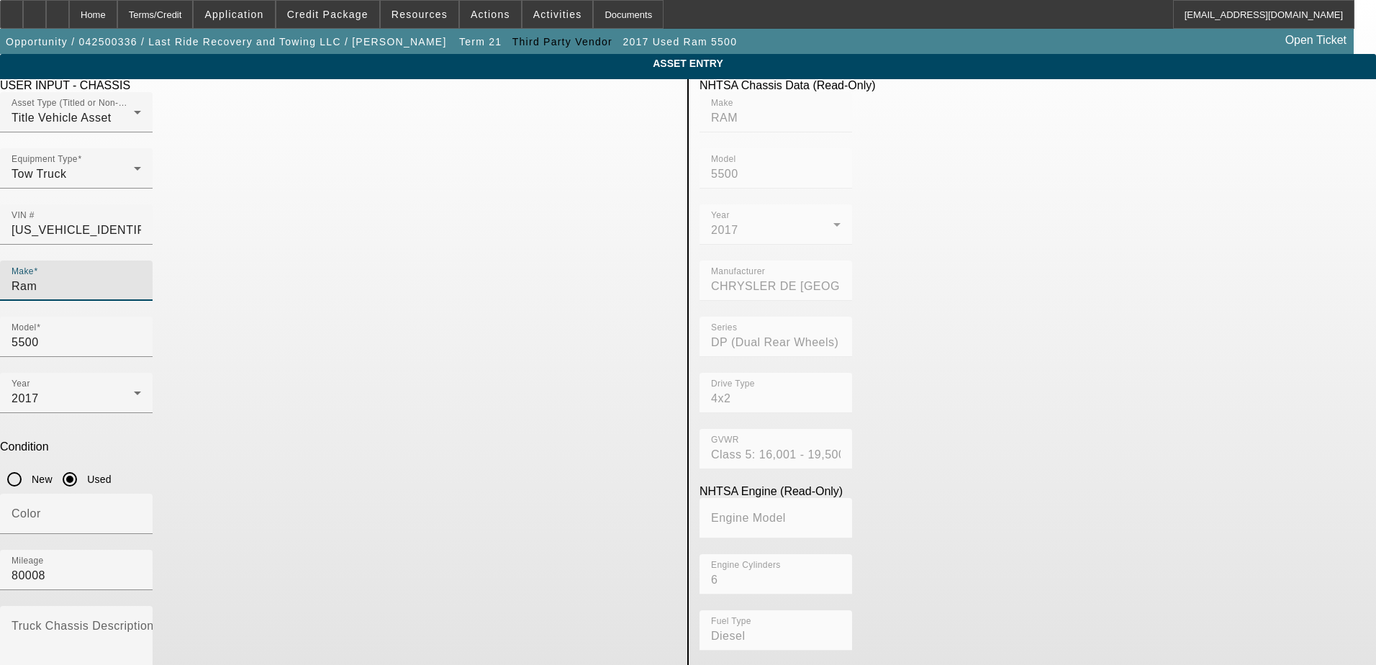
drag, startPoint x: 385, startPoint y: 267, endPoint x: 193, endPoint y: 281, distance: 192.6
click at [193, 281] on app-asset-collateral-manage "ASSET ENTRY Delete asset USER INPUT - CHASSIS Asset Type (Titled or Non-Titled)…" at bounding box center [688, 453] width 1376 height 798
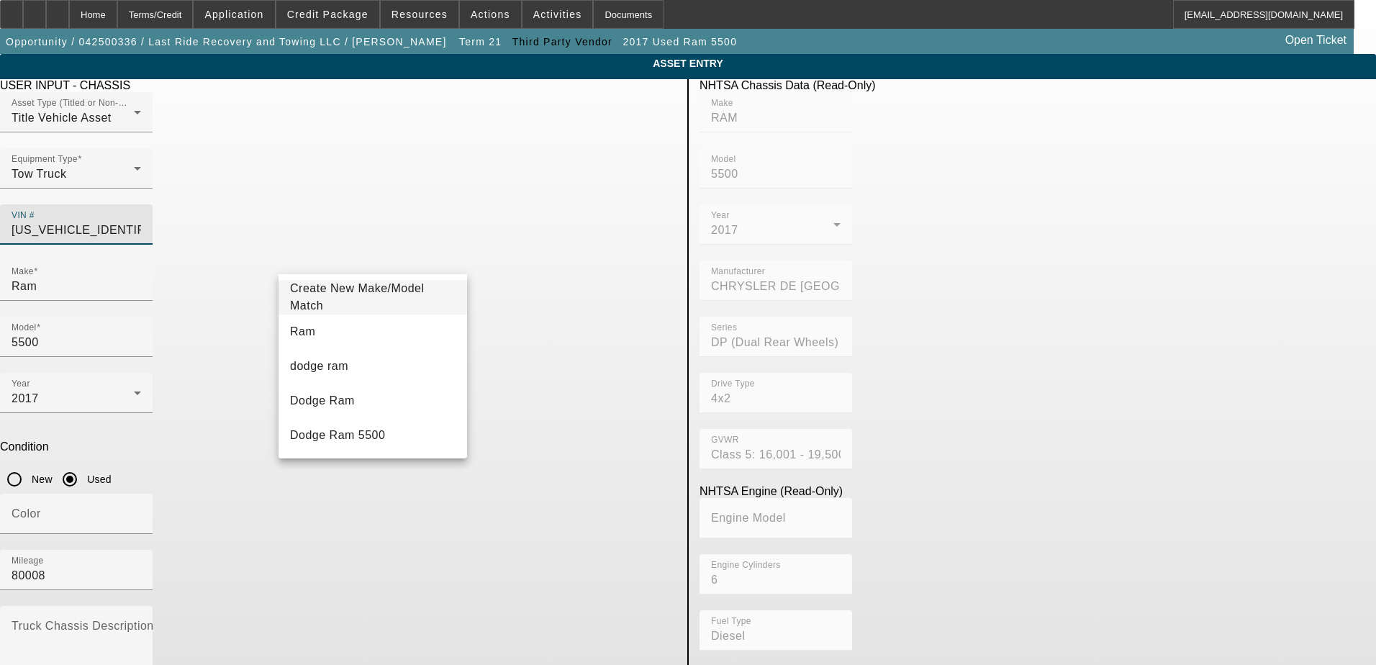
drag, startPoint x: 492, startPoint y: 215, endPoint x: 308, endPoint y: 217, distance: 184.2
click at [308, 217] on div "Asset Type (Titled or Non-Titled) Title Vehicle Asset Equipment Type Tow Truck …" at bounding box center [338, 176] width 676 height 168
click at [141, 278] on input "Ram" at bounding box center [77, 286] width 130 height 17
drag, startPoint x: 425, startPoint y: 258, endPoint x: 235, endPoint y: 283, distance: 192.3
click at [235, 283] on app-asset-collateral-manage "ASSET ENTRY Delete asset USER INPUT - CHASSIS Asset Type (Titled or Non-Titled)…" at bounding box center [688, 453] width 1376 height 798
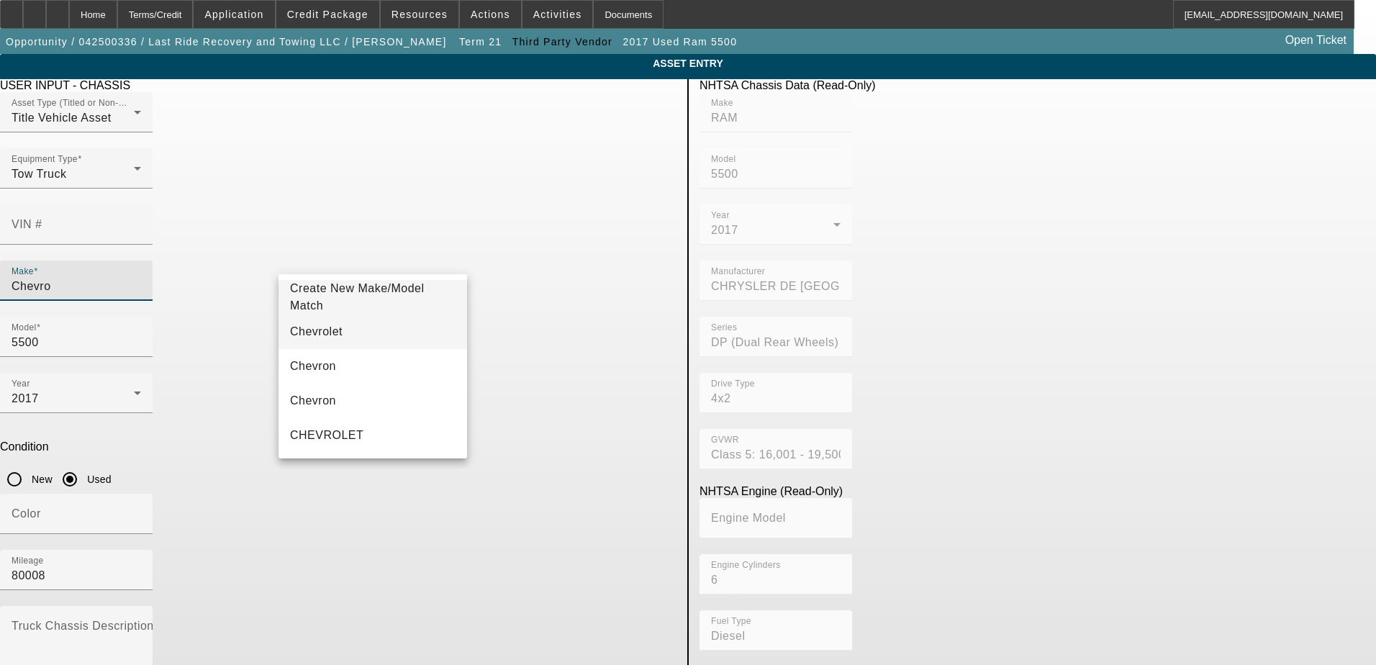
type input "Chevro"
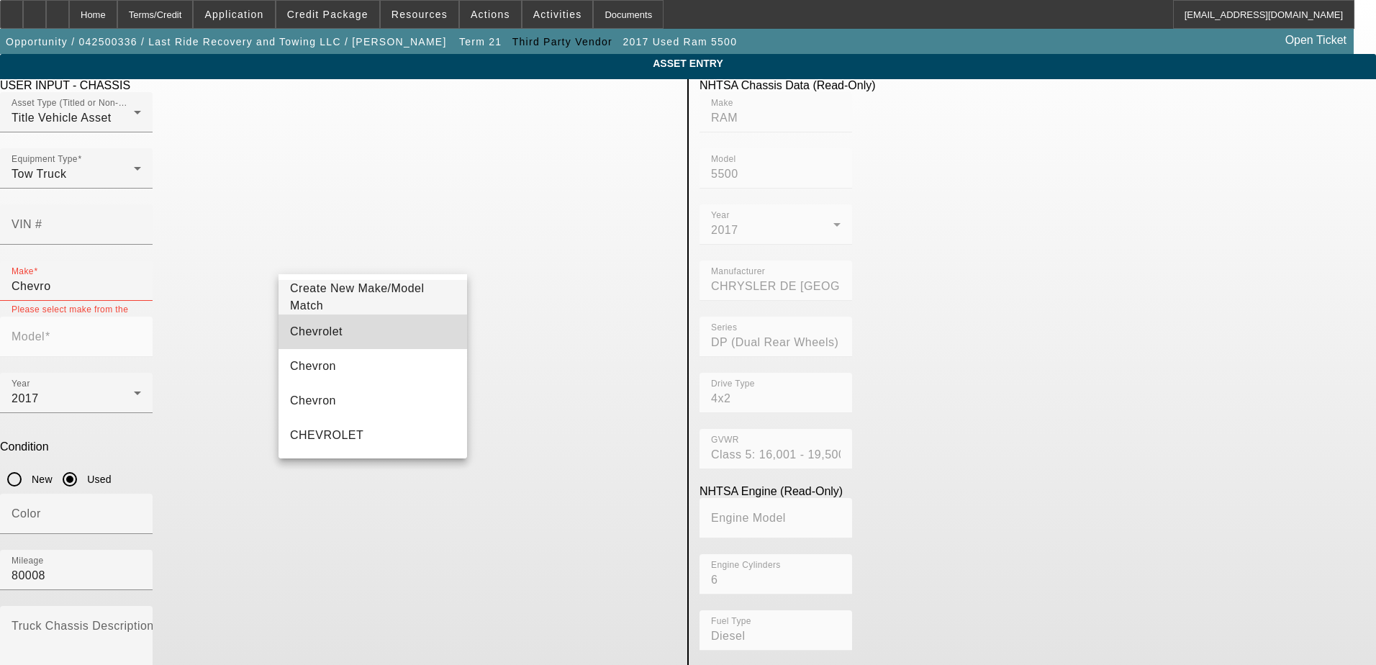
click at [401, 336] on mat-option "Chevrolet" at bounding box center [372, 331] width 188 height 35
type input "Chevrolet"
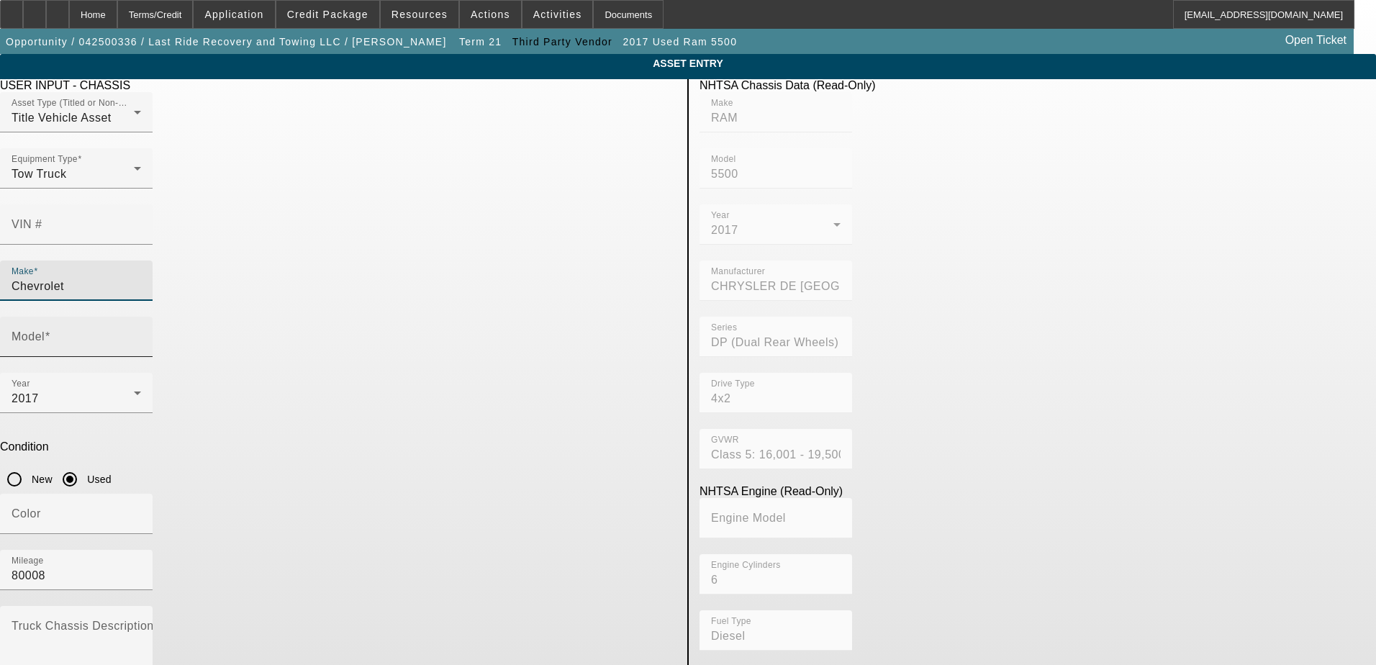
click at [141, 334] on input "Model" at bounding box center [77, 342] width 130 height 17
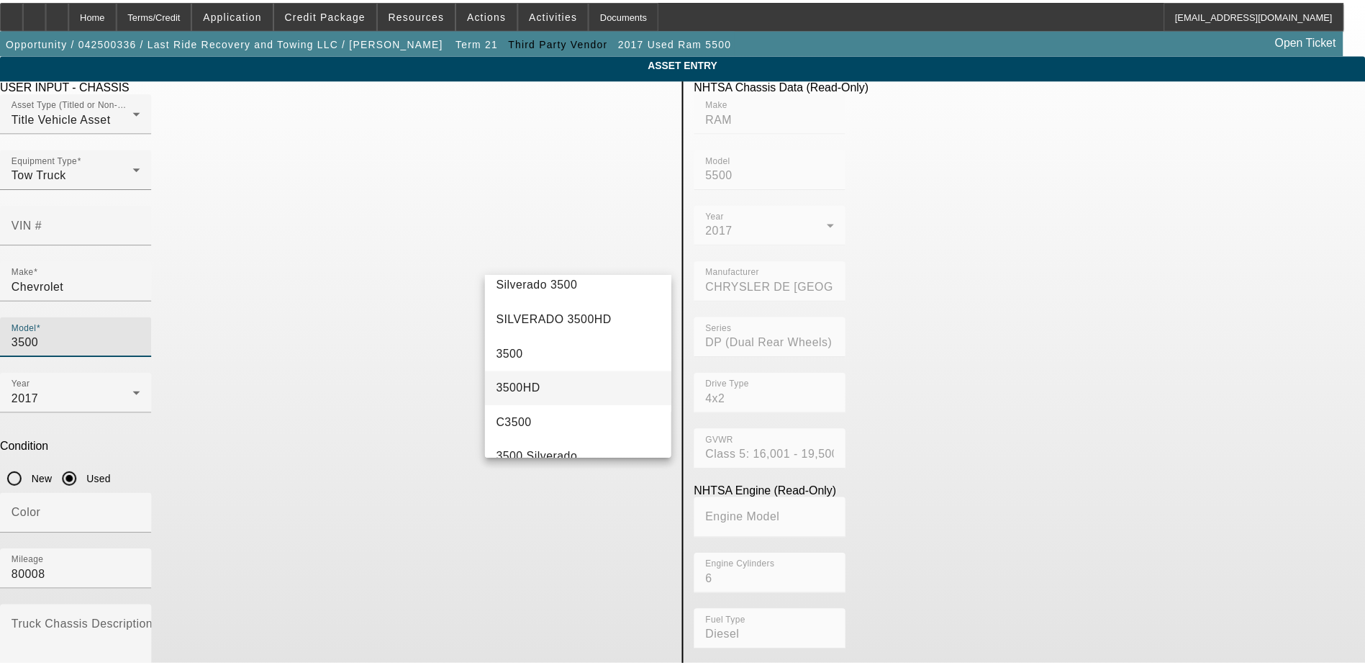
scroll to position [72, 0]
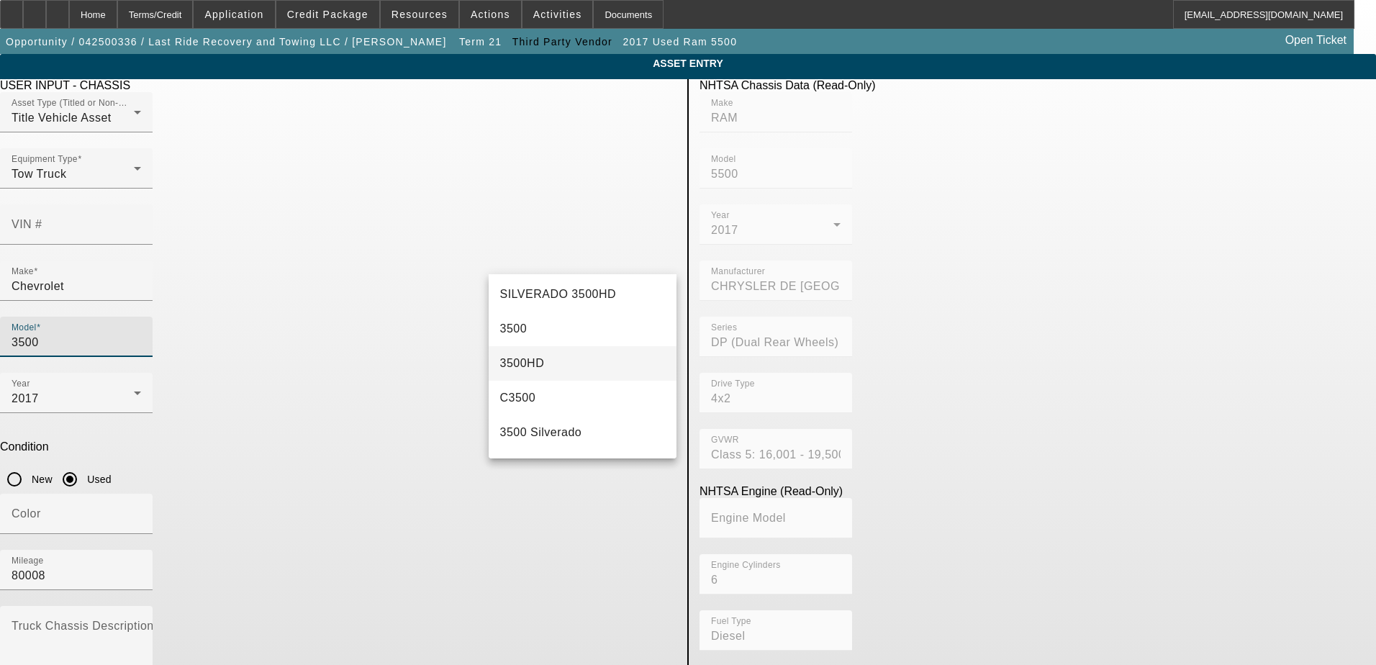
click at [630, 363] on mat-option "3500HD" at bounding box center [583, 363] width 188 height 35
type input "3500HD"
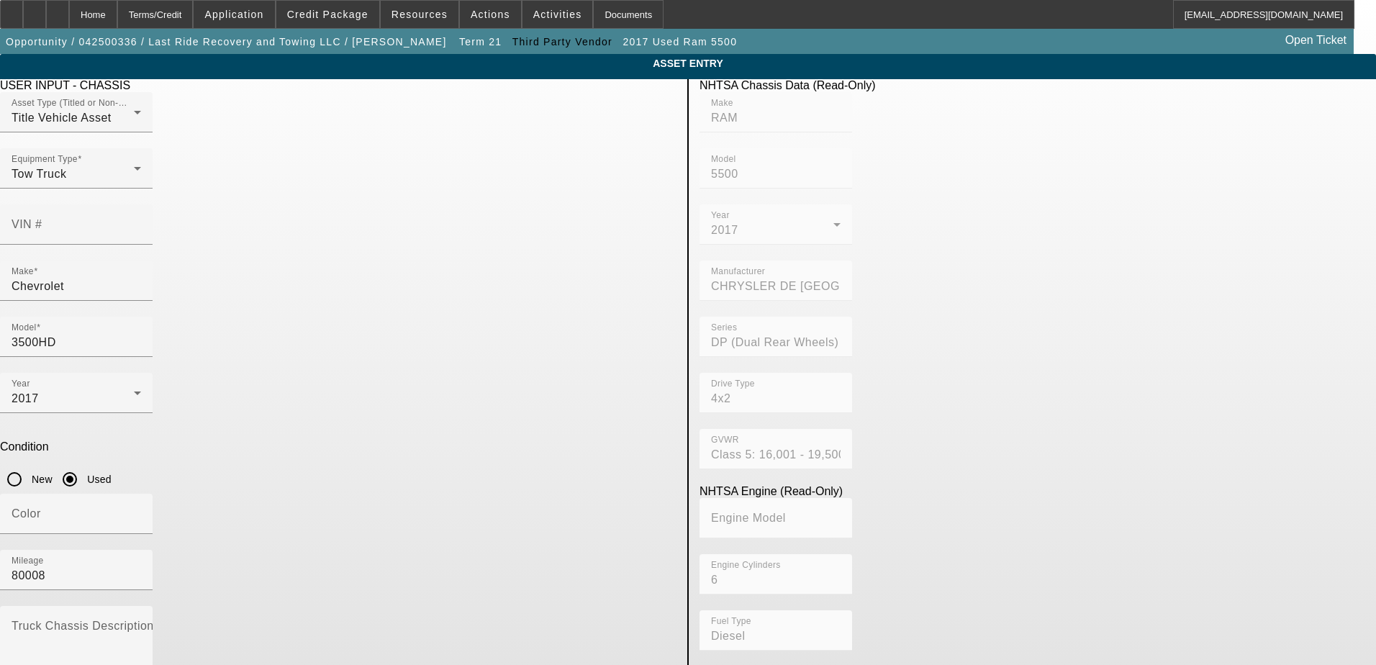
click at [477, 440] on div "Condition New Used" at bounding box center [338, 466] width 676 height 53
click at [174, 381] on app-asset-collateral-manage "ASSET ENTRY Delete asset USER INPUT - CHASSIS Asset Type (Titled or Non-Titled)…" at bounding box center [688, 453] width 1376 height 798
type input "160000"
click at [475, 373] on div "Year 2017" at bounding box center [338, 401] width 676 height 56
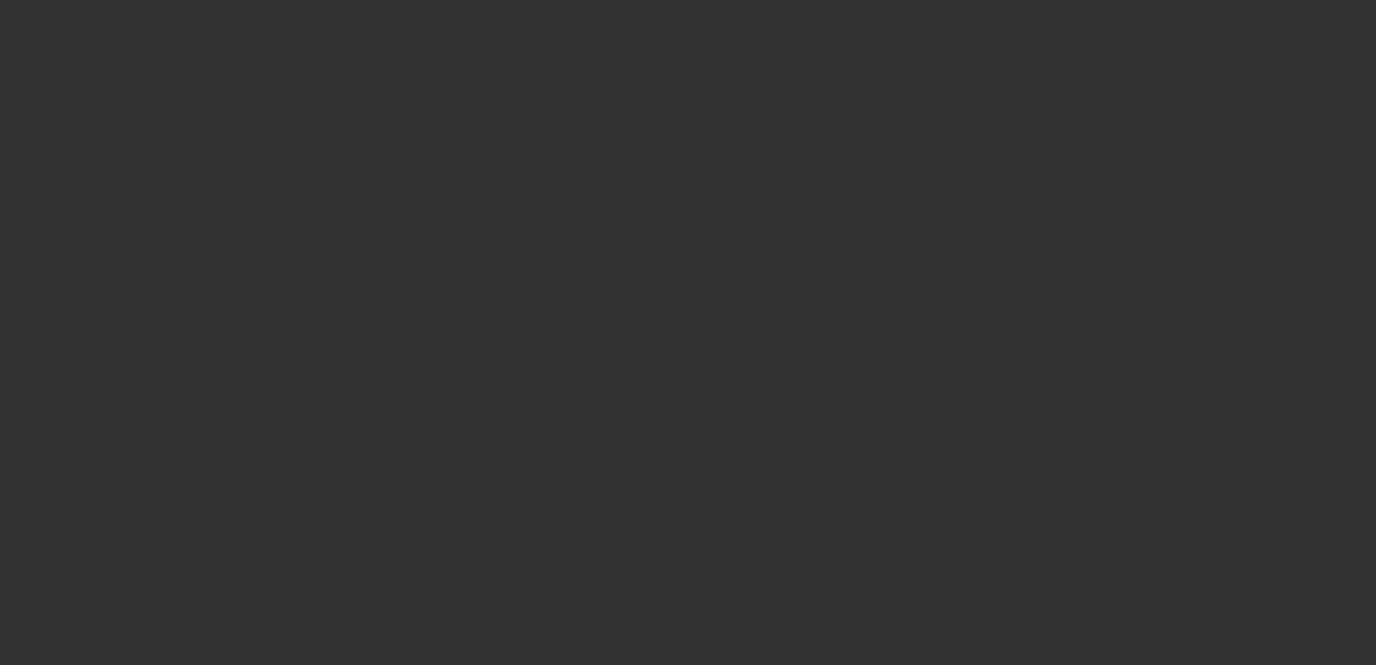
type input "$25,000.00"
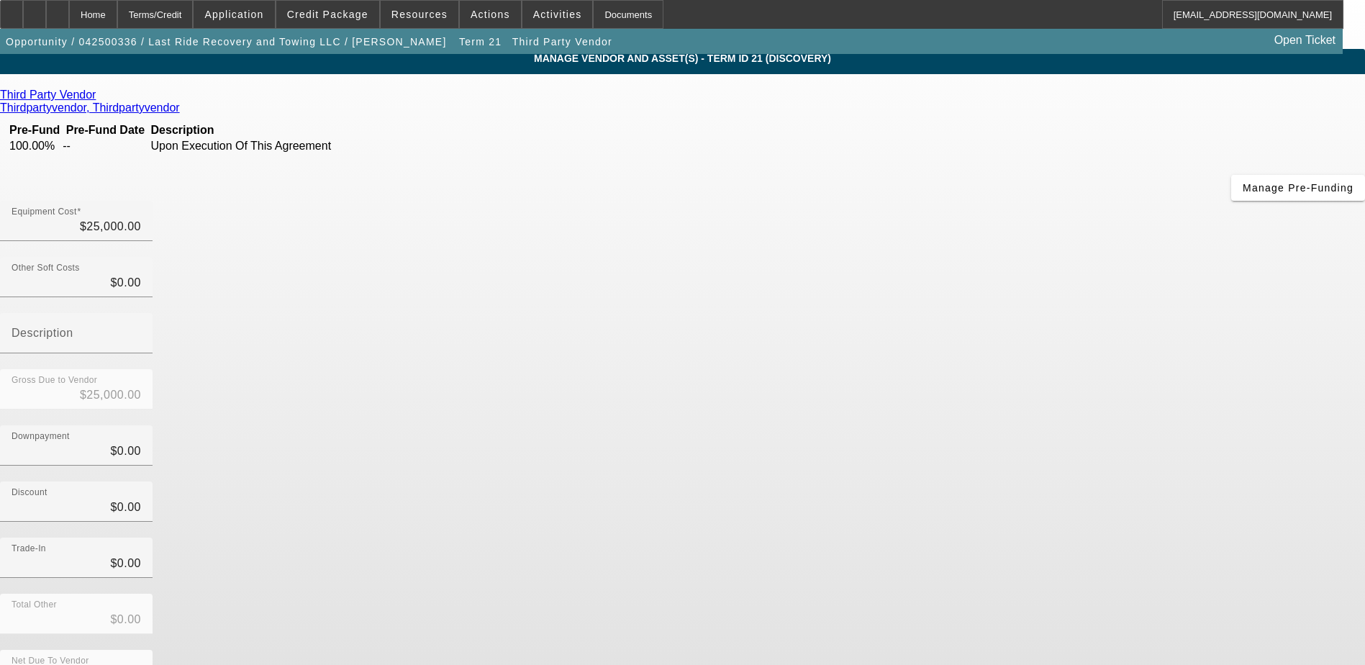
scroll to position [10, 0]
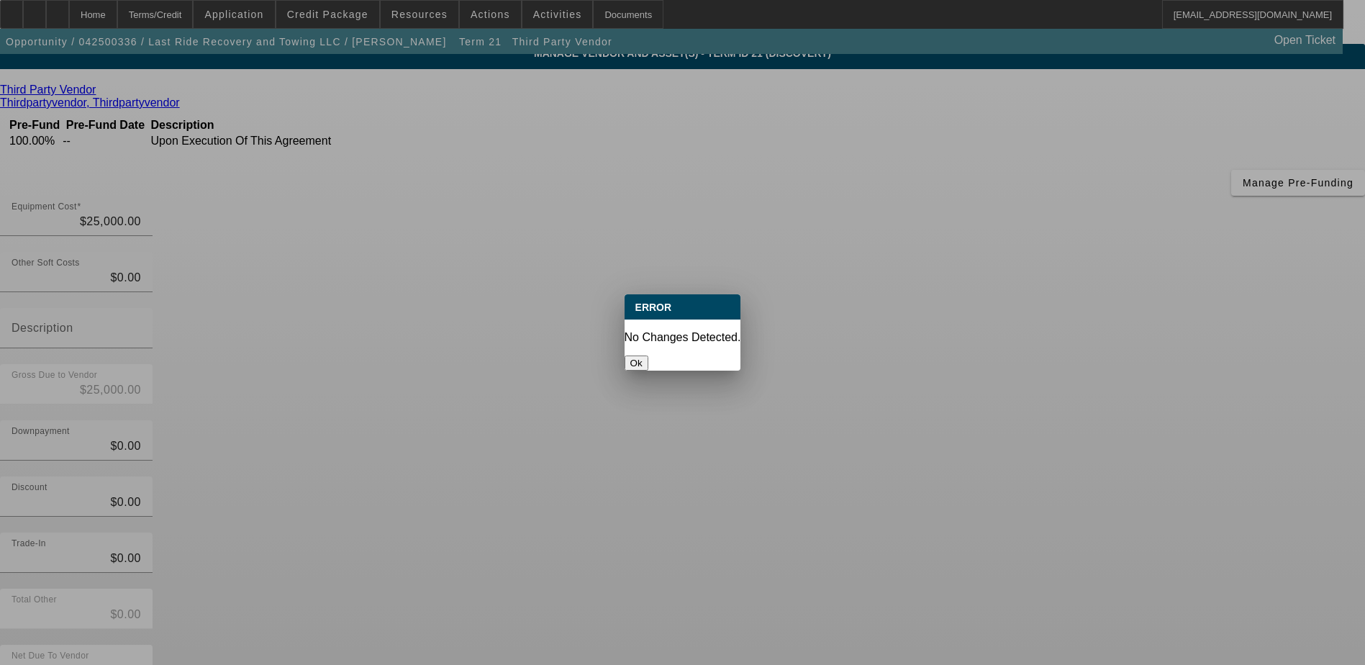
click at [648, 355] on button "Ok" at bounding box center [636, 362] width 24 height 15
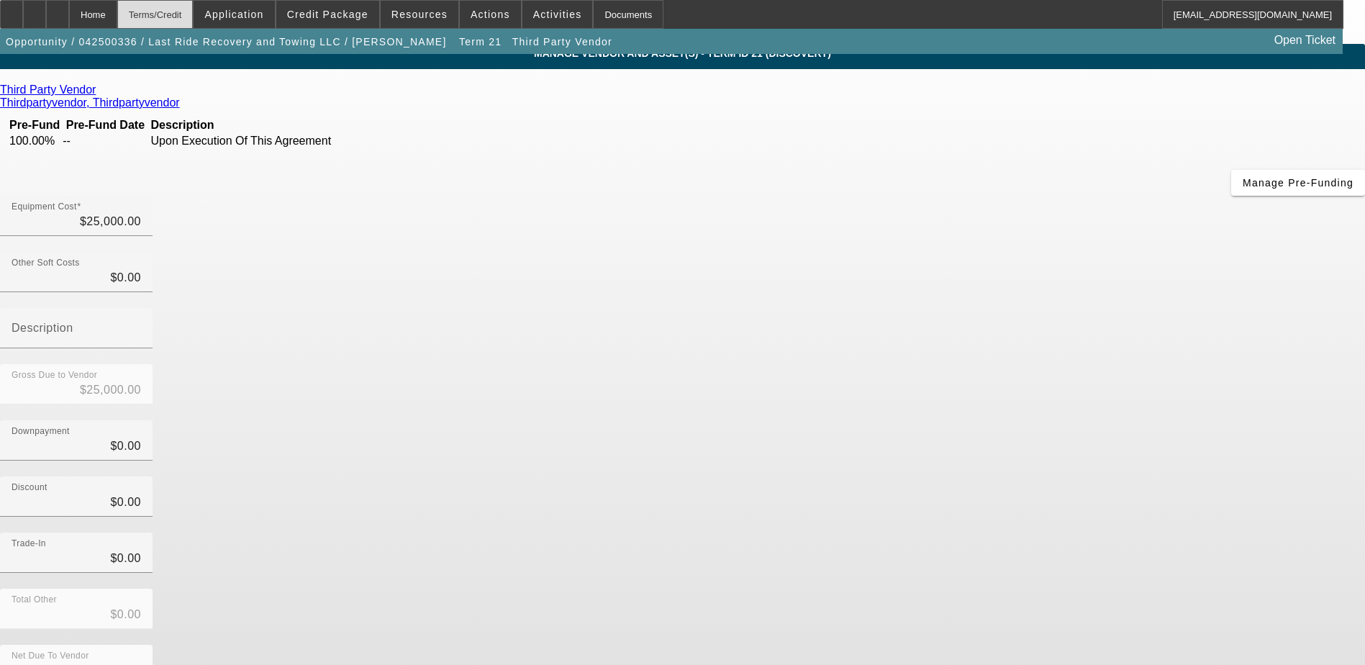
click at [161, 9] on div "Terms/Credit" at bounding box center [155, 14] width 76 height 29
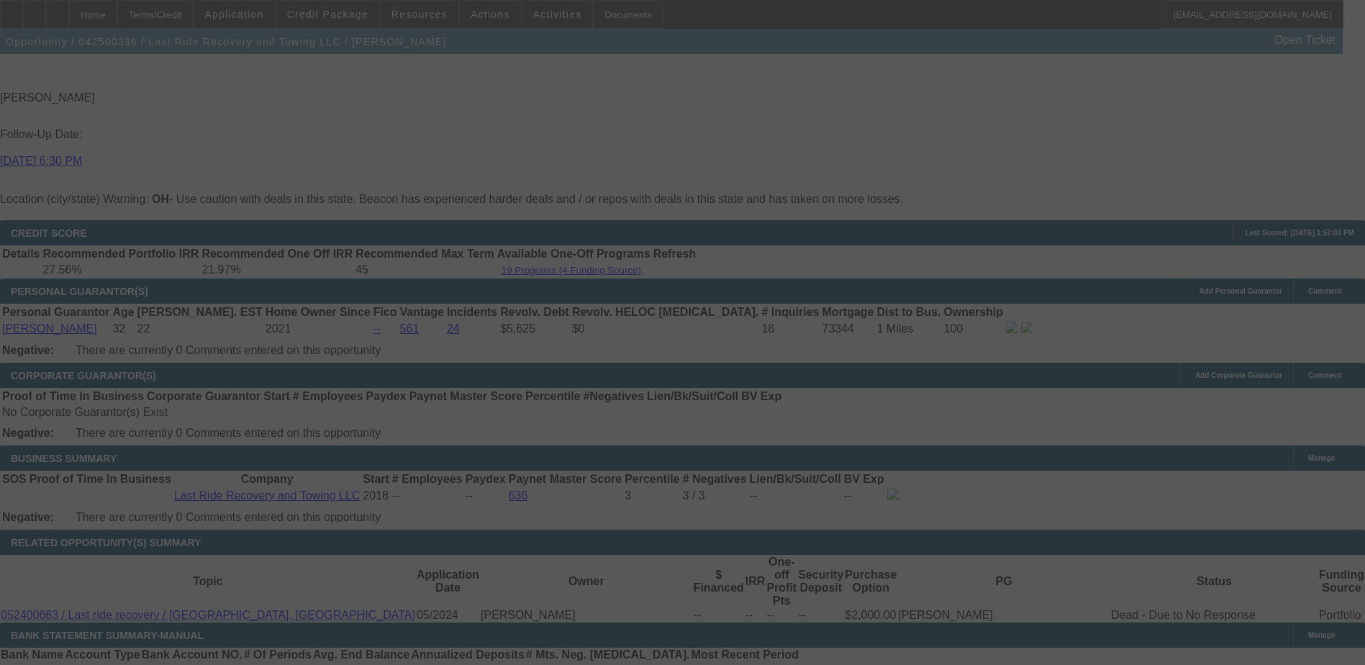
scroll to position [1989, 0]
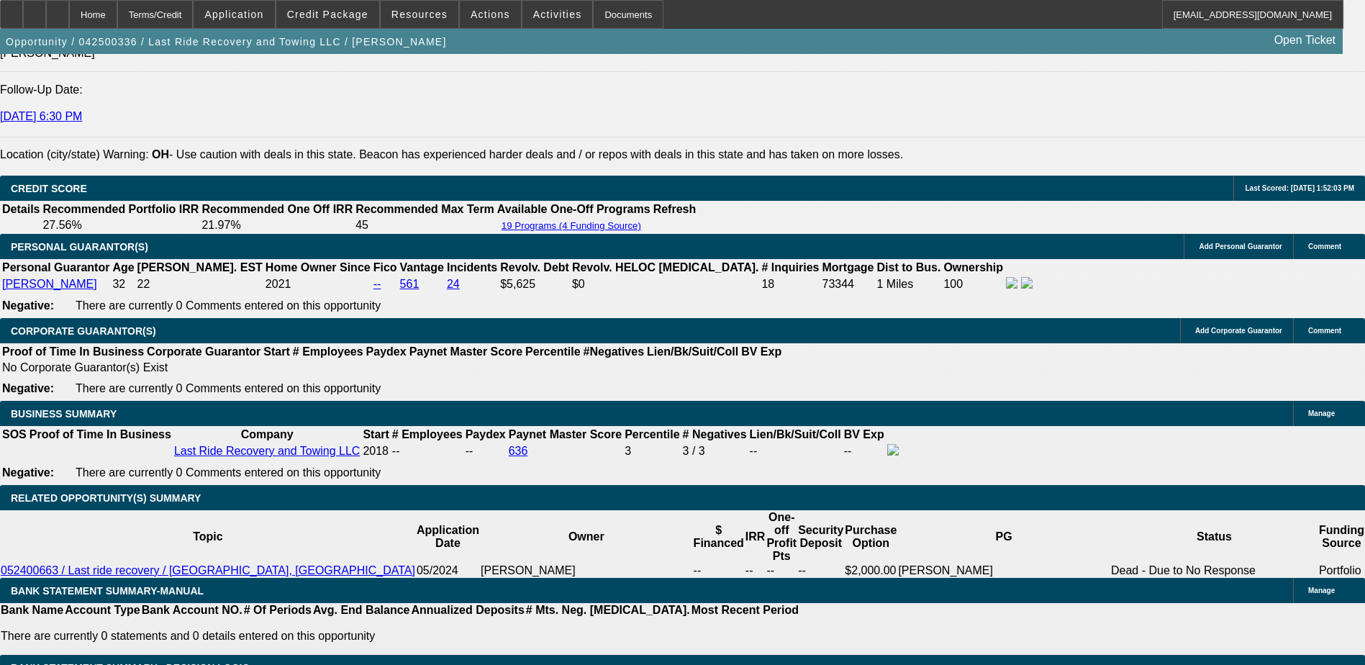
select select "0"
select select "2"
select select "0"
select select "5"
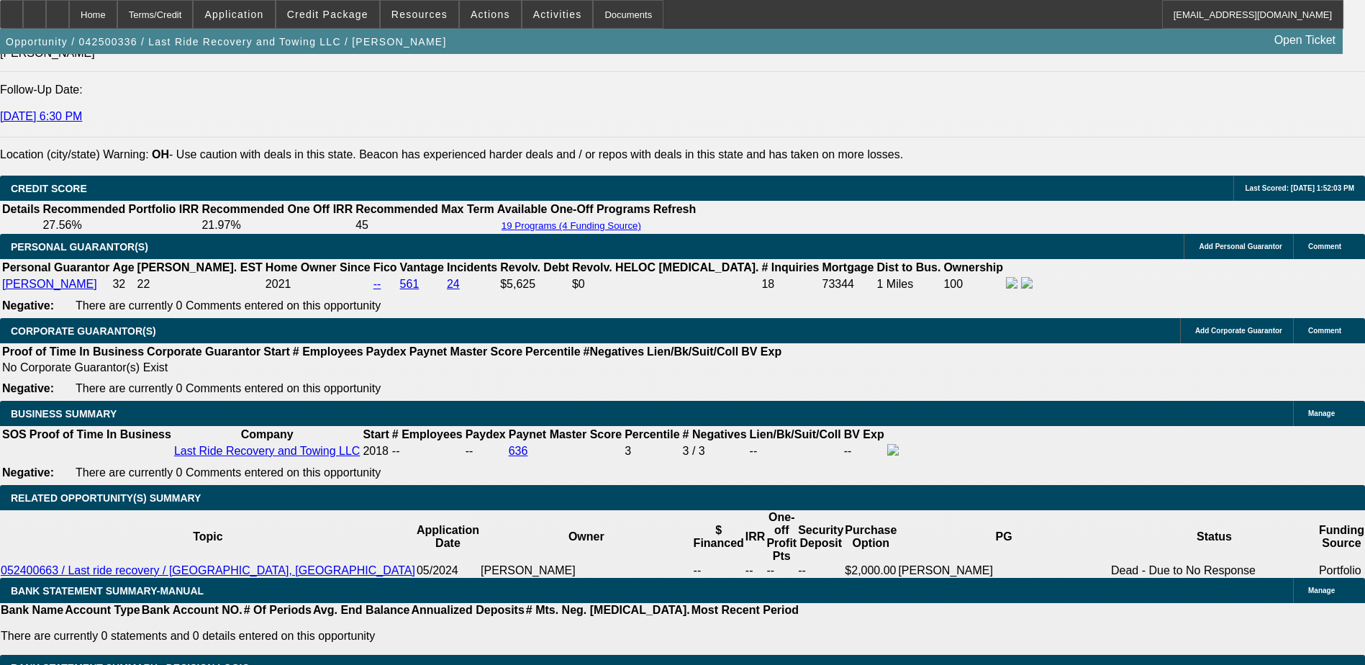
select select "0"
select select "2"
select select "0"
select select "5"
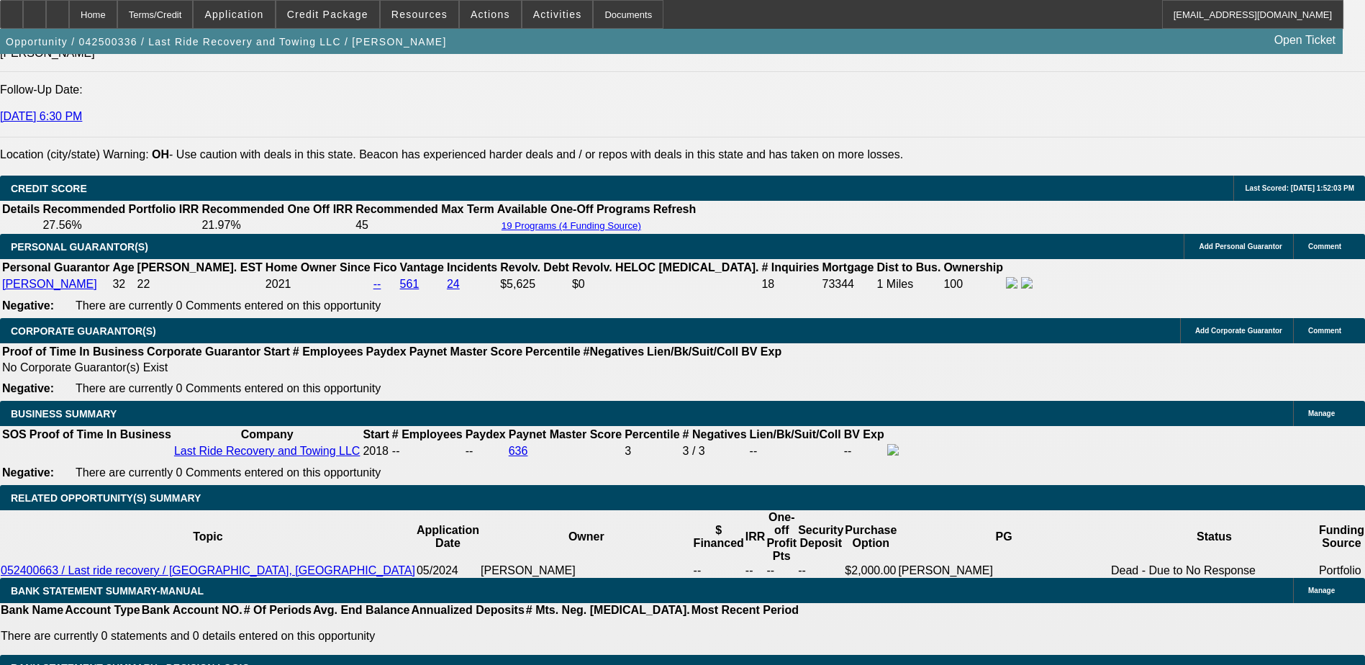
select select "0.15"
select select "0"
select select "3"
select select "0.1"
select select "4"
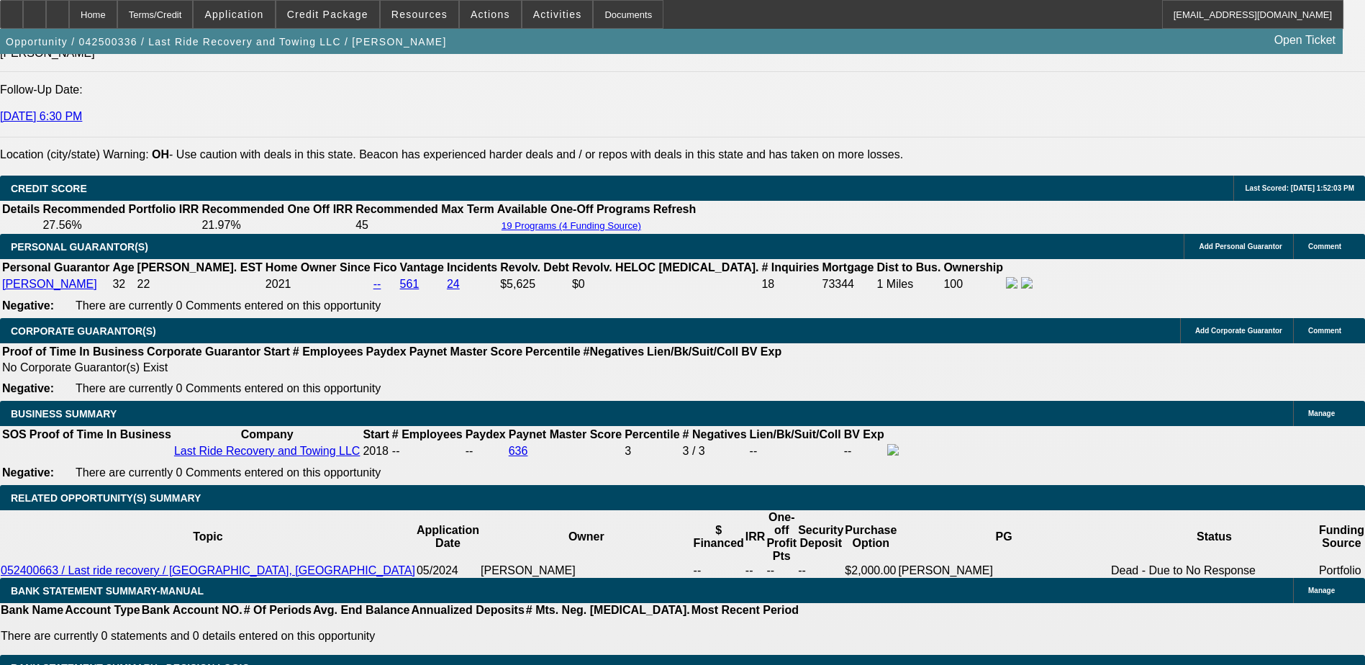
select select "0.15"
select select "0"
select select "3"
select select "0"
select select "6"
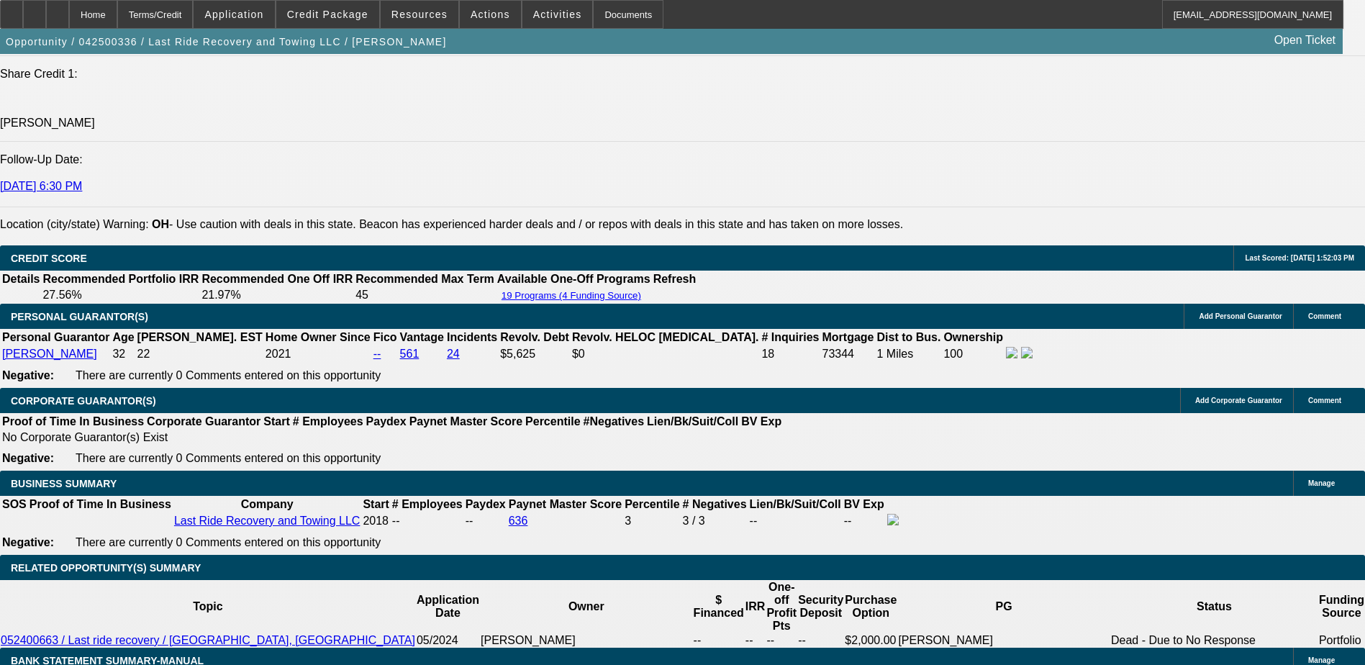
scroll to position [1917, 0]
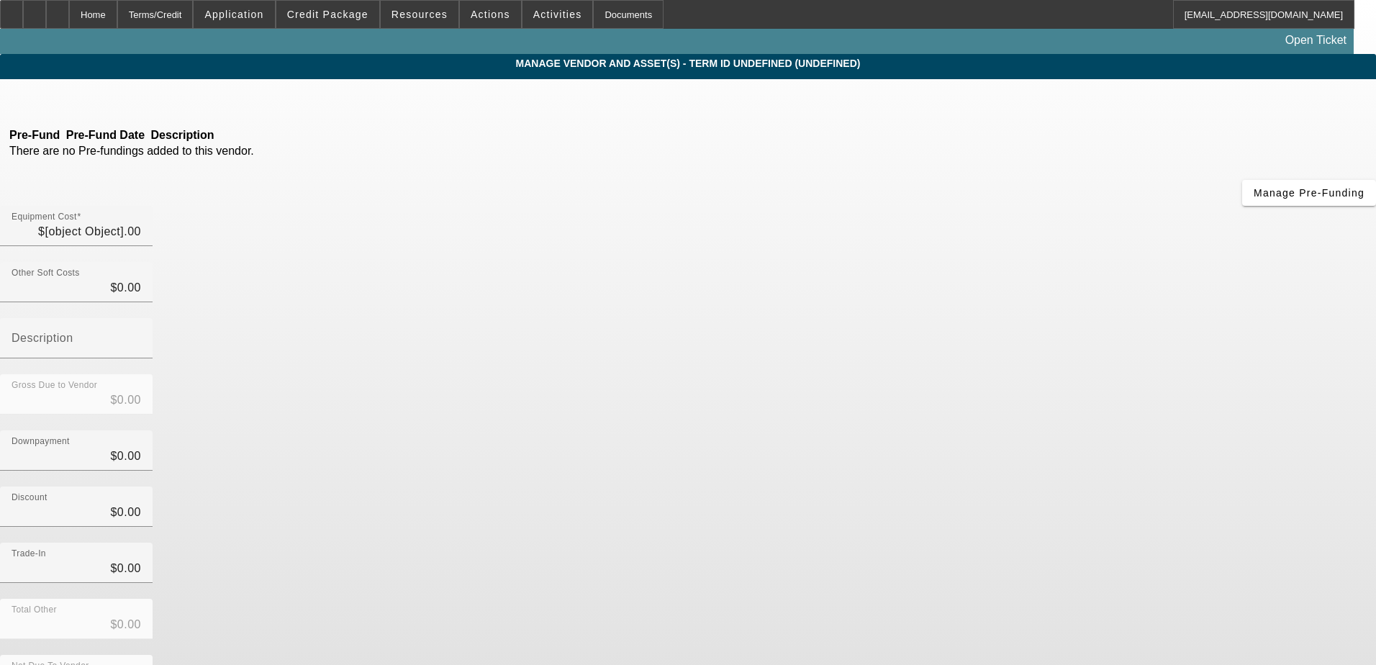
type input "$25,000.00"
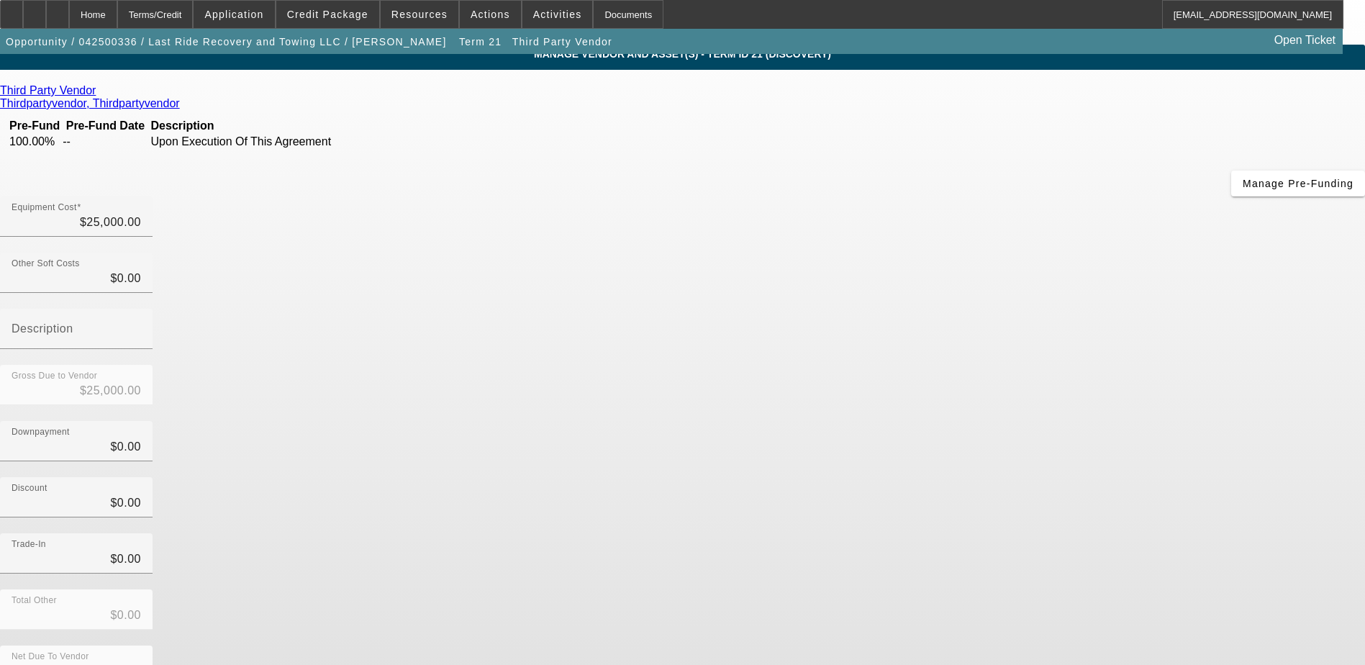
scroll to position [10, 0]
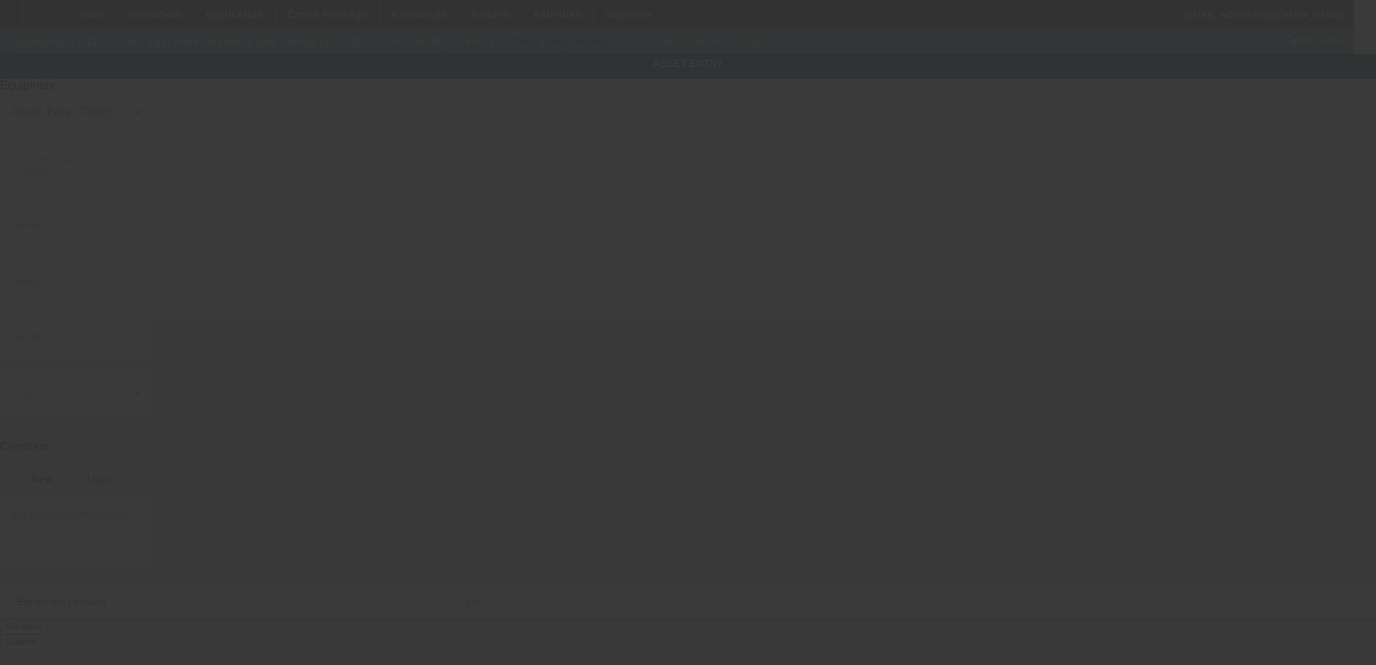
type input "Chevrolet"
type input "3500HD"
radio input "true"
type input "549 kenmore blvd"
type input "akron"
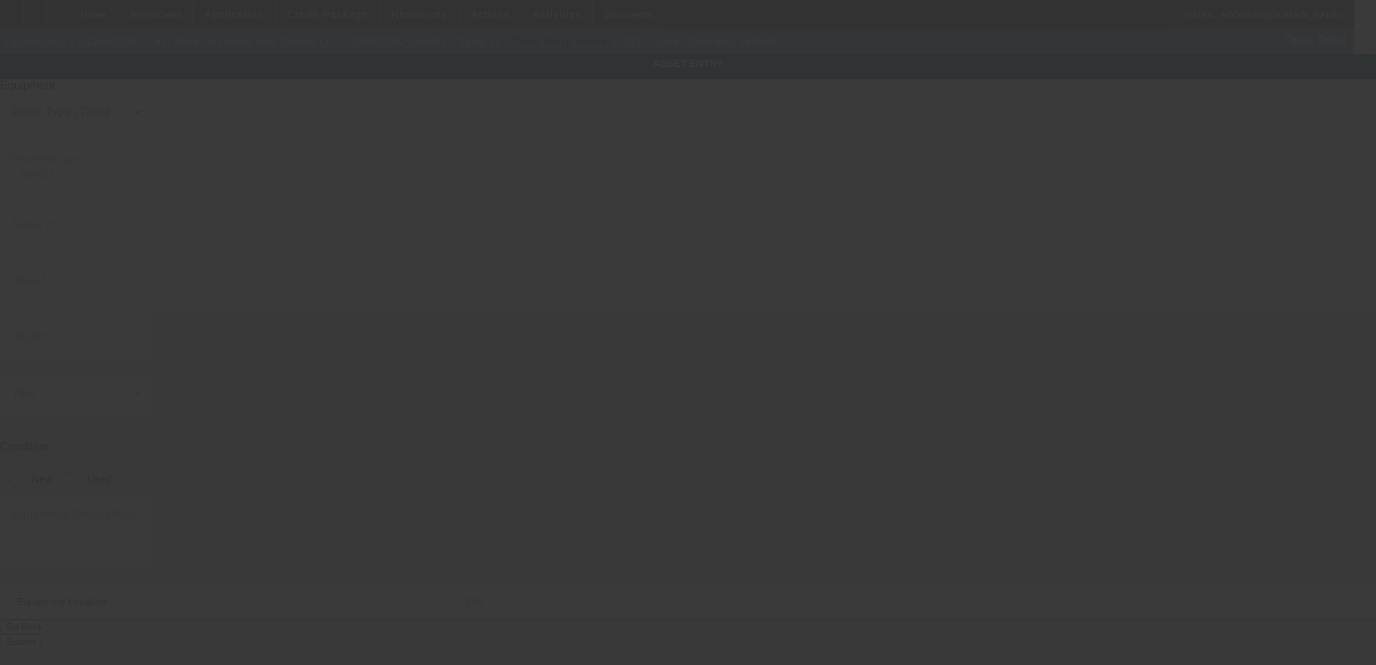
type input "44301"
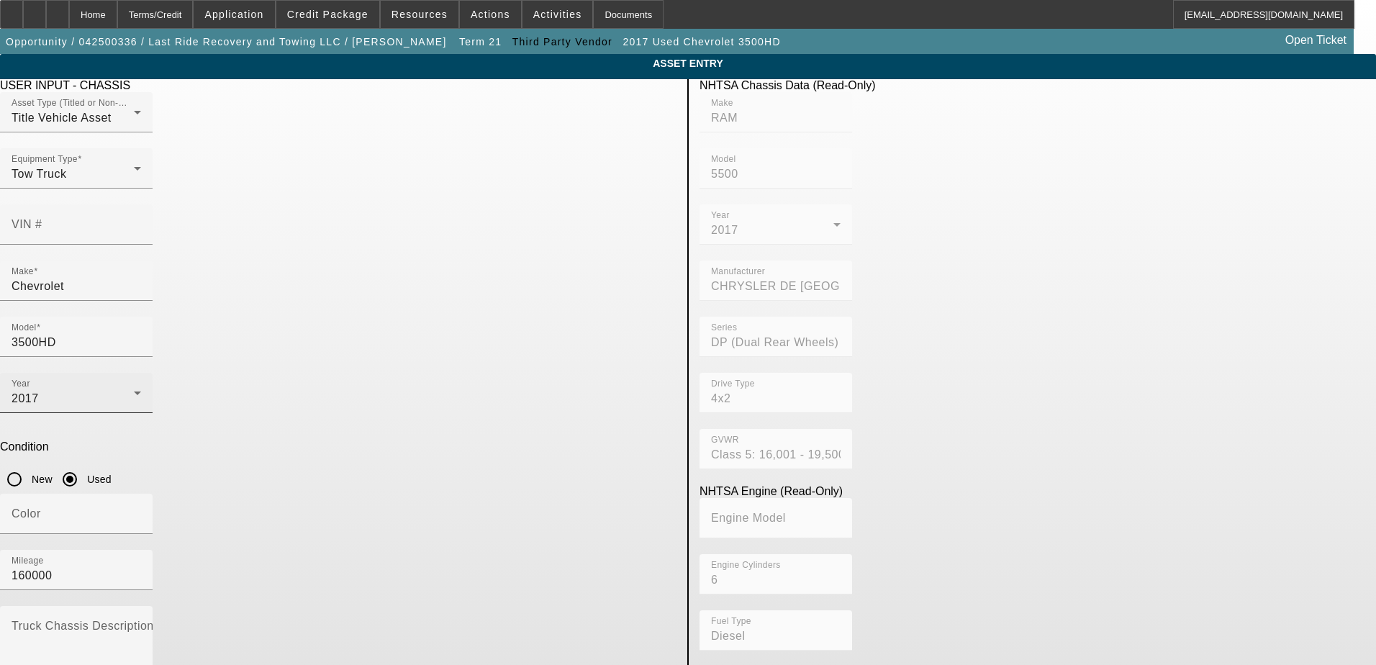
click at [141, 373] on div "Year 2017" at bounding box center [77, 393] width 130 height 40
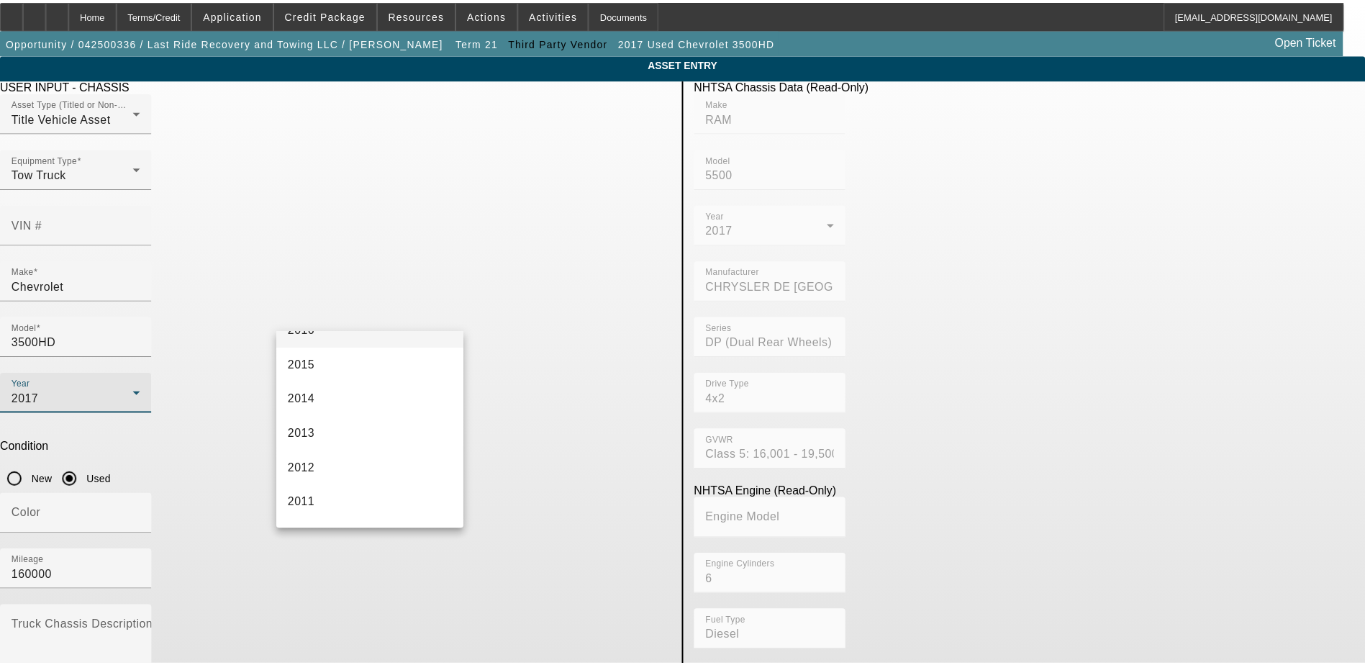
scroll to position [366, 0]
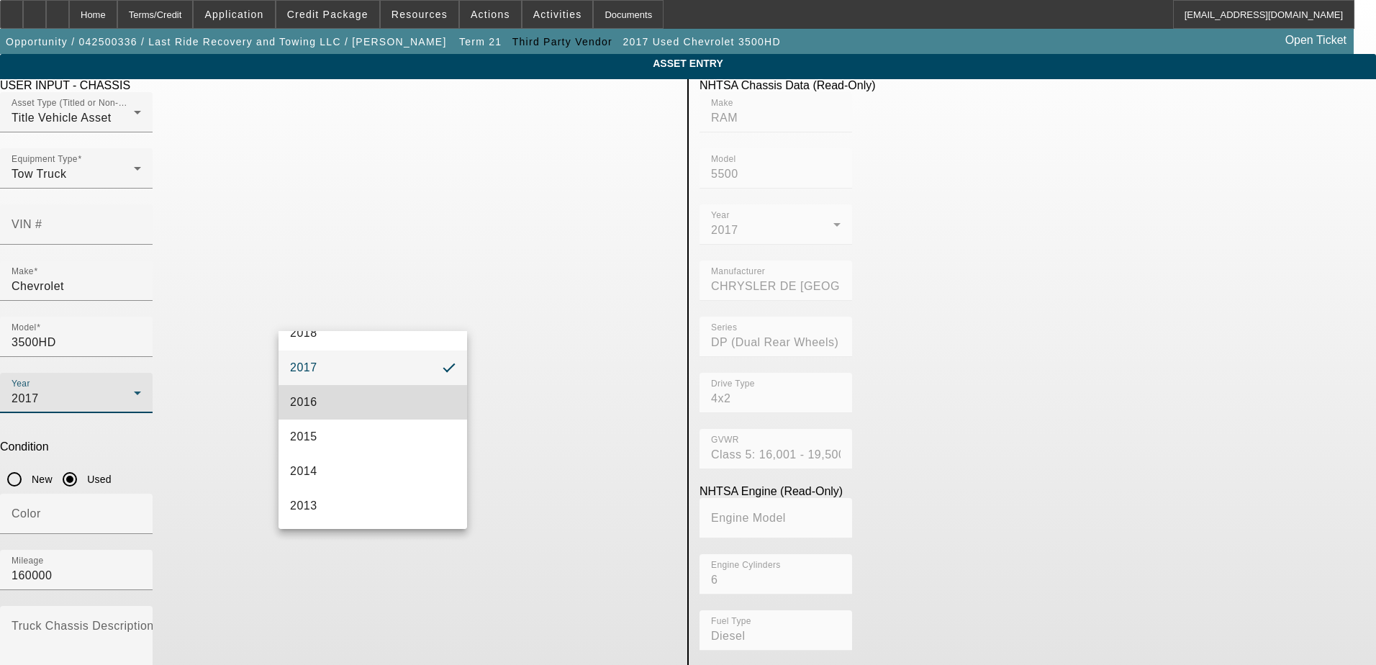
click at [388, 404] on mat-option "2016" at bounding box center [372, 402] width 188 height 35
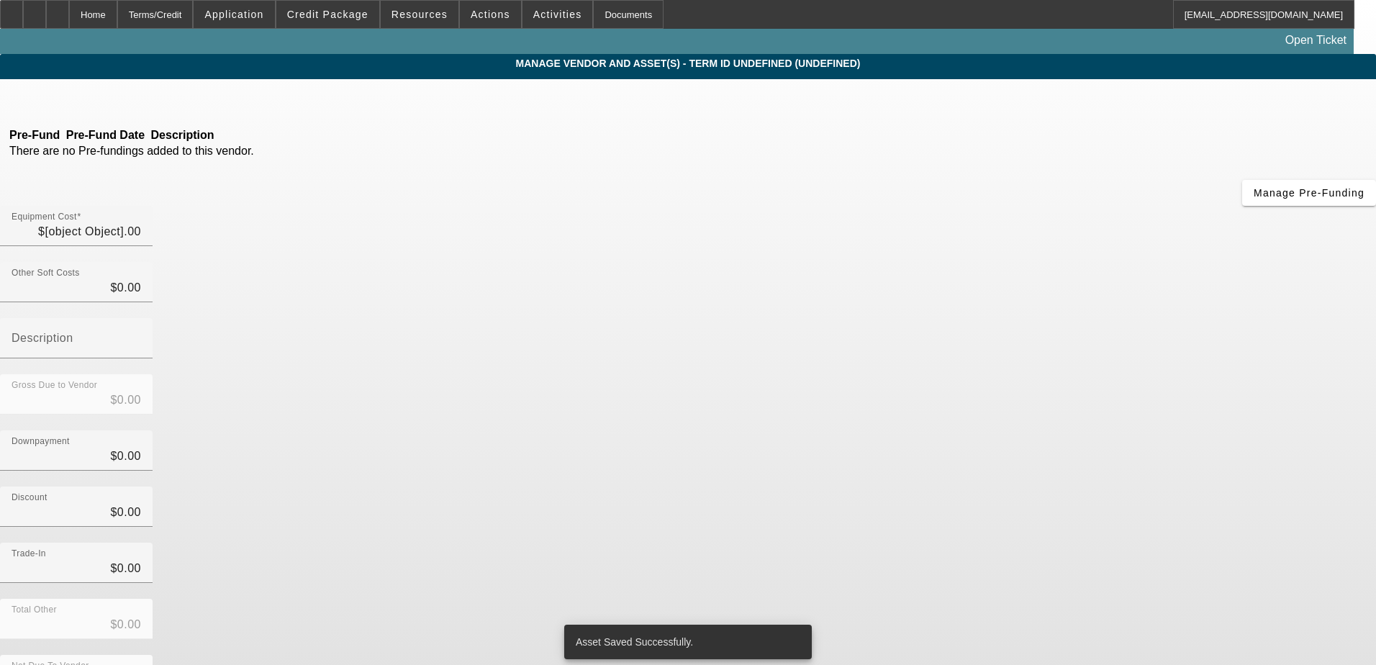
type input "$25,000.00"
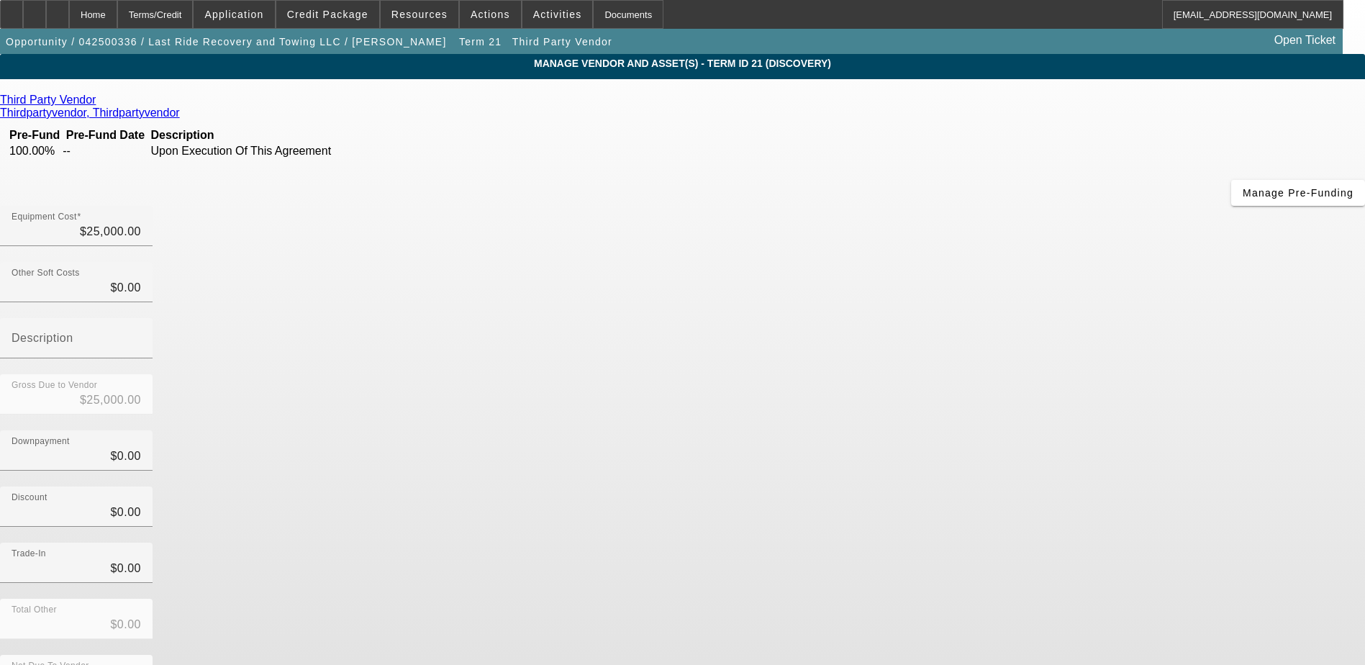
scroll to position [10, 0]
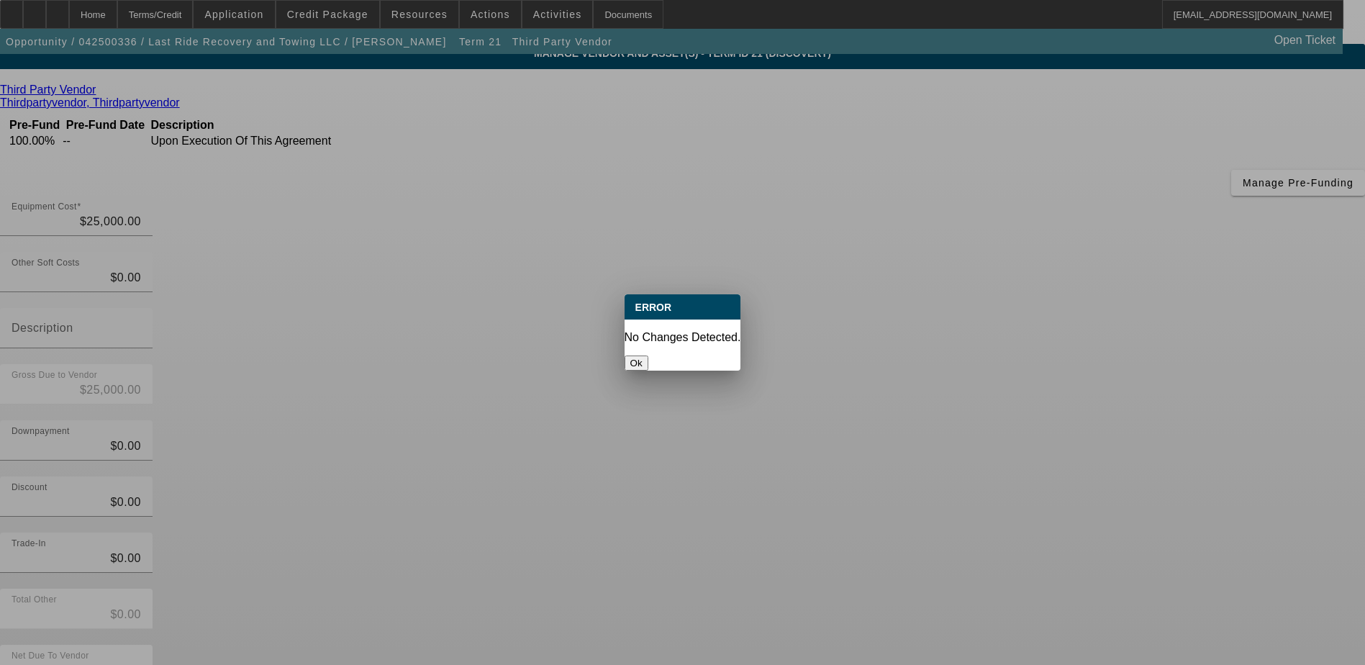
scroll to position [0, 0]
click at [648, 355] on button "Ok" at bounding box center [636, 362] width 24 height 15
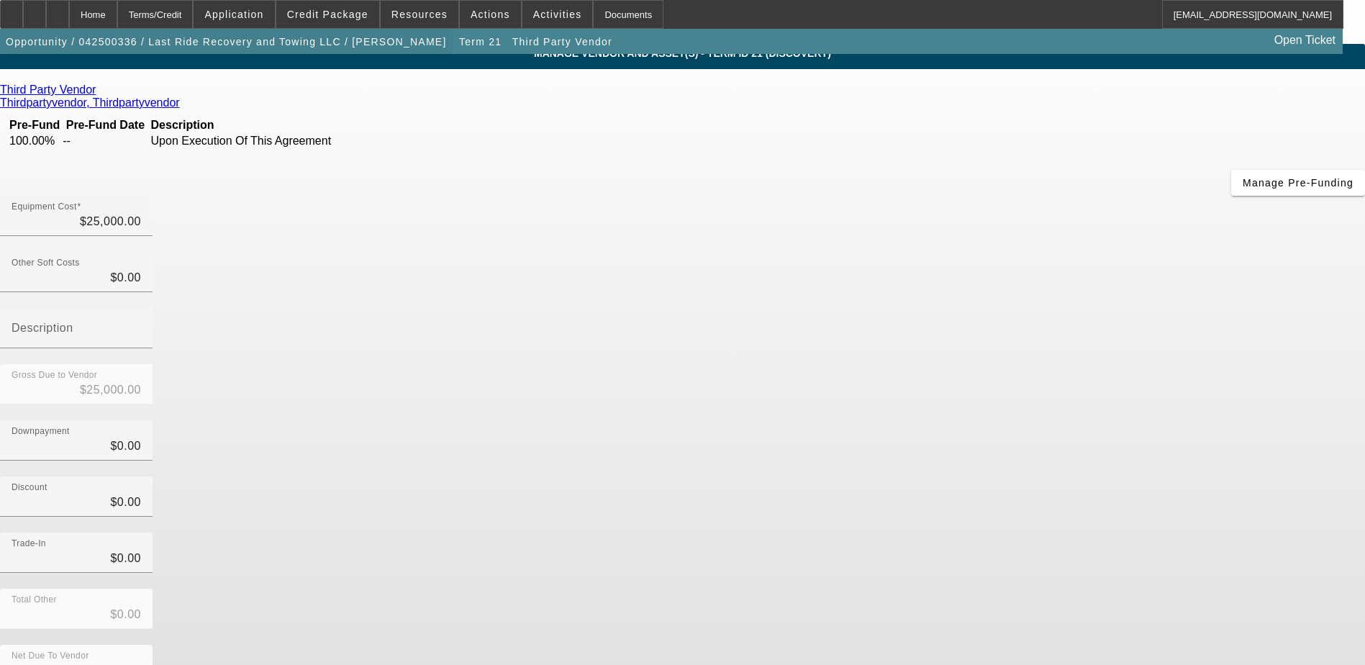
scroll to position [10, 0]
click at [337, 17] on span "Credit Package" at bounding box center [327, 15] width 81 height 12
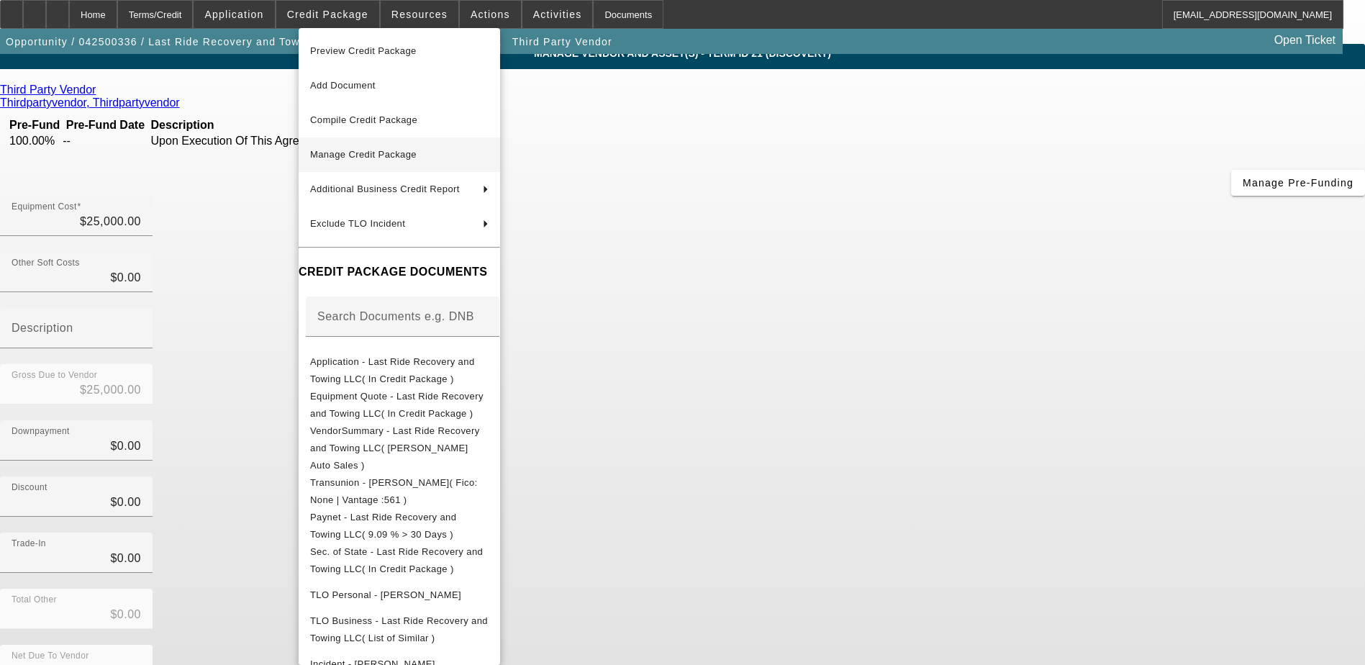
click at [435, 163] on span "Manage Credit Package" at bounding box center [399, 154] width 178 height 17
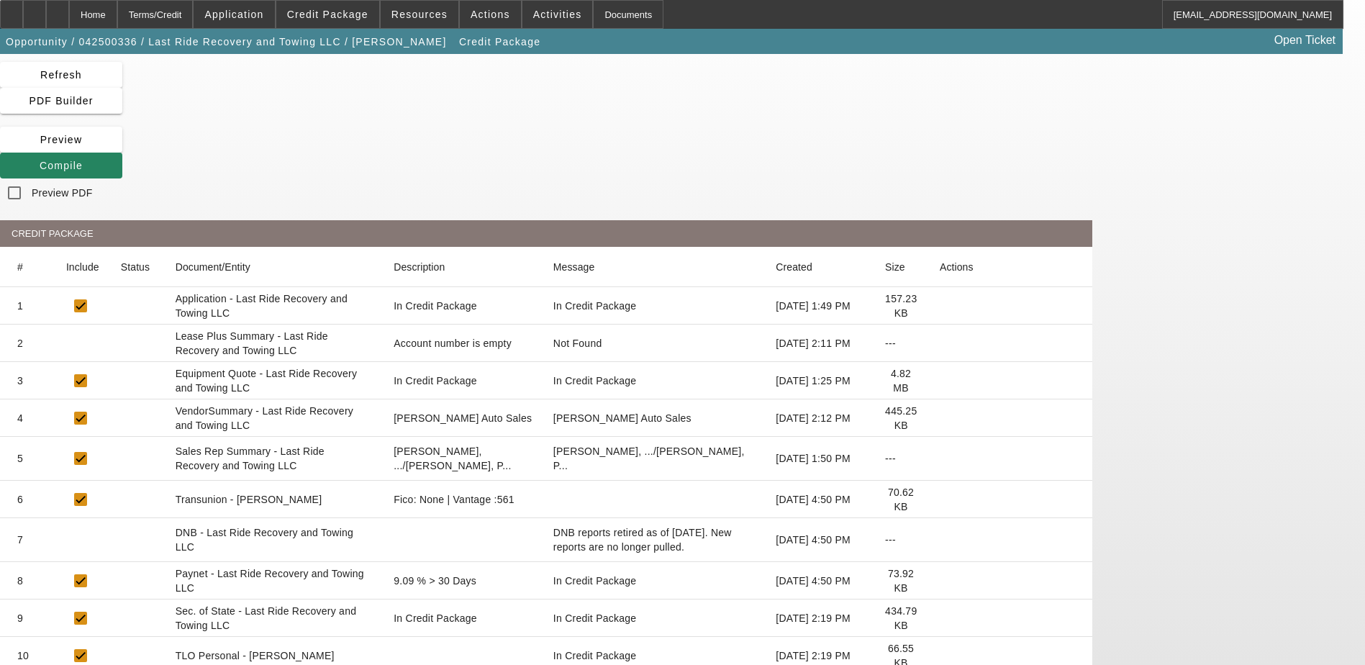
scroll to position [72, 0]
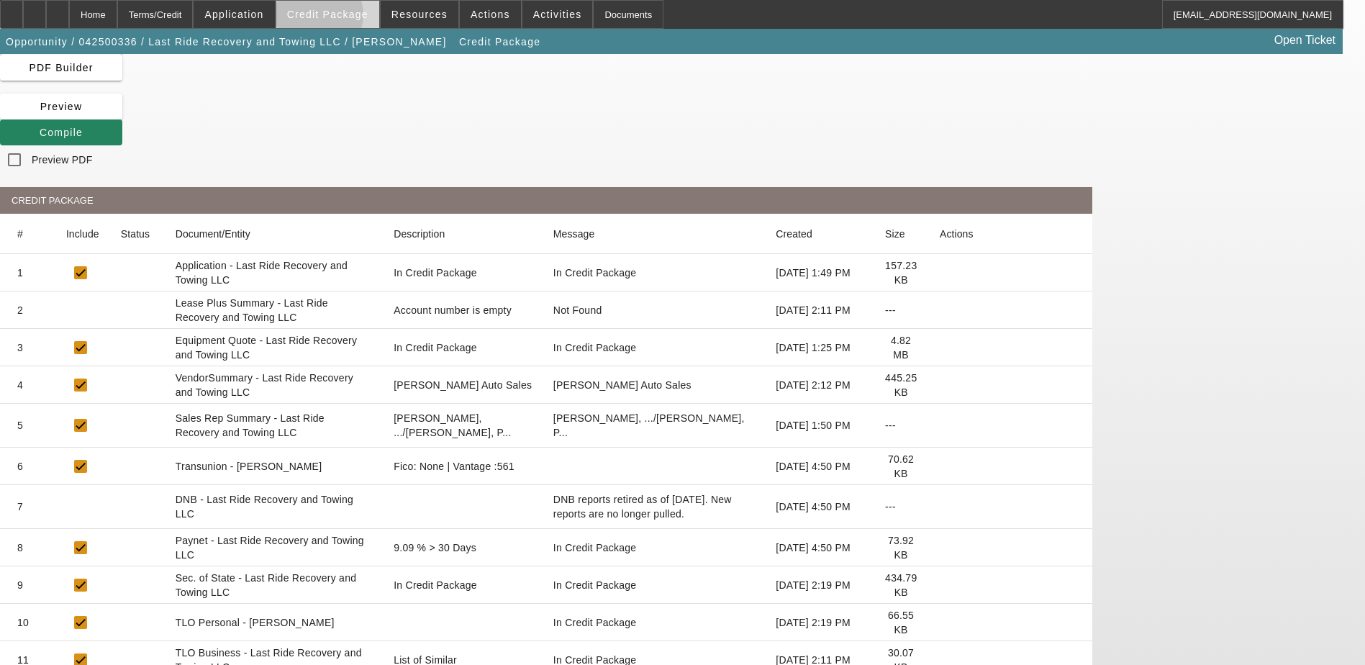
click at [340, 18] on span "Credit Package" at bounding box center [327, 15] width 81 height 12
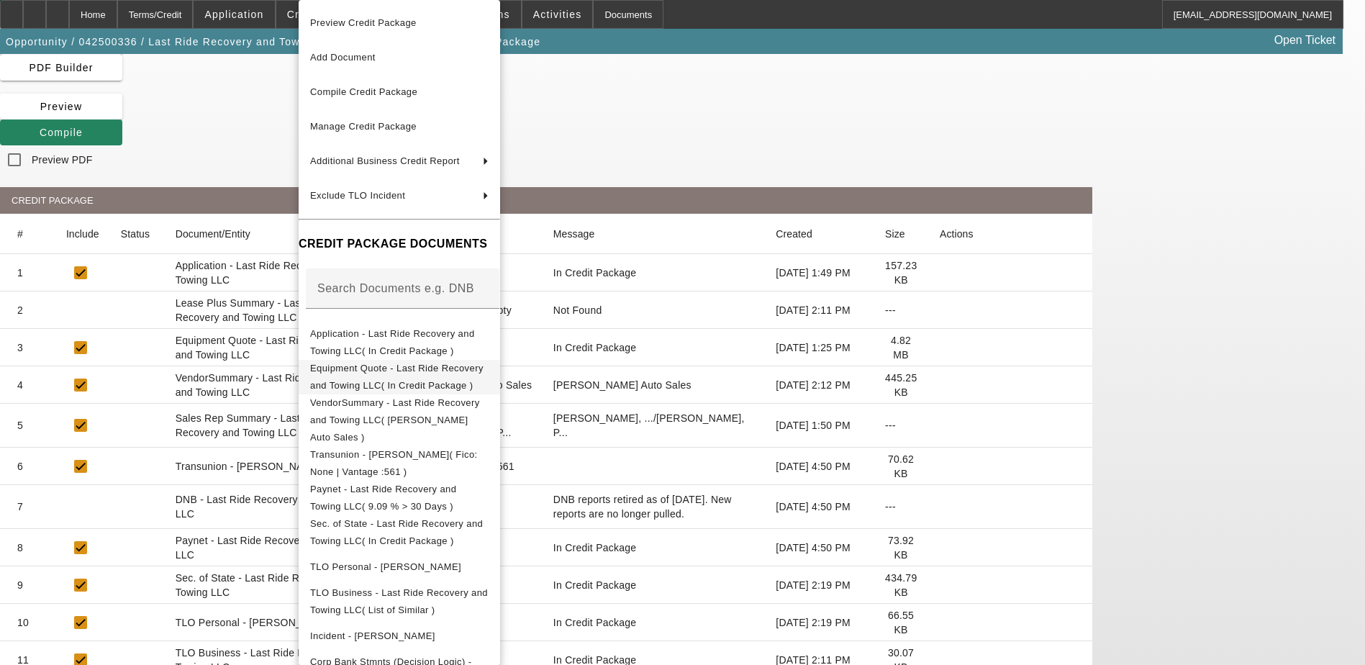
click at [447, 360] on button "Equipment Quote - Last Ride Recovery and Towing LLC( In Credit Package )" at bounding box center [399, 377] width 201 height 35
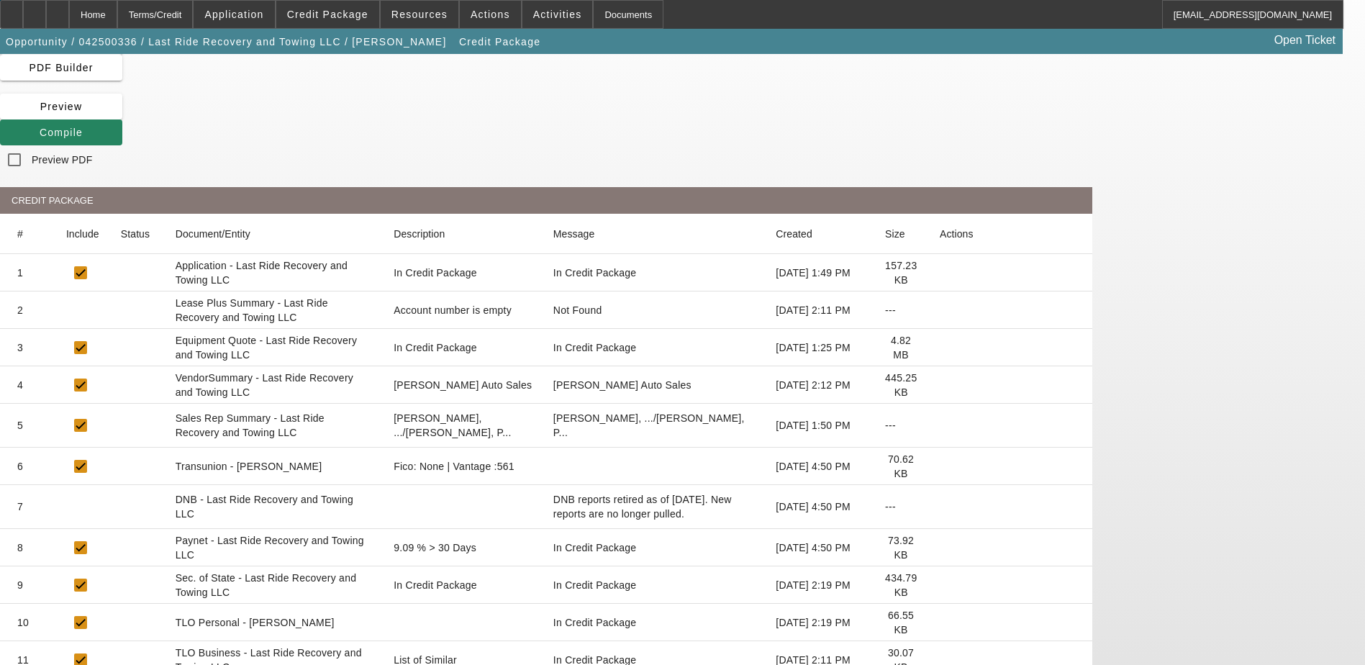
click at [940, 348] on icon at bounding box center [940, 348] width 0 height 0
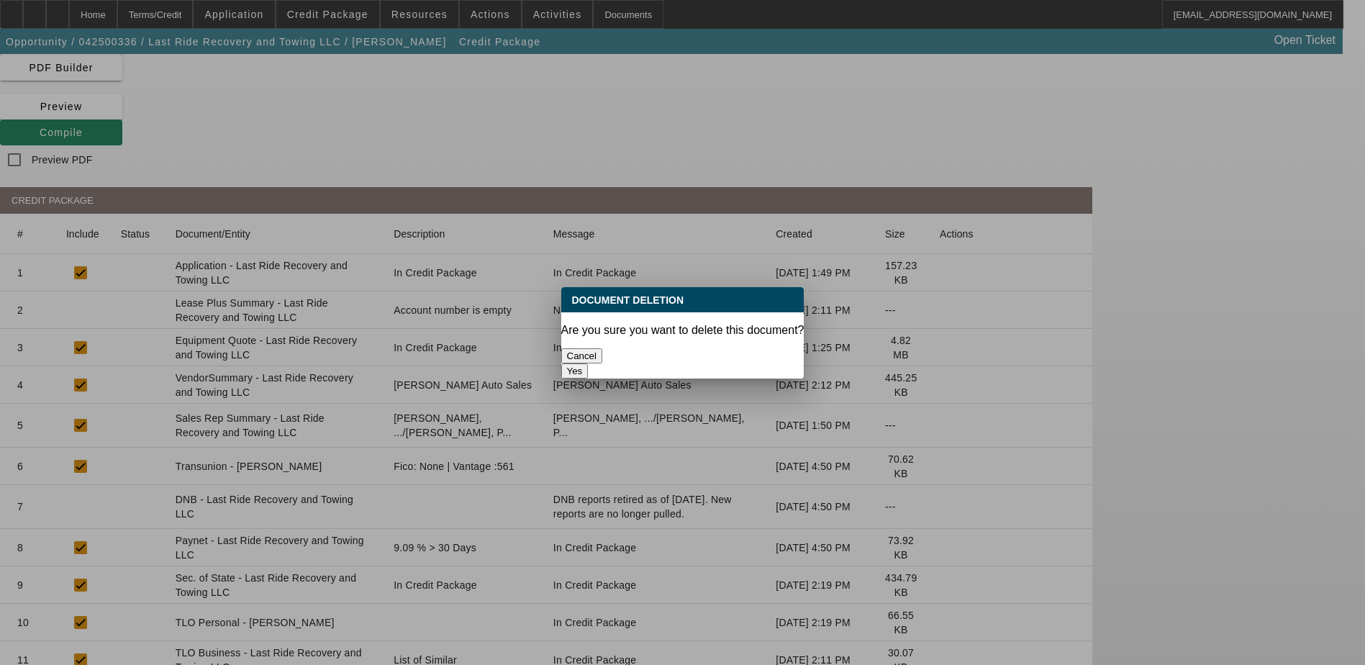
scroll to position [0, 0]
click at [589, 363] on button "Yes" at bounding box center [574, 370] width 27 height 15
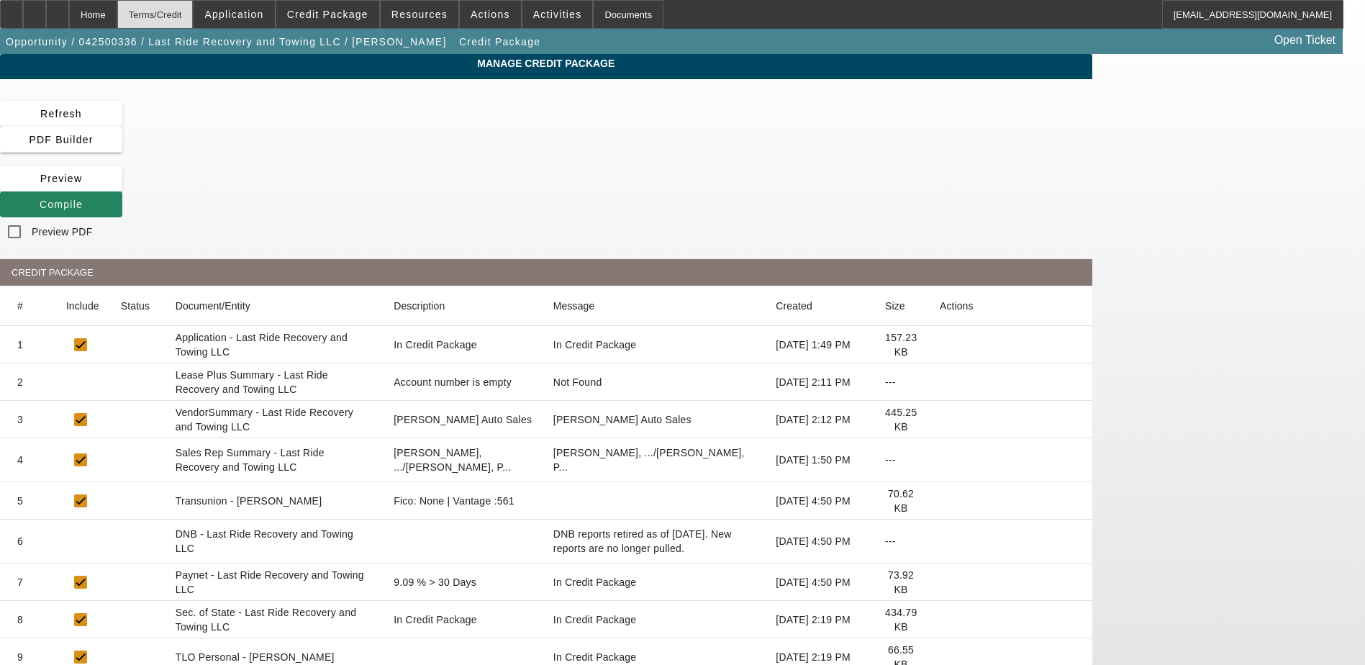
click at [194, 16] on div "Terms/Credit" at bounding box center [155, 14] width 76 height 29
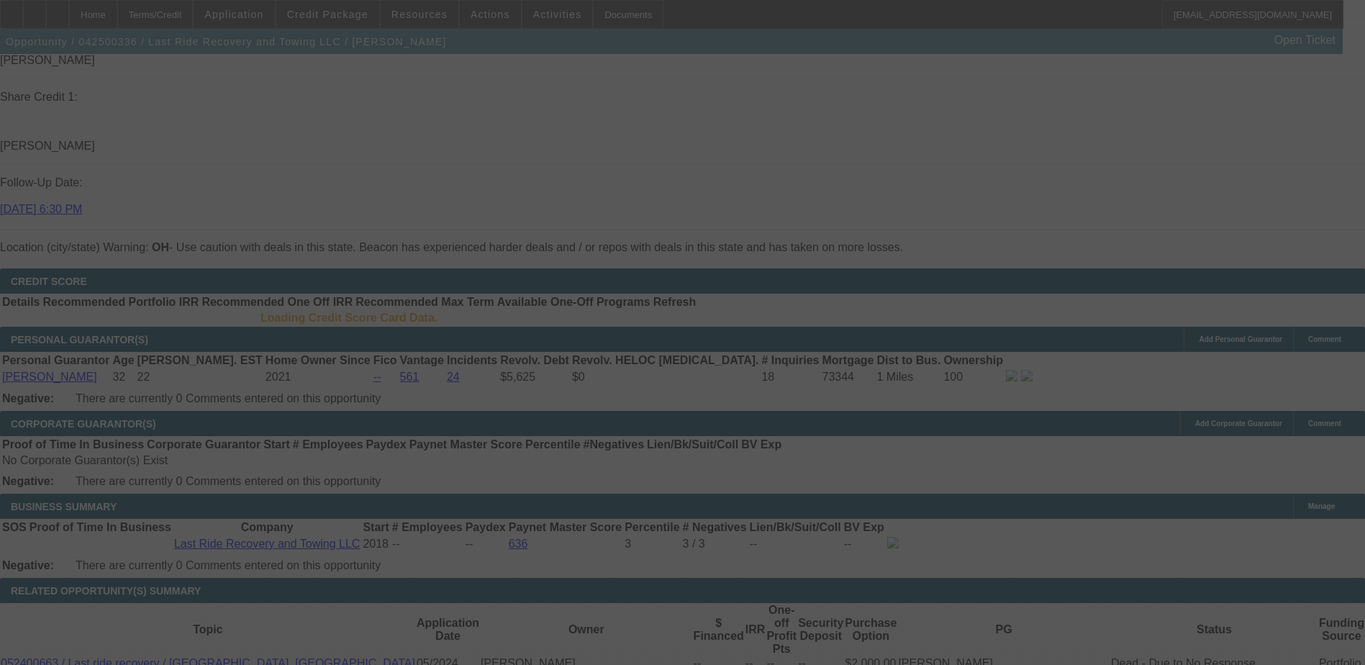
scroll to position [1941, 0]
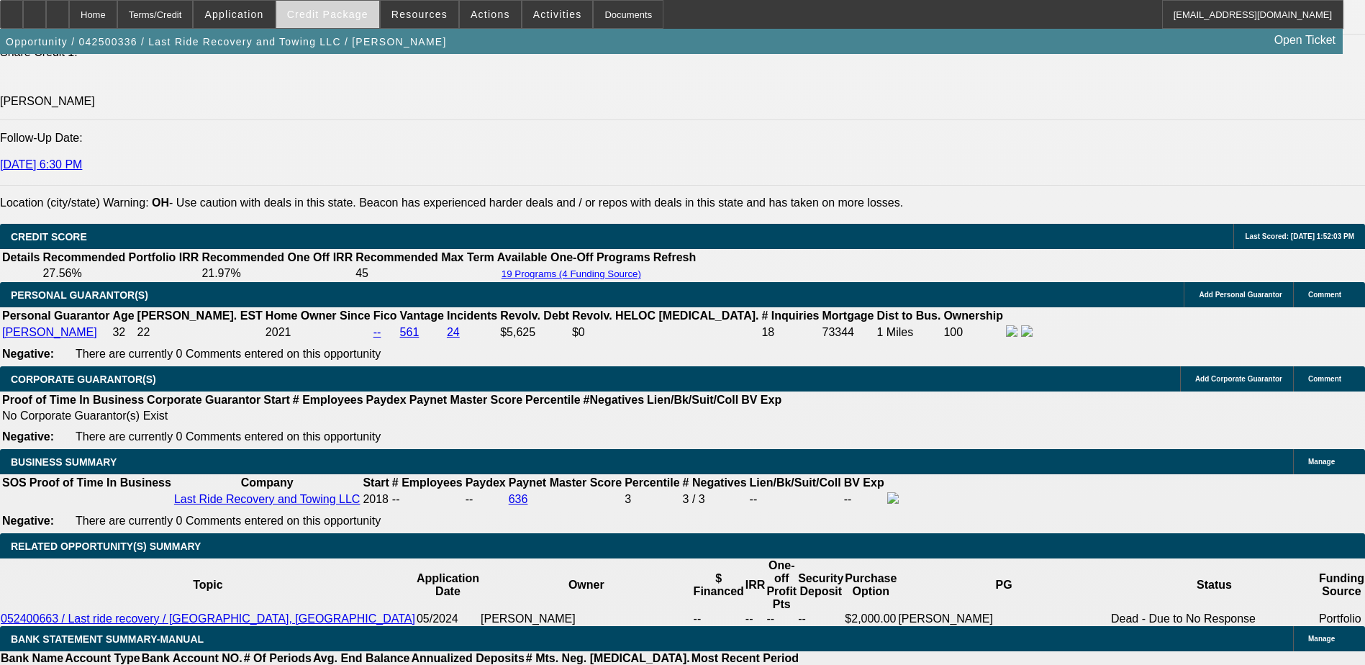
select select "0"
select select "2"
select select "0"
select select "5"
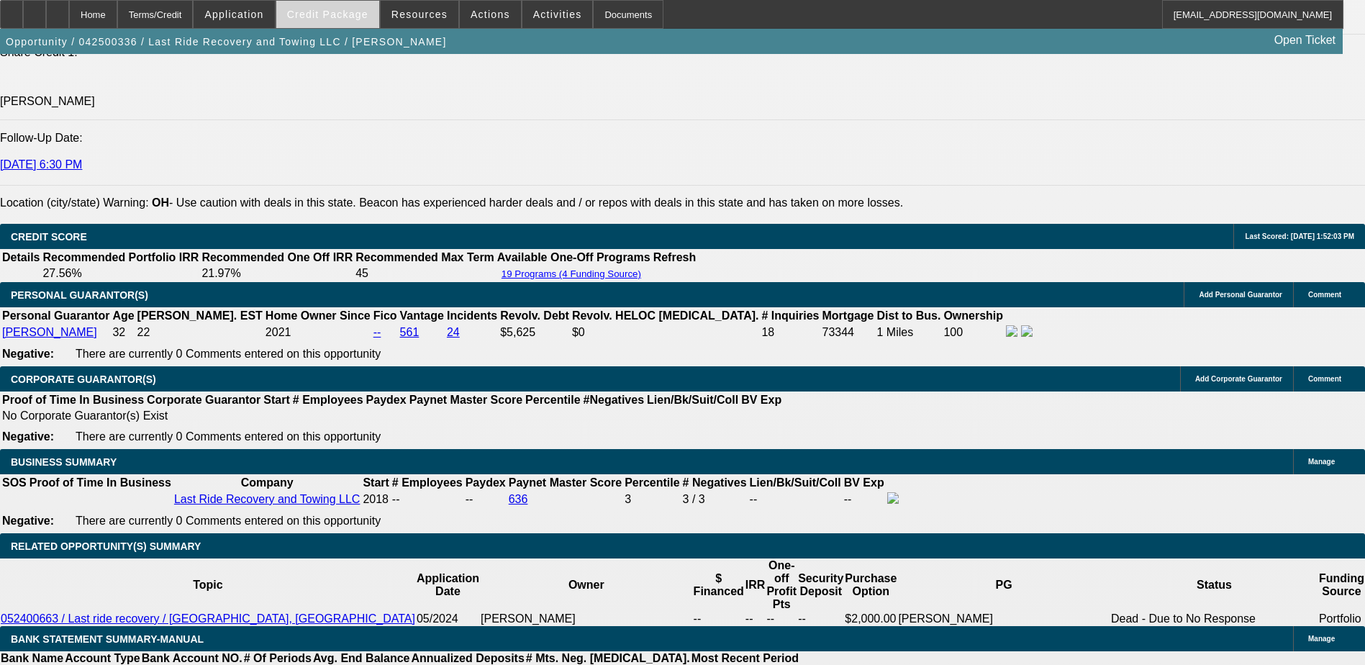
select select "0"
select select "2"
select select "0"
select select "5"
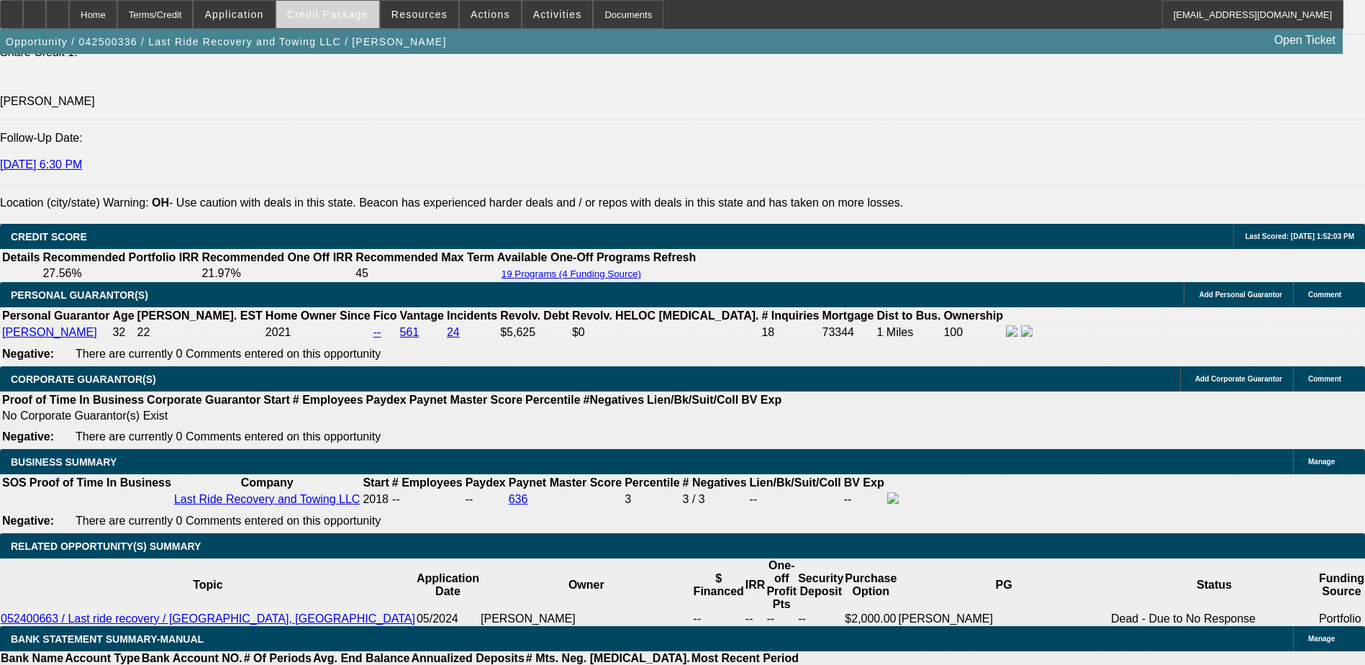
select select "0.15"
select select "0"
select select "3"
select select "0.1"
select select "4"
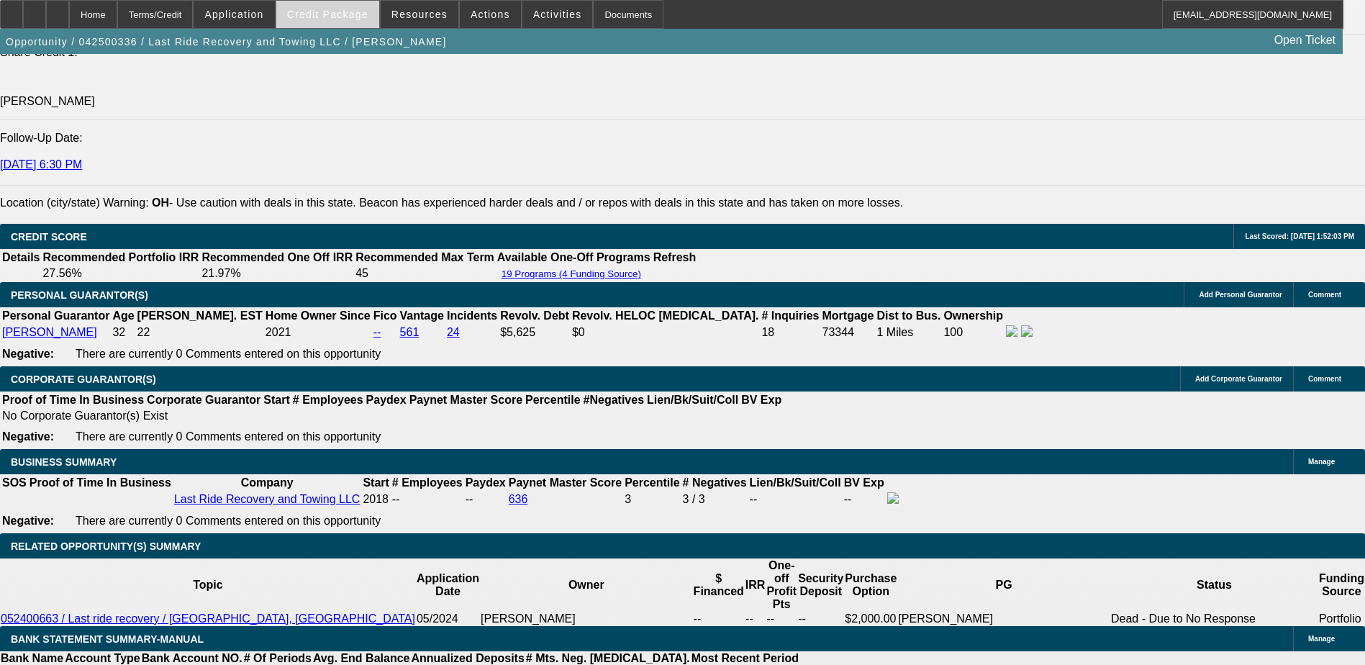
select select "0.15"
select select "0"
select select "3"
select select "0"
select select "6"
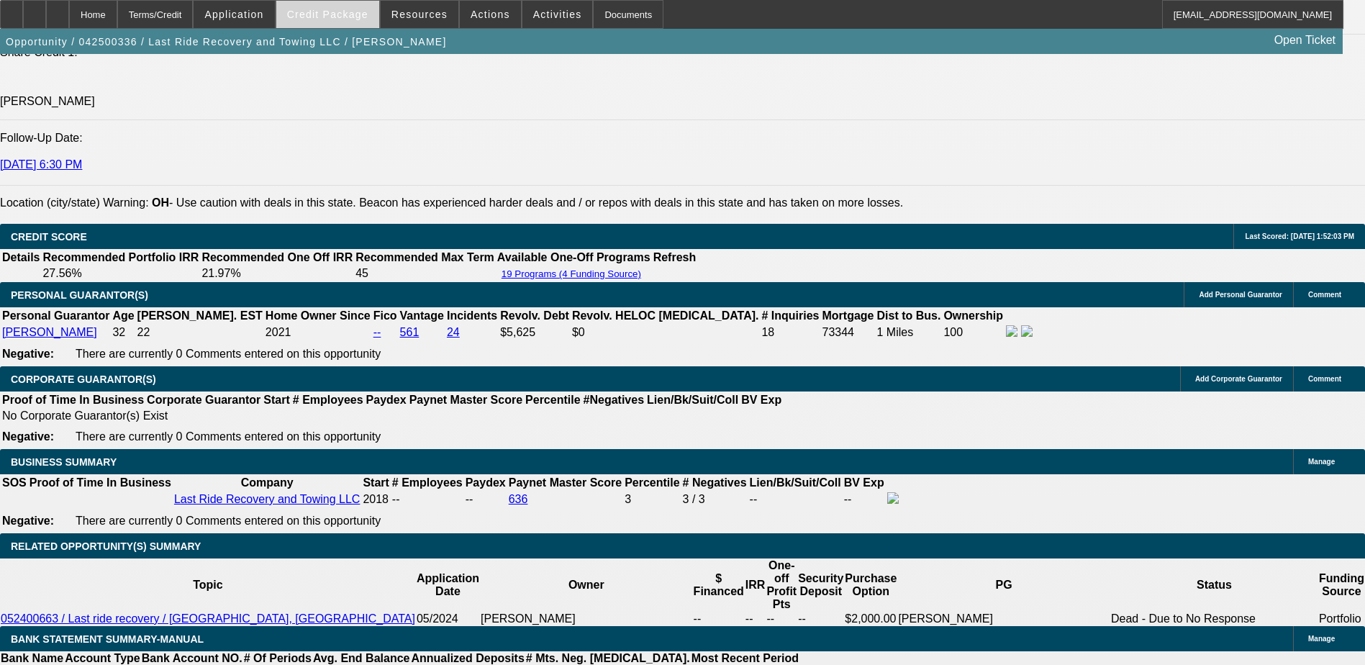
click at [354, 11] on span "Credit Package" at bounding box center [327, 15] width 81 height 12
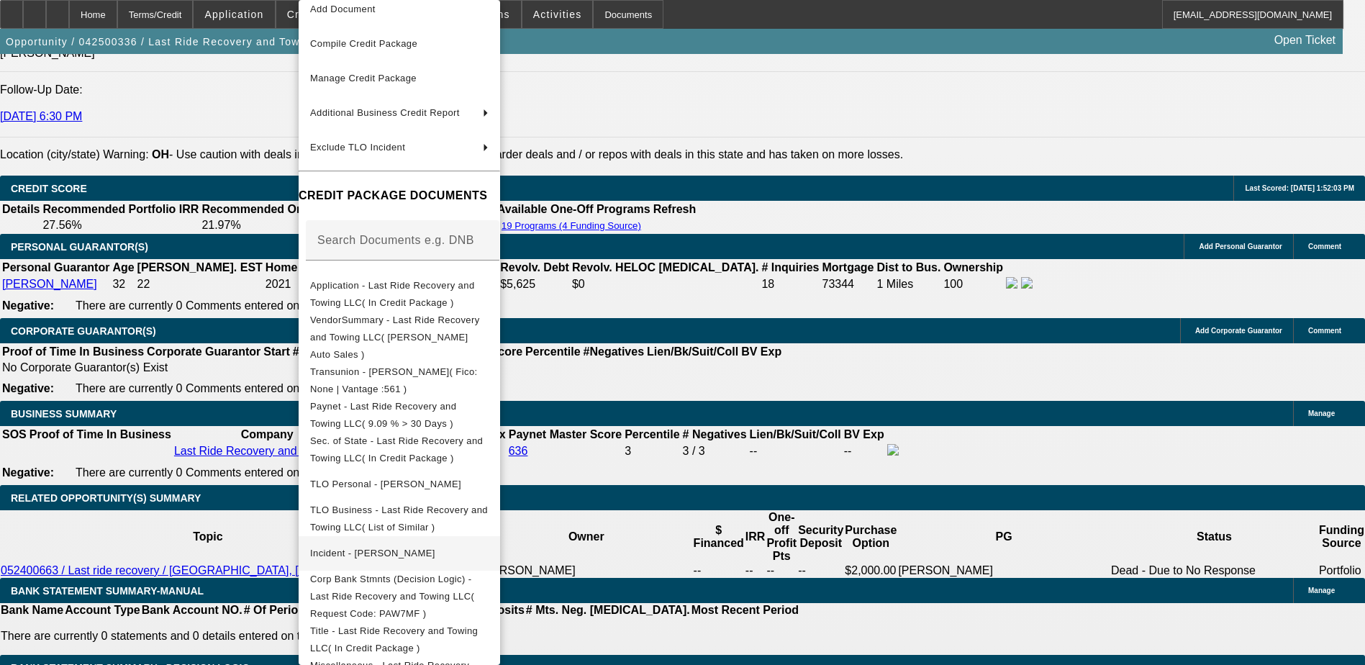
scroll to position [2061, 0]
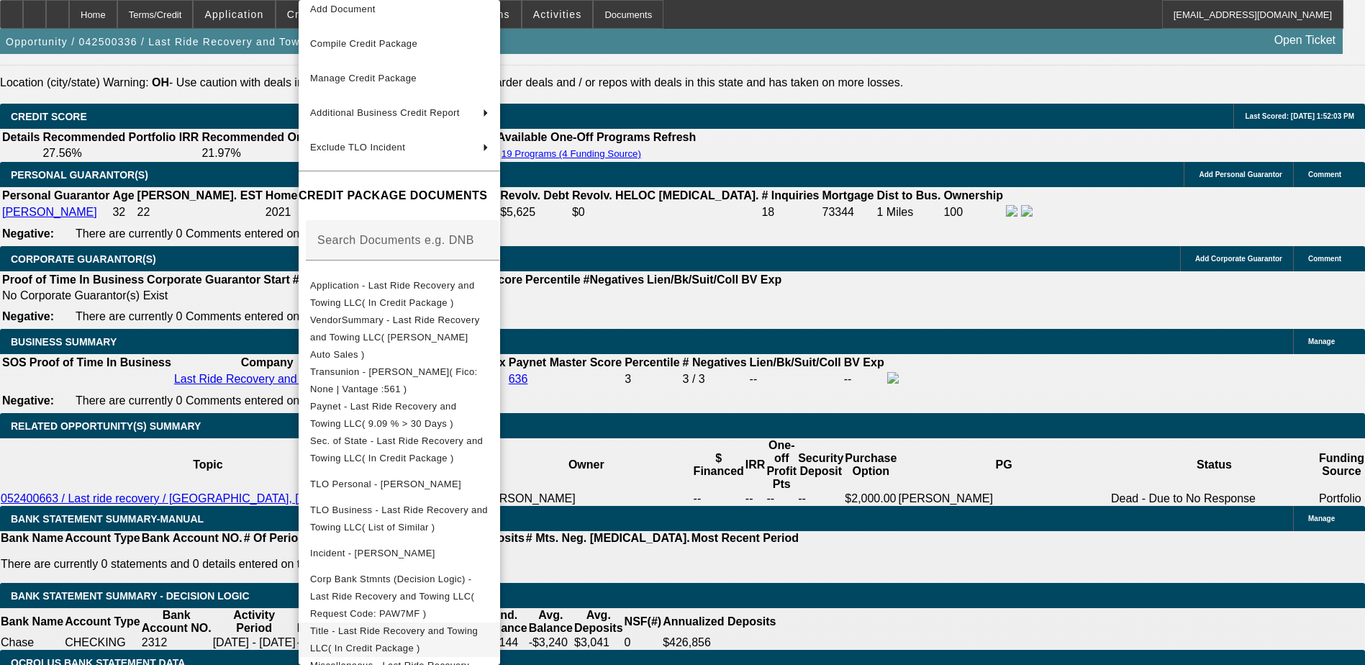
click at [478, 625] on span "Title - Last Ride Recovery and Towing LLC( In Credit Package )" at bounding box center [394, 639] width 168 height 28
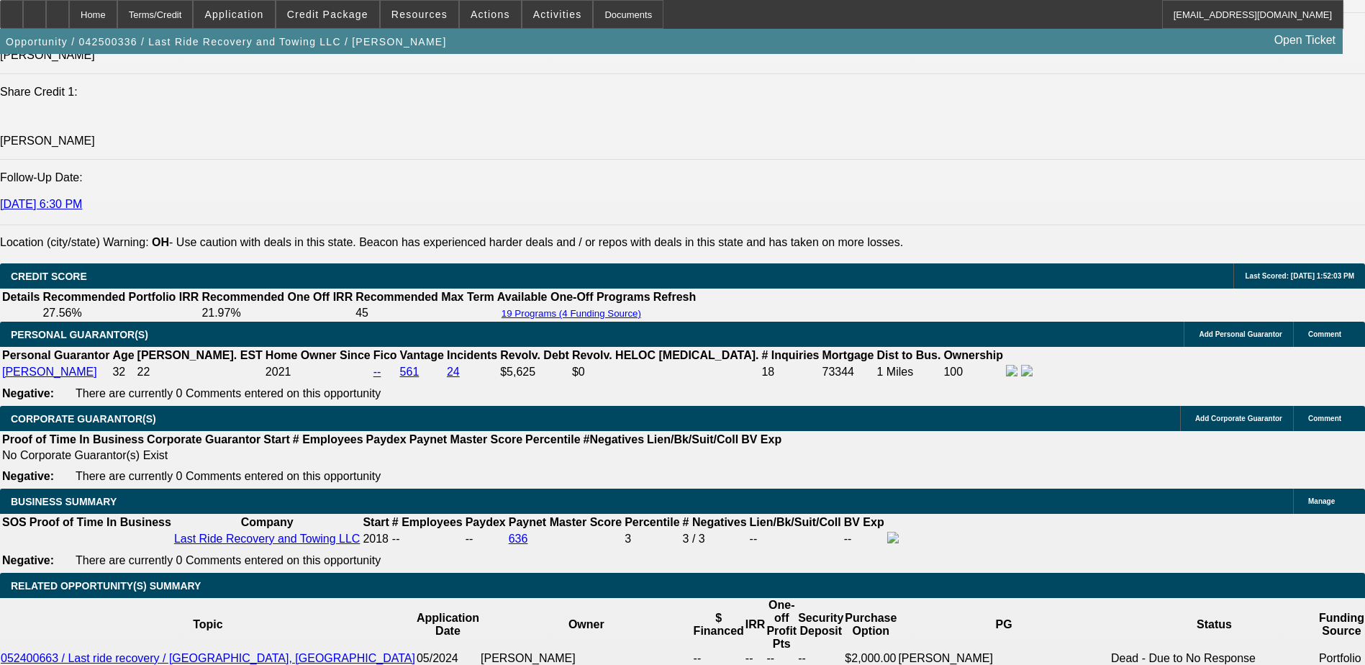
scroll to position [1702, 0]
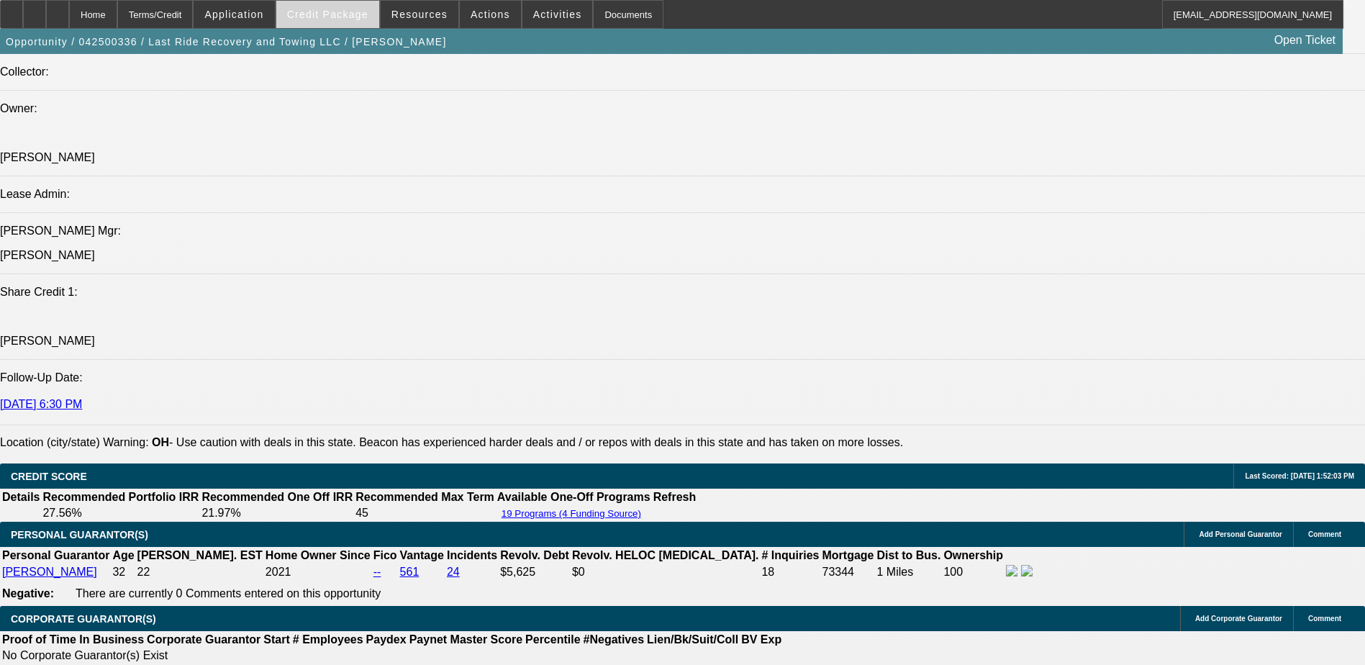
click at [358, 18] on span "Credit Package" at bounding box center [327, 15] width 81 height 12
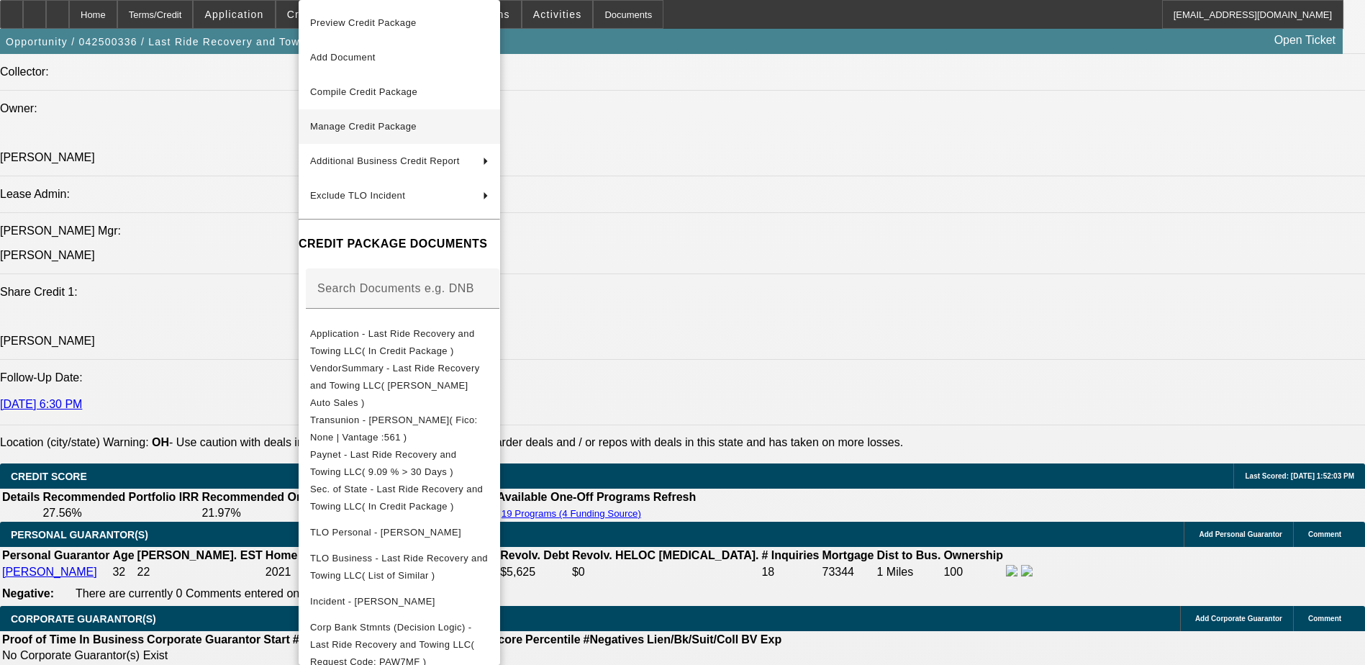
click at [450, 122] on span "Manage Credit Package" at bounding box center [399, 126] width 178 height 17
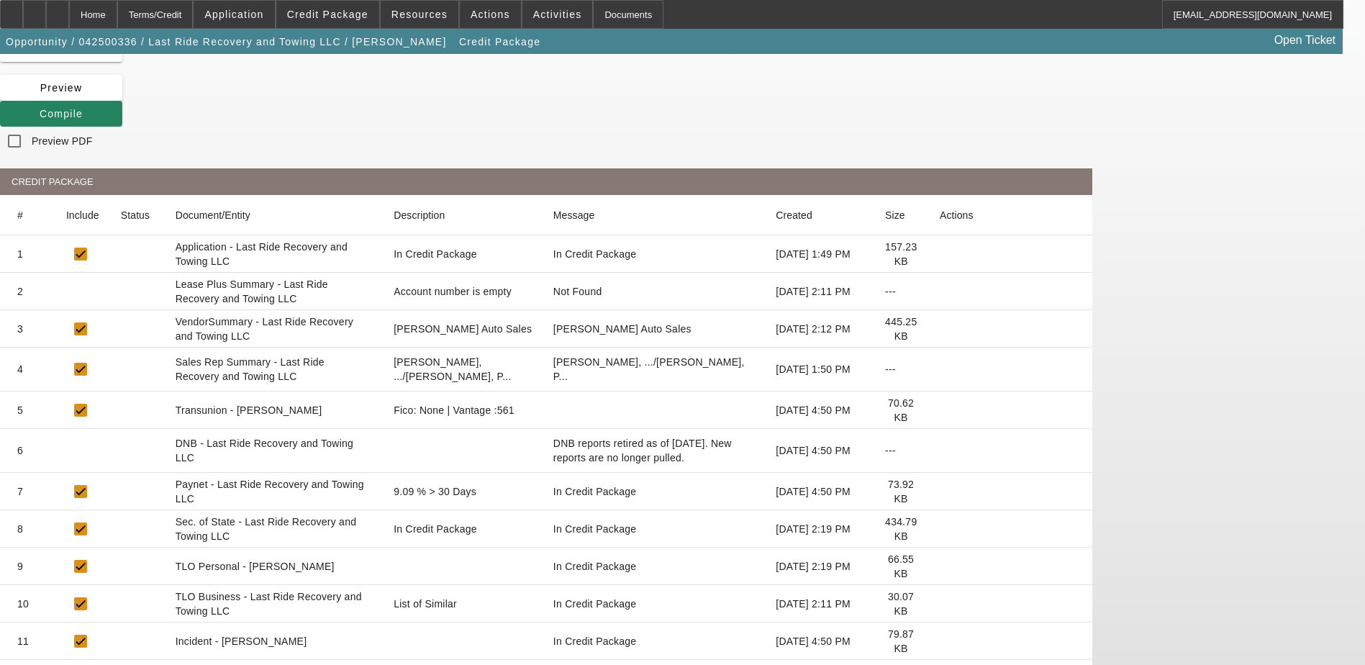
scroll to position [149, 0]
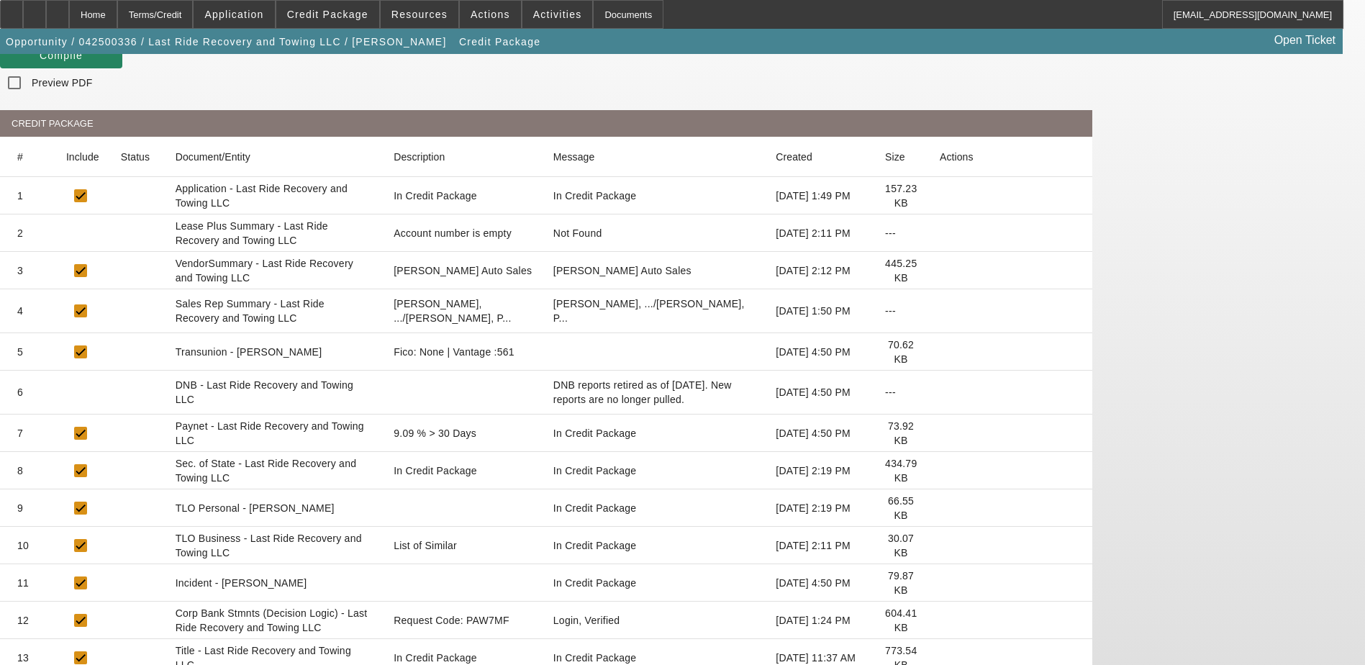
click at [940, 658] on icon at bounding box center [940, 658] width 0 height 0
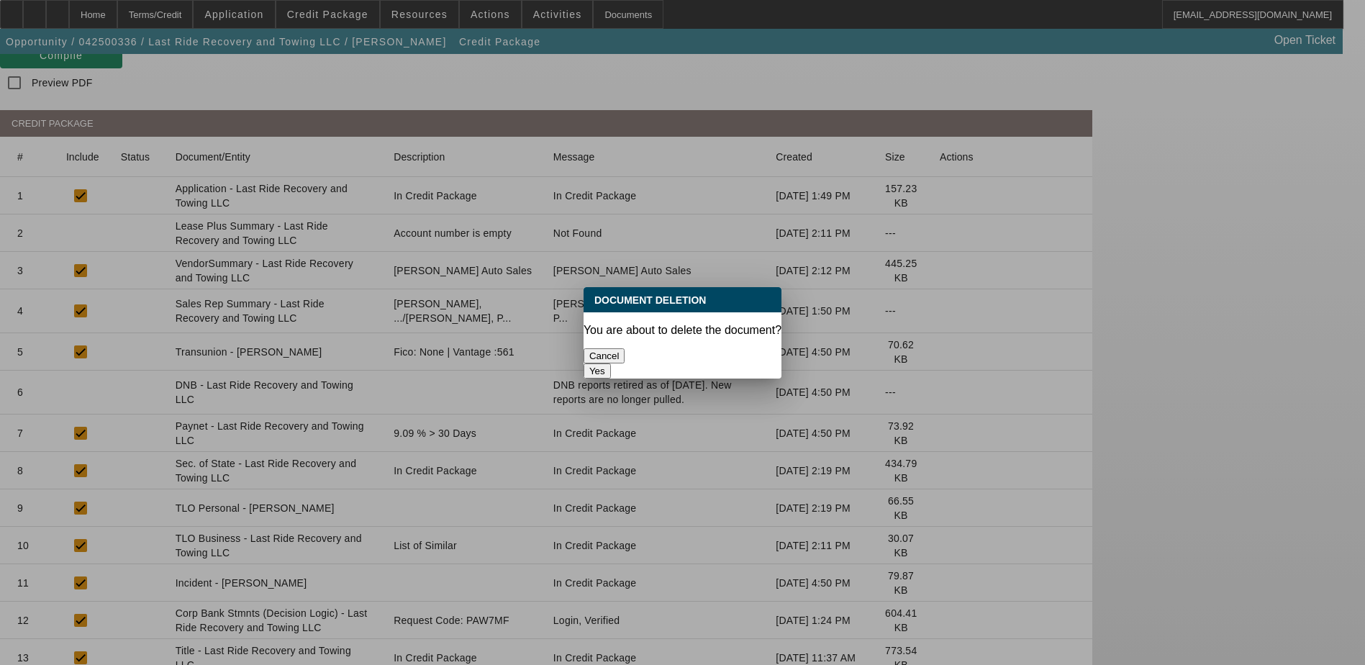
click at [611, 363] on button "Yes" at bounding box center [596, 370] width 27 height 15
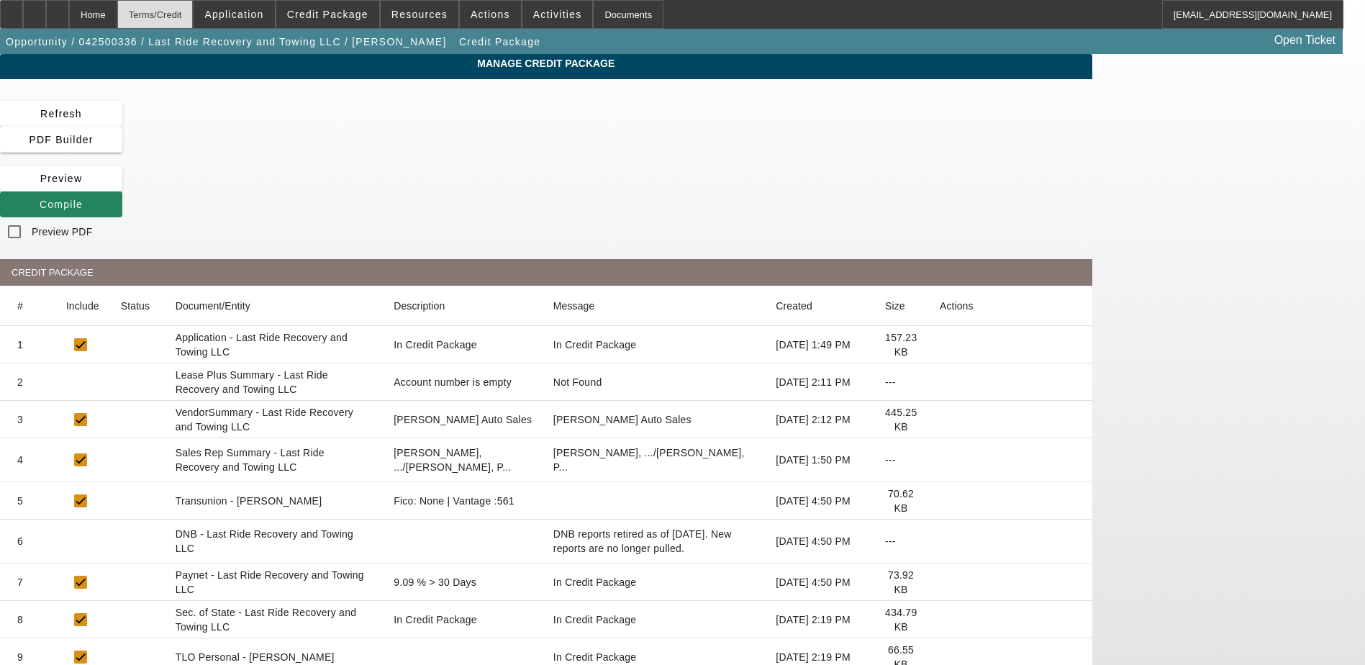
click at [194, 14] on div "Terms/Credit" at bounding box center [155, 14] width 76 height 29
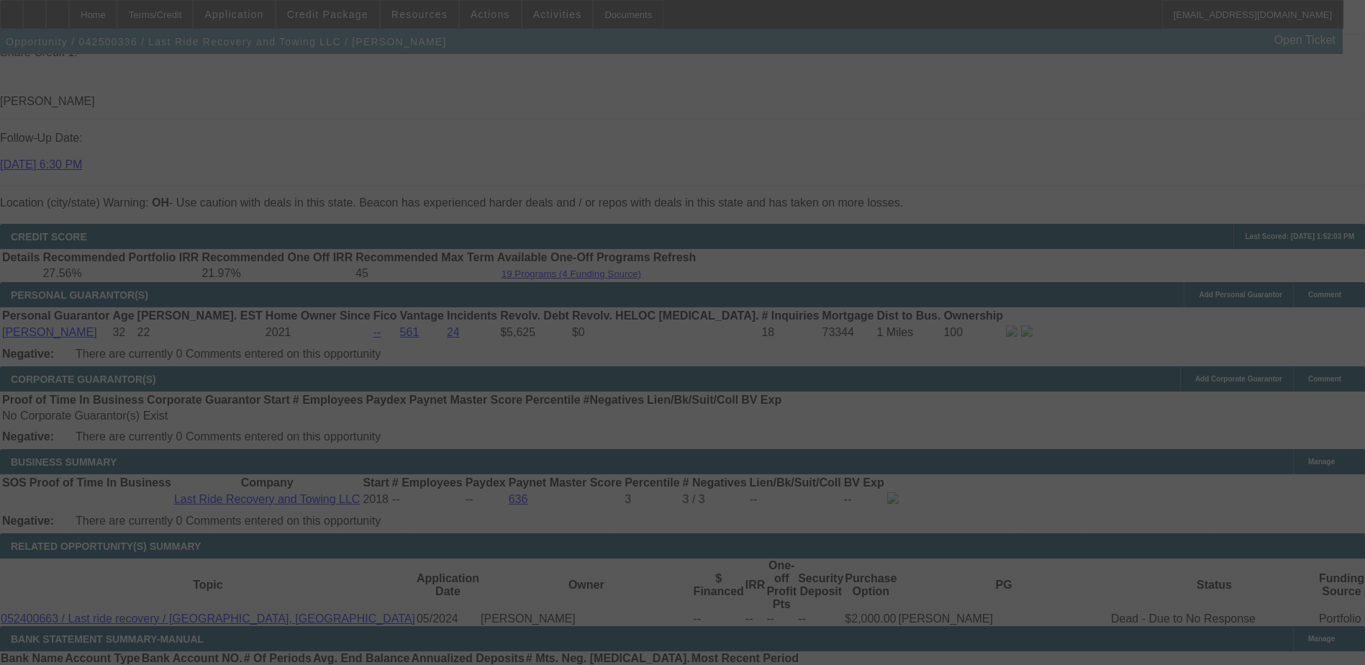
scroll to position [1989, 0]
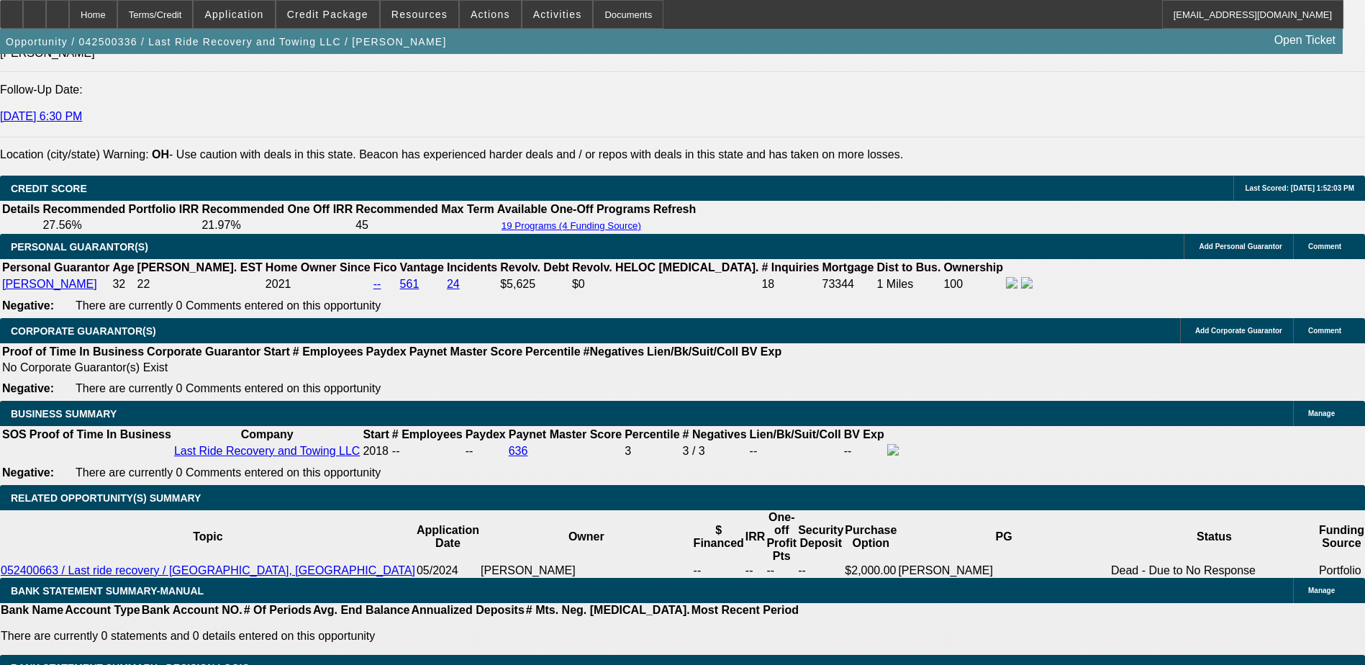
select select "0"
select select "2"
select select "0"
select select "5"
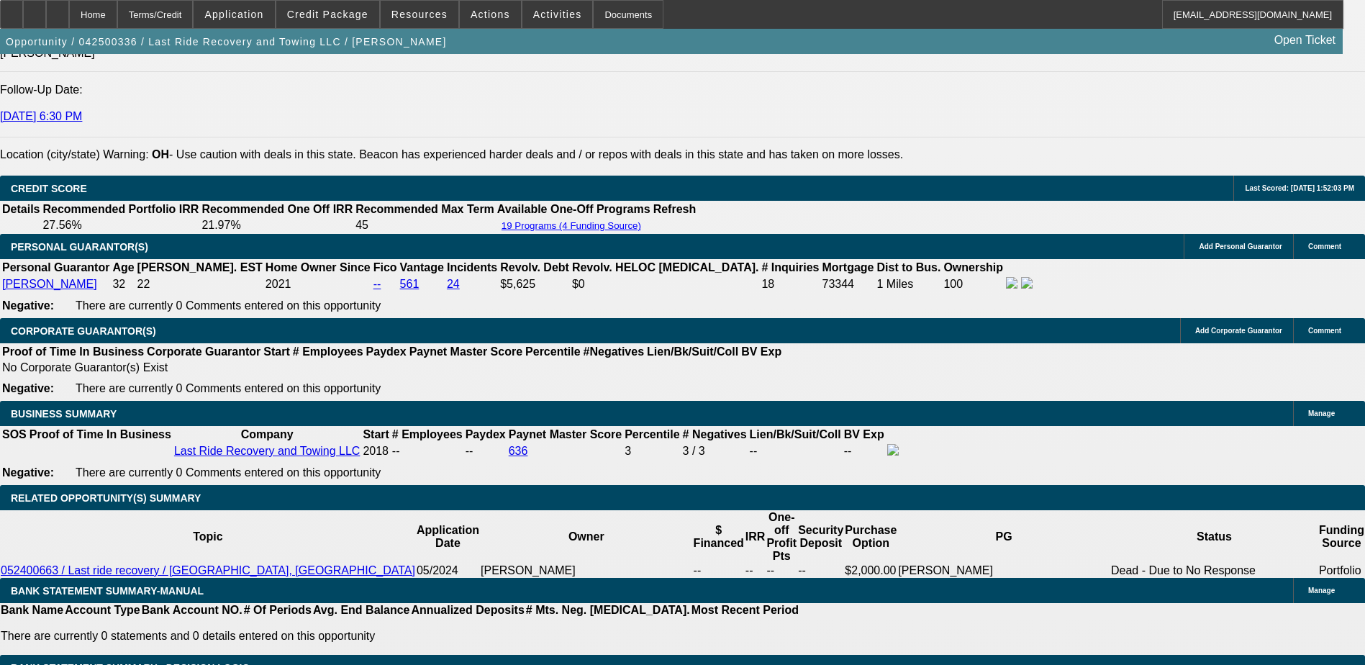
select select "0"
select select "2"
select select "0"
select select "5"
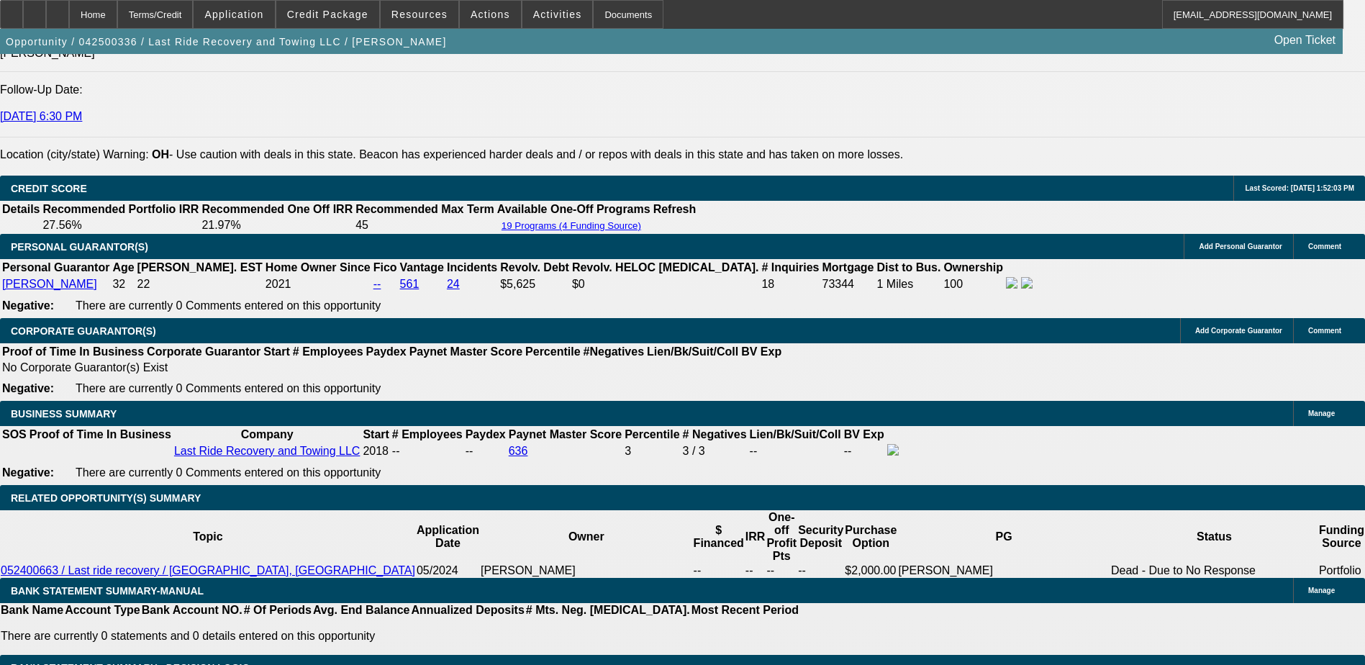
select select "0.15"
select select "0"
select select "3"
select select "0.1"
select select "4"
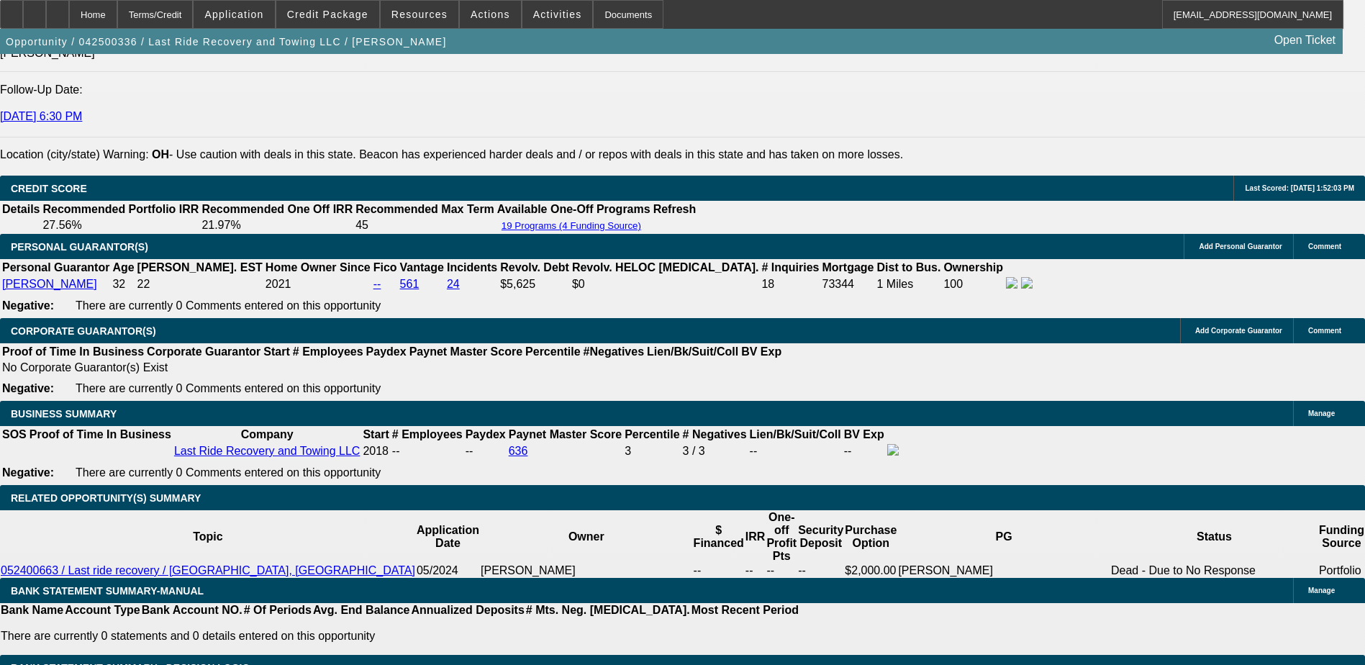
select select "0.15"
select select "0"
select select "3"
select select "0"
select select "6"
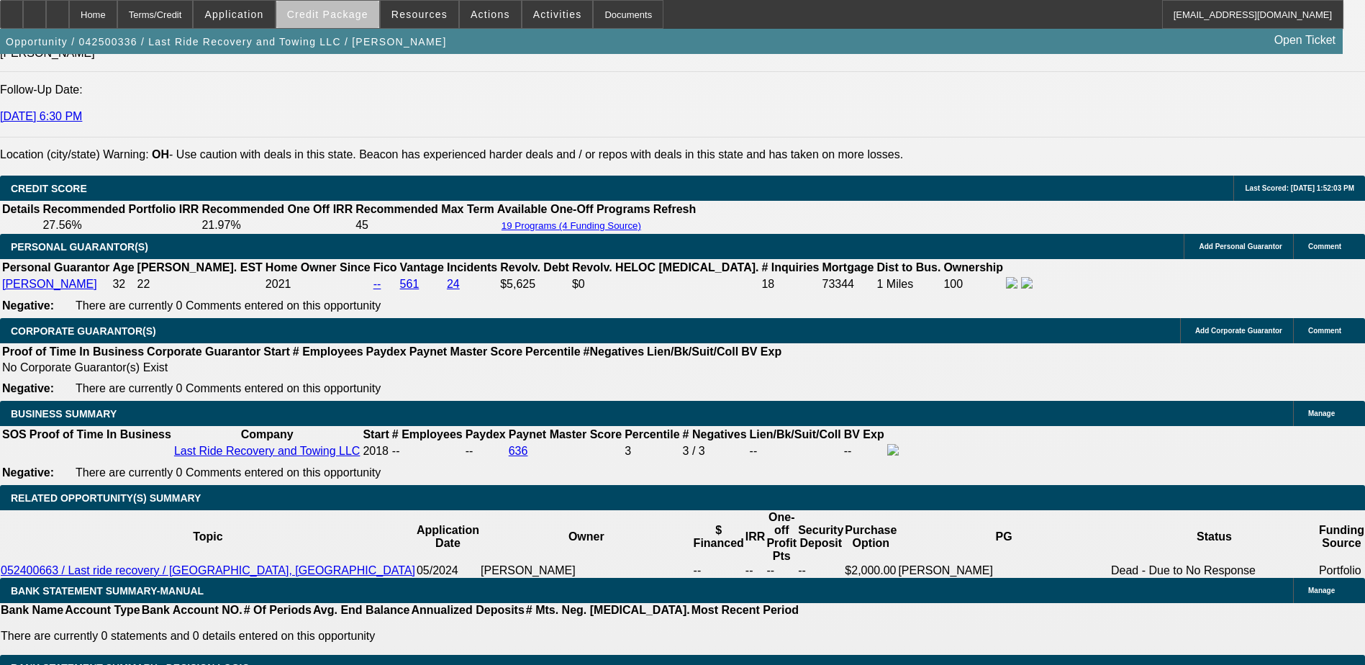
click at [368, 19] on span "Credit Package" at bounding box center [327, 15] width 81 height 12
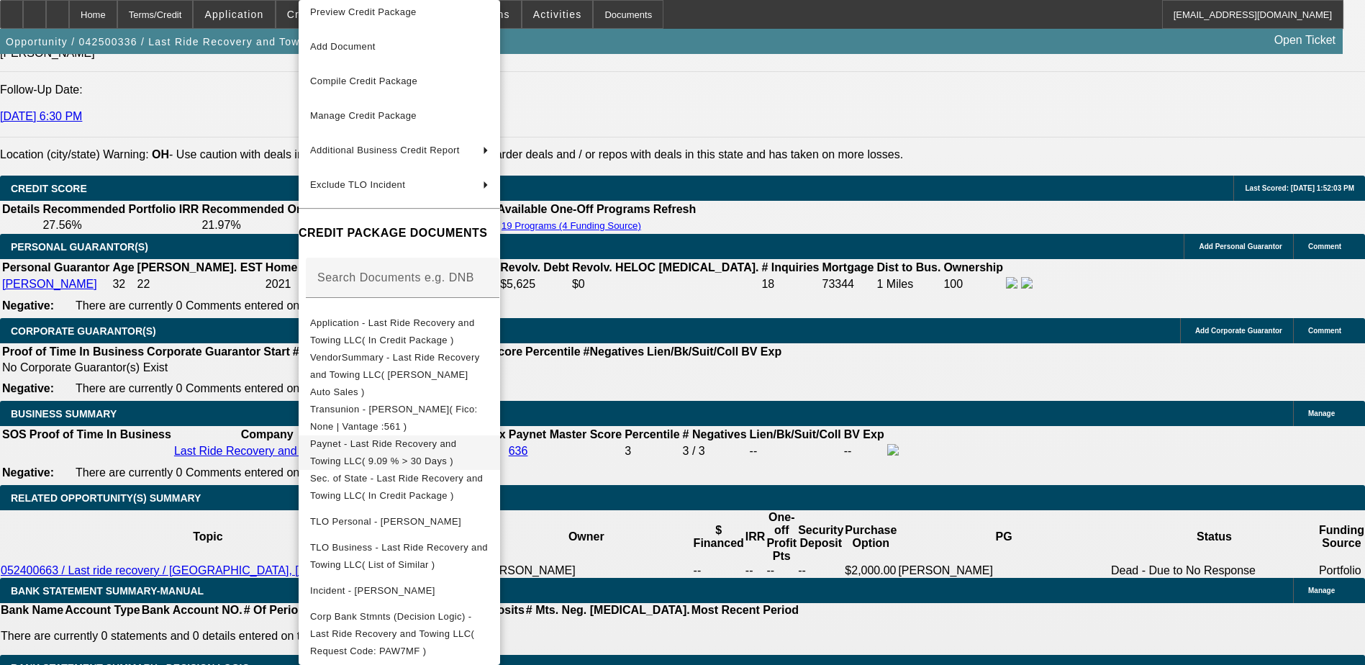
scroll to position [14, 0]
click at [489, 47] on span "Add Document" at bounding box center [399, 43] width 178 height 17
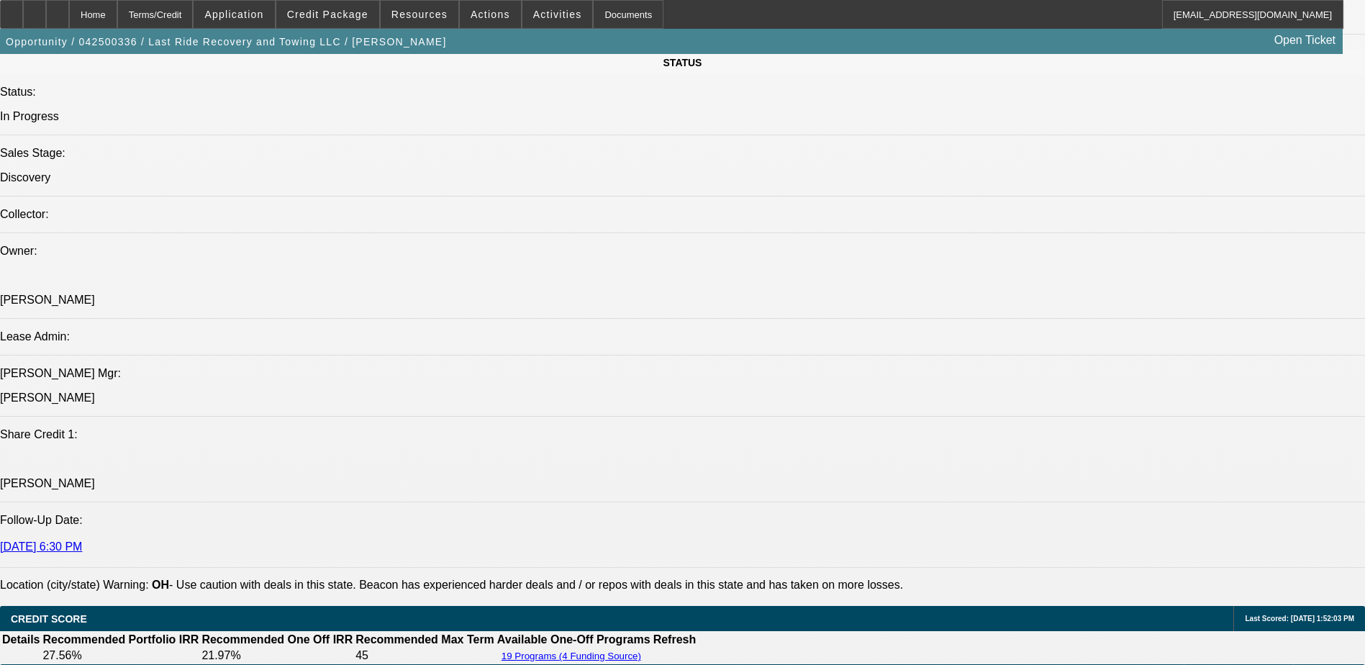
scroll to position [1746, 0]
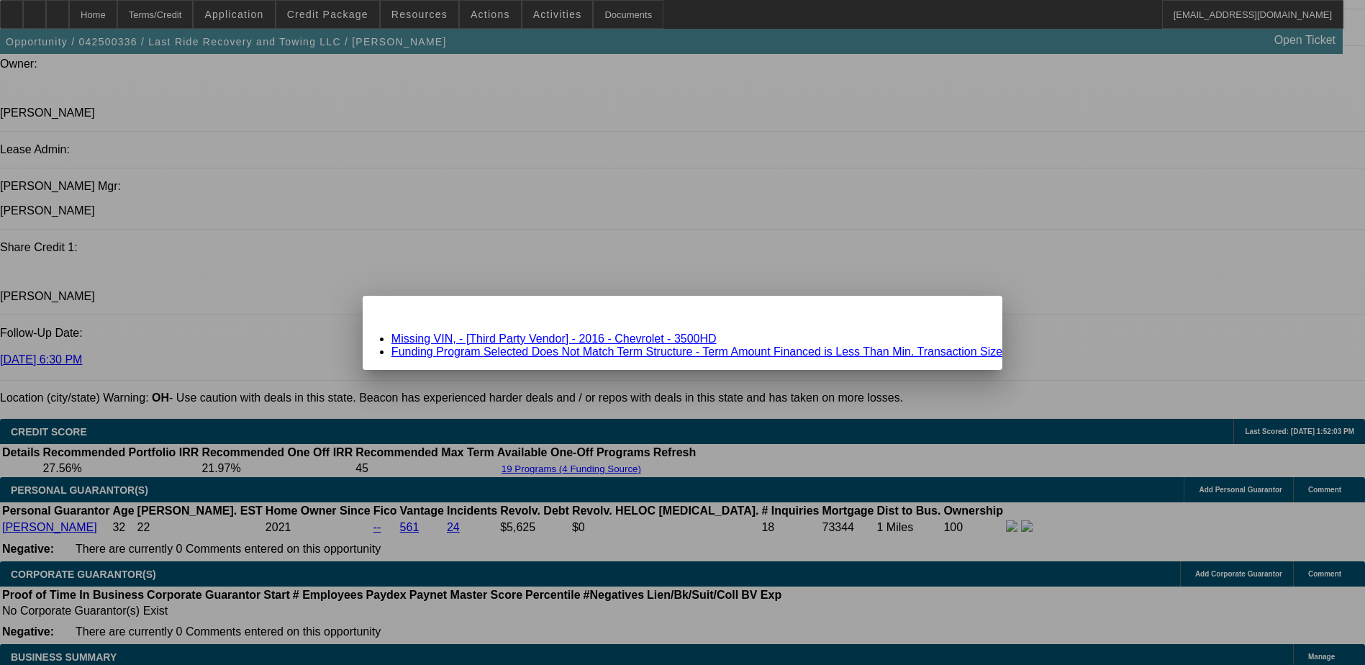
click at [604, 340] on link "Missing VIN, - [Third Party Vendor] - 2016 - Chevrolet - 3500HD" at bounding box center [553, 338] width 325 height 12
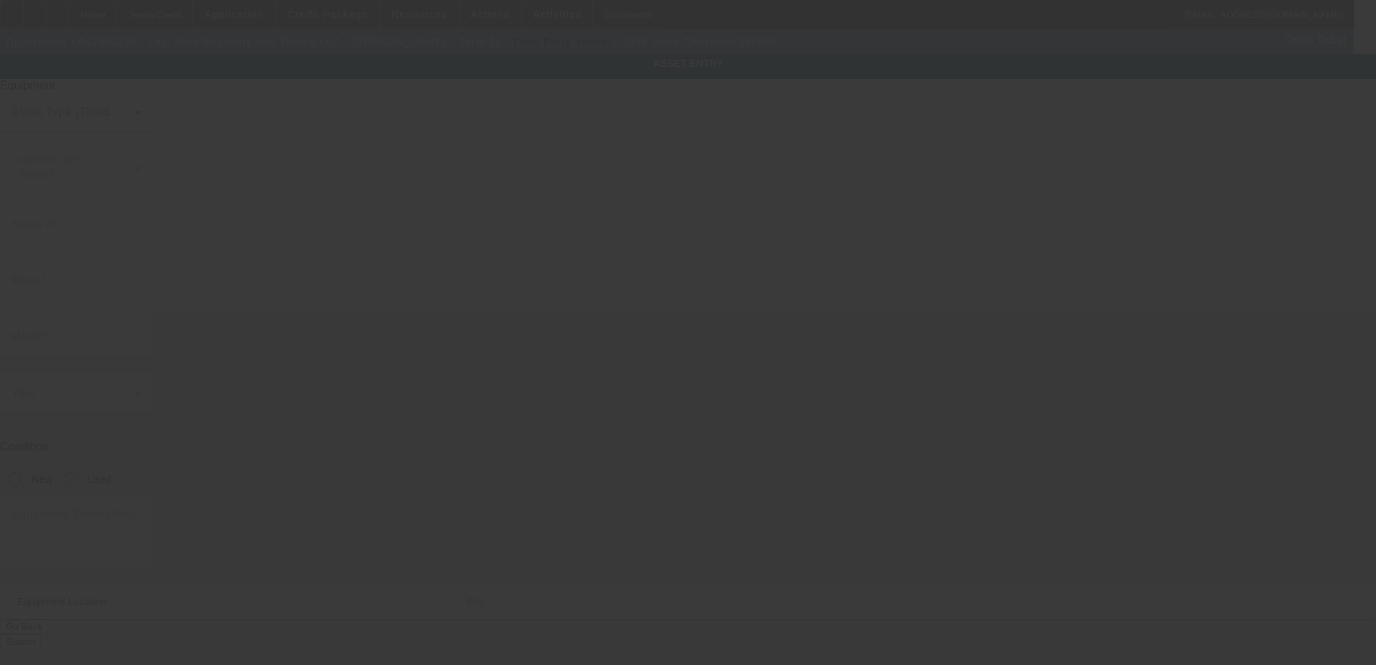
type input "Chevrolet"
type input "3500HD"
radio input "true"
type input "549 kenmore blvd"
type input "akron"
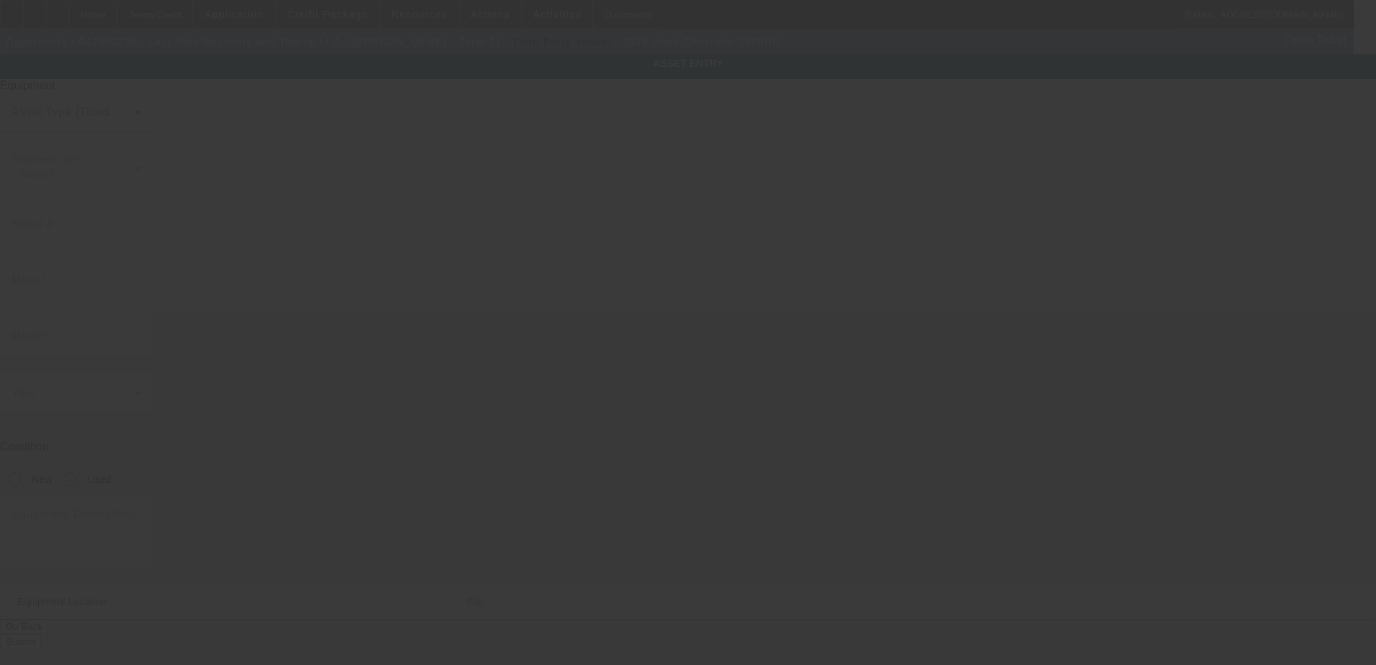
type input "44301"
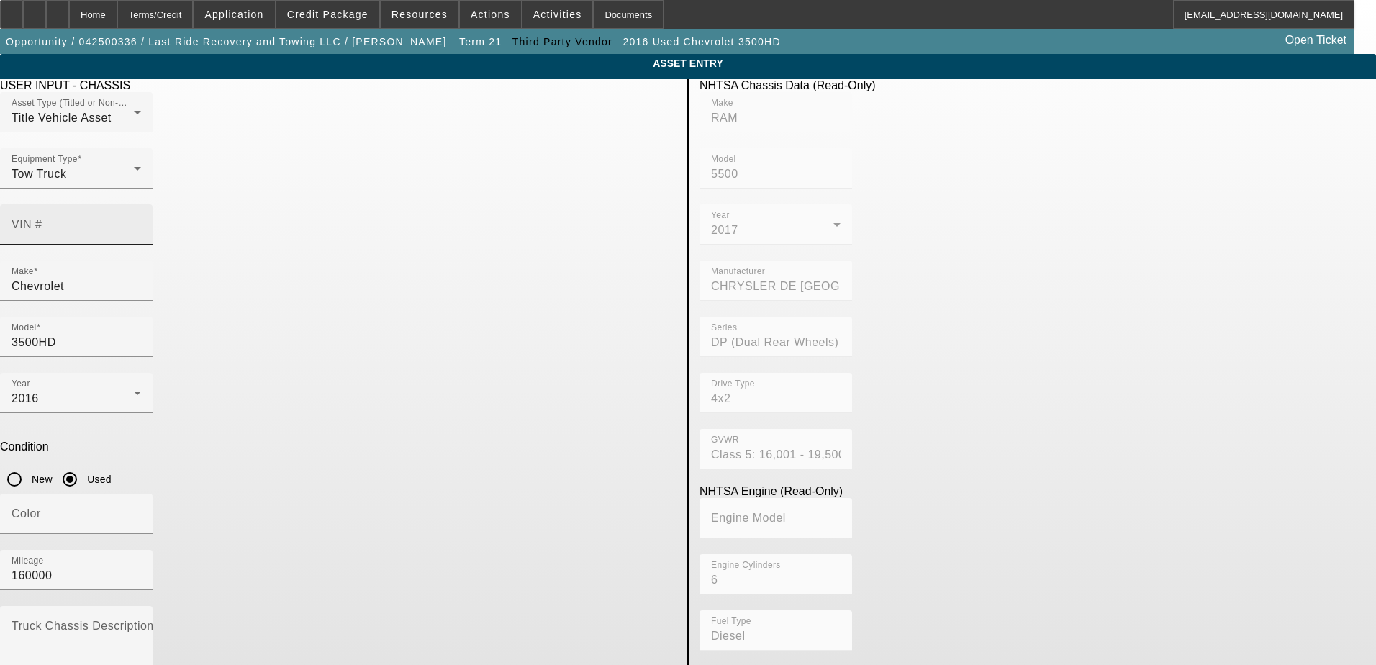
click at [141, 222] on input "VIN #" at bounding box center [77, 230] width 130 height 17
type input "1"
type input "1GC4KZCG5GF146944"
type input "CHEVROLET"
type input "Silverado"
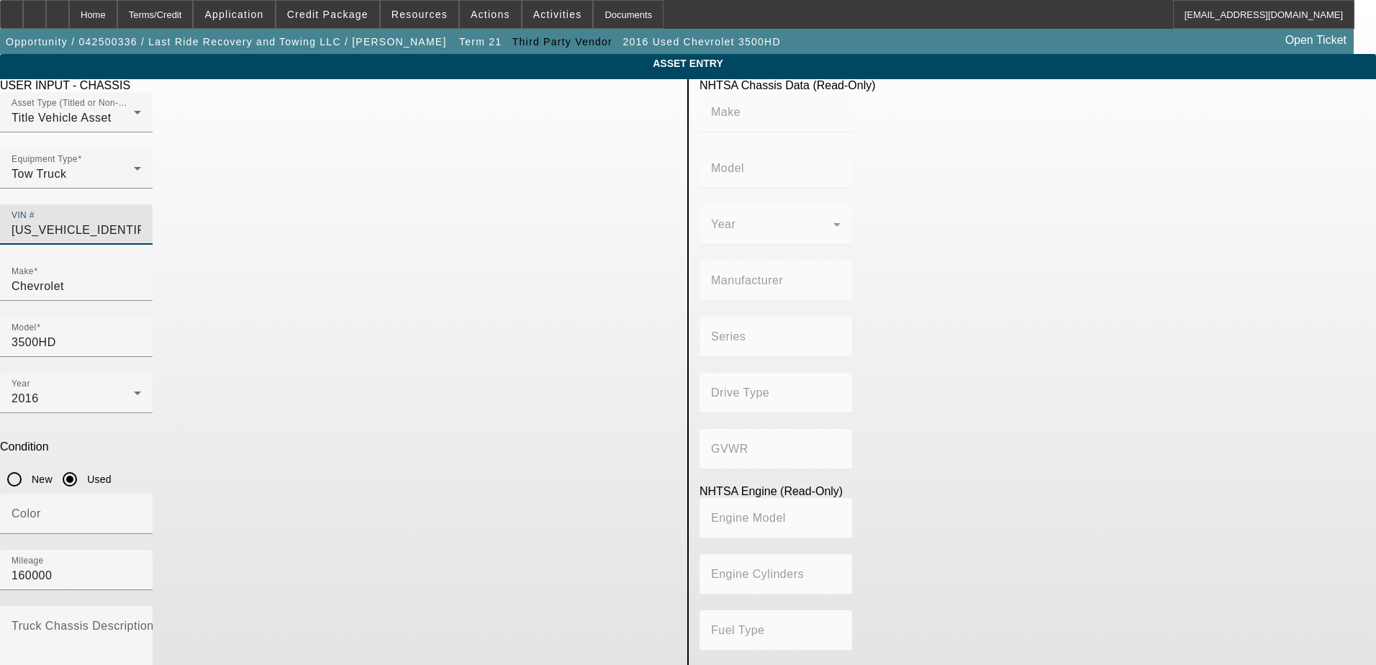
type input "GENERAL MOTORS LLC"
type input "3500"
type input "4WD/4-Wheel Drive/4x4"
type input "Class 3: 10,001 - 14,000 lb (4,536 - 6,350 kg)"
type input "L96 - Flexible Fuel (Gas/Ethanol), SFI IRON"
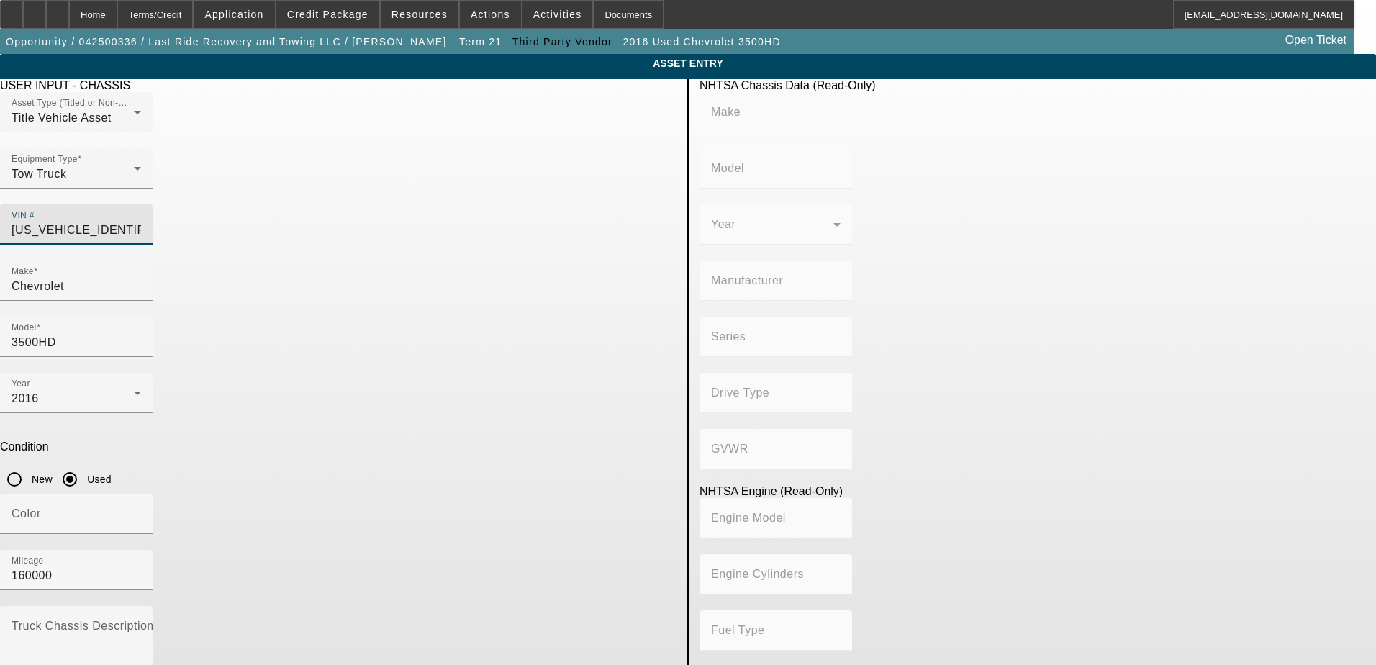
type input "8"
type input "Gasoline"
type input "366.1424645683"
type input "6"
type input "1GC4KZCG5GF146944"
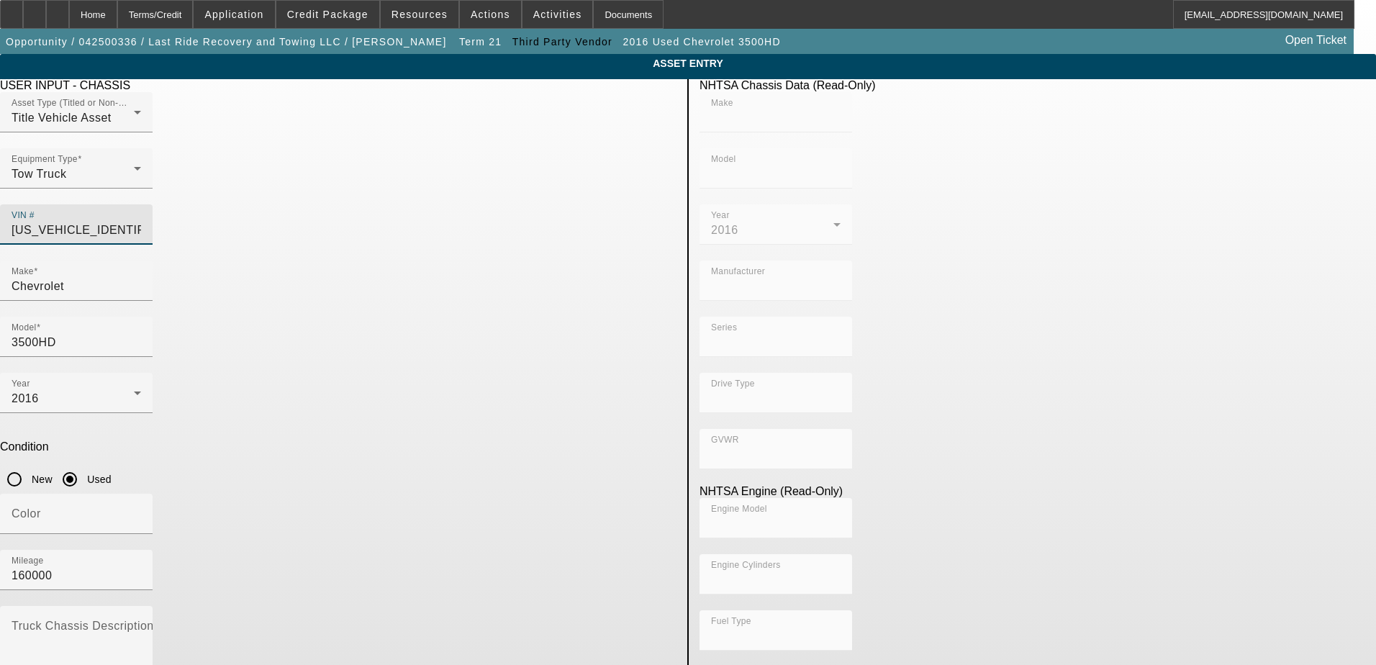
click at [476, 373] on div "Year 2016" at bounding box center [338, 401] width 676 height 56
type input "CHEVROLET"
type input "Silverado"
type input "GENERAL MOTORS LLC"
type input "3500"
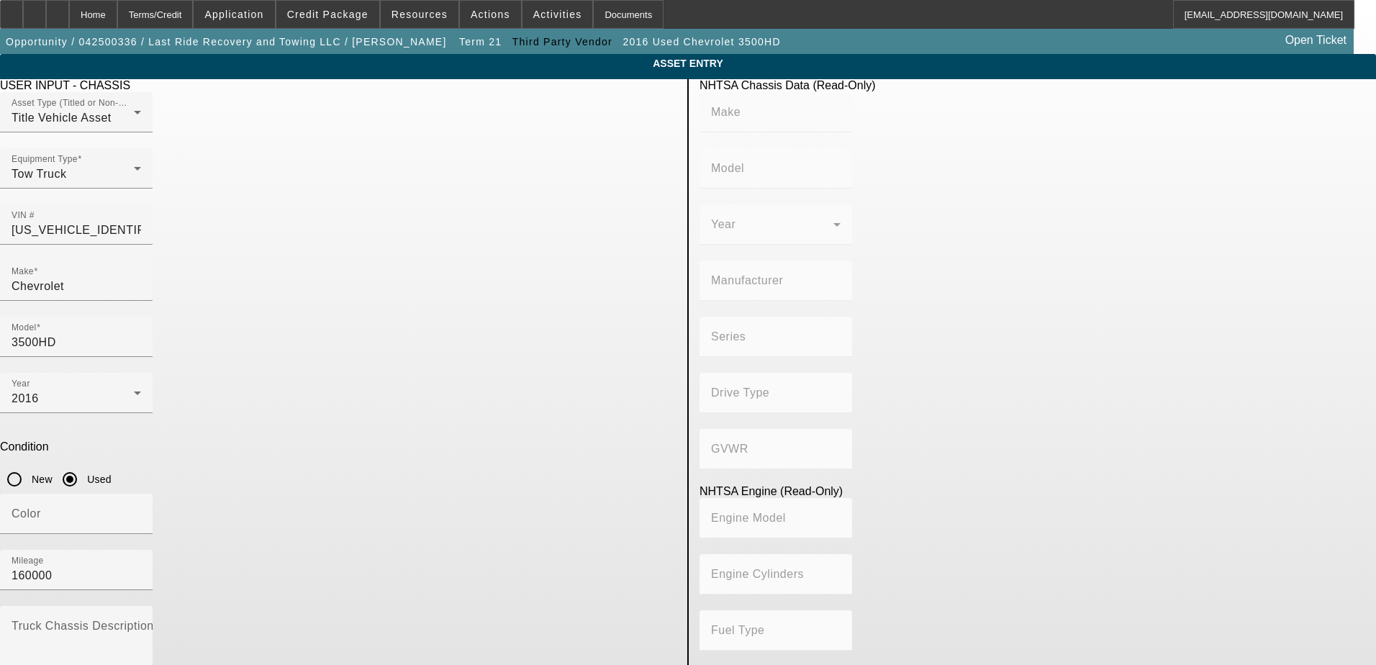
type input "4WD/4-Wheel Drive/4x4"
type input "Class 3: 10,001 - 14,000 lb (4,536 - 6,350 kg)"
type input "L96 - Flexible Fuel (Gas/Ethanol), SFI IRON"
type input "8"
type input "Gasoline"
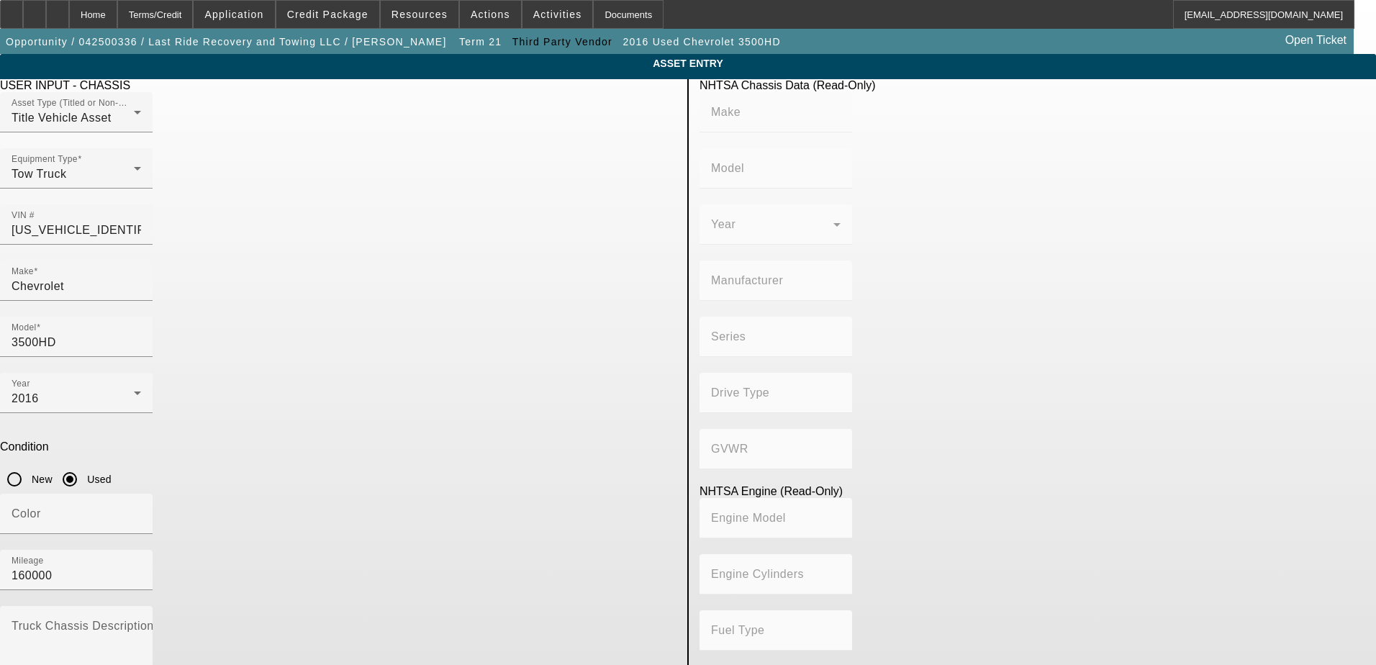
type input "366.1424645683"
type input "6"
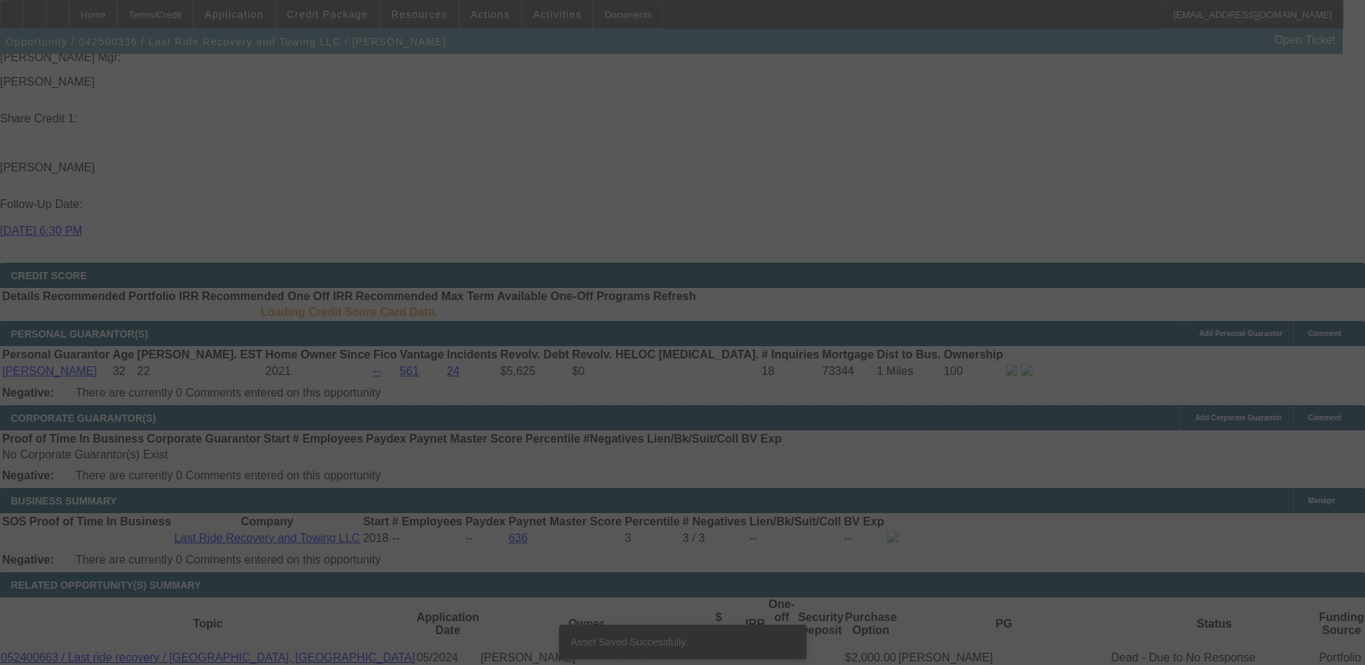
scroll to position [1897, 0]
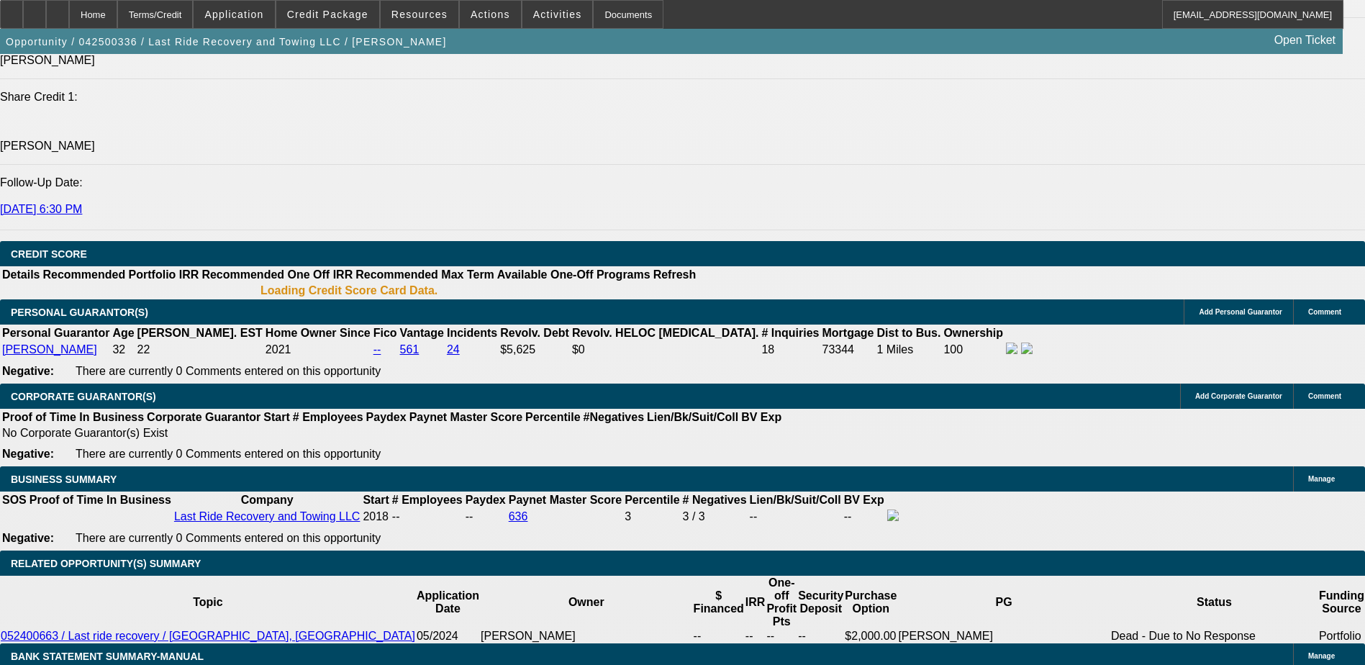
select select "0"
select select "2"
select select "0"
select select "5"
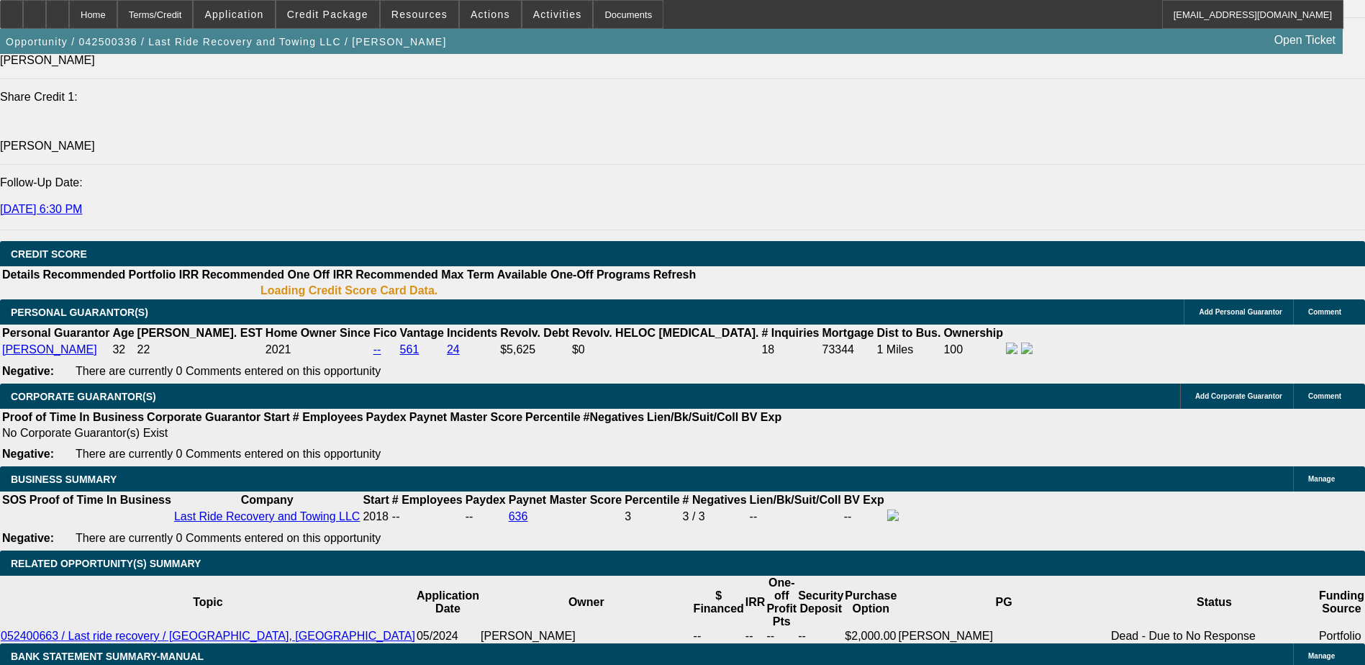
select select "0"
select select "2"
select select "0"
select select "5"
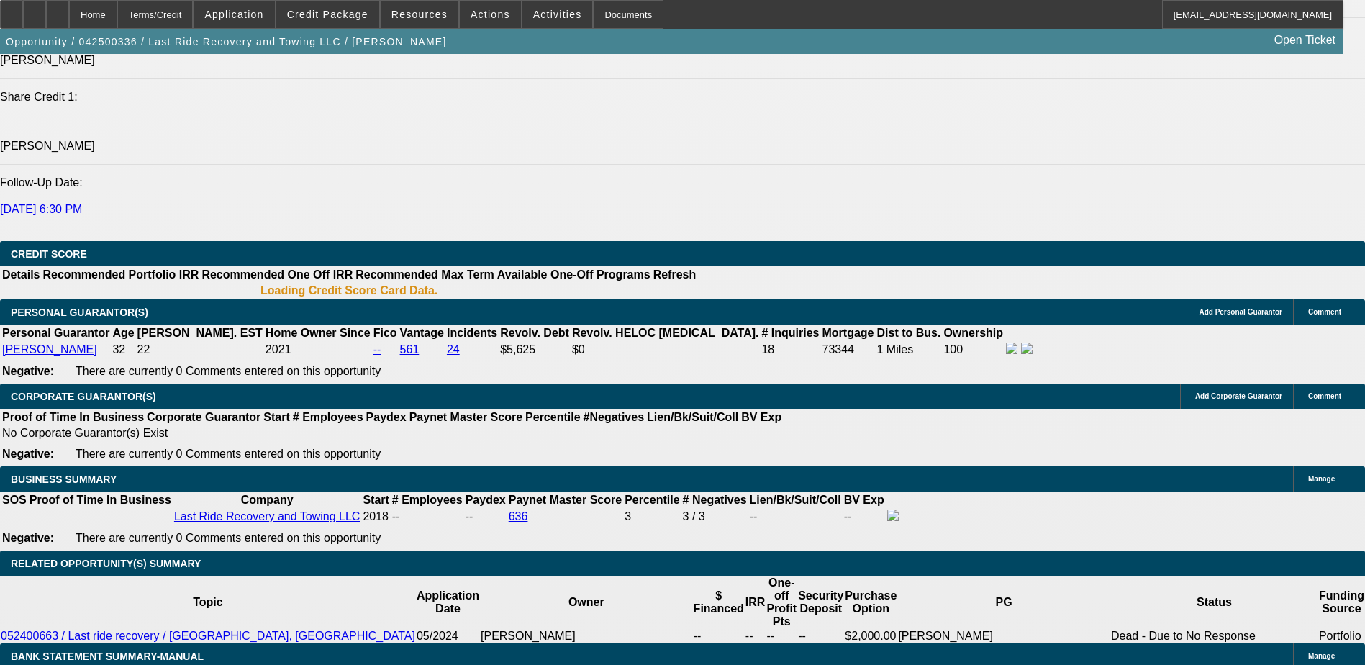
select select "0.15"
select select "0"
select select "3"
select select "0.1"
select select "4"
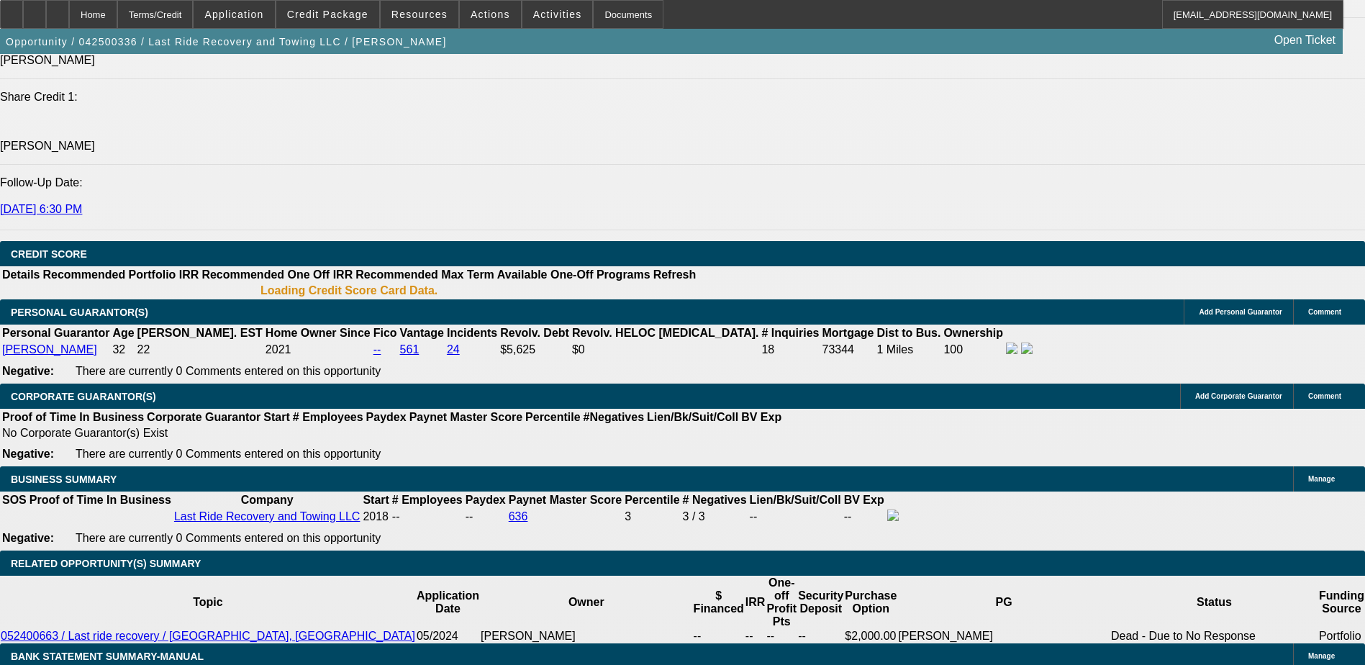
select select "0.15"
select select "0"
select select "3"
select select "0"
select select "6"
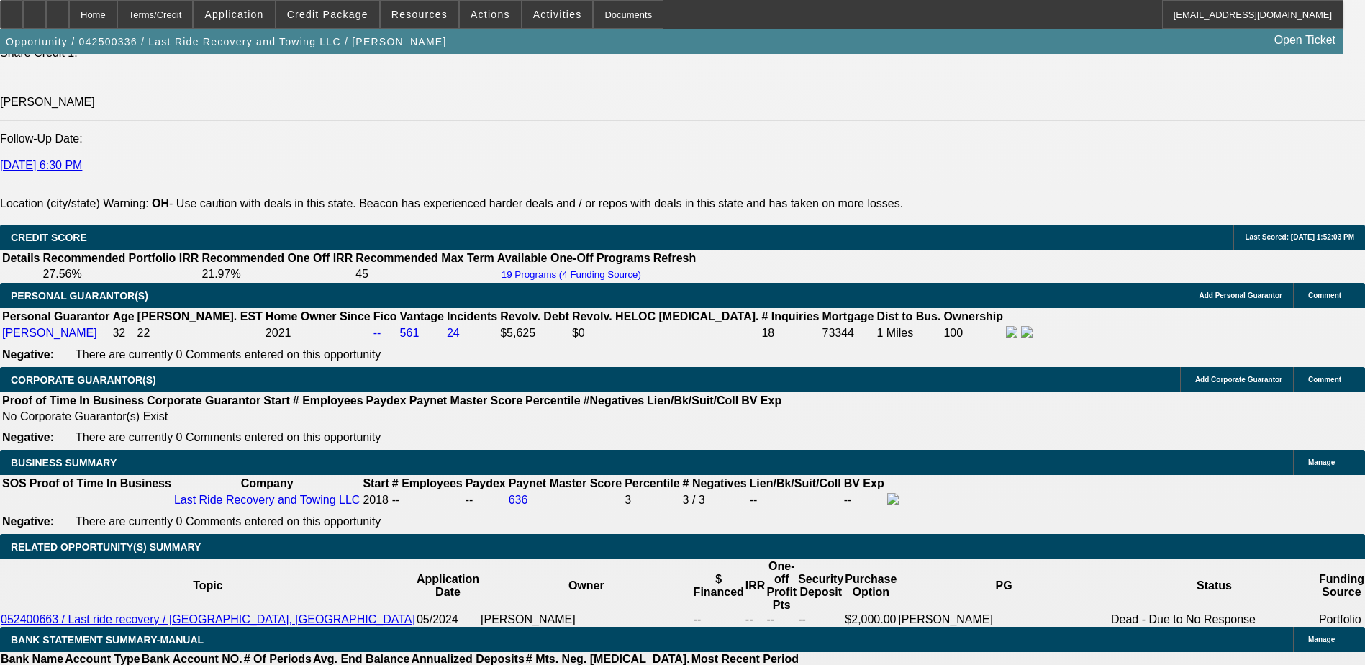
scroll to position [1845, 0]
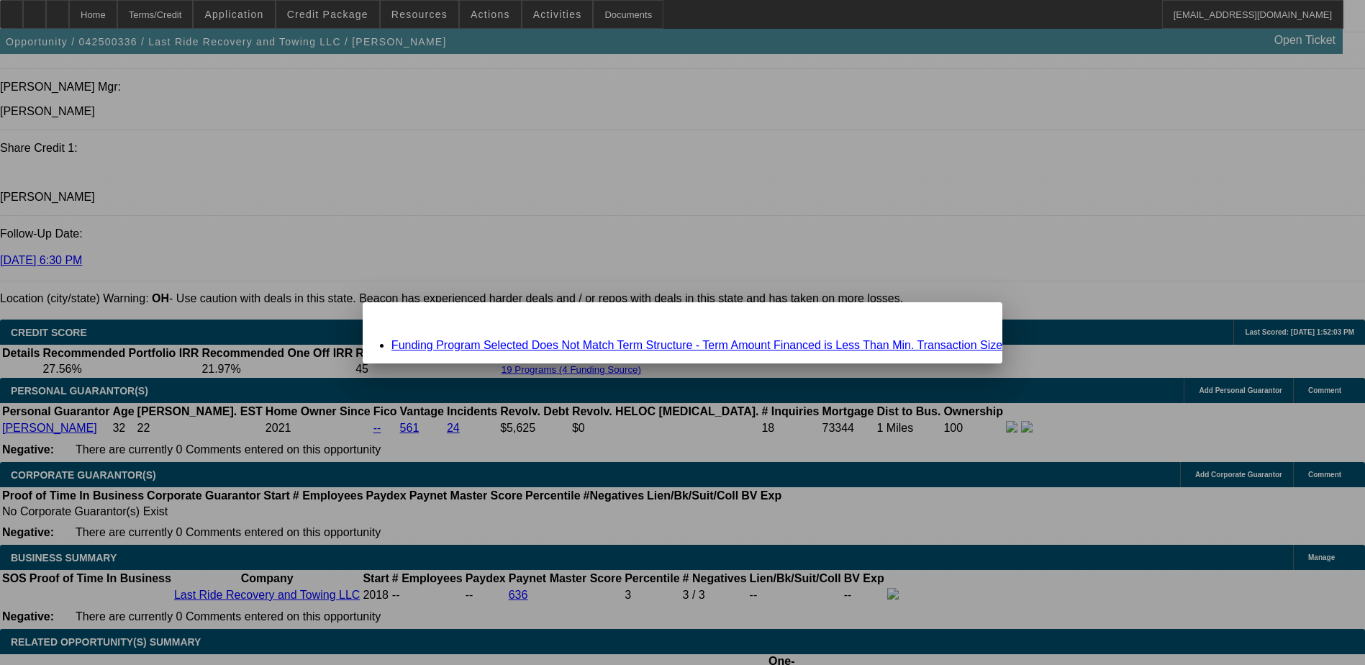
scroll to position [0, 0]
click at [971, 319] on div "Close" at bounding box center [987, 310] width 32 height 17
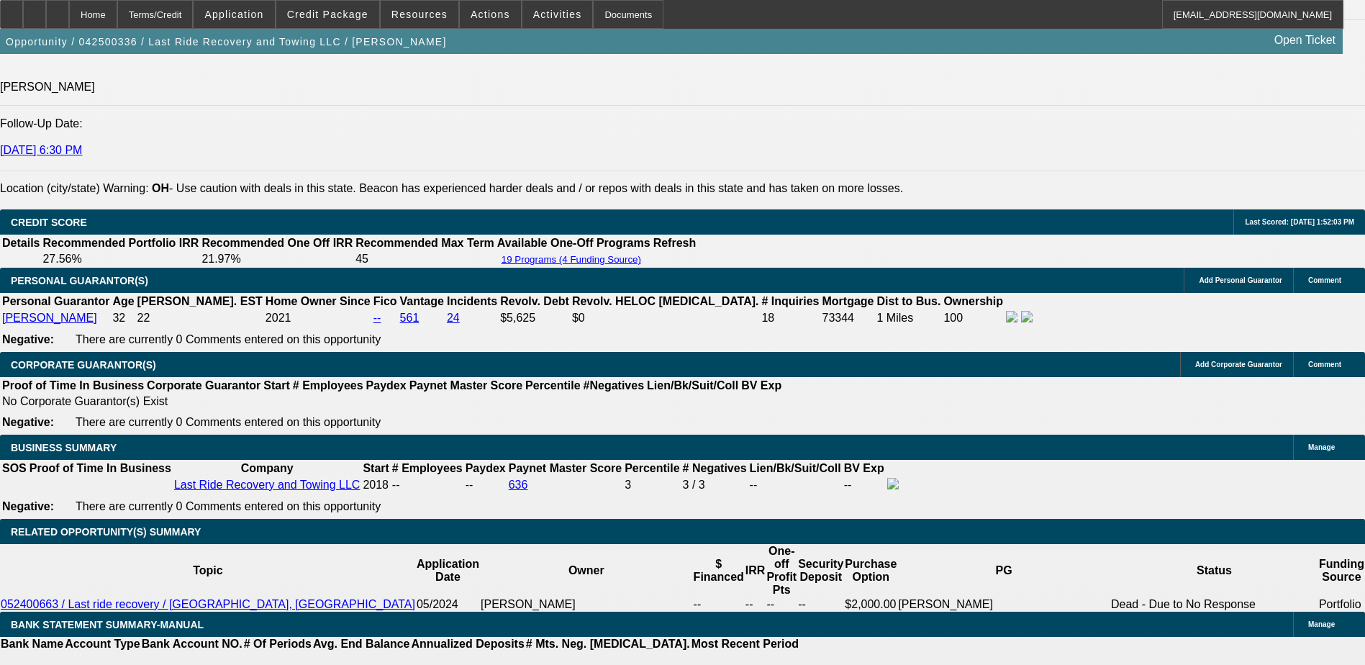
scroll to position [2061, 0]
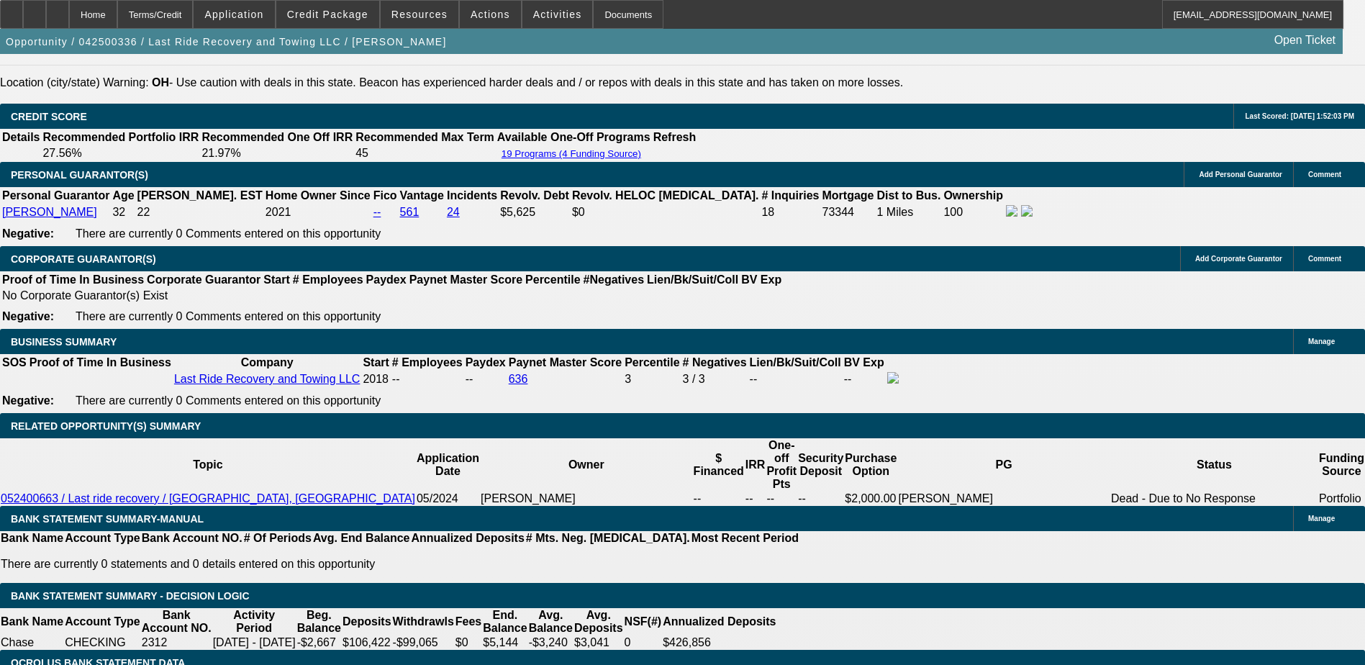
type input "$0.00"
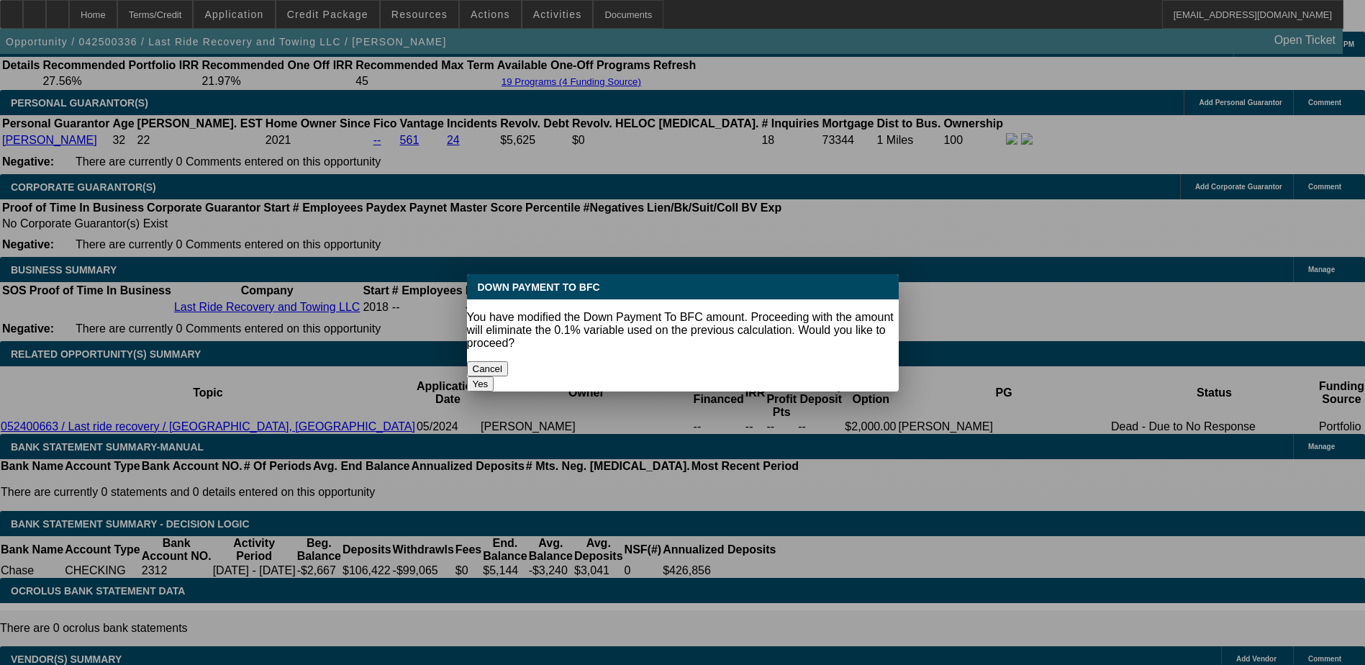
scroll to position [0, 0]
click at [509, 361] on button "Cancel" at bounding box center [488, 368] width 42 height 15
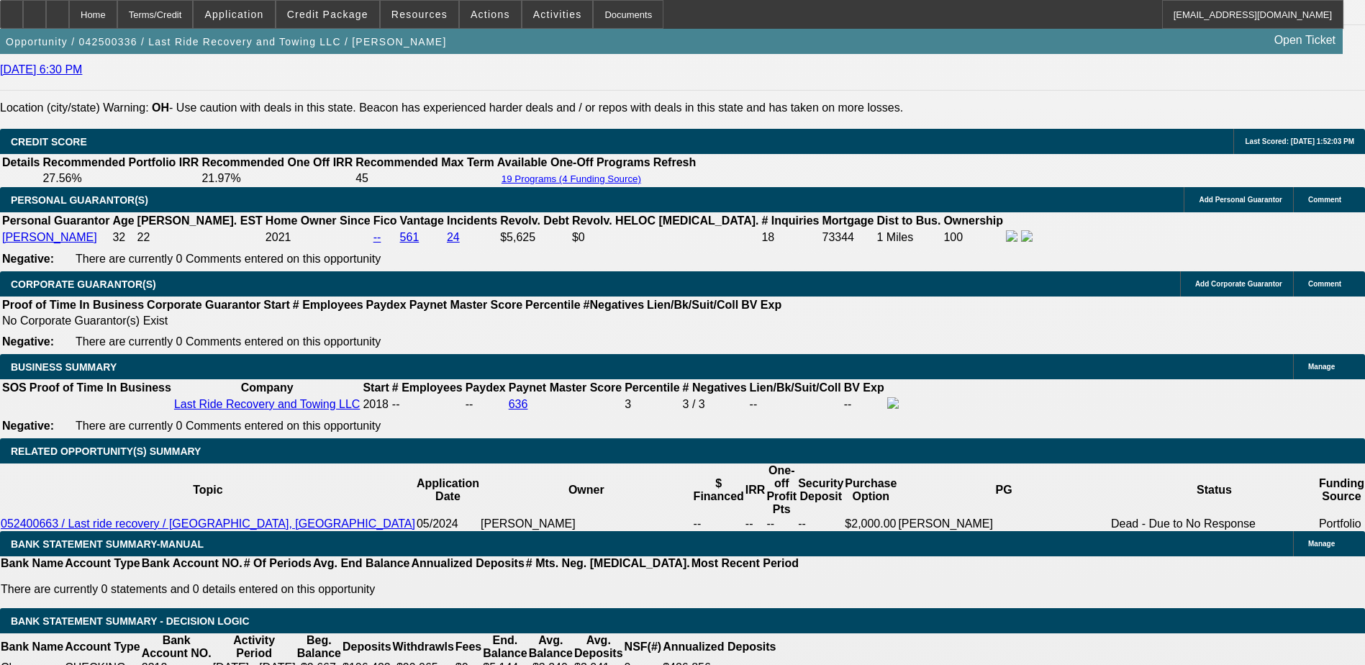
scroll to position [2061, 0]
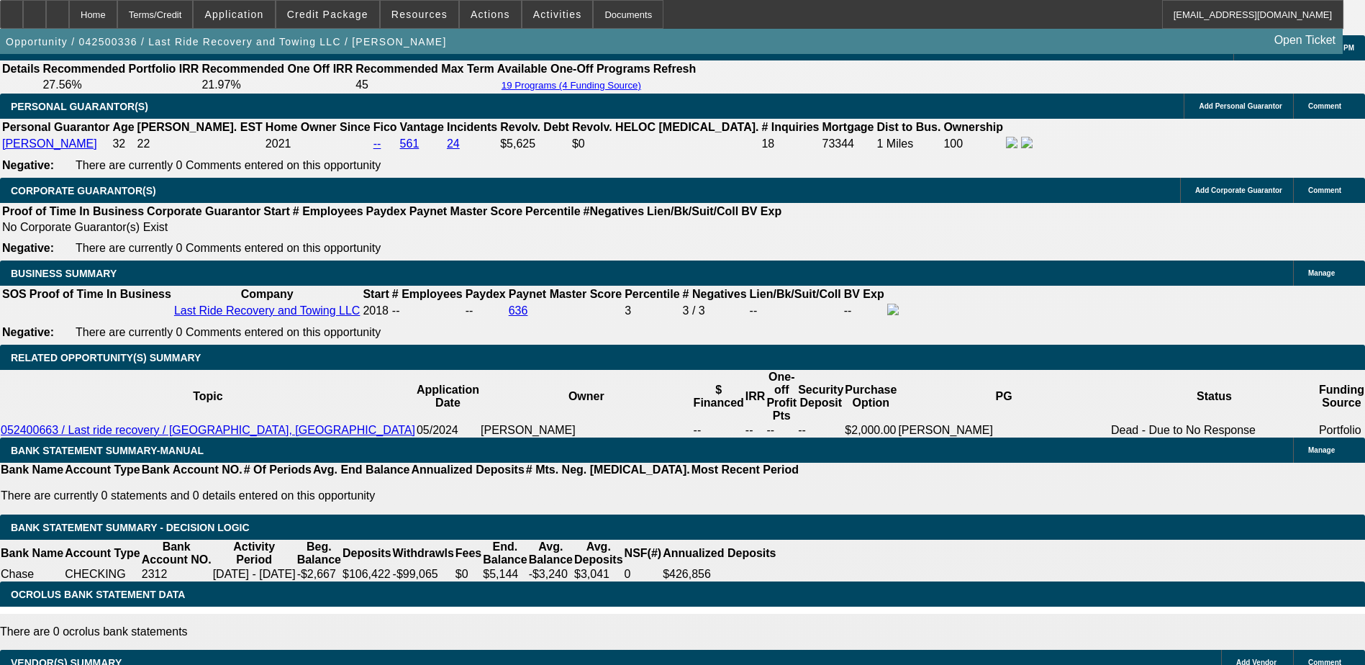
scroll to position [2205, 0]
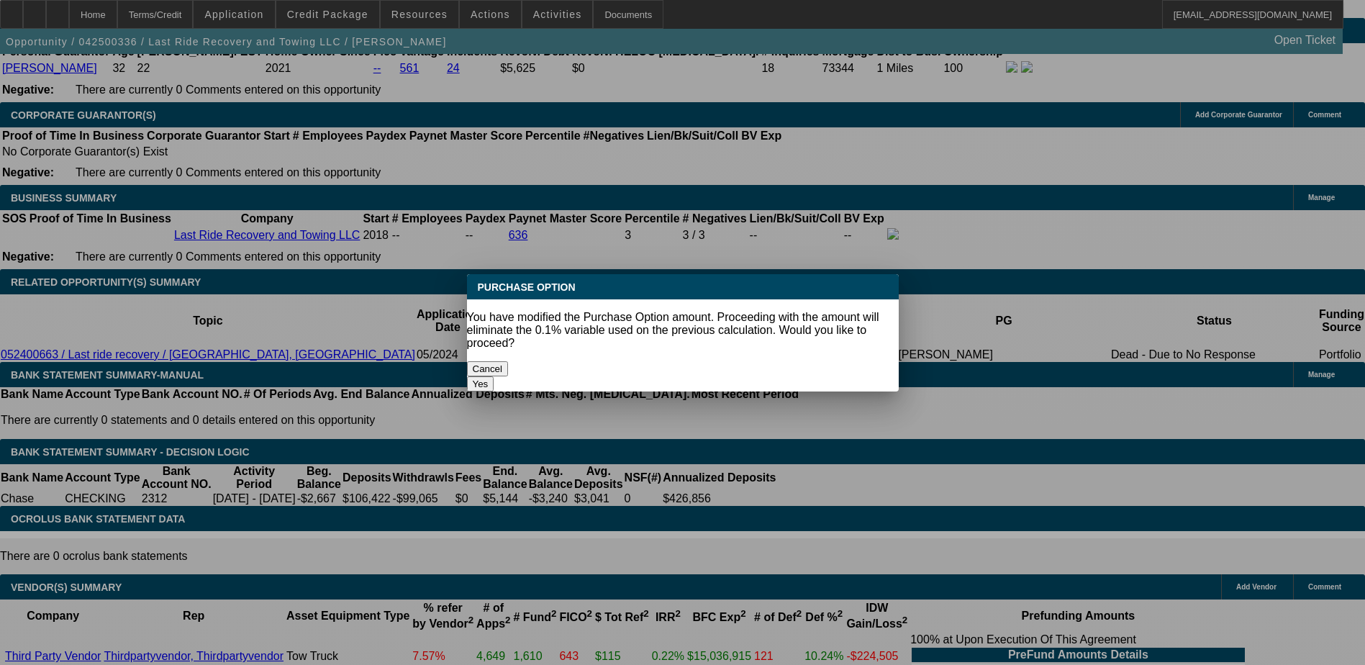
click at [494, 376] on button "Yes" at bounding box center [480, 383] width 27 height 15
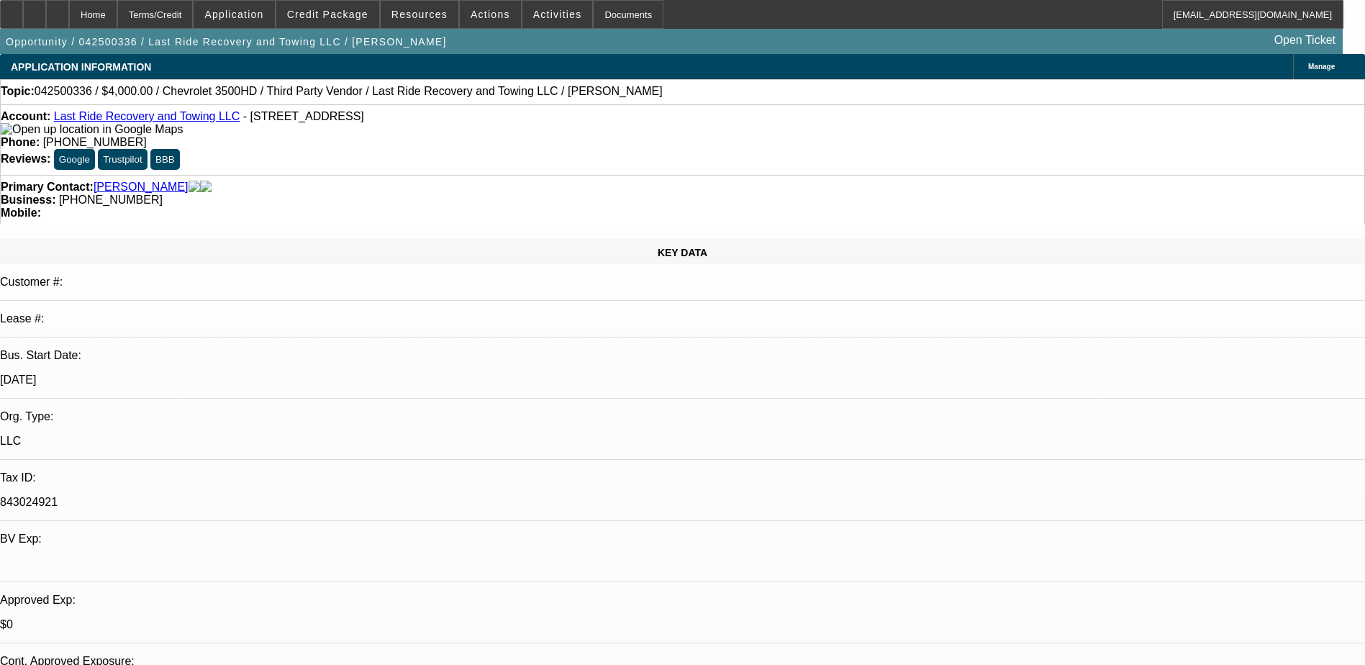
scroll to position [2205, 0]
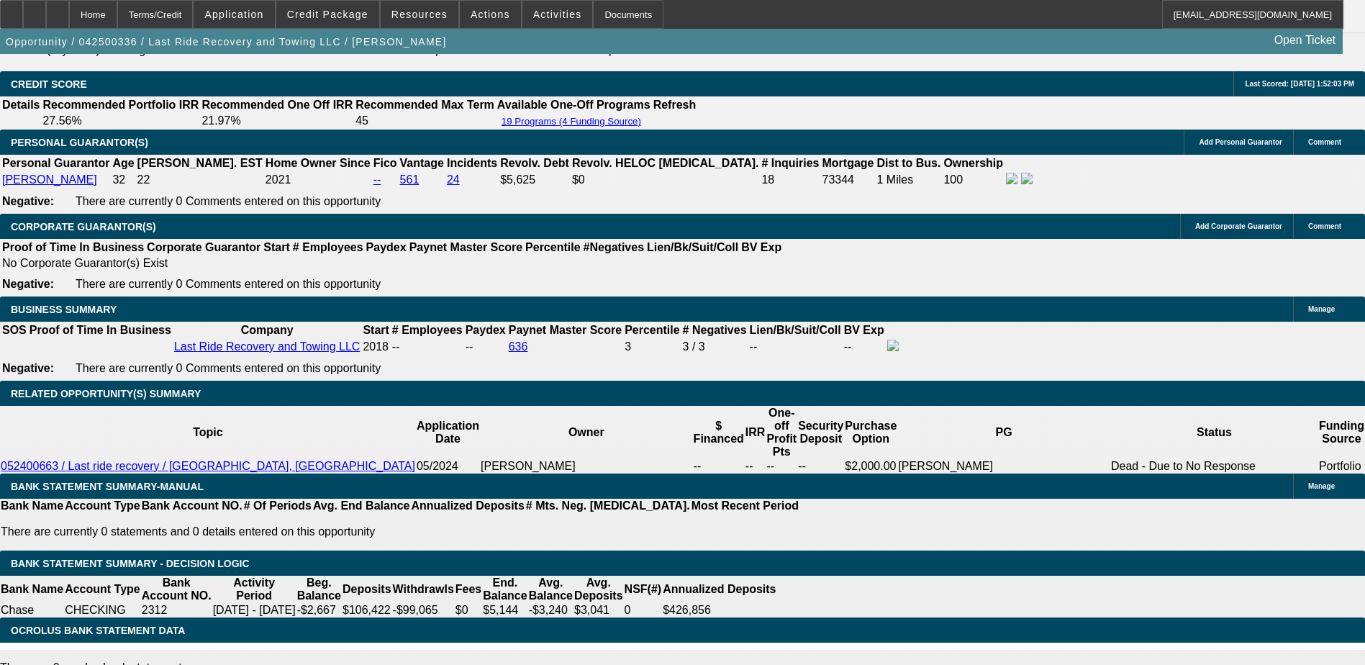
scroll to position [1989, 0]
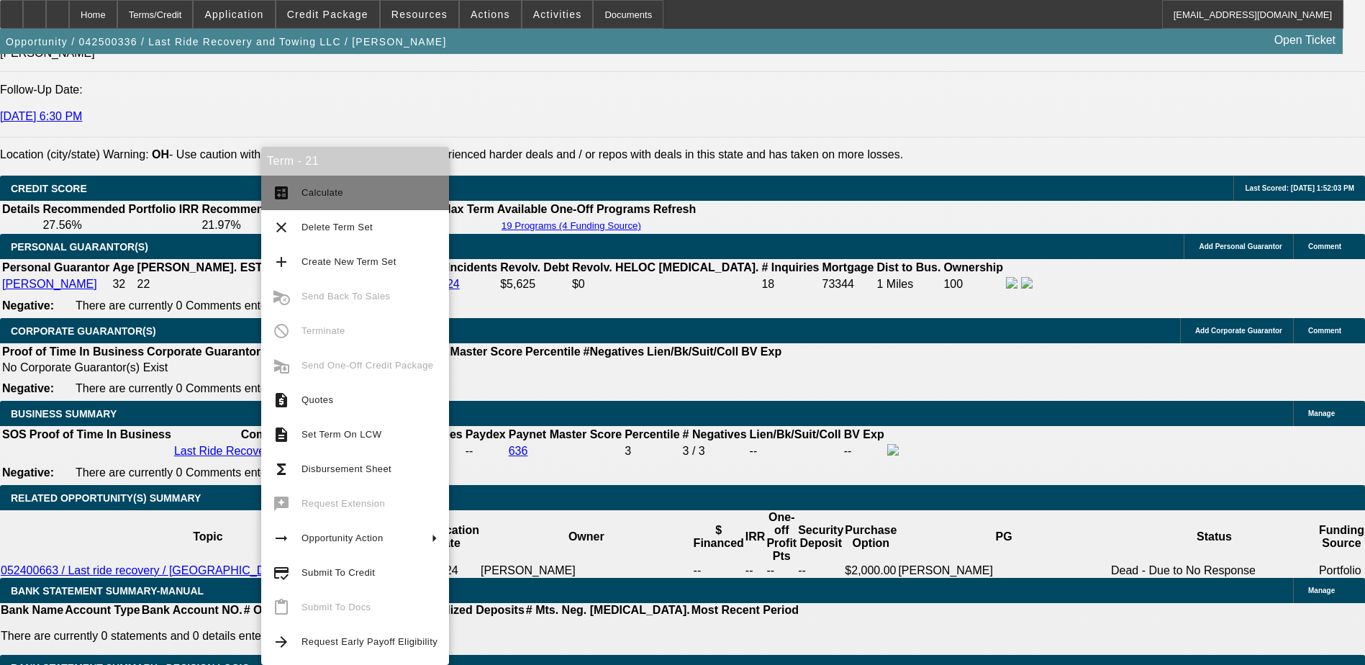
click at [358, 187] on span "Calculate" at bounding box center [369, 192] width 136 height 17
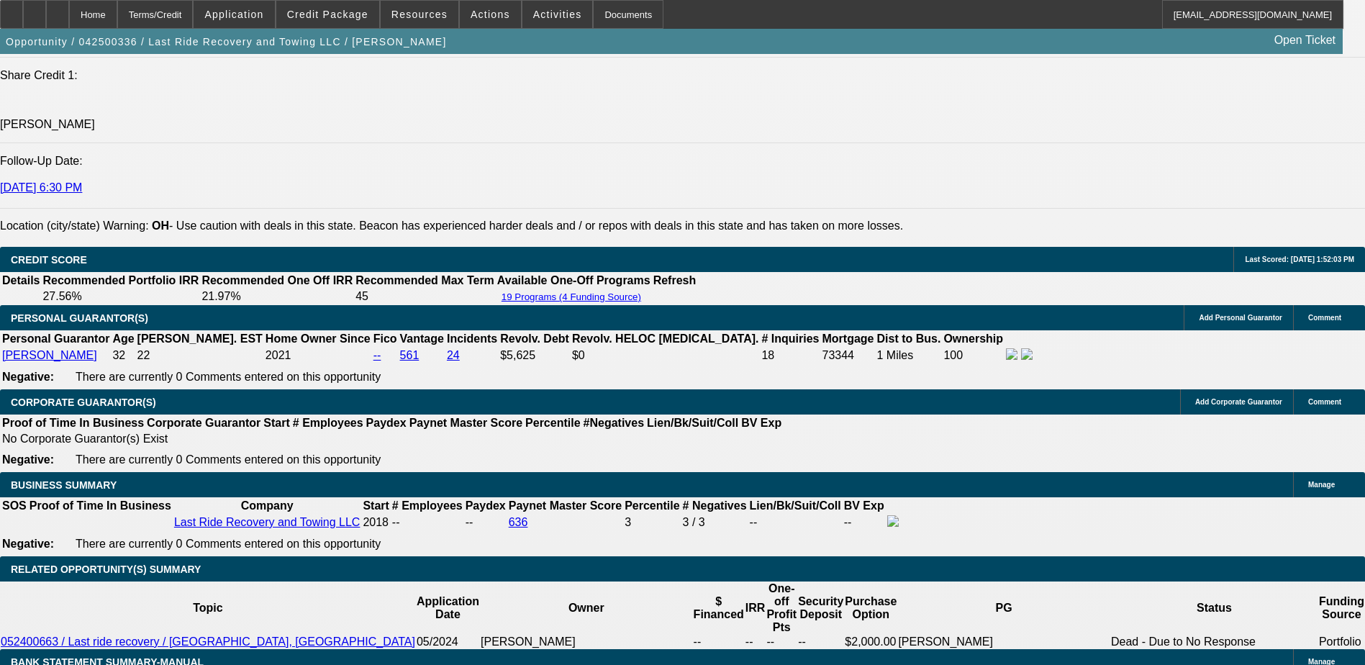
scroll to position [1917, 0]
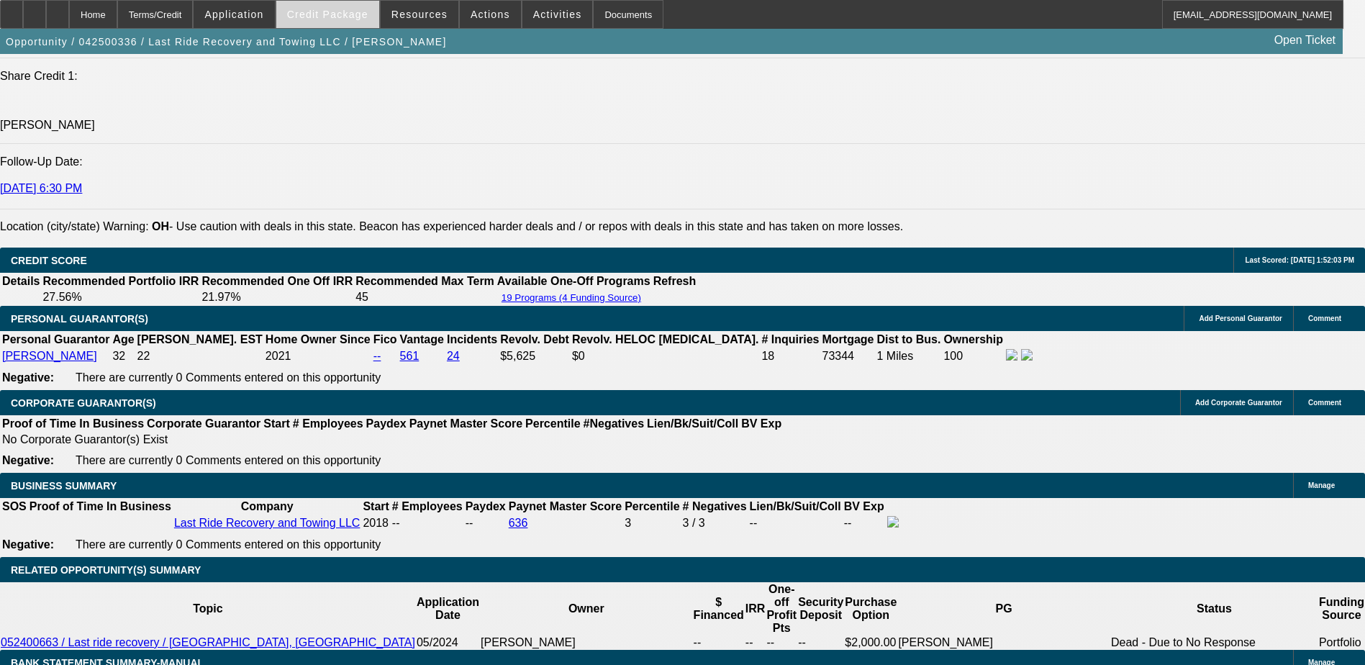
click at [337, 18] on span "Credit Package" at bounding box center [327, 15] width 81 height 12
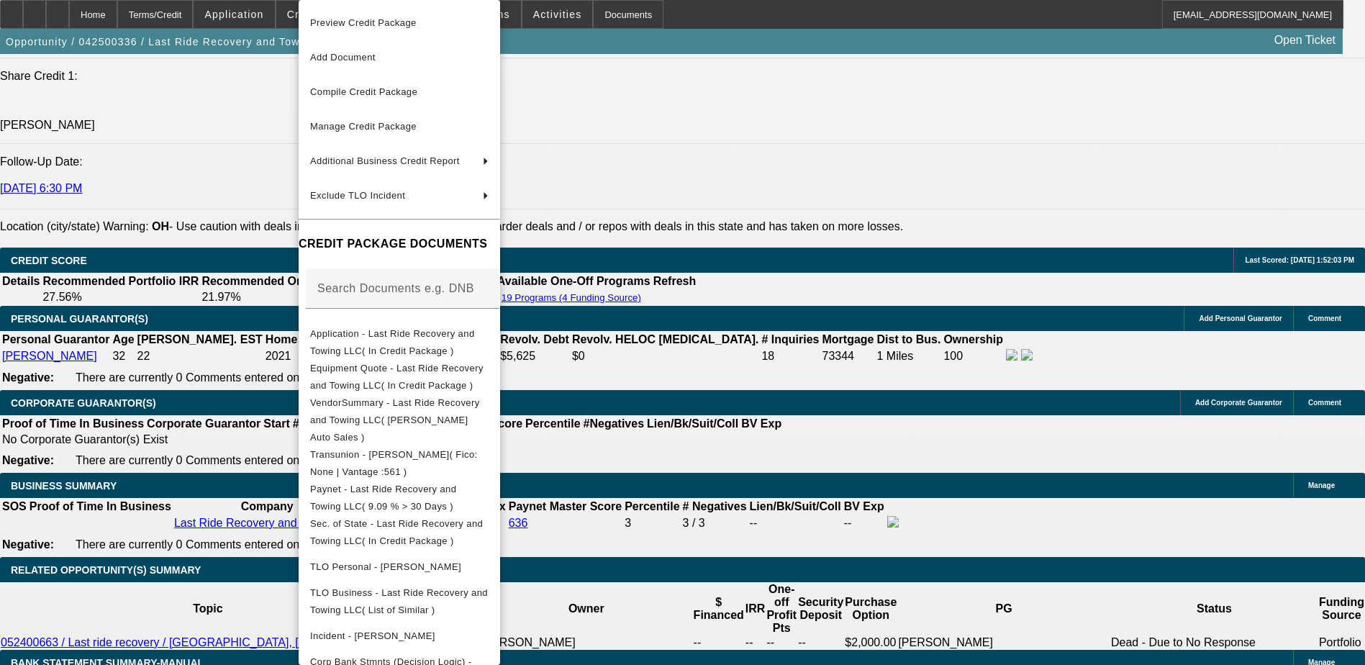
scroll to position [83, 0]
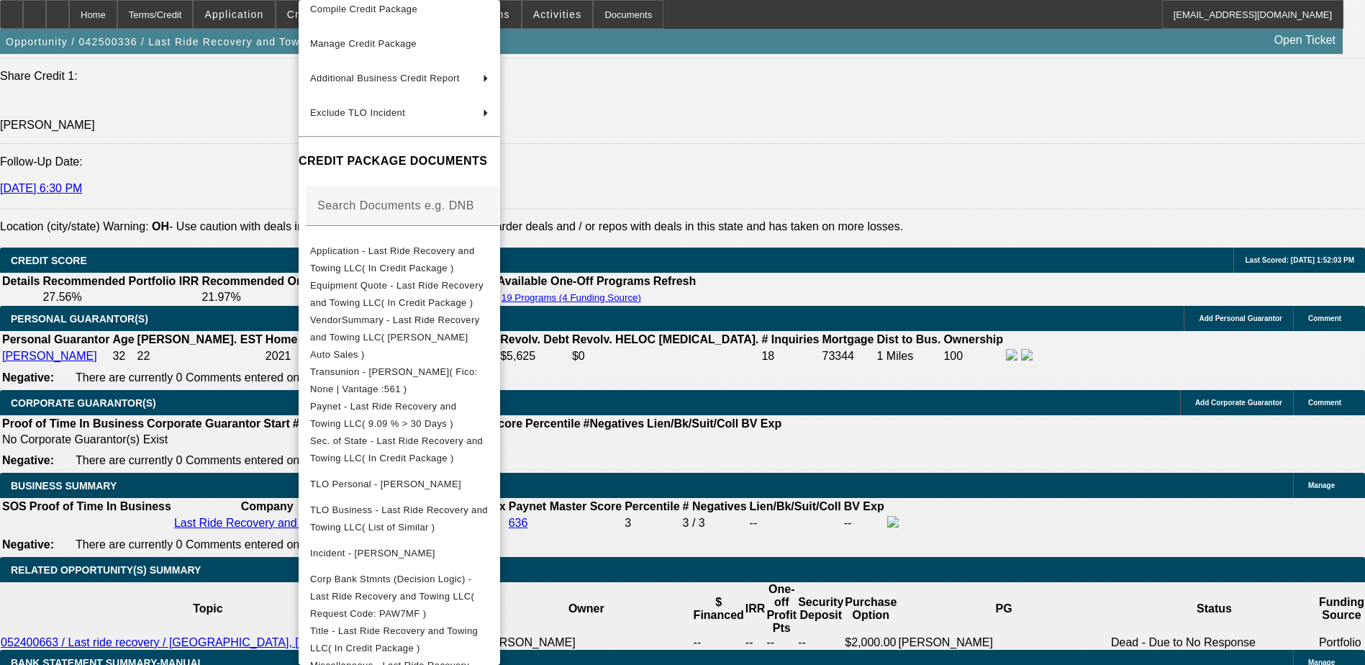
drag, startPoint x: 781, startPoint y: 92, endPoint x: 748, endPoint y: 83, distance: 34.4
click at [781, 92] on div at bounding box center [682, 332] width 1365 height 665
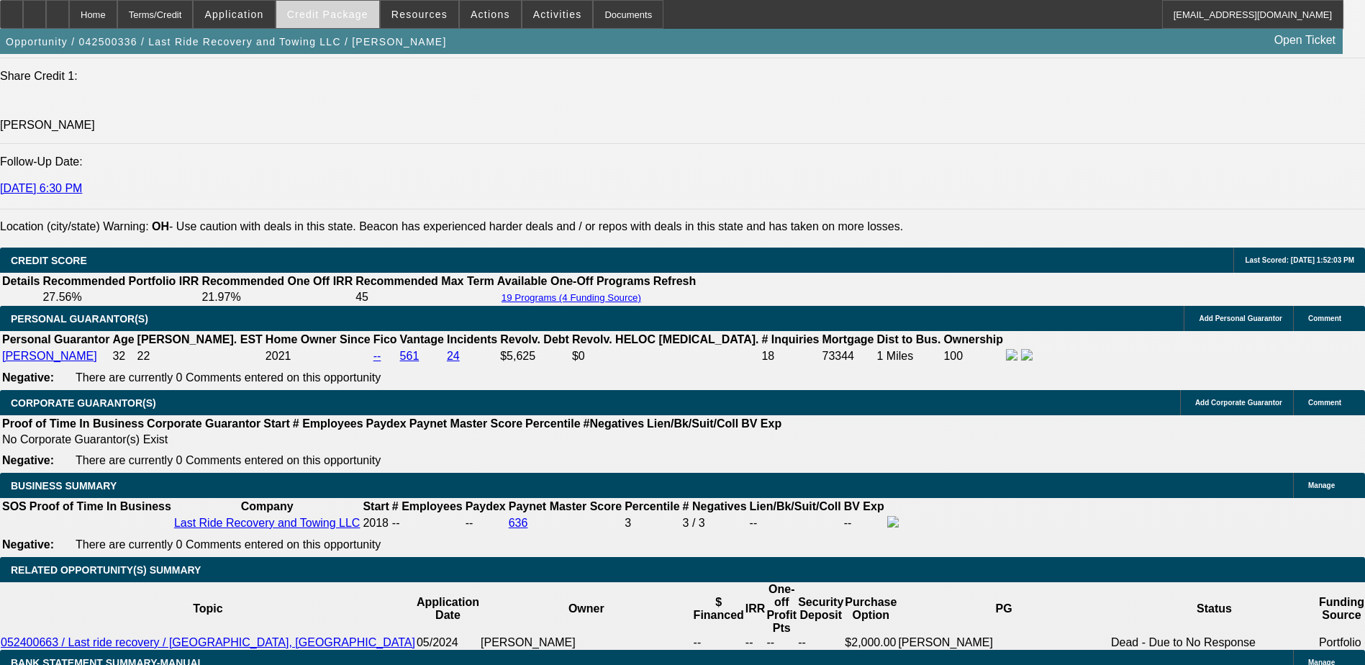
click at [368, 9] on span "Credit Package" at bounding box center [327, 15] width 81 height 12
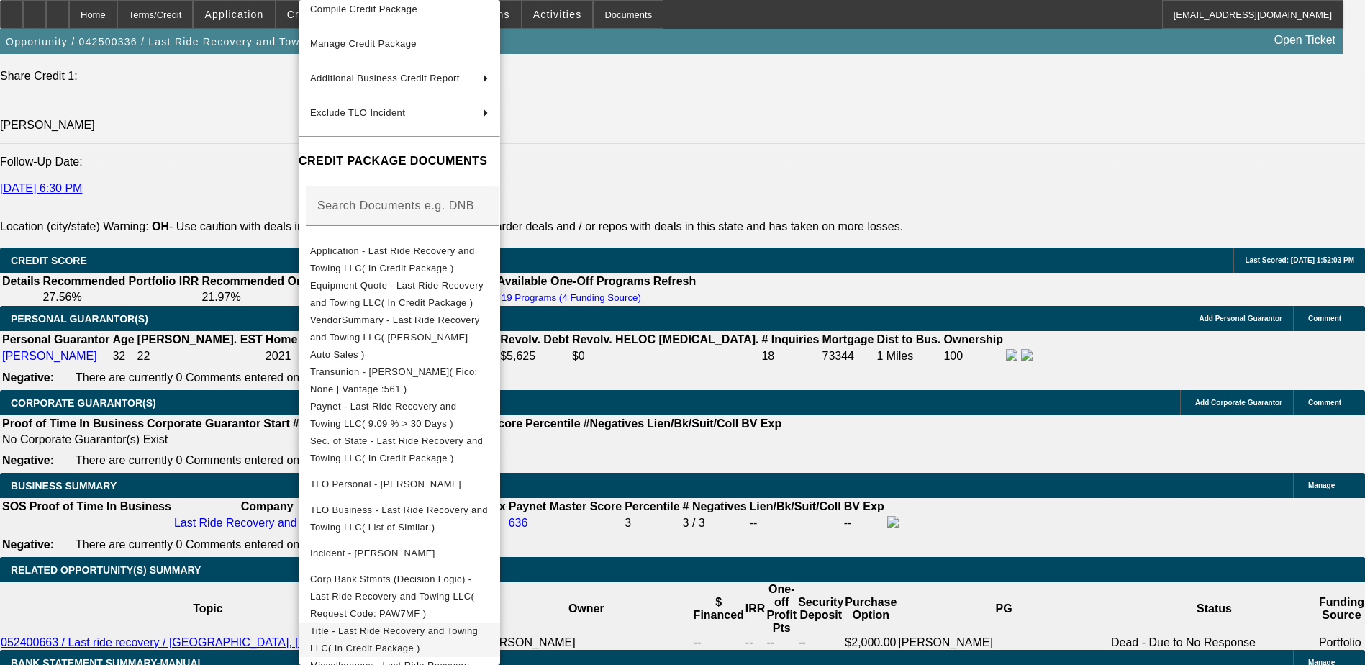
click at [478, 625] on span "Title - Last Ride Recovery and Towing LLC( In Credit Package )" at bounding box center [394, 639] width 168 height 28
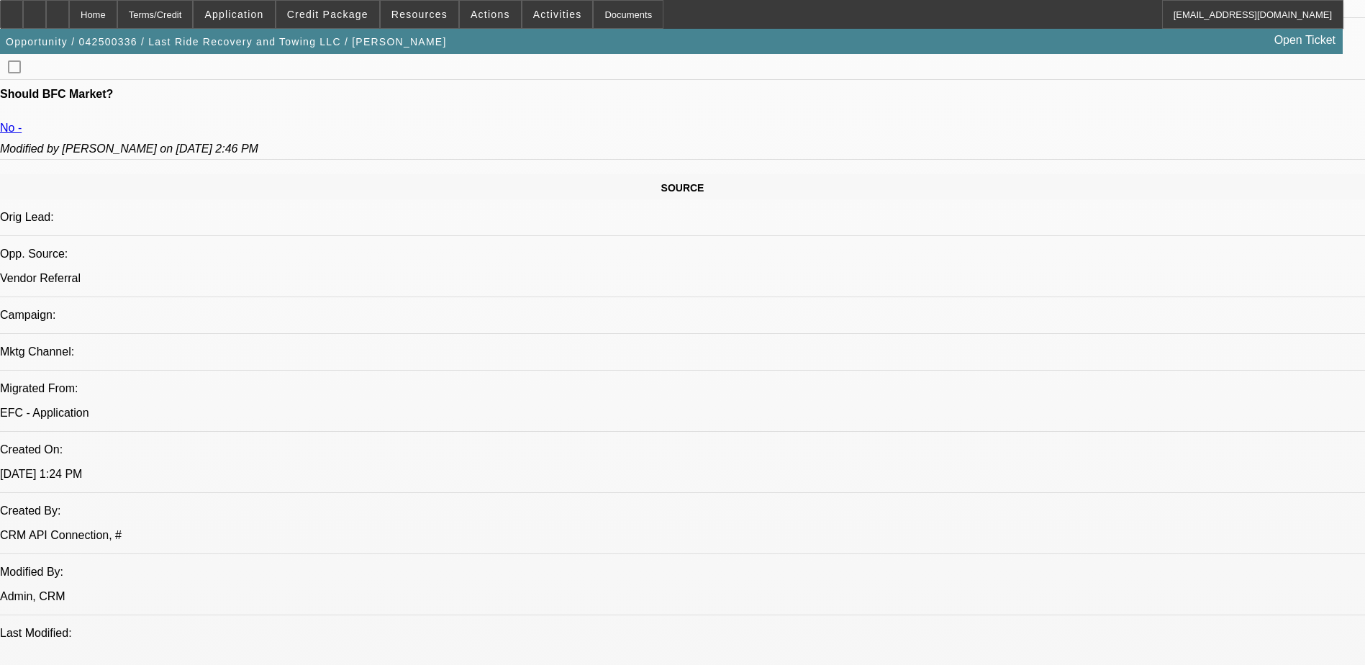
scroll to position [550, 0]
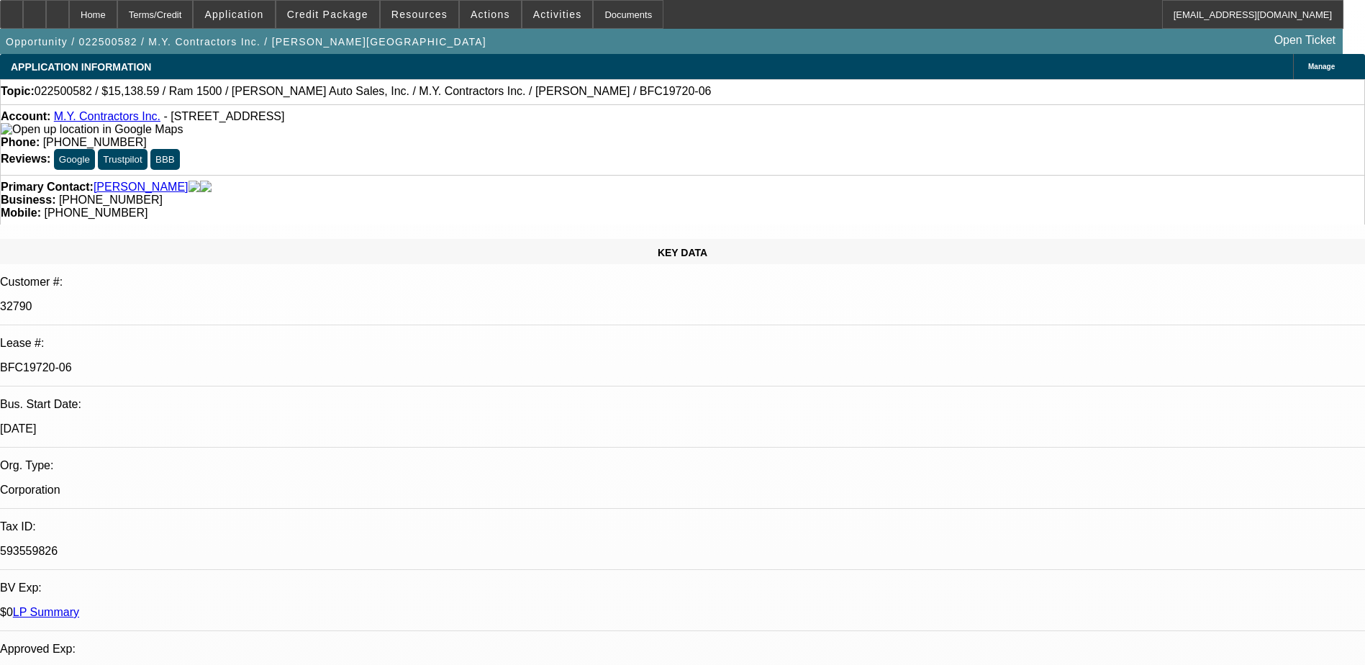
select select "0"
select select "3"
select select "0"
select select "6"
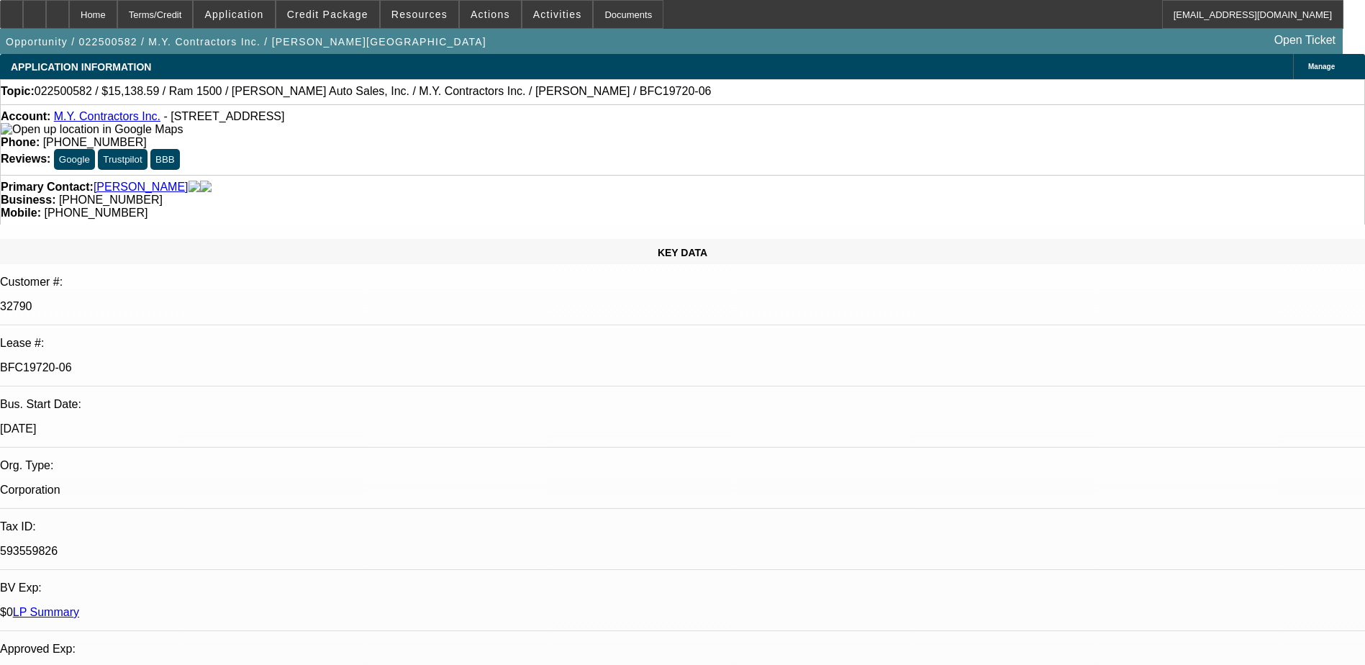
select select "0"
select select "3"
select select "0"
select select "6"
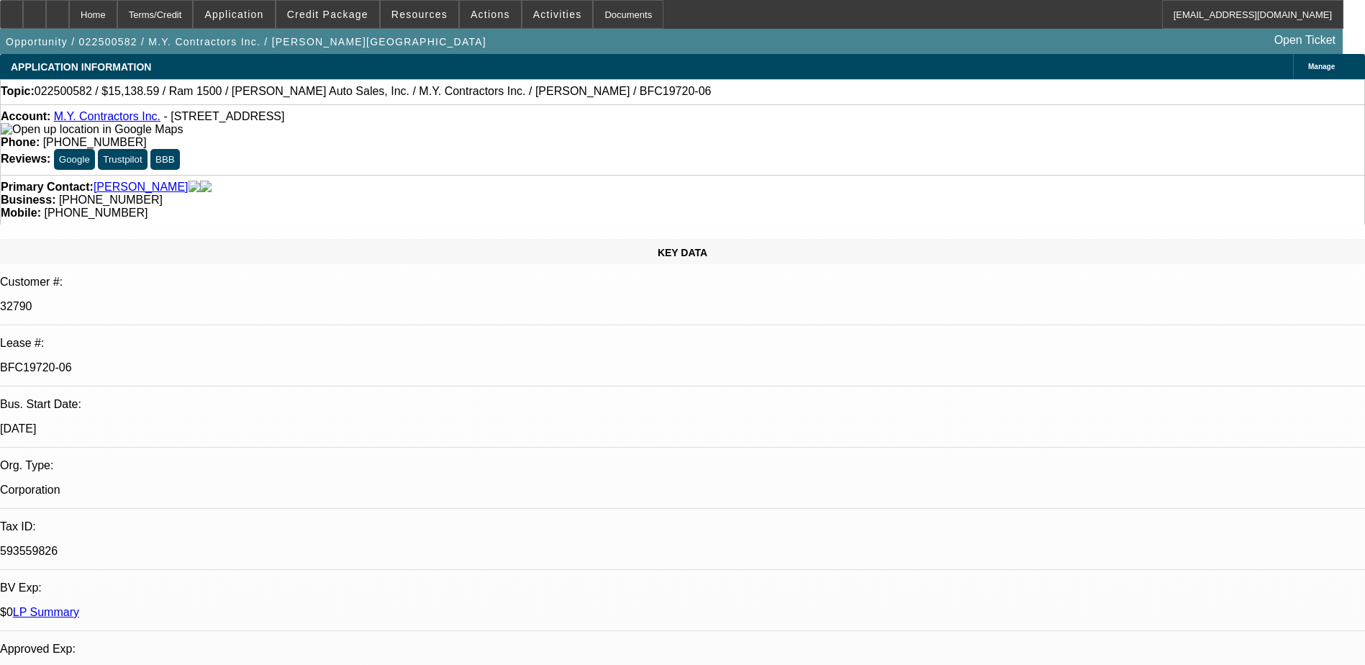
select select "0"
select select "6"
select select "0"
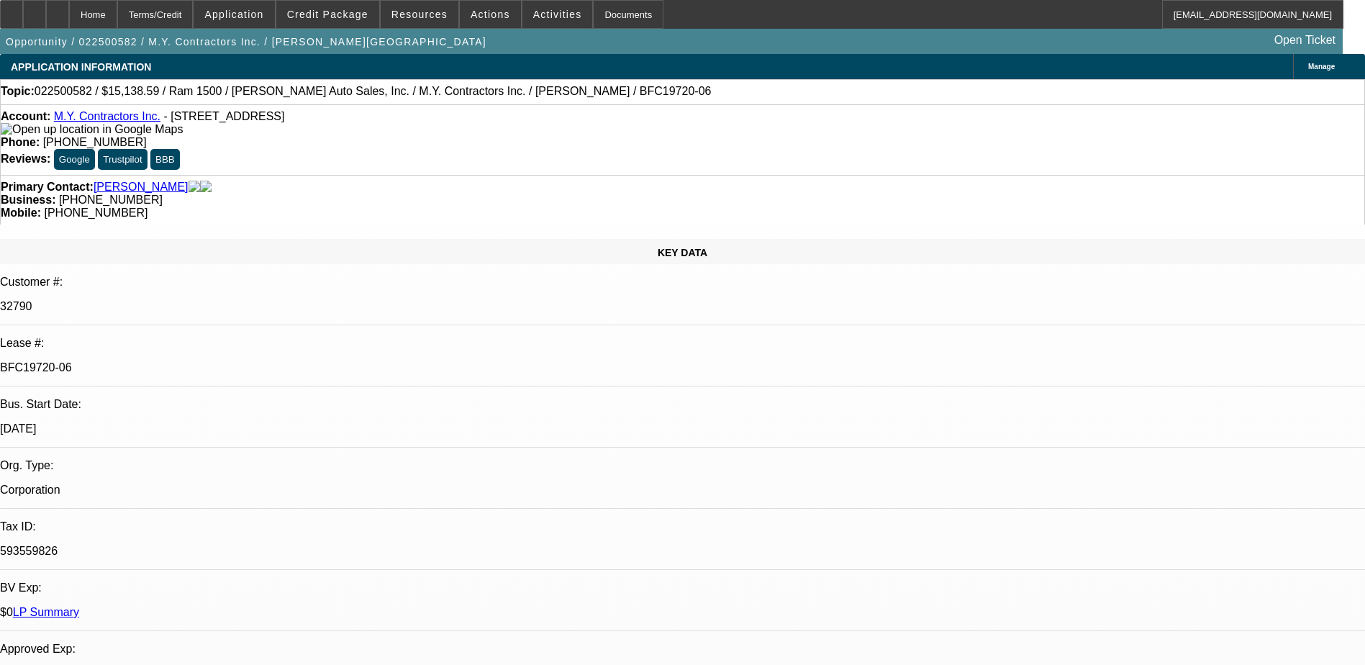
select select "0"
select select "6"
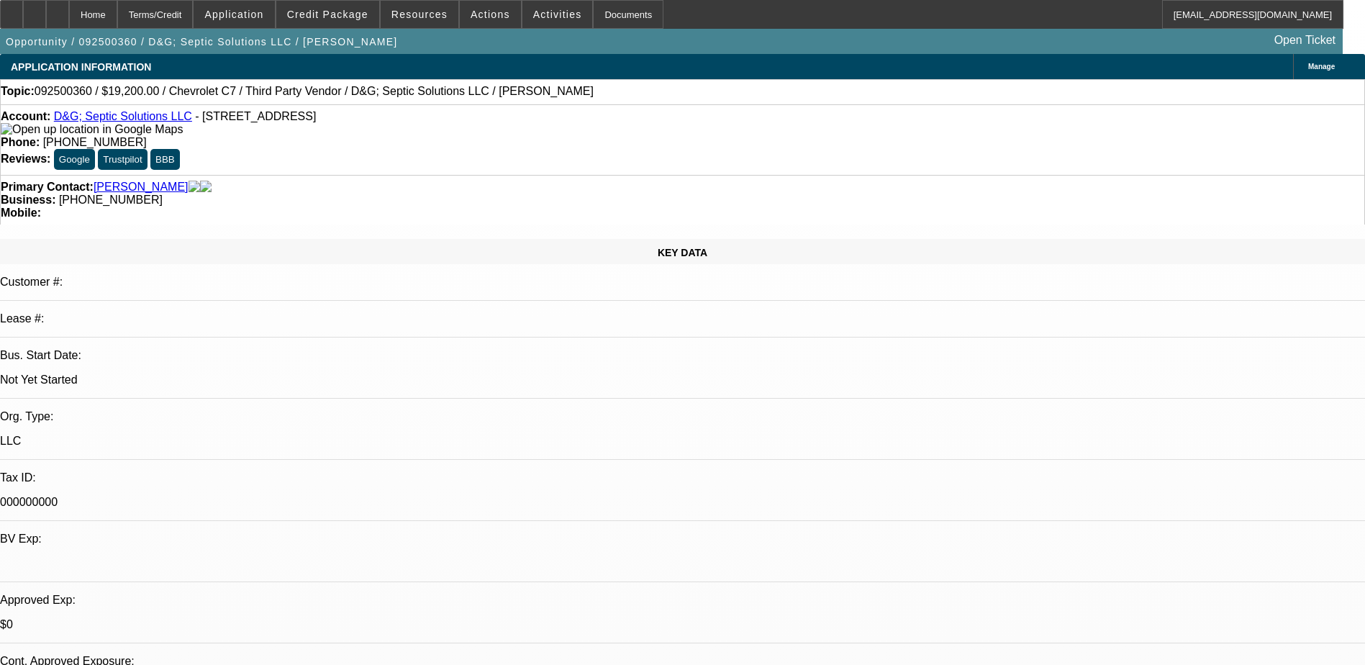
select select "0.2"
select select "2"
select select "0.1"
select select "4"
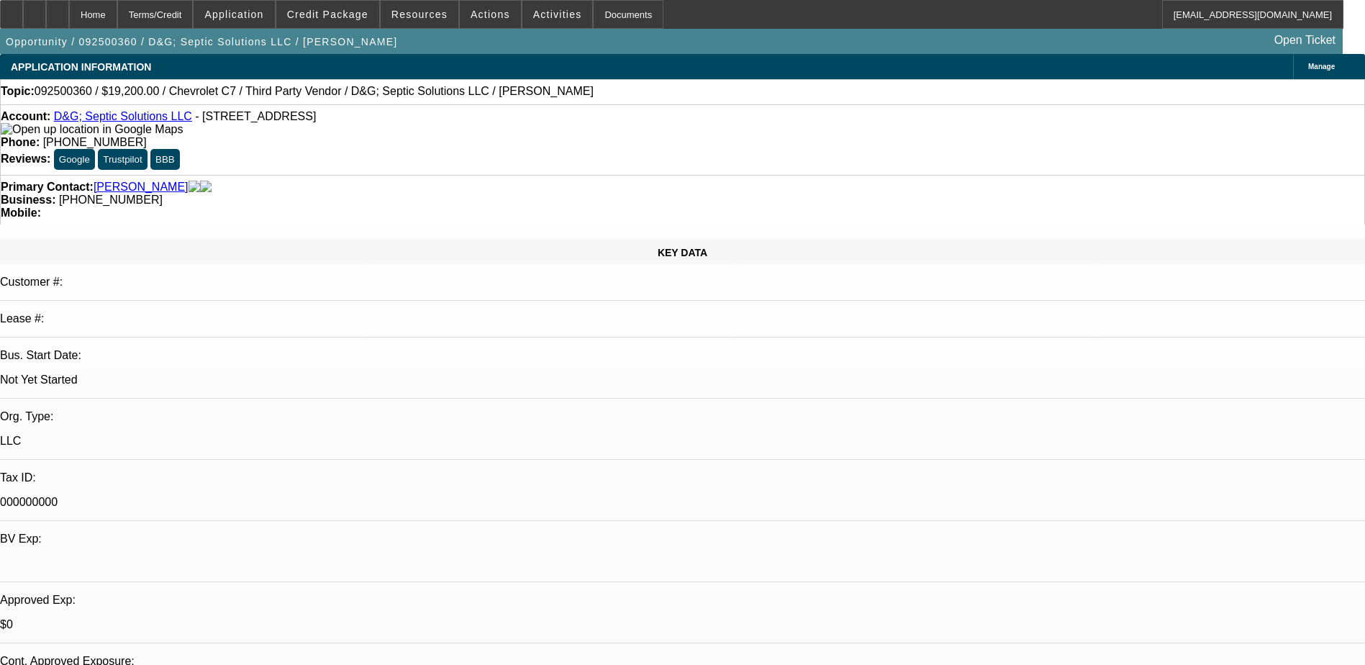
select select "0.2"
select select "2"
select select "0.1"
select select "4"
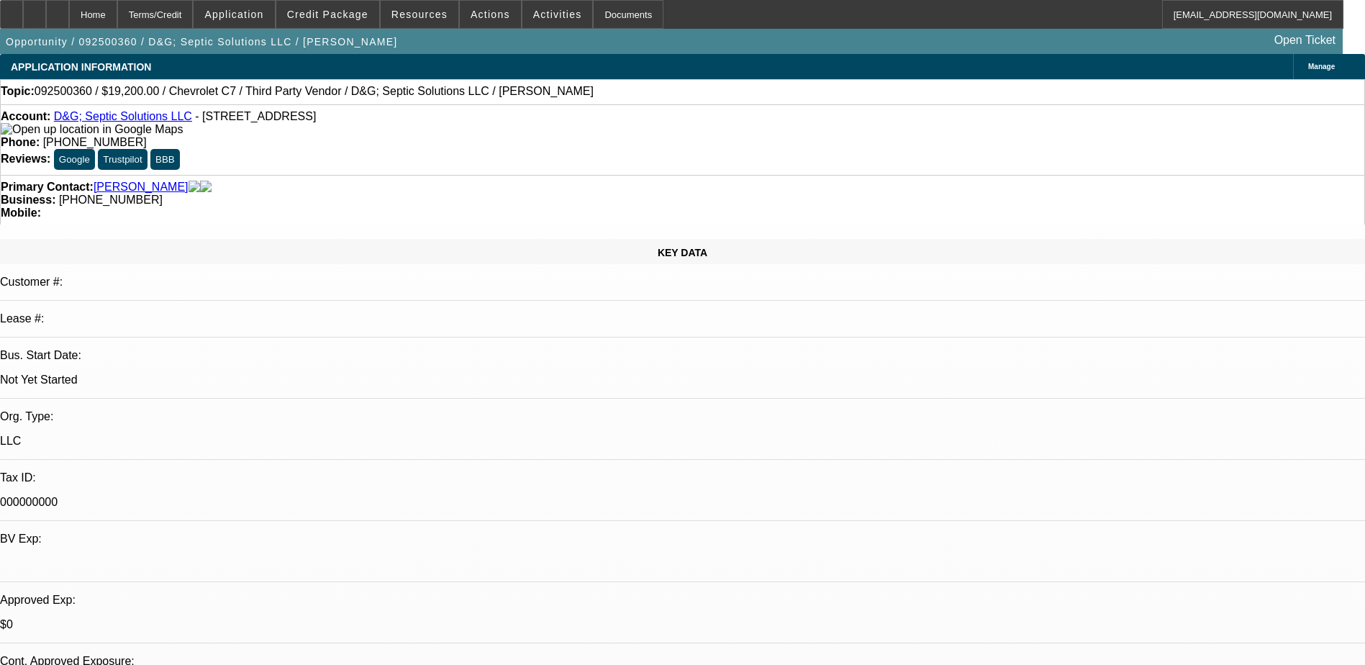
select select "0.2"
select select "2"
select select "0.1"
select select "4"
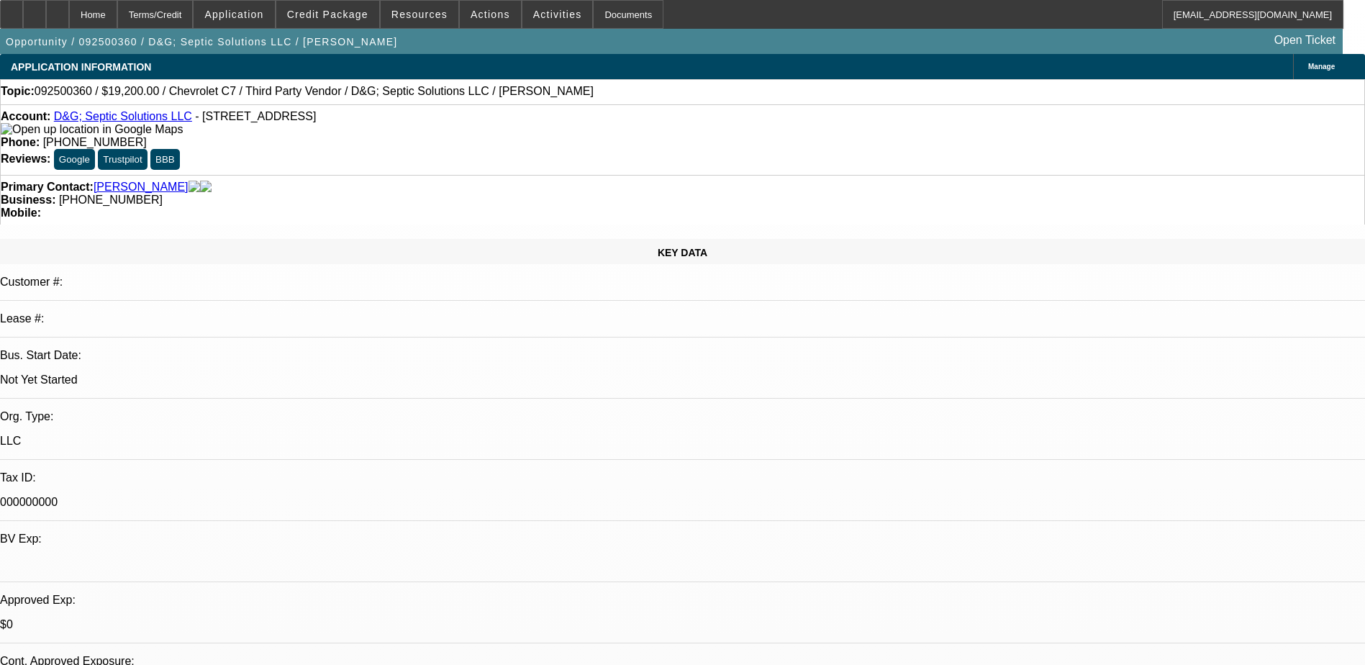
select select "0.2"
select select "2"
select select "0"
select select "6"
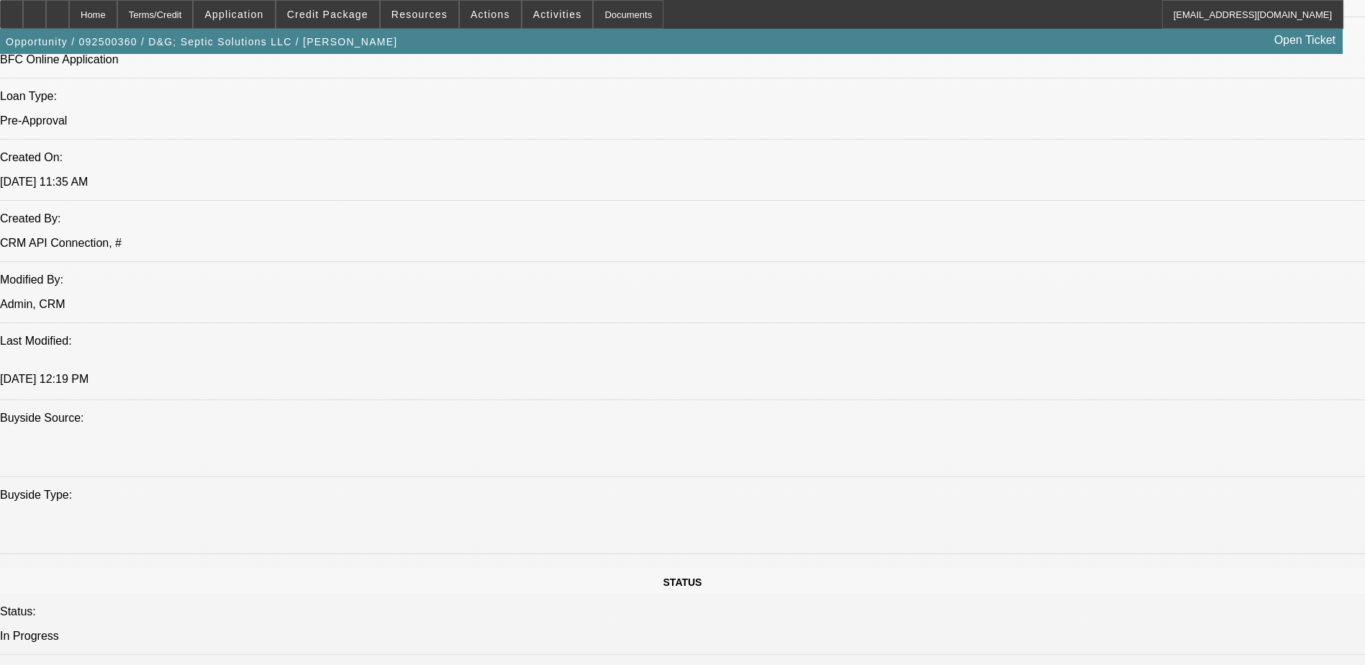
scroll to position [1266, 0]
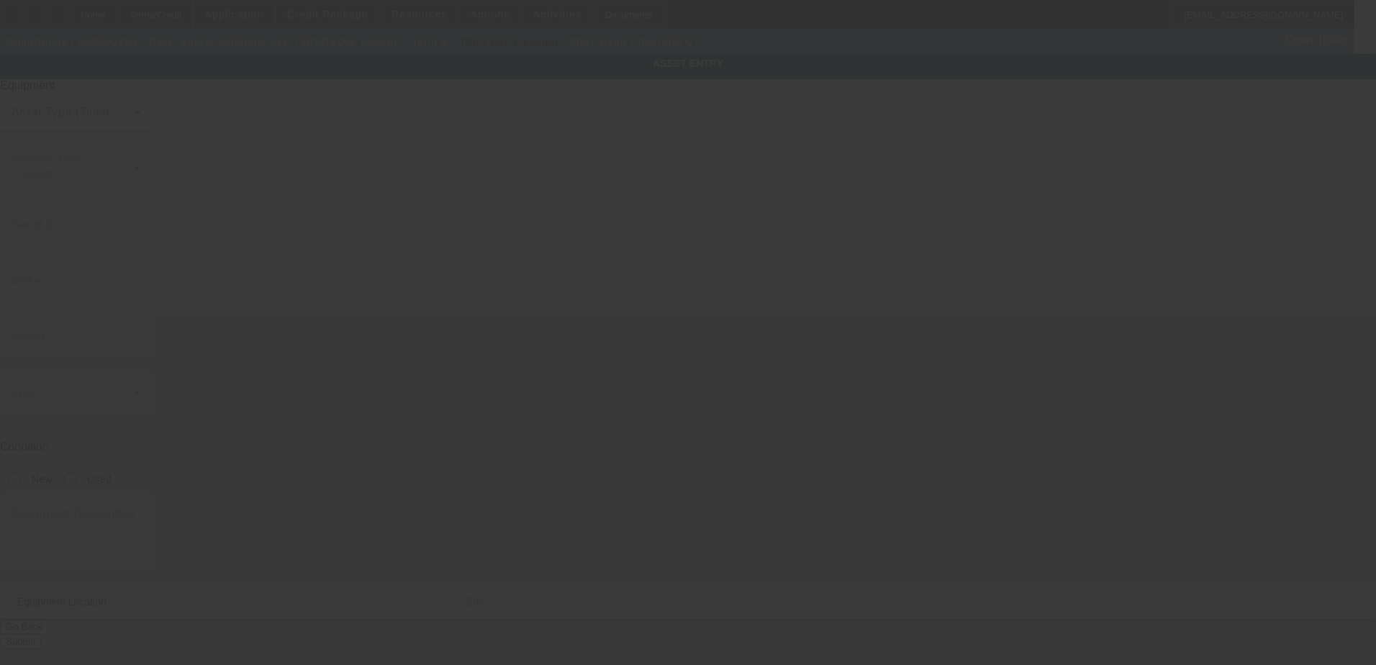
type input "[US_VEHICLE_IDENTIFICATION_NUMBER]"
type input "Chevrolet"
type input "C7"
radio input "true"
type textarea "Pumper Truck"
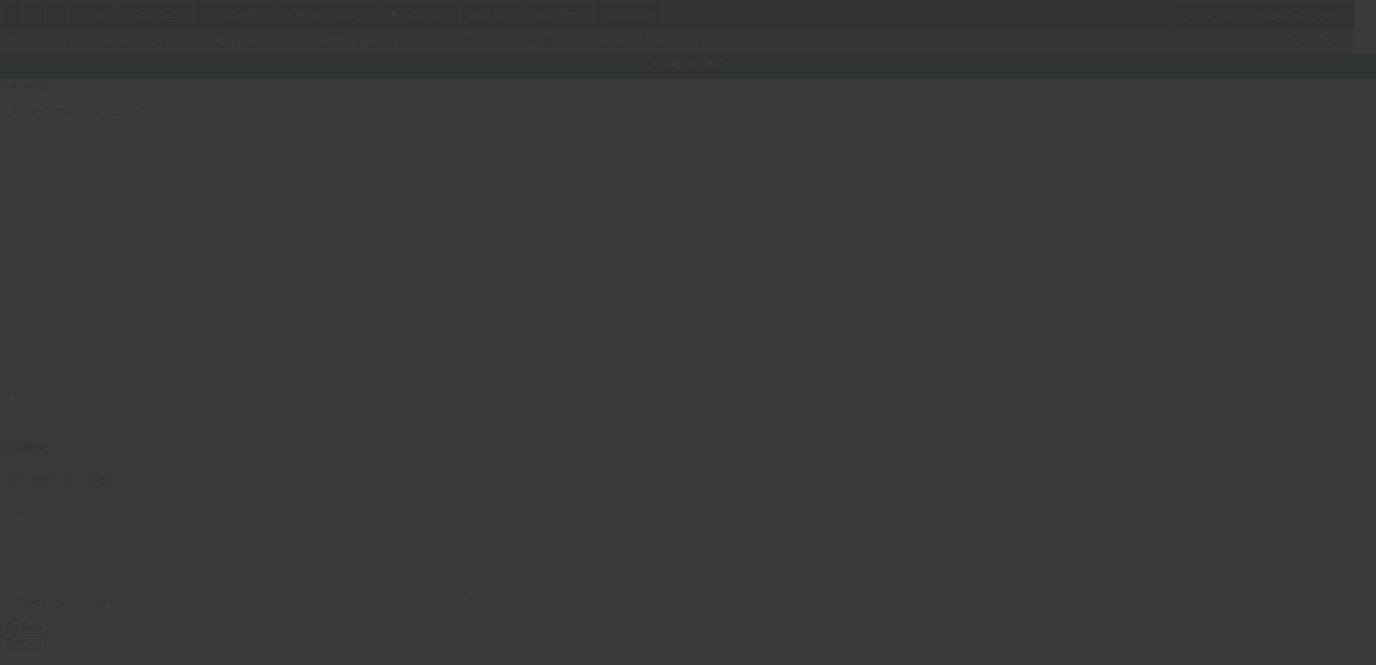
type input "[STREET_ADDRESS]"
type input "[GEOGRAPHIC_DATA]"
type input "74006"
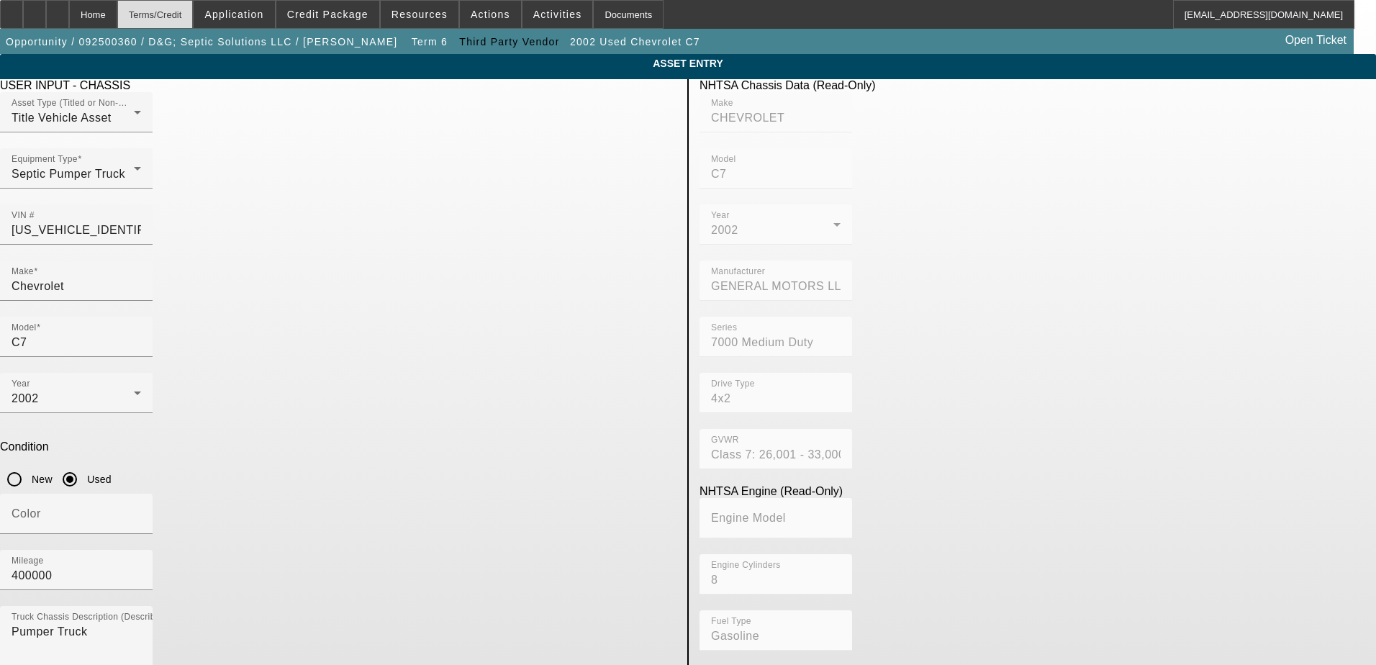
click at [176, 21] on div "Terms/Credit" at bounding box center [155, 14] width 76 height 29
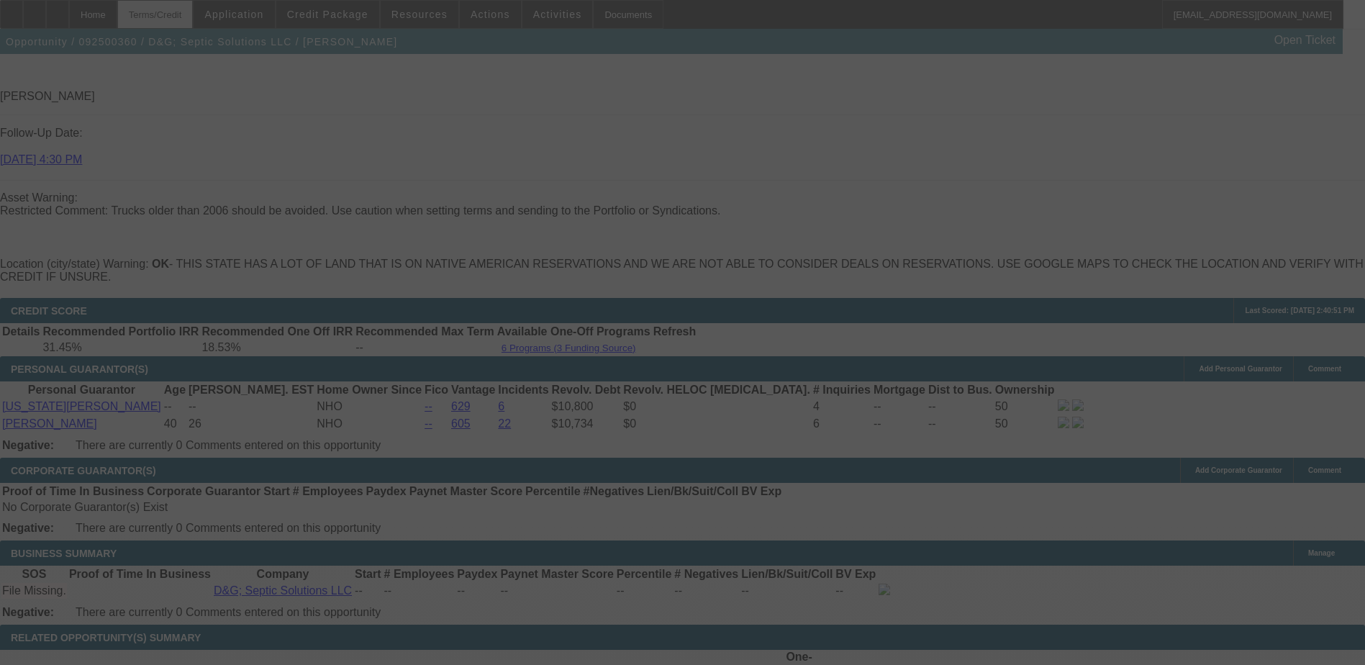
scroll to position [2125, 0]
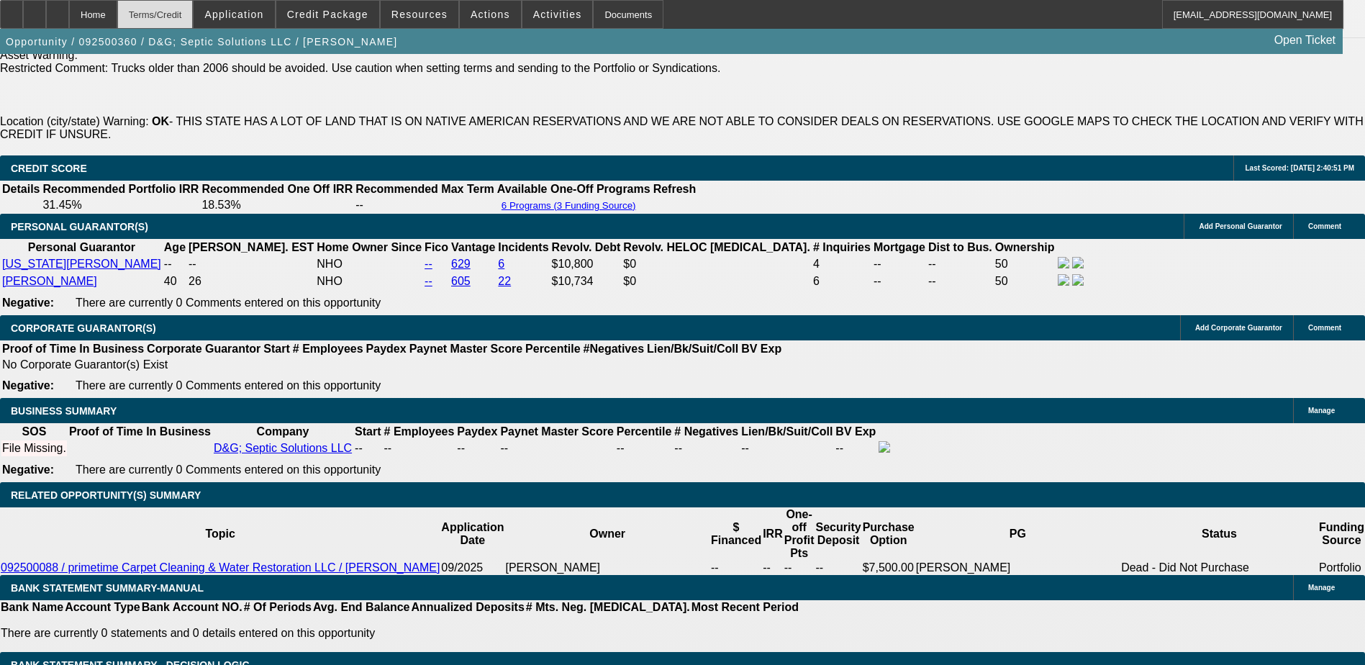
select select "0.2"
select select "2"
select select "0.1"
select select "4"
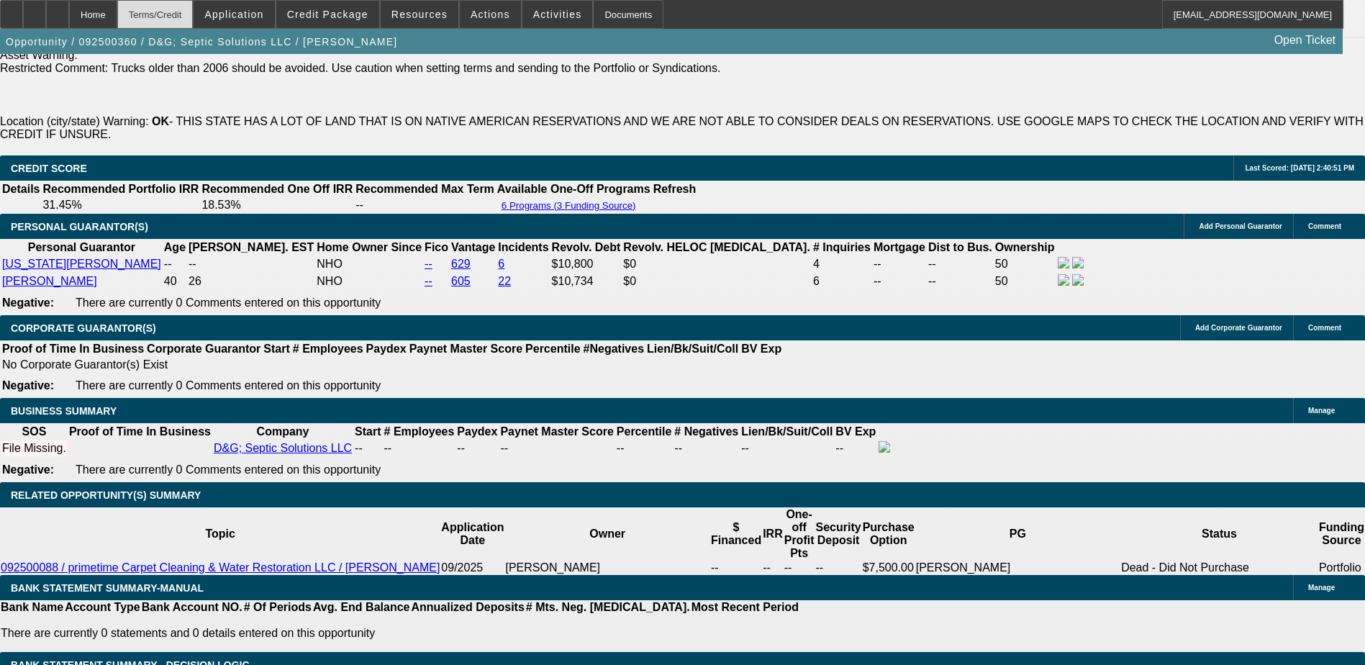
select select "0.2"
select select "2"
select select "0.1"
select select "4"
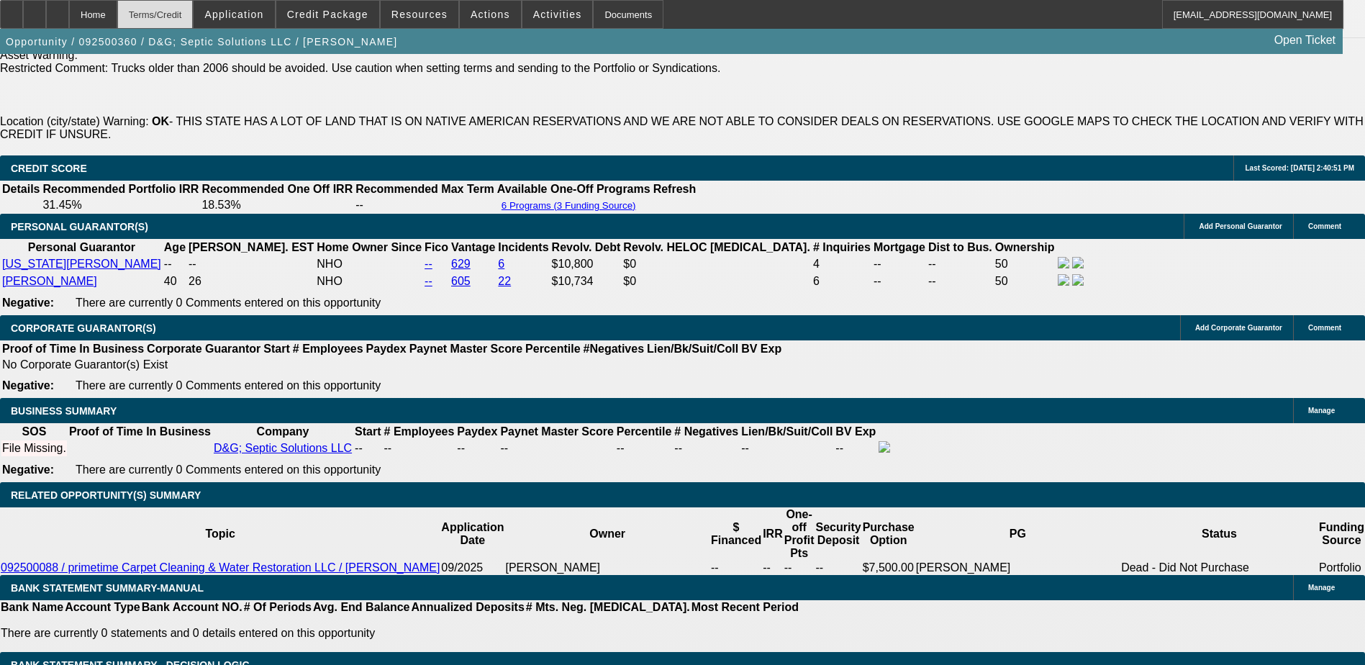
select select "0.2"
select select "2"
select select "0.1"
select select "4"
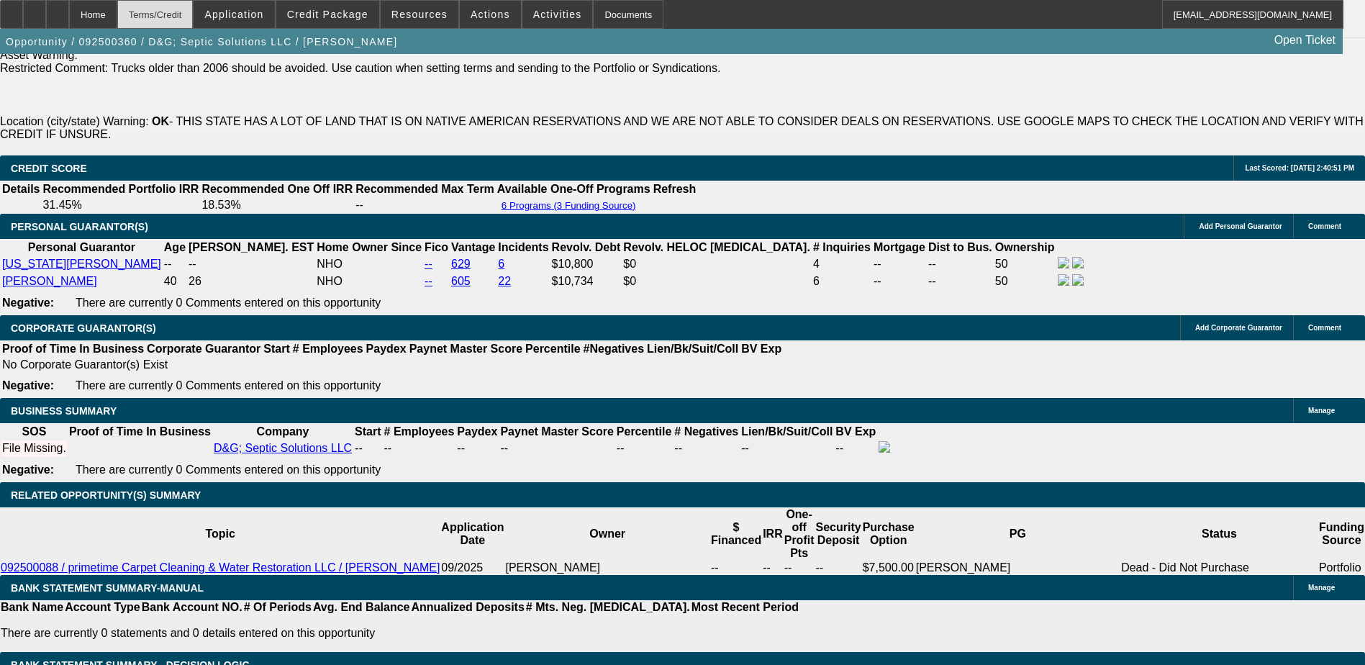
select select "0.2"
select select "2"
select select "0"
select select "6"
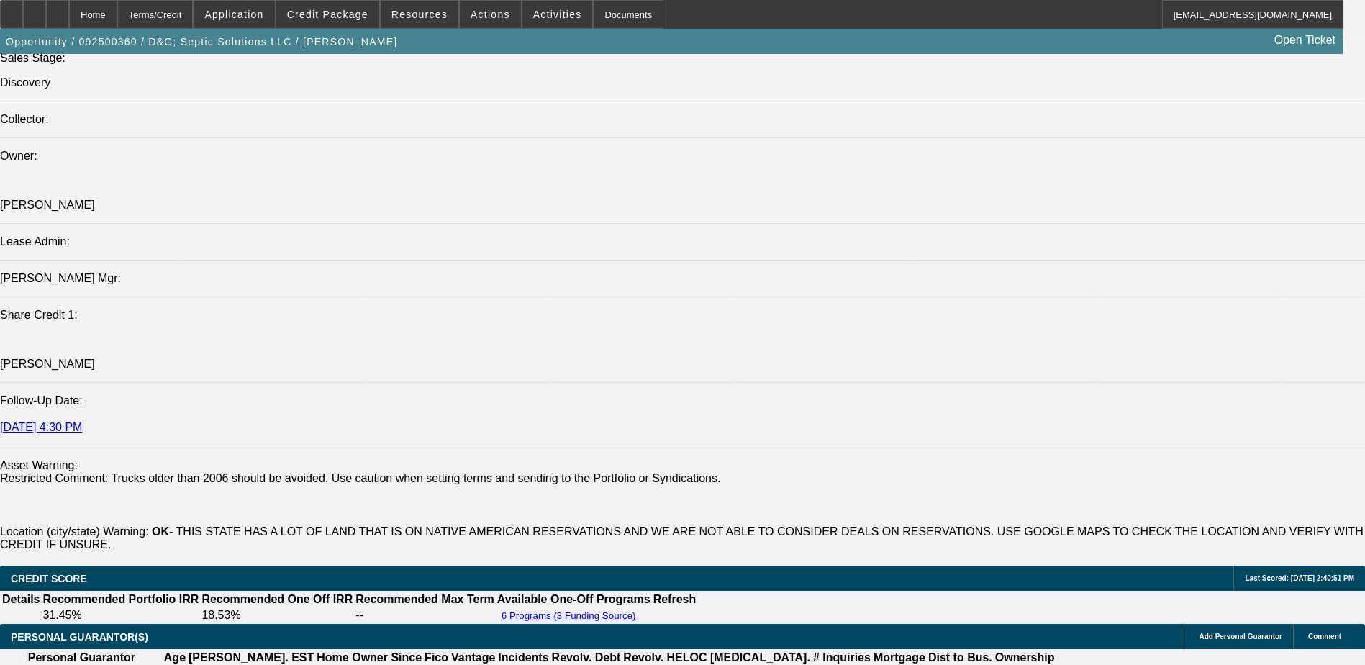
scroll to position [1478, 0]
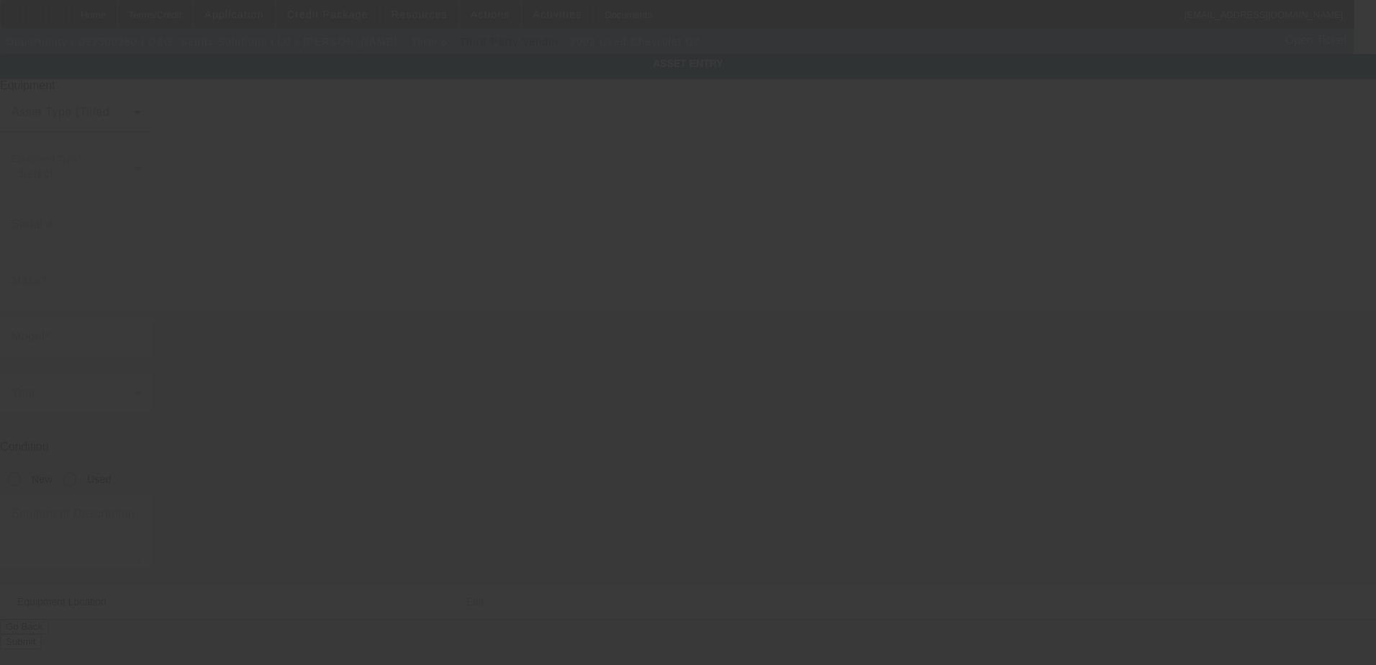
type input "[US_VEHICLE_IDENTIFICATION_NUMBER]"
type input "Chevrolet"
type input "C7"
radio input "true"
type textarea "Pumper Truck"
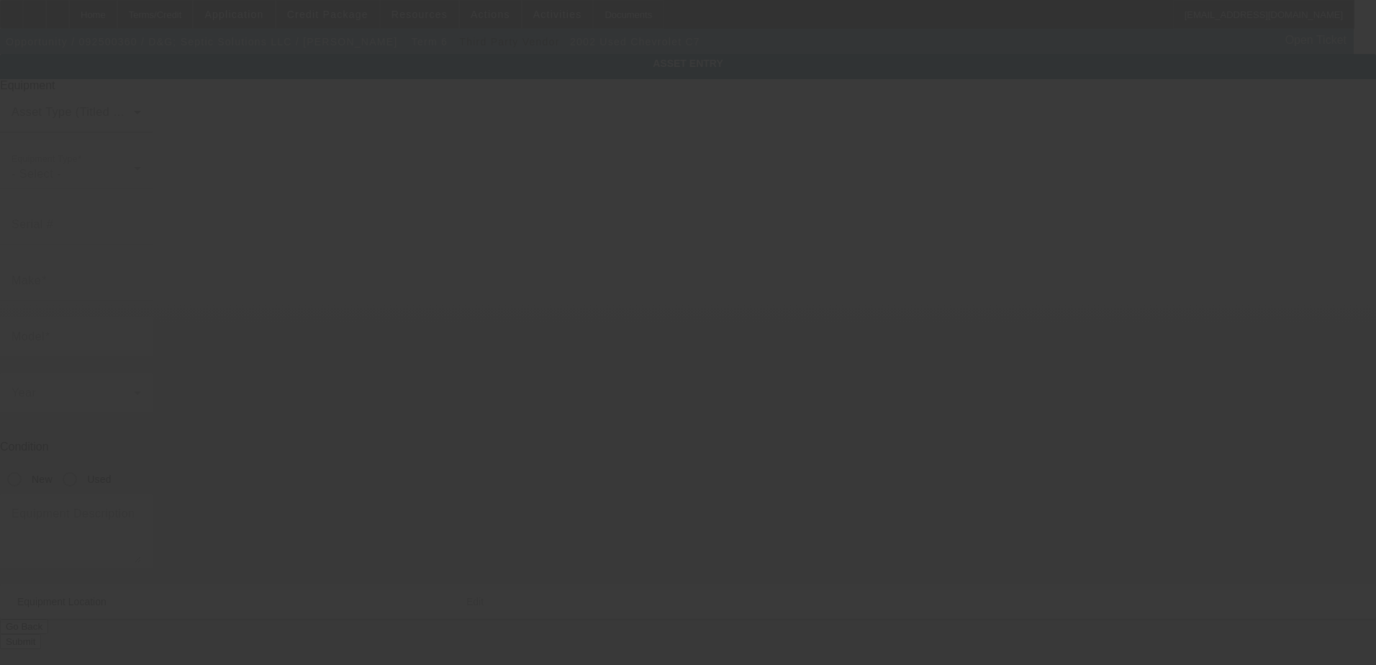
type input "[STREET_ADDRESS]"
type input "[GEOGRAPHIC_DATA]"
type input "74006"
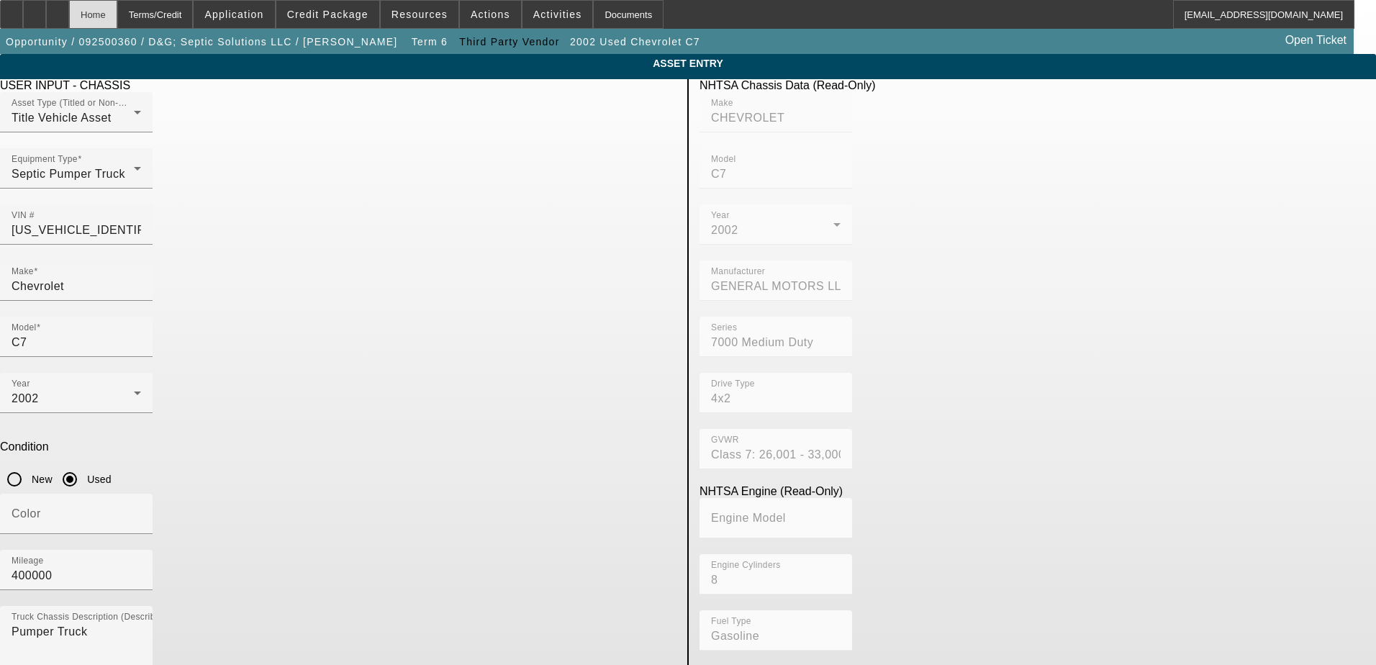
click at [117, 21] on div "Home" at bounding box center [93, 14] width 48 height 29
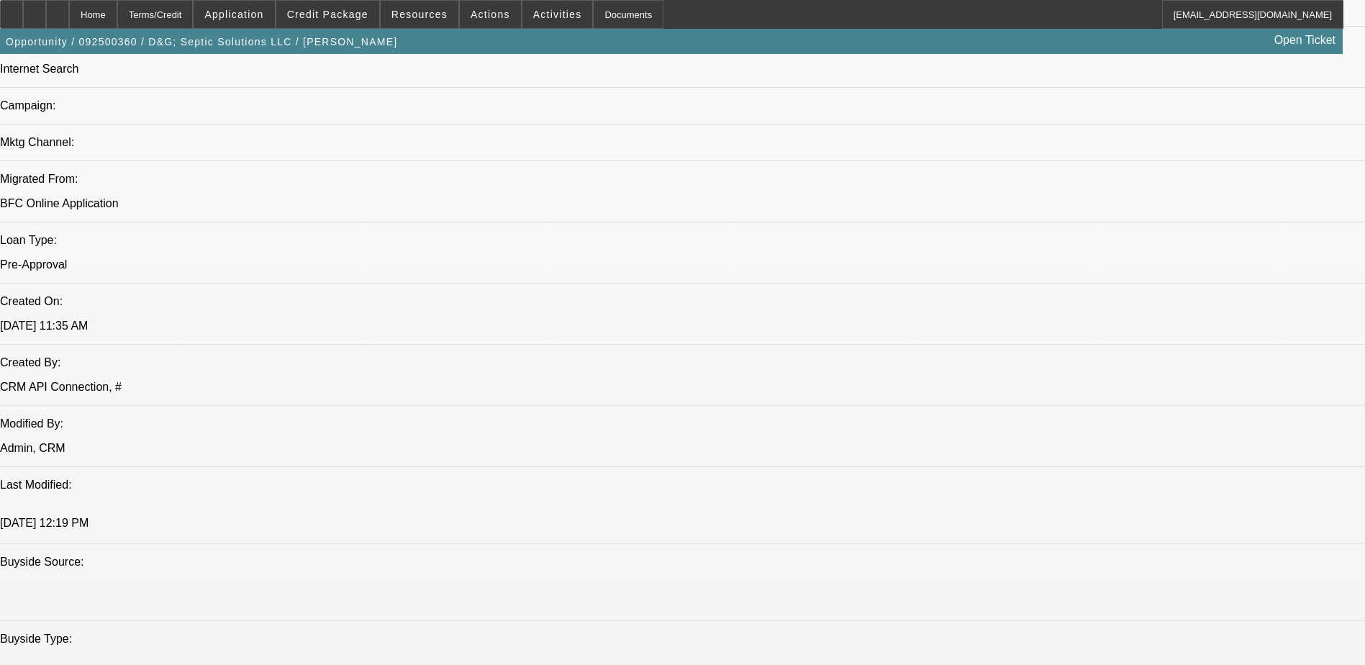
select select "0.2"
select select "2"
select select "0.1"
select select "4"
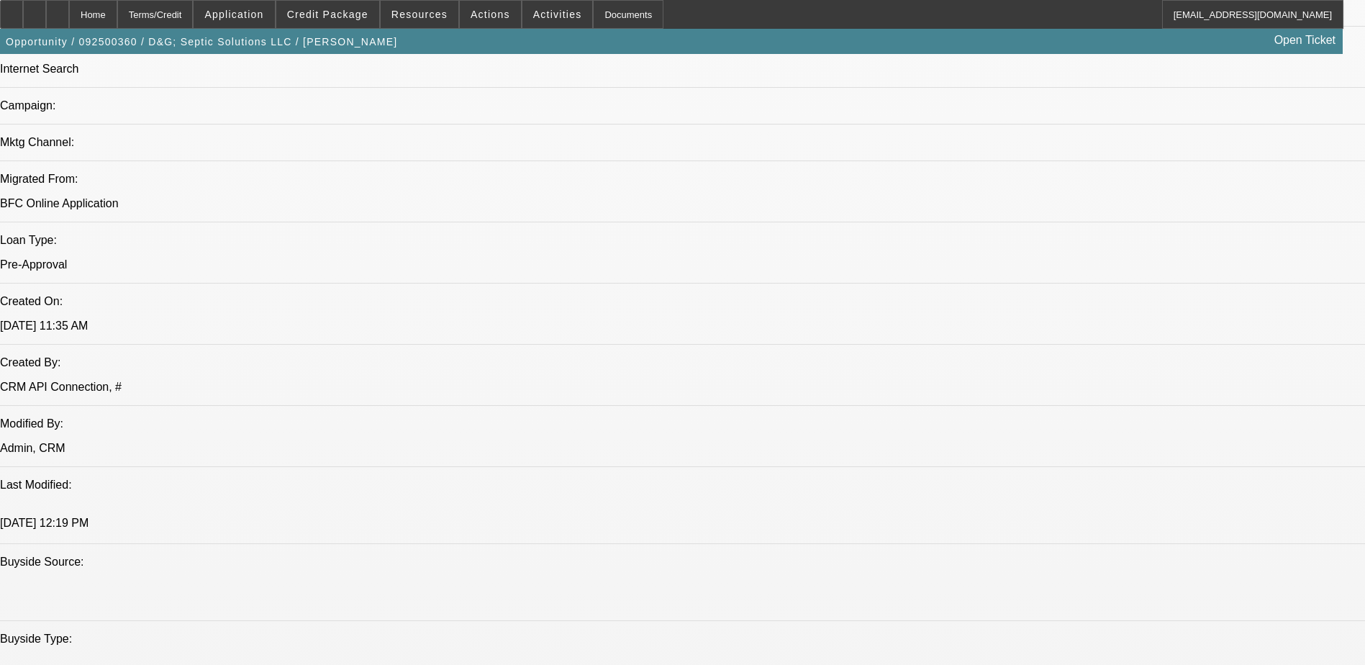
select select "0.2"
select select "2"
select select "0.1"
select select "4"
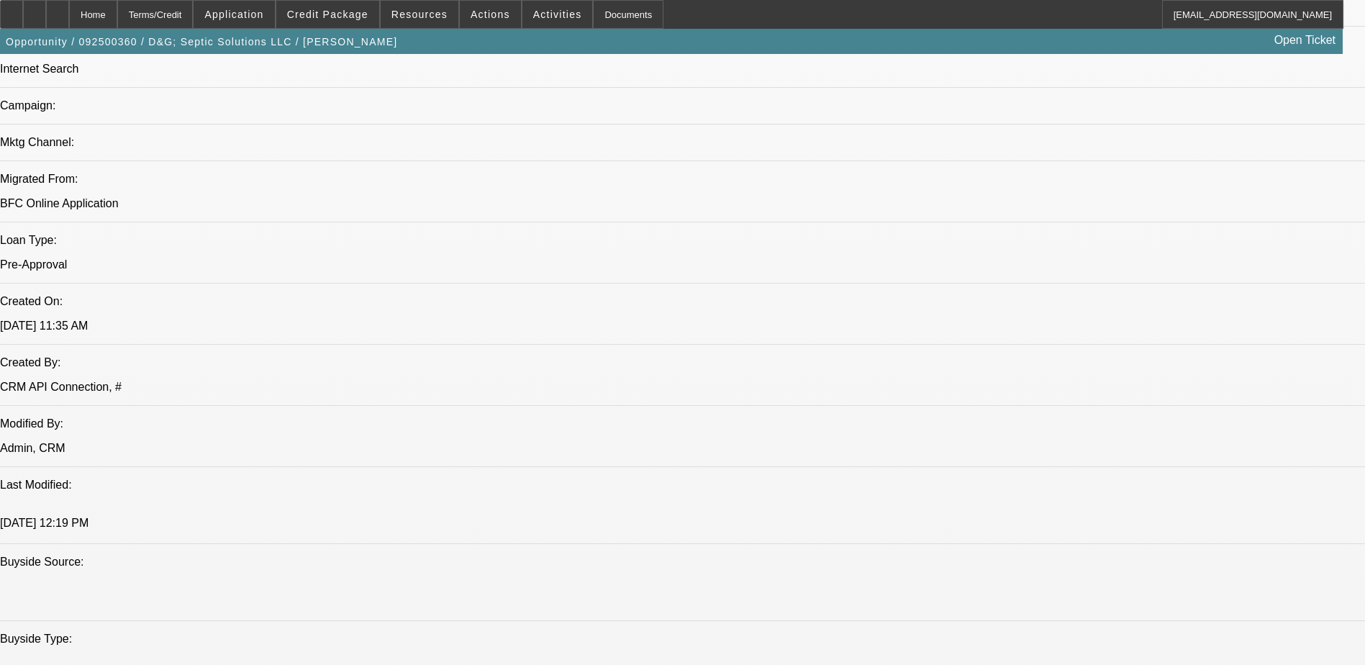
select select "0.2"
select select "2"
select select "0.1"
select select "4"
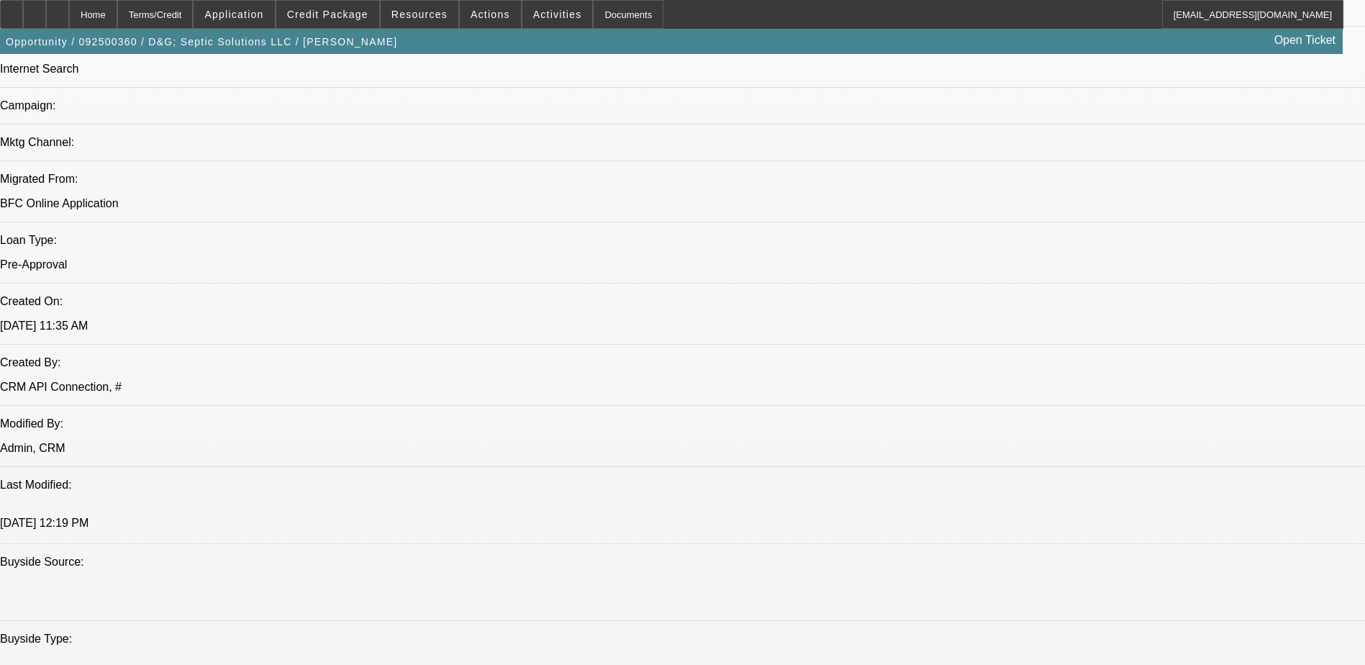
select select "0.2"
select select "2"
select select "0"
select select "6"
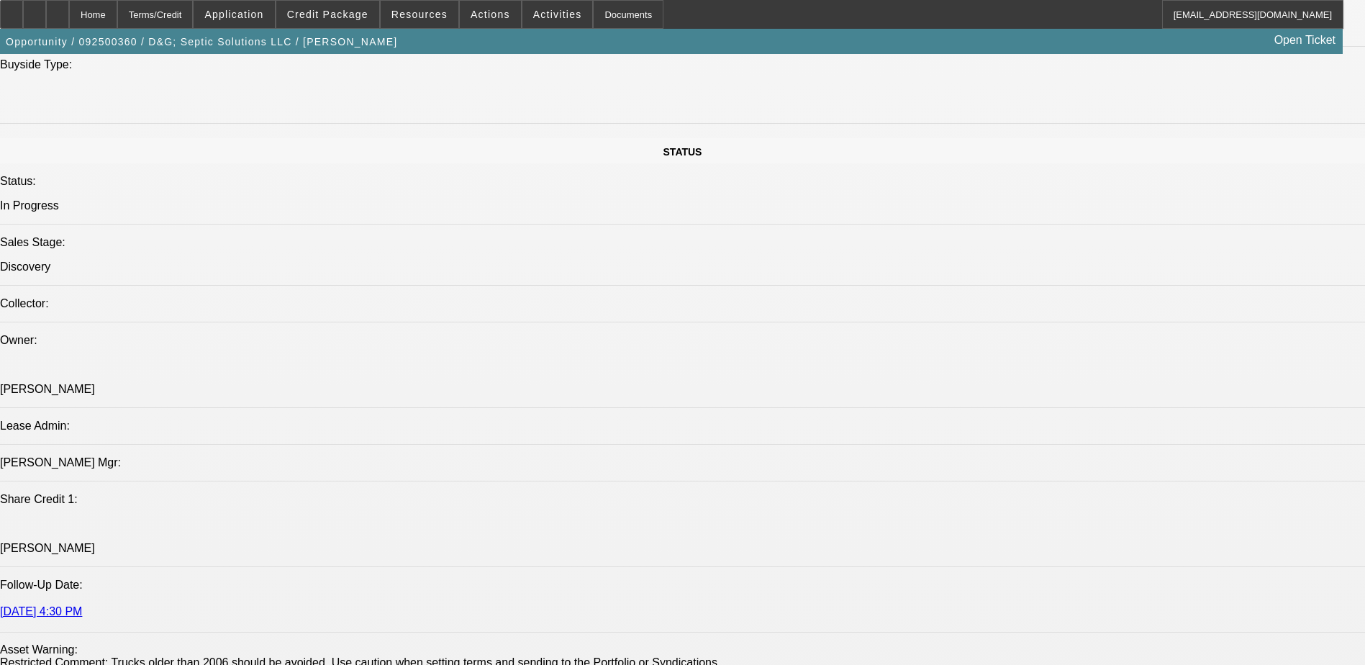
scroll to position [2035, 0]
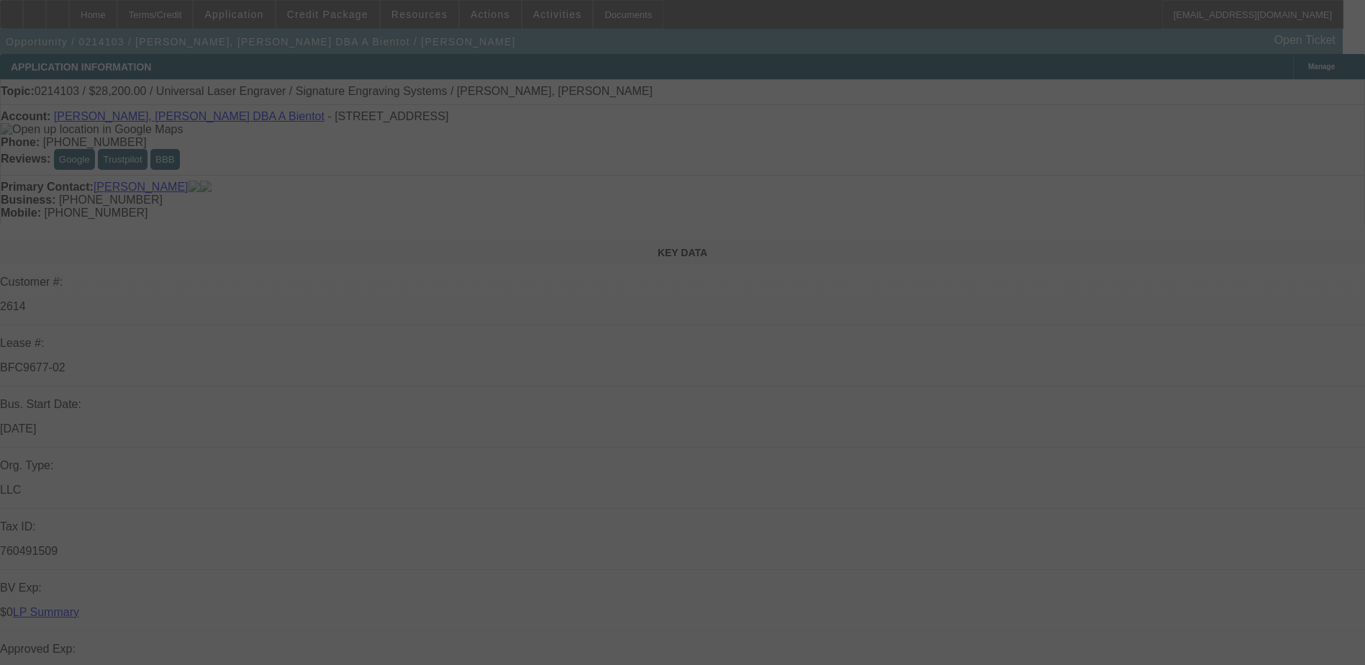
scroll to position [288, 0]
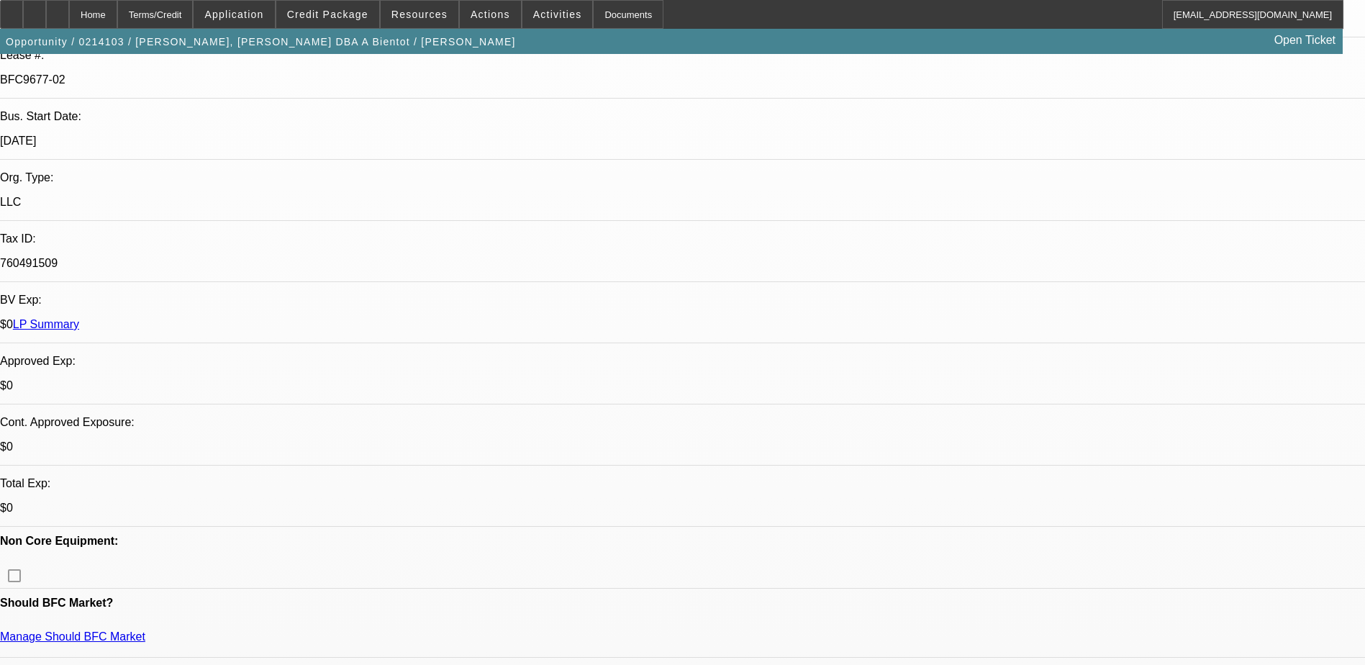
select select "0"
select select "2"
select select "0.1"
select select "0"
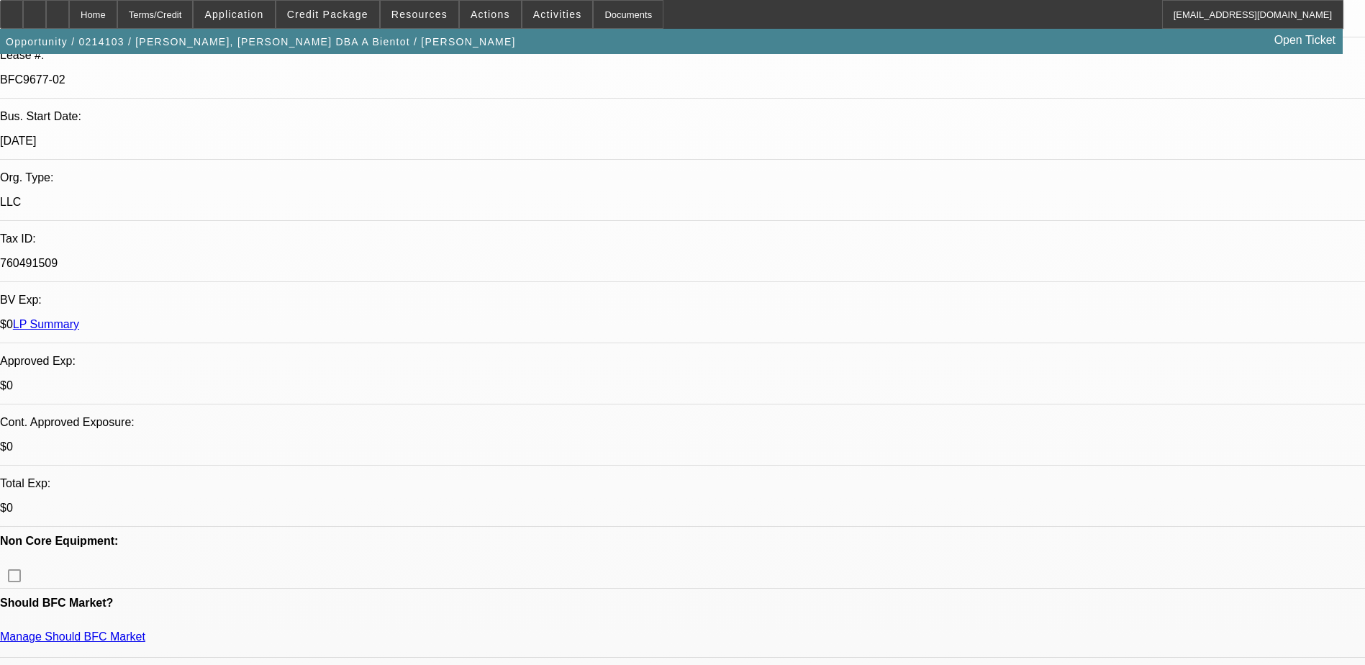
select select "0.1"
select select "0"
select select "2"
select select "0.1"
select select "1"
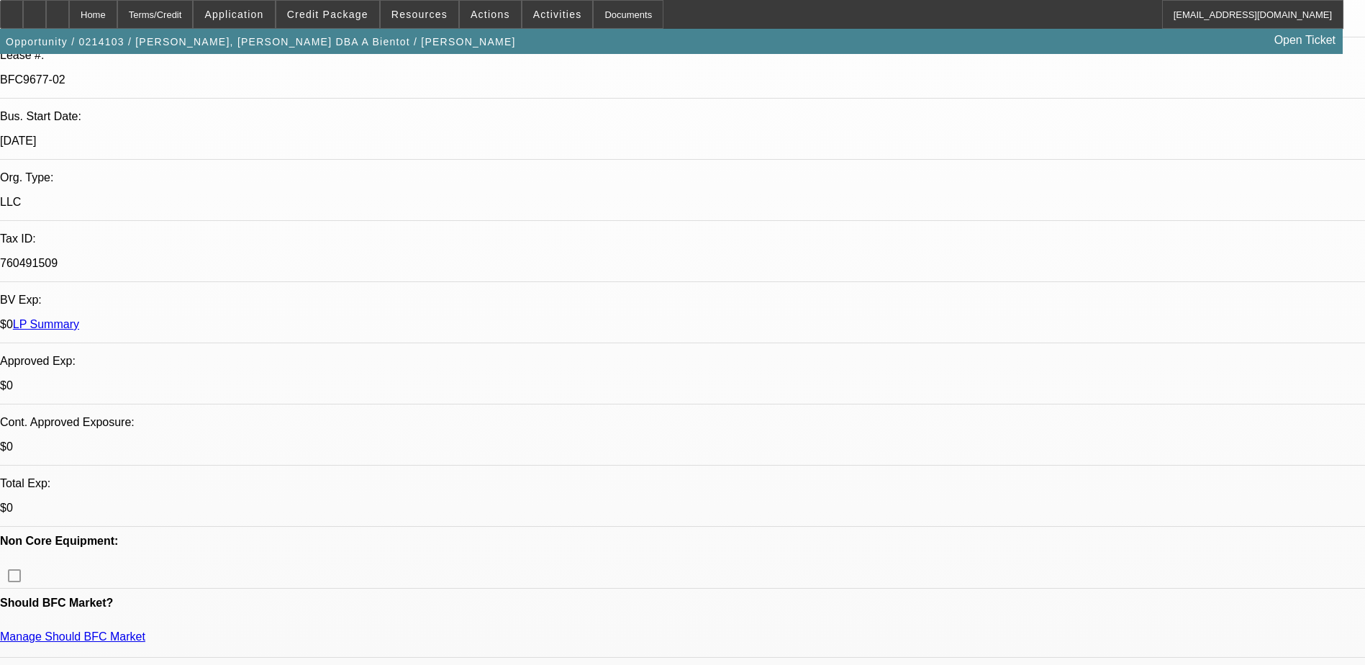
select select "2"
select select "4"
select select "1"
select select "2"
select select "4"
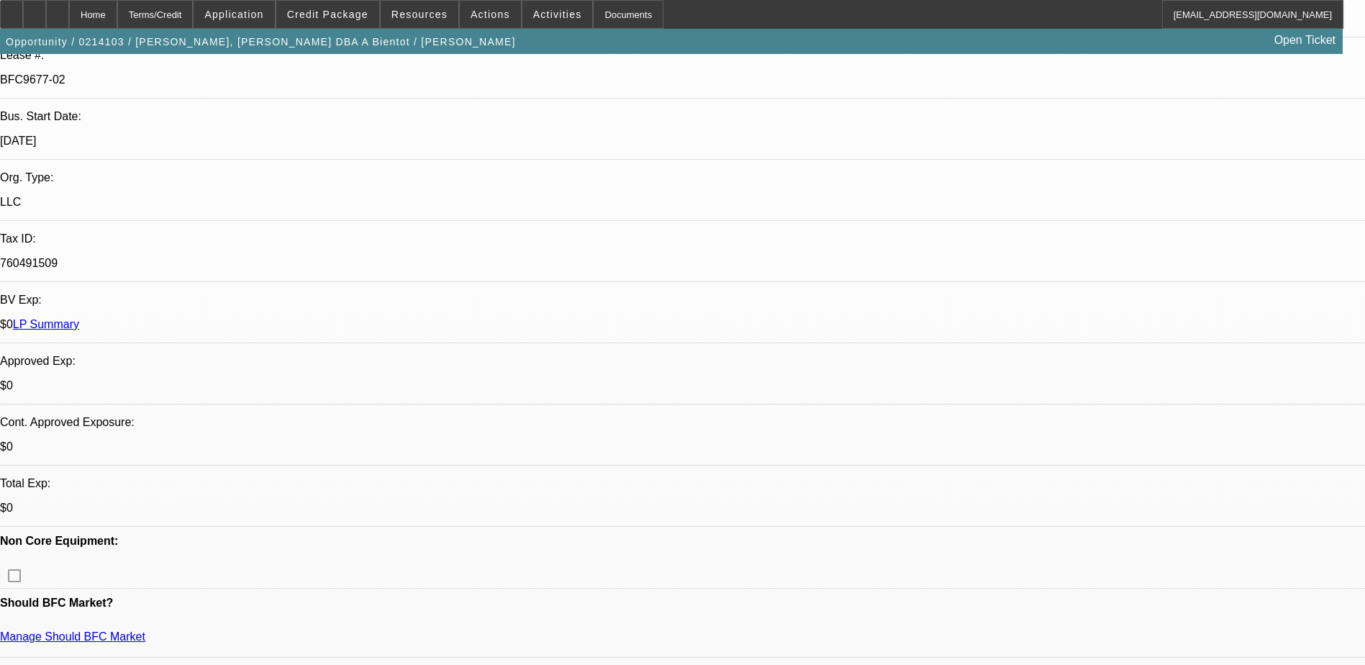
select select "1"
select select "2"
select select "4"
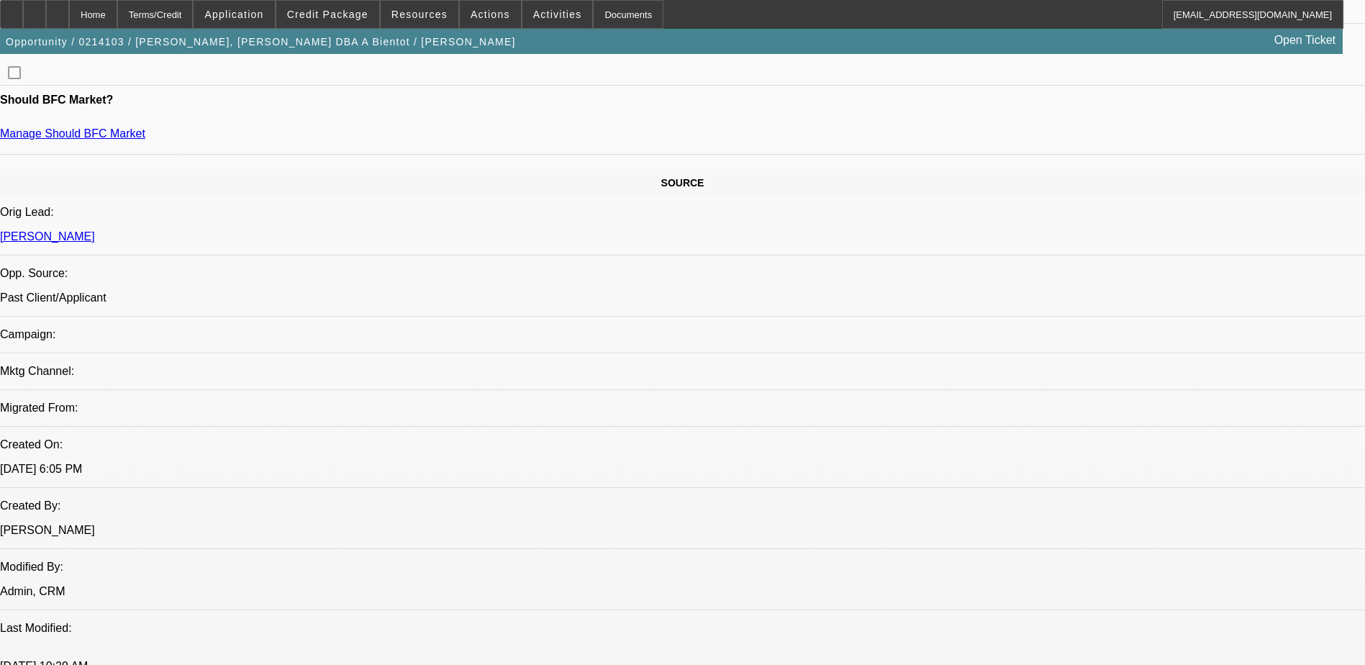
scroll to position [648, 0]
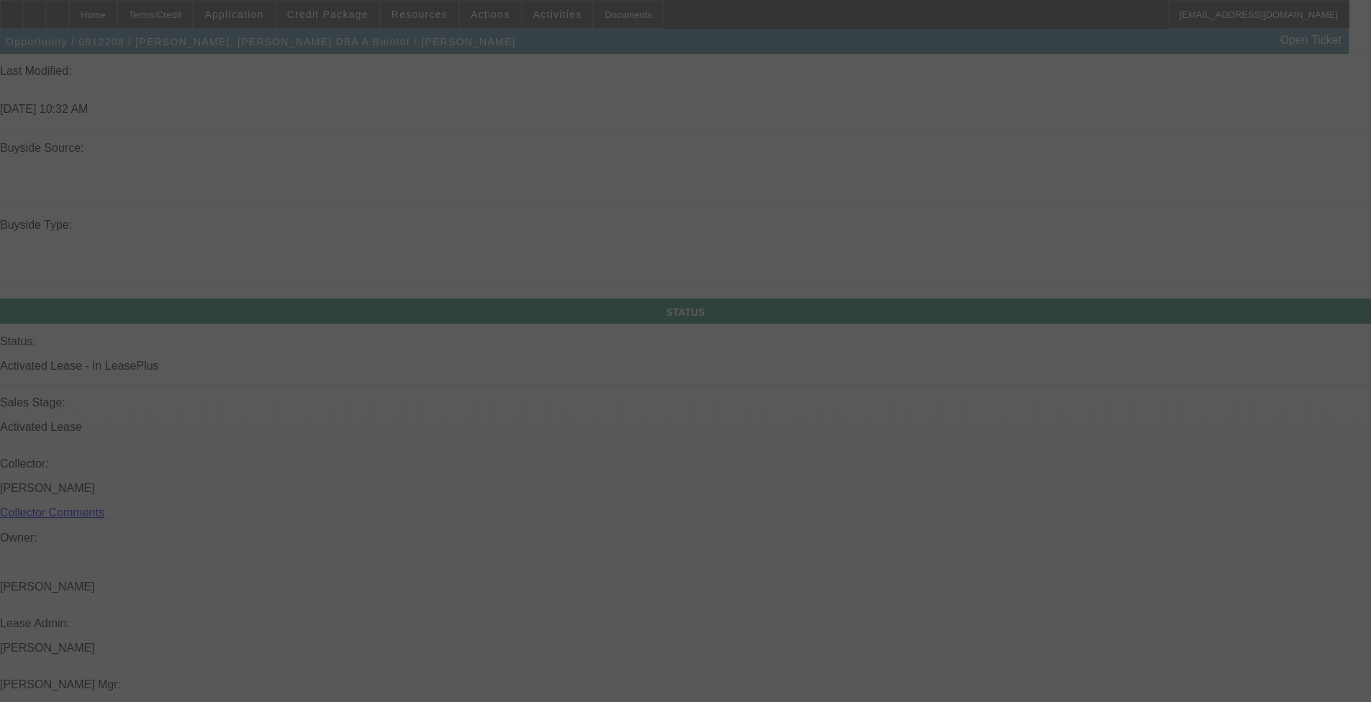
scroll to position [1060, 0]
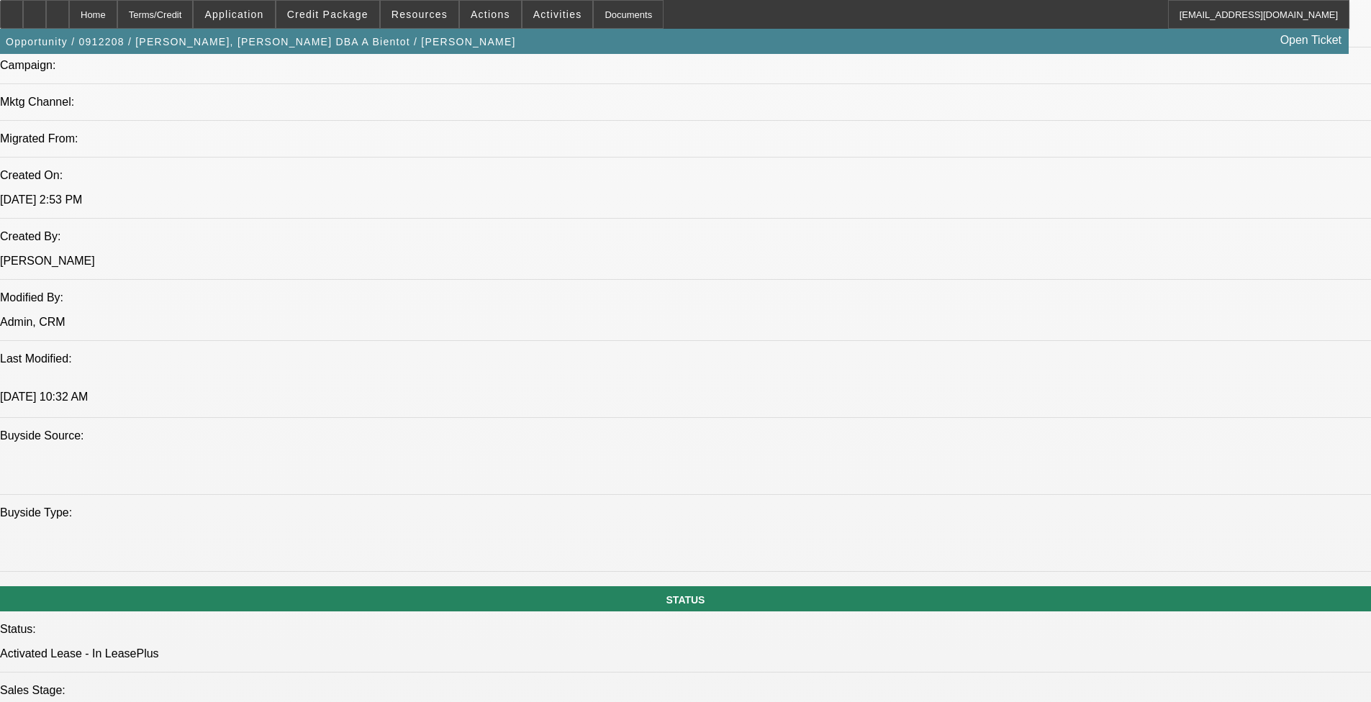
select select "0"
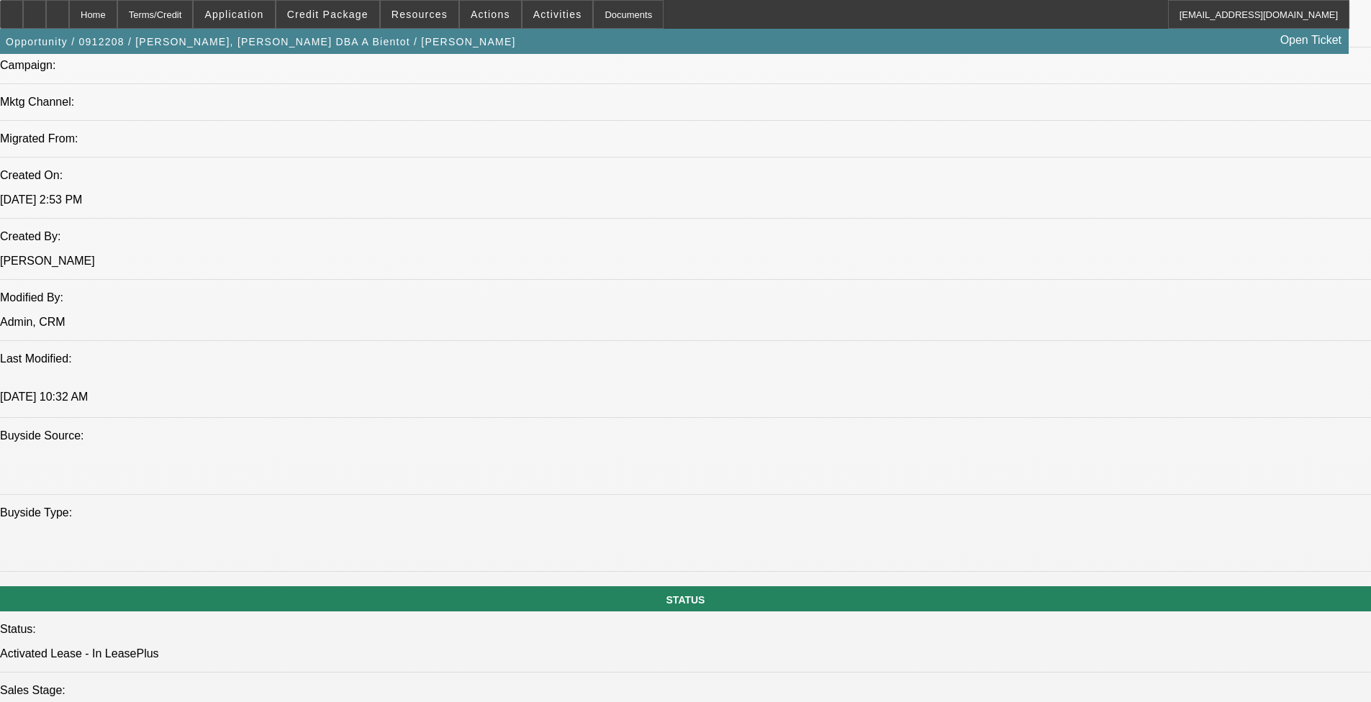
select select "0"
select select "1"
select select "2"
select select "4"
select select "1"
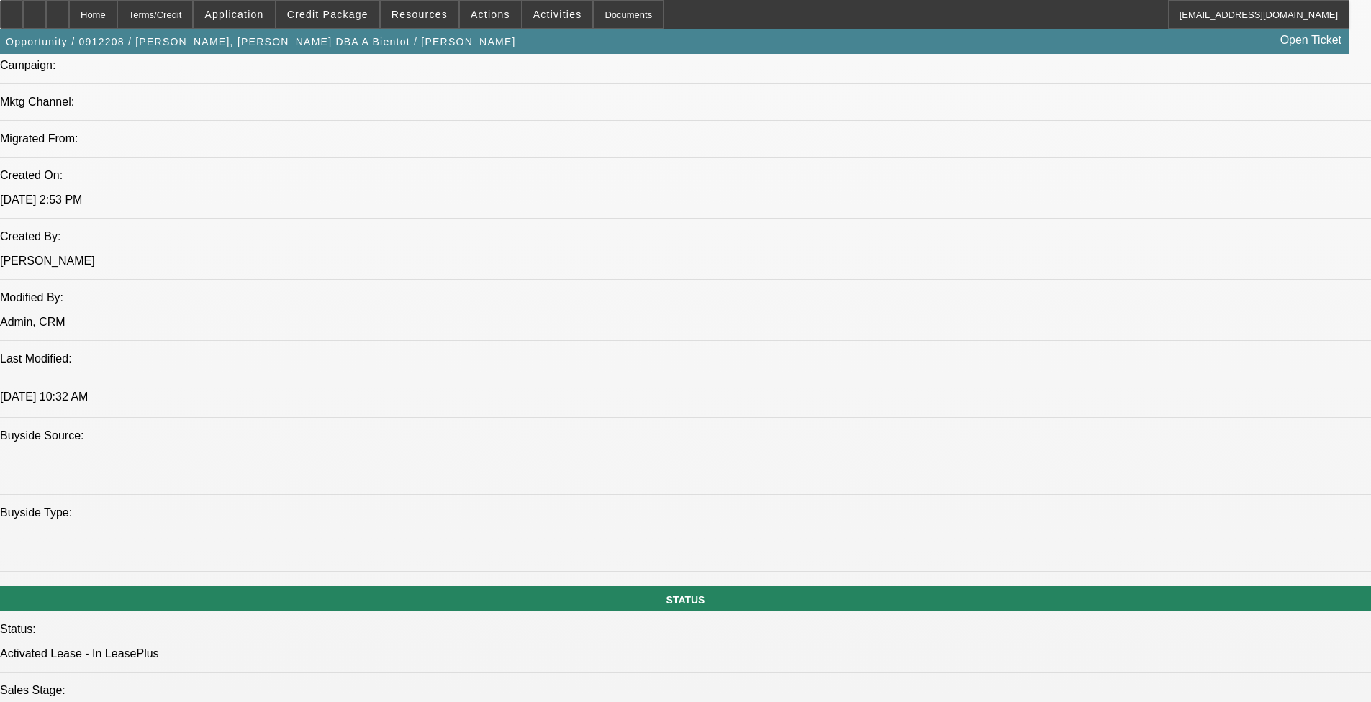
select select "2"
select select "4"
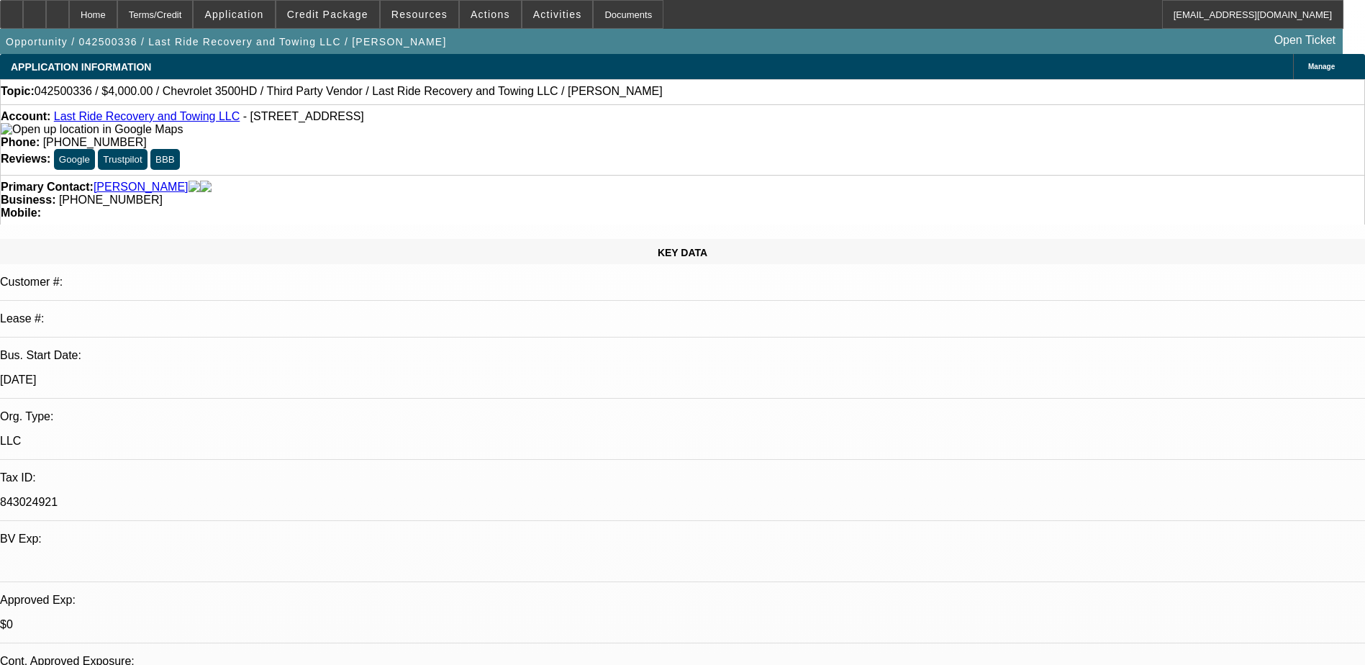
select select "0"
select select "2"
select select "0"
select select "5"
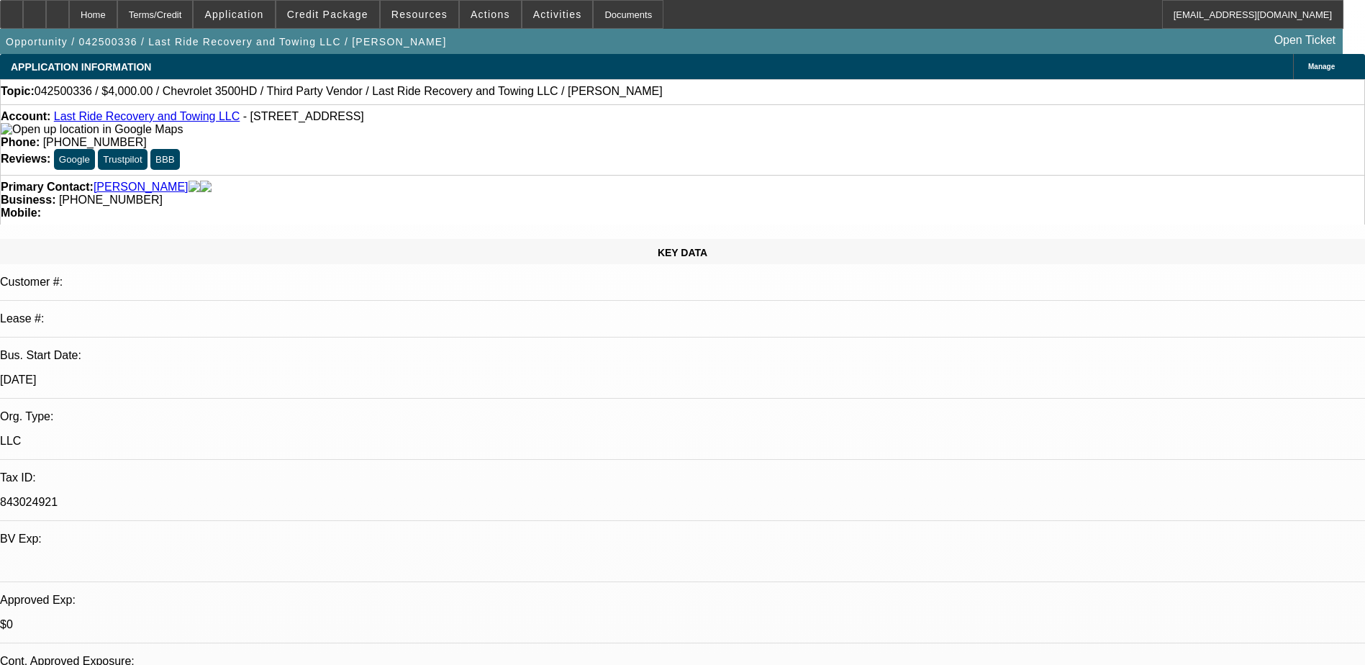
select select "0"
select select "2"
select select "0"
select select "5"
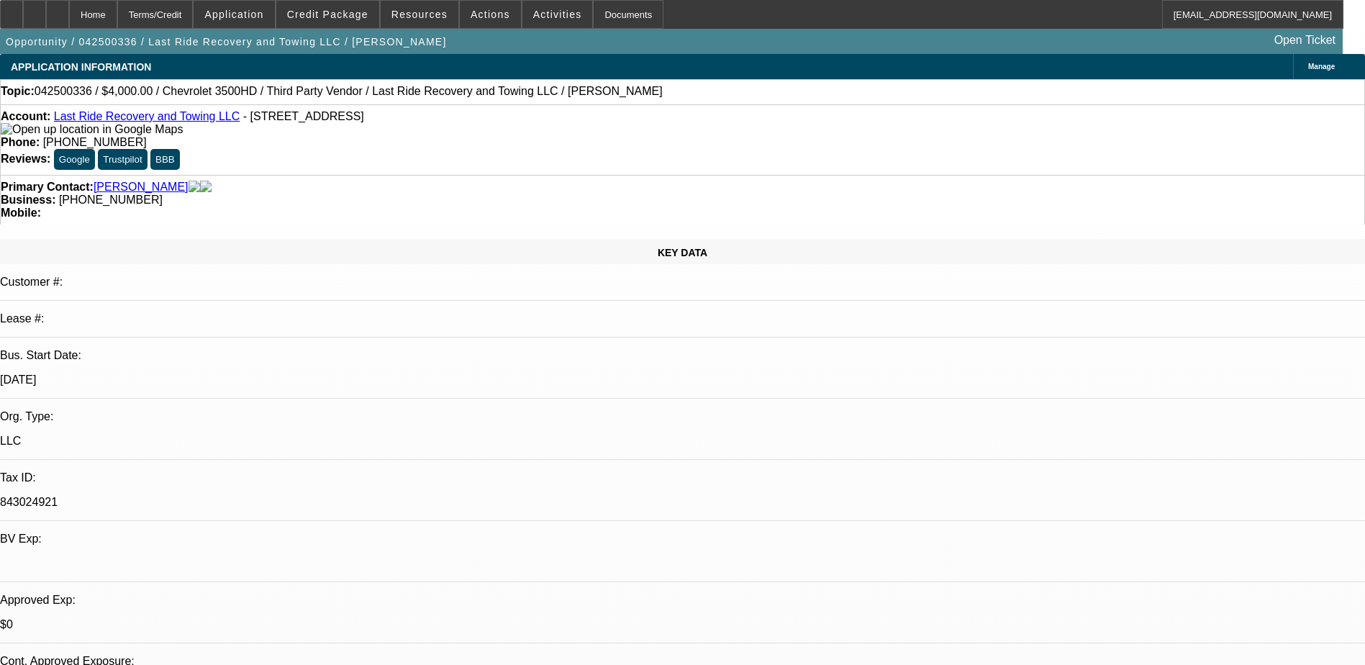
select select "0.15"
select select "0"
select select "3"
select select "0.1"
select select "4"
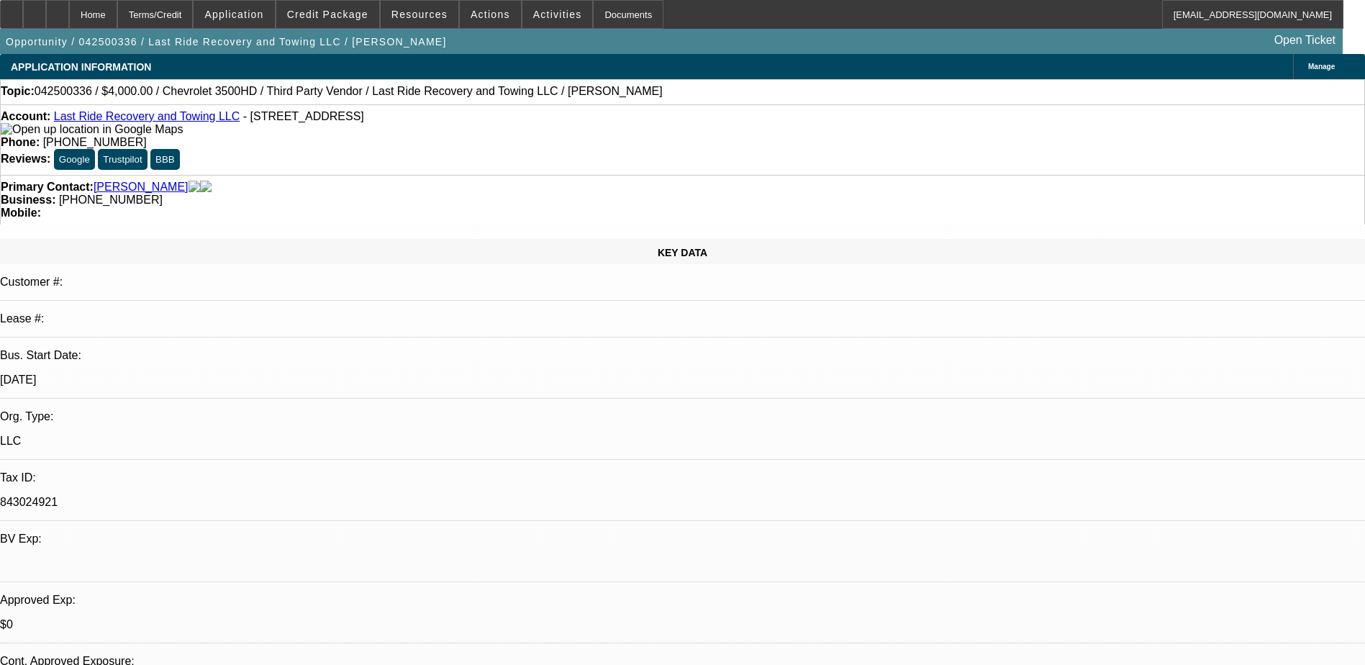
select select "0.15"
select select "0"
select select "3"
select select "0"
select select "6"
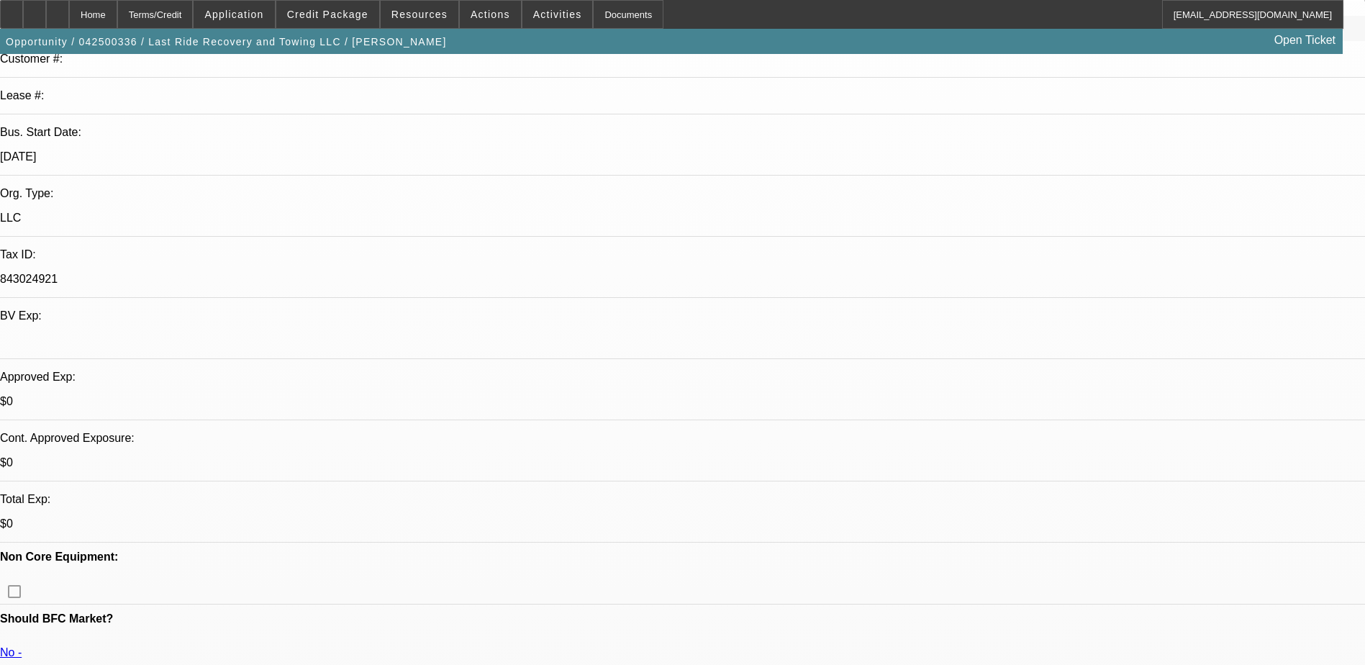
scroll to position [119, 0]
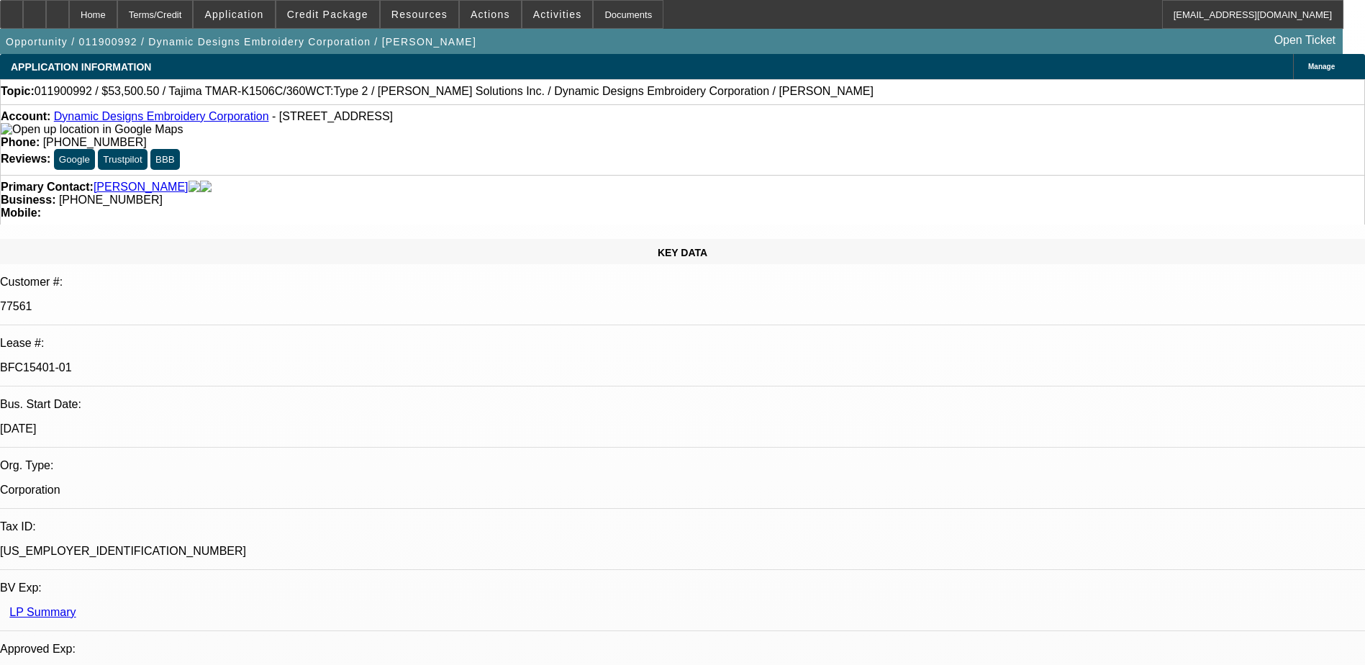
select select "0"
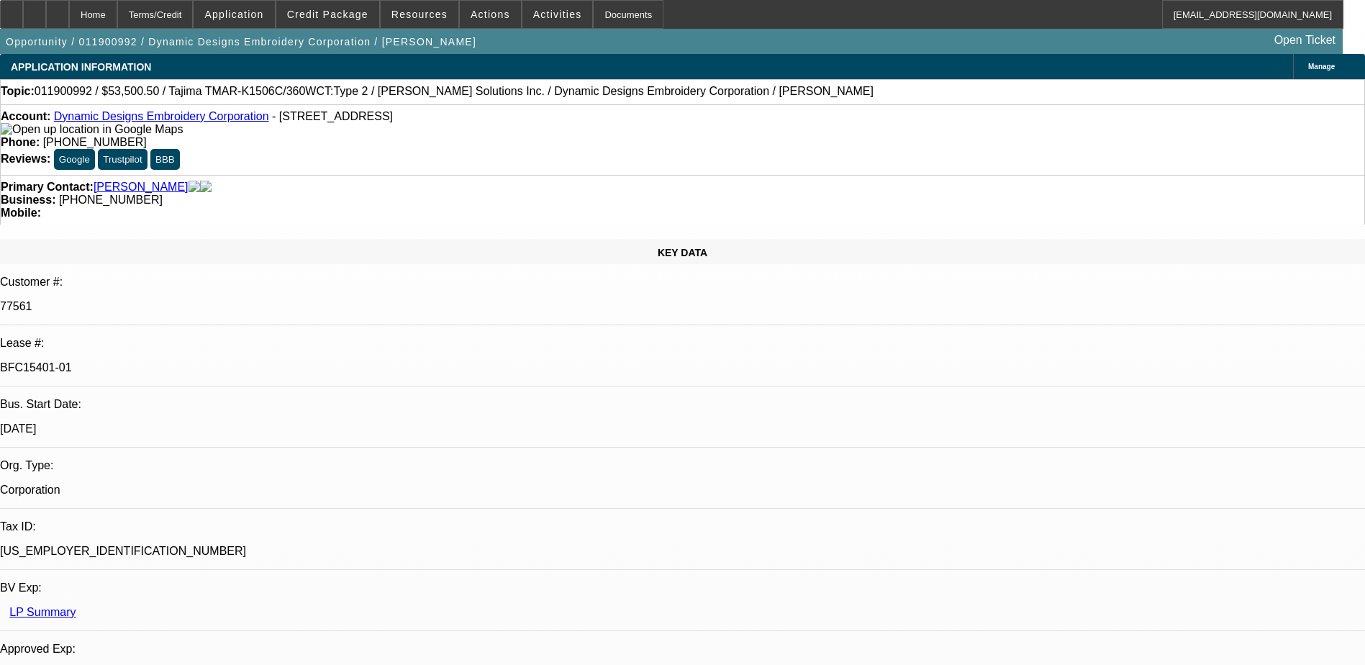
select select "0.1"
select select "0"
select select "0.1"
select select "0"
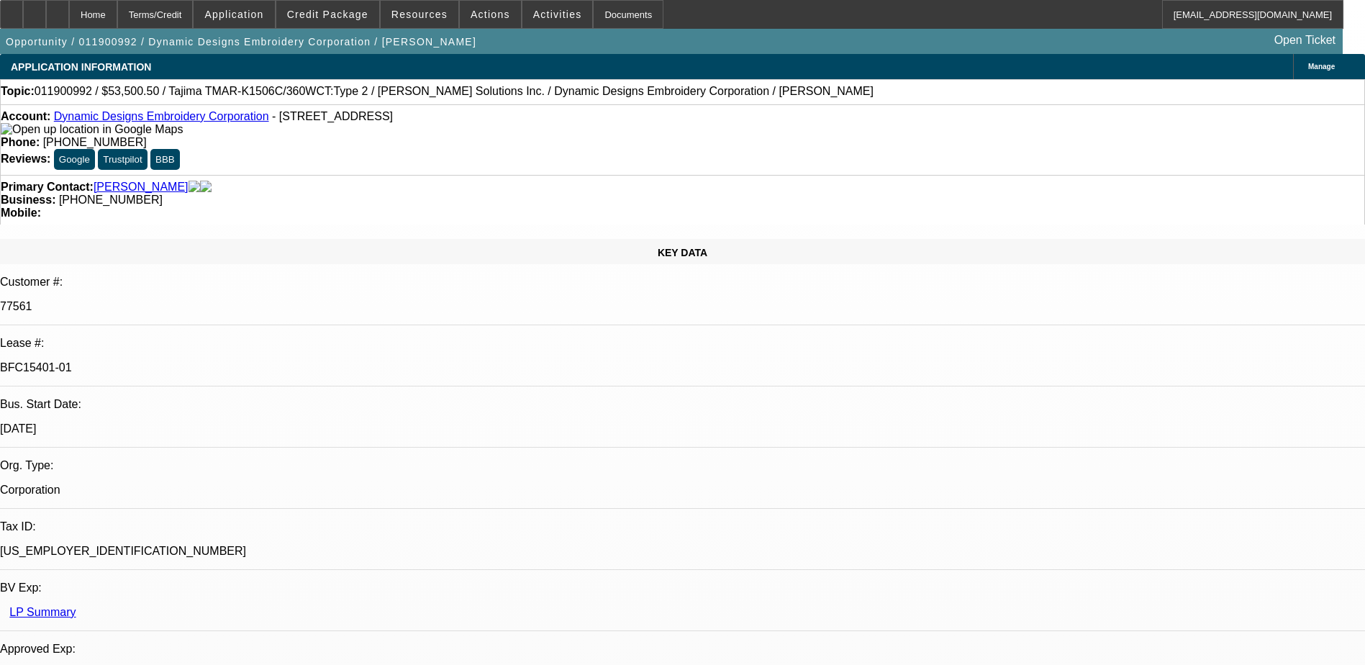
select select "0"
select select "0.1"
select select "1"
select select "2"
select select "6"
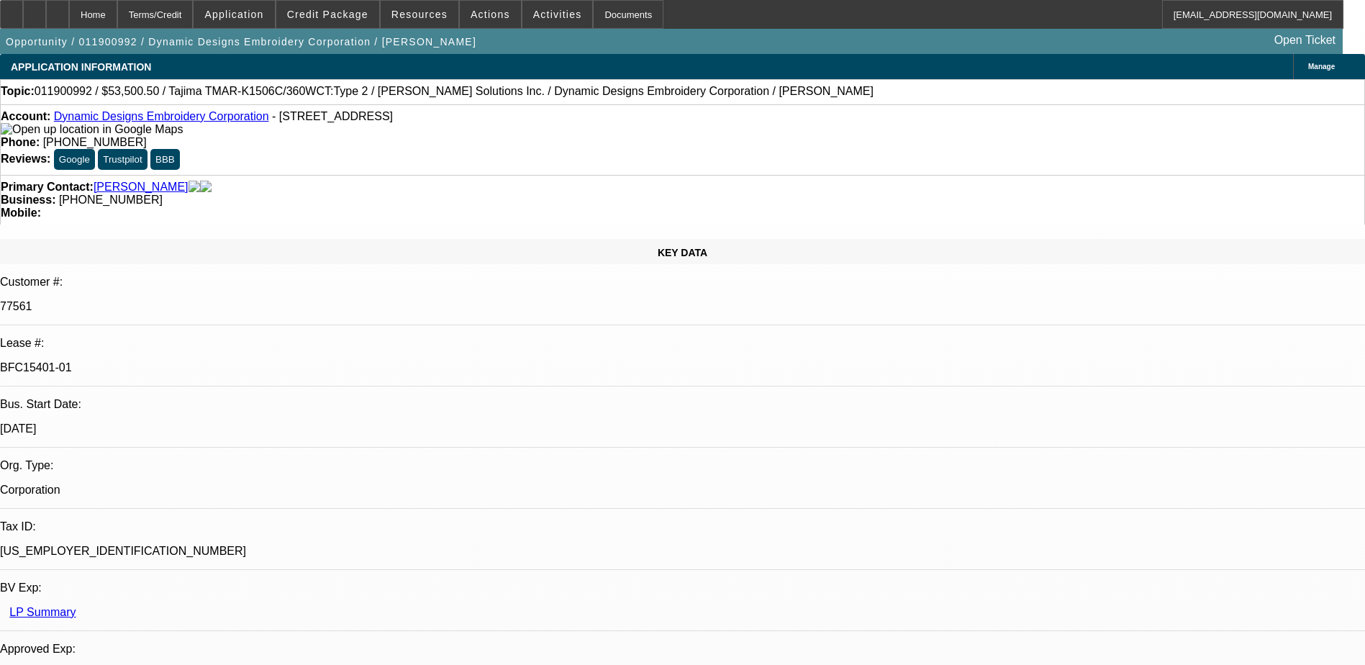
select select "1"
select select "2"
select select "4"
select select "1"
select select "2"
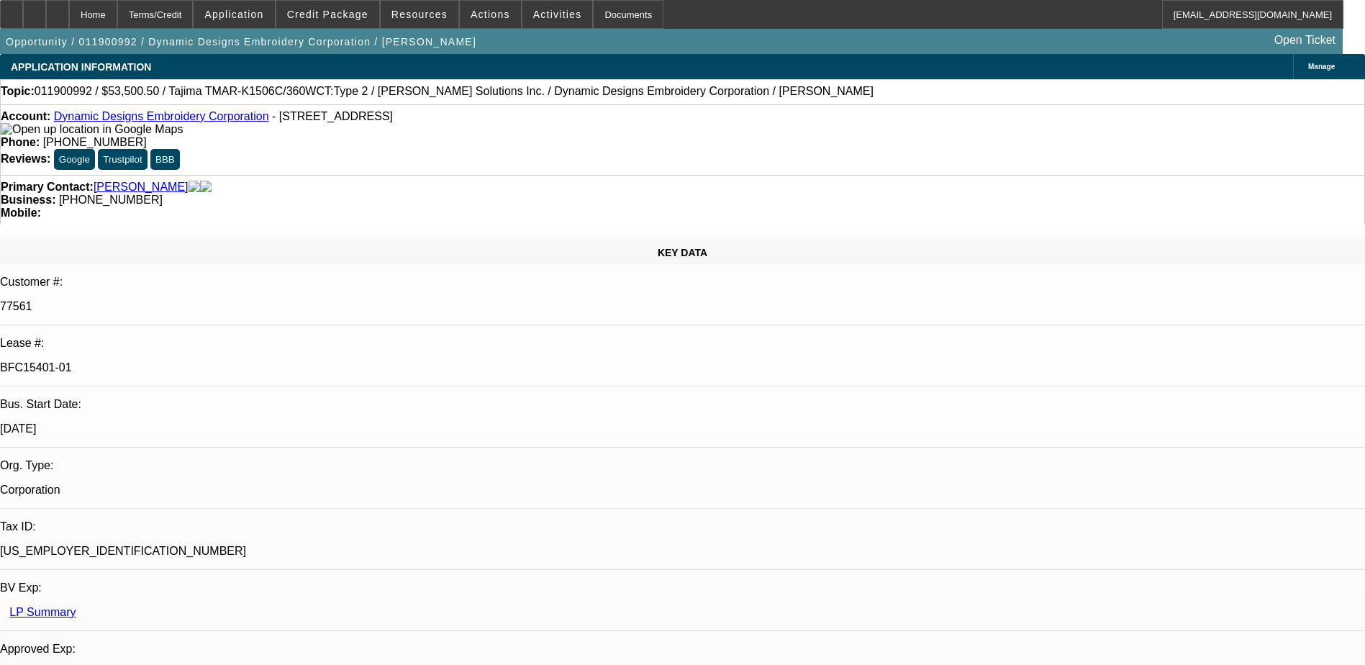
select select "4"
select select "1"
select select "2"
select select "4"
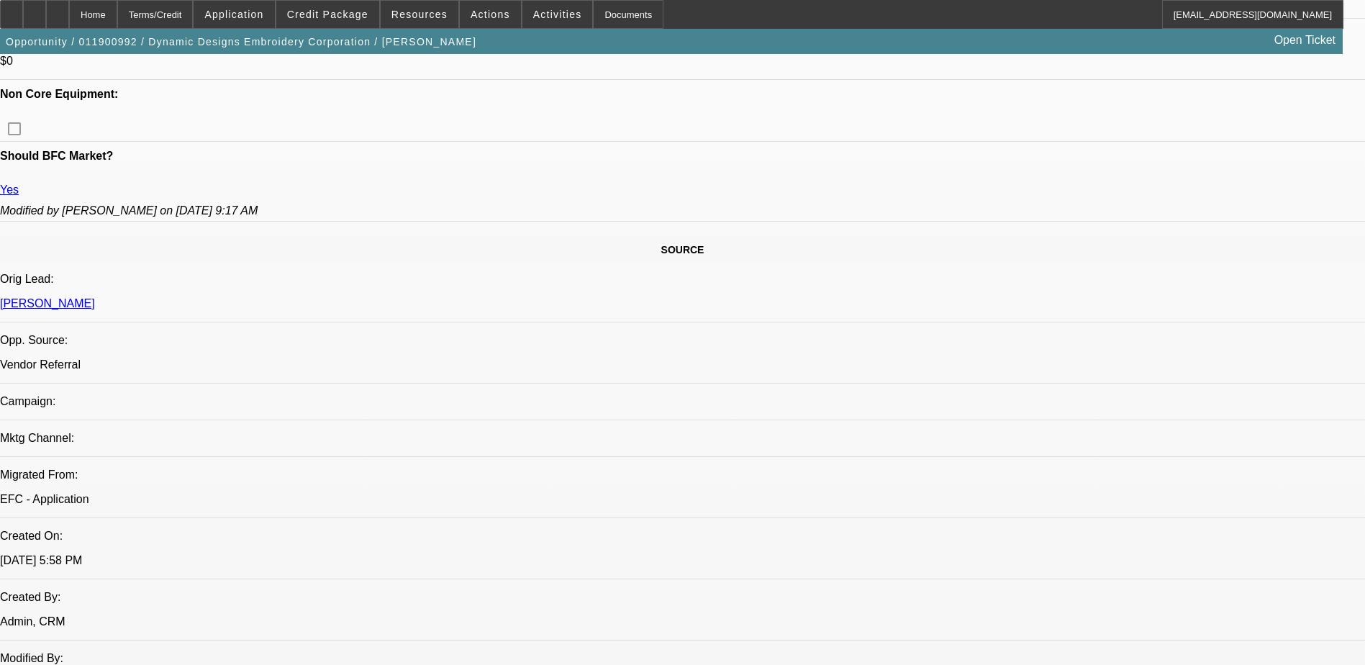
scroll to position [576, 0]
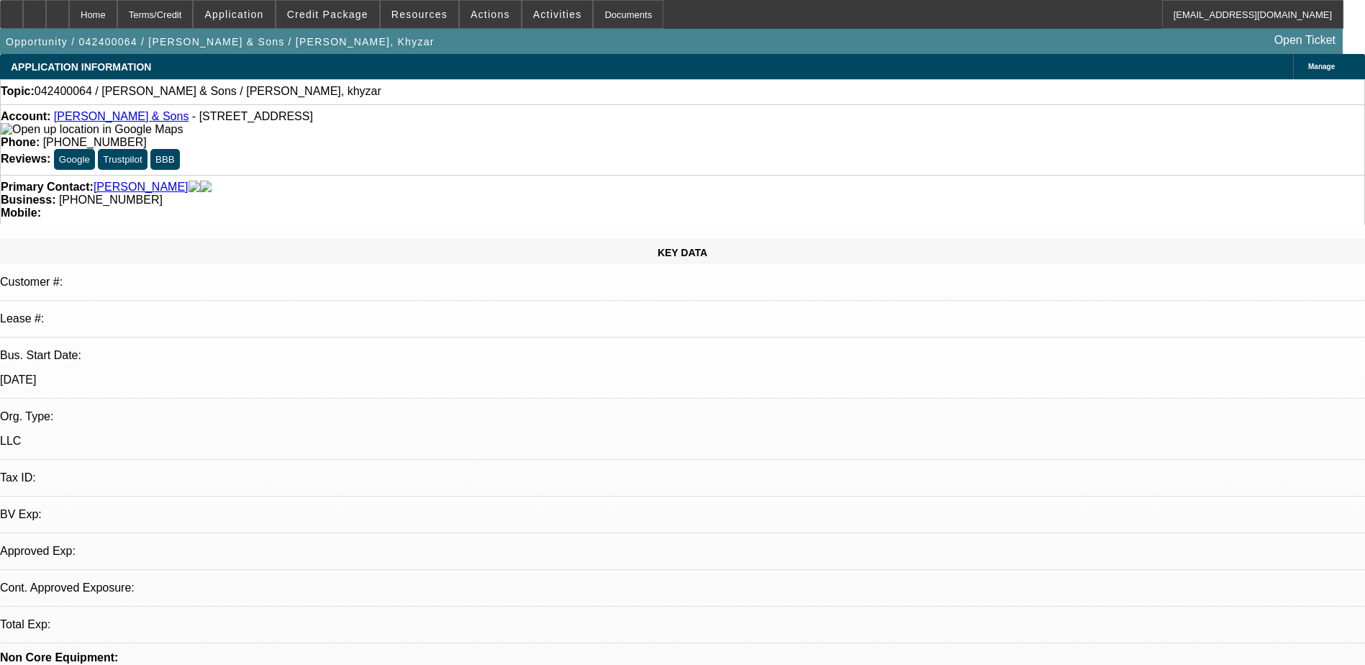
select select "0"
select select "2"
select select "0.1"
select select "4"
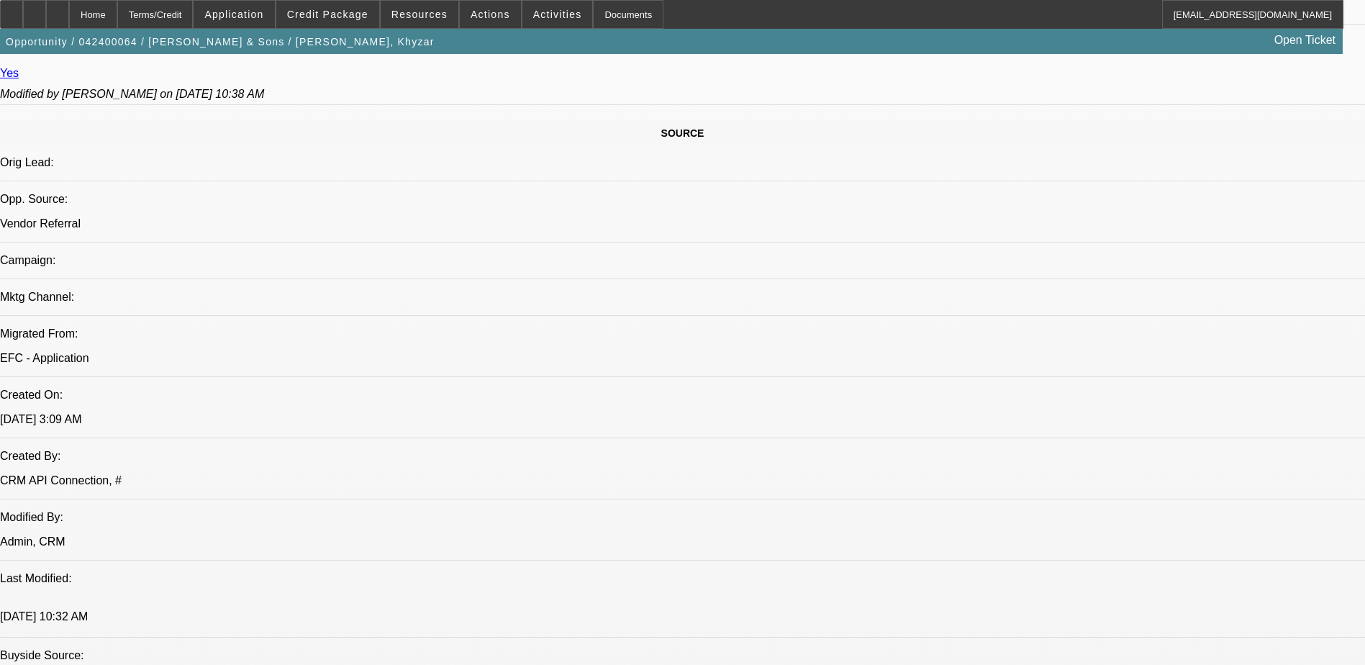
scroll to position [863, 0]
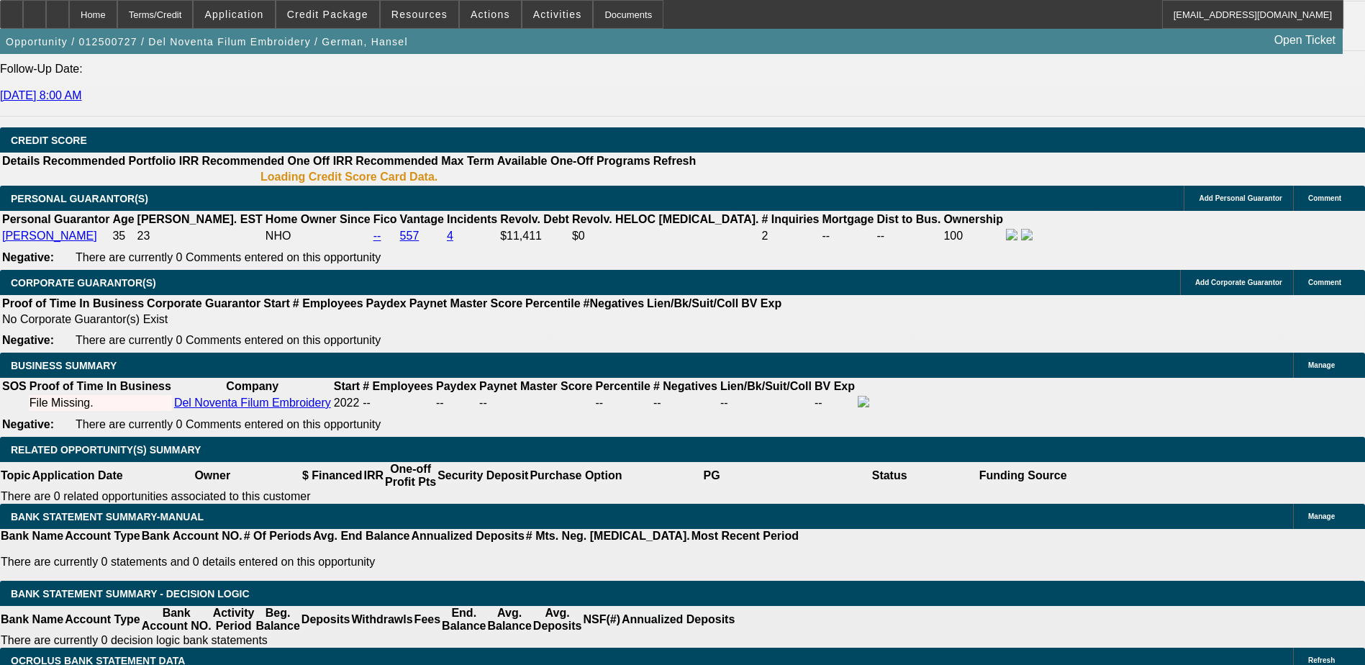
select select "0"
select select "2"
select select "0.1"
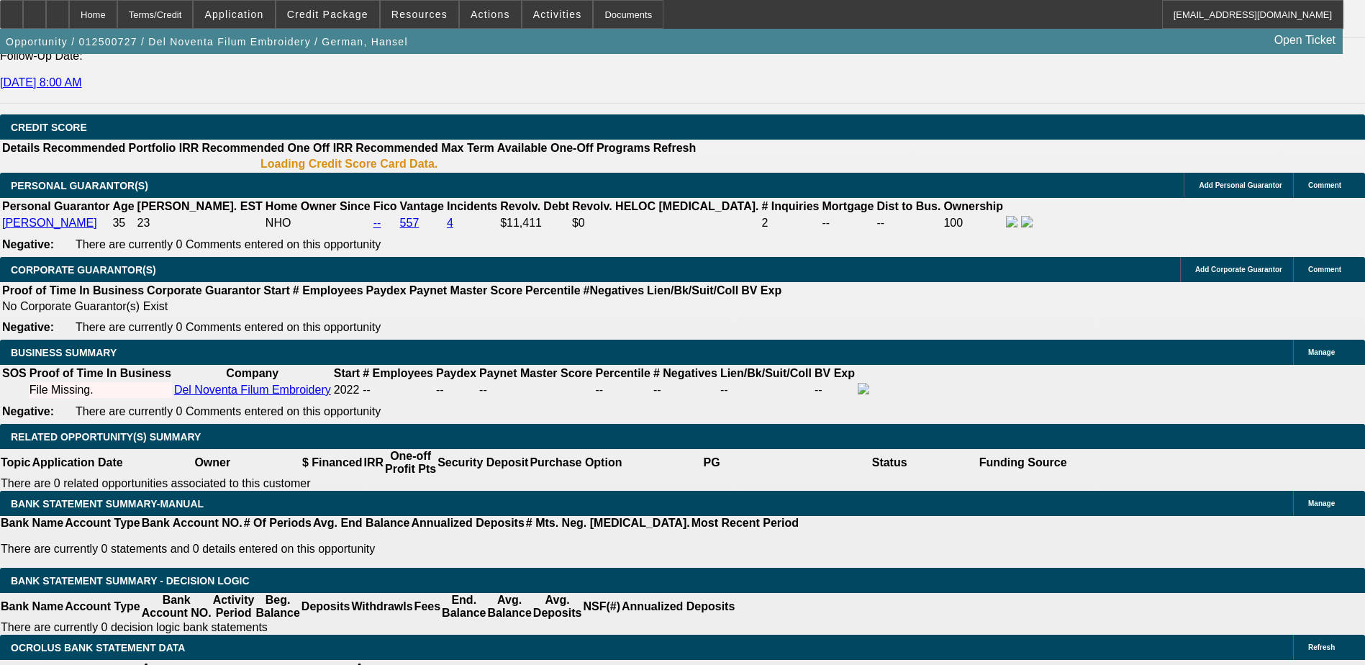
select select "1"
select select "2"
select select "4"
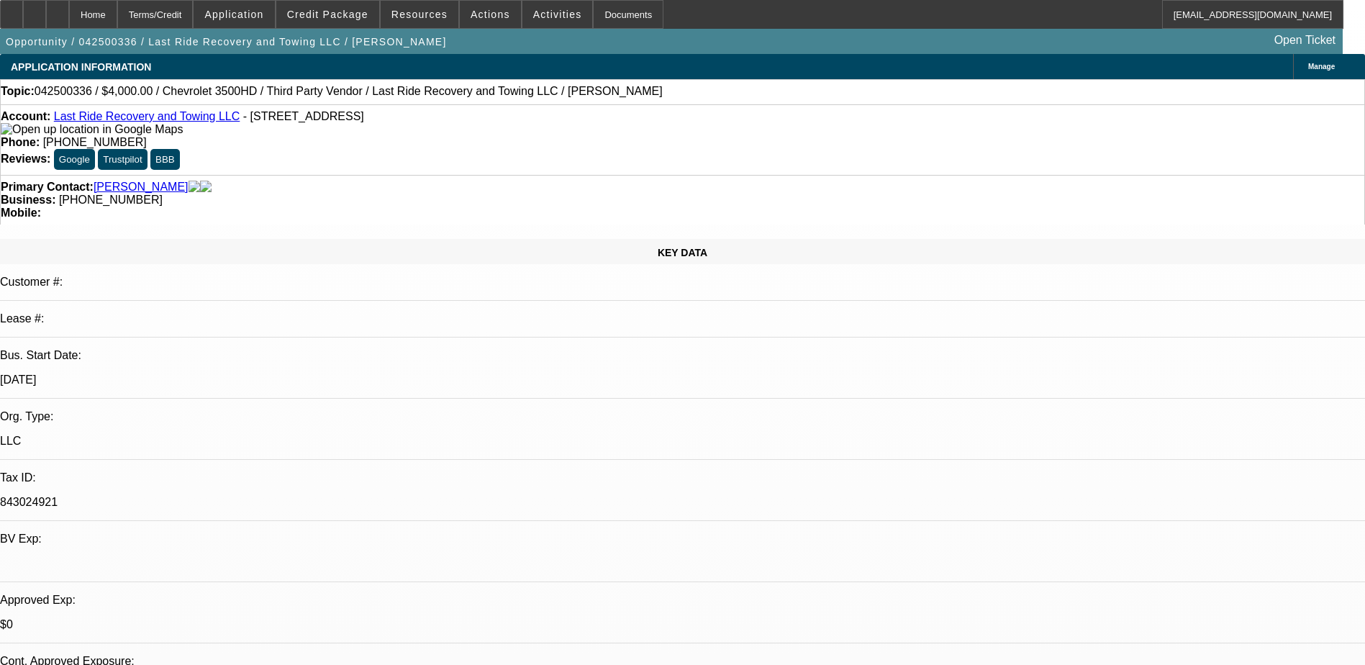
select select "0"
select select "2"
select select "0"
select select "5"
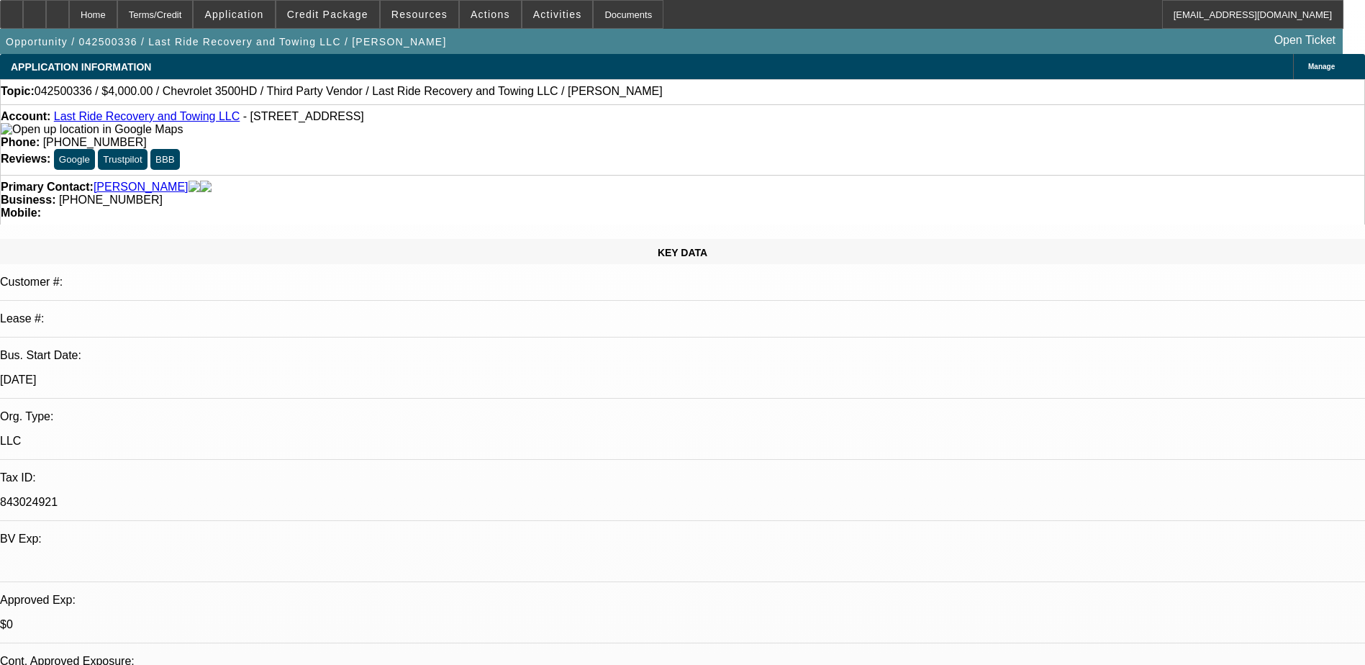
select select "0"
select select "2"
select select "0"
select select "5"
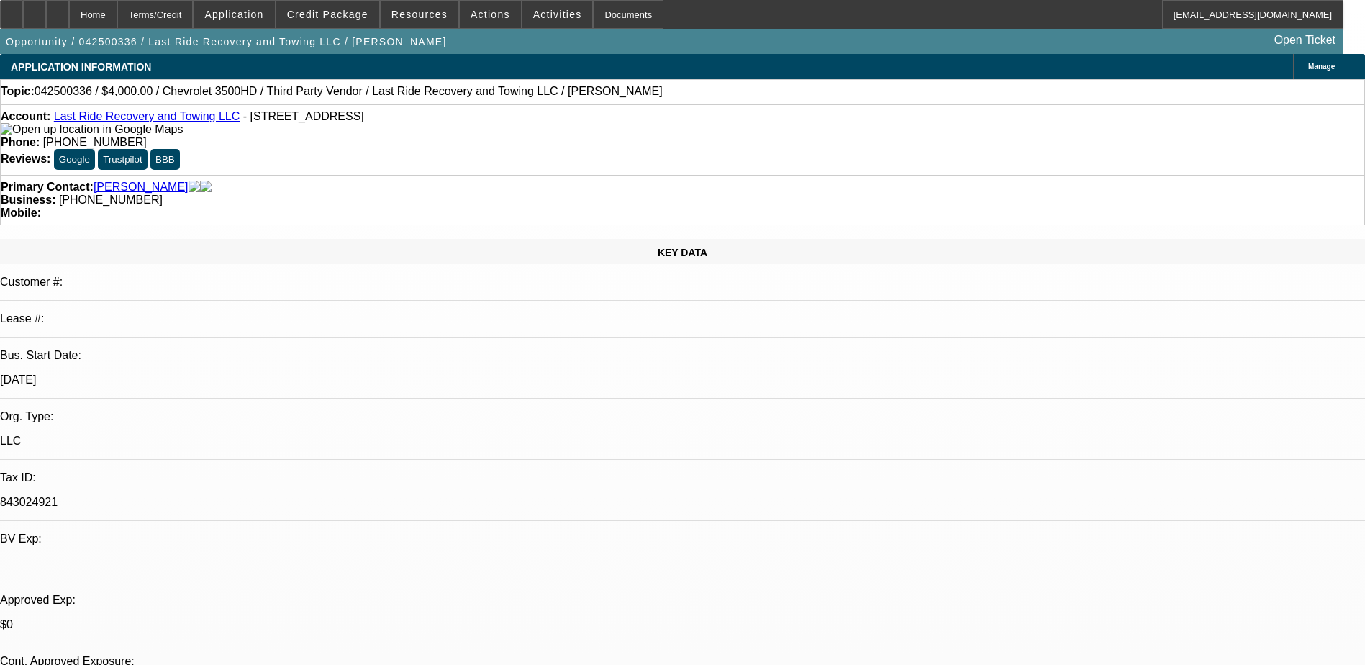
select select "0.15"
select select "0"
select select "3"
select select "0.1"
select select "4"
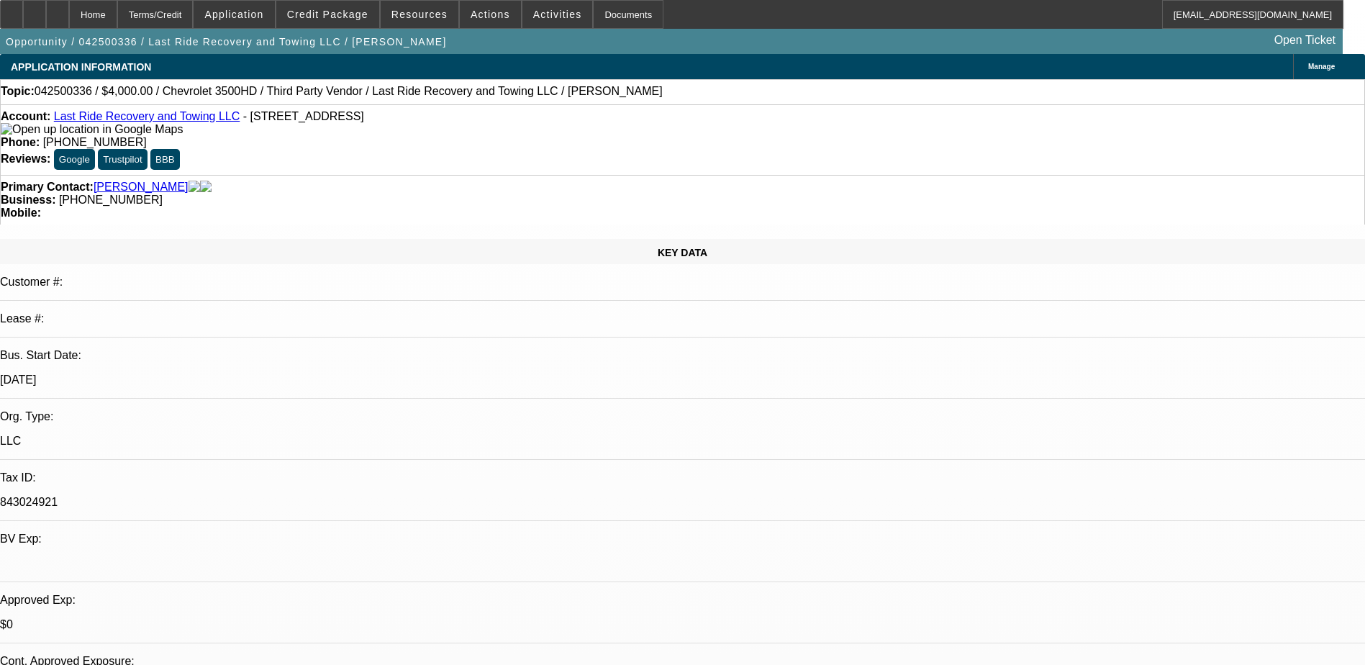
select select "0.15"
select select "0"
select select "3"
select select "0"
select select "6"
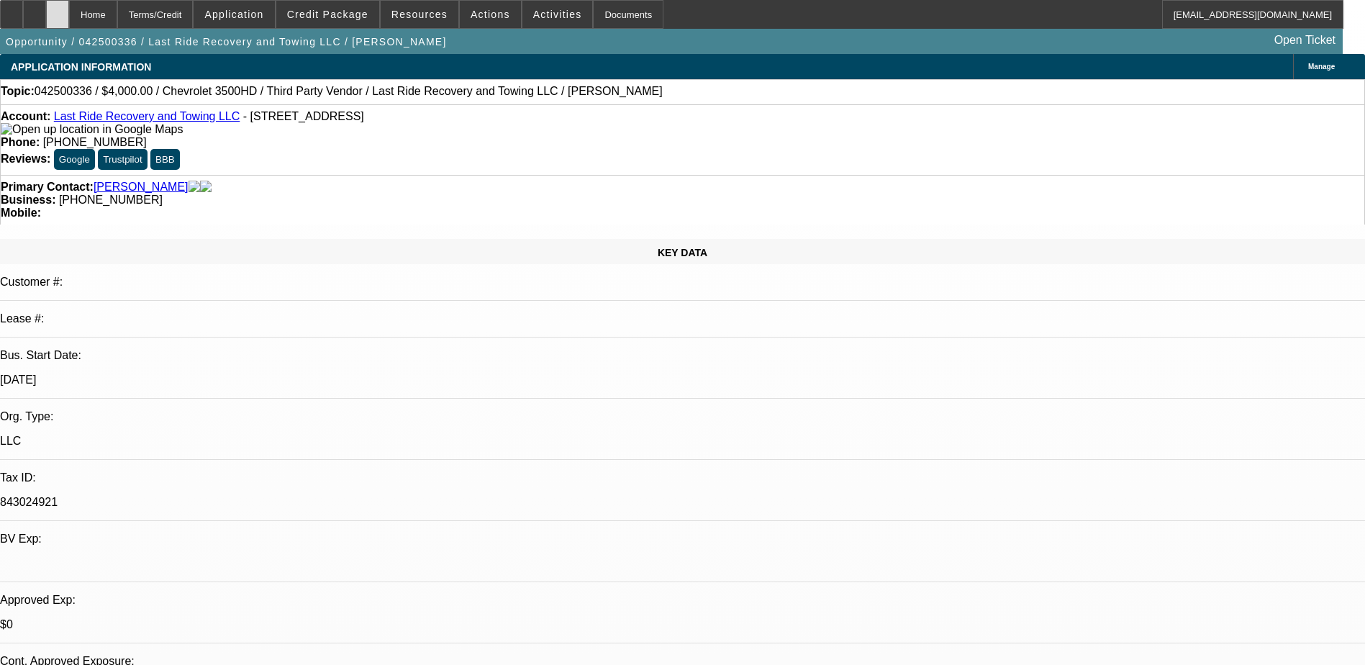
click at [58, 9] on icon at bounding box center [58, 9] width 0 height 0
select select "0.2"
select select "2"
select select "0.1"
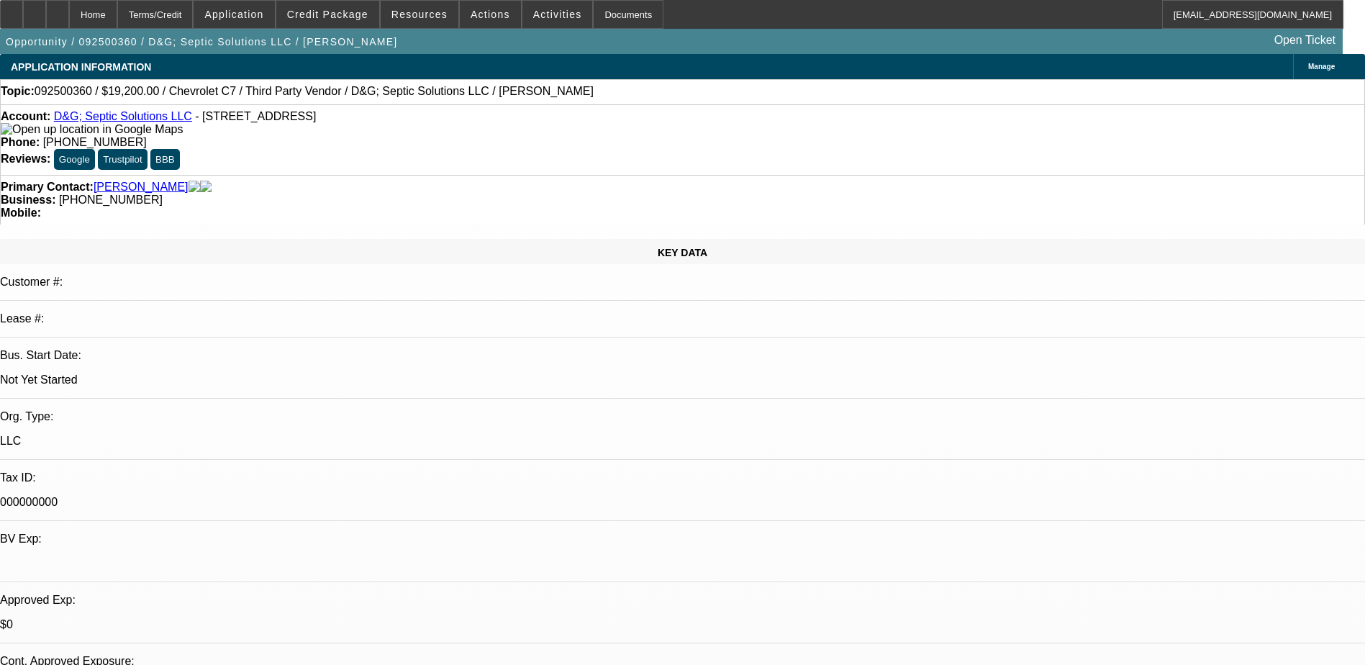
select select "4"
select select "0.2"
select select "2"
select select "0.1"
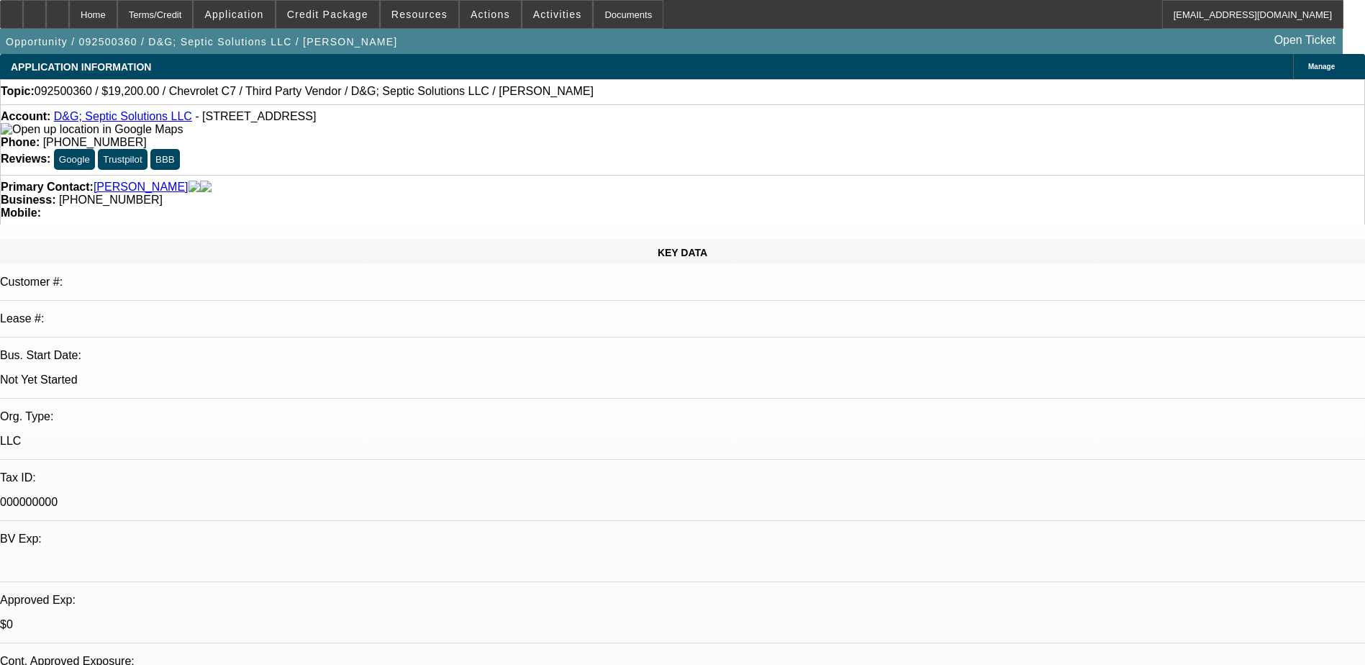
select select "4"
select select "0.2"
select select "2"
select select "0.1"
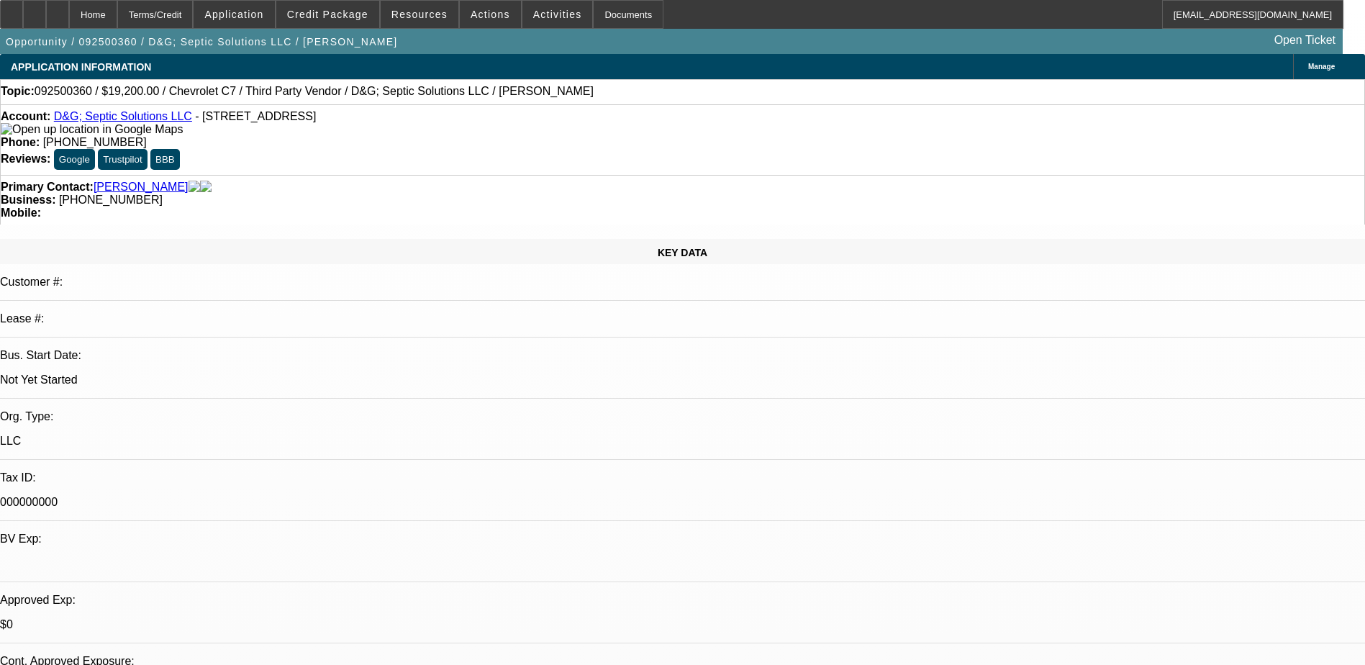
select select "4"
select select "0.2"
select select "2"
select select "0"
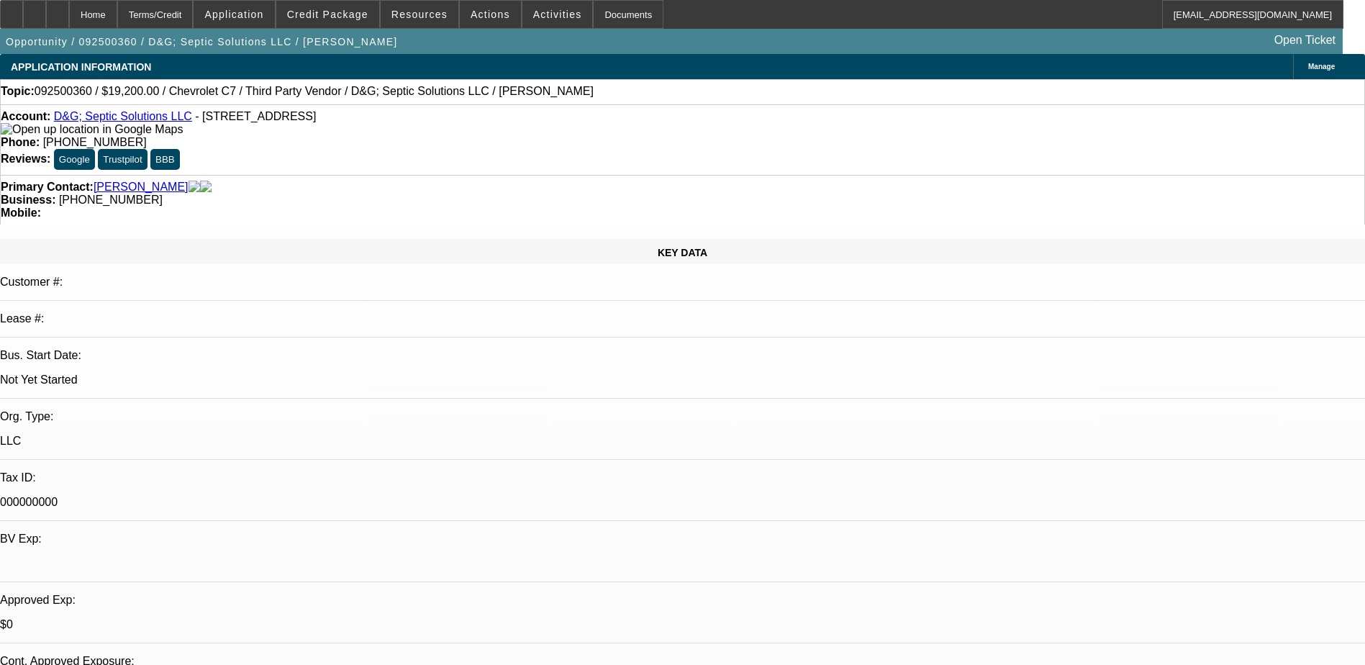
select select "6"
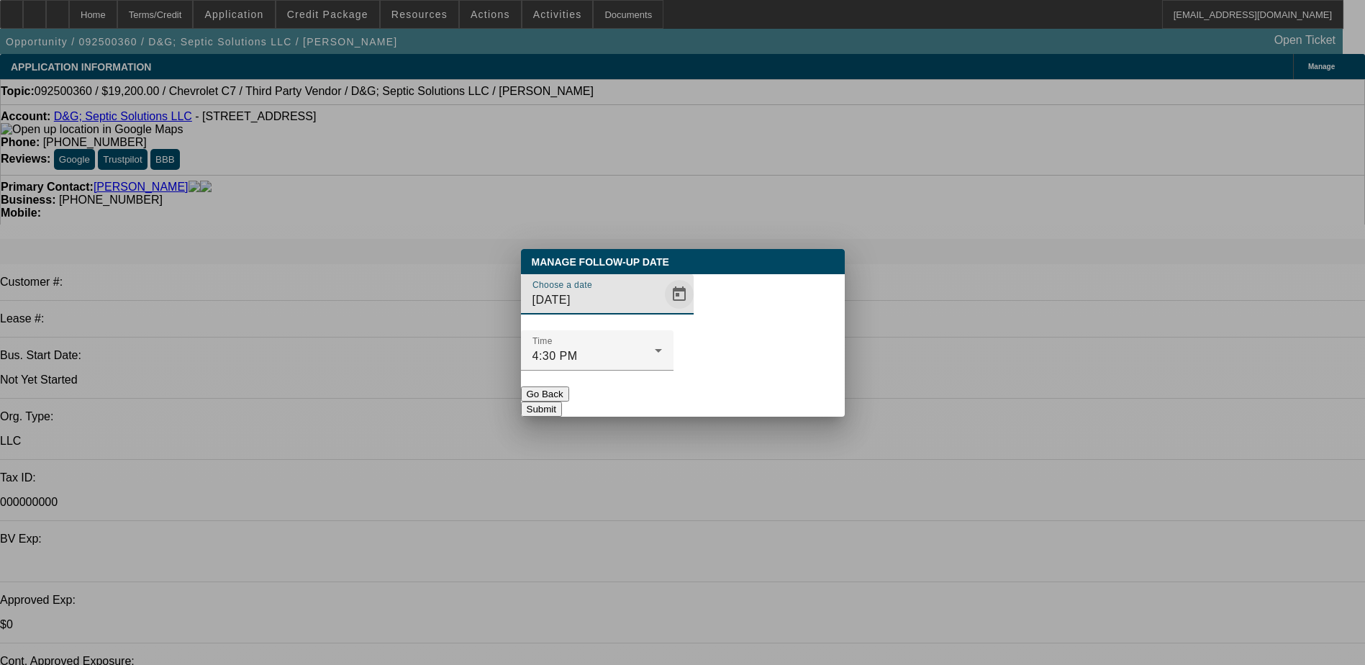
click at [662, 312] on span "Open calendar" at bounding box center [679, 294] width 35 height 35
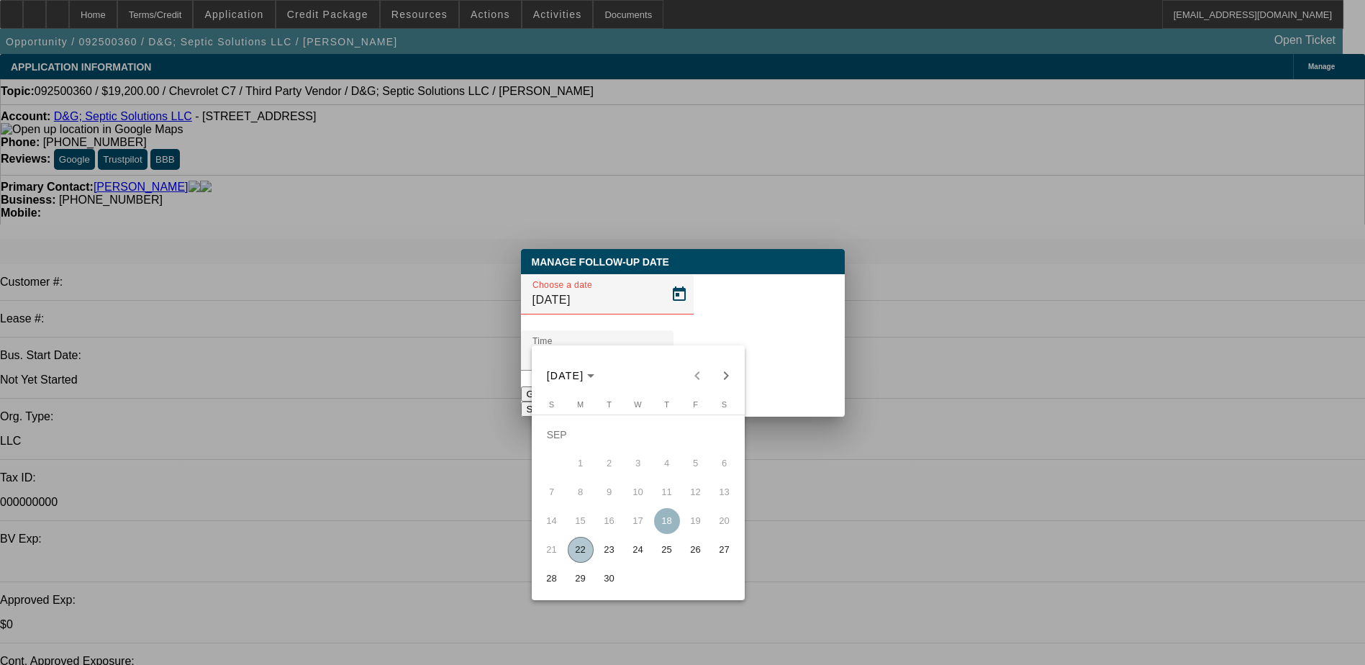
click at [607, 582] on span "30" at bounding box center [609, 578] width 26 height 26
type input "9/30/2025"
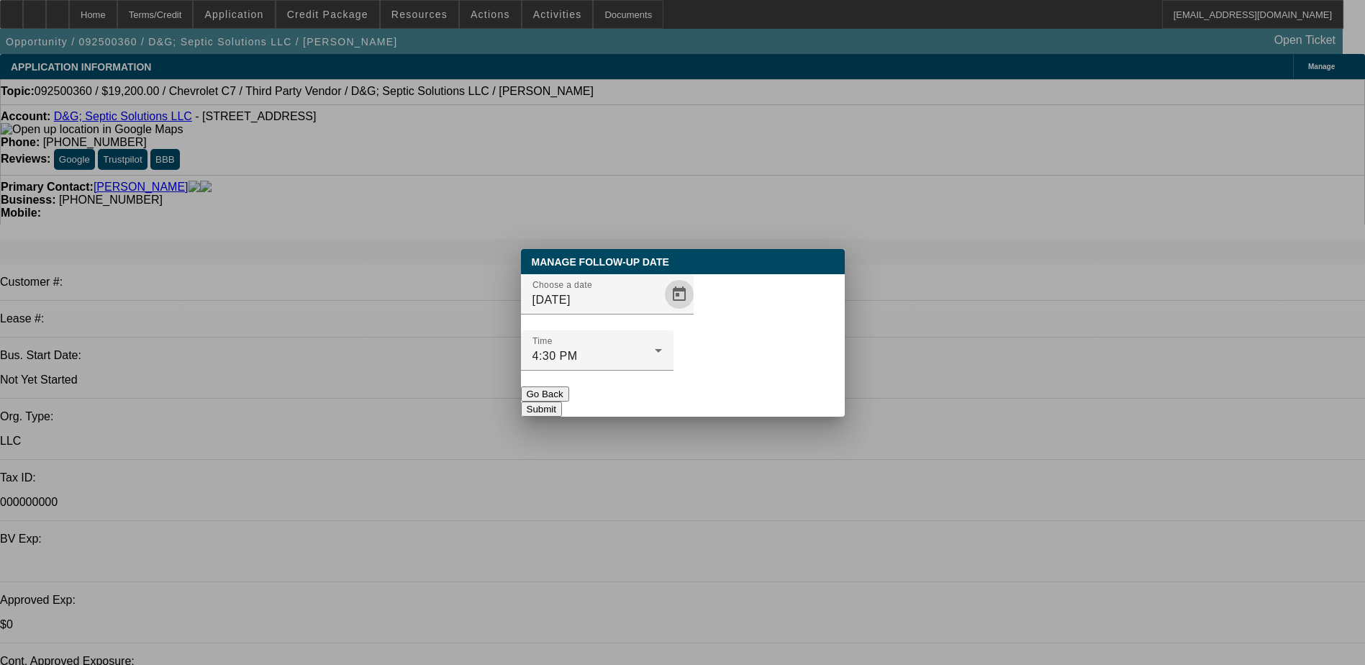
click at [562, 401] on button "Submit" at bounding box center [541, 408] width 41 height 15
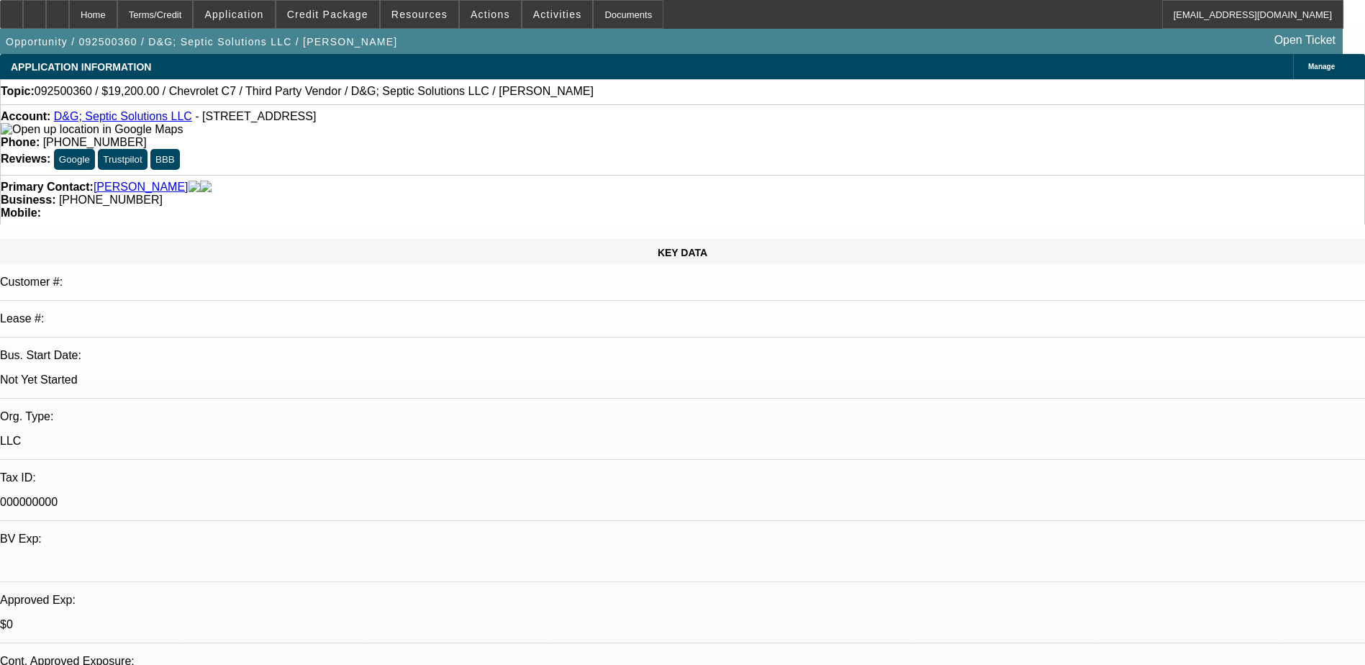
radio input "true"
click textarea "Comment"
type textarea "Sent me a truck they found but was too old with too many miles. Told him to kee…"
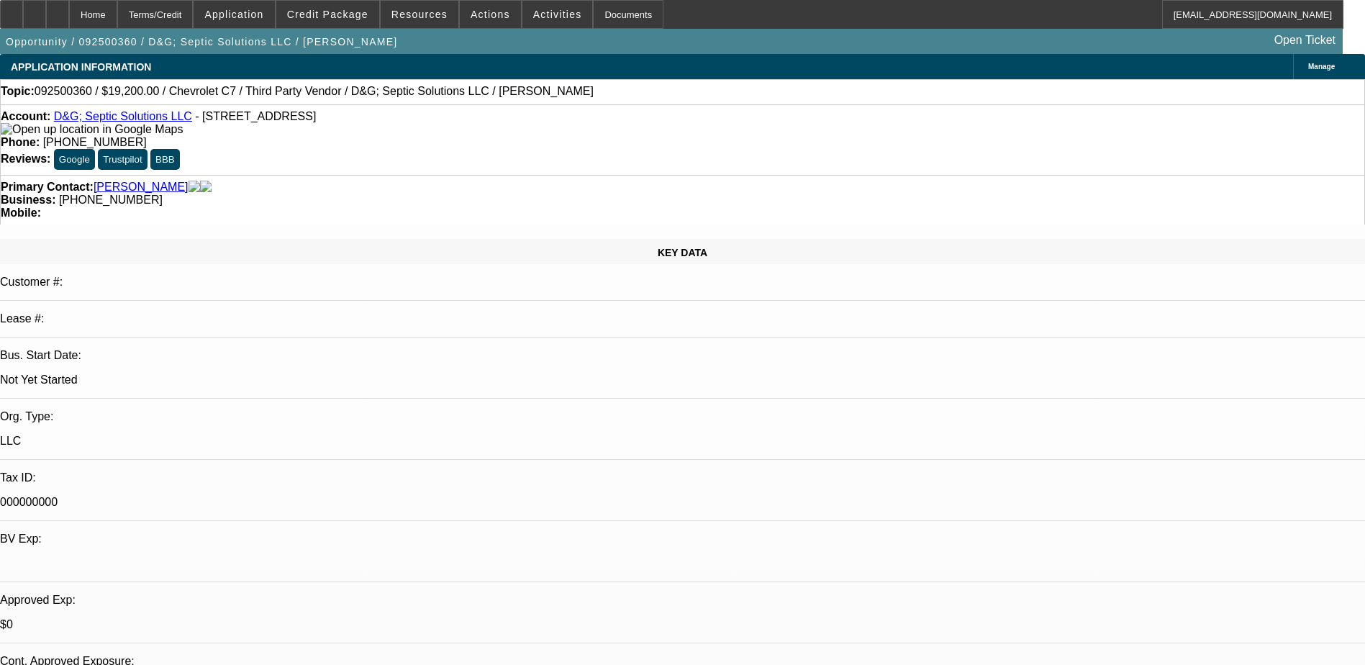
click button "Submit"
radio input "true"
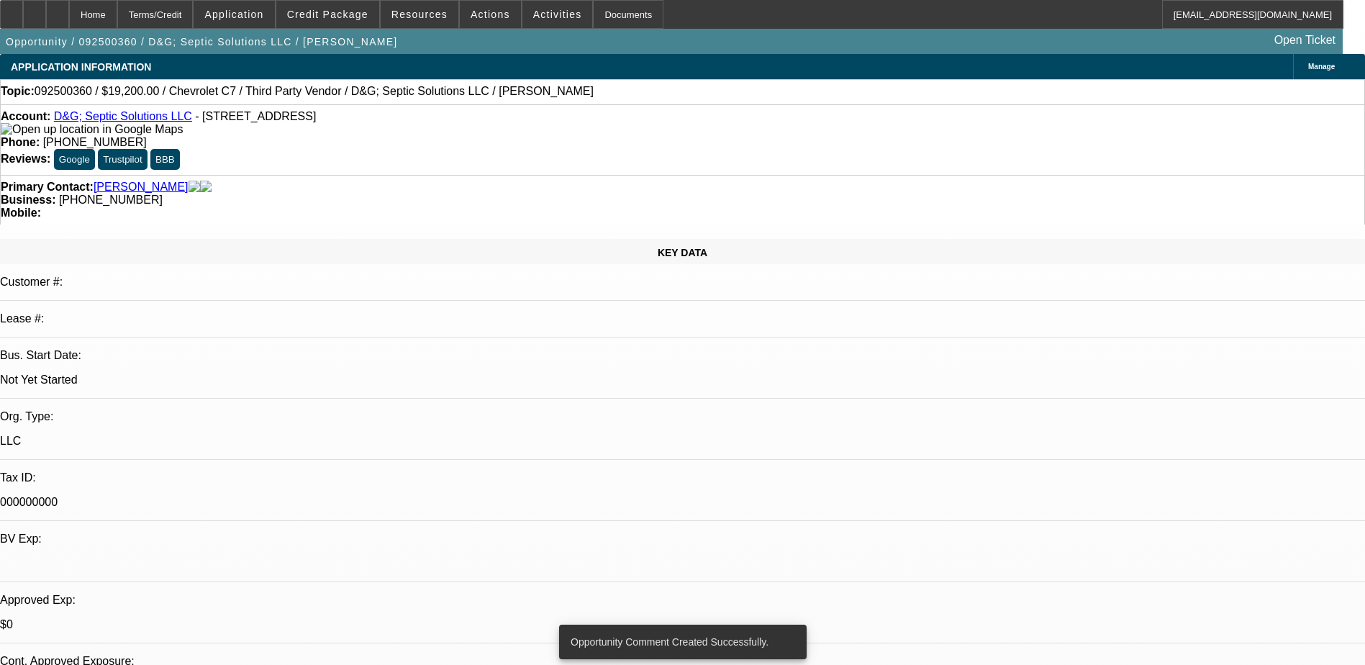
click button "Discussion"
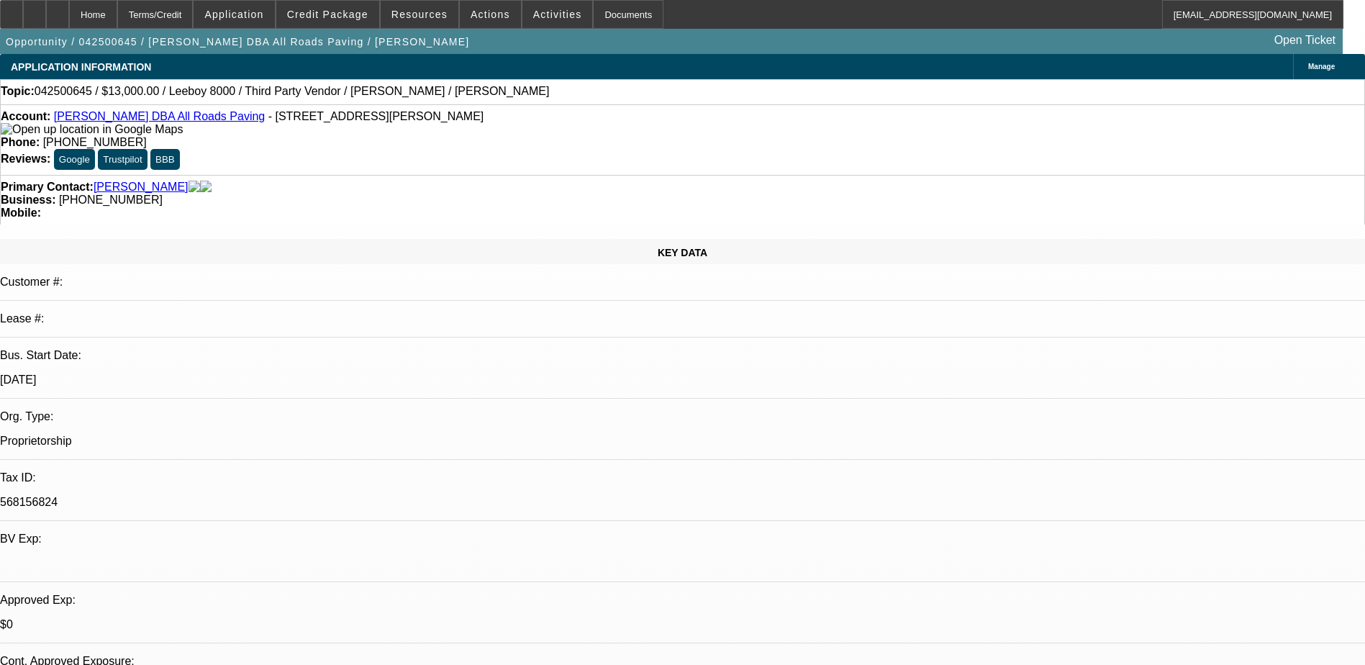
select select "0"
select select "3"
select select "0.1"
select select "5"
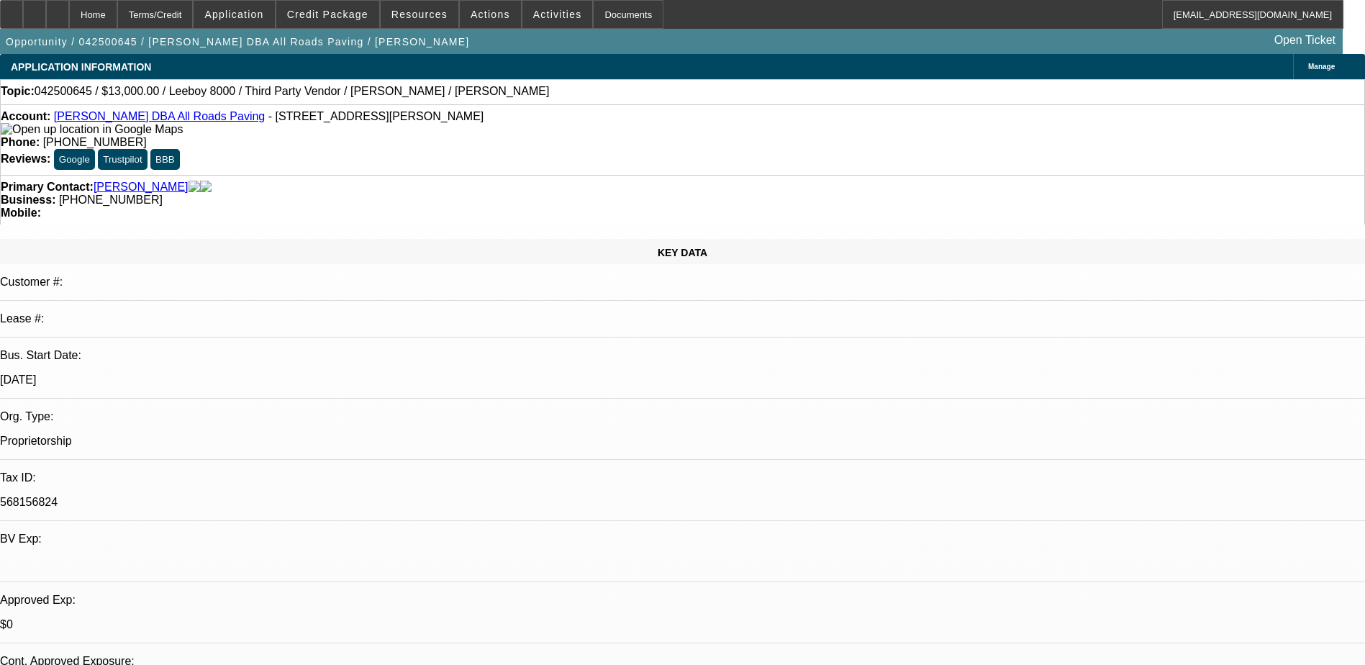
select select "0"
select select "3"
select select "0.1"
select select "5"
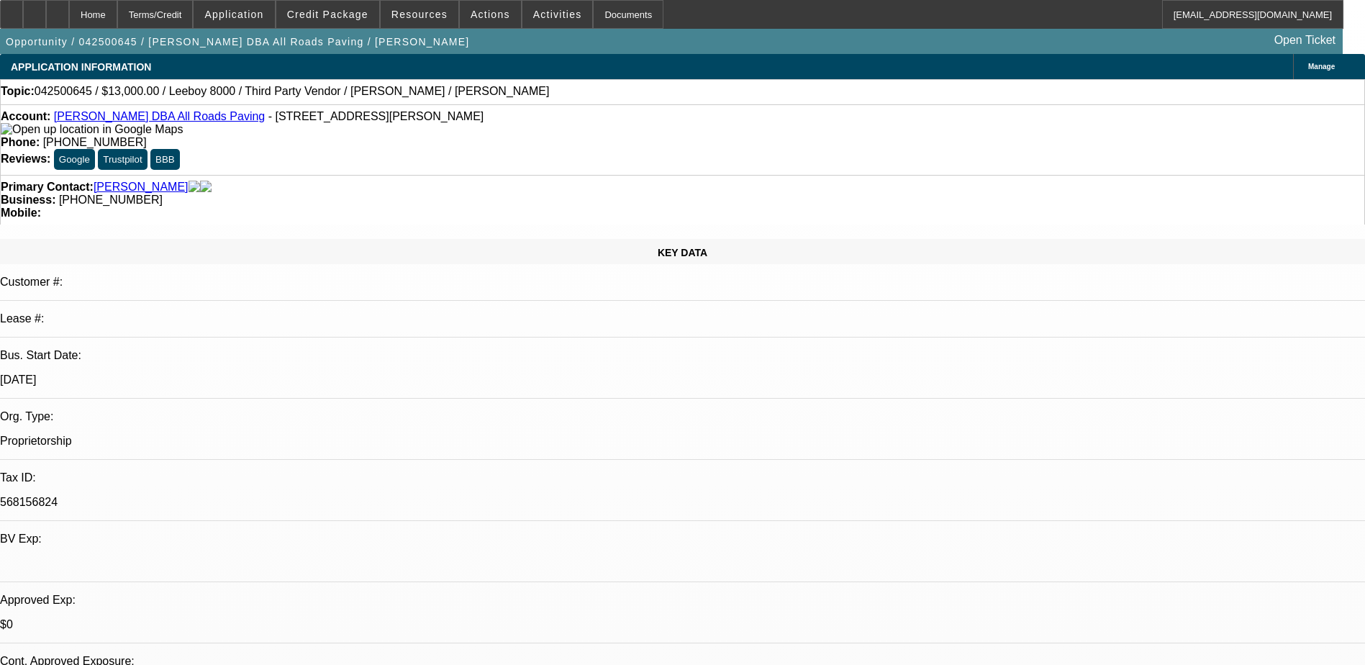
select select "0"
select select "3"
select select "0.1"
select select "5"
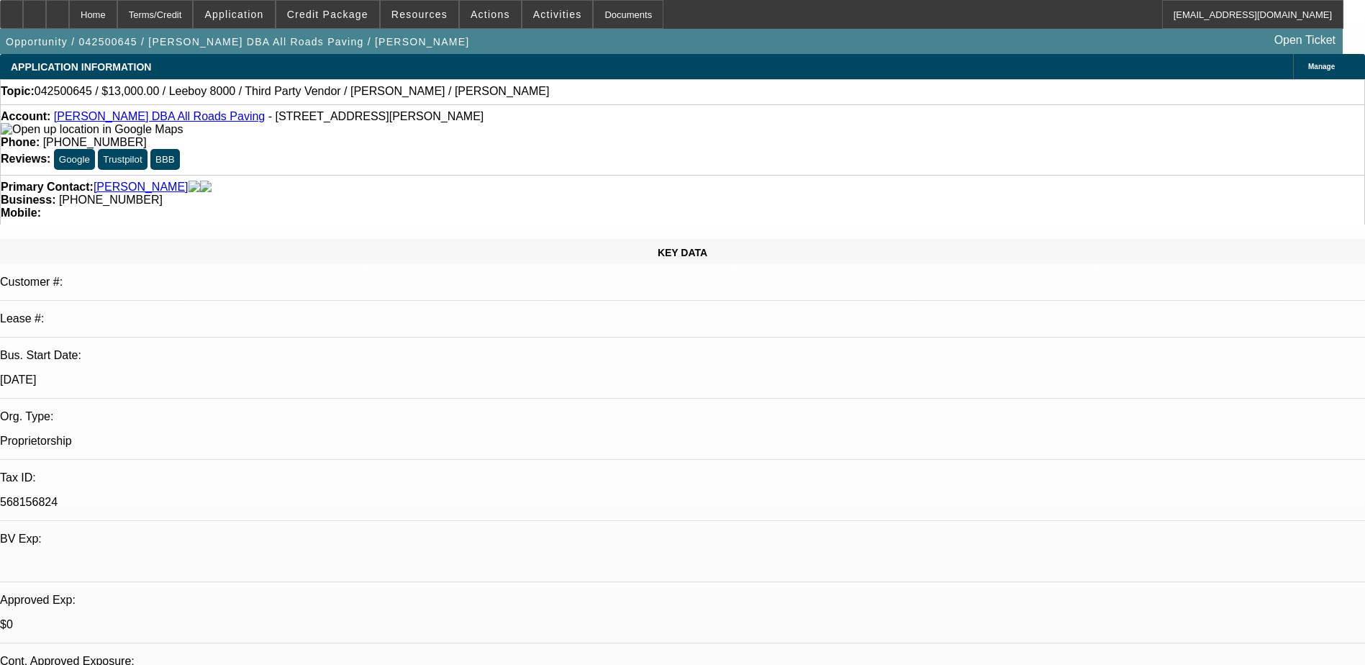
select select "0"
select select "3"
select select "0.1"
select select "5"
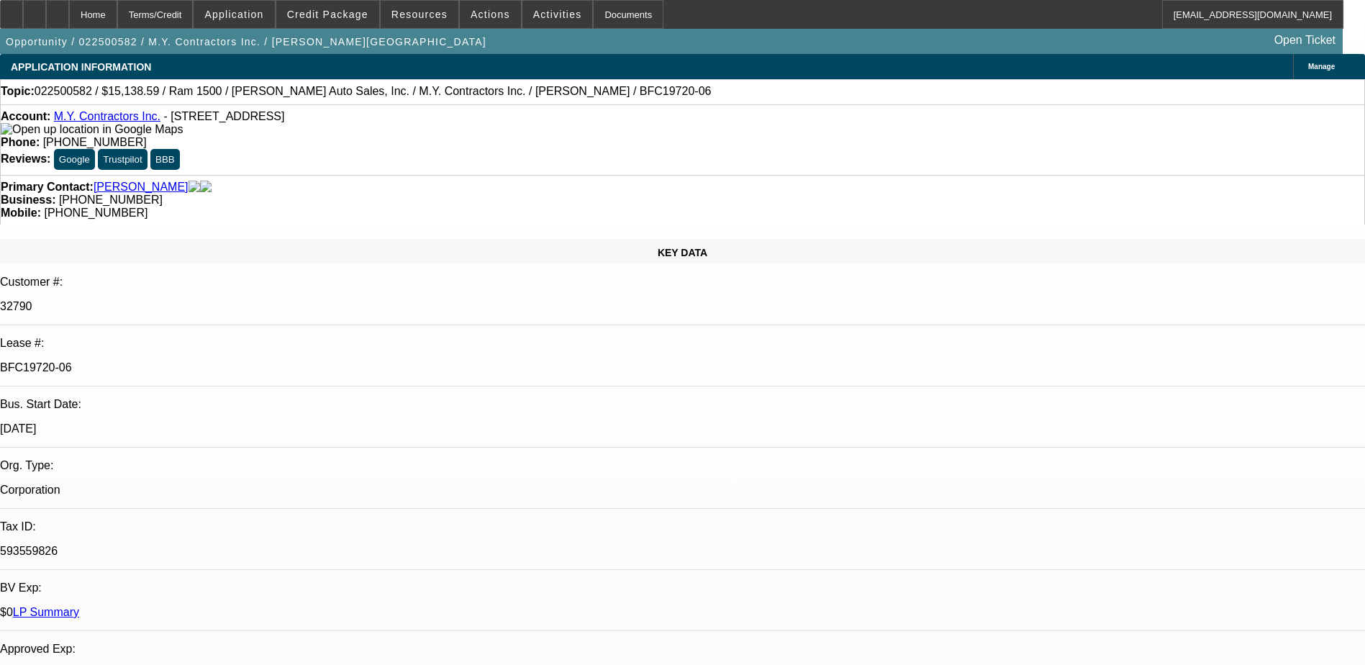
select select "0"
select select "3"
select select "0"
select select "6"
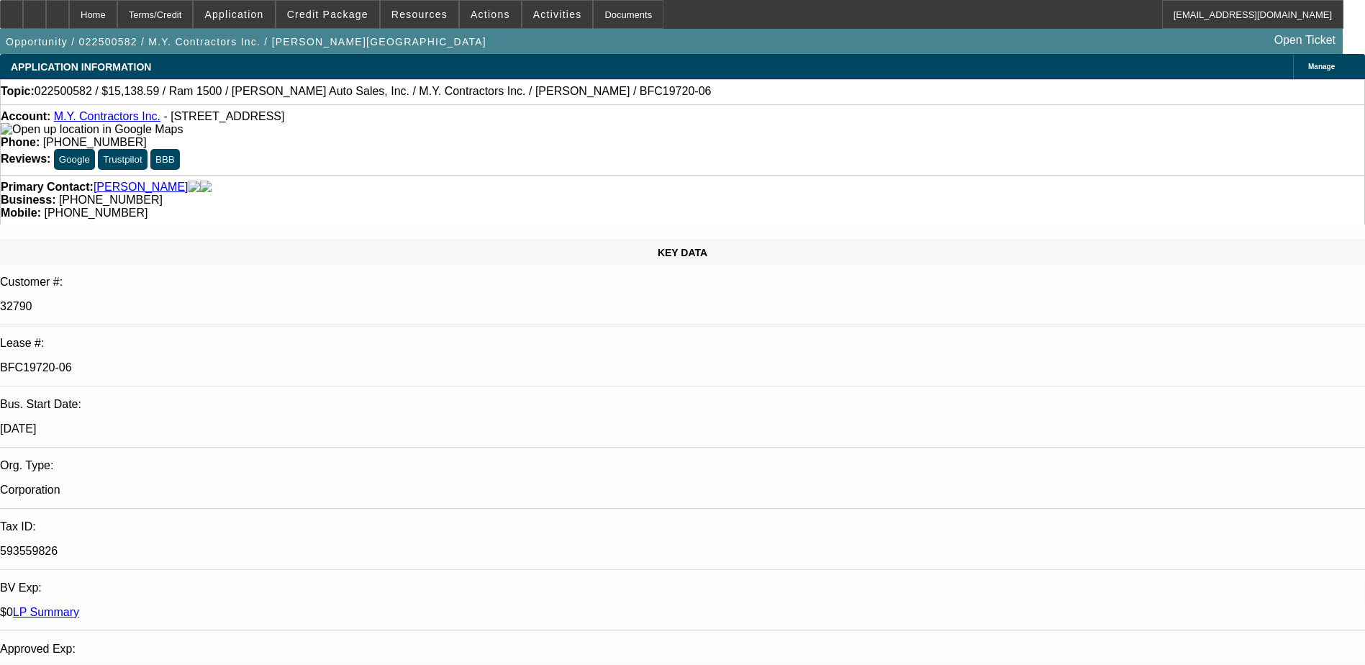
select select "0"
select select "3"
select select "0"
select select "6"
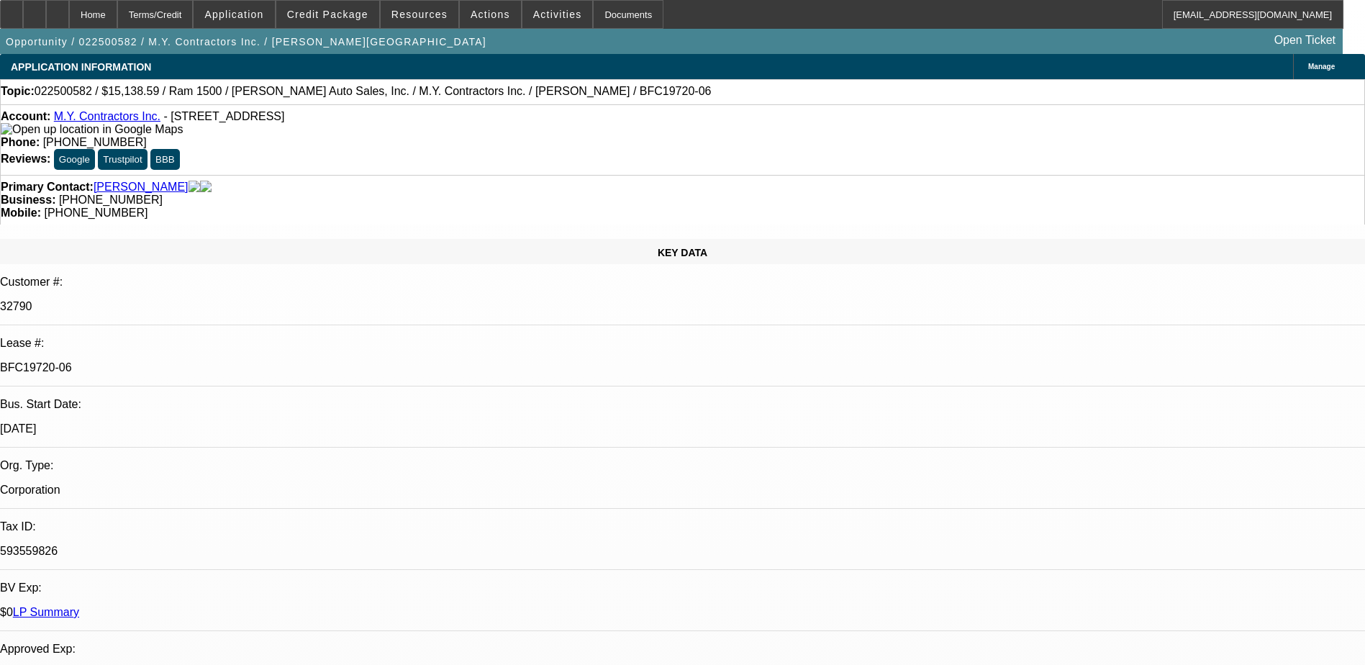
select select "0"
select select "6"
select select "0"
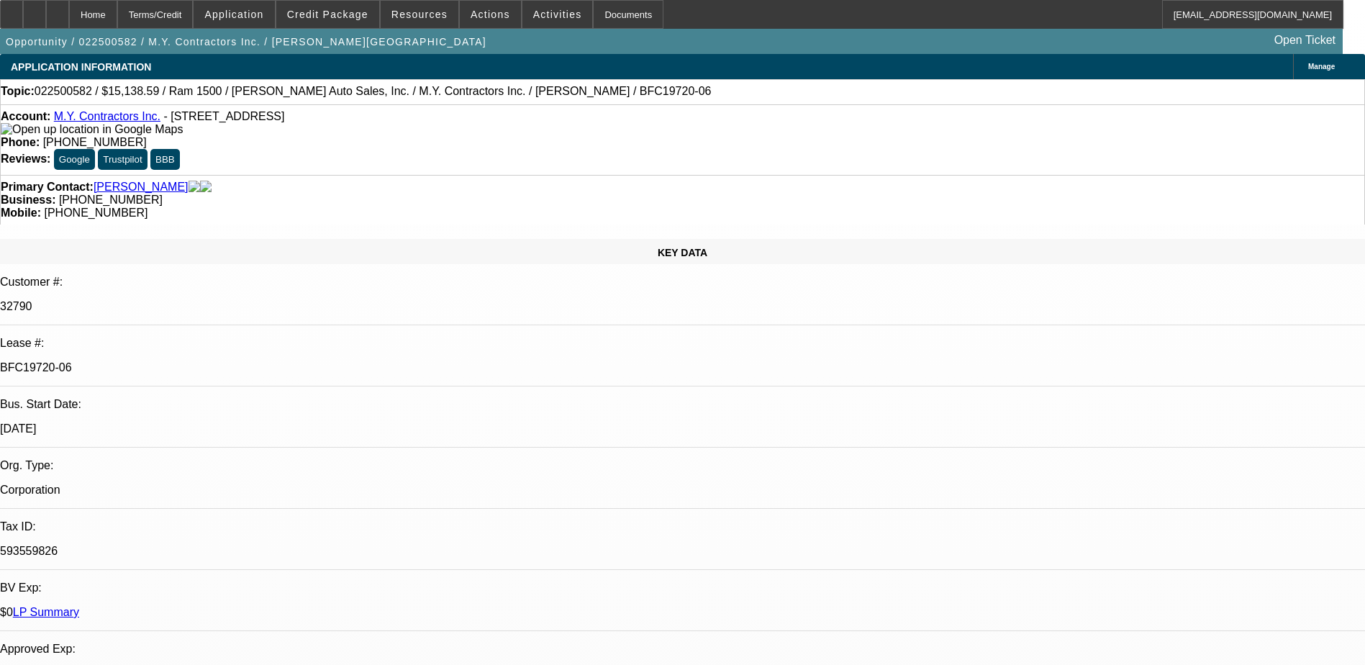
select select "0"
select select "6"
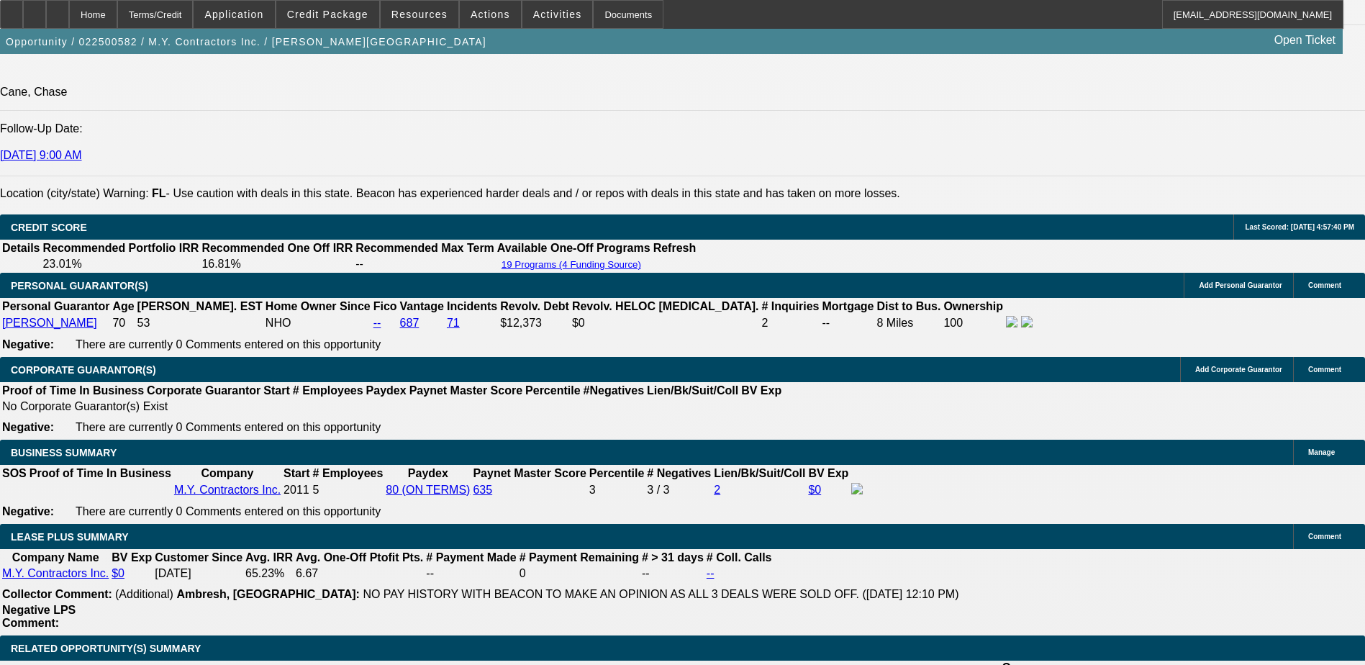
scroll to position [1799, 0]
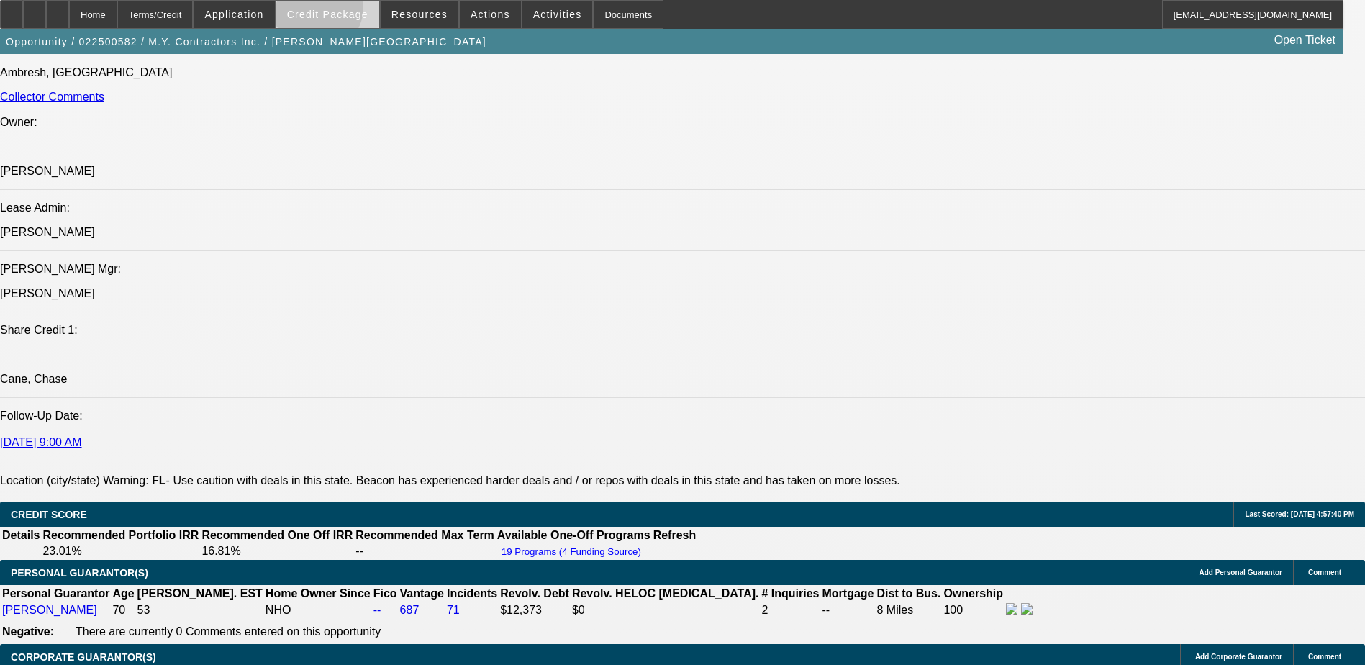
click at [339, 11] on span "Credit Package" at bounding box center [327, 15] width 81 height 12
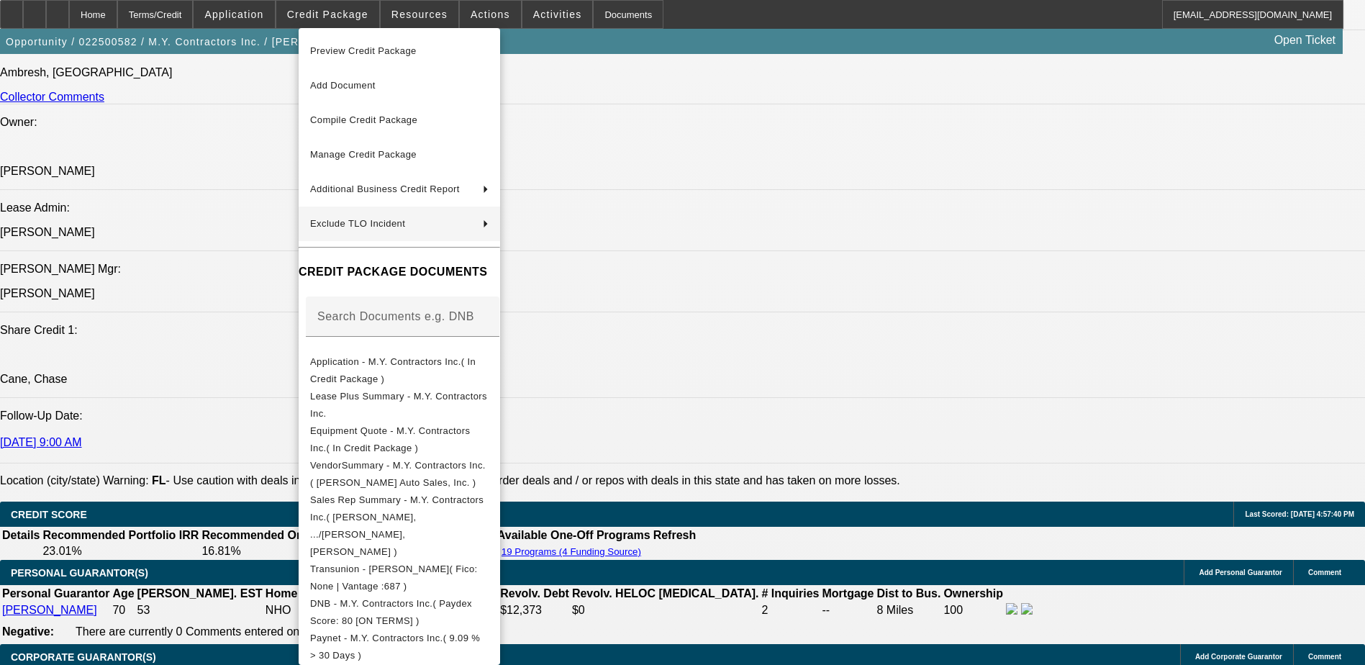
click at [413, 391] on span "Lease Plus Summary - M.Y. Contractors Inc." at bounding box center [399, 405] width 178 height 35
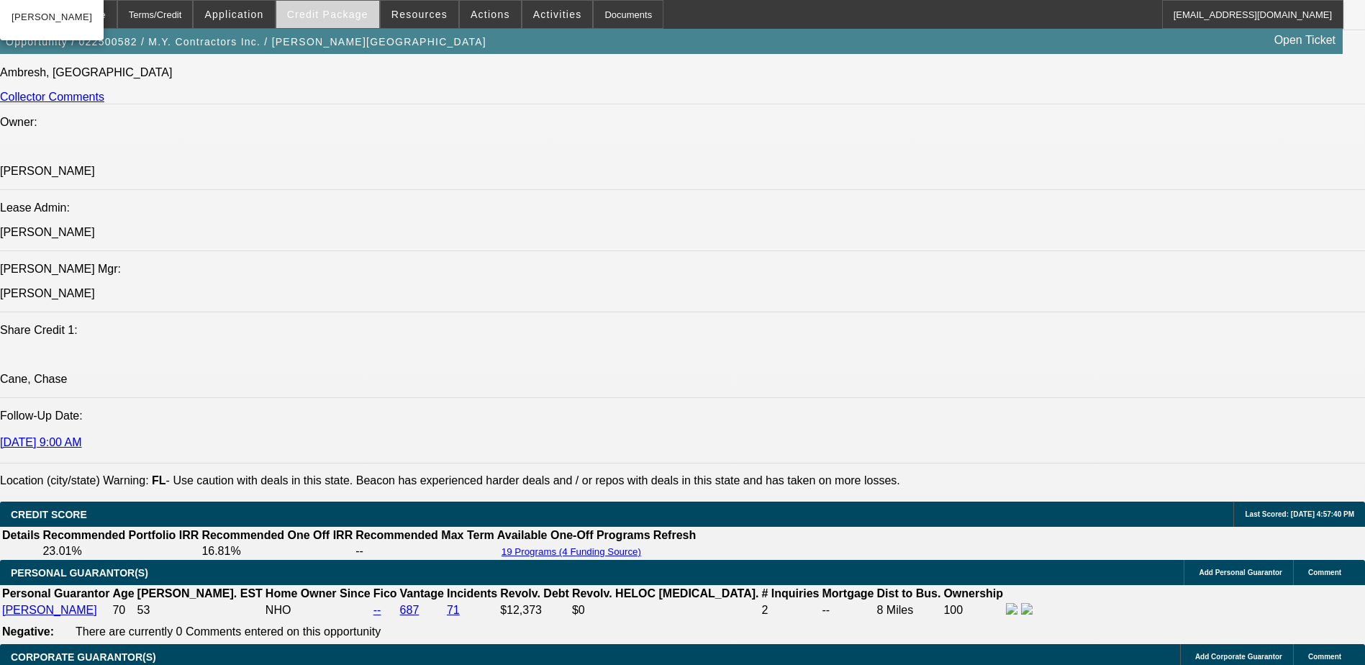
click at [326, 21] on span at bounding box center [327, 14] width 103 height 35
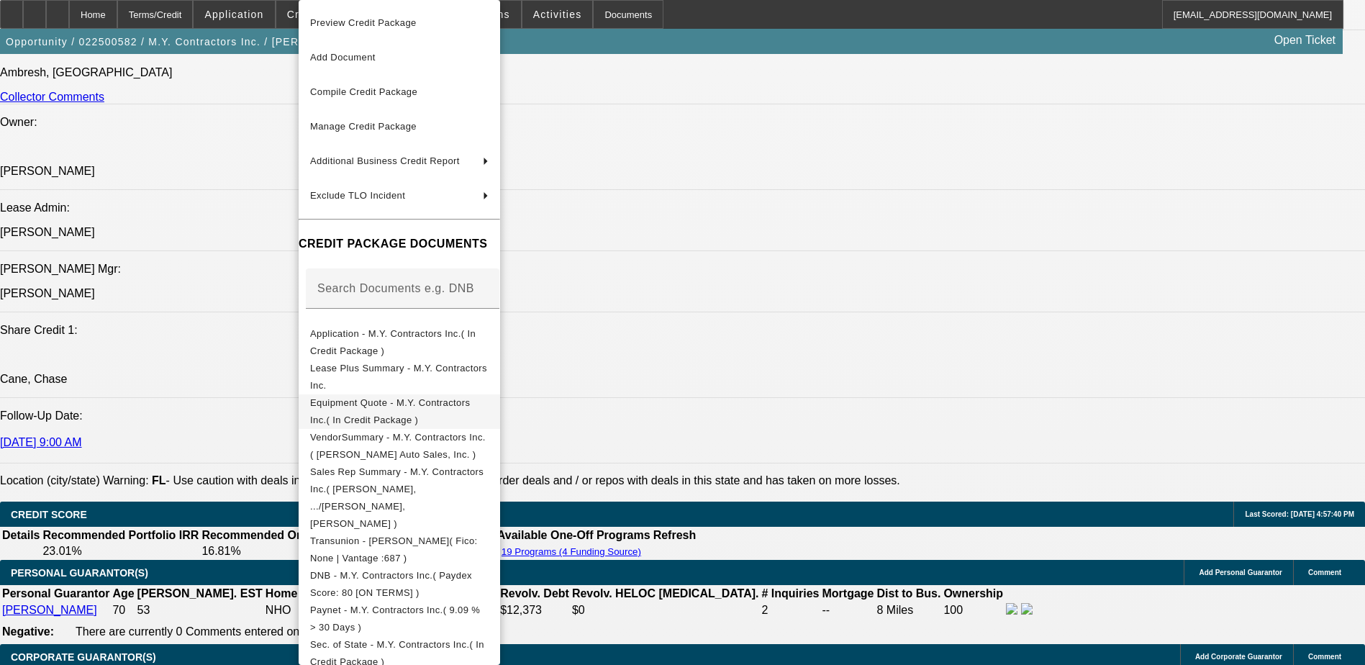
click at [471, 416] on button "Equipment Quote - M.Y. Contractors Inc.( In Credit Package )" at bounding box center [399, 411] width 201 height 35
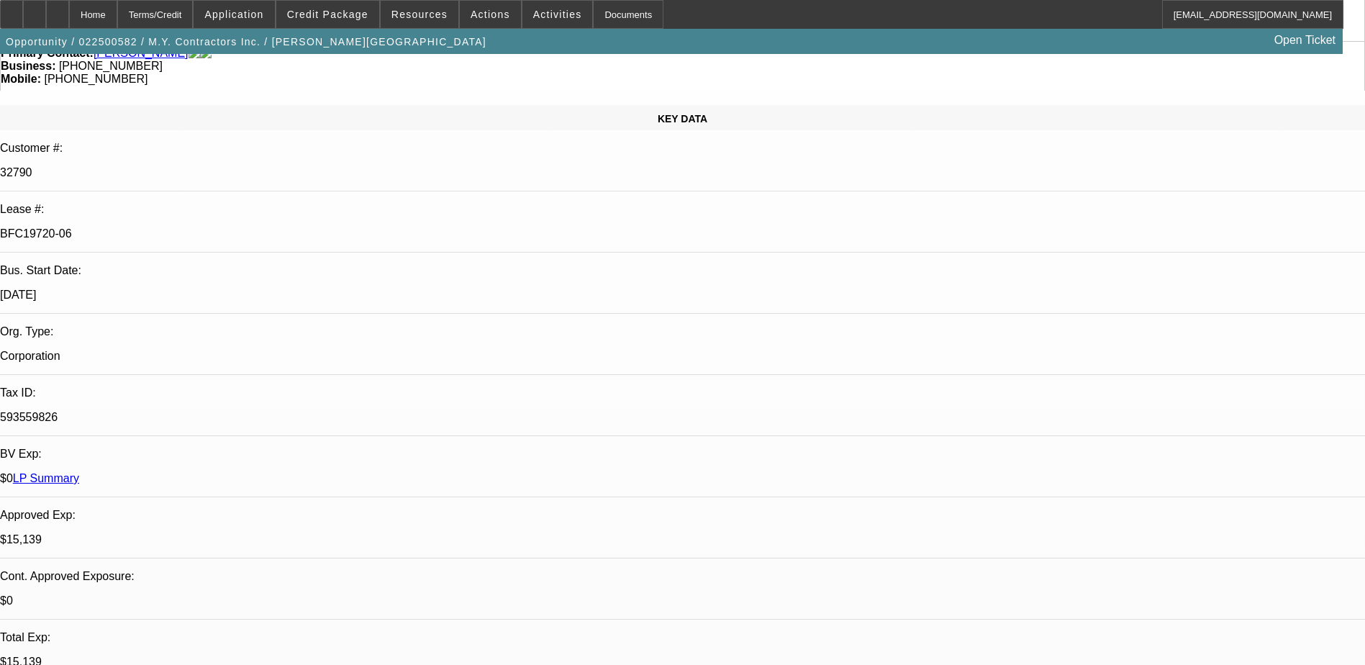
scroll to position [0, 0]
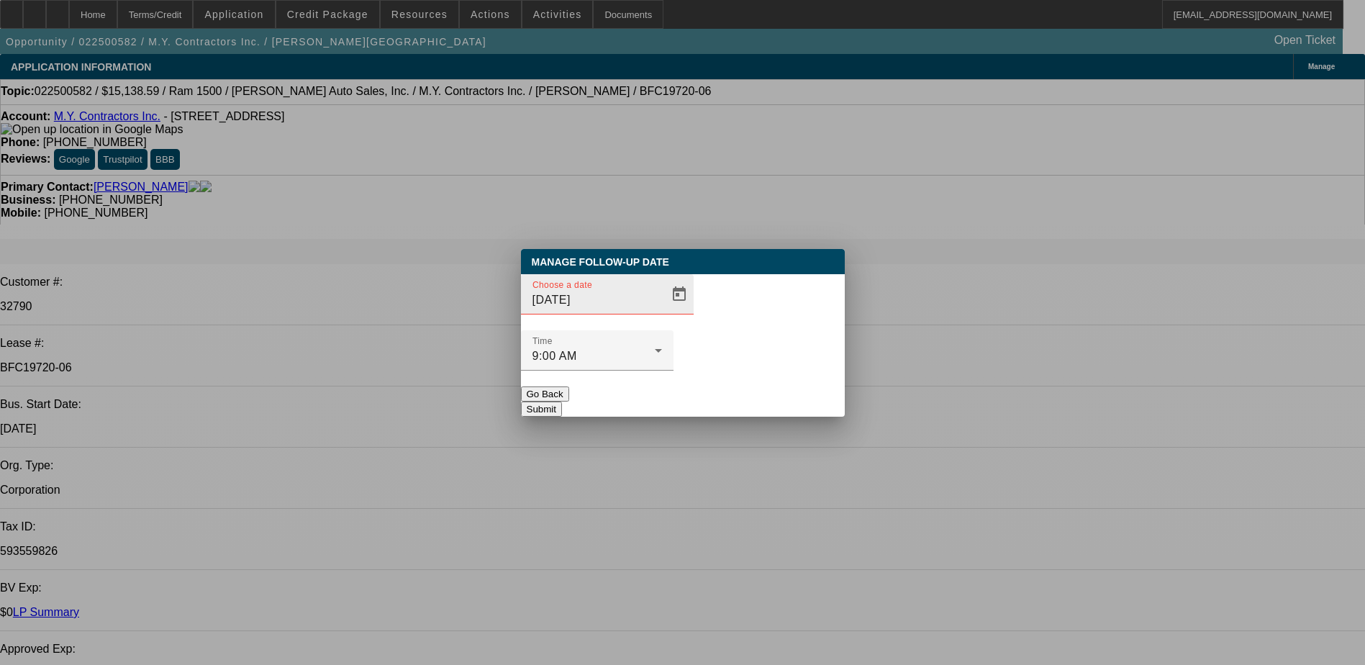
click at [662, 309] on div at bounding box center [678, 294] width 32 height 29
click at [662, 312] on span "Open calendar" at bounding box center [679, 294] width 35 height 35
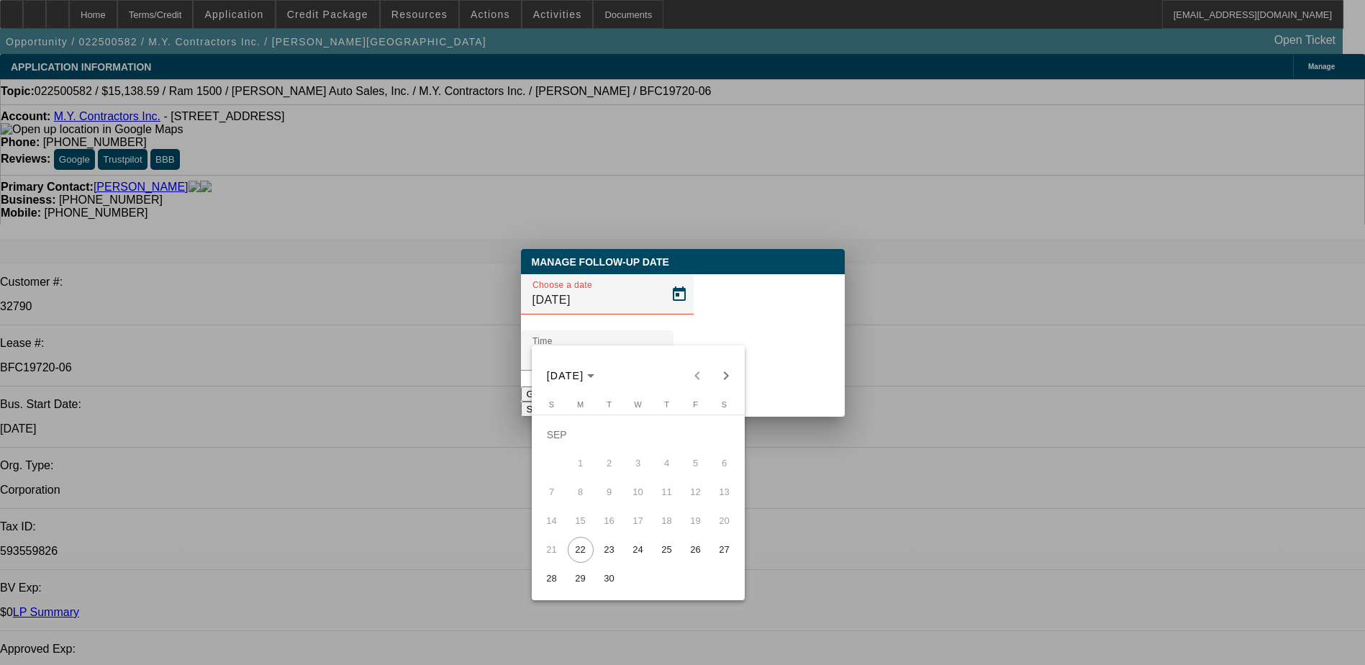
click at [608, 558] on span "23" at bounding box center [609, 550] width 26 height 26
type input "9/23/2025"
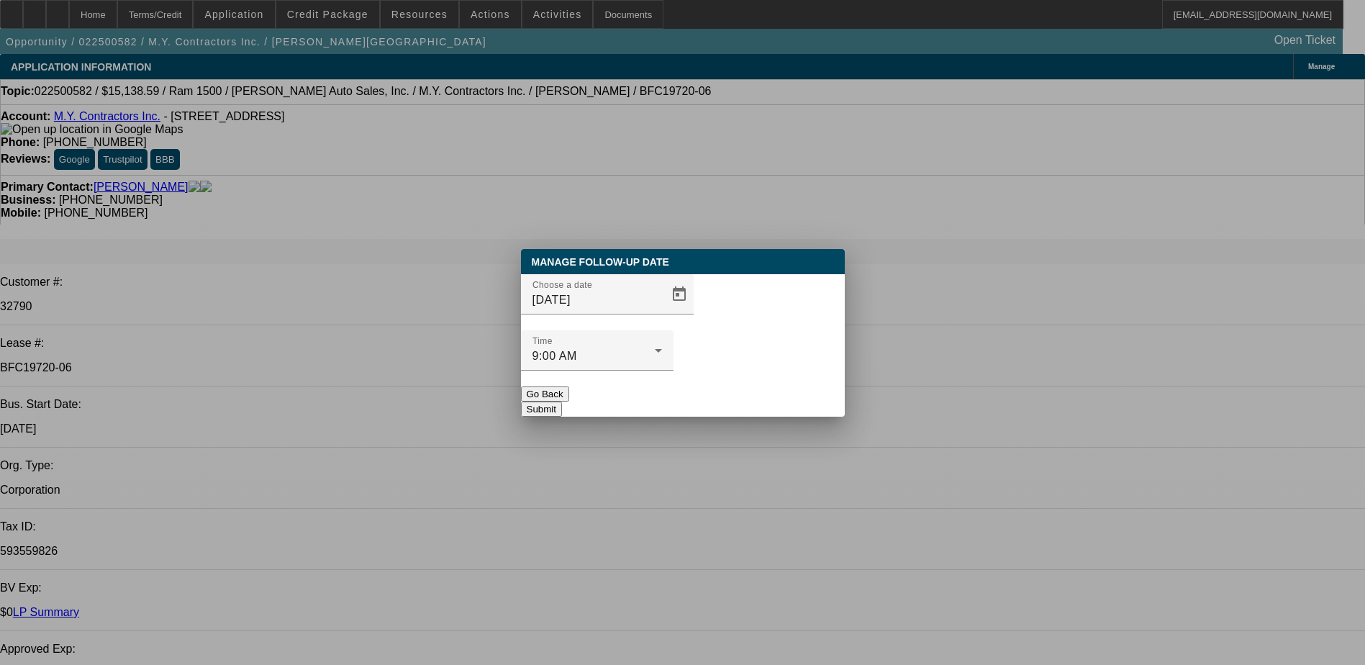
click at [562, 401] on button "Submit" at bounding box center [541, 408] width 41 height 15
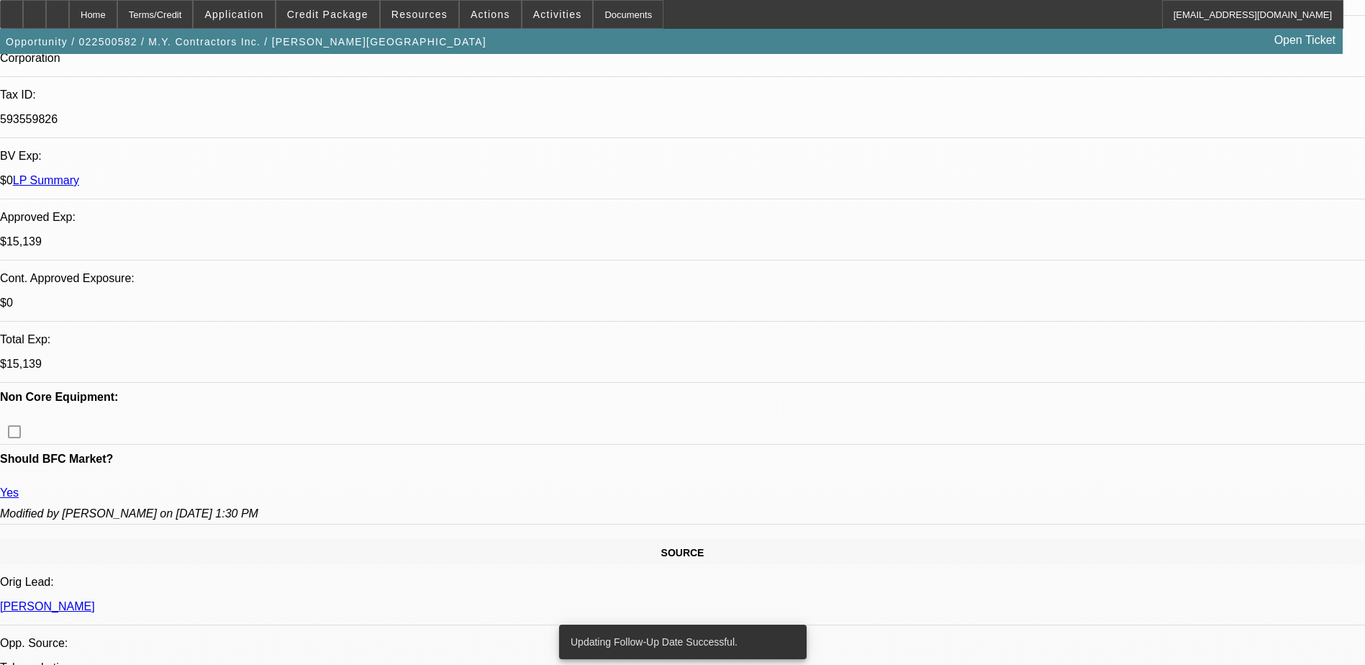
scroll to position [935, 0]
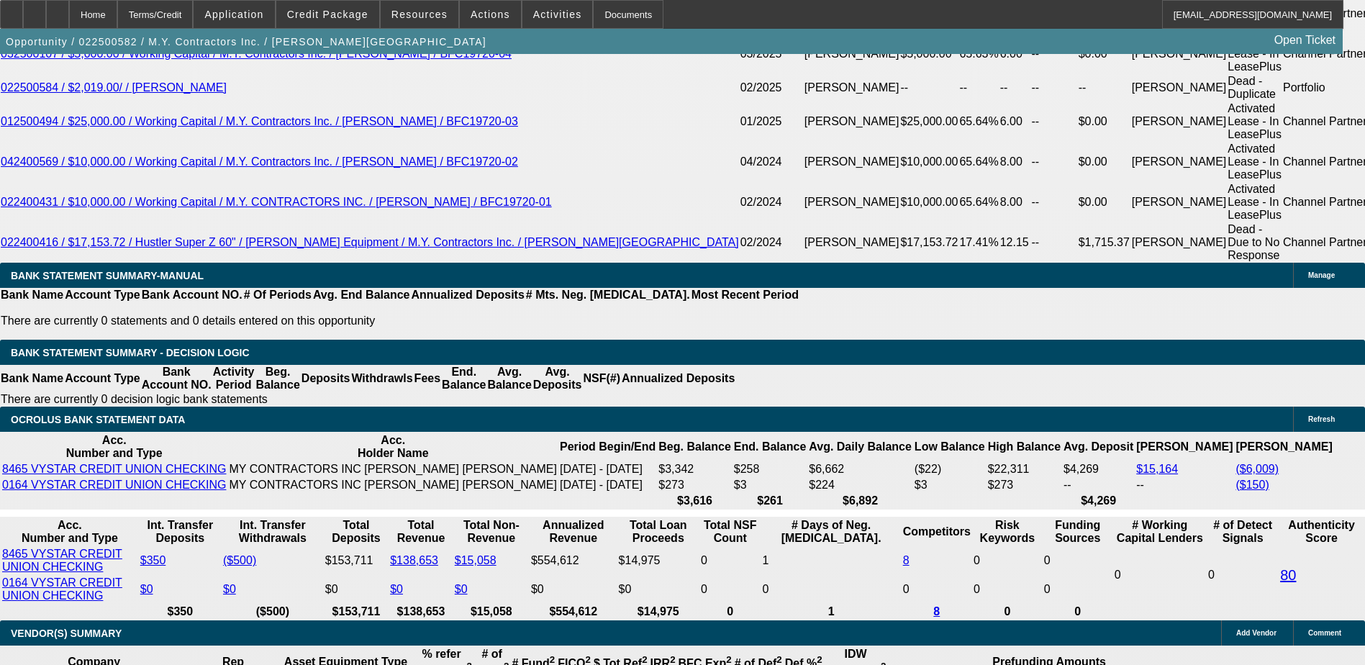
scroll to position [3166, 0]
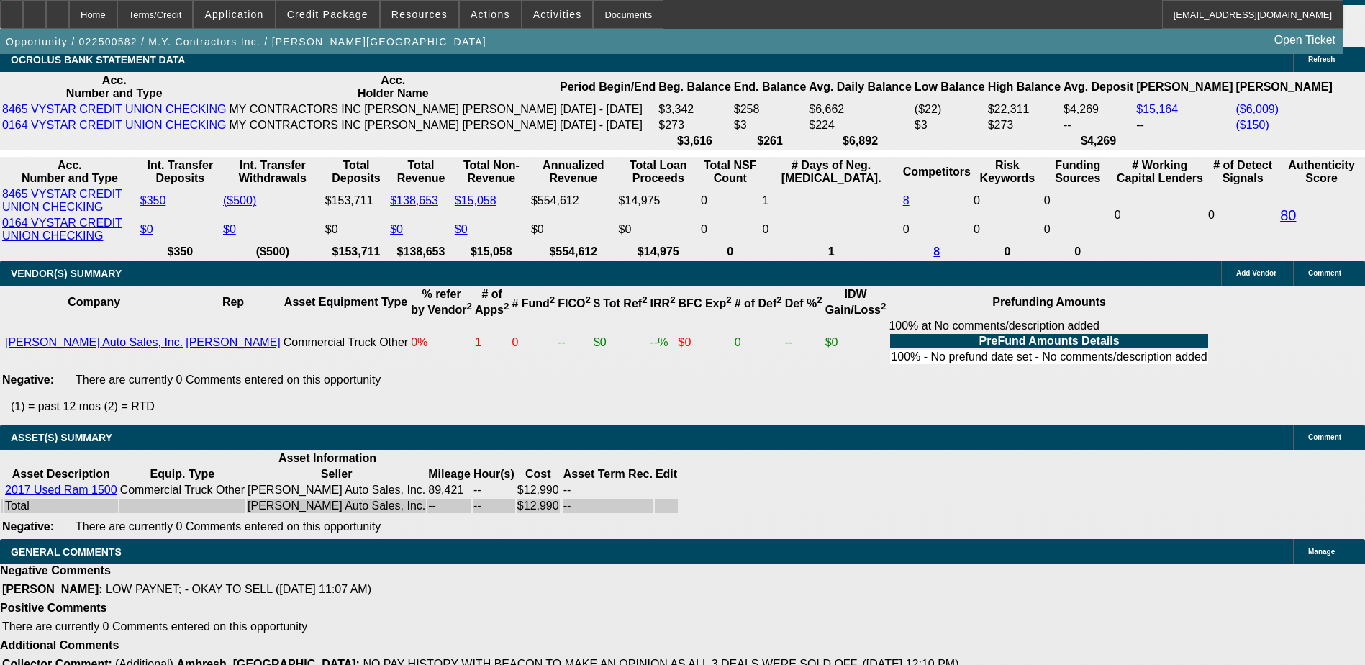
drag, startPoint x: 683, startPoint y: 475, endPoint x: 682, endPoint y: 487, distance: 12.3
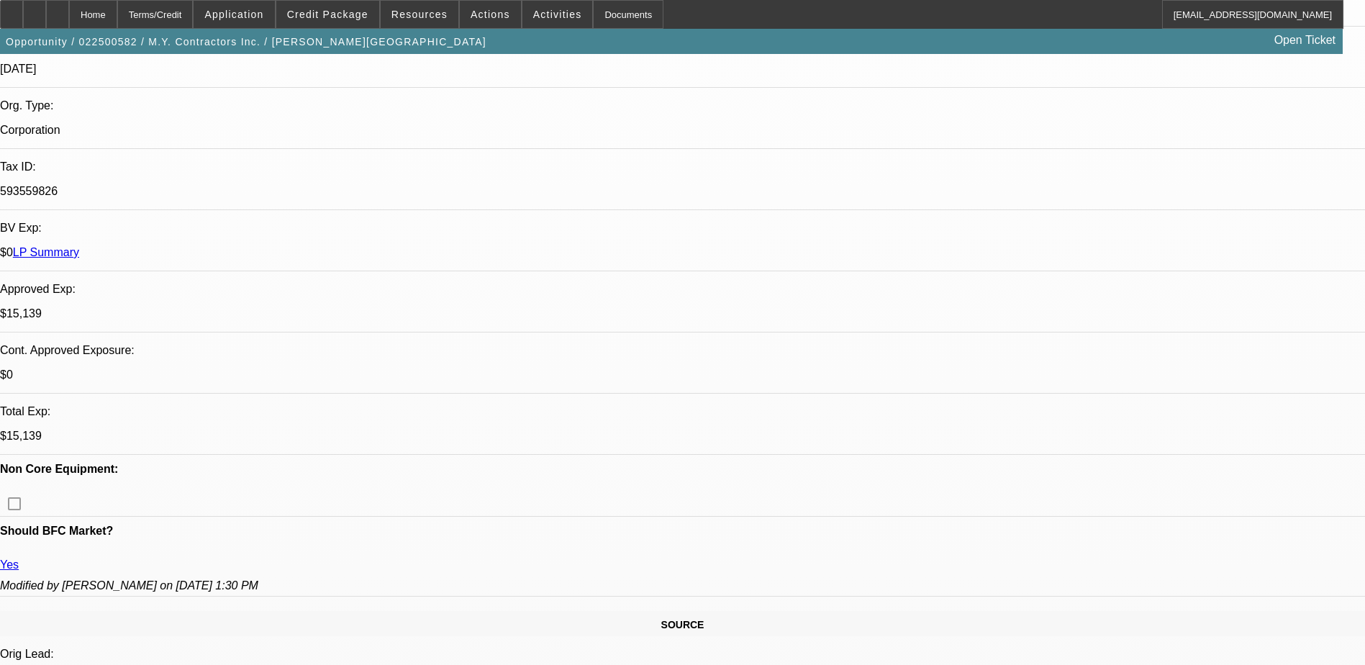
scroll to position [0, 0]
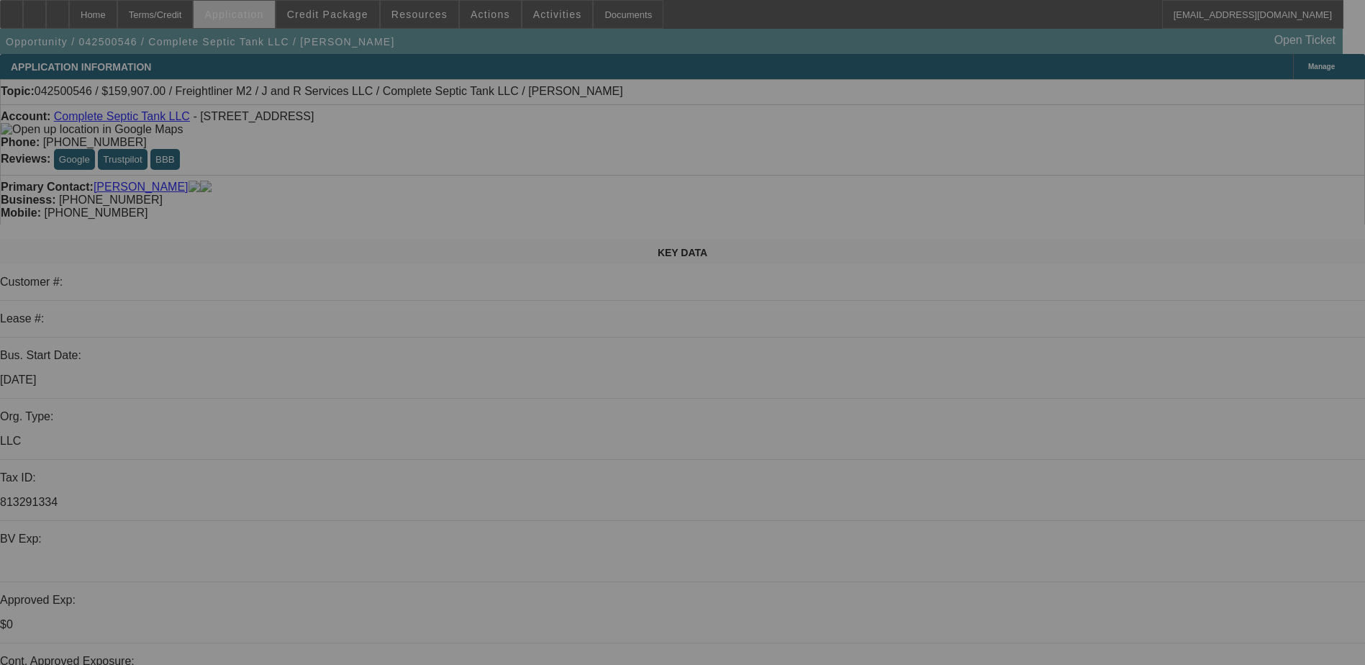
select select "0"
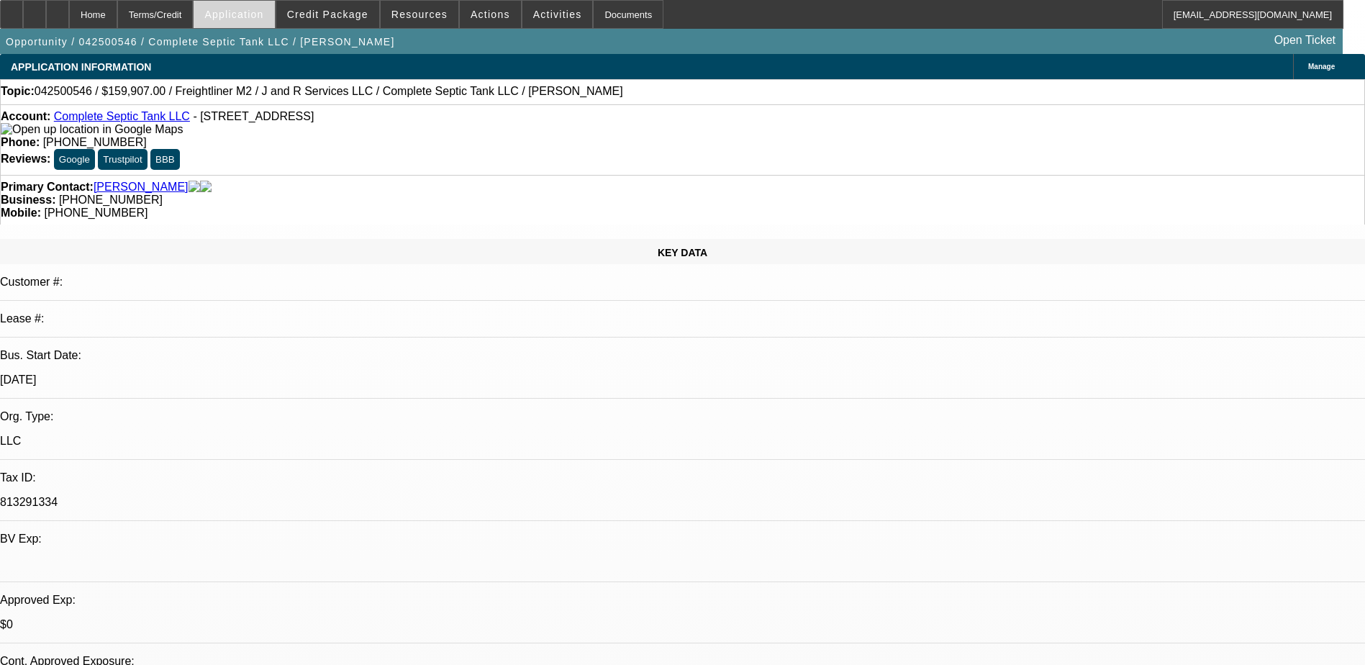
select select "0"
select select "2"
select select "0"
select select "6"
select select "0"
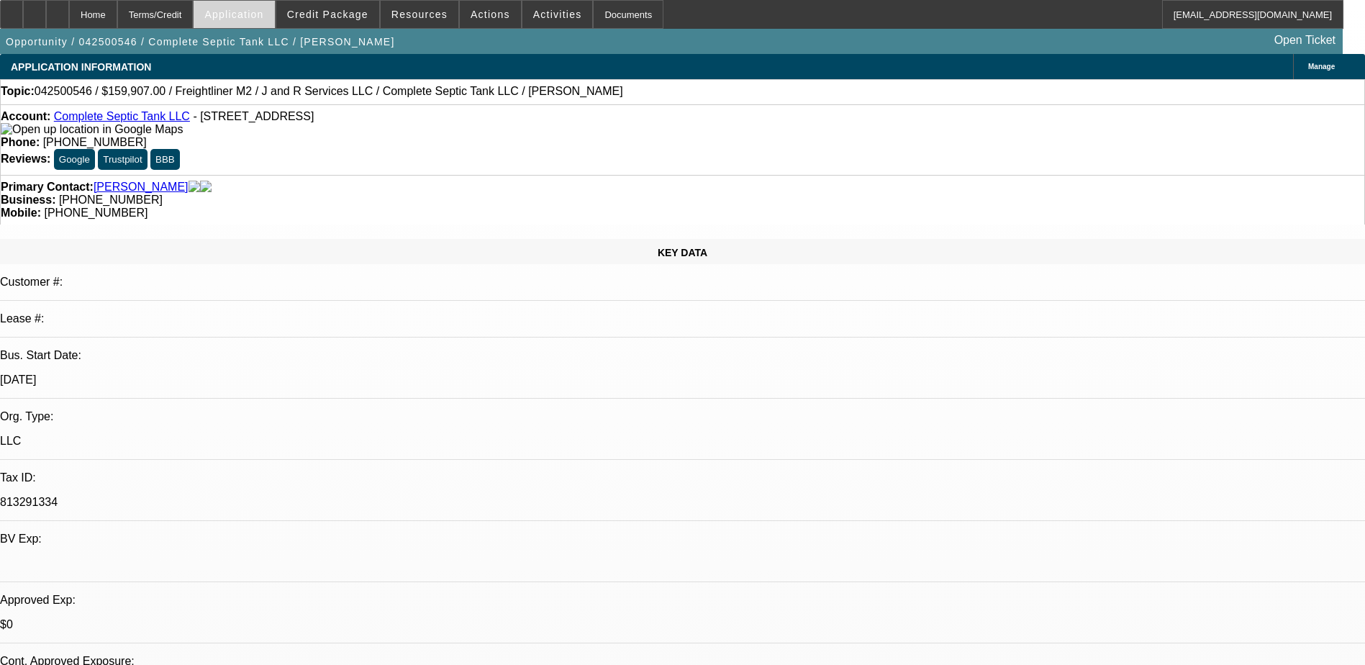
select select "0"
select select "2"
select select "0"
select select "6"
select select "0"
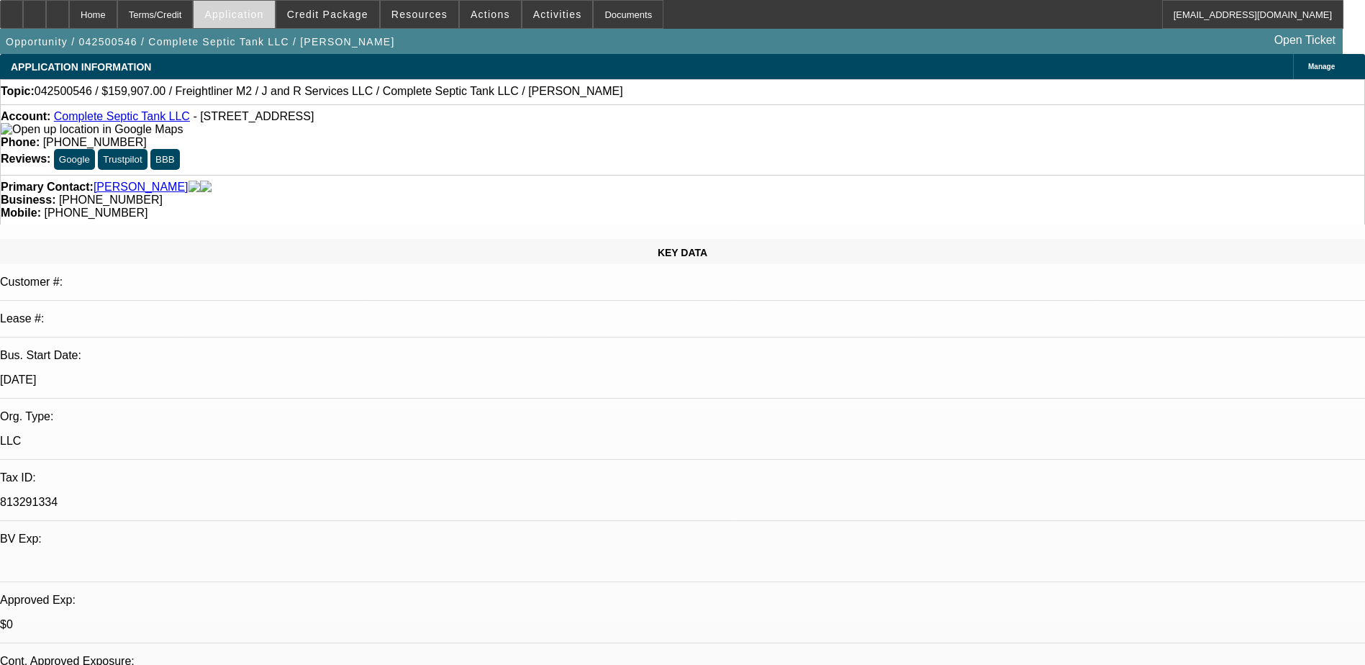
select select "0"
select select "6"
select select "0"
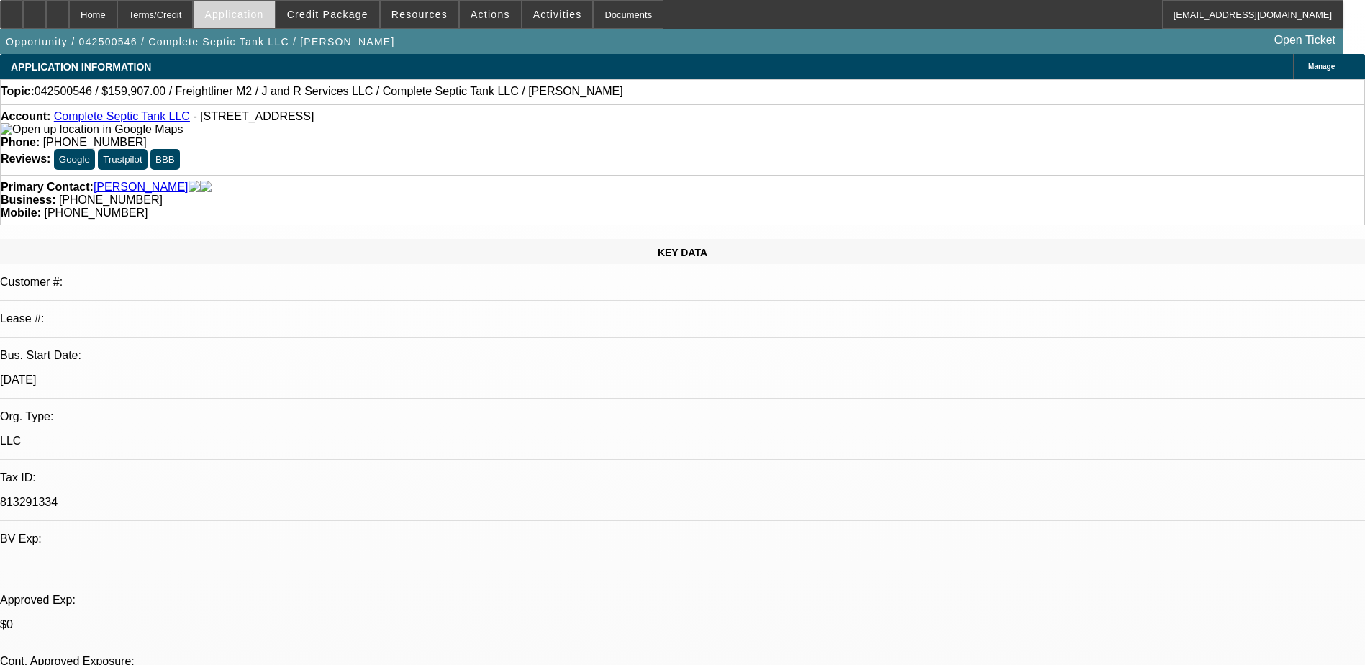
select select "0"
select select "6"
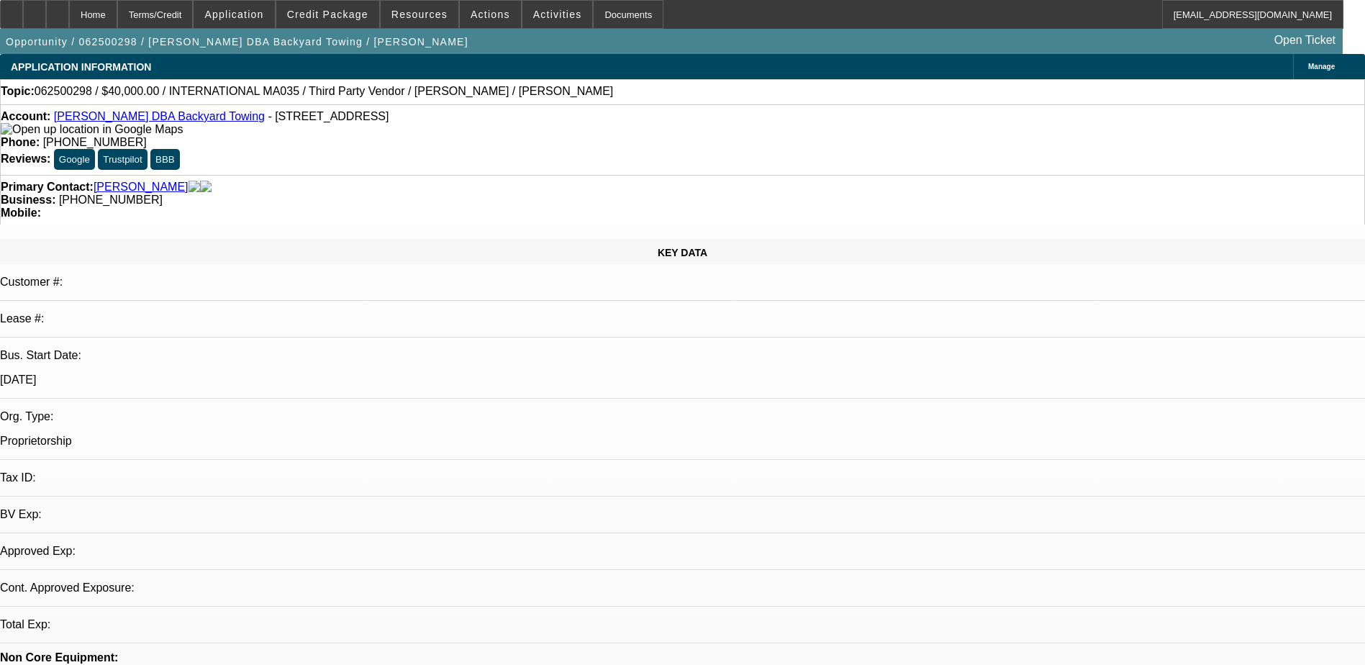
select select "0.2"
select select "2"
select select "0.1"
select select "4"
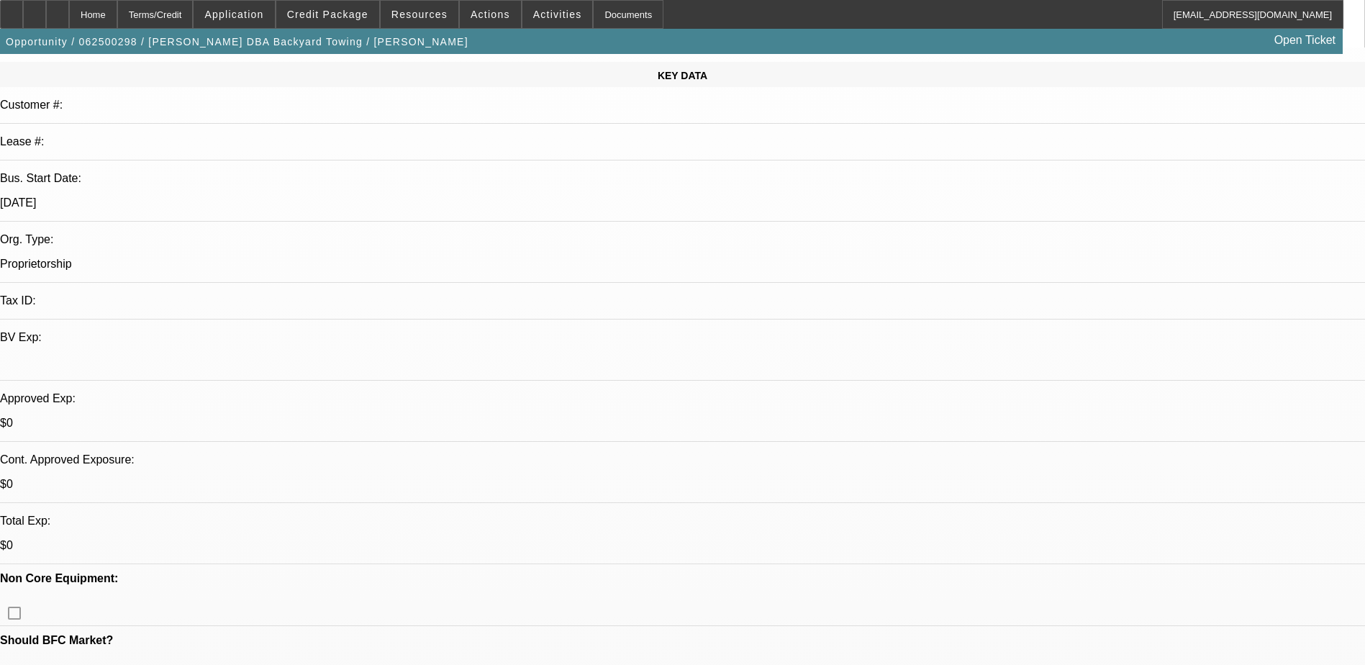
scroll to position [72, 0]
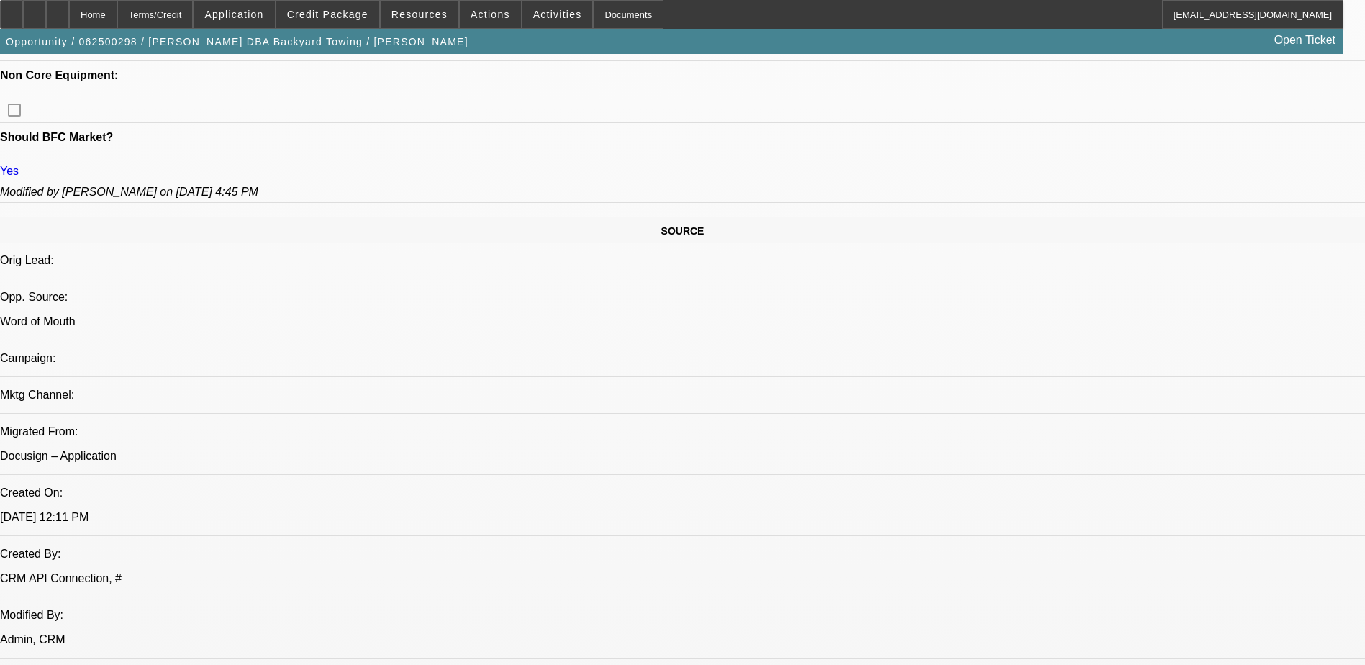
scroll to position [648, 0]
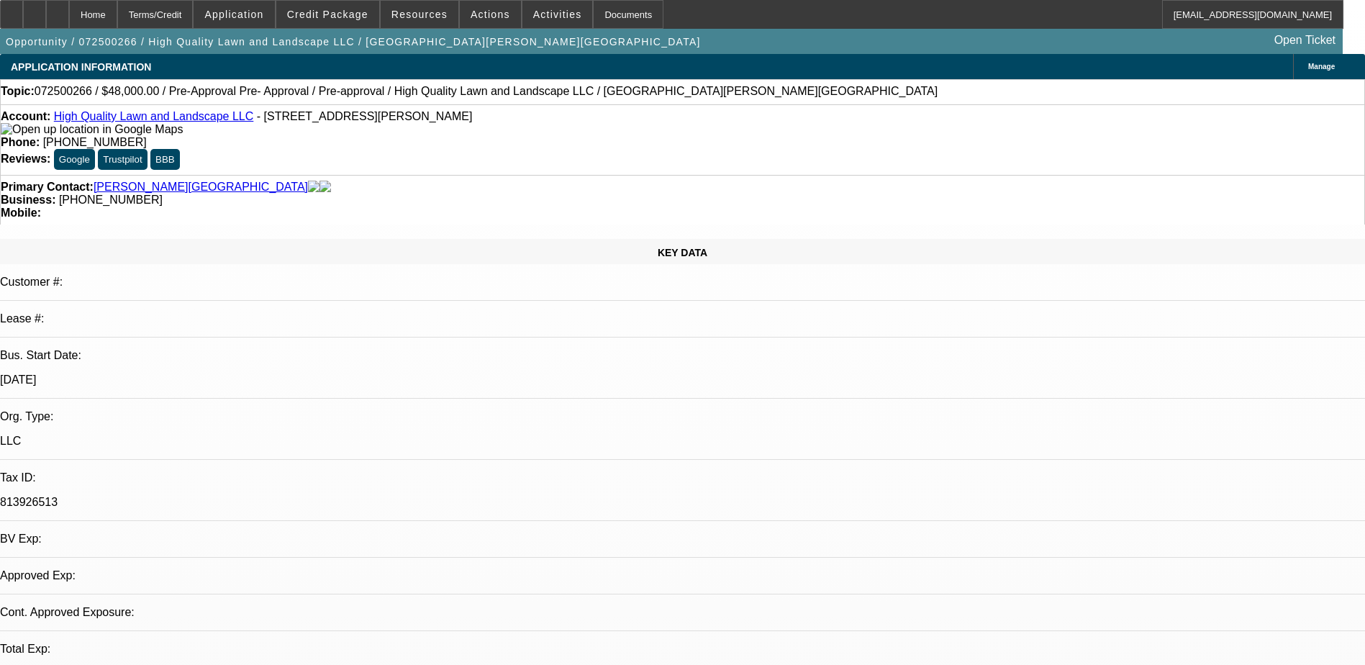
select select "0.2"
select select "2"
select select "0"
select select "6"
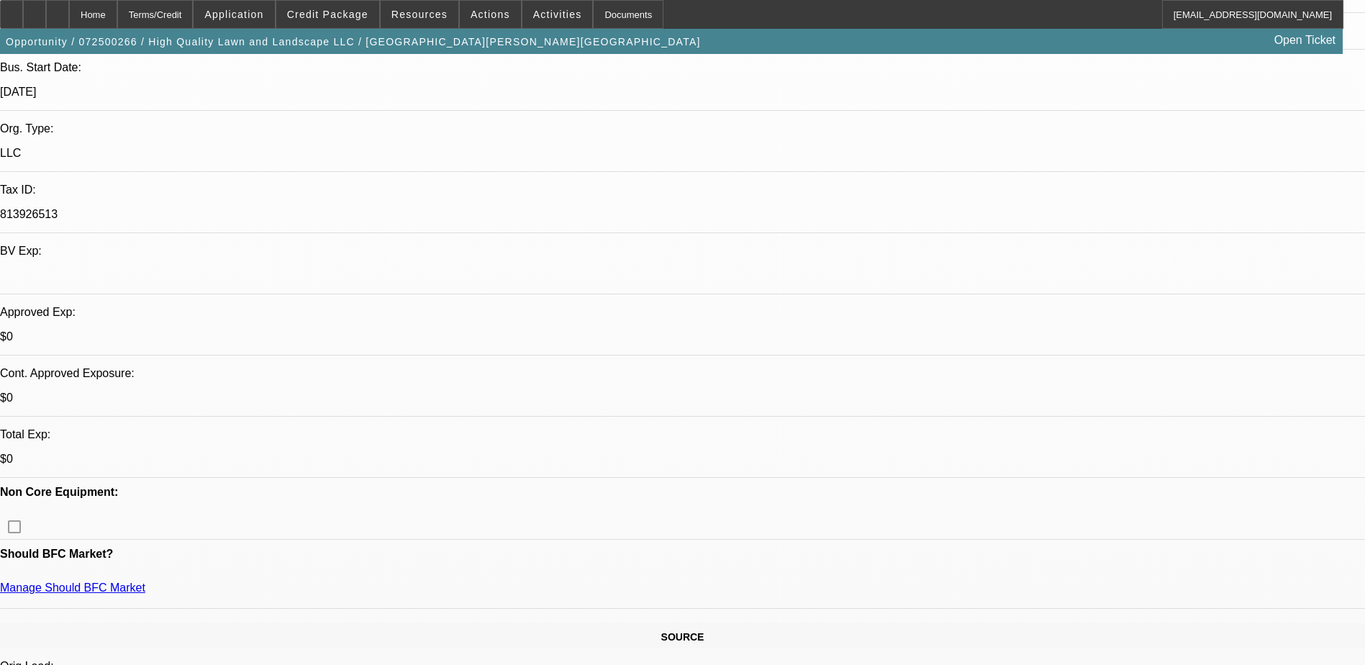
scroll to position [144, 0]
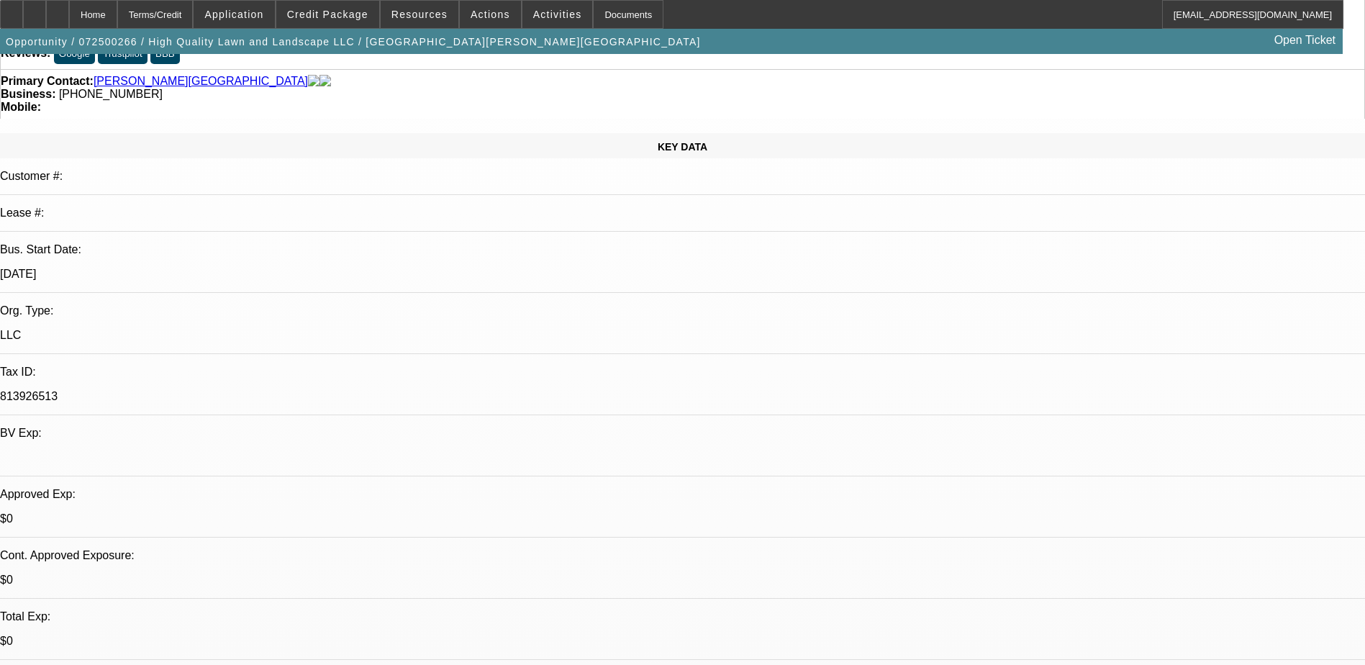
scroll to position [0, 0]
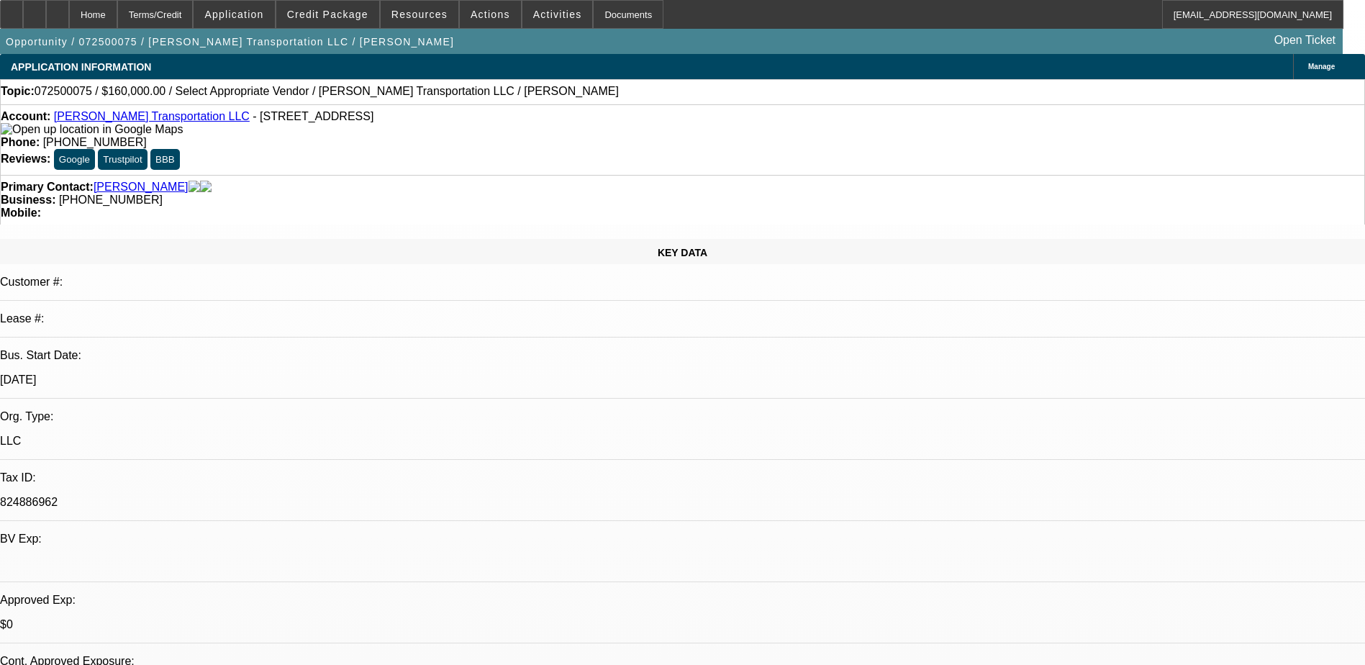
select select "0"
select select "2"
select select "0.1"
select select "4"
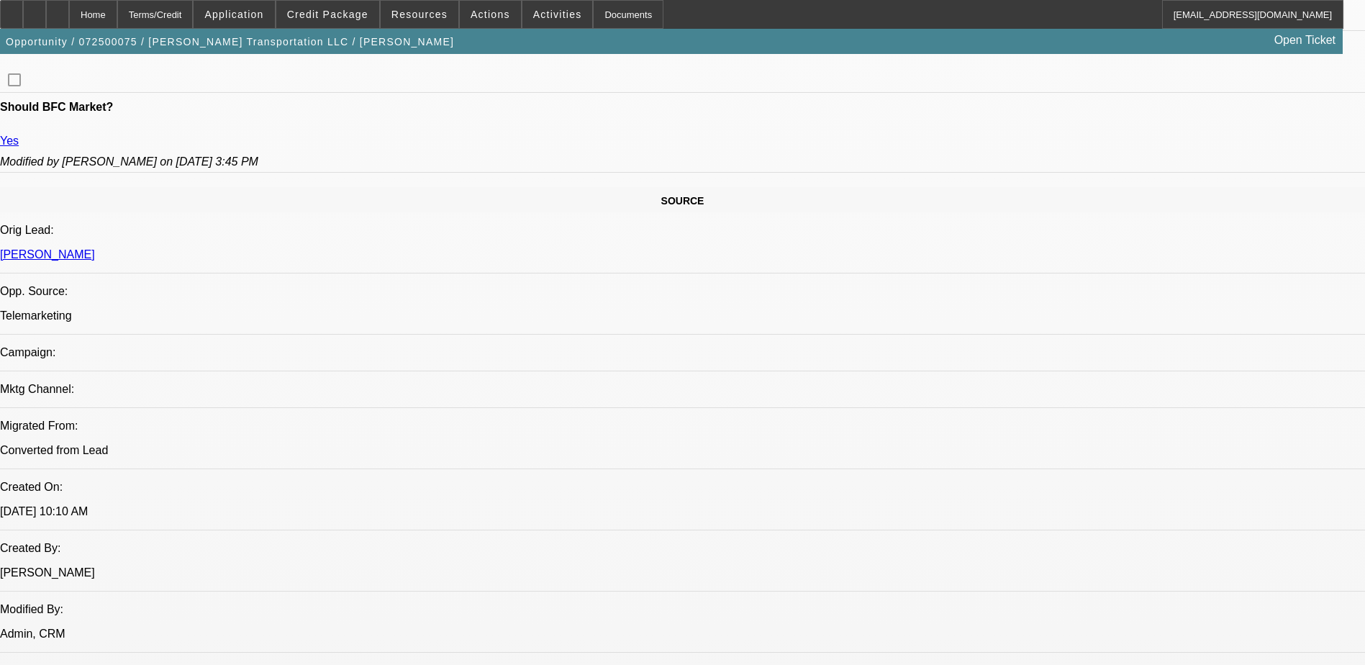
scroll to position [504, 0]
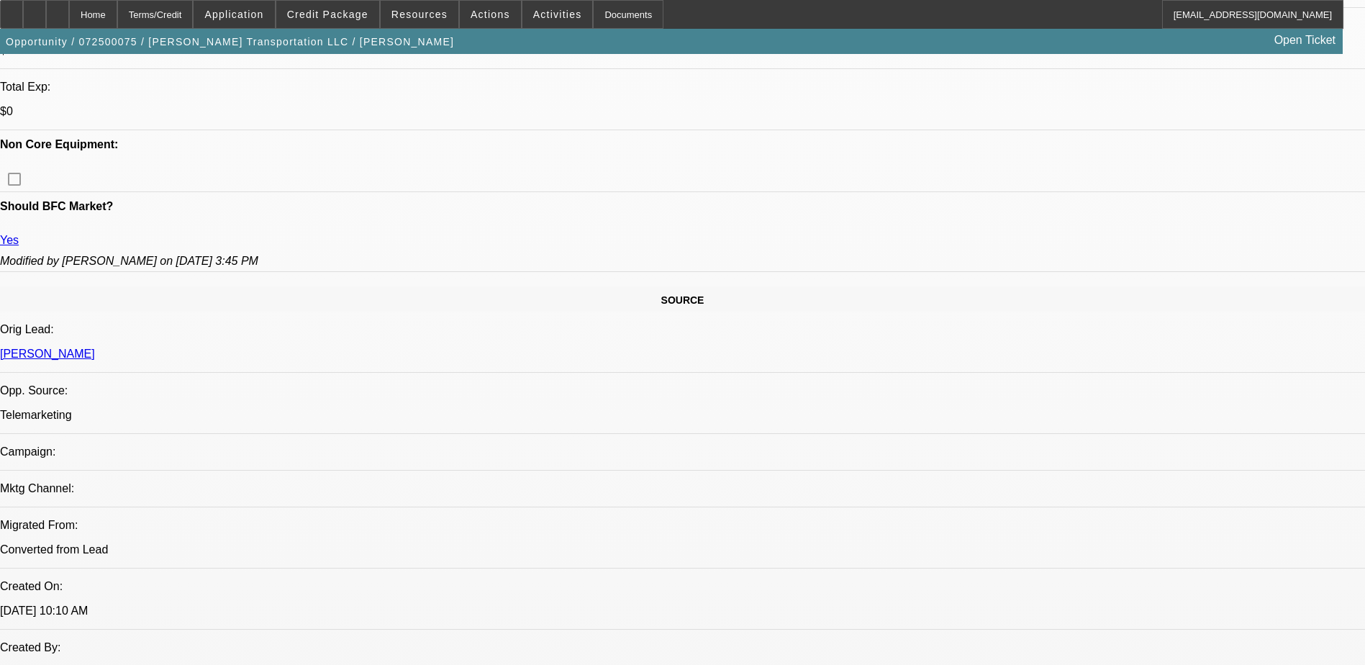
scroll to position [648, 0]
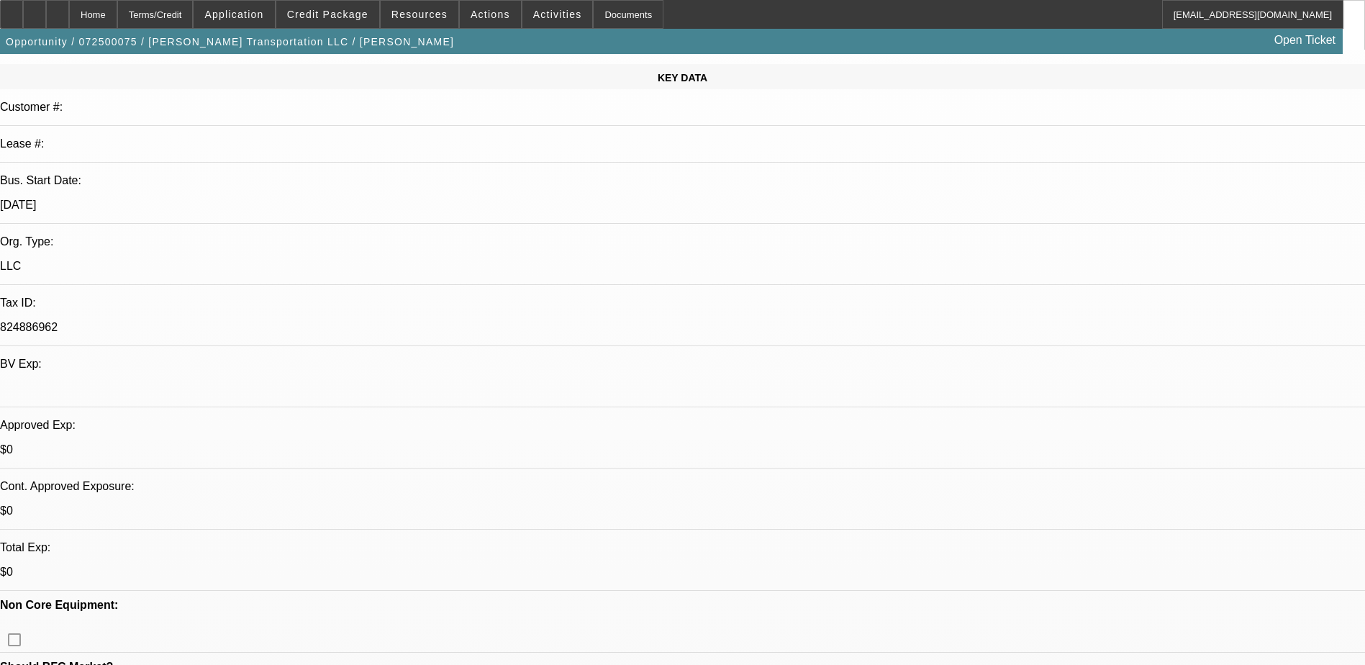
scroll to position [144, 0]
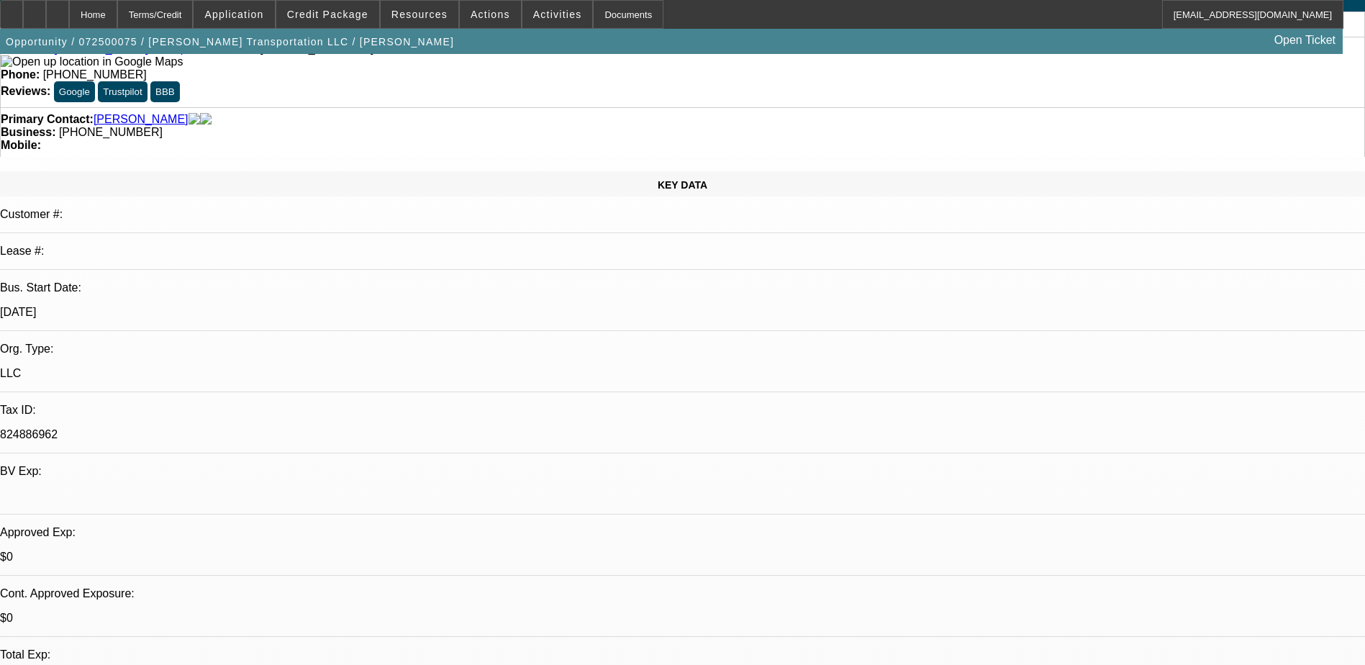
scroll to position [0, 0]
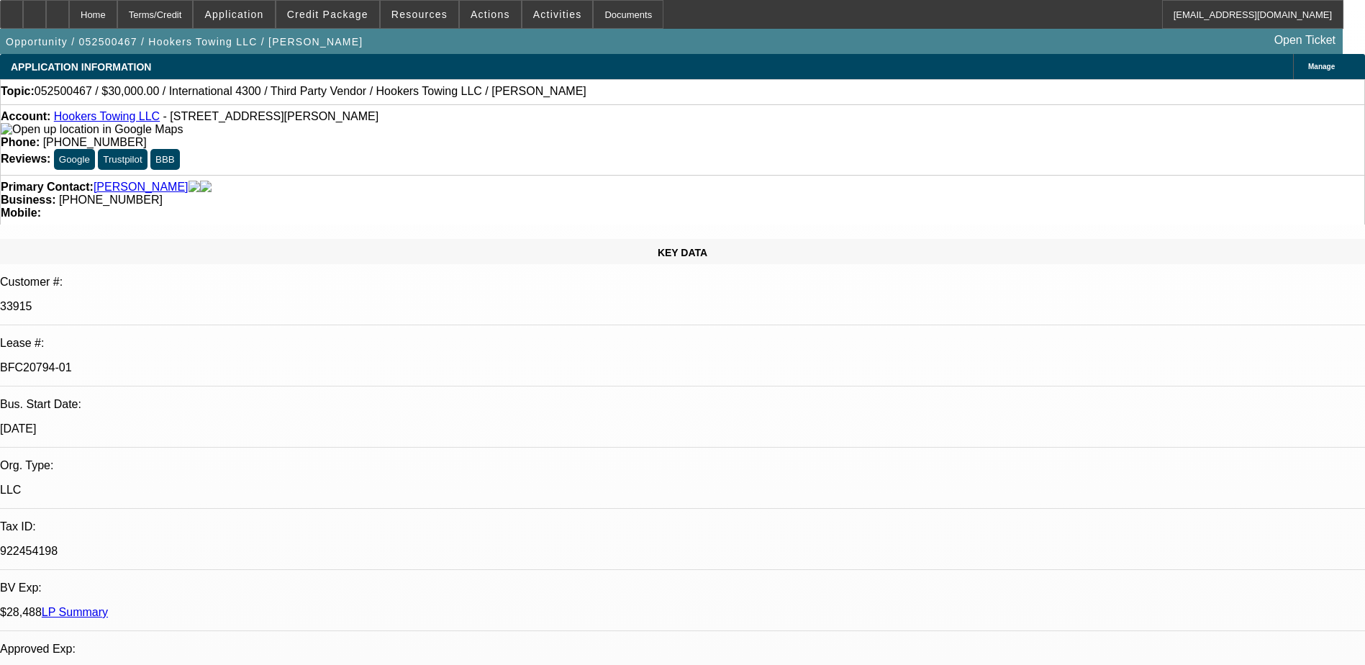
select select "0"
select select "2"
select select "0.1"
select select "0.2"
select select "2"
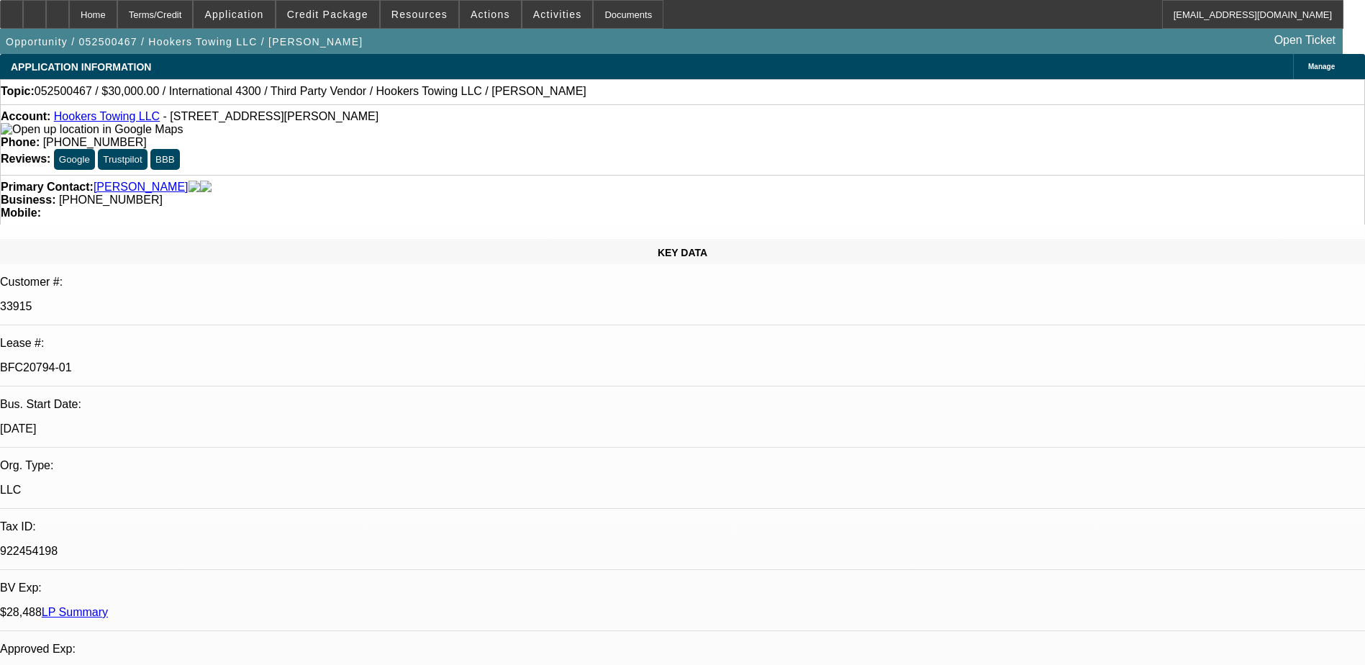
select select "0.1"
select select "0"
select select "2"
select select "0.1"
select select "0.2"
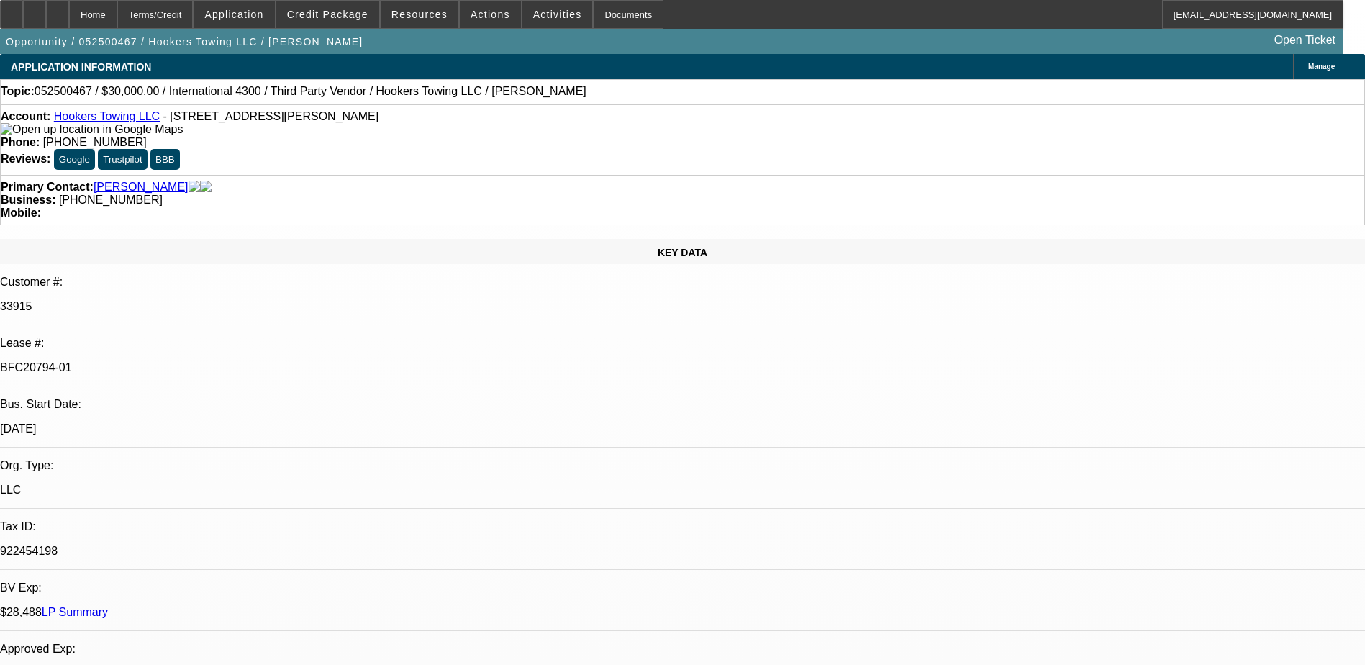
select select "2"
select select "0.1"
select select "1"
select select "2"
select select "4"
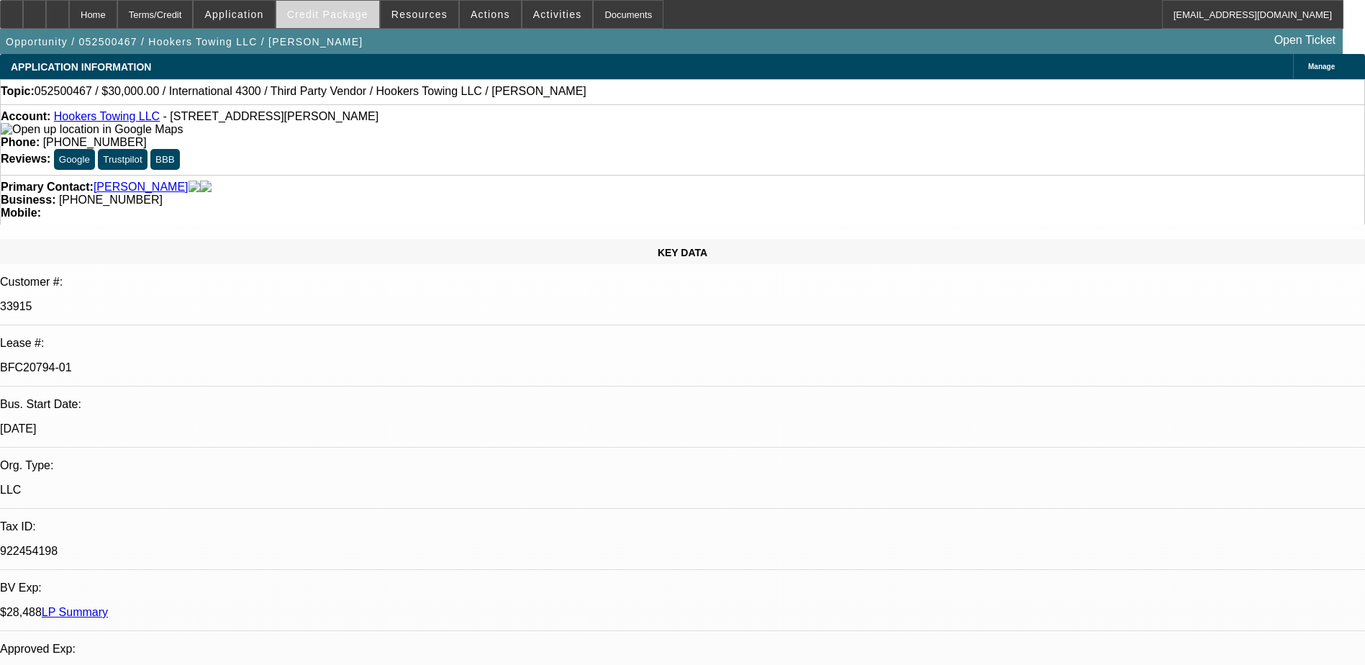
select select "1"
select select "2"
select select "4"
select select "1"
select select "2"
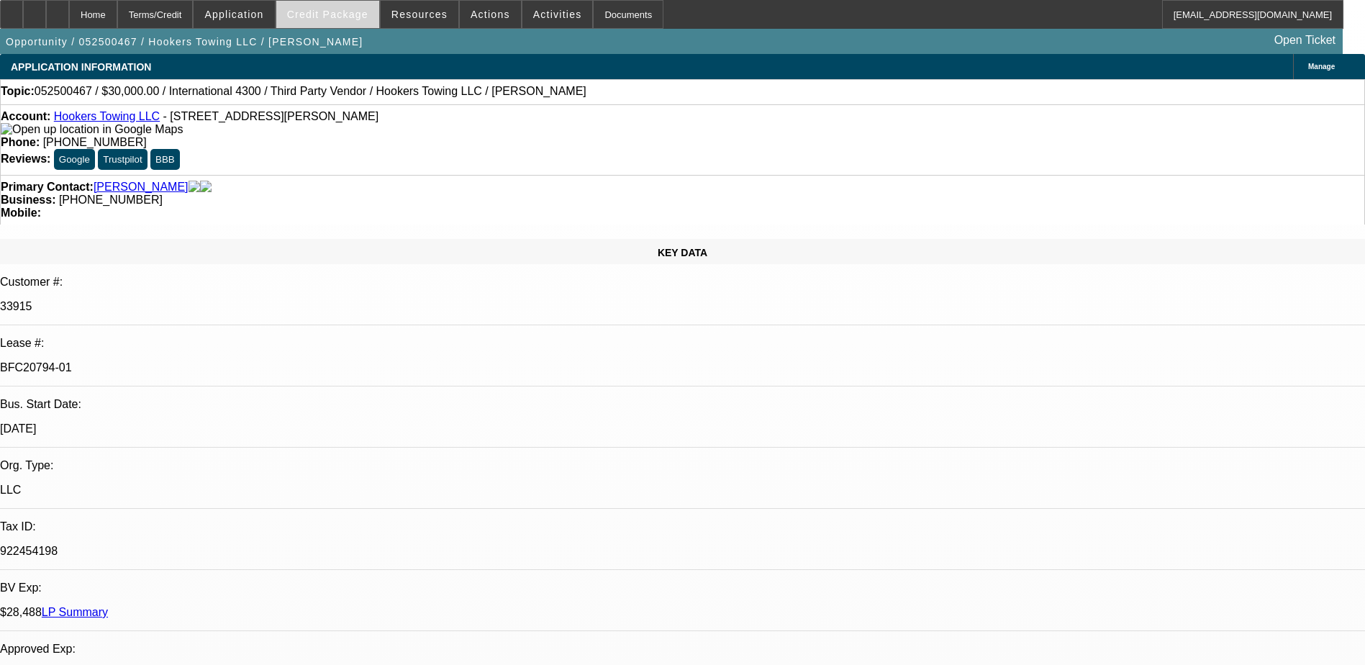
select select "4"
select select "1"
select select "2"
select select "4"
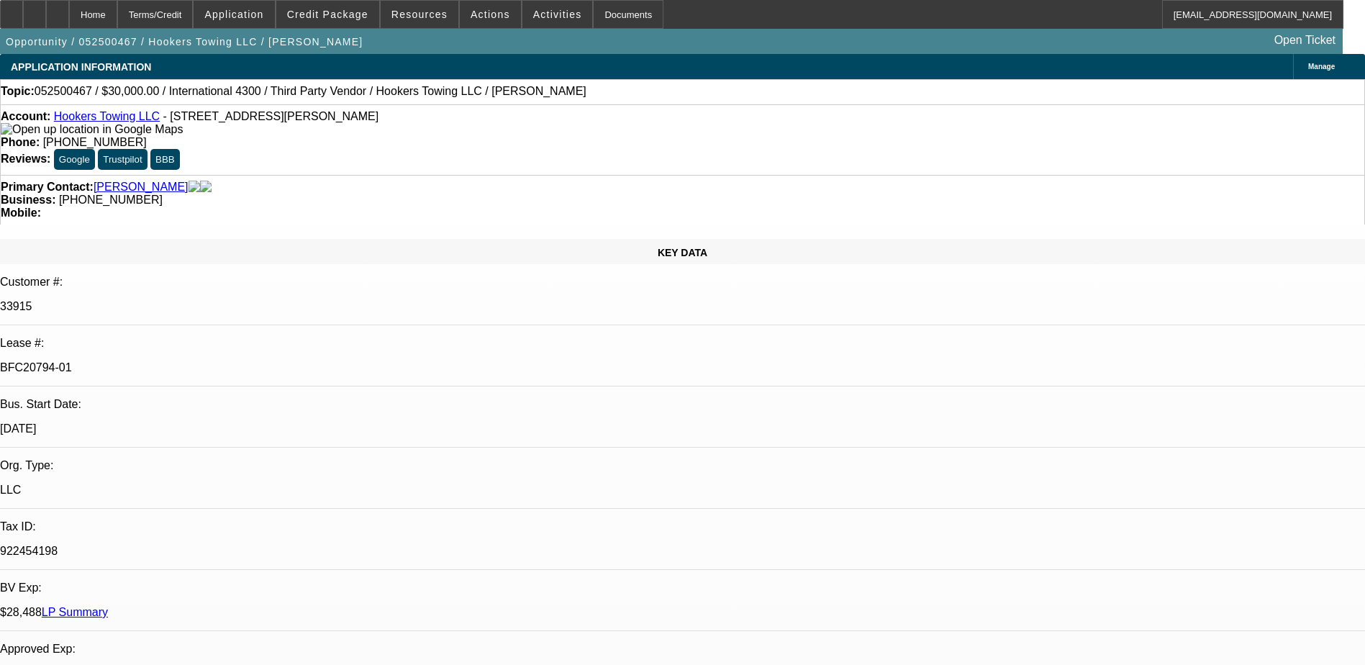
click at [108, 606] on link "LP Summary" at bounding box center [75, 612] width 66 height 12
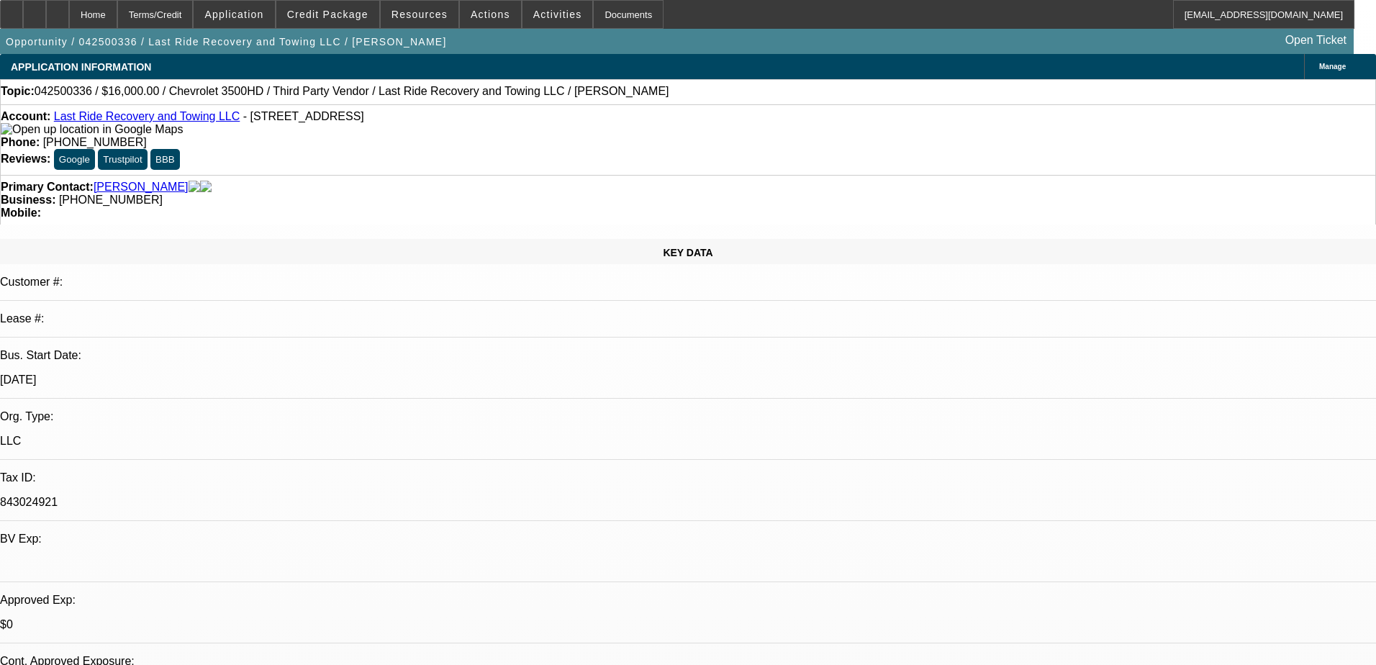
select select "0"
select select "2"
select select "0"
select select "5"
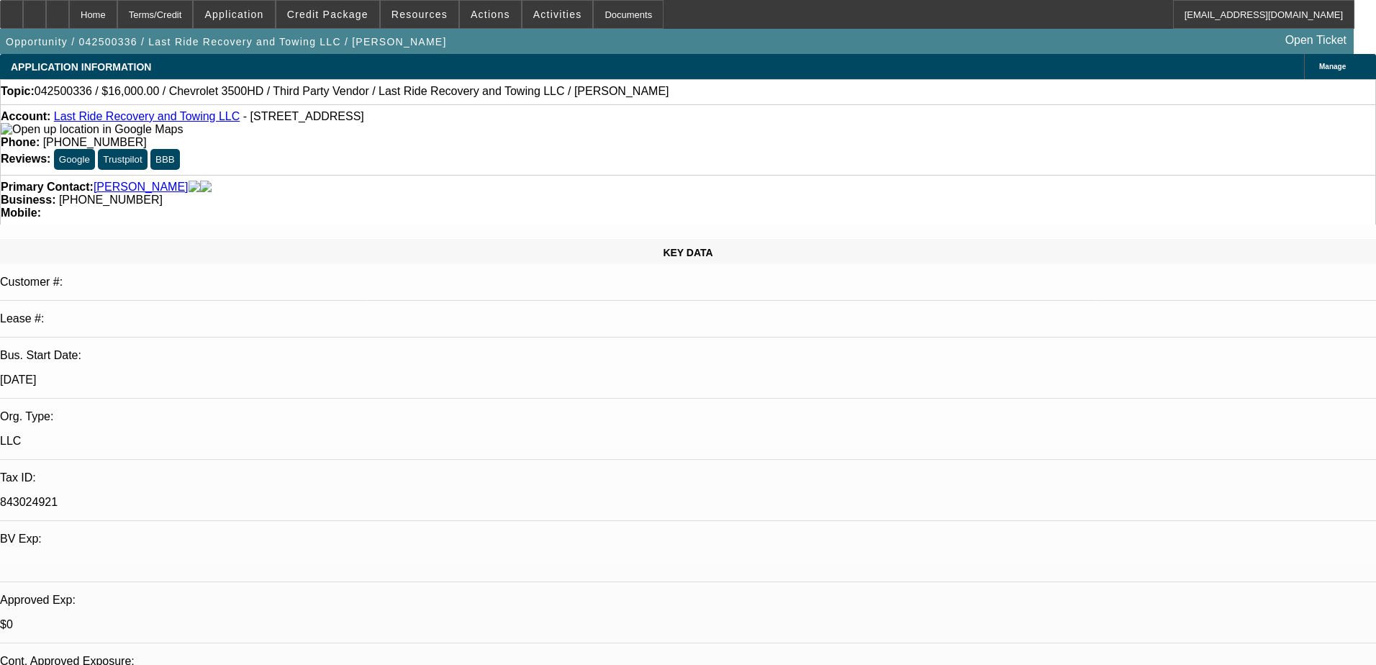
select select "0"
select select "2"
select select "0"
select select "5"
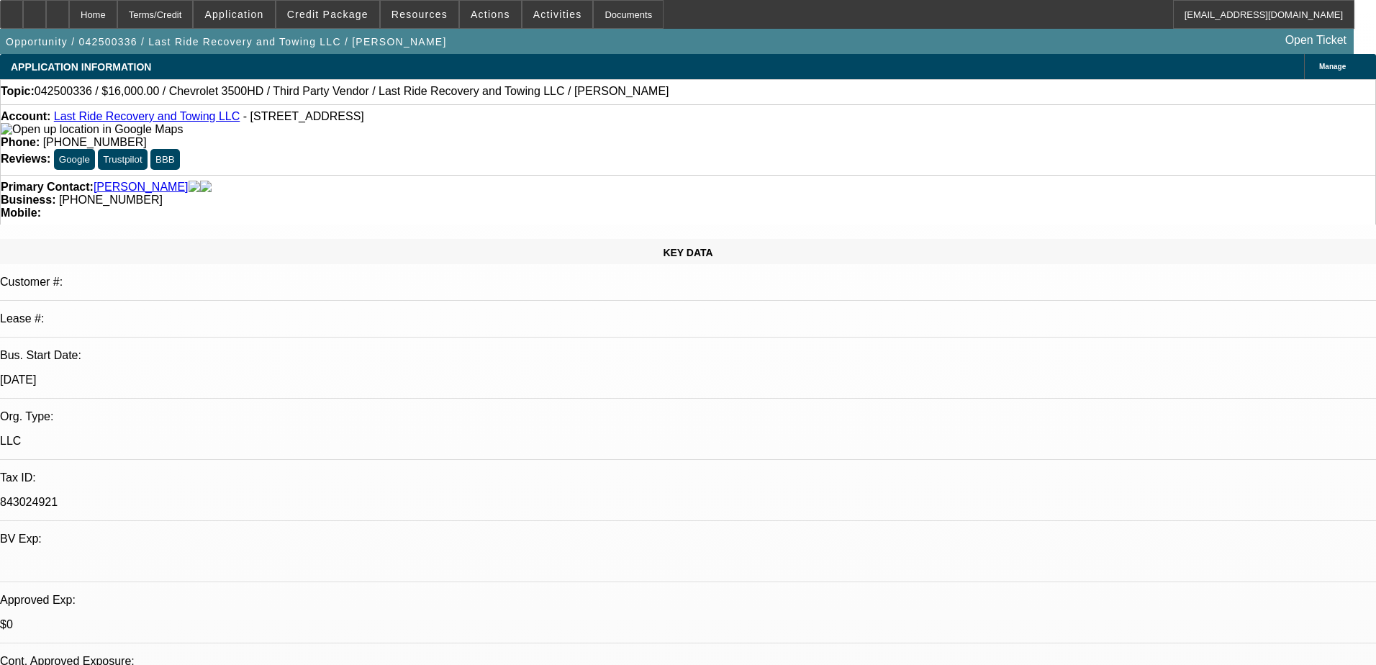
select select "0.15"
select select "0"
select select "3"
select select "0.1"
select select "4"
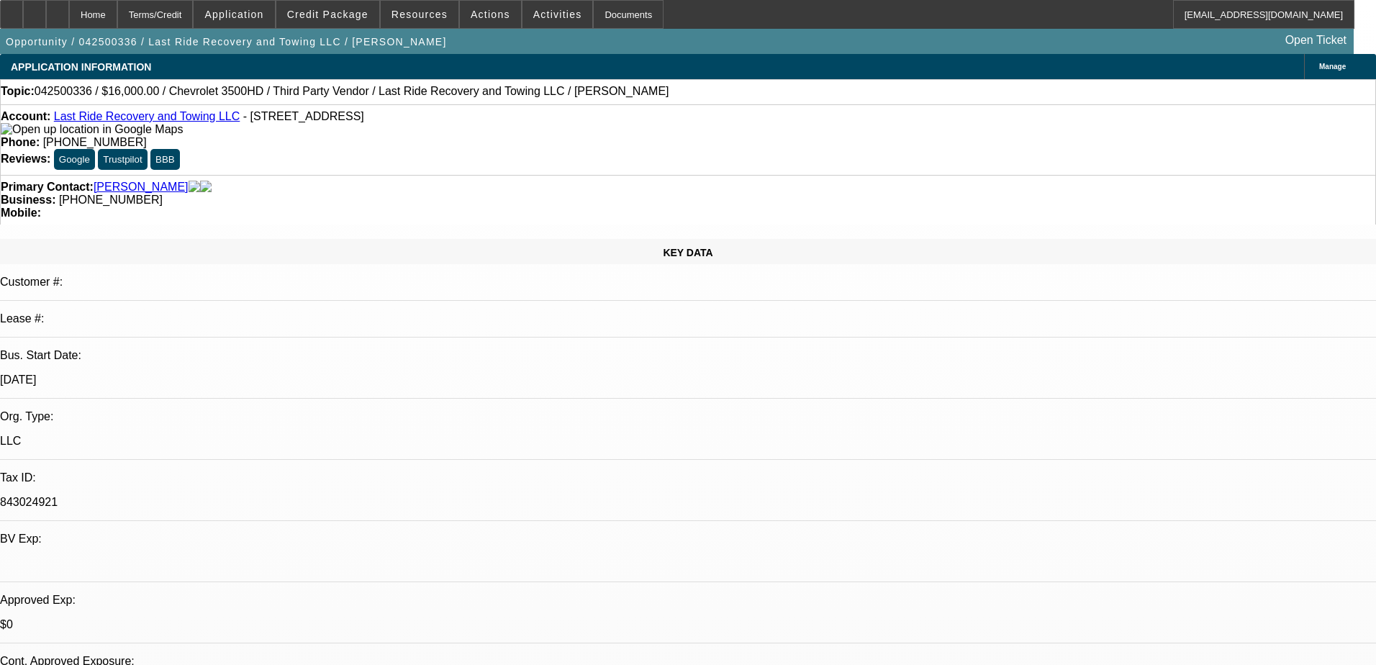
select select "0.15"
select select "0"
select select "3"
select select "0"
select select "6"
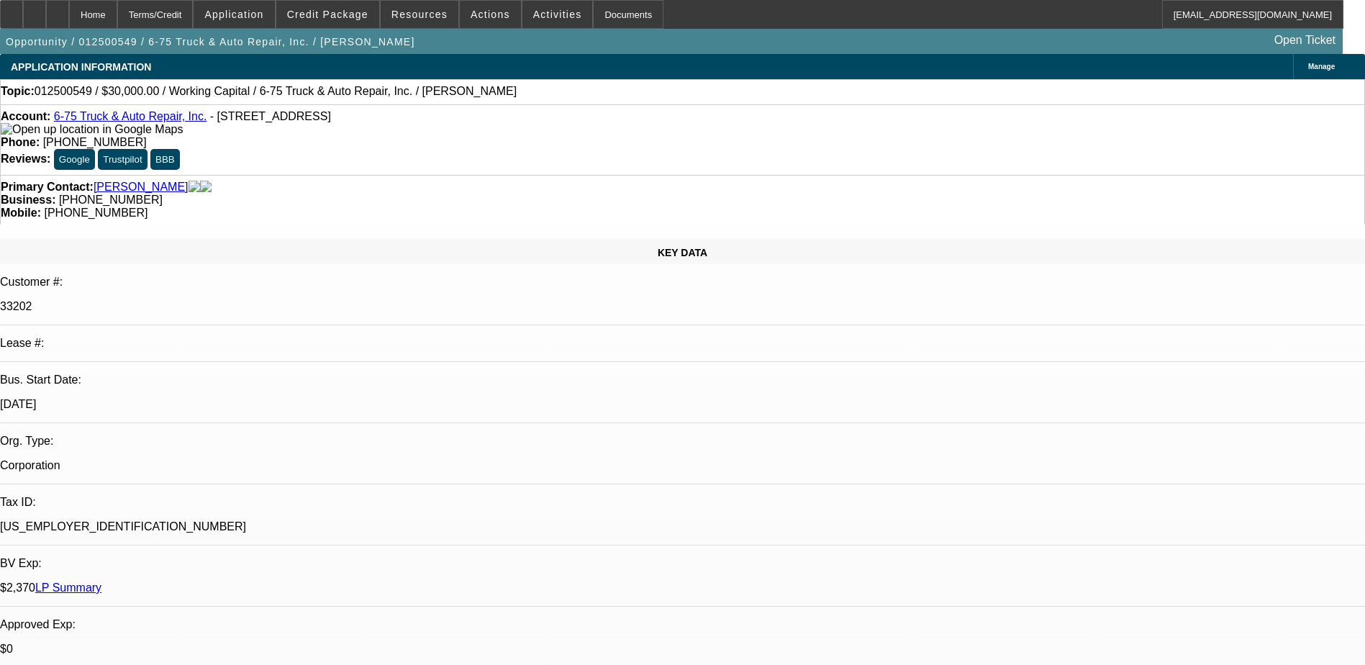
select select "0"
select select "1"
select select "2"
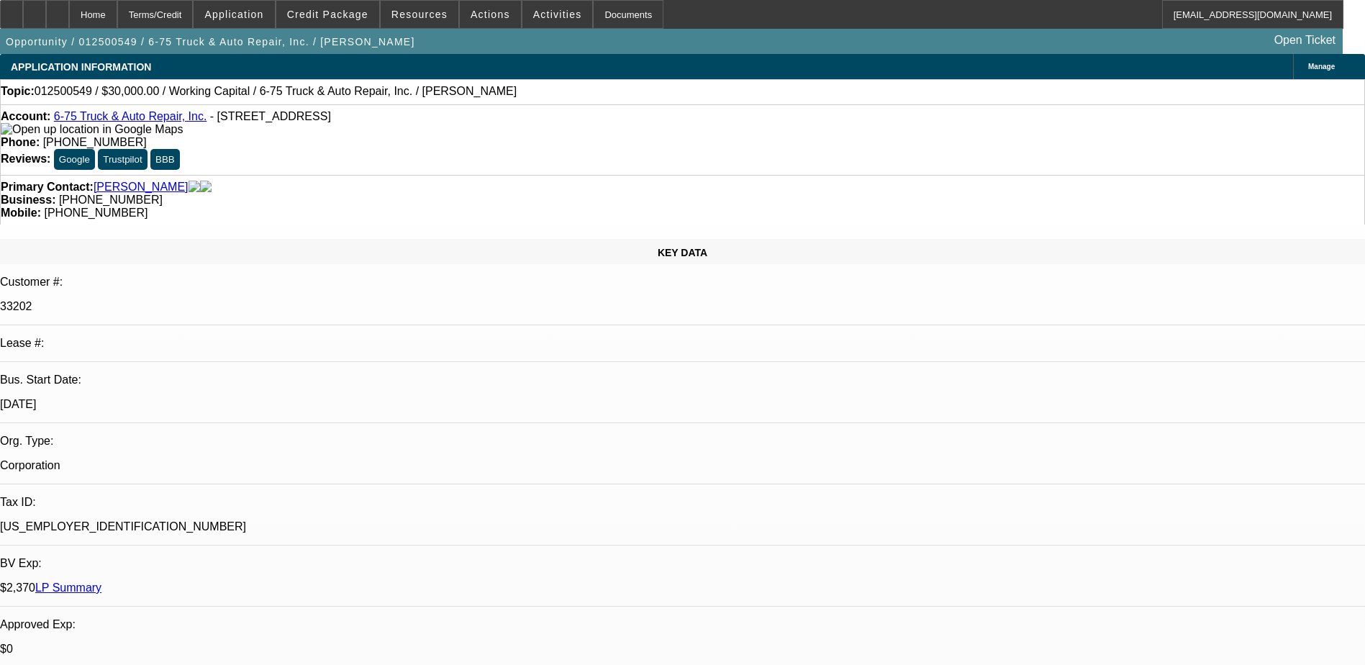
select select "6"
drag, startPoint x: 798, startPoint y: 156, endPoint x: 724, endPoint y: 173, distance: 75.9
click at [724, 175] on div "Primary Contact: [PERSON_NAME] Business: [PHONE_NUMBER] Mobile: [PHONE_NUMBER]" at bounding box center [682, 200] width 1365 height 50
copy span "[PHONE_NUMBER]"
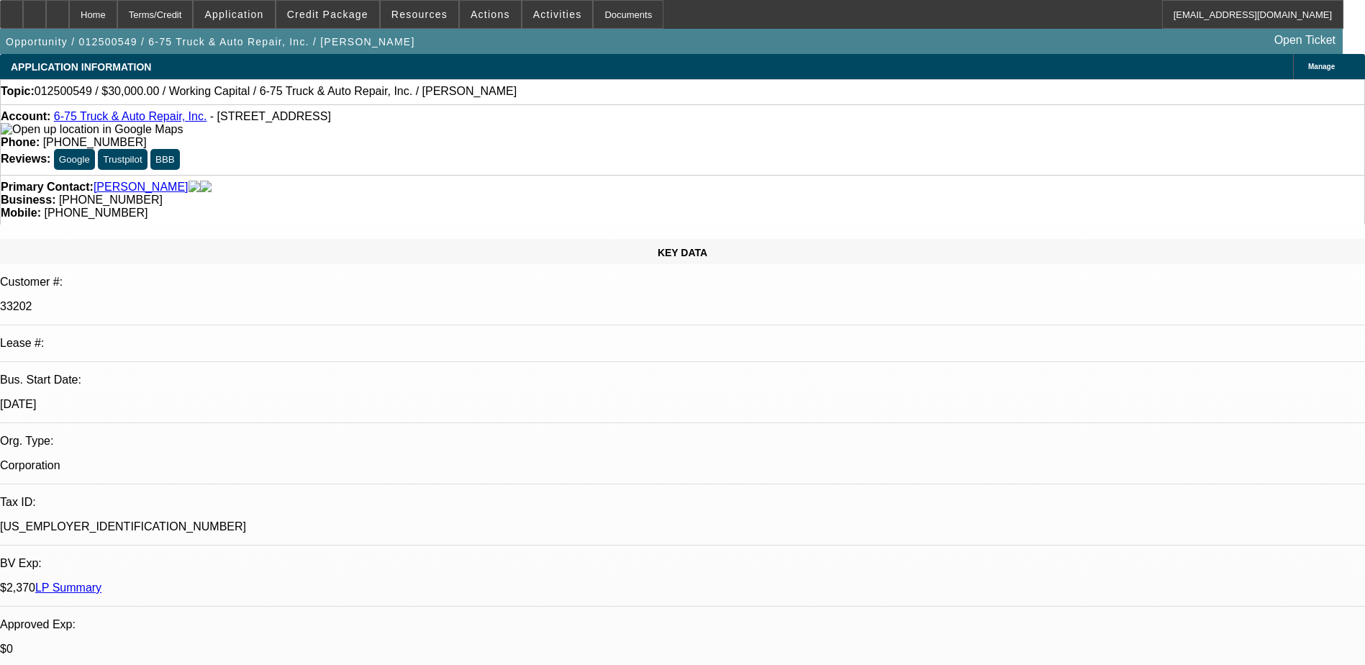
click at [609, 175] on div "Primary Contact: [PERSON_NAME] Business: [PHONE_NUMBER] Mobile: [PHONE_NUMBER]" at bounding box center [682, 200] width 1365 height 50
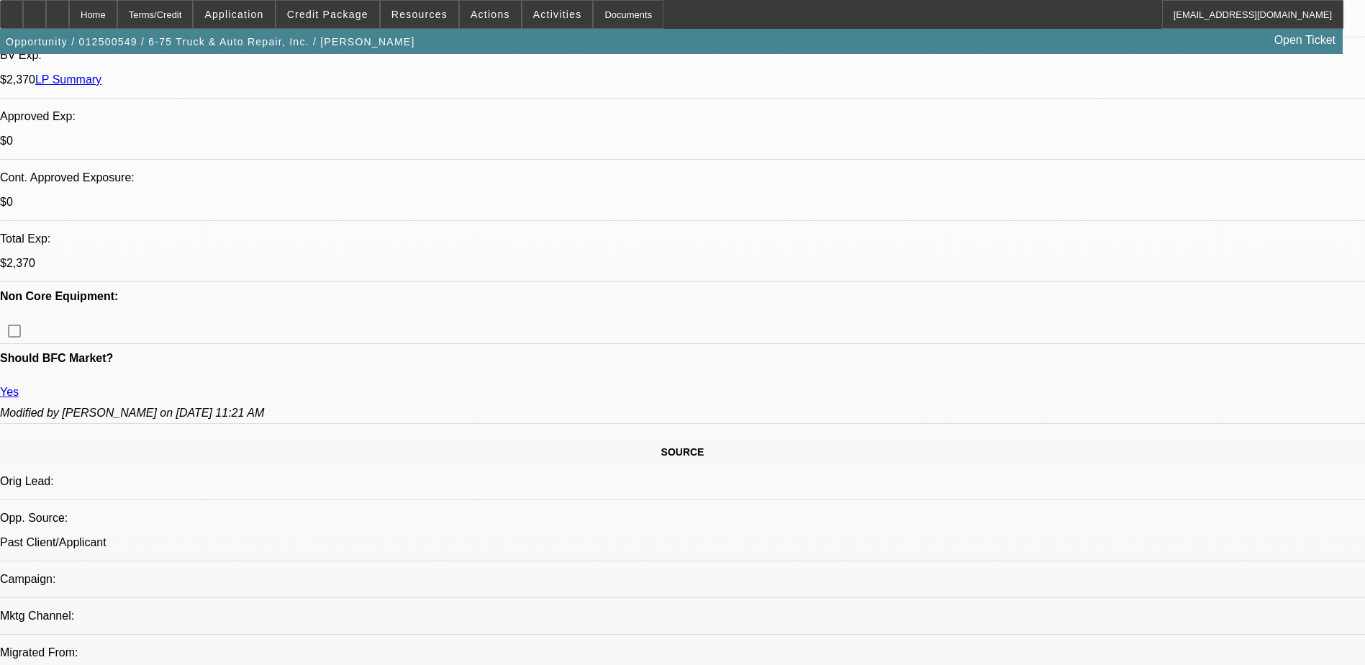
scroll to position [504, 0]
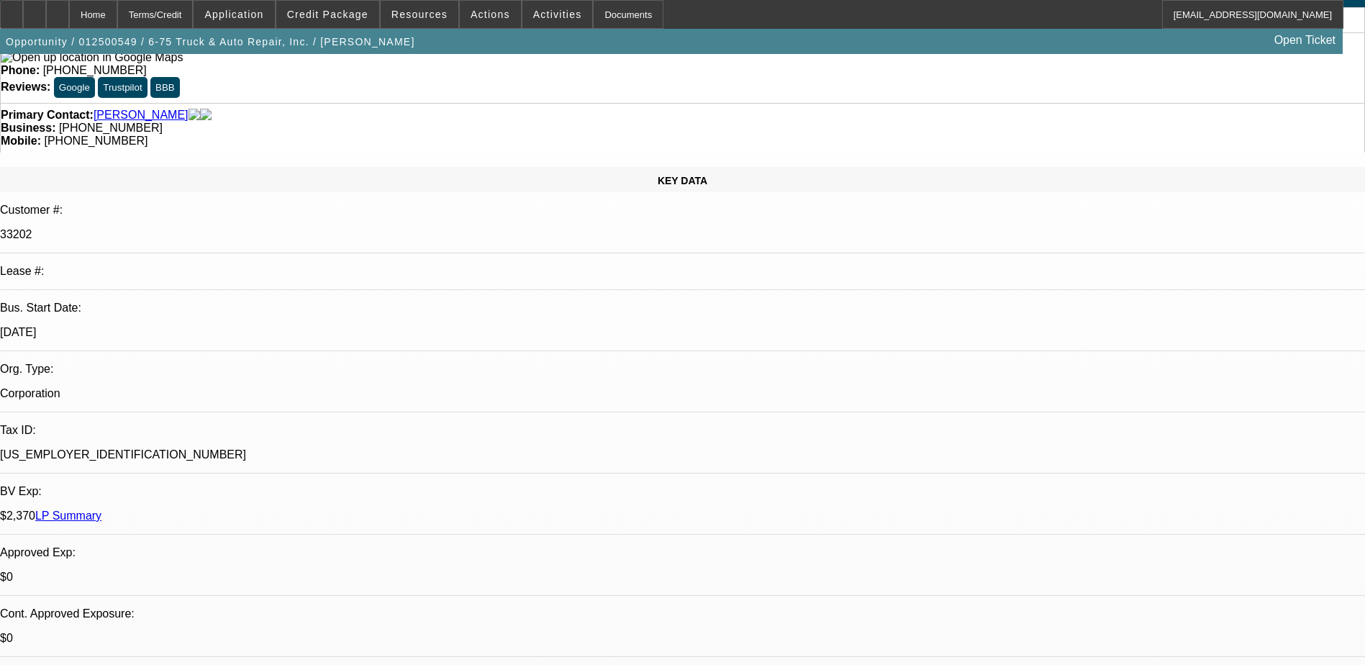
scroll to position [0, 0]
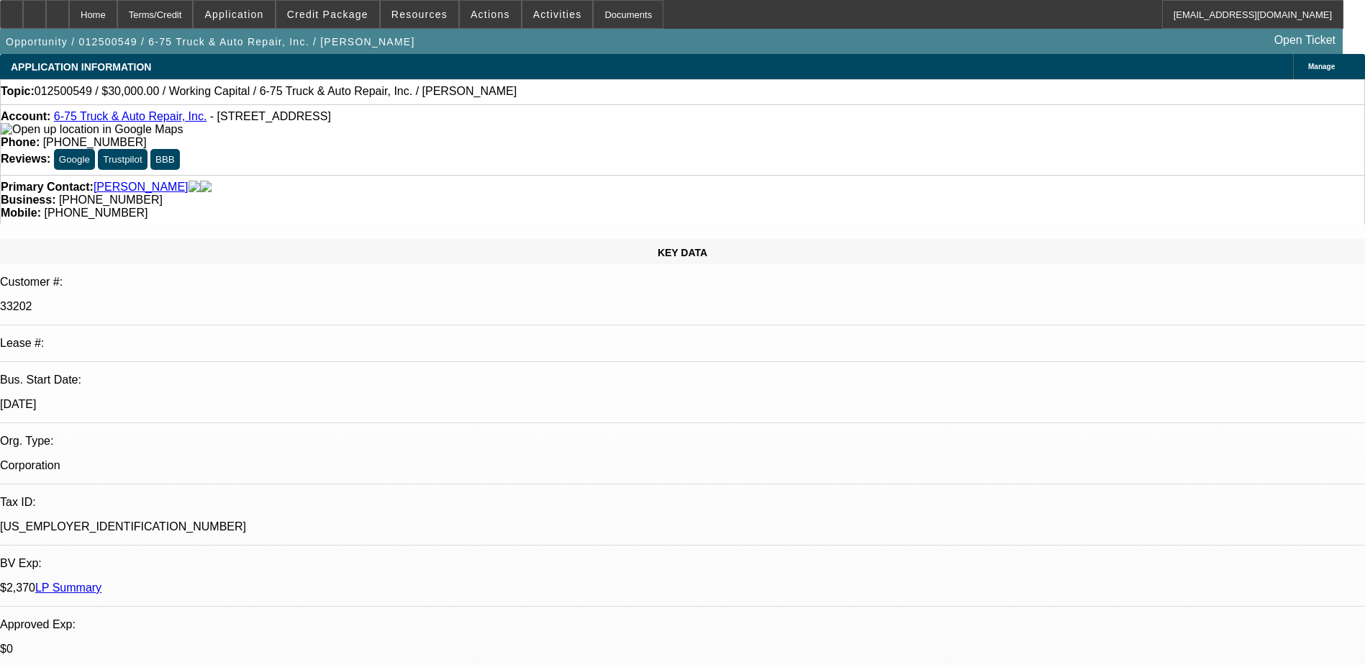
radio input "false"
radio input "true"
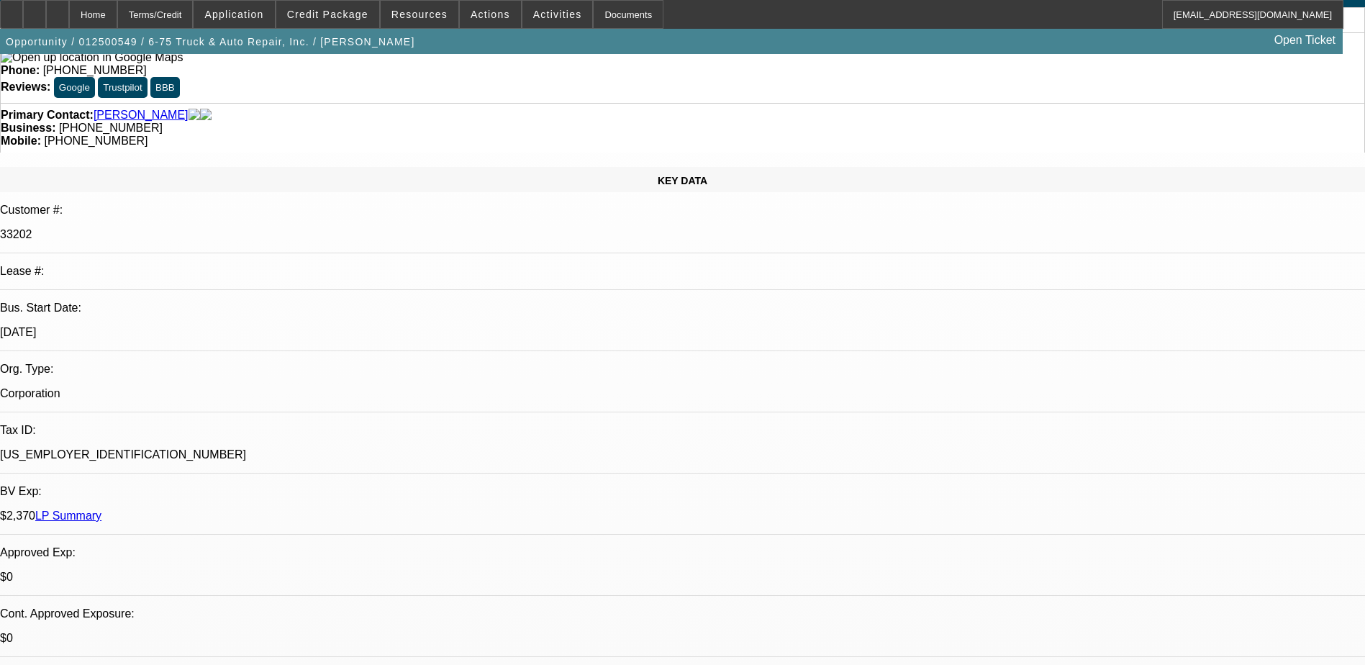
scroll to position [14, 0]
type textarea "Spoke with [PERSON_NAME], said he found a couple cab and chassis but haven't be…"
radio input "true"
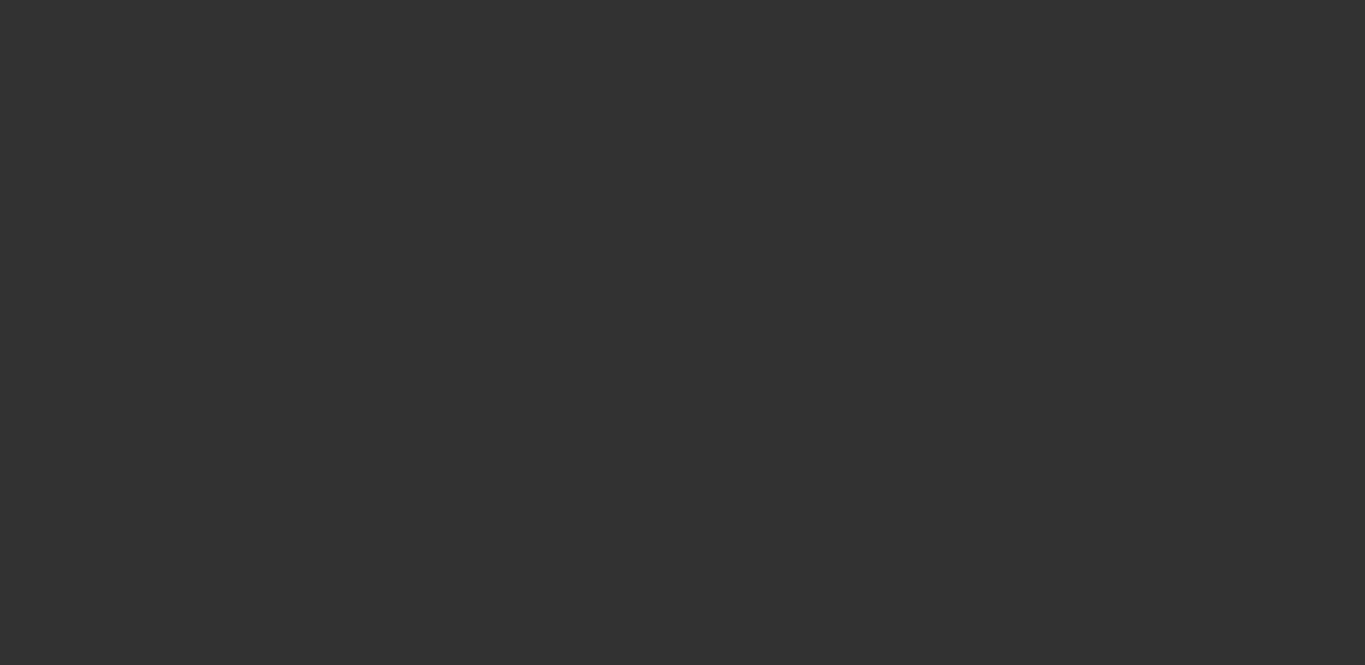
scroll to position [0, 0]
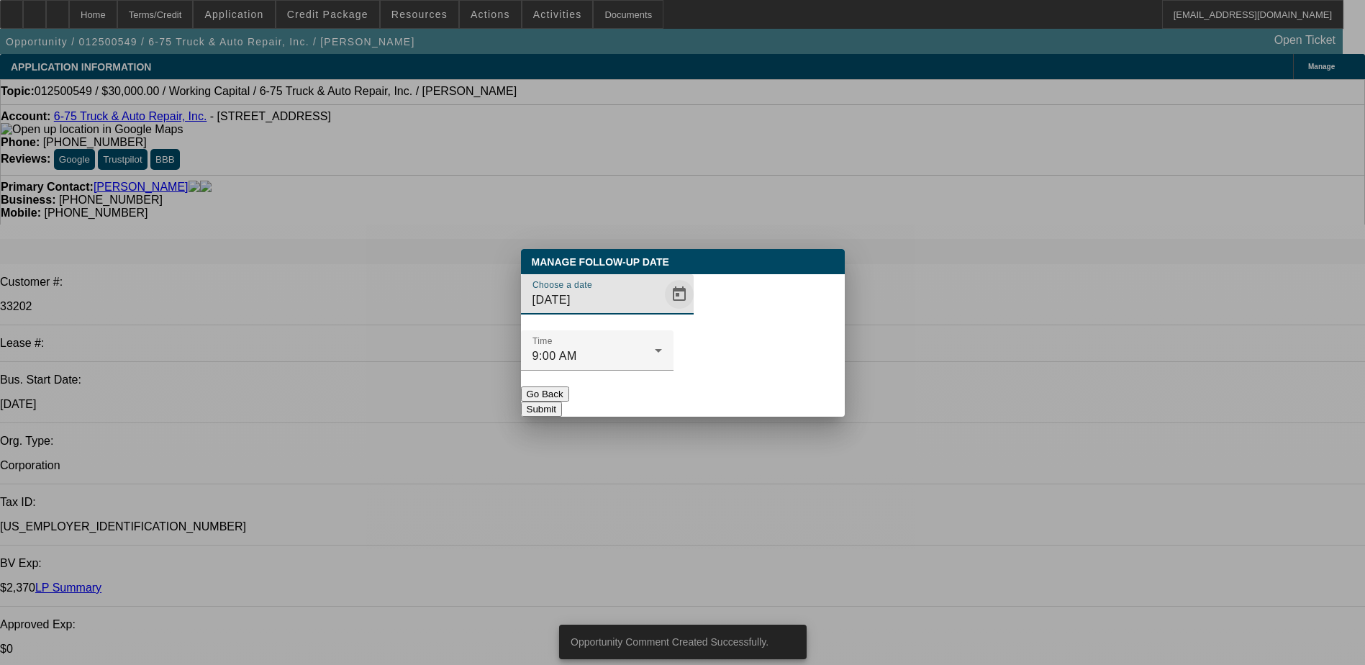
click at [665, 309] on button "Open calendar" at bounding box center [679, 294] width 29 height 29
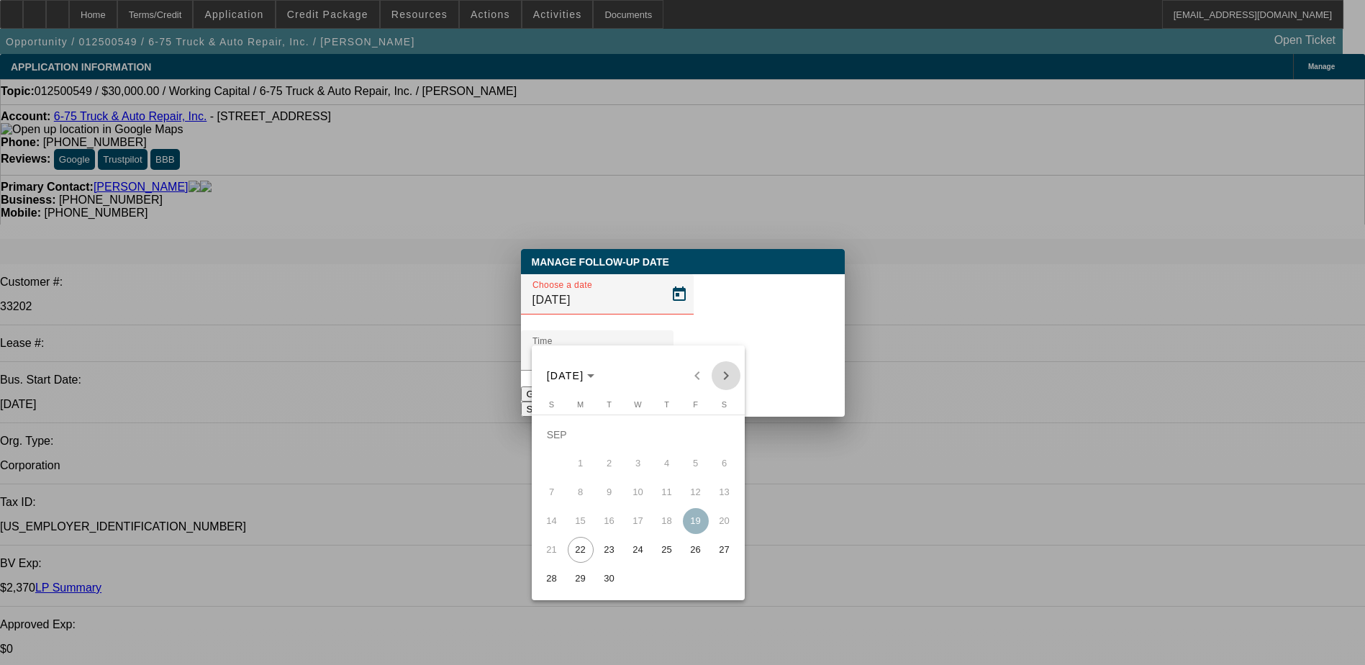
click at [727, 371] on span "Next month" at bounding box center [726, 375] width 29 height 29
click at [692, 499] on span "17" at bounding box center [696, 492] width 26 height 26
type input "[DATE]"
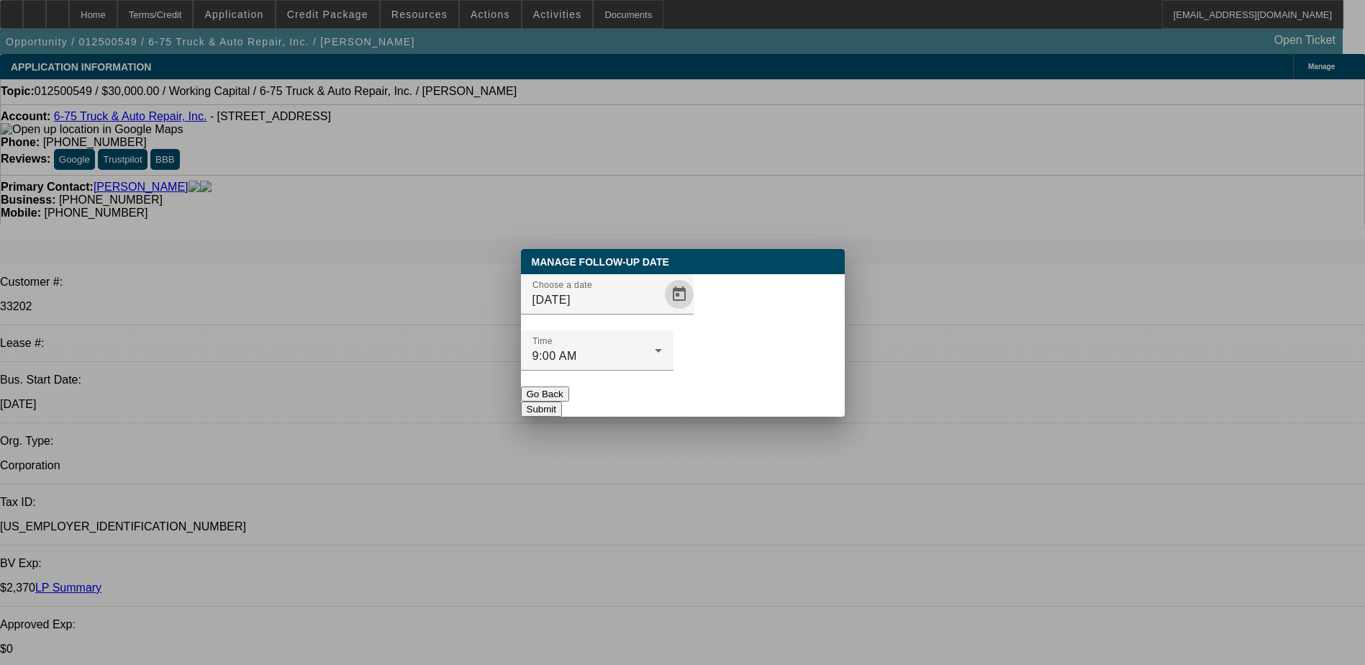
click at [562, 401] on button "Submit" at bounding box center [541, 408] width 41 height 15
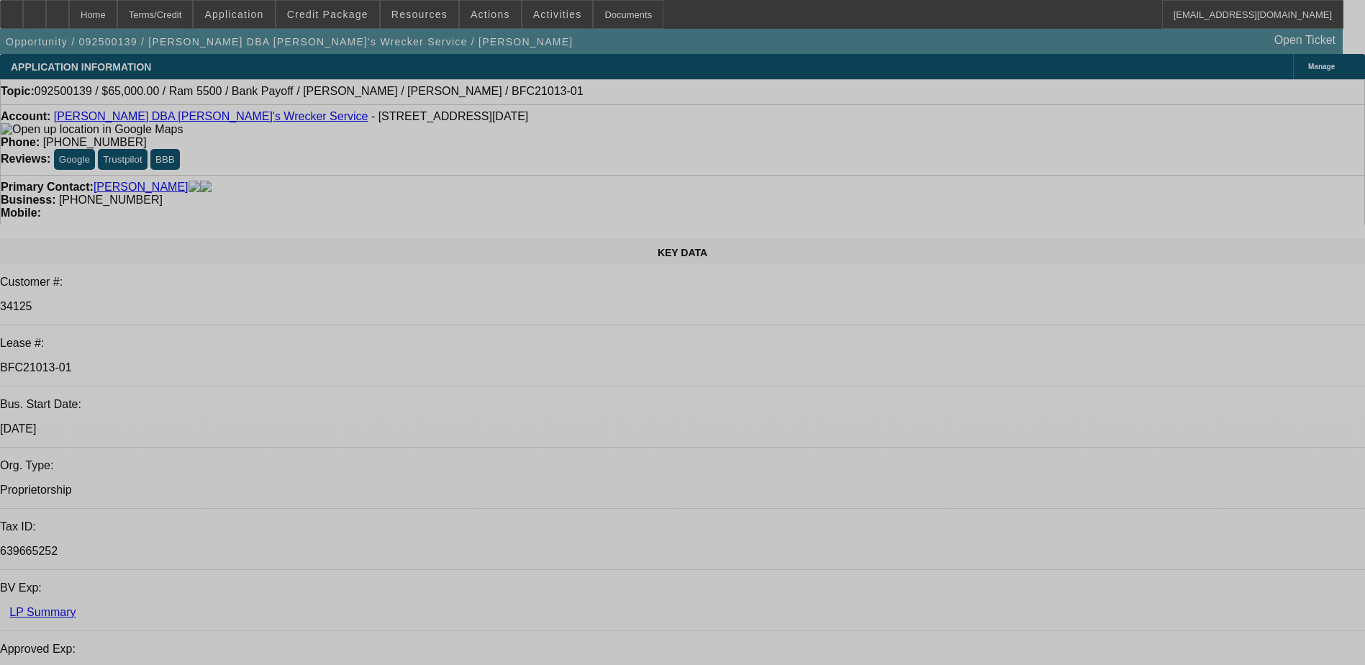
select select "0"
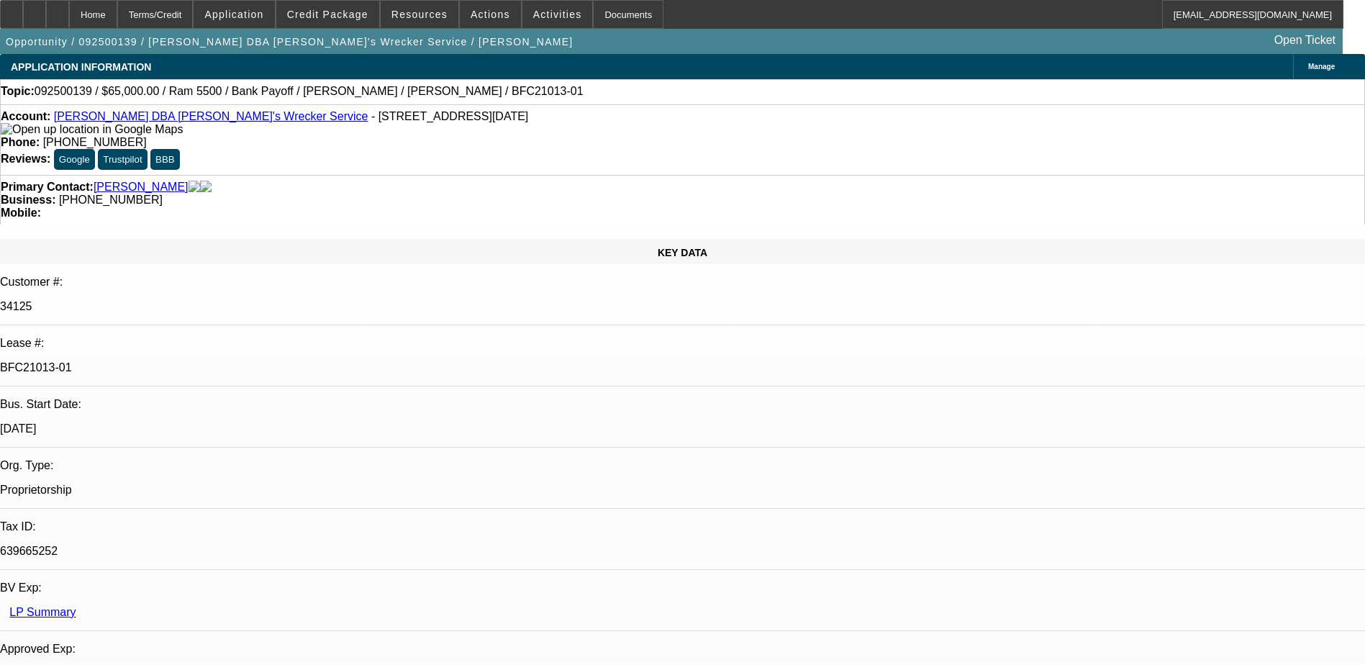
select select "0"
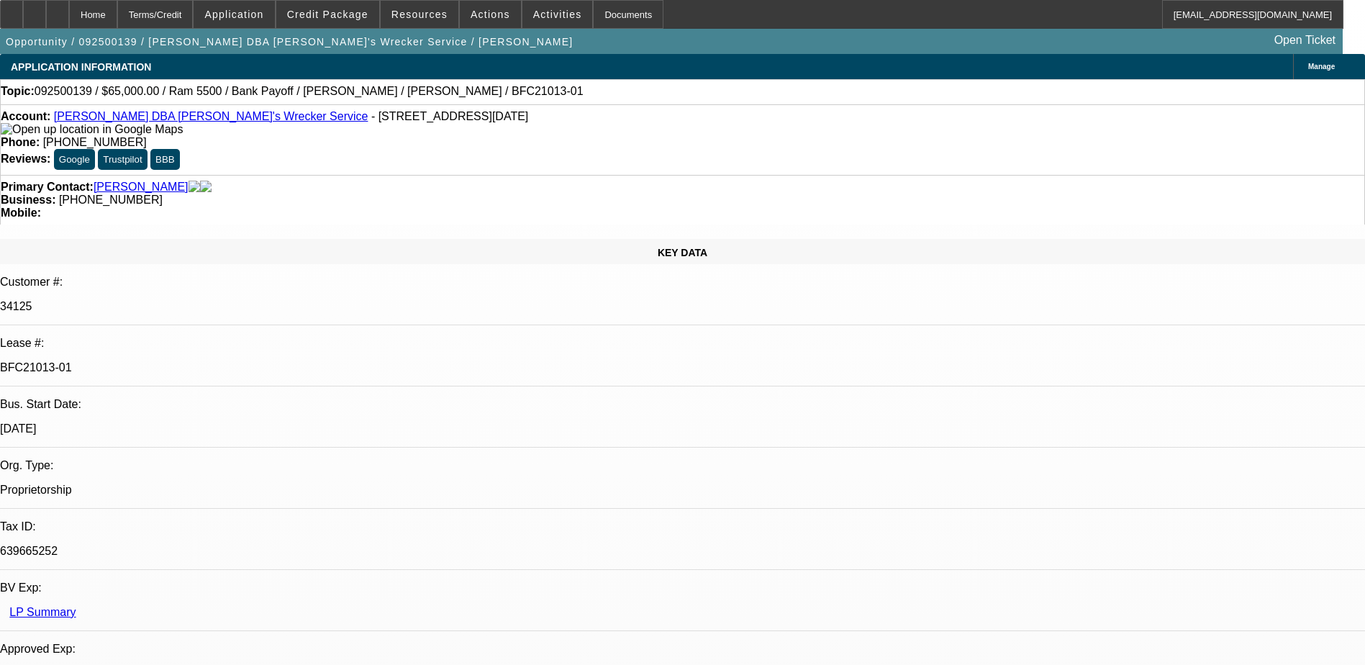
select select "0"
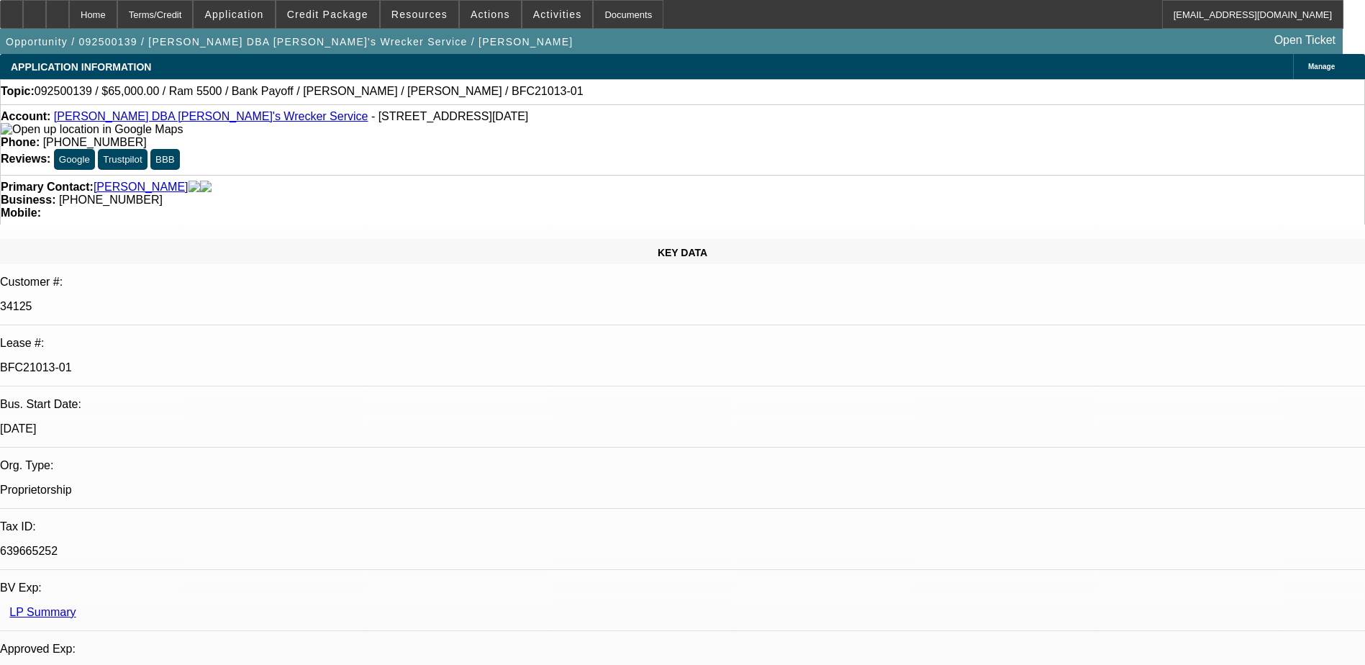
select select "0"
select select "1"
select select "6"
select select "1"
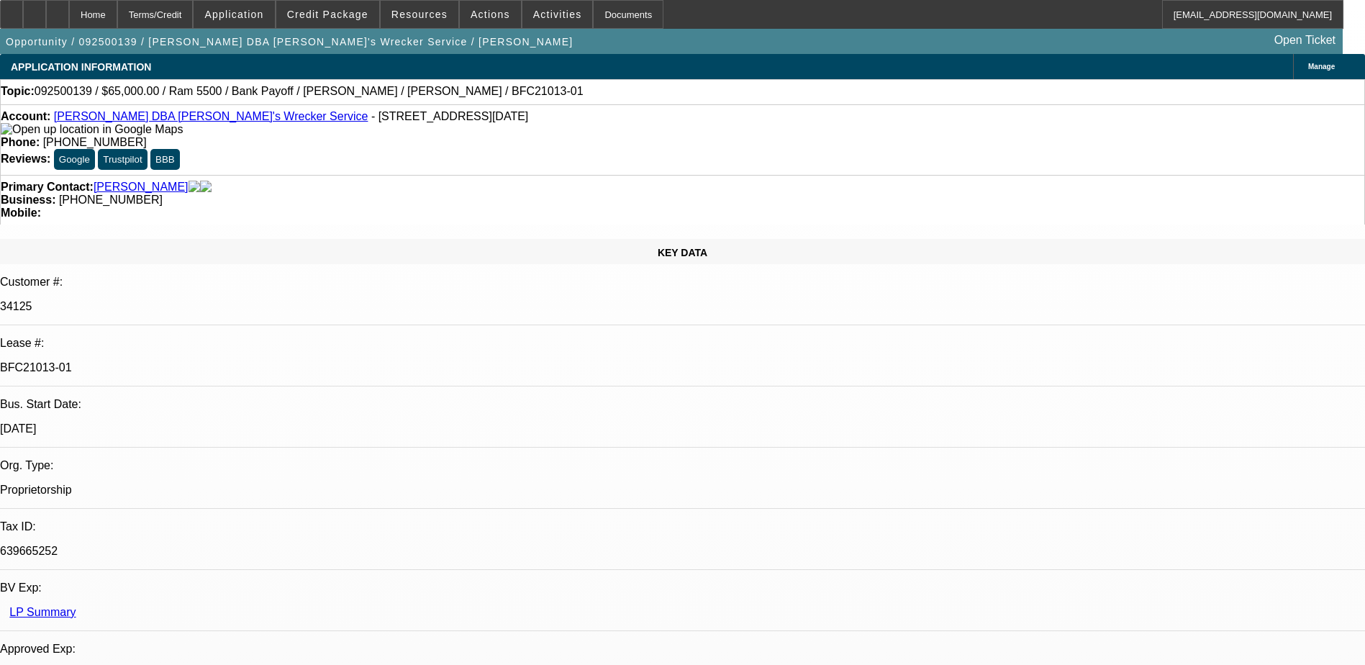
select select "1"
select select "6"
select select "1"
select select "6"
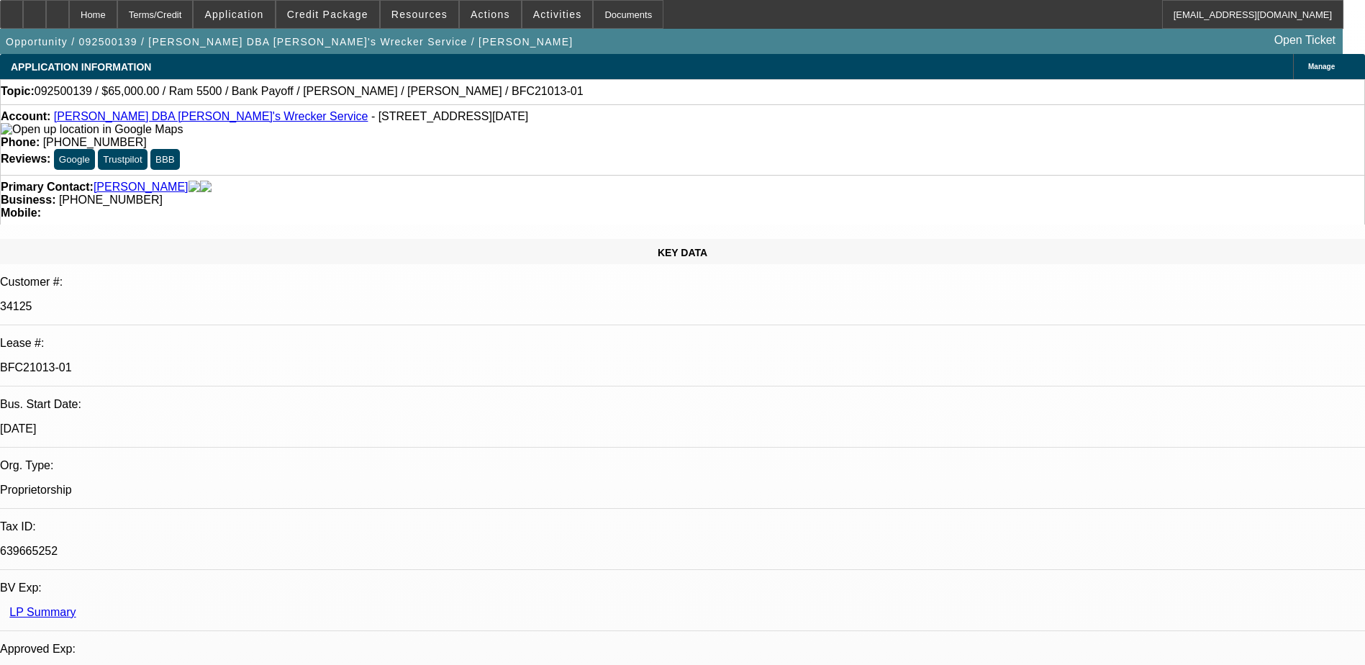
select select "1"
select select "6"
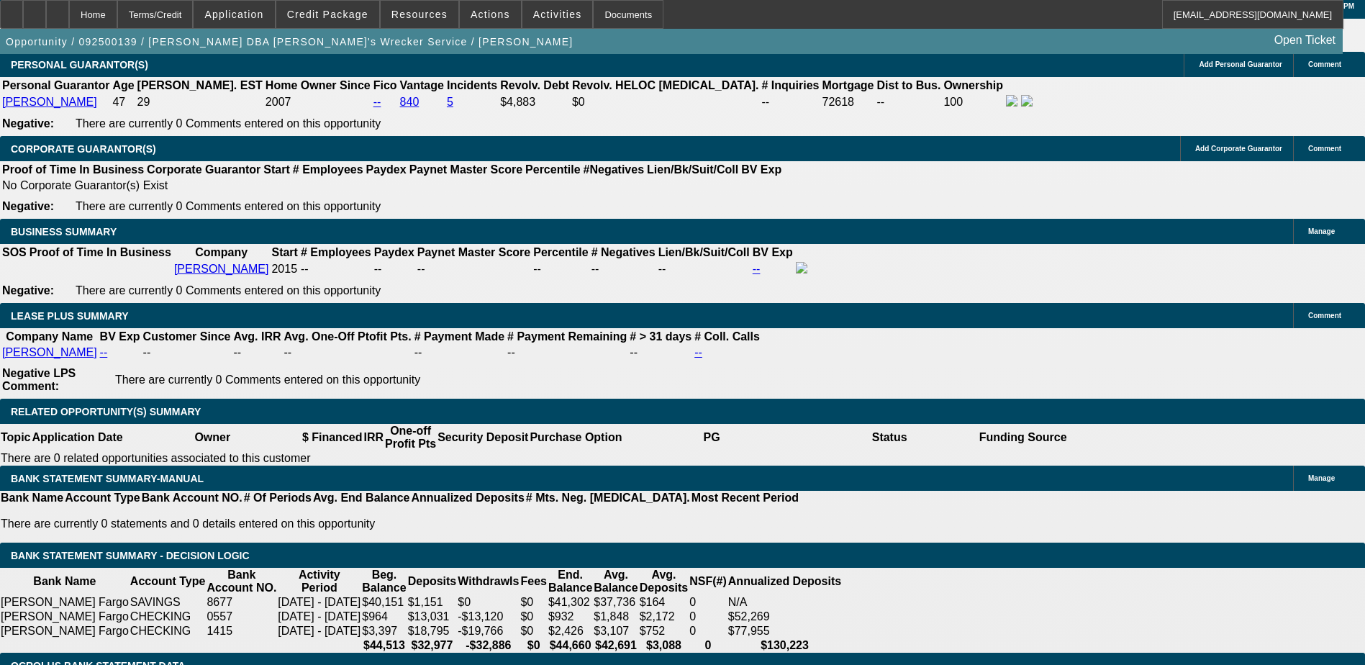
scroll to position [3450, 0]
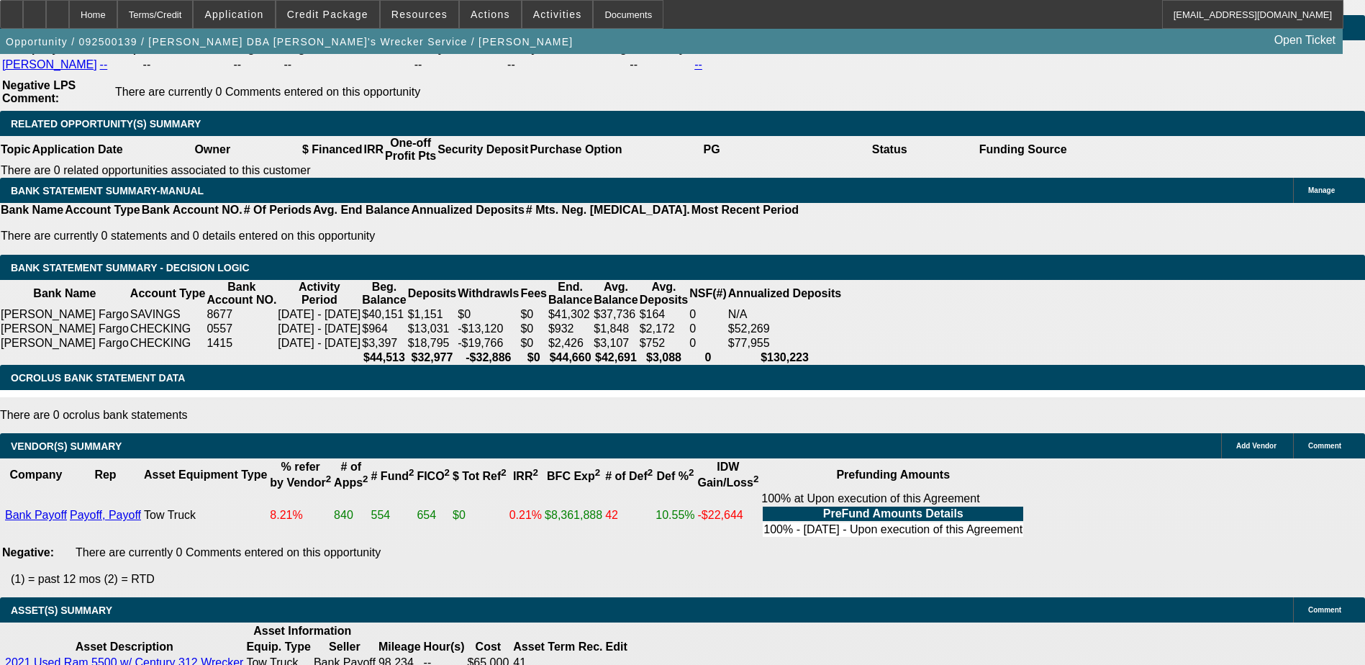
scroll to position [0, 0]
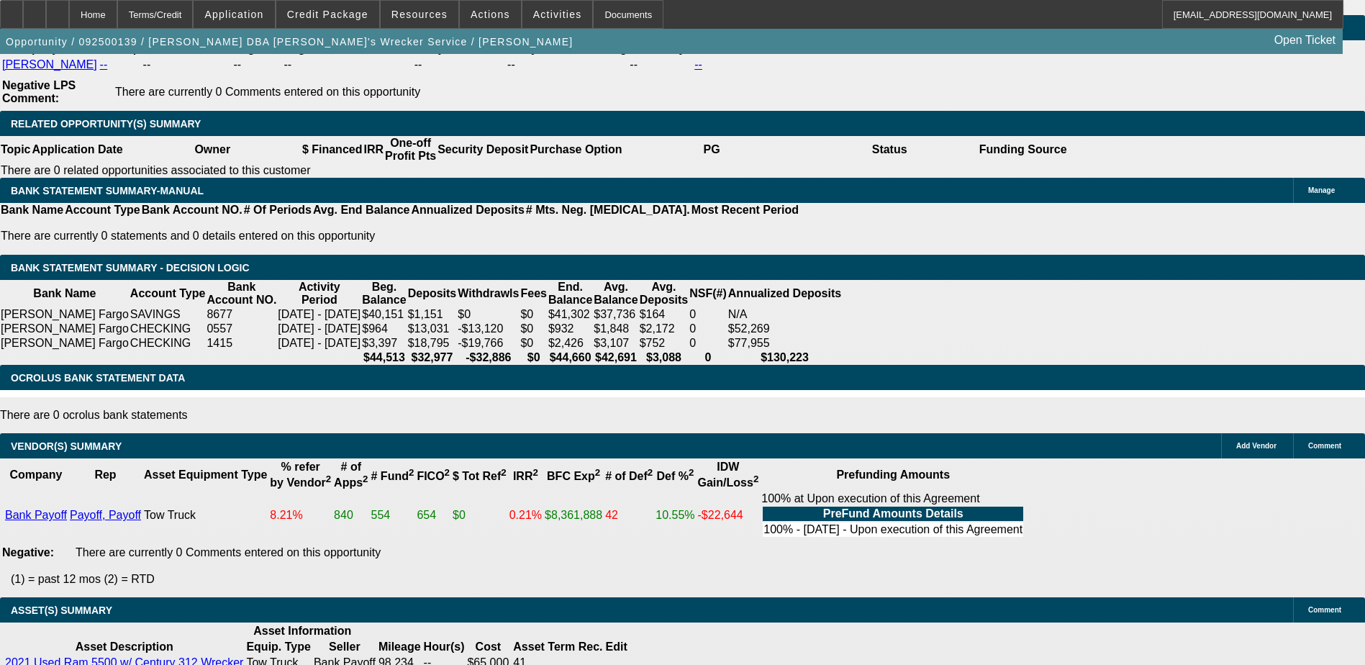
scroll to position [2730, 0]
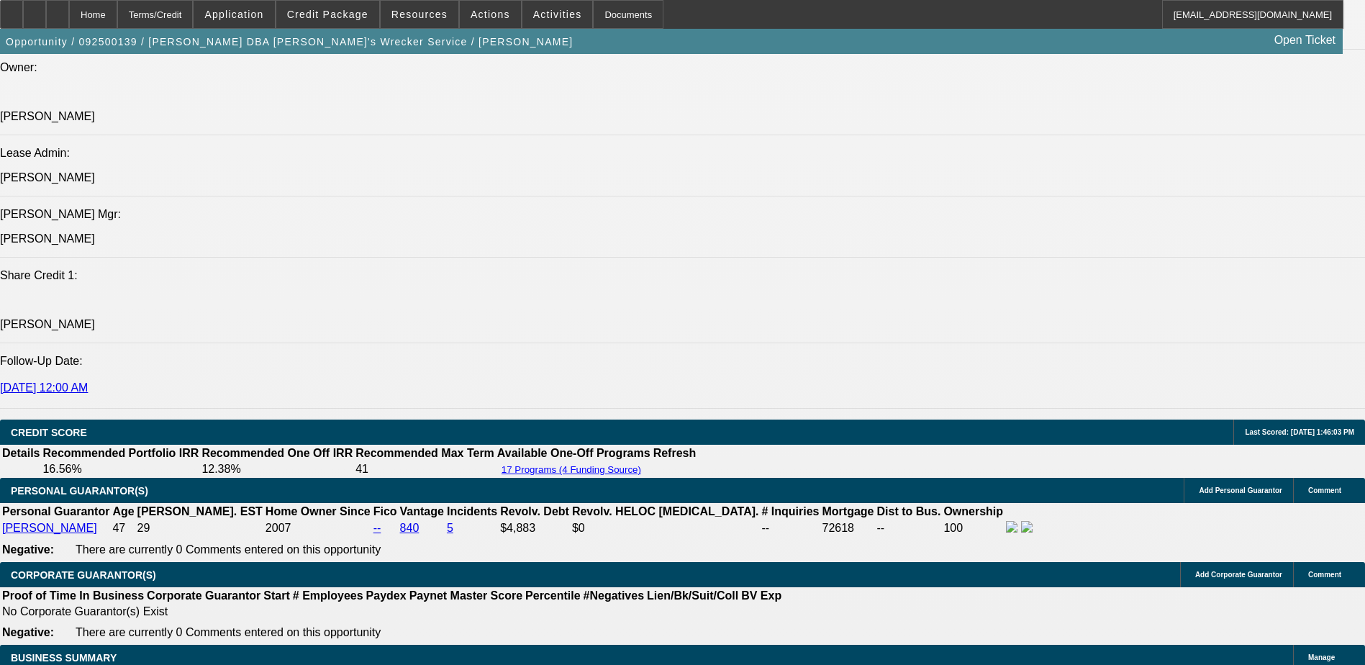
scroll to position [1799, 0]
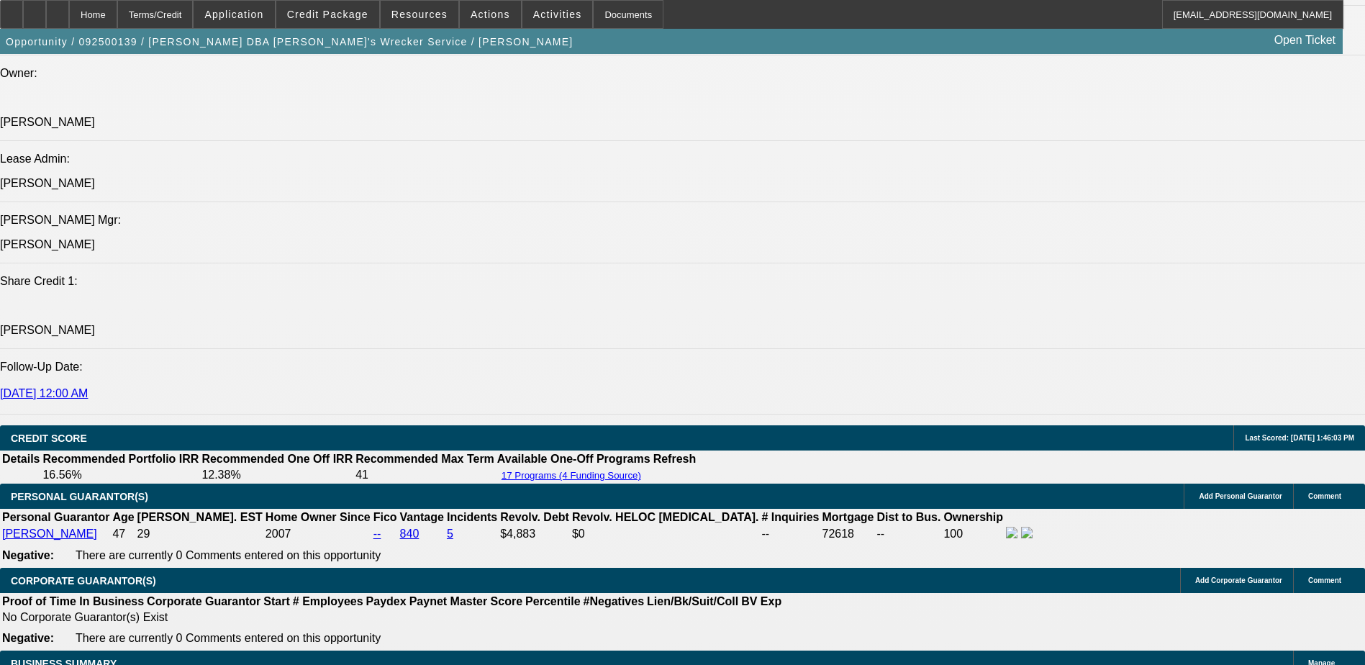
select select "0"
select select "6"
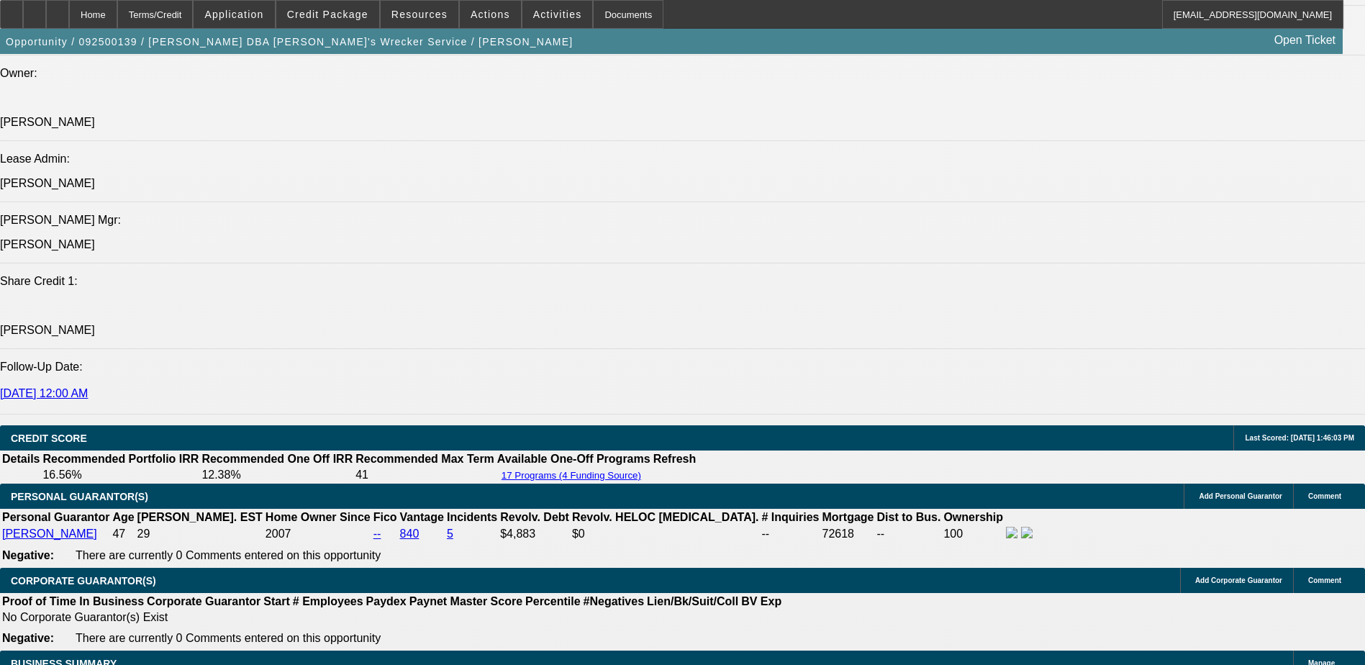
select select "0"
select select "6"
select select "0"
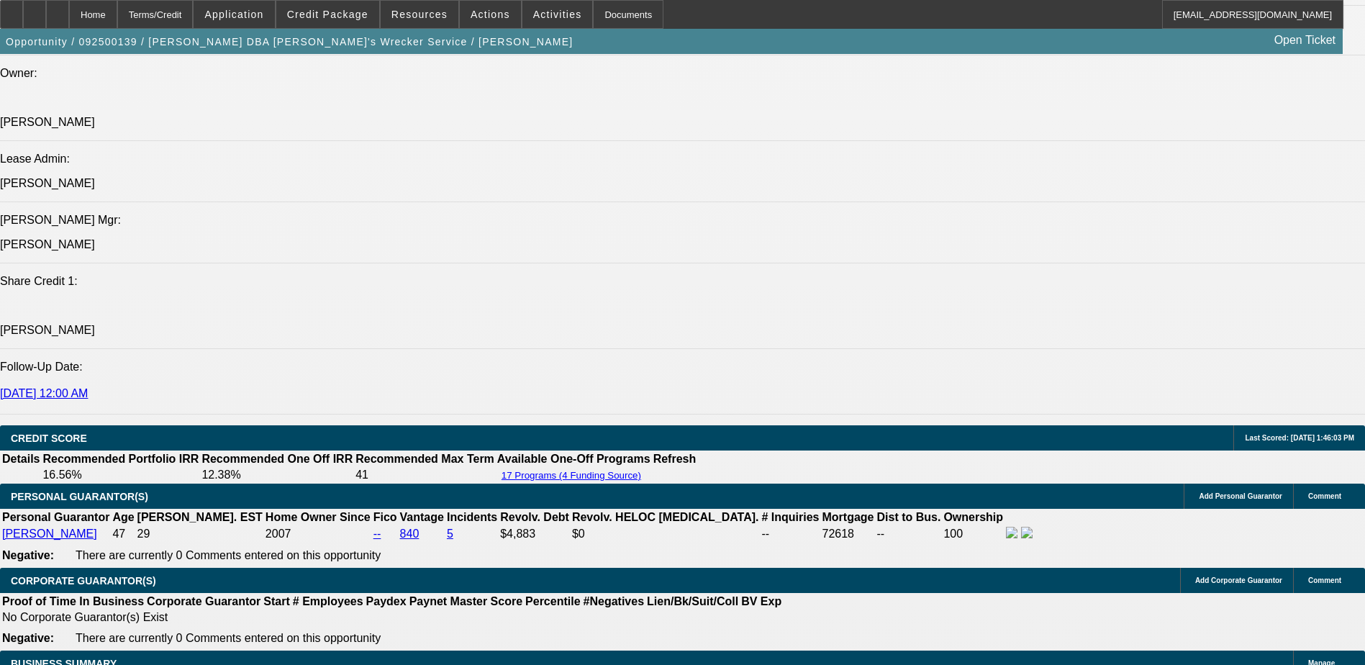
select select "0"
select select "6"
select select "0"
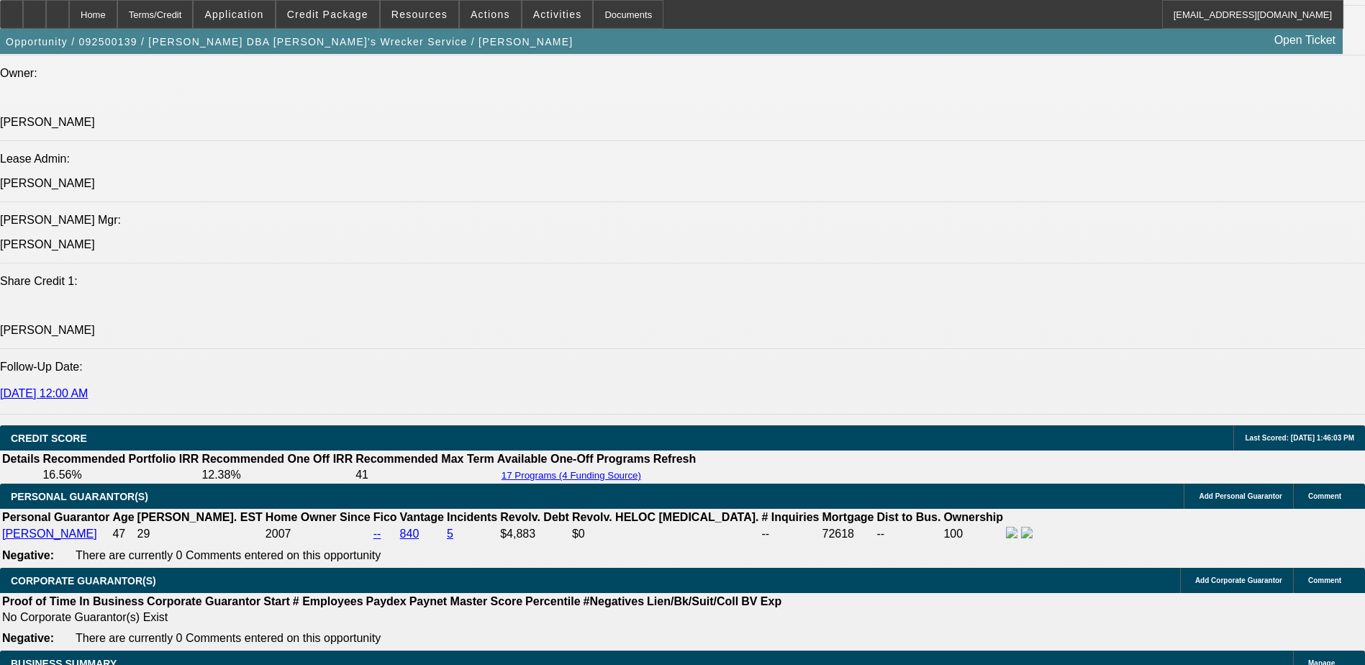
select select "0"
select select "6"
select select "0"
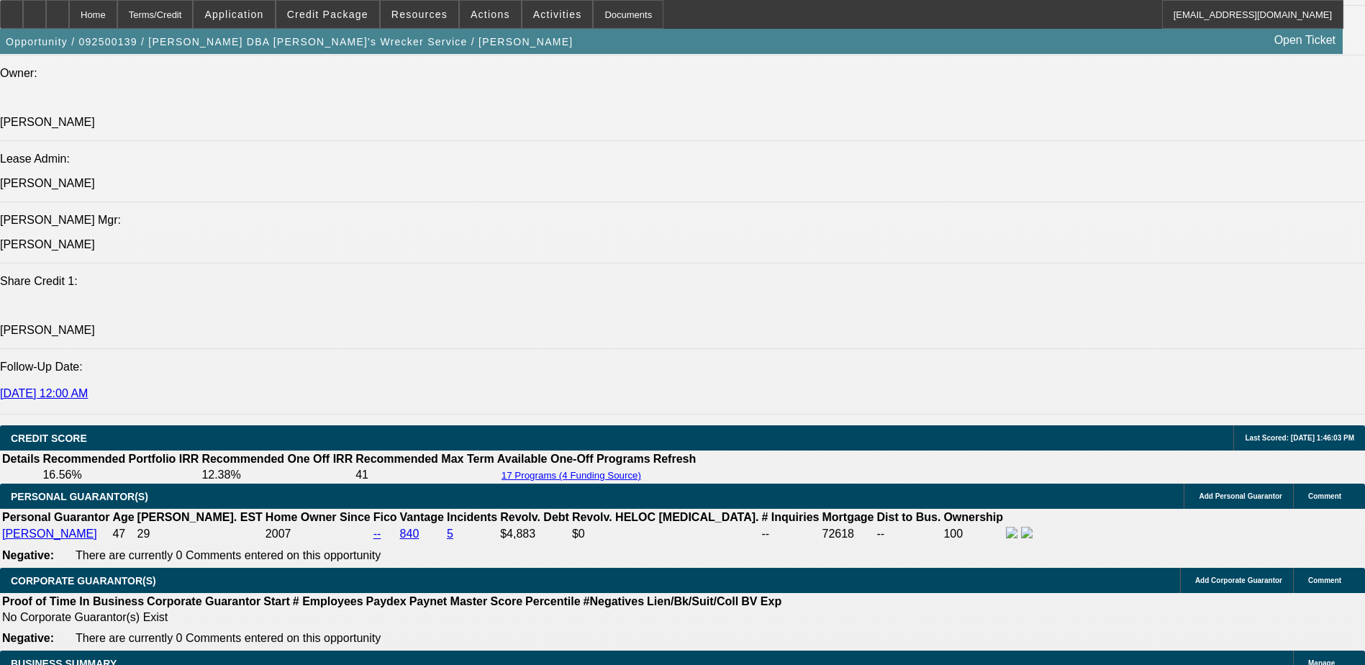
select select "0"
select select "6"
select select "0"
select select "0.1"
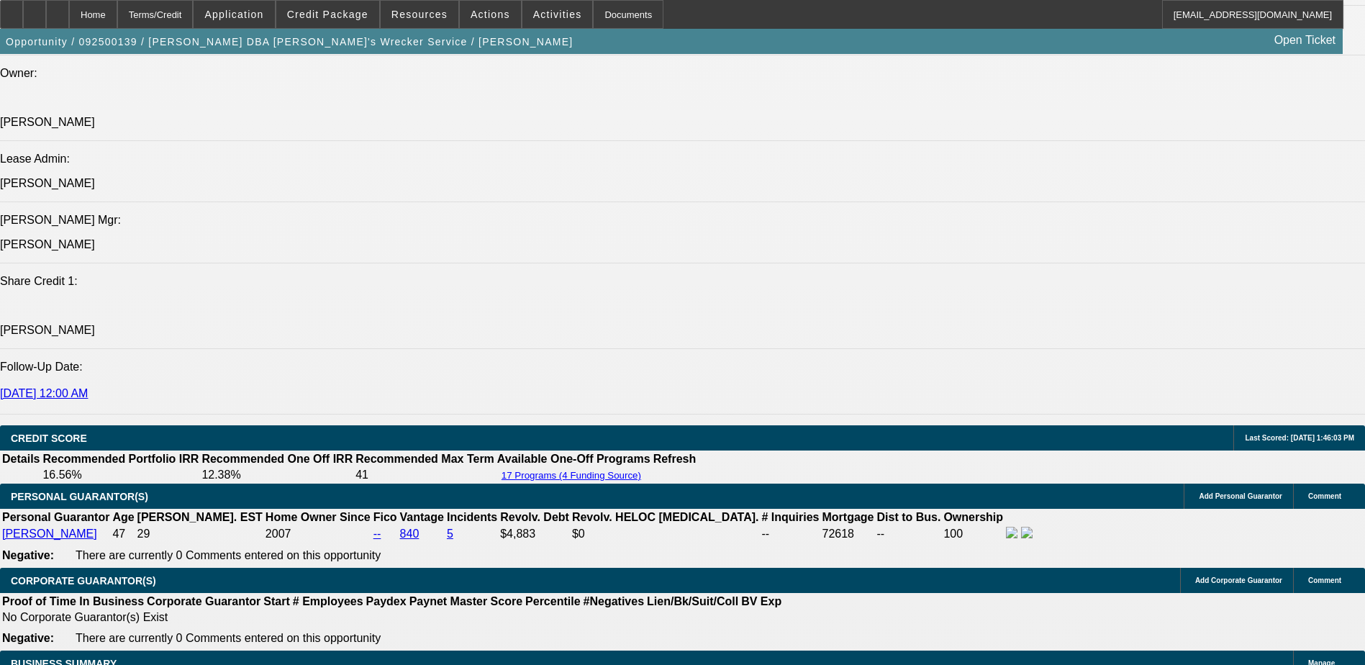
select select "4"
select select "0"
select select "0.1"
select select "4"
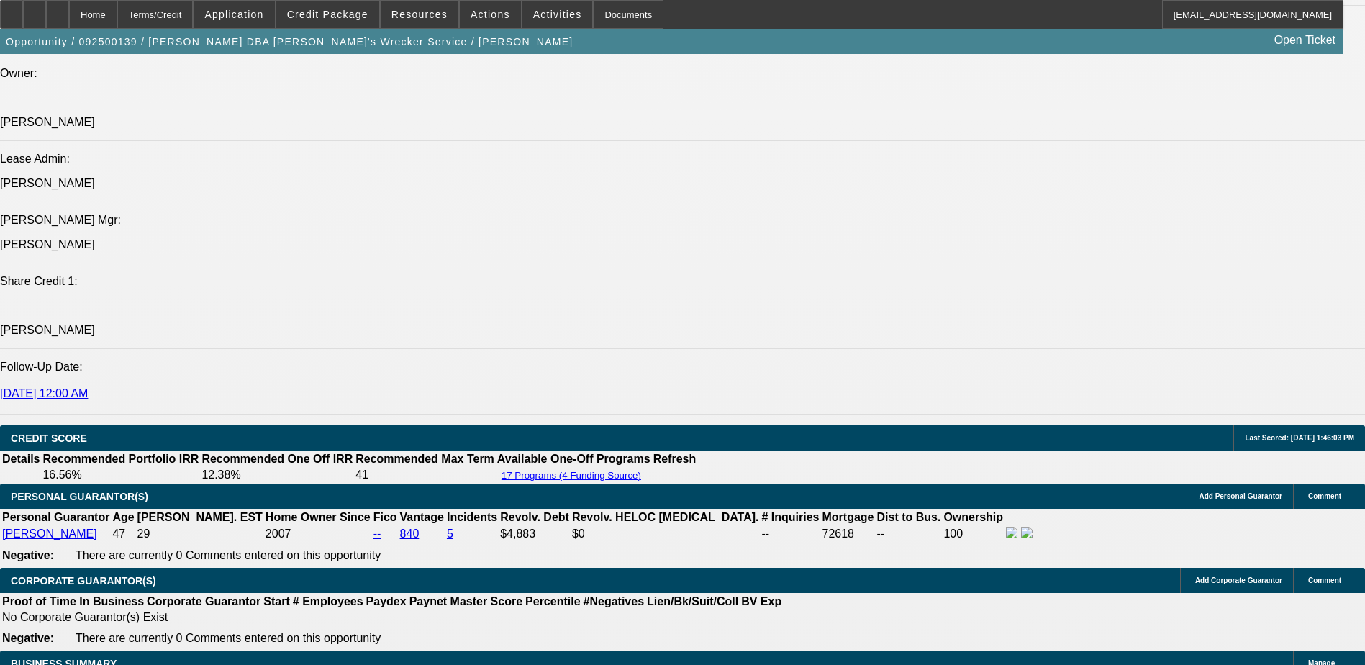
select select "0"
select select "0.1"
select select "4"
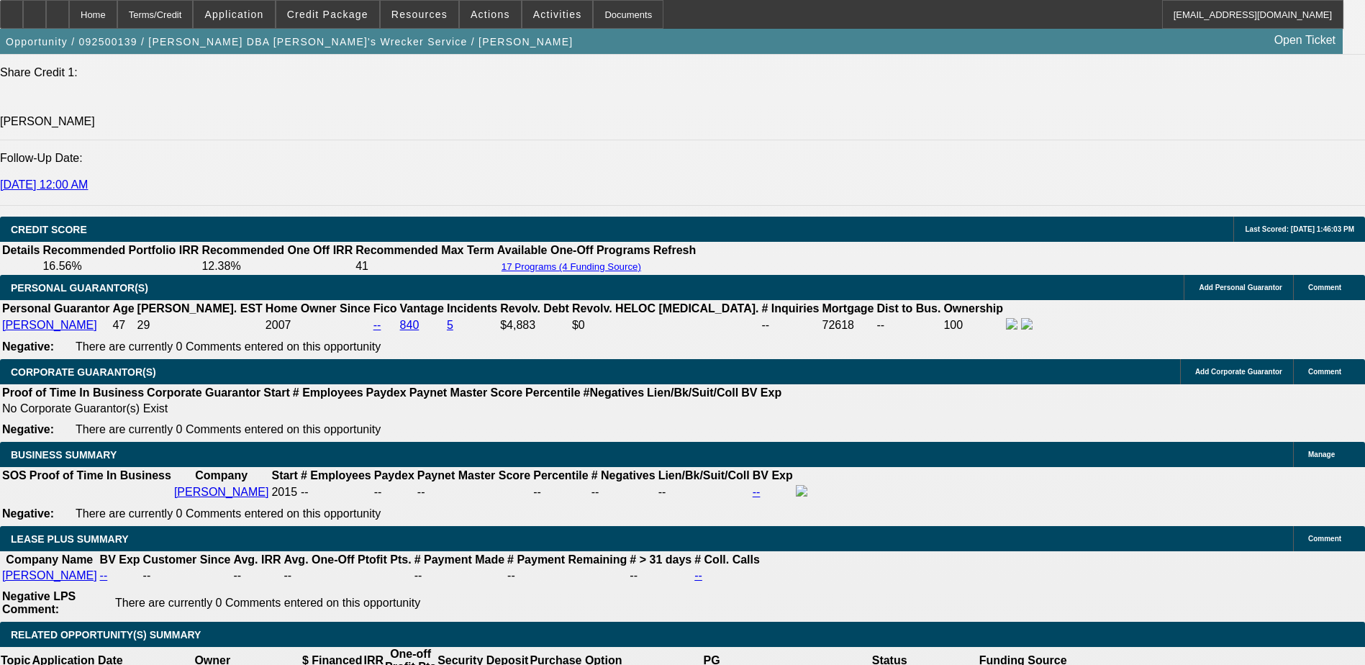
scroll to position [1871, 0]
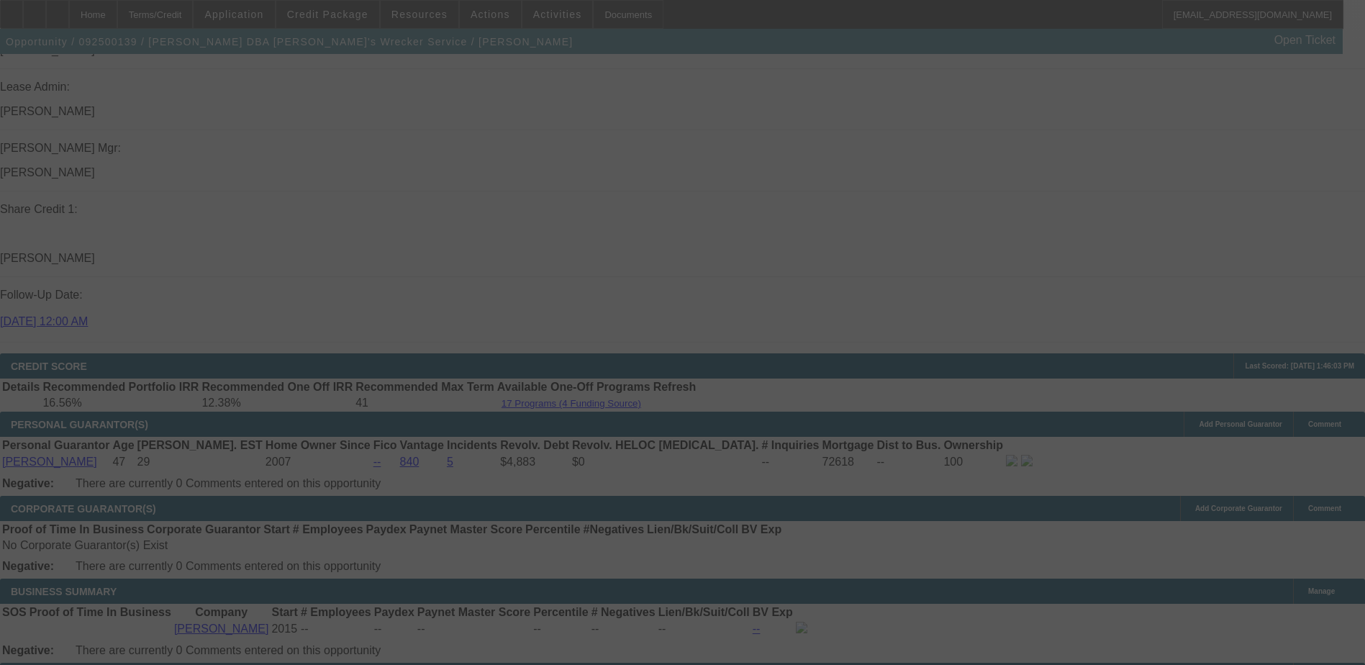
select select "0"
select select "6"
select select "0"
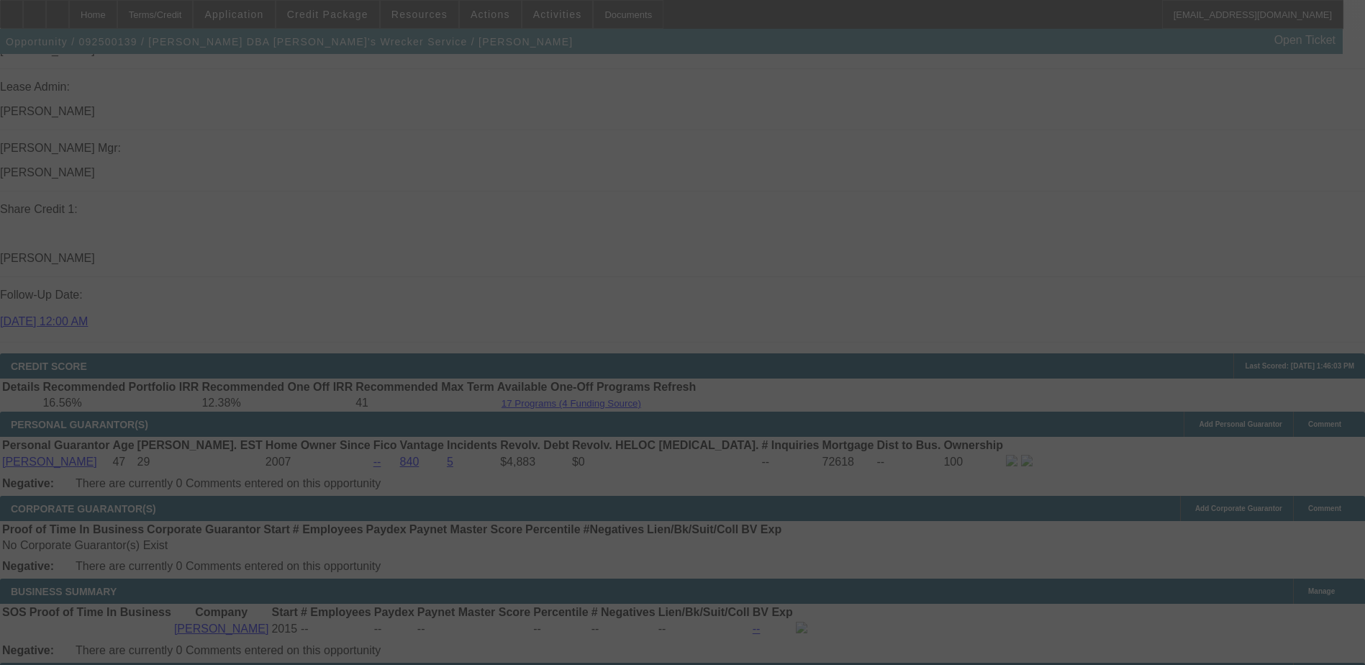
select select "0"
select select "6"
select select "0"
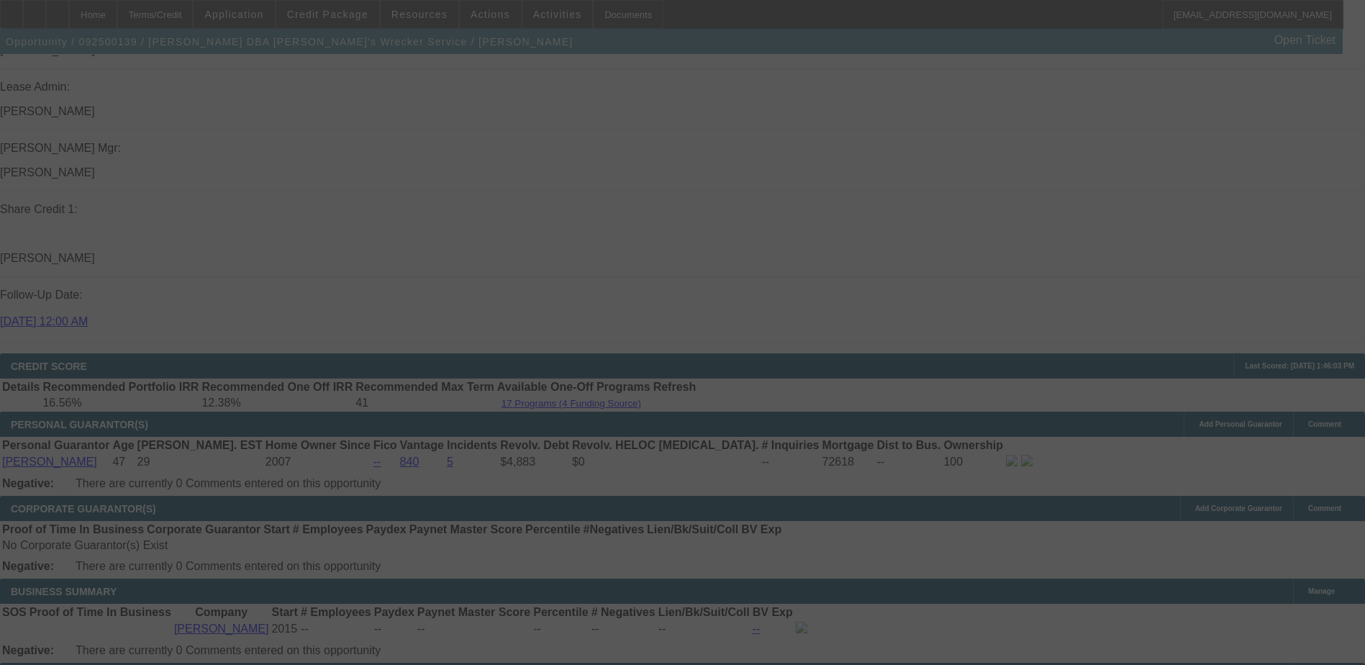
select select "0"
select select "6"
select select "0"
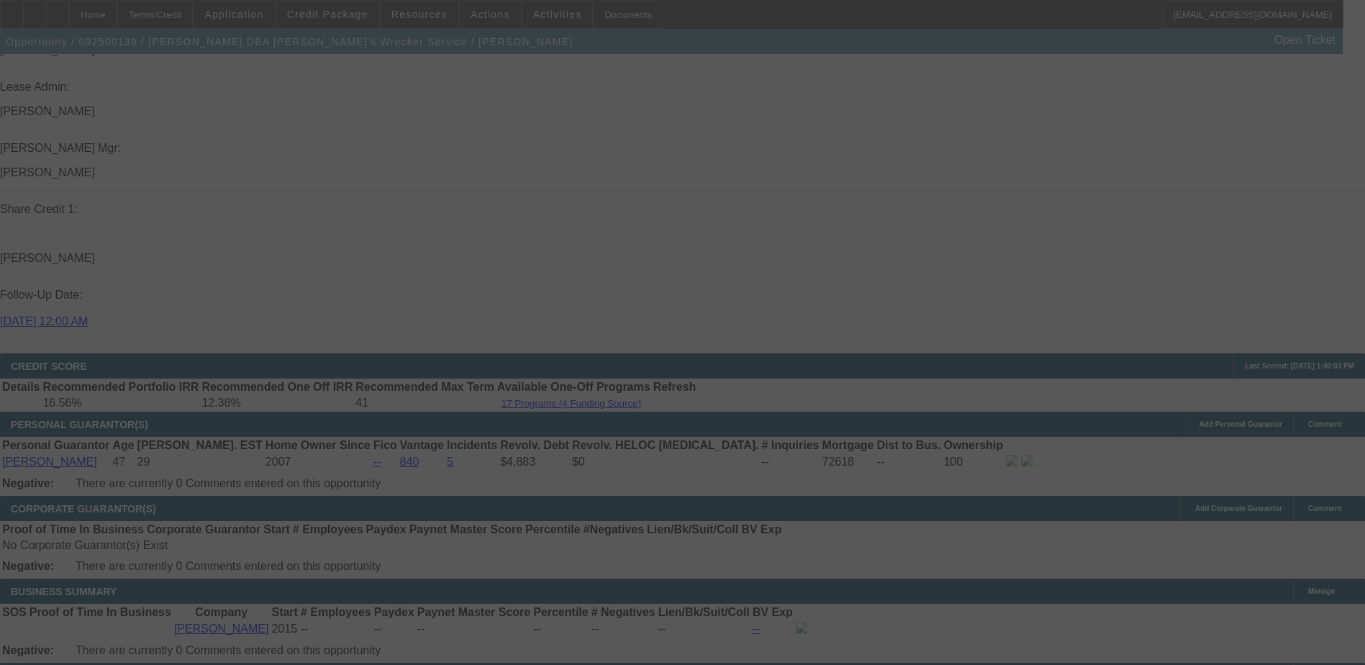
select select "6"
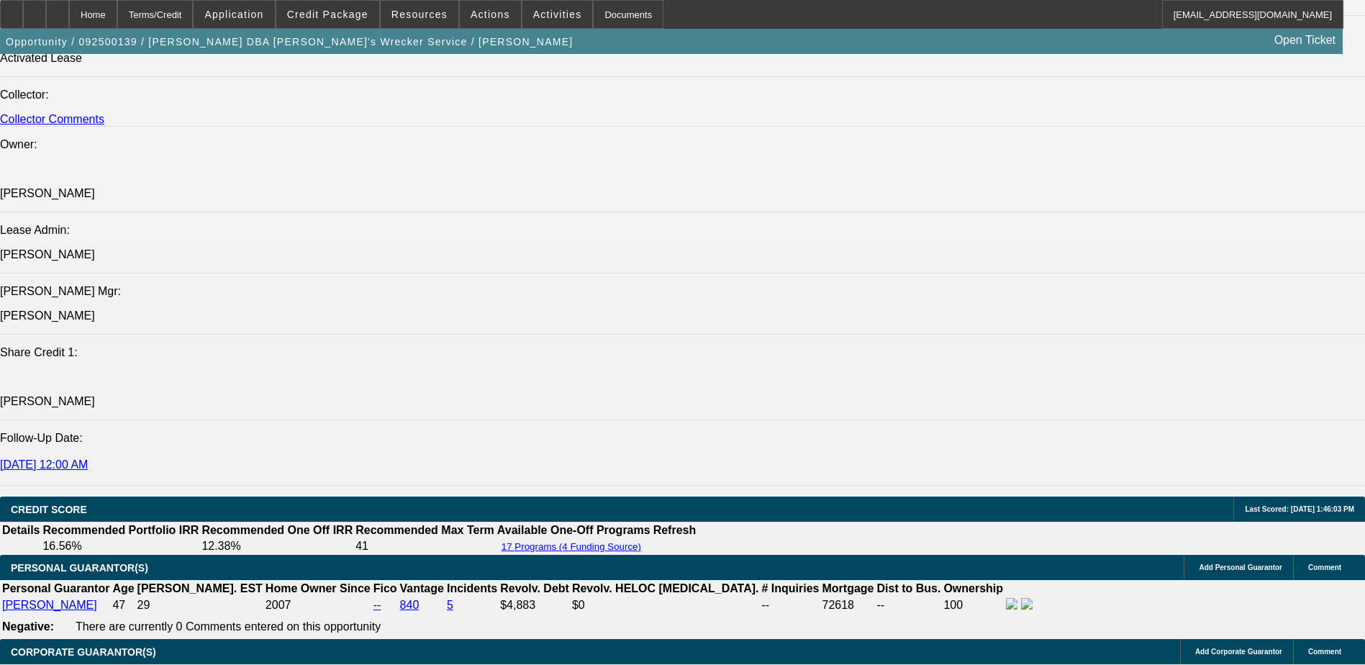
scroll to position [1727, 0]
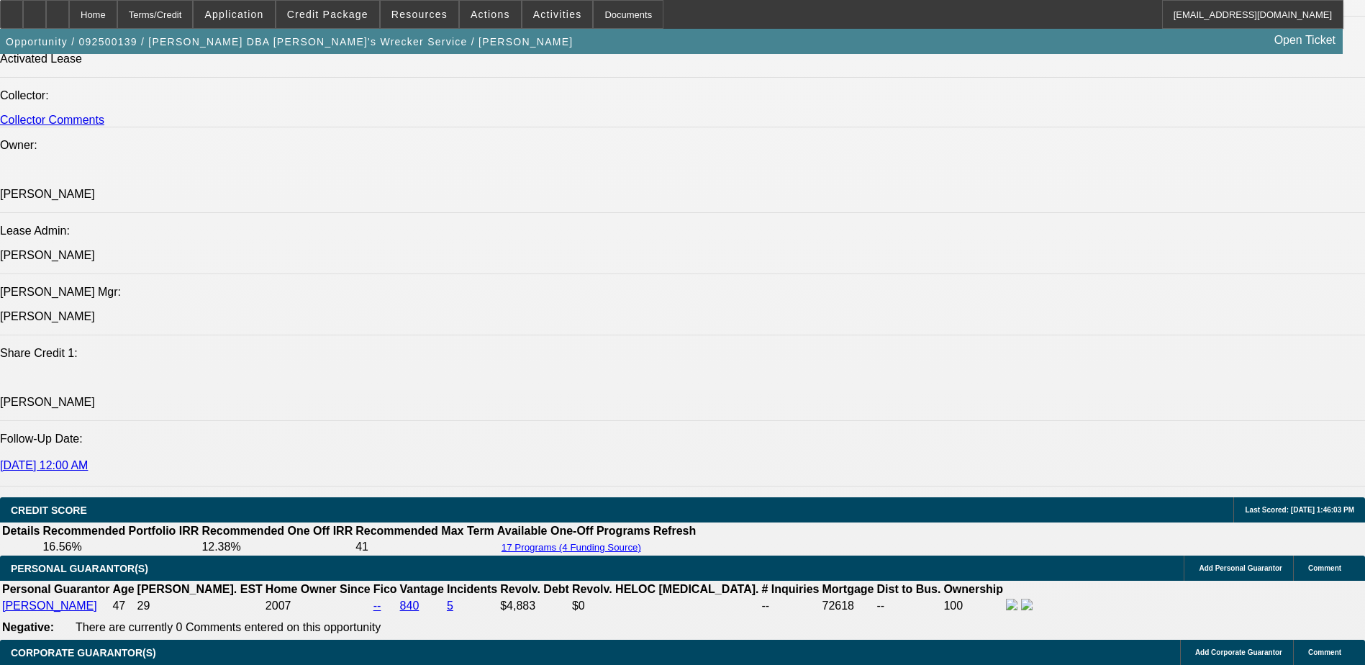
select select "0"
select select "6"
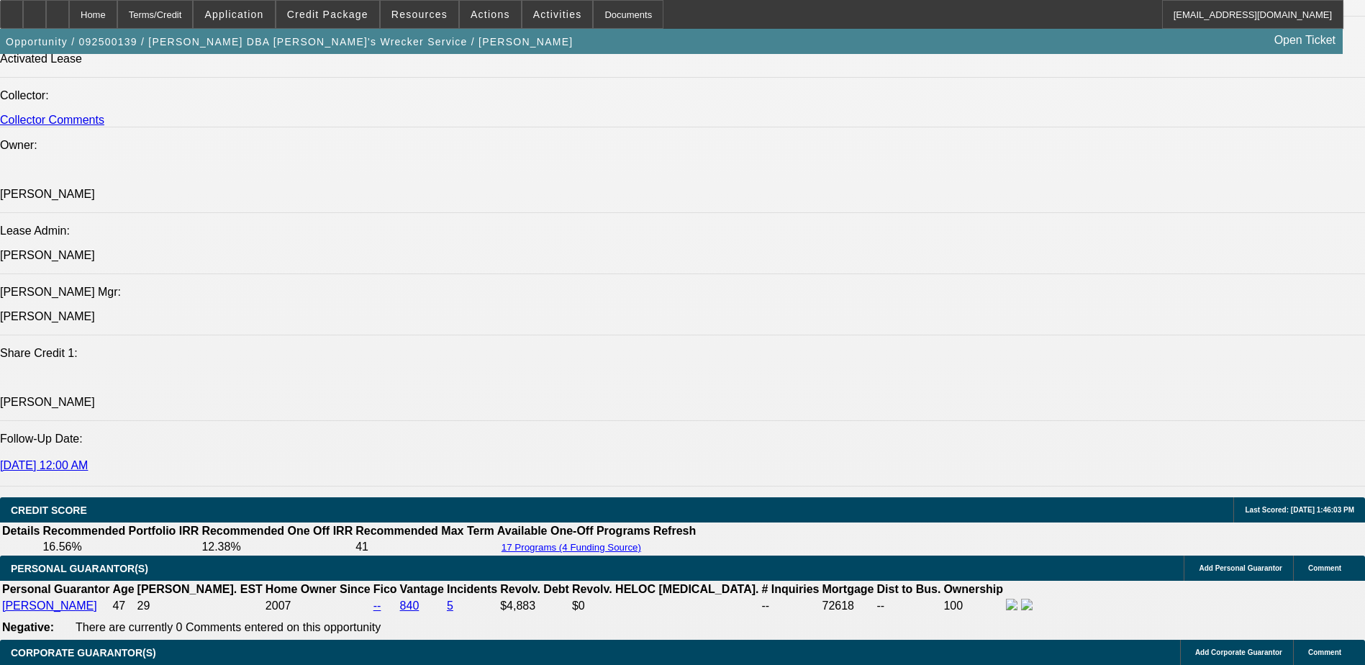
select select "0"
select select "0.1"
select select "4"
select select "0"
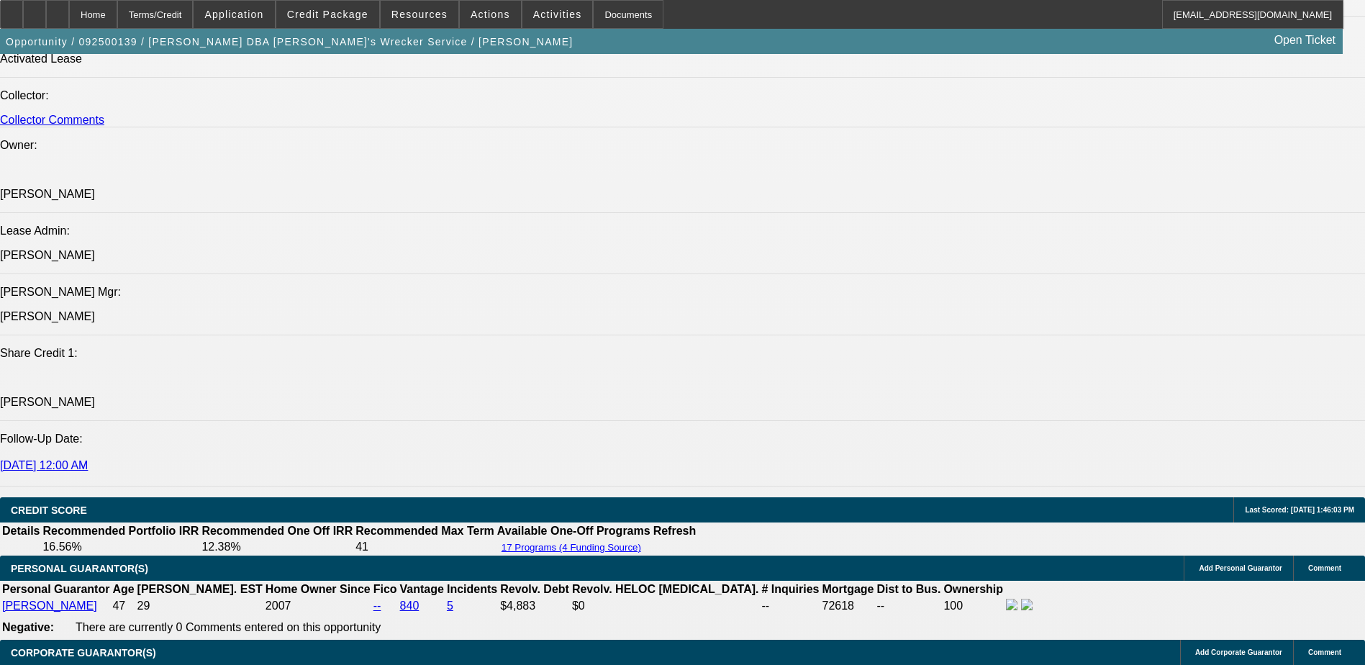
select select "0"
select select "0.1"
select select "4"
select select "0"
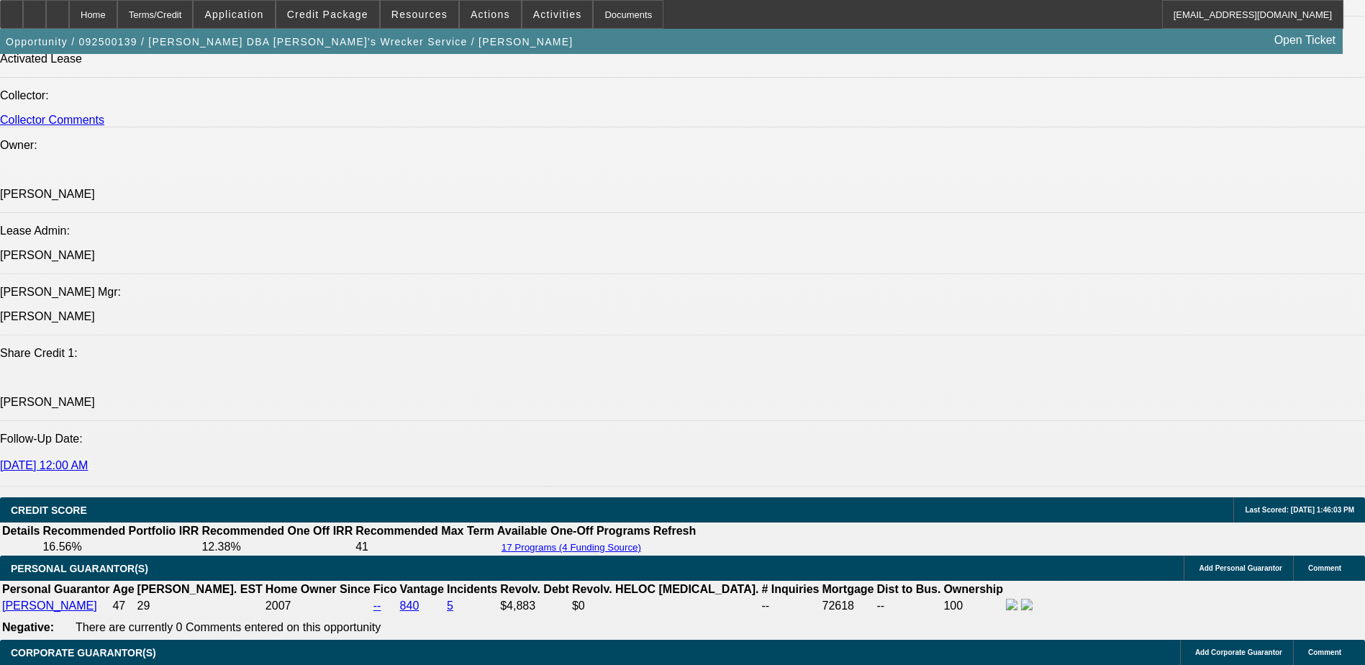
select select "0.1"
select select "4"
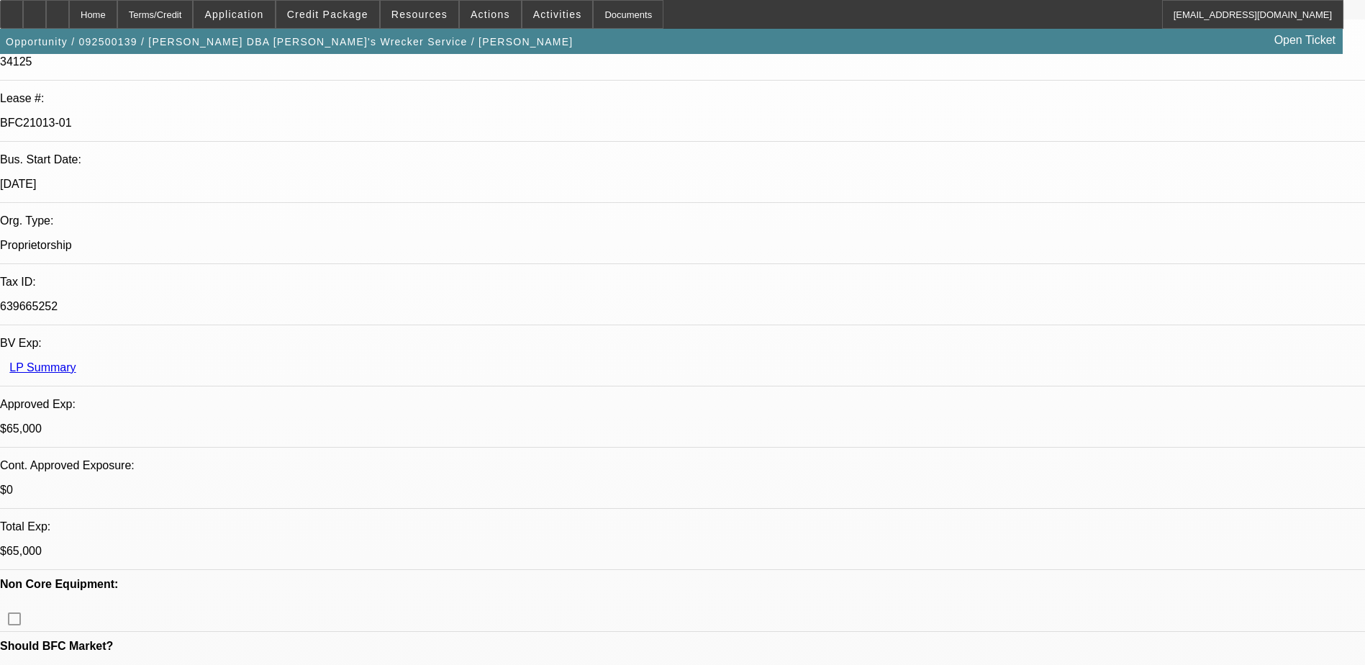
scroll to position [99, 0]
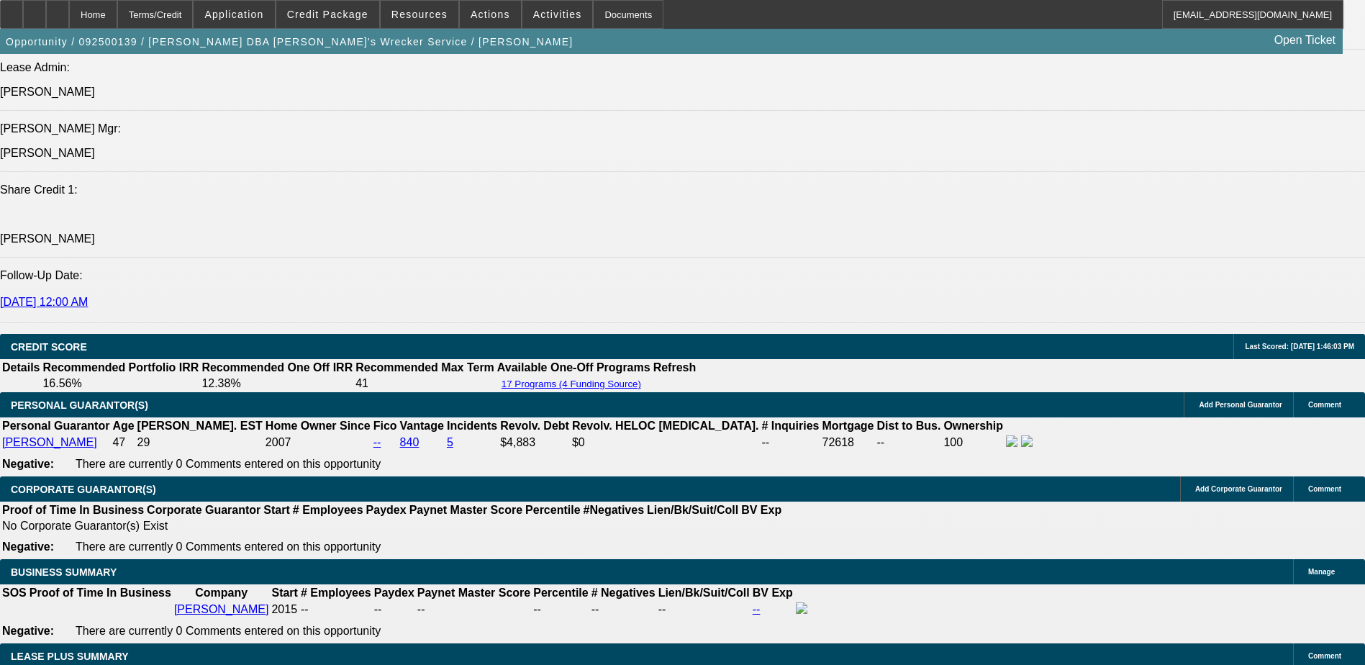
scroll to position [1754, 0]
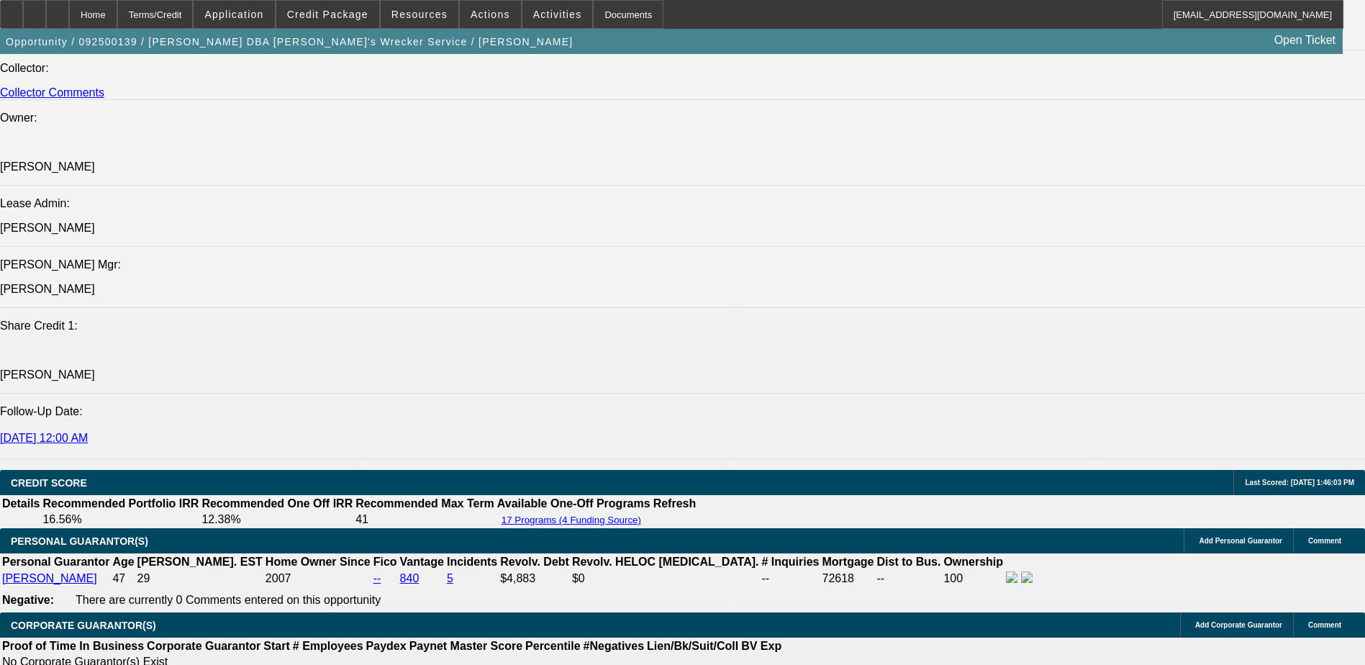
select select "0"
select select "6"
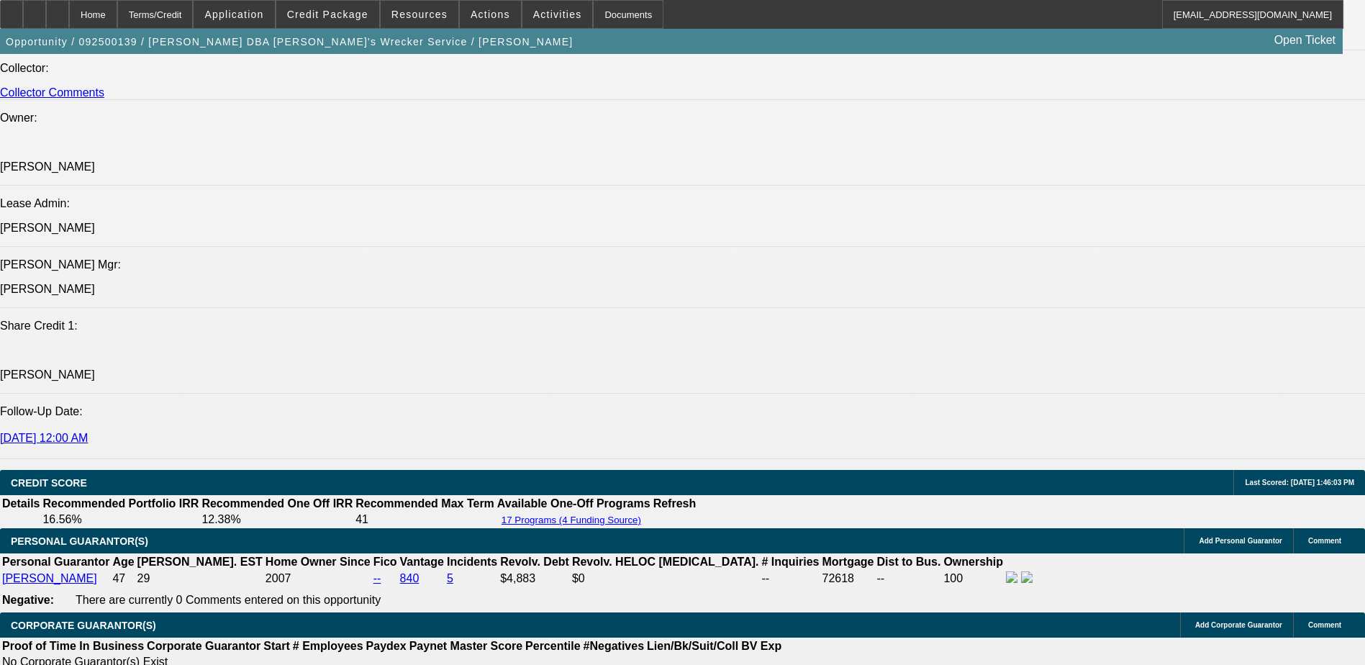
select select "0"
select select "6"
select select "0"
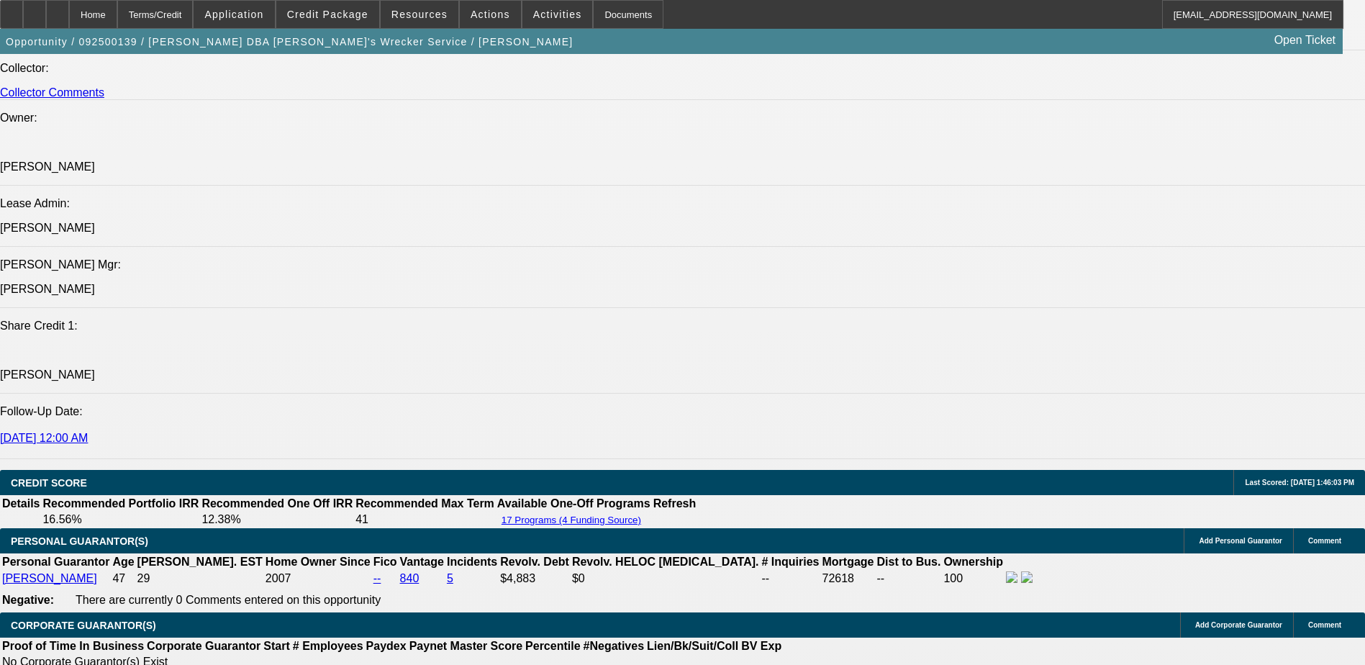
select select "0"
select select "6"
select select "0"
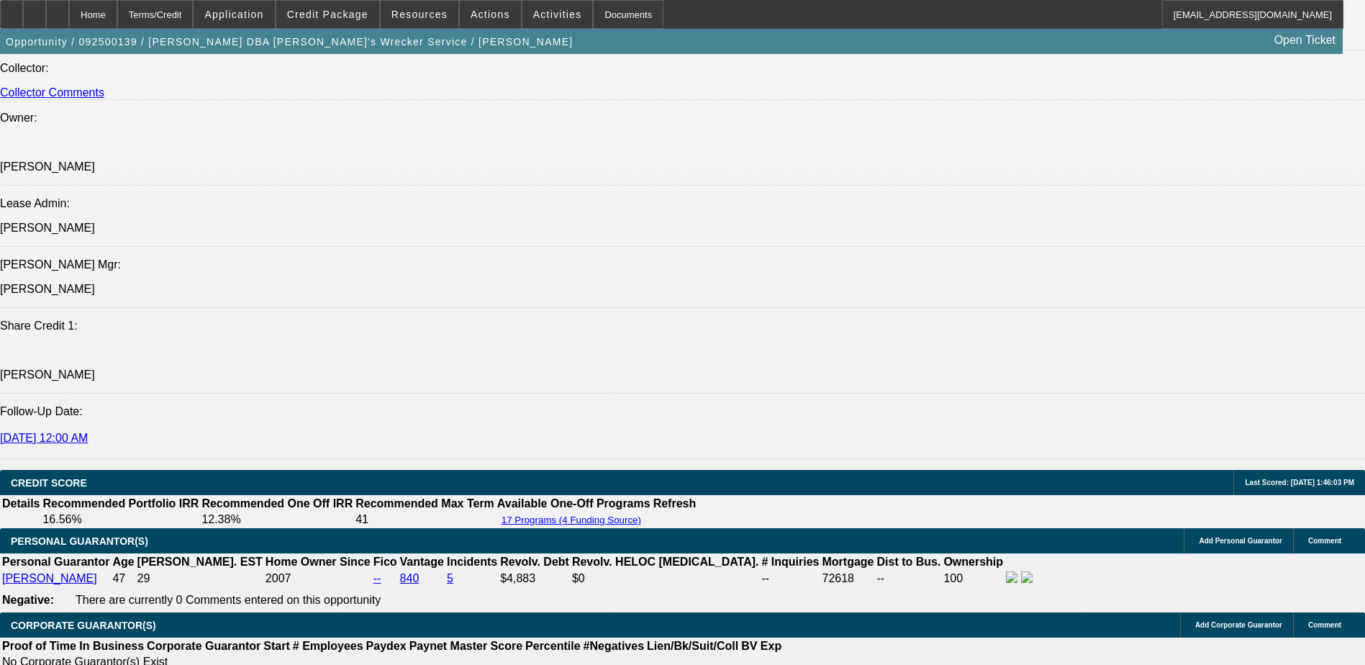
select select "0"
select select "6"
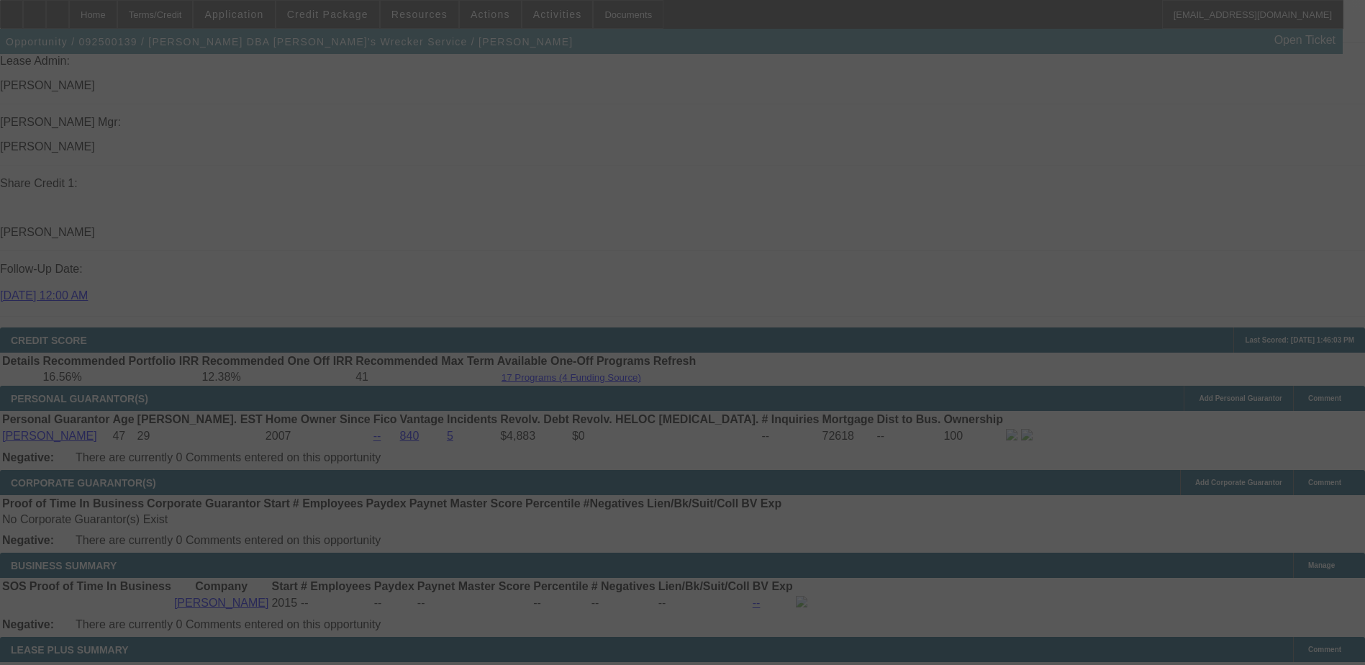
scroll to position [1898, 0]
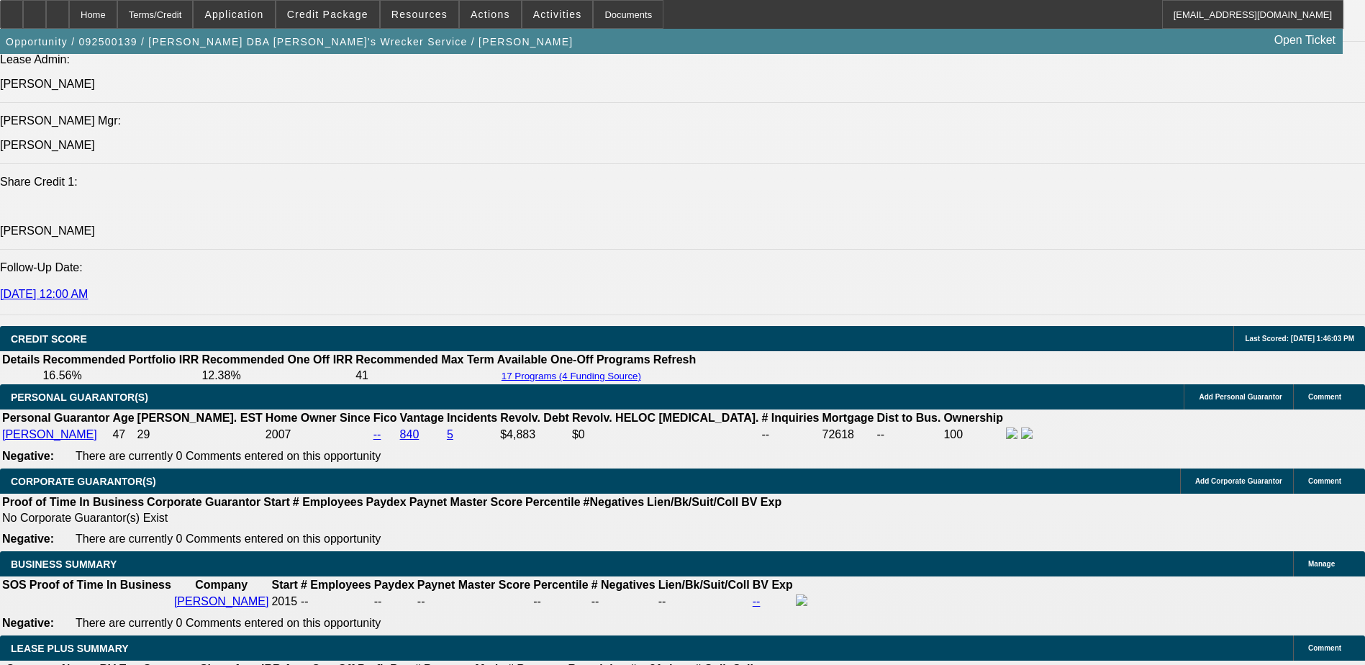
select select "0"
select select "6"
select select "0"
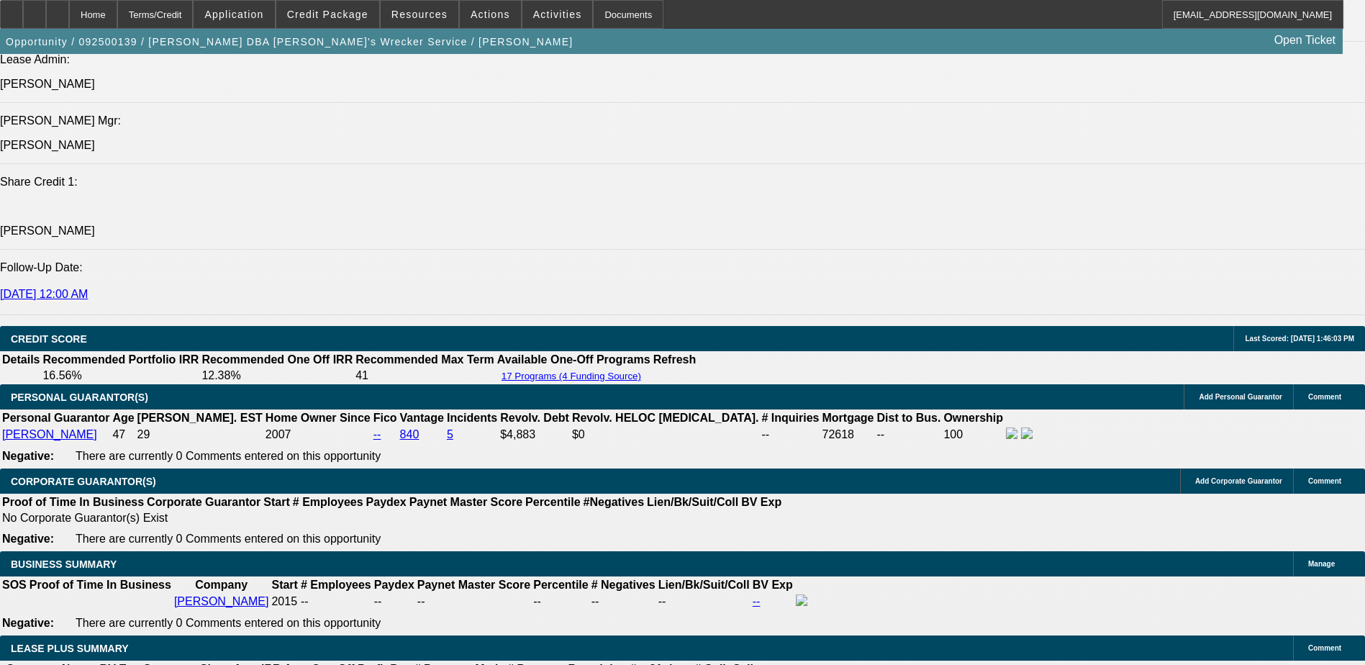
select select "0"
select select "6"
select select "0"
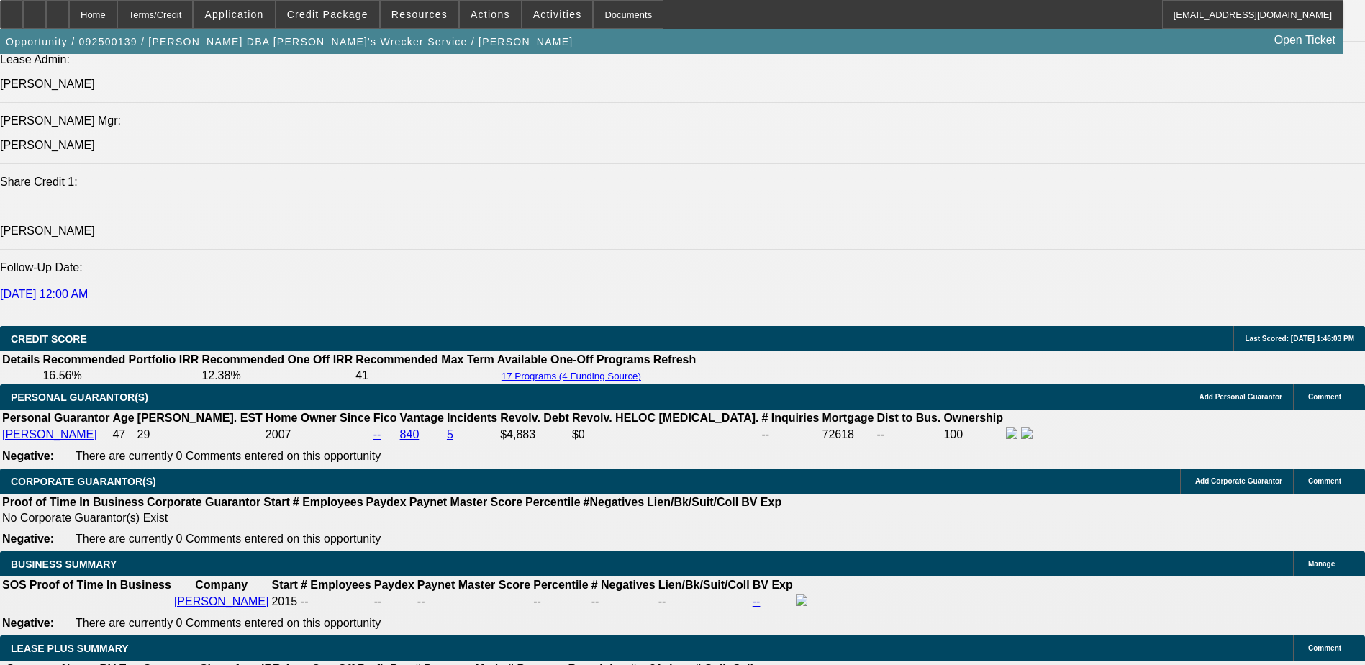
select select "0"
select select "6"
select select "0"
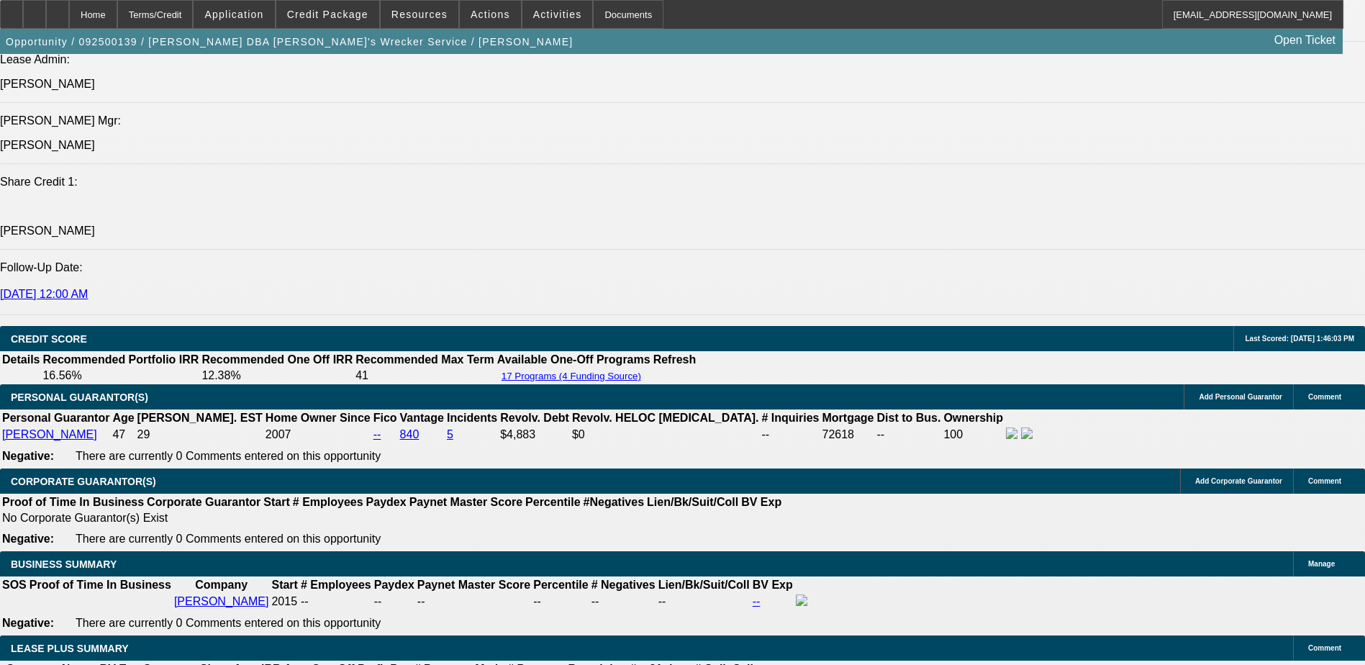
select select "6"
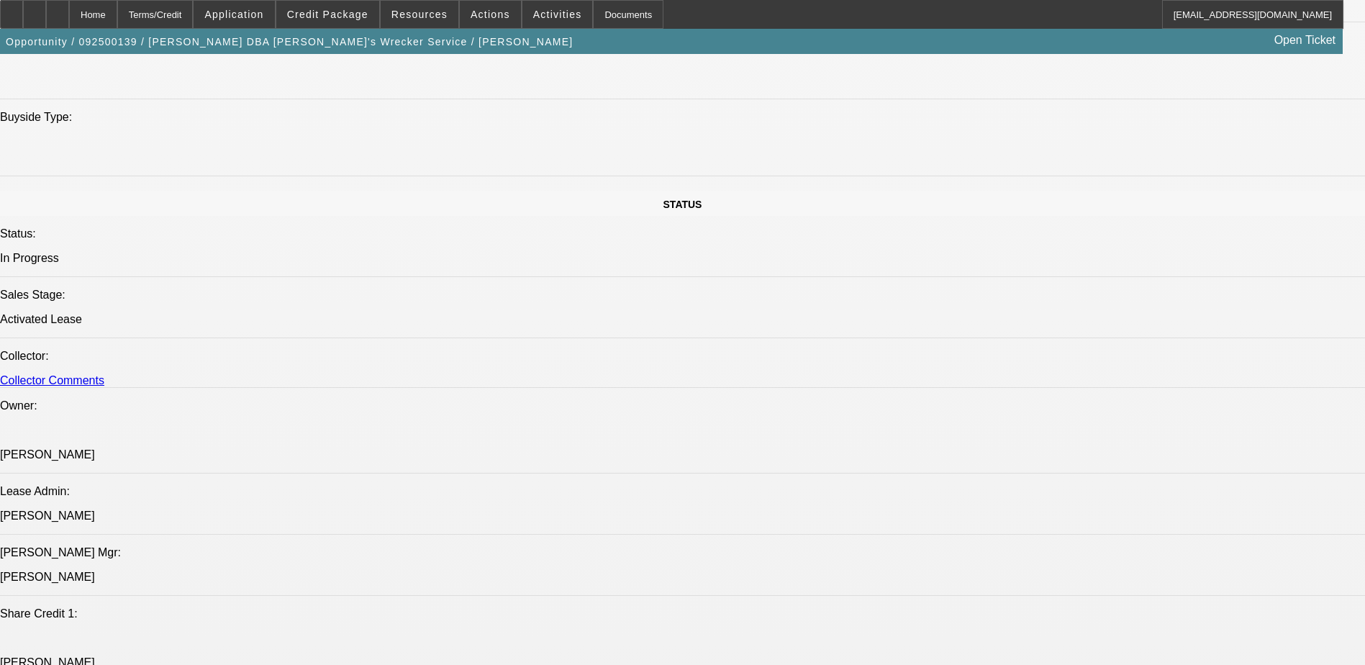
scroll to position [0, 0]
